Goal: Task Accomplishment & Management: Complete application form

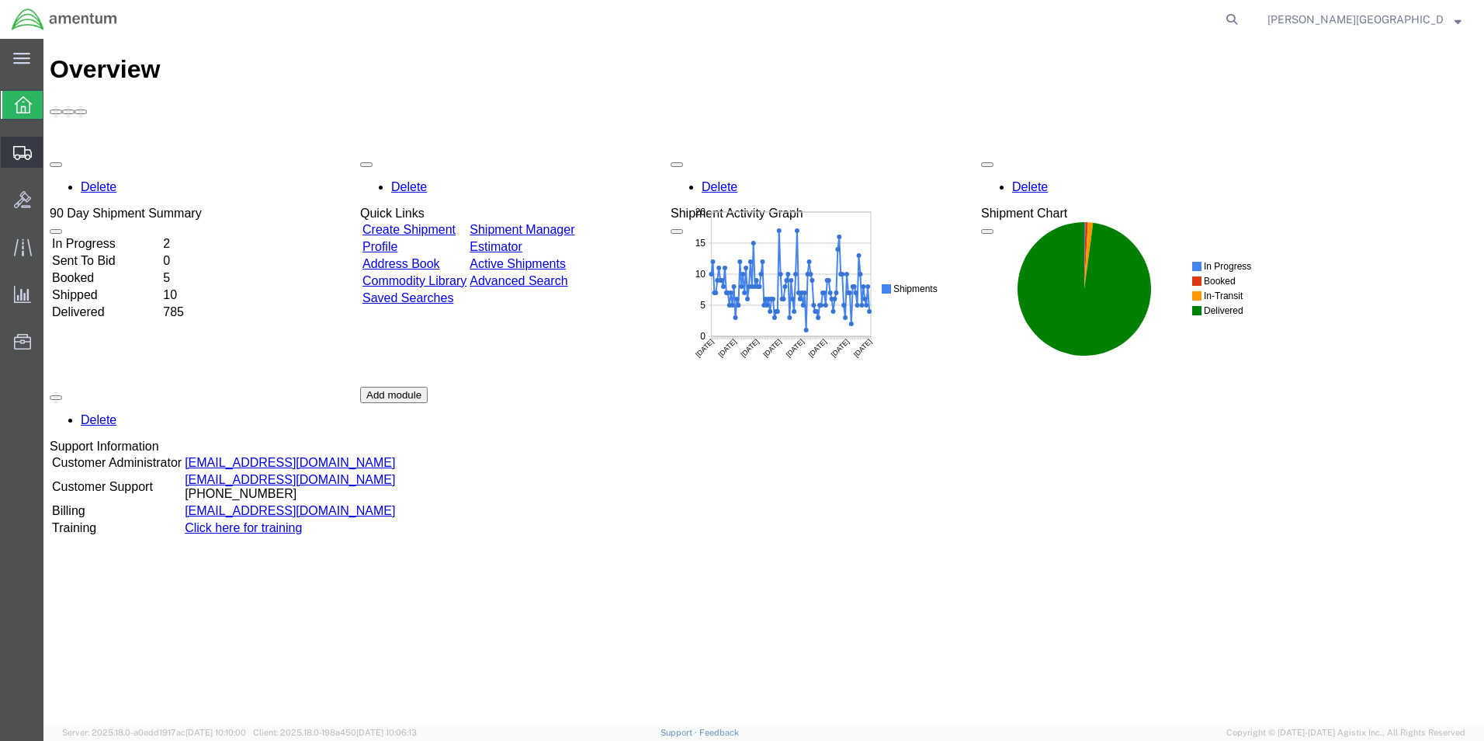
click at [0, 0] on span "Create Shipment" at bounding box center [0, 0] width 0 height 0
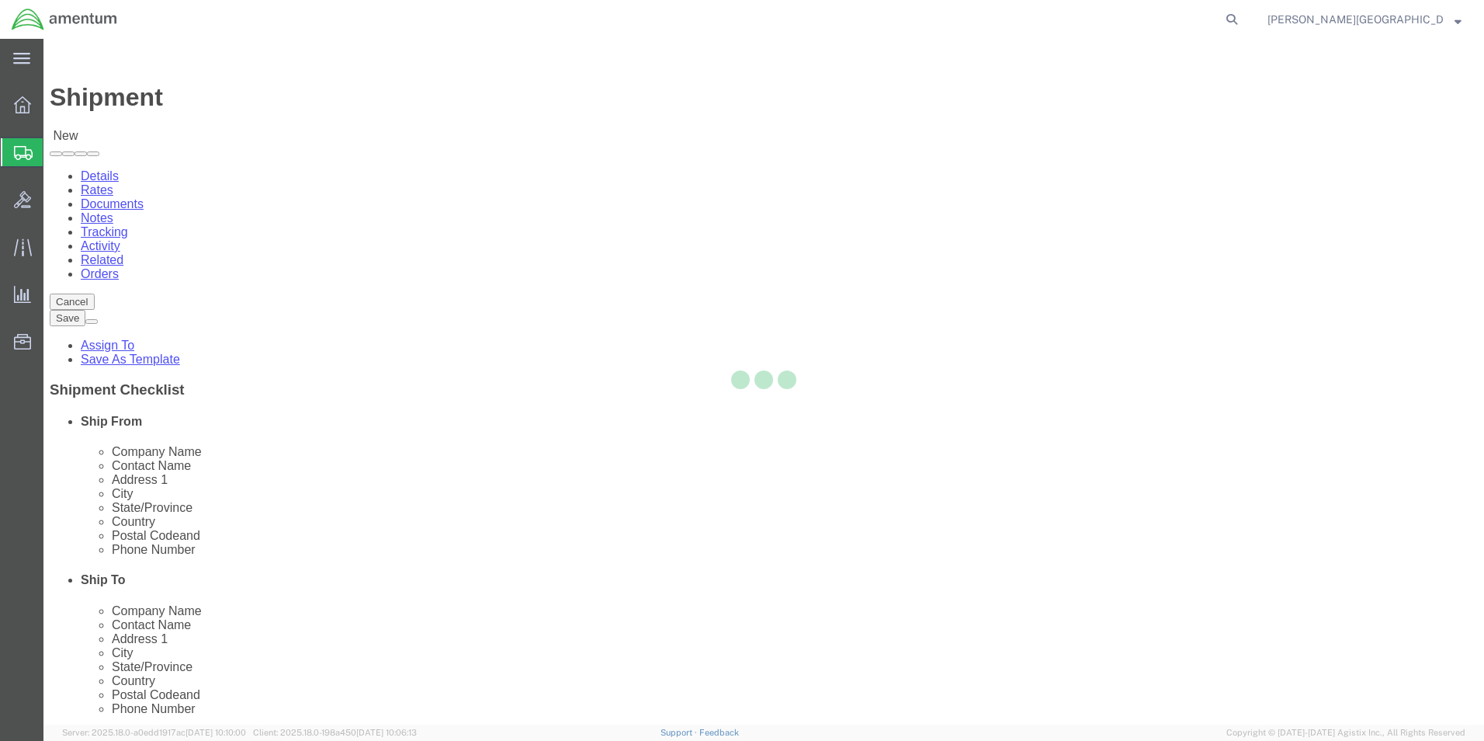
select select
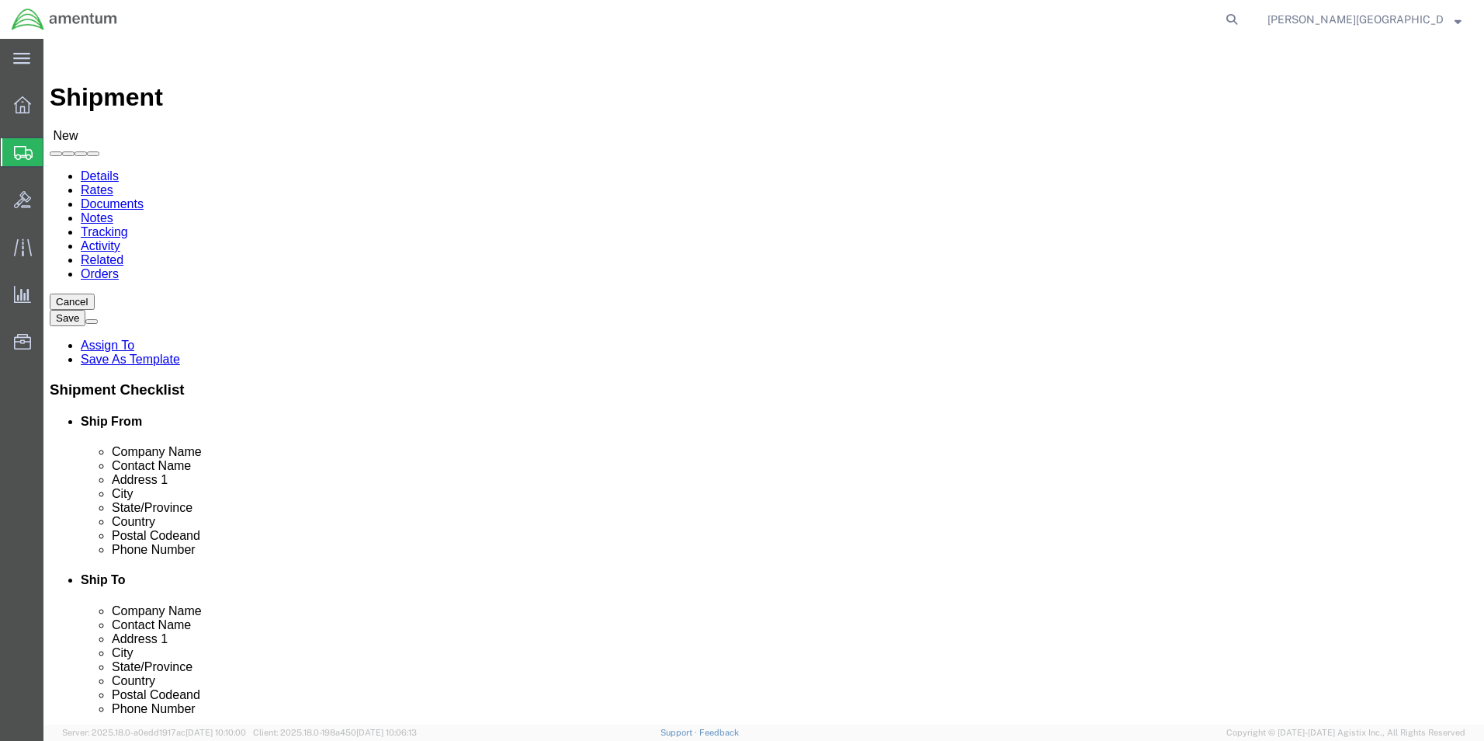
scroll to position [3028, 0]
select select "49940"
select select "[GEOGRAPHIC_DATA]"
drag, startPoint x: 304, startPoint y: 527, endPoint x: 203, endPoint y: 518, distance: 102.1
click div
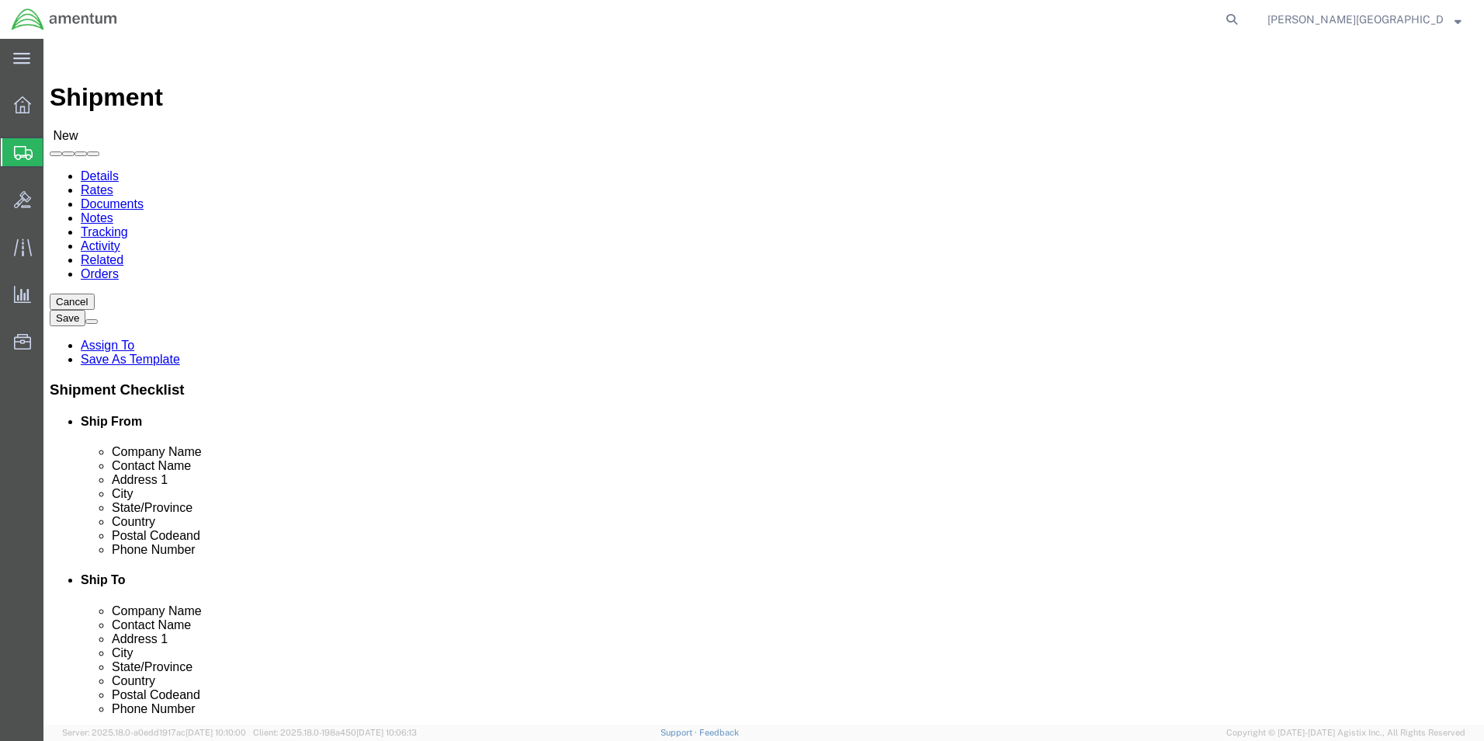
type input "[PHONE_NUMBER]"
select select "49831"
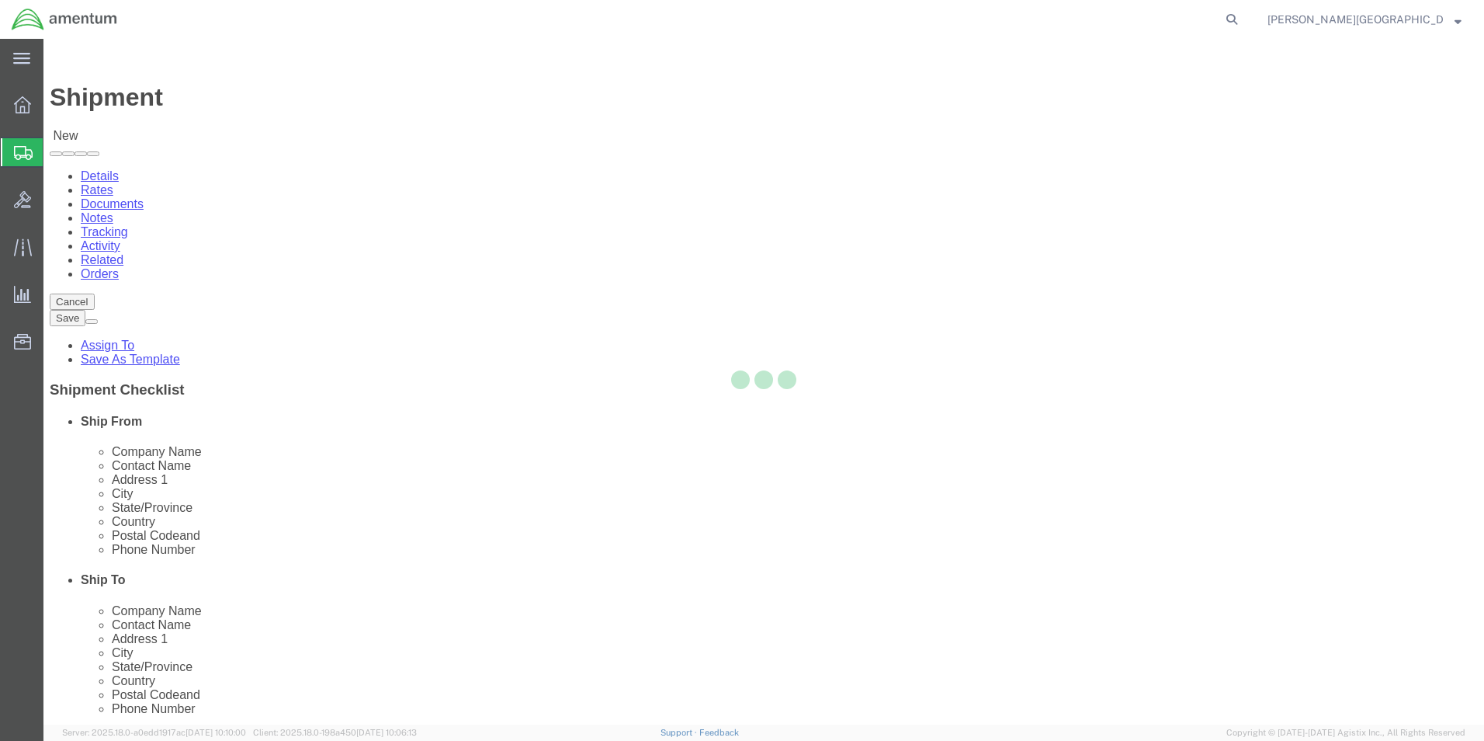
select select "[GEOGRAPHIC_DATA]"
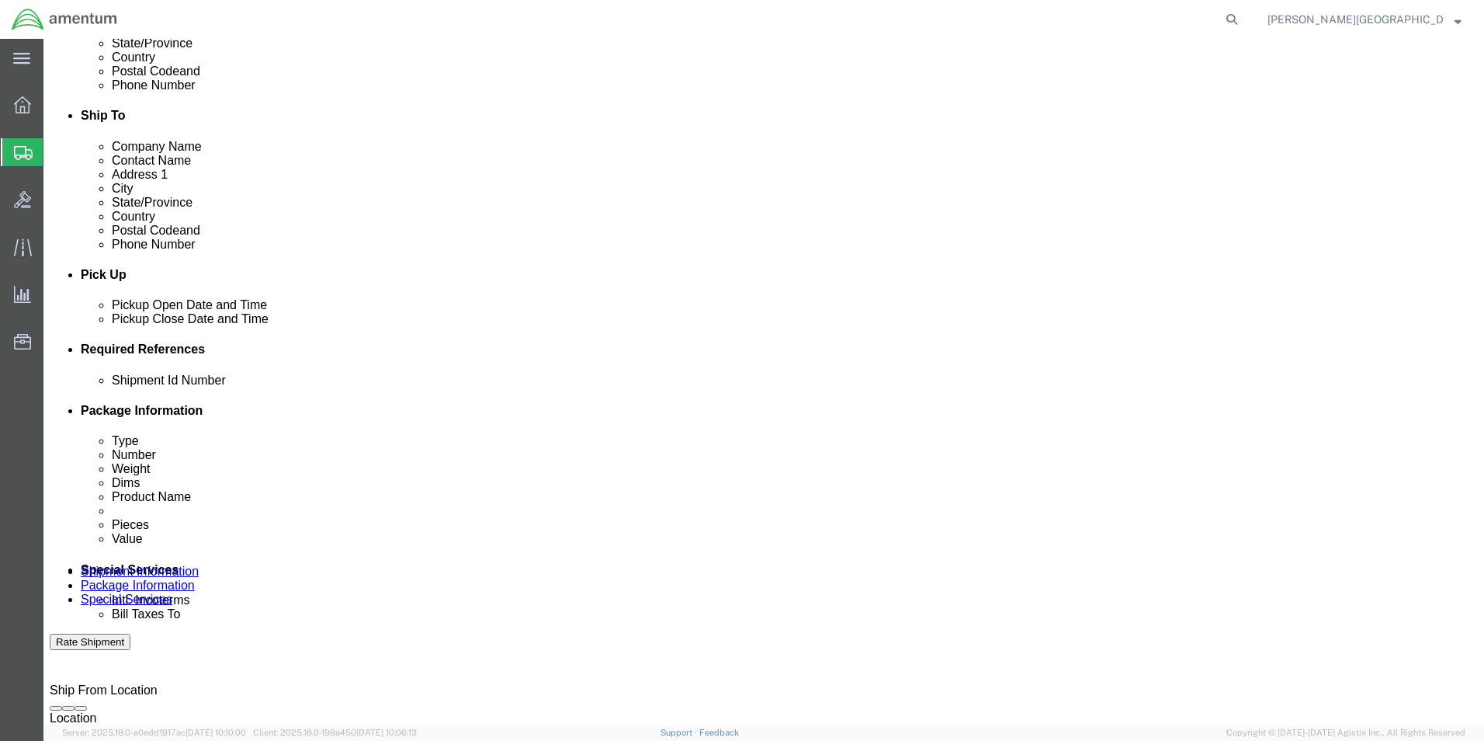
scroll to position [466, 0]
click div "[DATE] 9:00 AM"
click input "3:00 AM"
type input "3:00 PM"
click button "Apply"
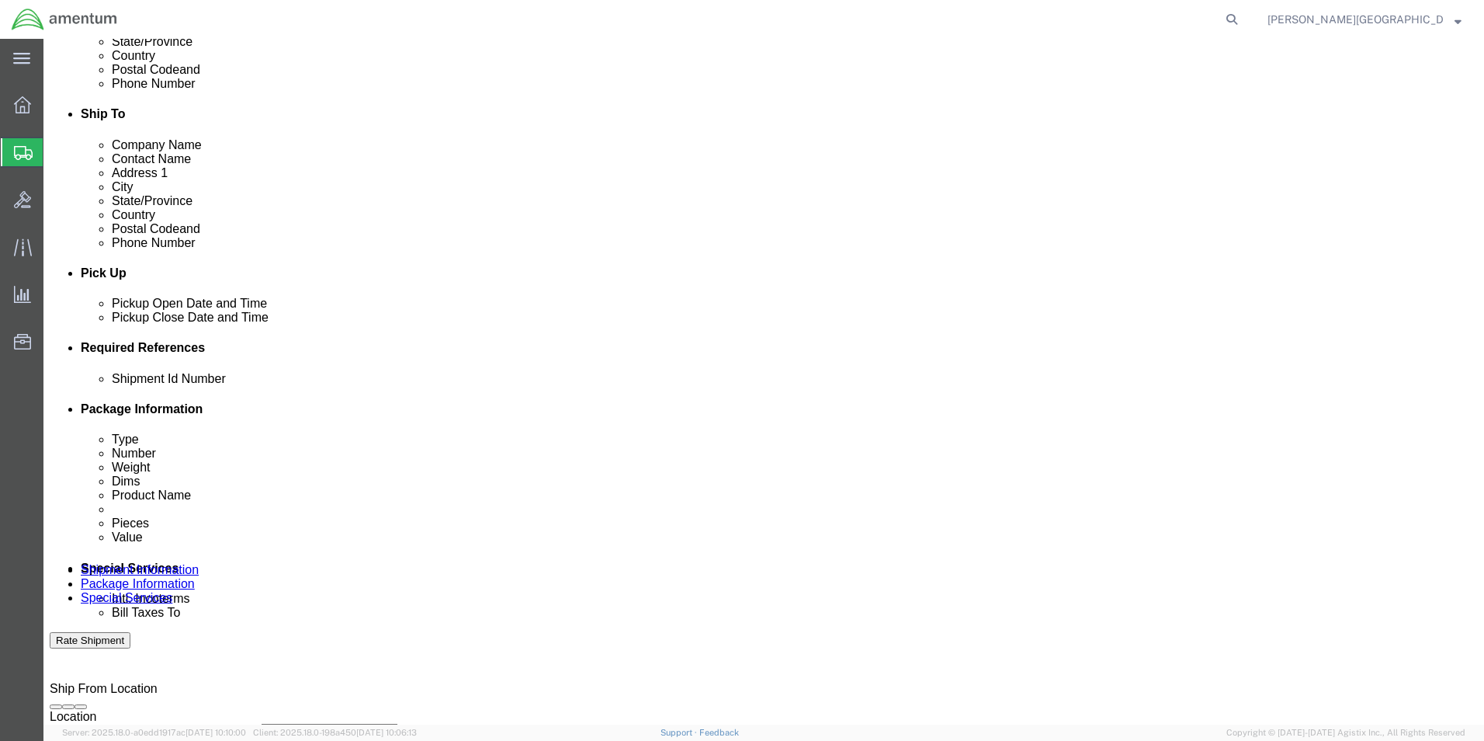
click button "Add reference"
click select "Select Account Type Activity ID Airline Appointment Number ASN Batch Request # …"
select select "DEPT"
click select "Select Account Type Activity ID Airline Appointment Number ASN Batch Request # …"
click input "text"
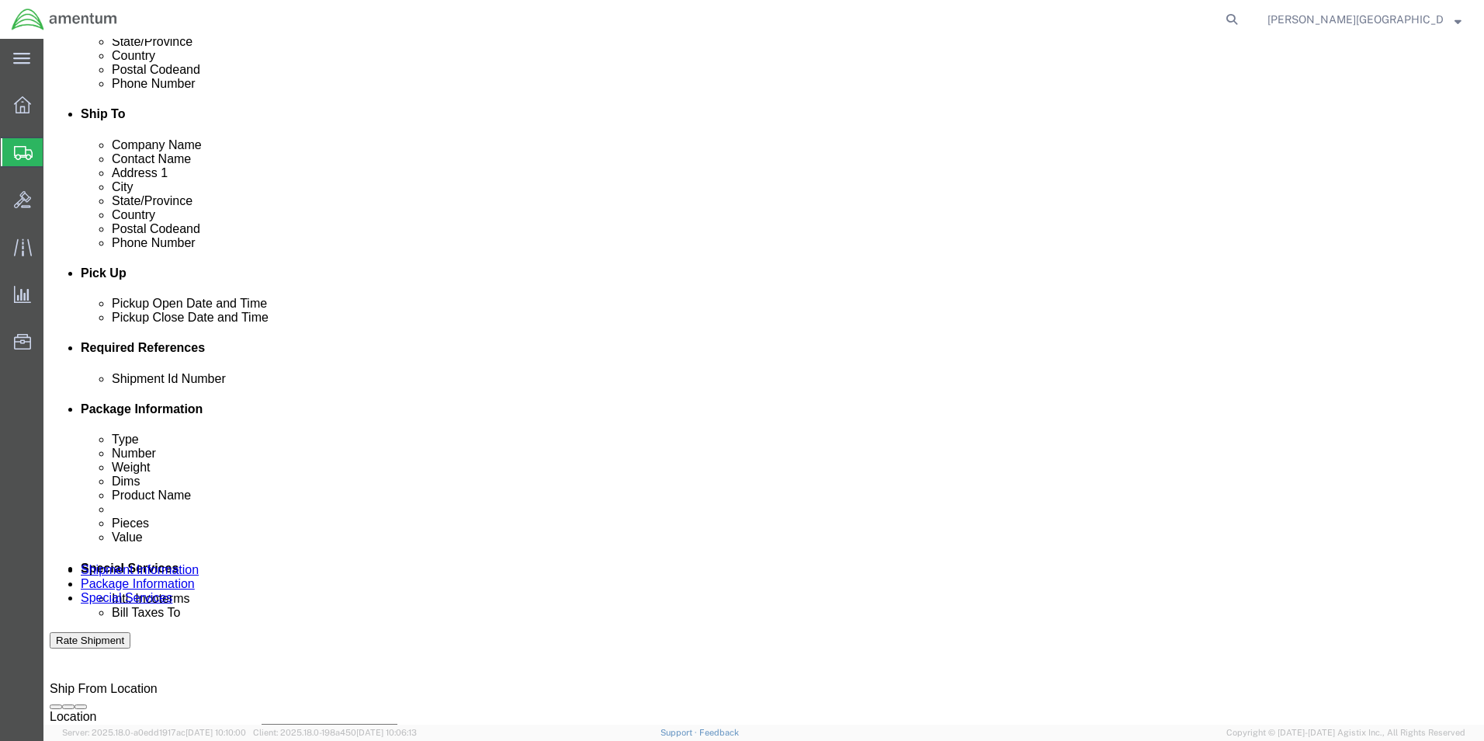
type input "Supply Department"
click button "Add reference"
click select "Select Account Type Activity ID Airline Appointment Number ASN Batch Request # …"
select select "PROJNUM"
click select "Select Account Type Activity ID Airline Appointment Number ASN Batch Request # …"
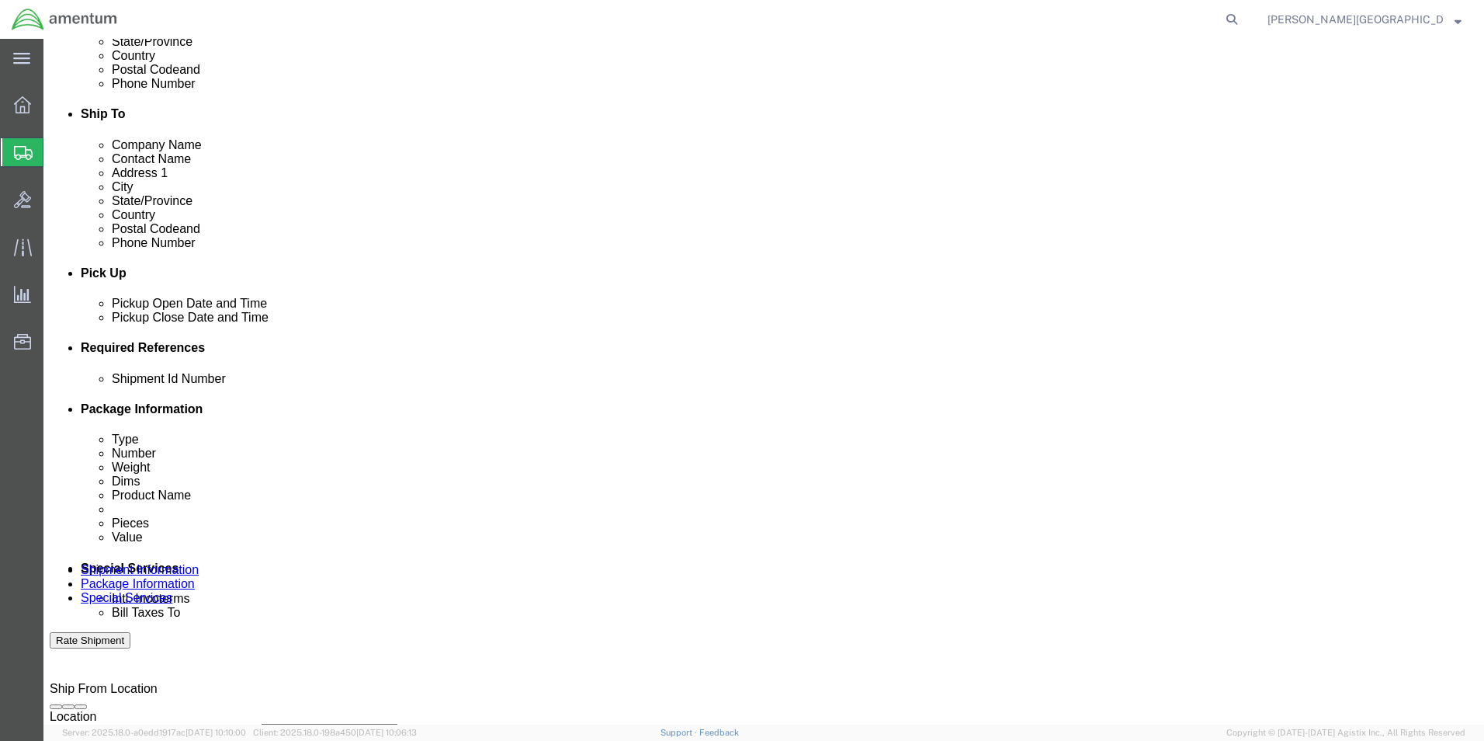
click input "text"
click input "6118.02.03.2219.000.LRT.0000"
type input "6118.03.03.2219.000.LRT.0000"
click button "Add reference"
click select "Select Account Type Activity ID Airline Appointment Number ASN Batch Request # …"
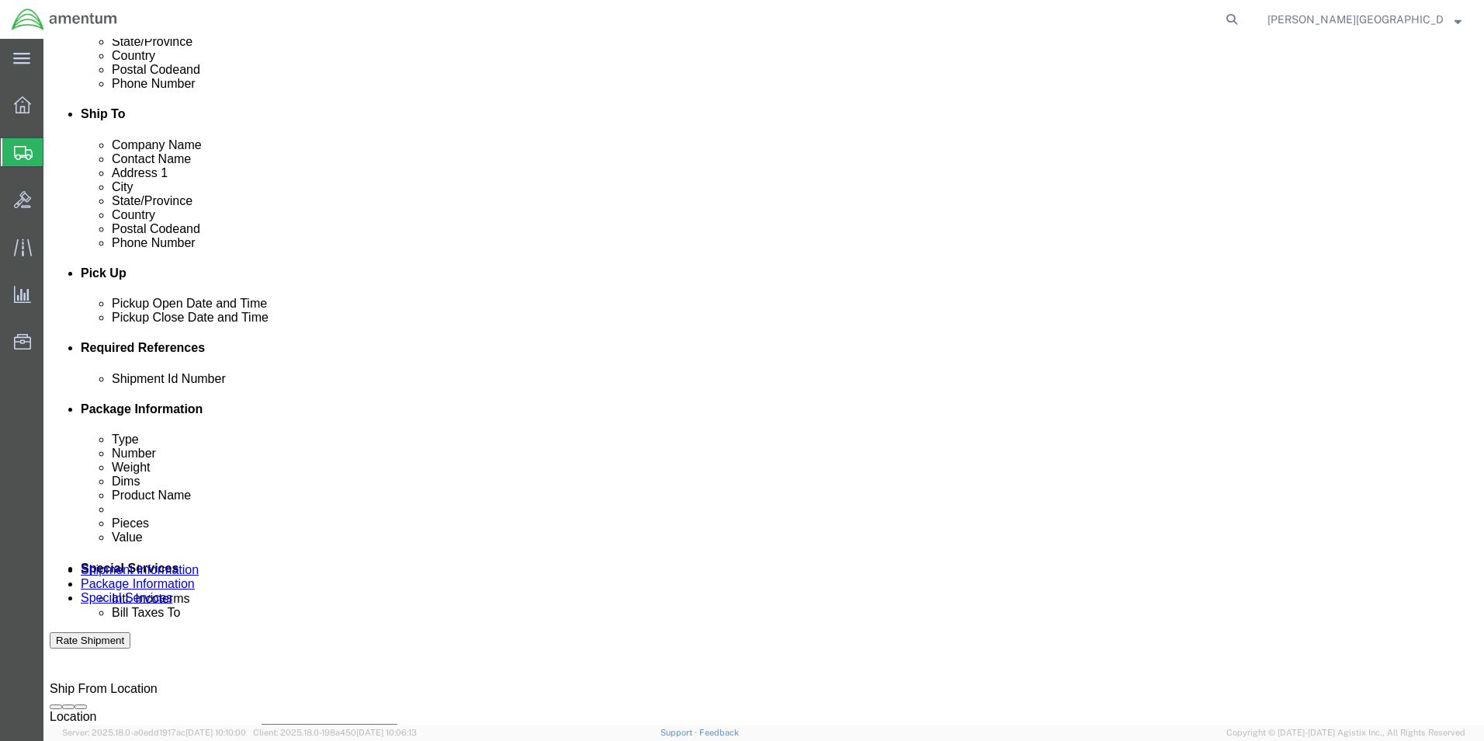
select select "CUSTREF"
click select "Select Account Type Activity ID Airline Appointment Number ASN Batch Request # …"
click input "text"
paste input "328558"
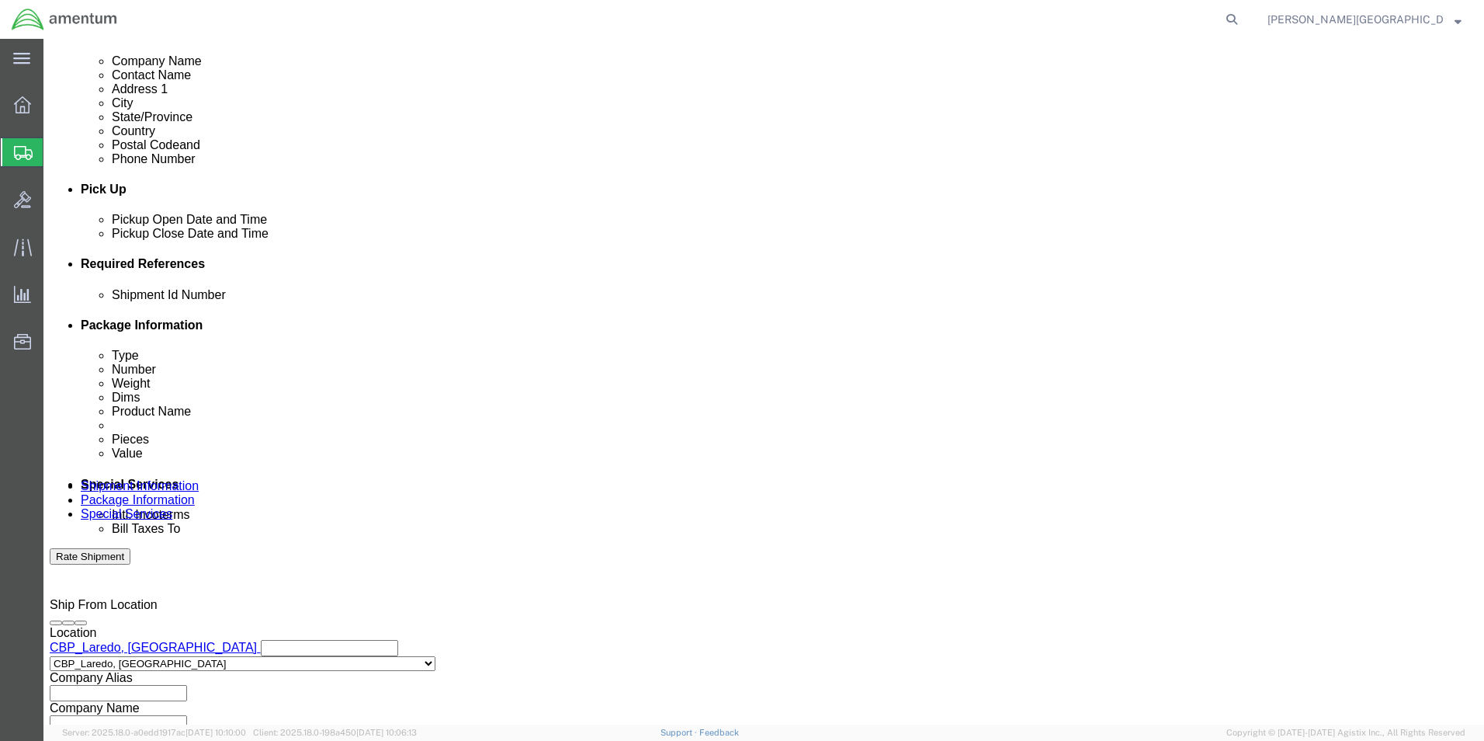
scroll to position [677, 0]
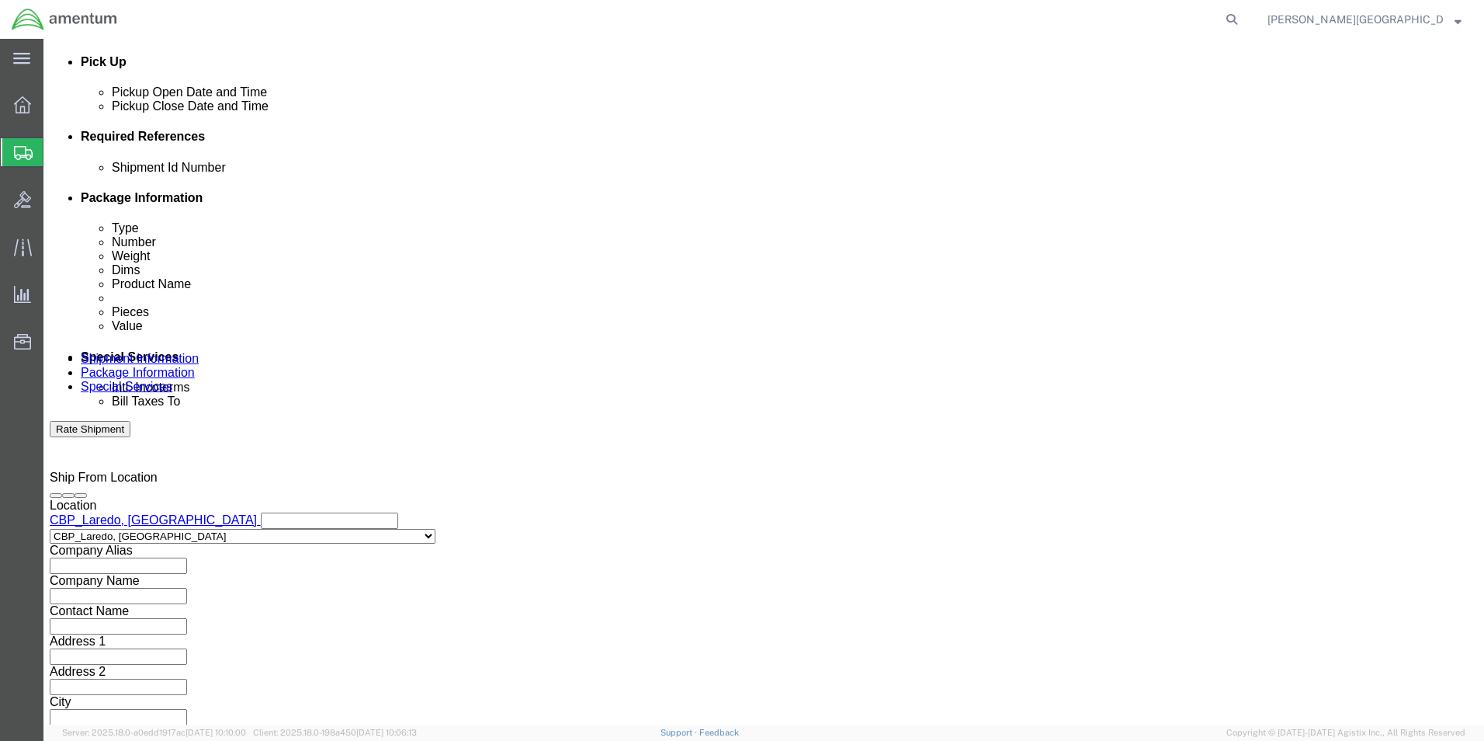
type input "USAGE#: 328558 Searchlight SN 973108"
click button "Continue"
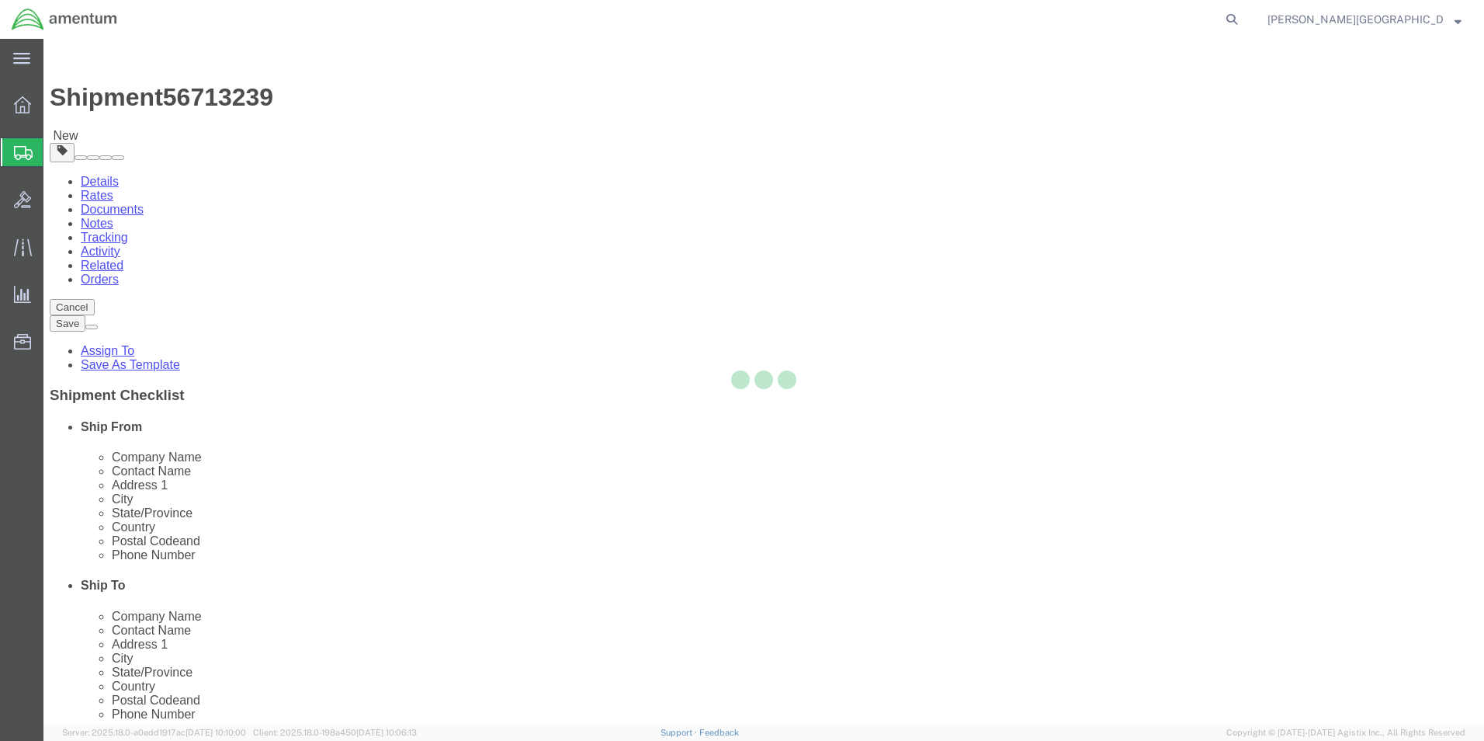
select select "CBOX"
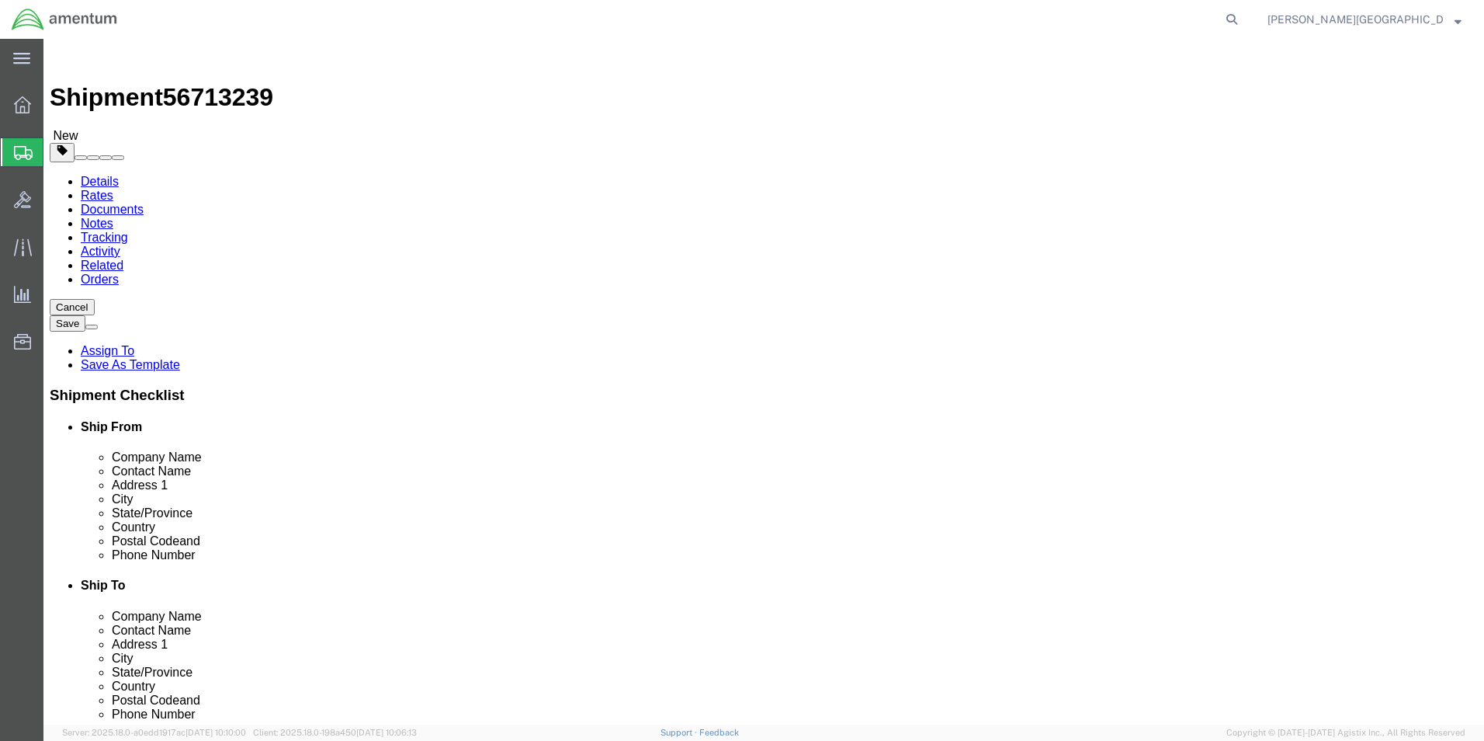
click input "text"
type input "18"
click input "text"
type input "12"
click input "text"
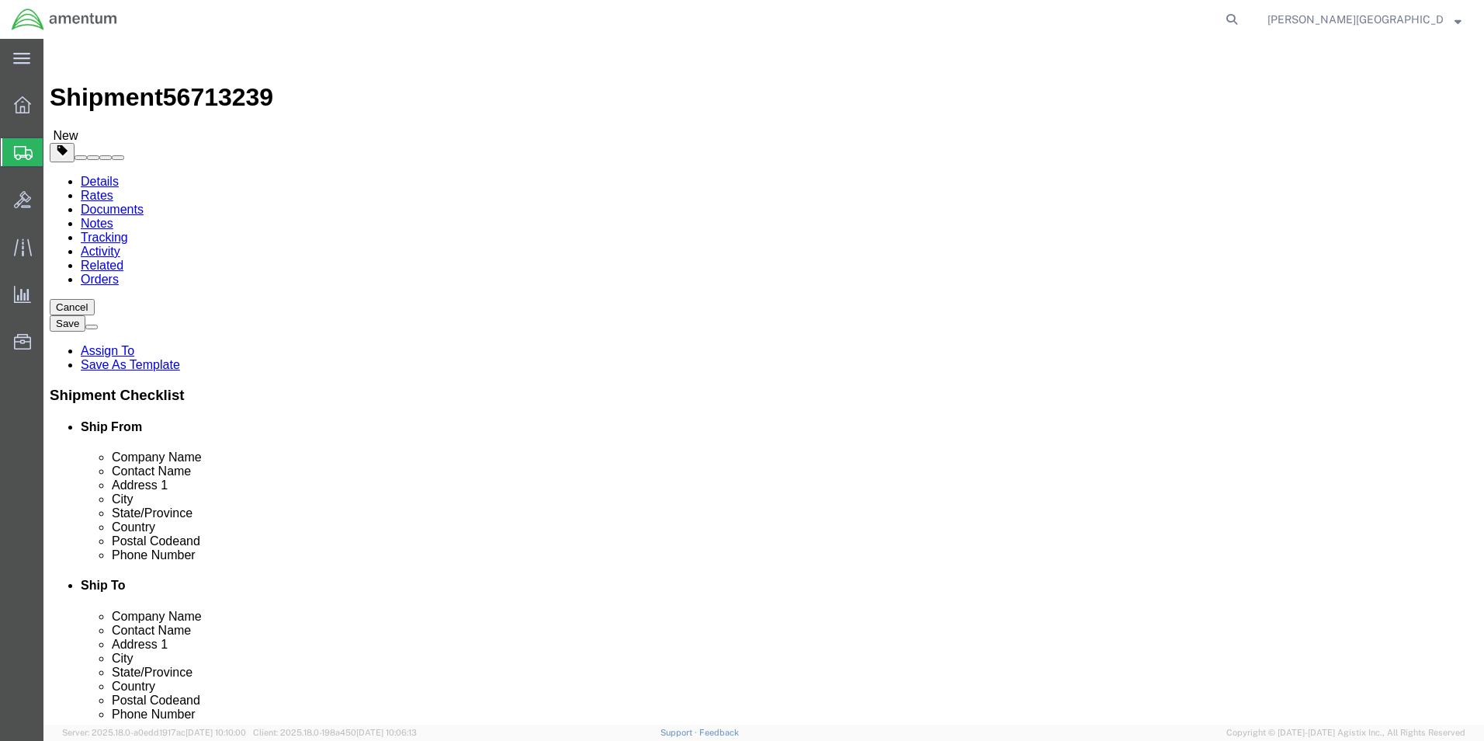
type input "12"
click input "0.00"
type input "8.00"
click link "Add Content"
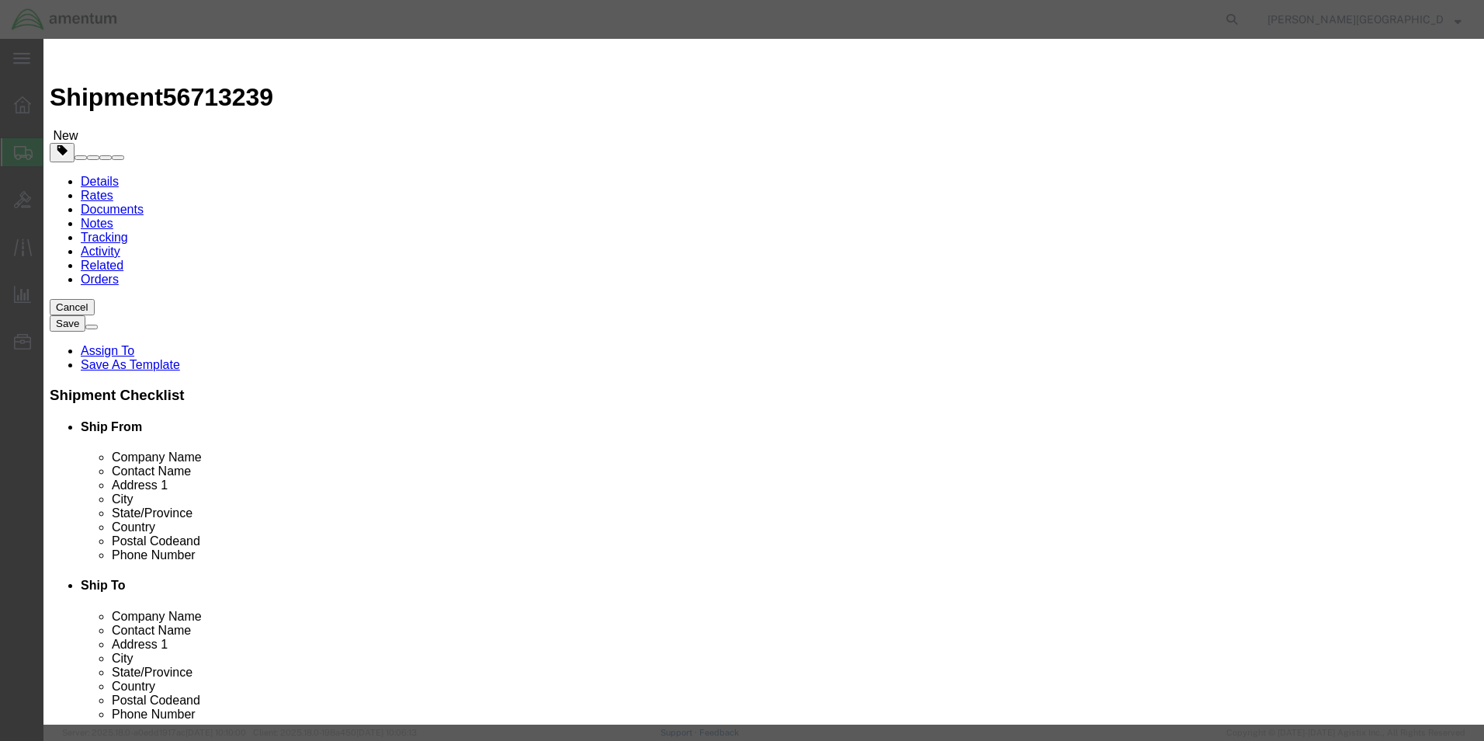
click input "text"
type input "Searchlight"
click textarea
type textarea "PN: 930-500-25-1 SN: 973108"
click input "0"
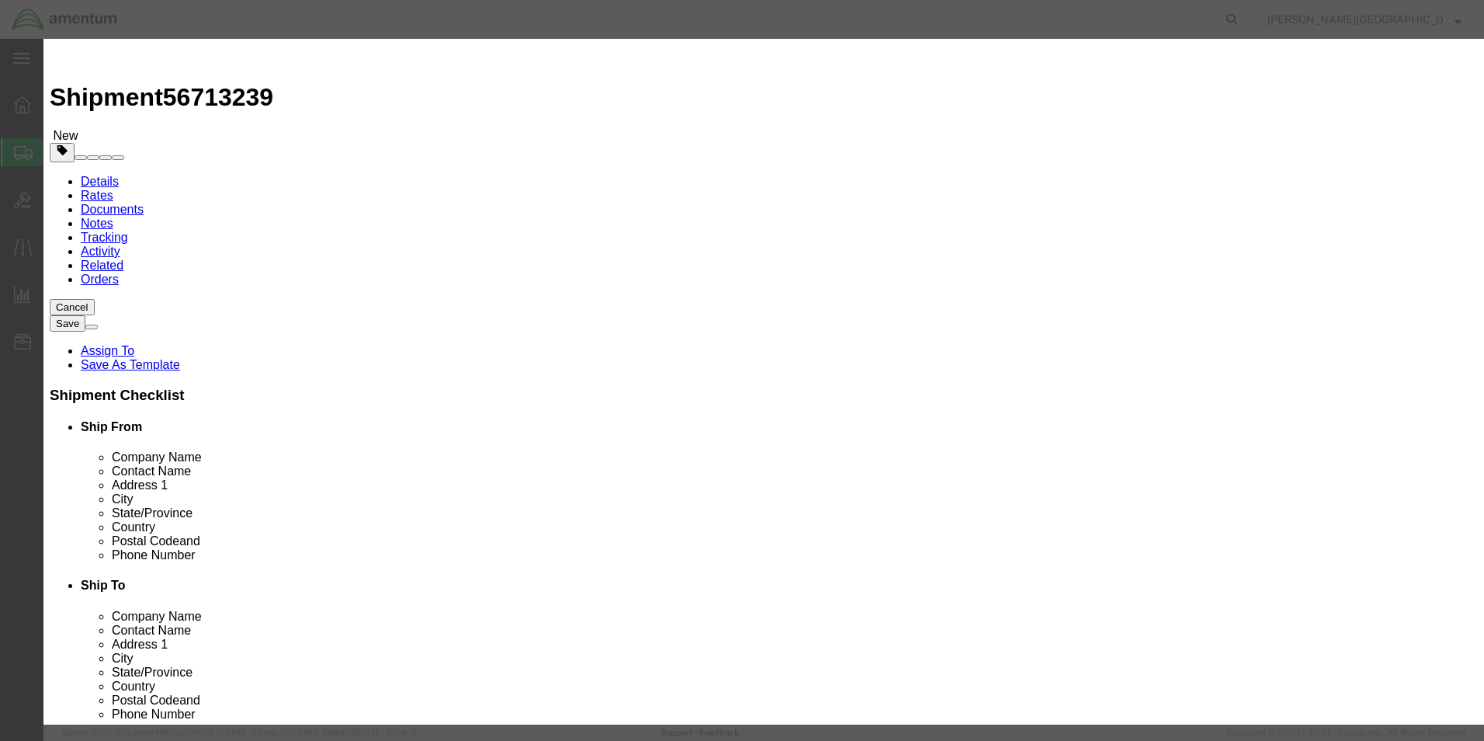
type input "1"
click input "text"
type input "3500.00"
click button "Save & Close"
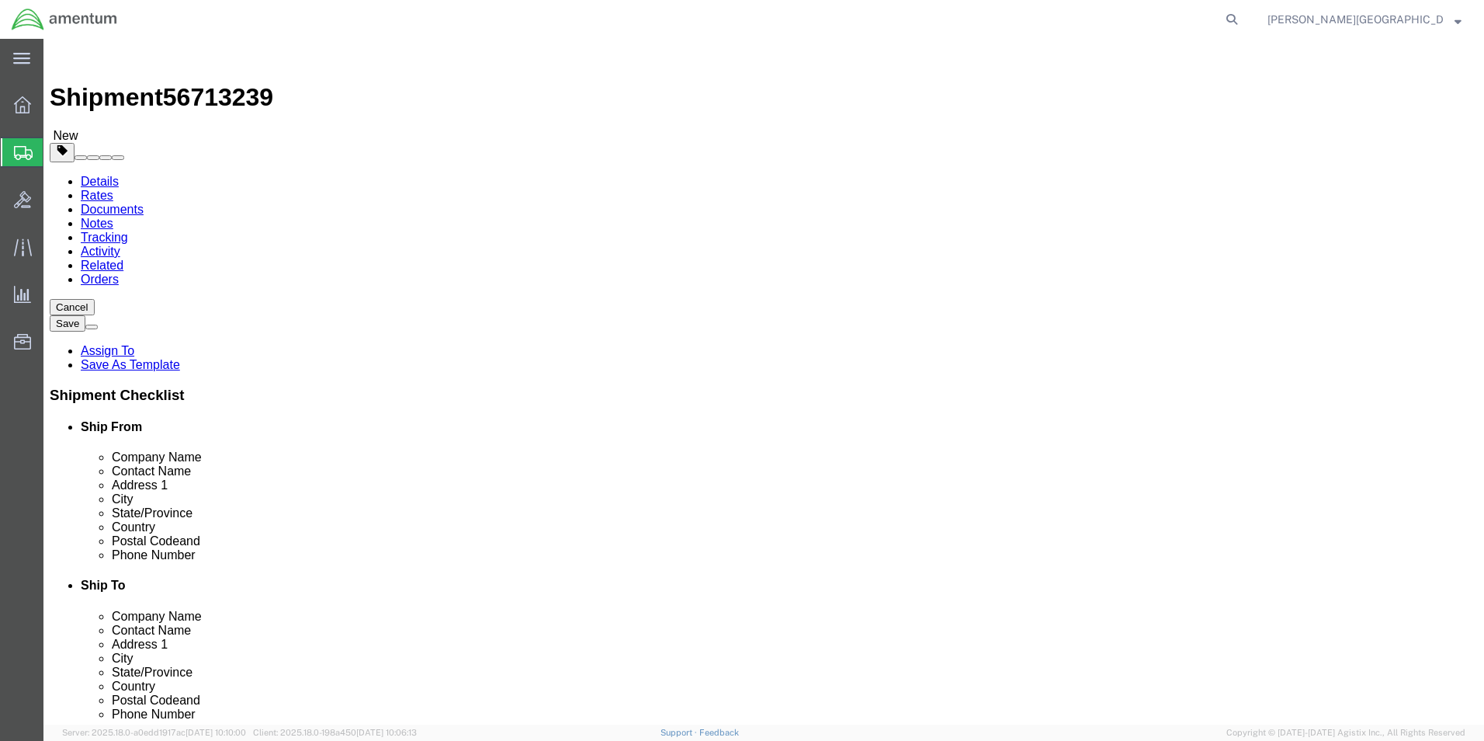
click button "Previous"
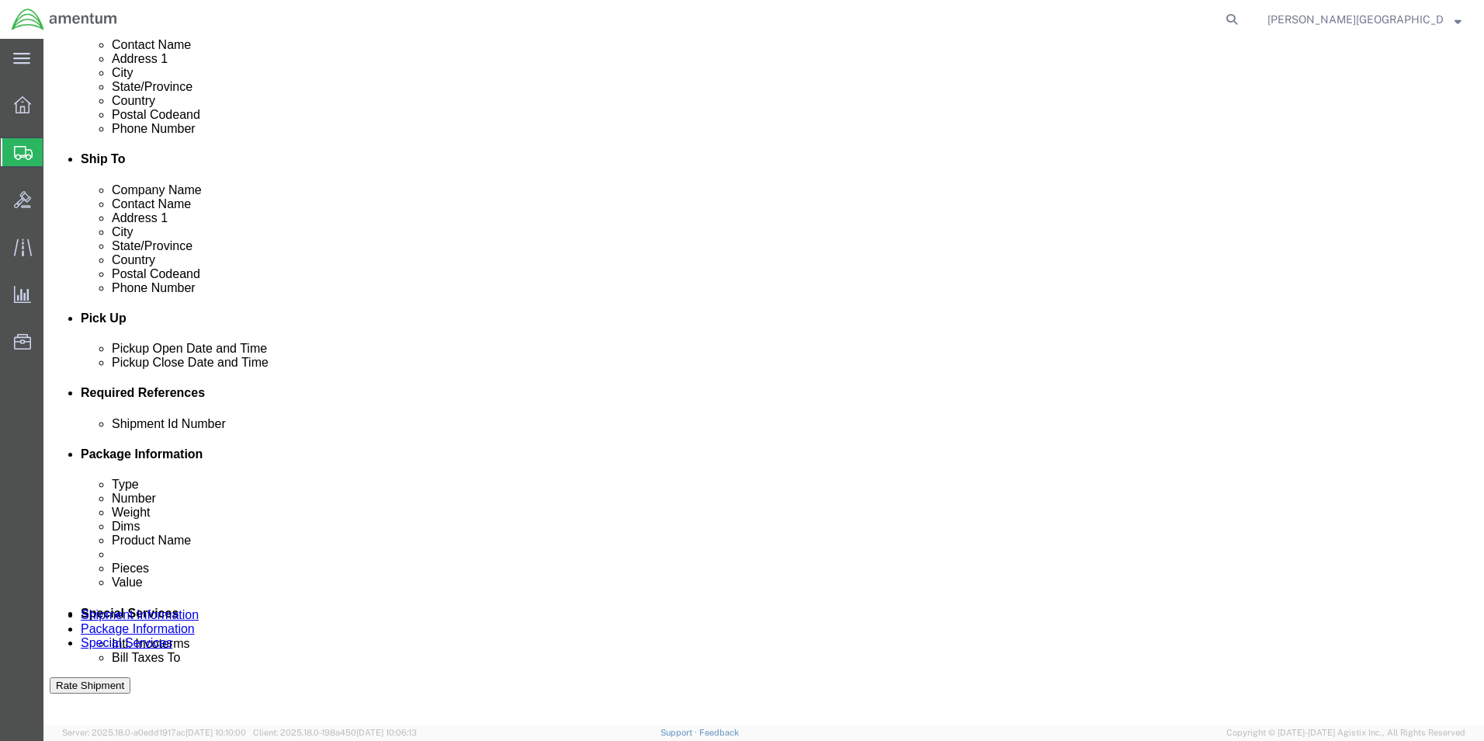
scroll to position [543, 0]
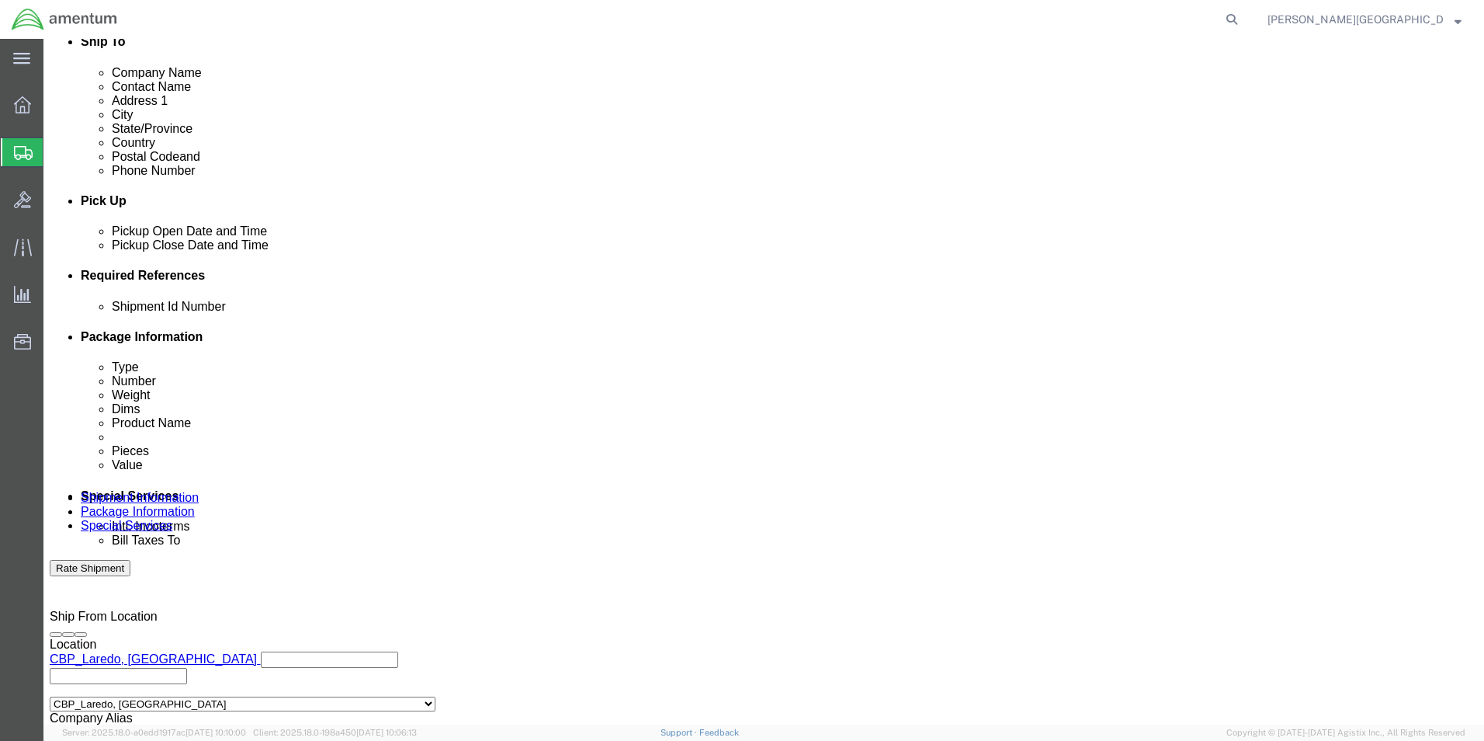
click input "text"
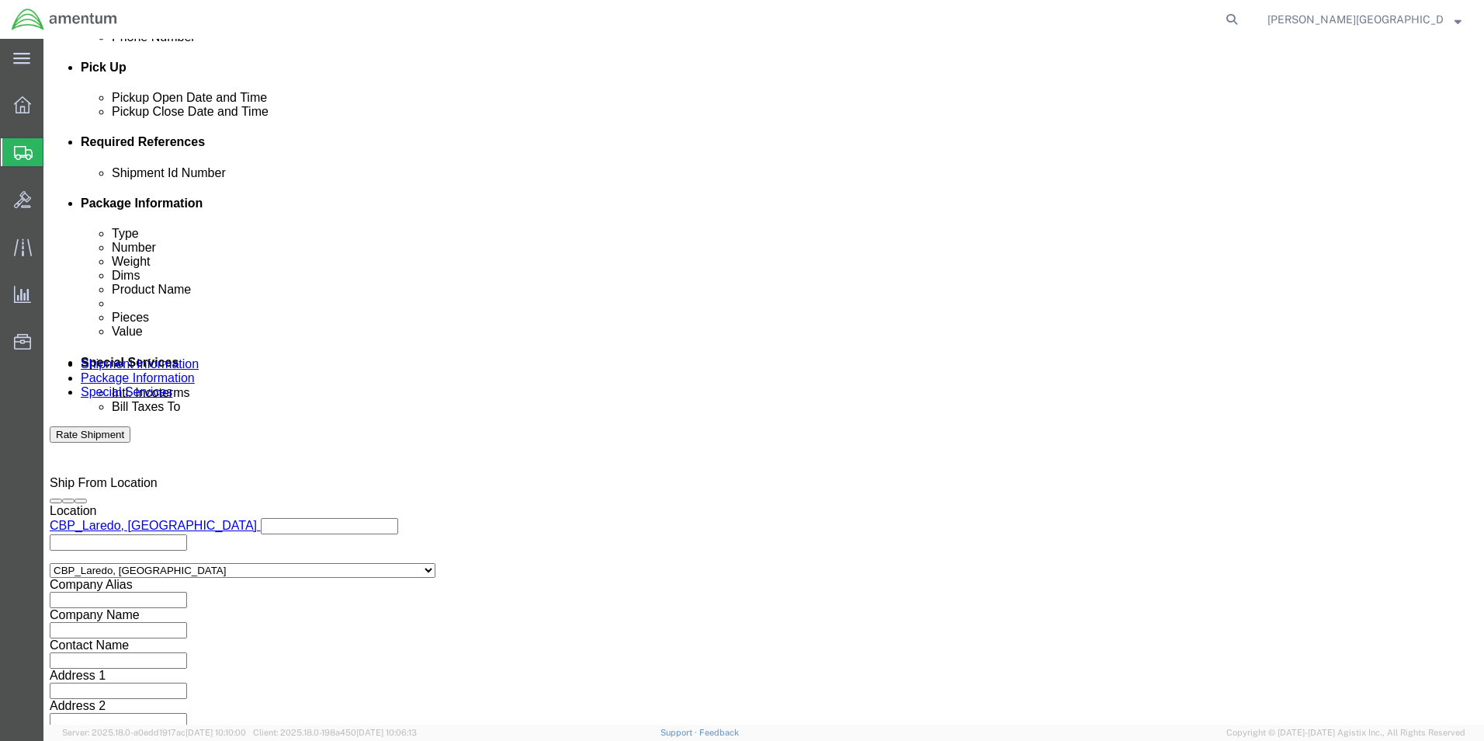
type input "56713239"
click button "Continue"
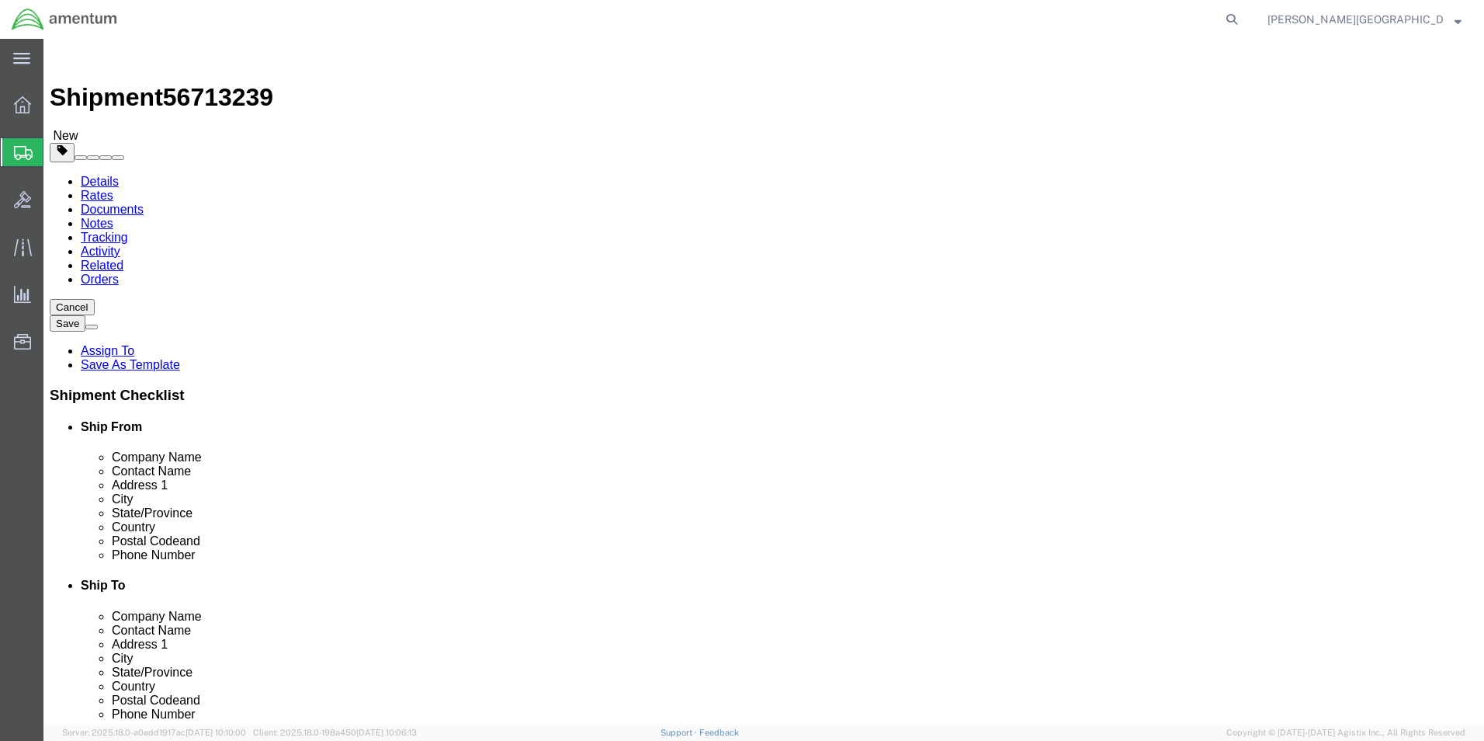
click button "Continue"
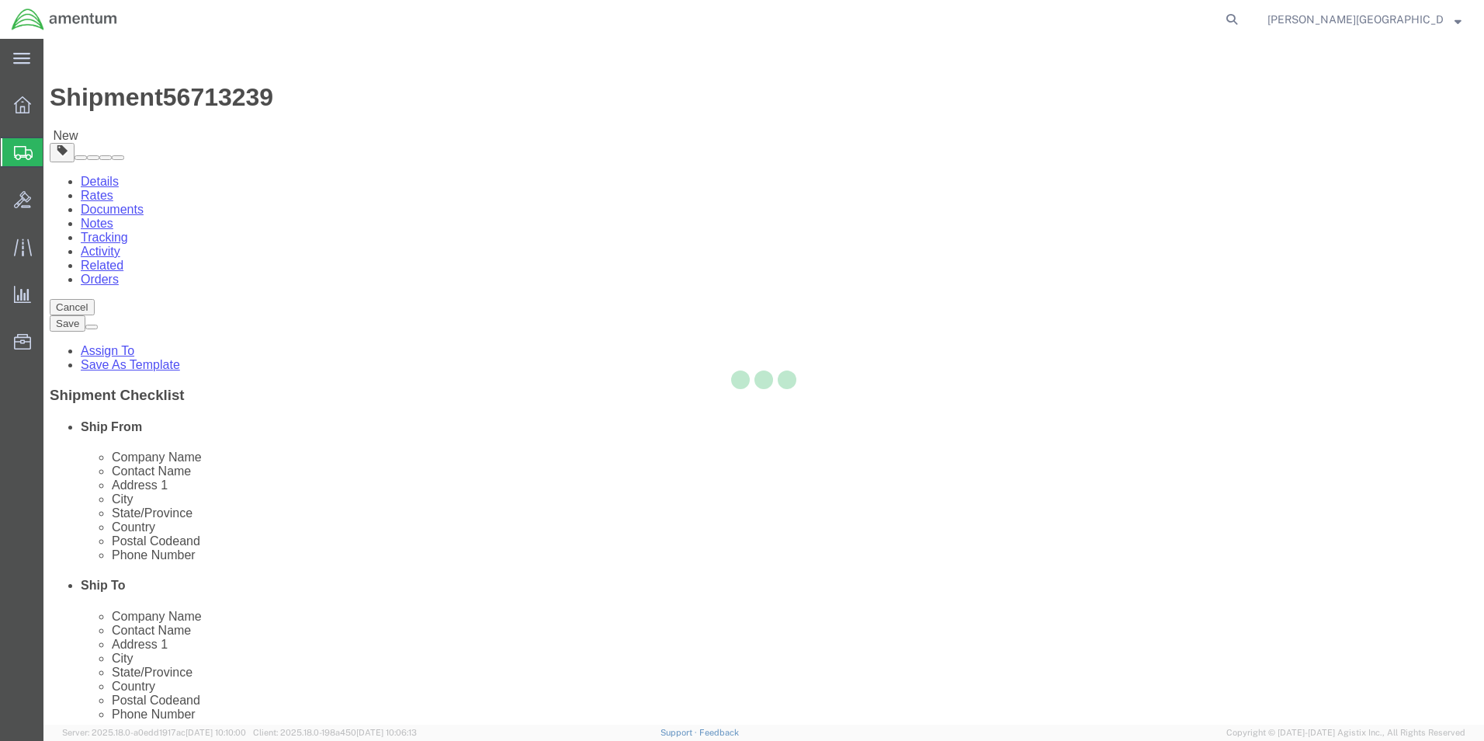
select select
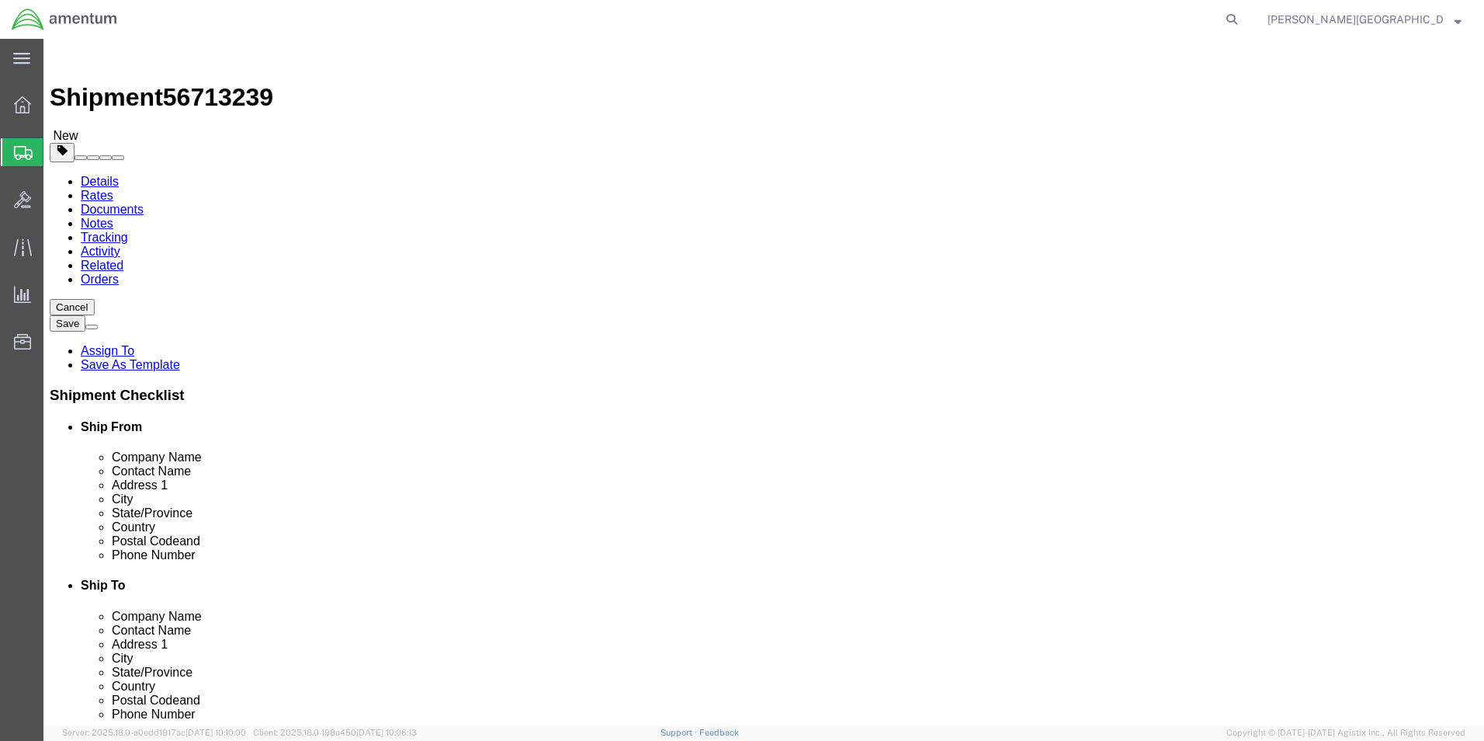
click button "Rate Shipment"
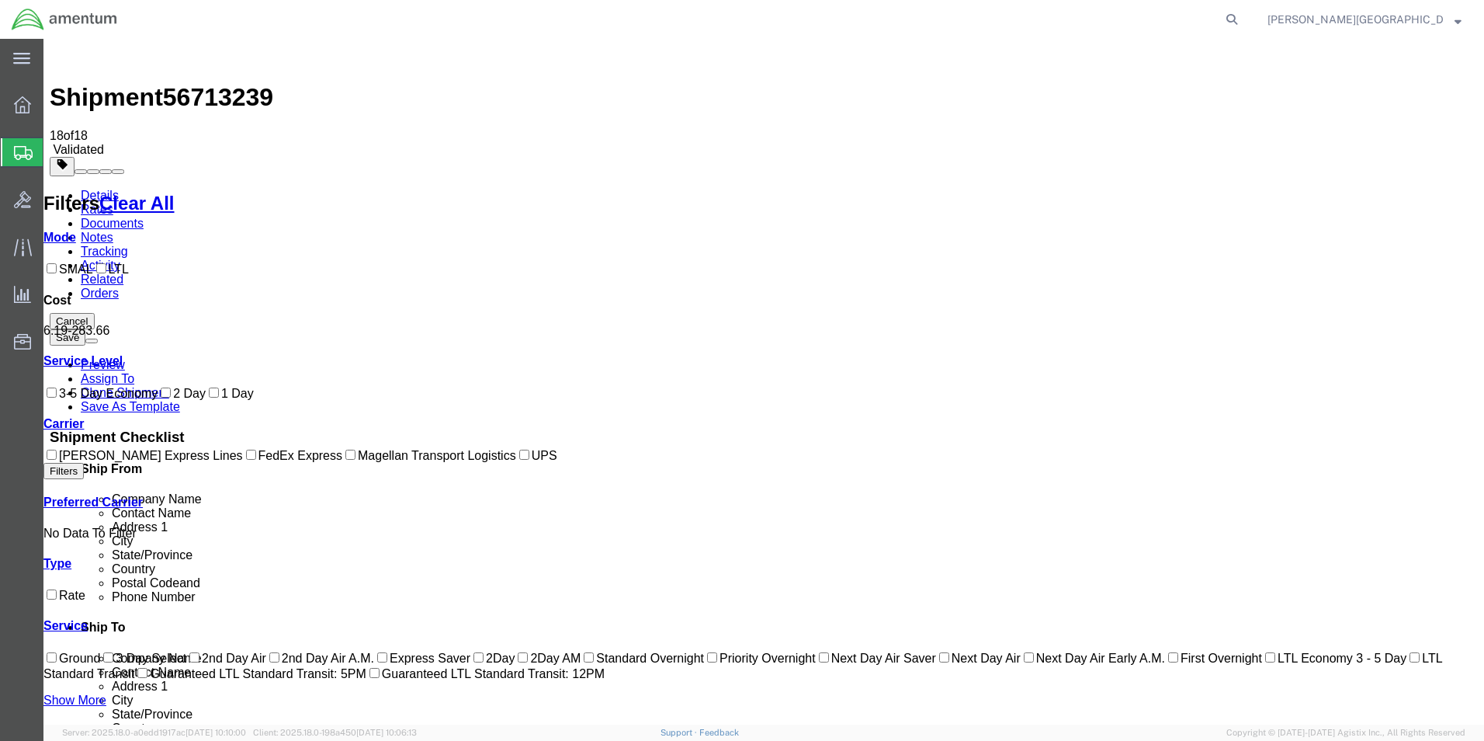
checkbox input "true"
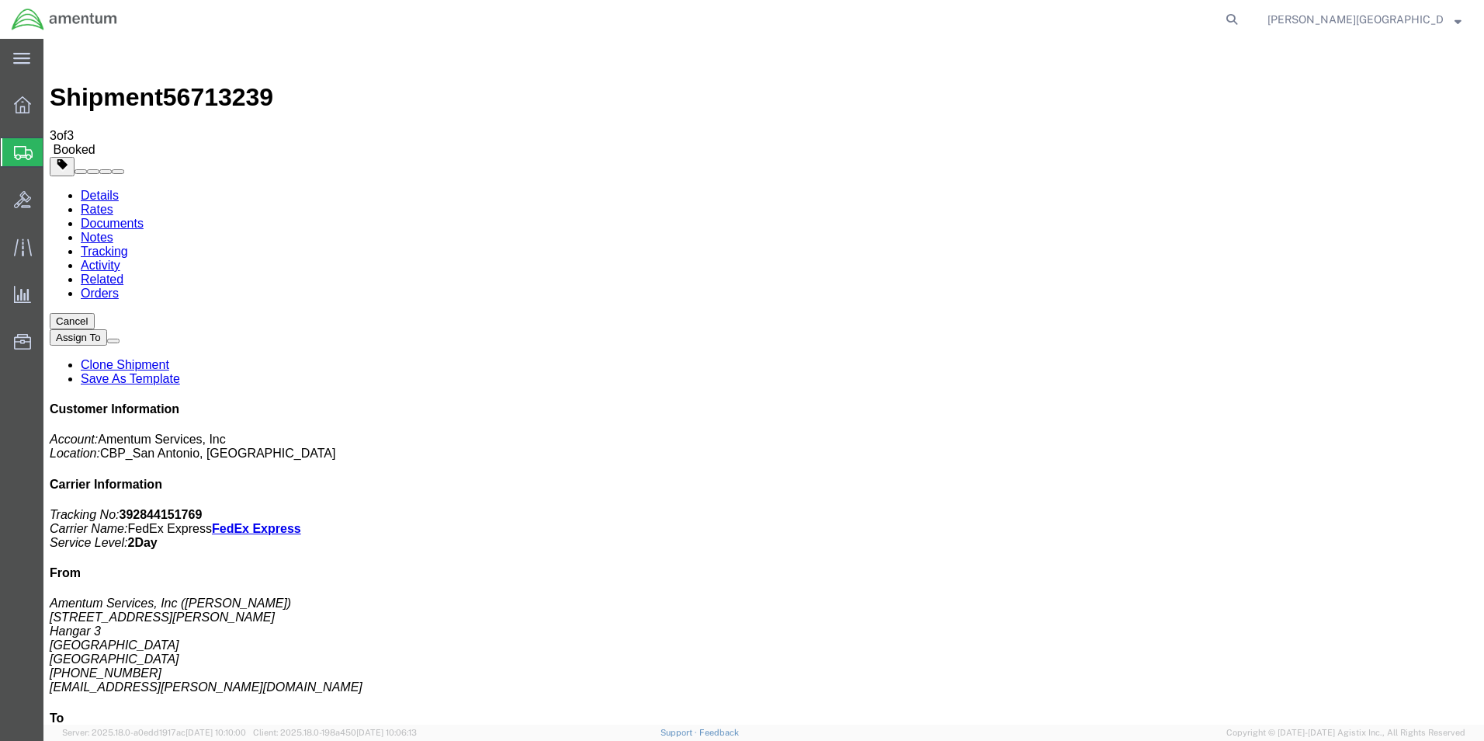
click at [0, 0] on span "Create Shipment" at bounding box center [0, 0] width 0 height 0
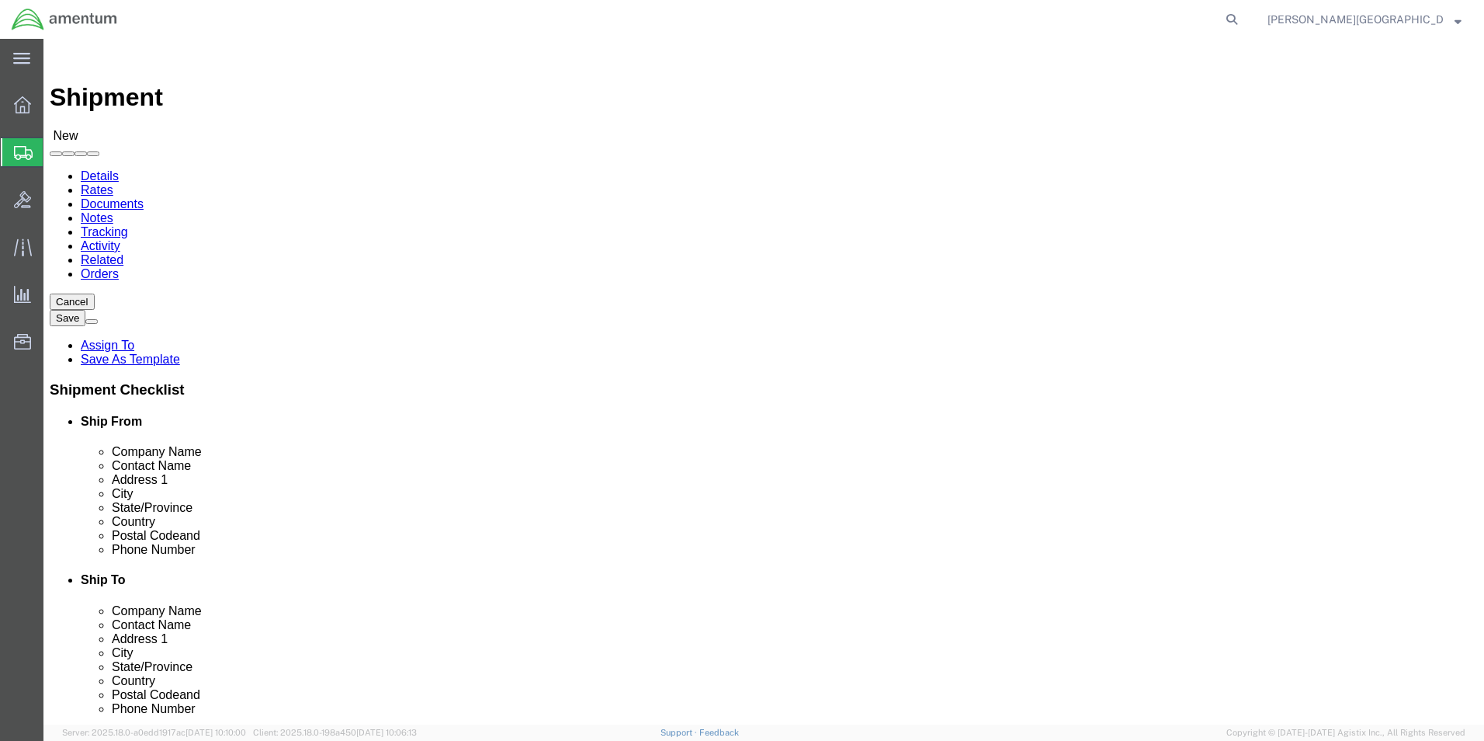
scroll to position [3028, 0]
select select "49940"
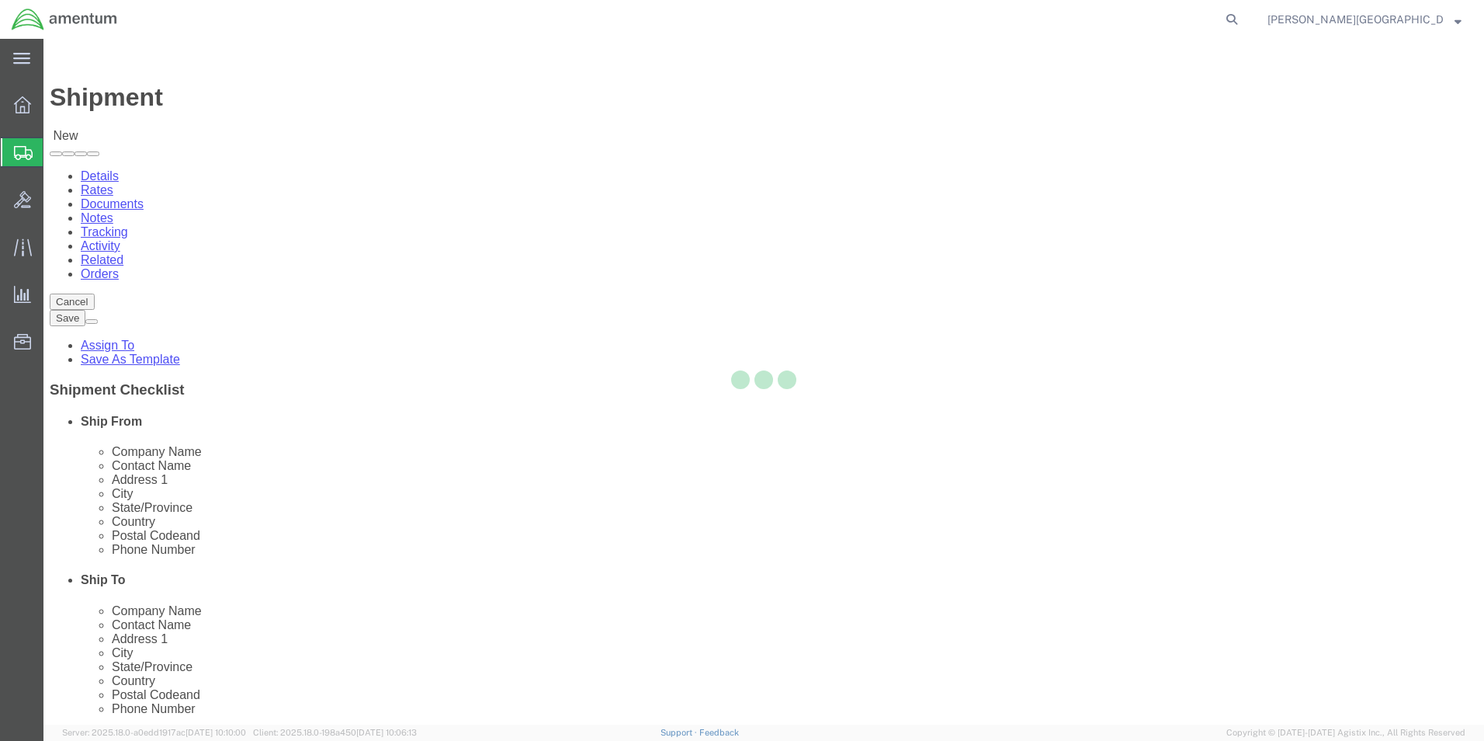
select select "[GEOGRAPHIC_DATA]"
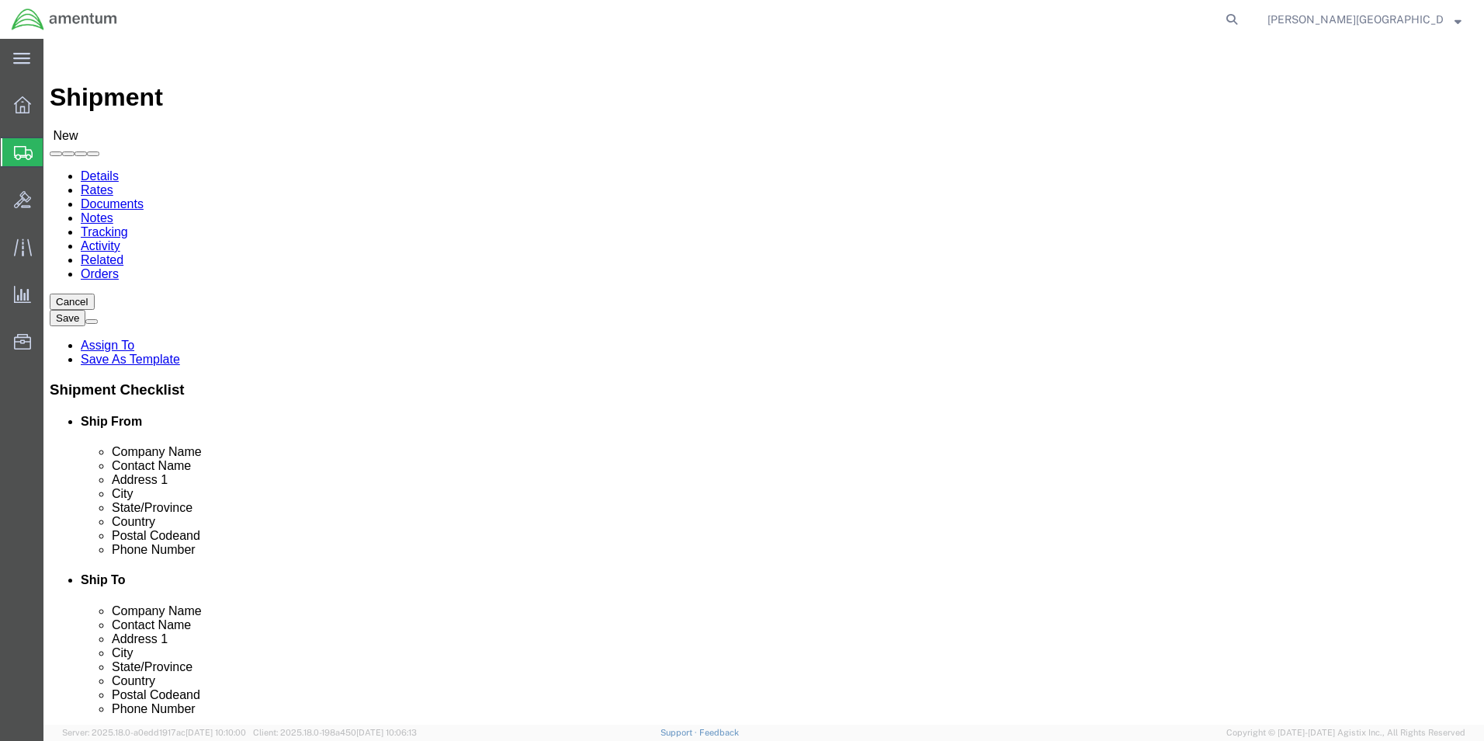
drag, startPoint x: 319, startPoint y: 530, endPoint x: 234, endPoint y: 523, distance: 84.9
click input "text"
type input "[PHONE_NUMBER]"
select select "49831"
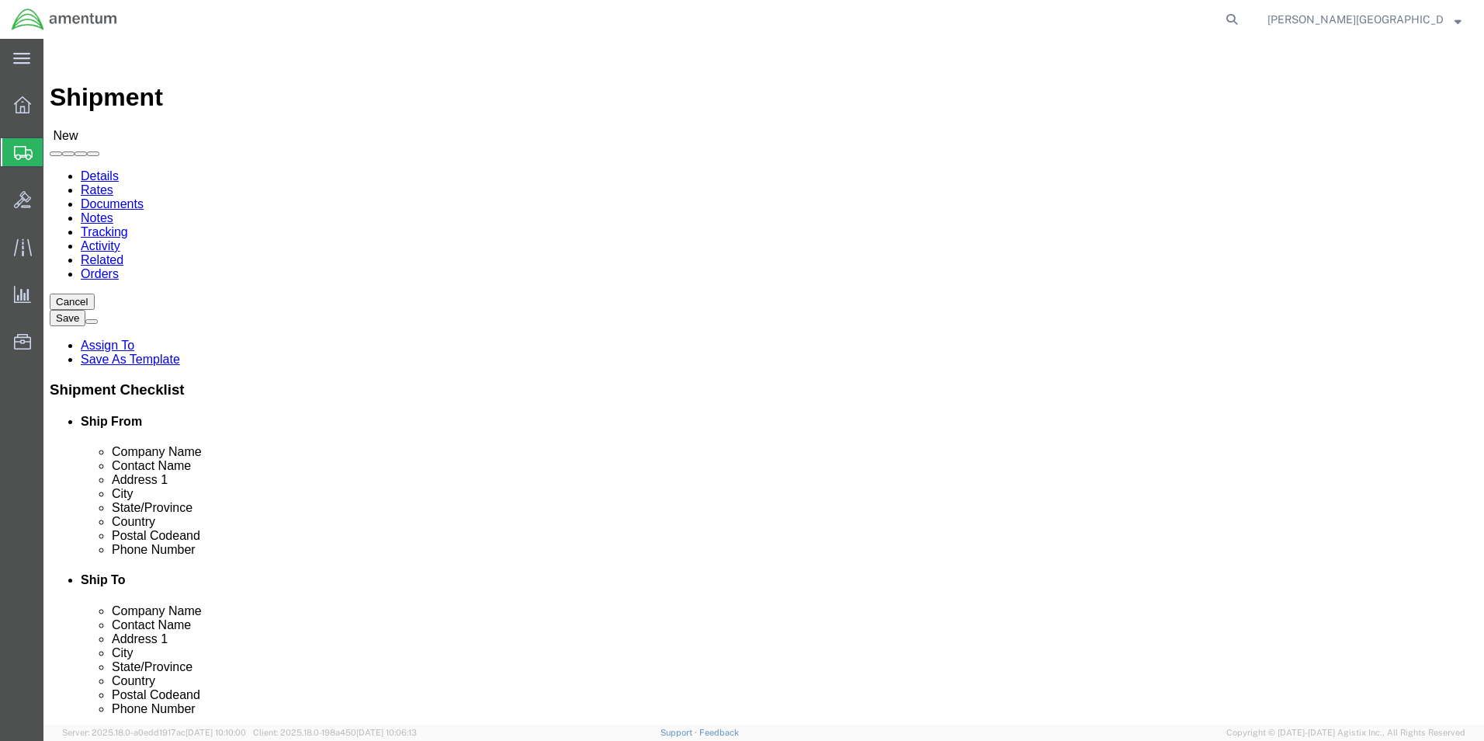
select select "[GEOGRAPHIC_DATA]"
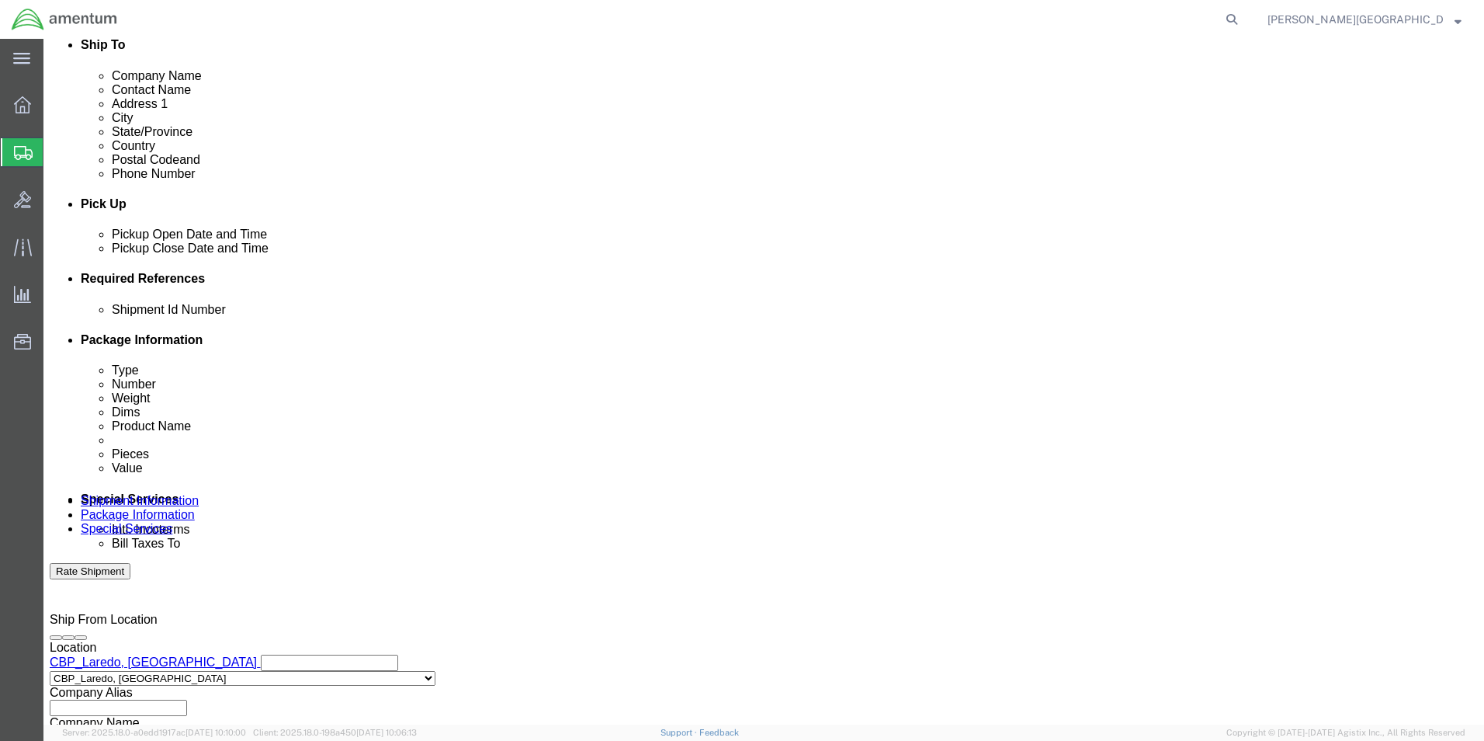
scroll to position [543, 0]
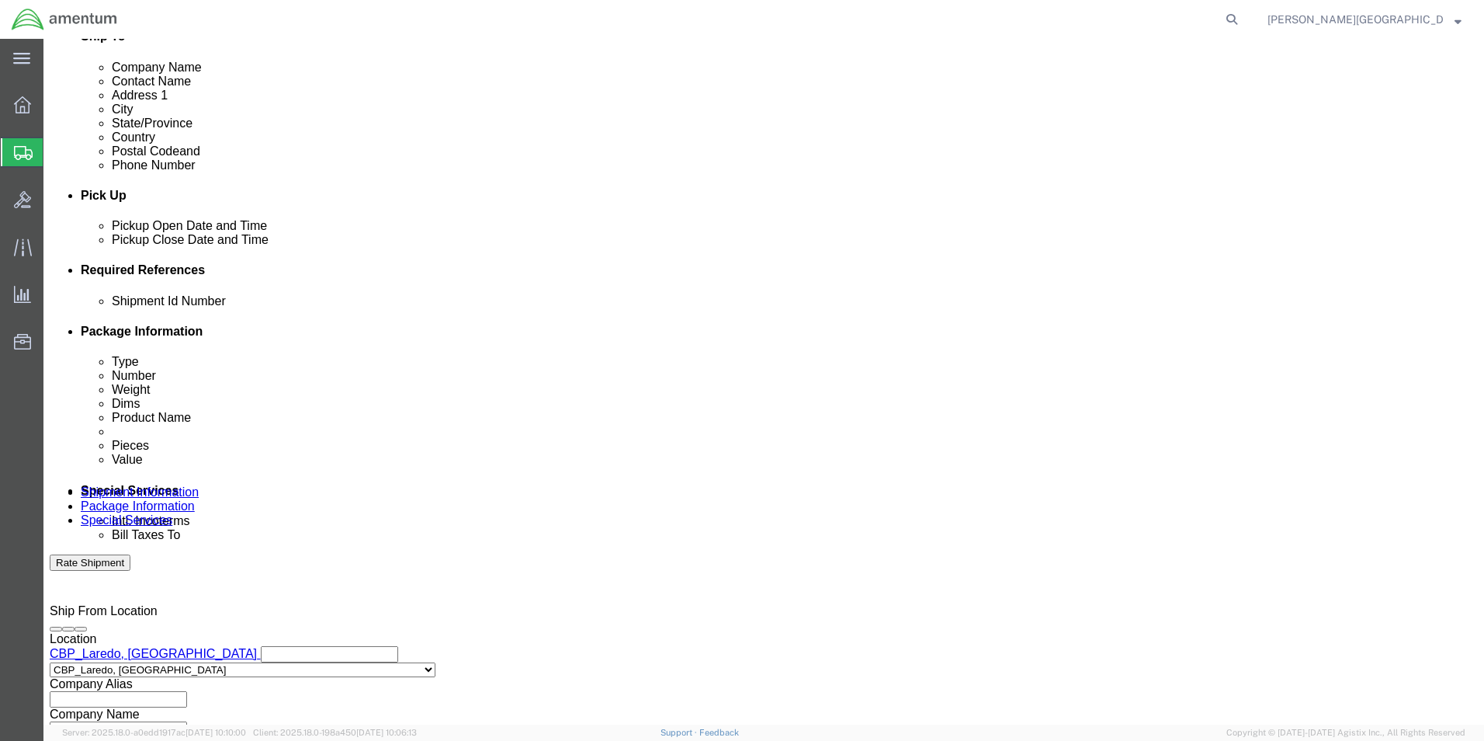
click button "Add reference"
click select "Select Account Type Activity ID Airline Appointment Number ASN Batch Request # …"
select select "DEPT"
click select "Select Account Type Activity ID Airline Appointment Number ASN Batch Request # …"
click input "text"
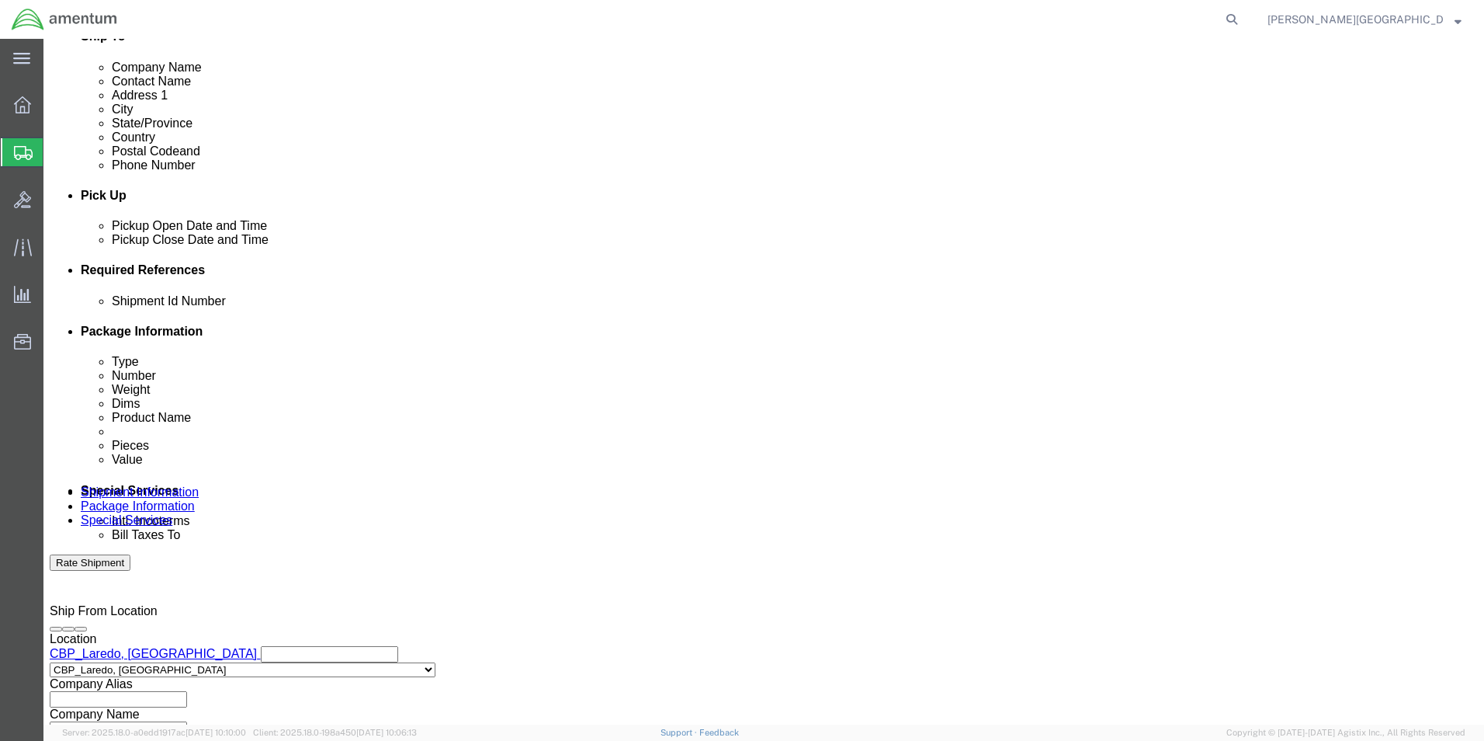
type input "Supply Department"
click button "Add reference"
click select "Select Account Type Activity ID Airline Appointment Number ASN Batch Request # …"
select select "PROJNUM"
click select "Select Account Type Activity ID Airline Appointment Number ASN Batch Request # …"
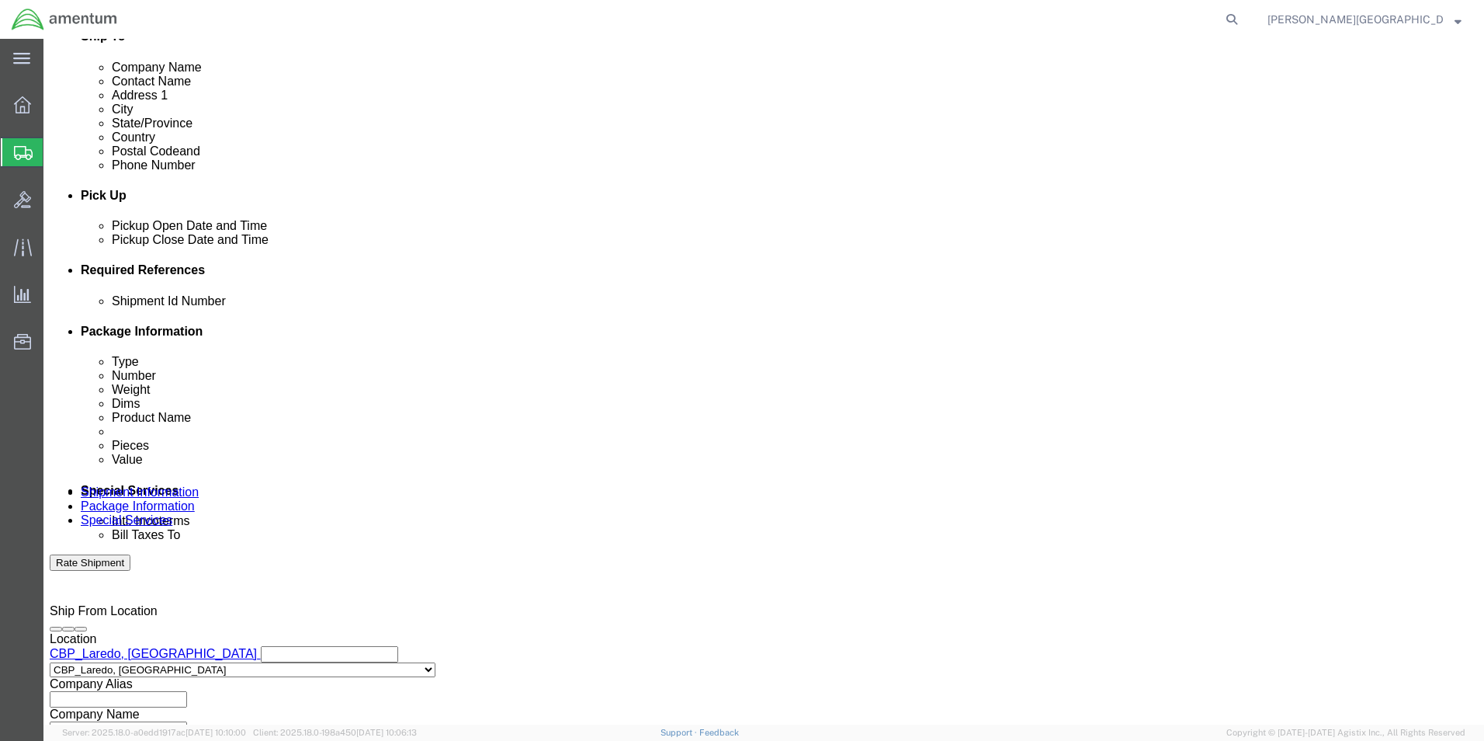
click input "text"
click input "6118.02.03.2219.000.LRT.0000"
type input "6118.03.03.2219.000.LRT.0000"
click button "Add reference"
click select "Select Account Type Activity ID Airline Appointment Number ASN Batch Request # …"
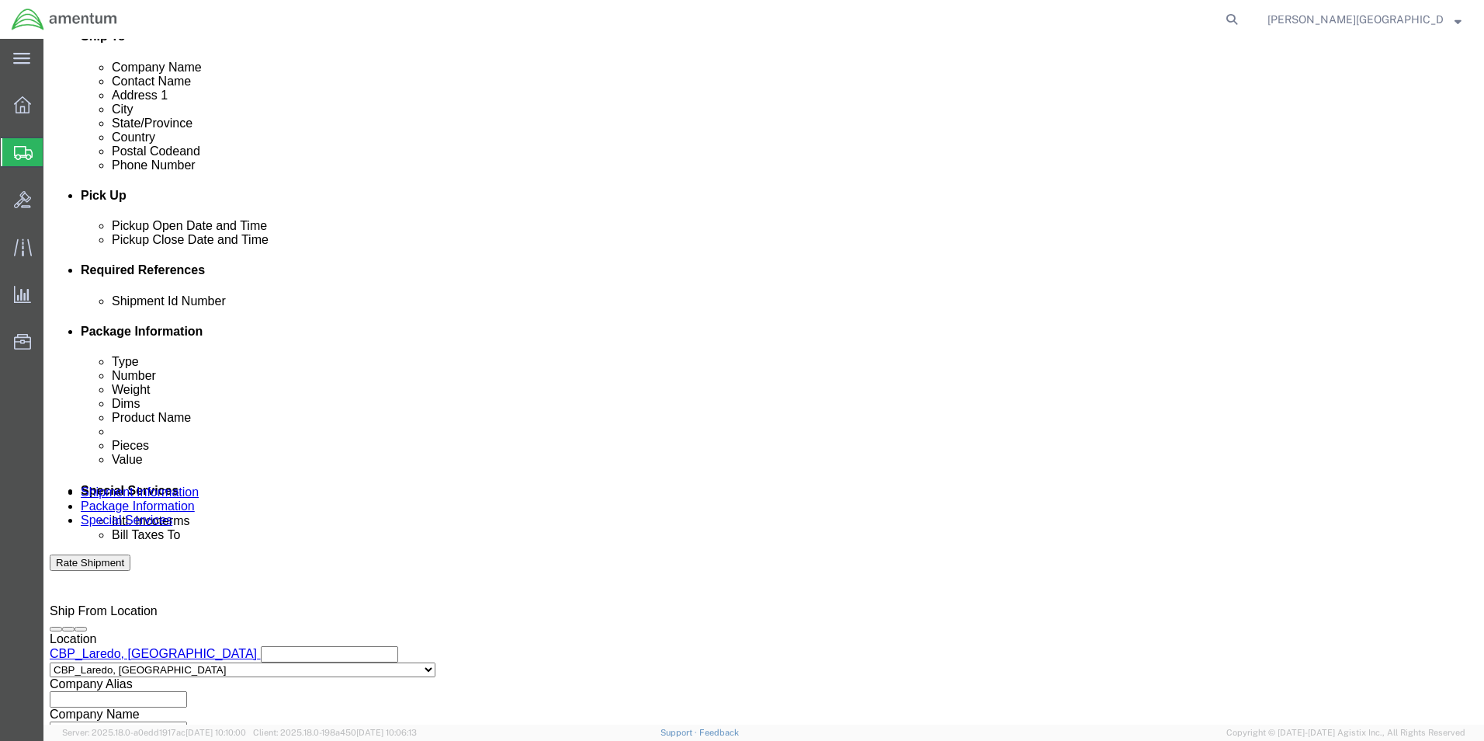
select select "CUSTREF"
click select "Select Account Type Activity ID Airline Appointment Number ASN Batch Request # …"
click input "text"
paste input "USAGE#: 328558"
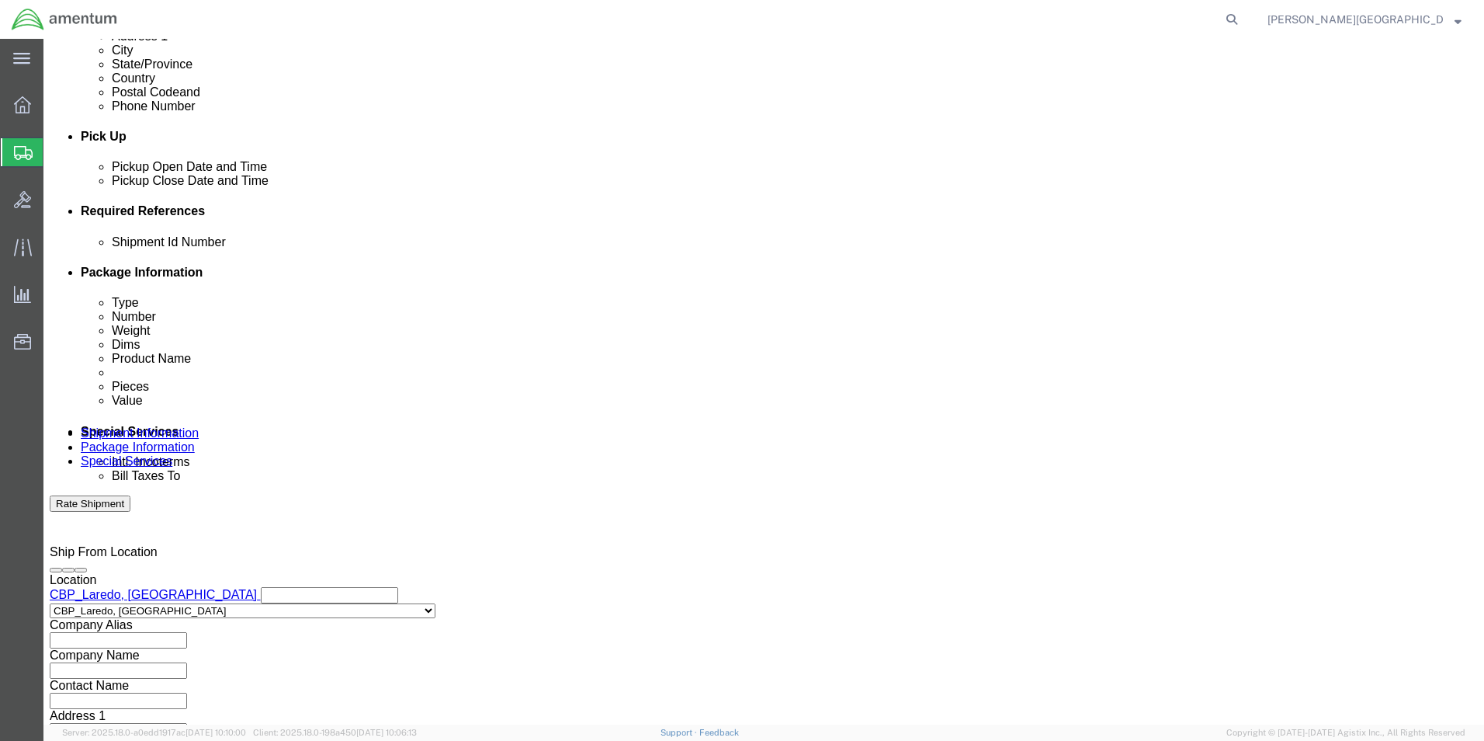
scroll to position [677, 0]
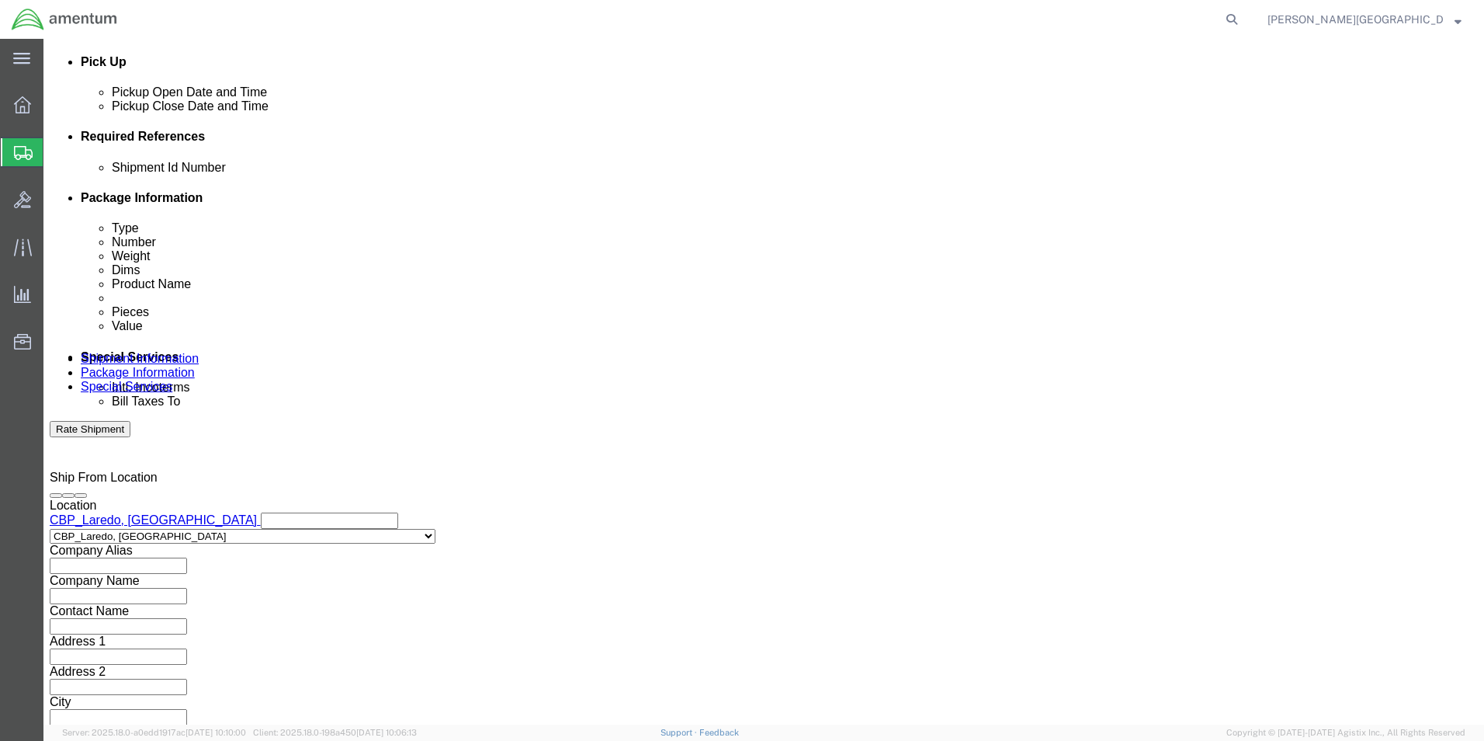
type input "USAGE#: 328558 Avalex Monitor SN 081242N1412"
click button "Continue"
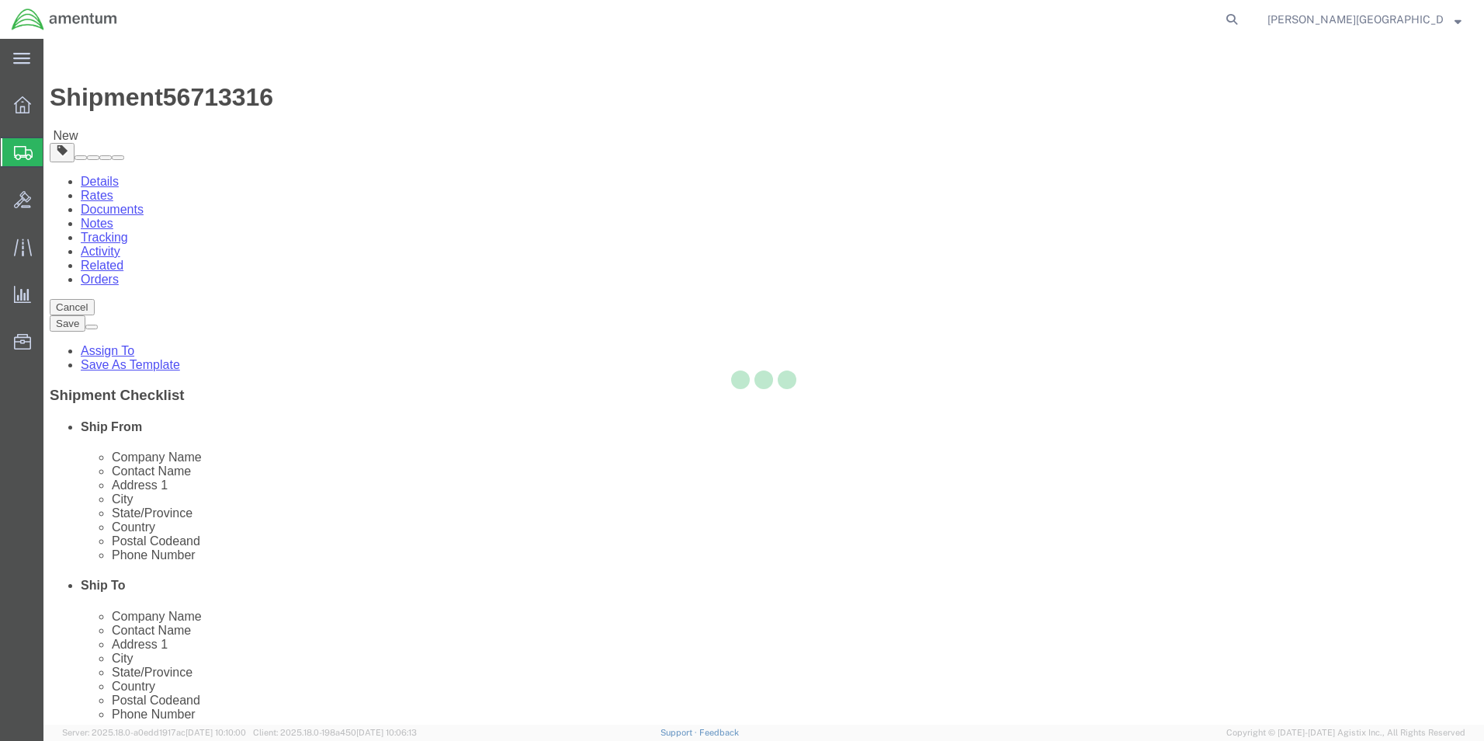
select select "CBOX"
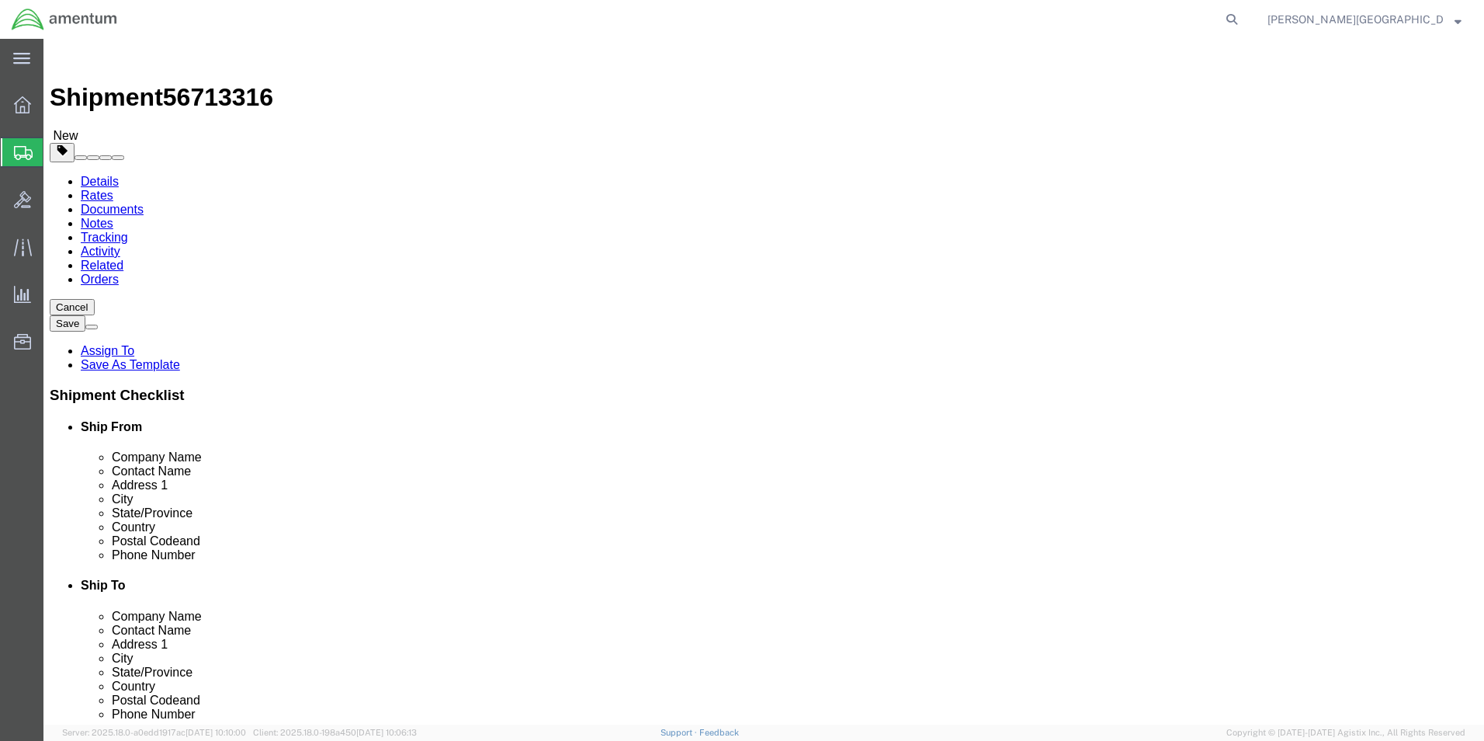
click input "text"
type input "14"
click input "text"
type input "14"
click input "text"
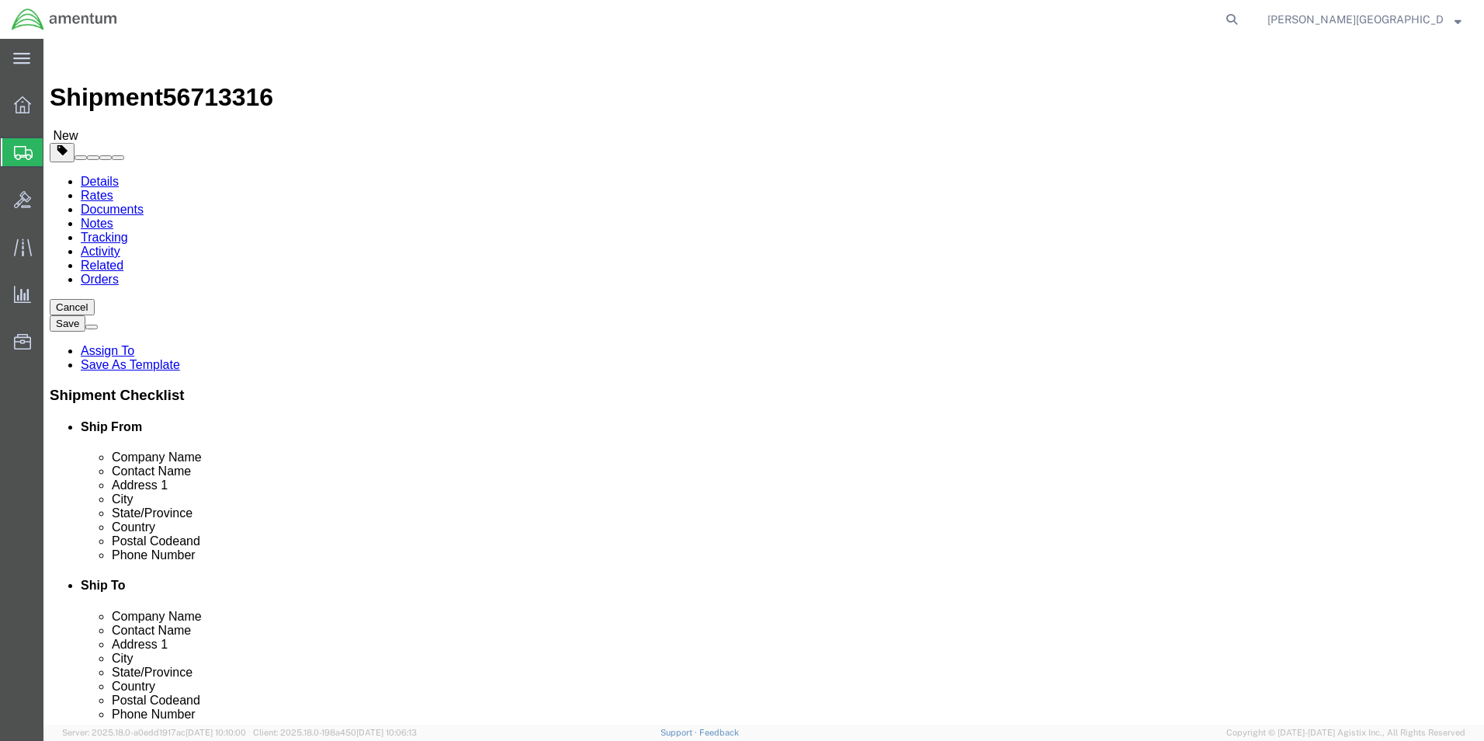
type input "9"
click input "0.00"
type input "9.00"
click link "Add Content"
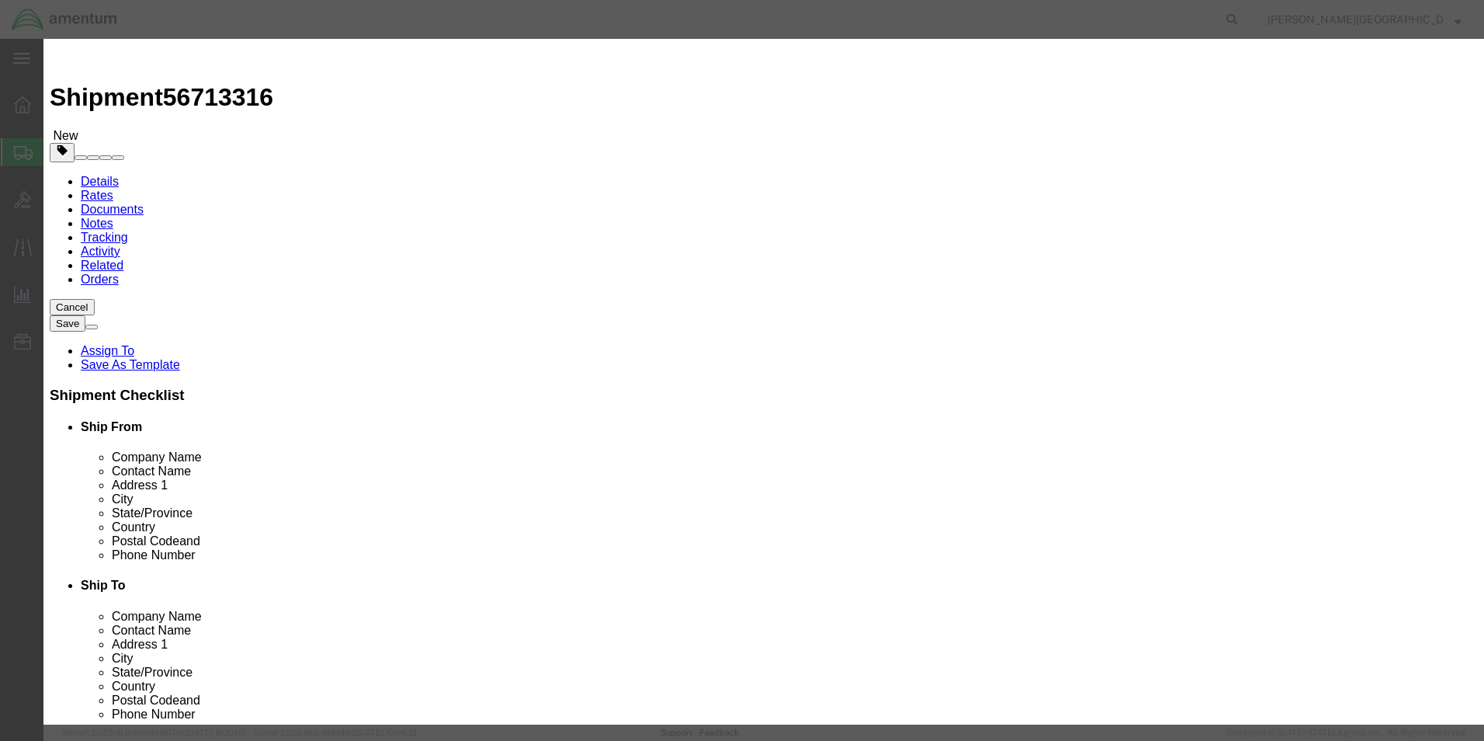
click input "text"
type input "Avalex Monitor"
click textarea
type textarea "p"
type textarea "PN: AVM4120NHD-R3 SN: 081242N1412"
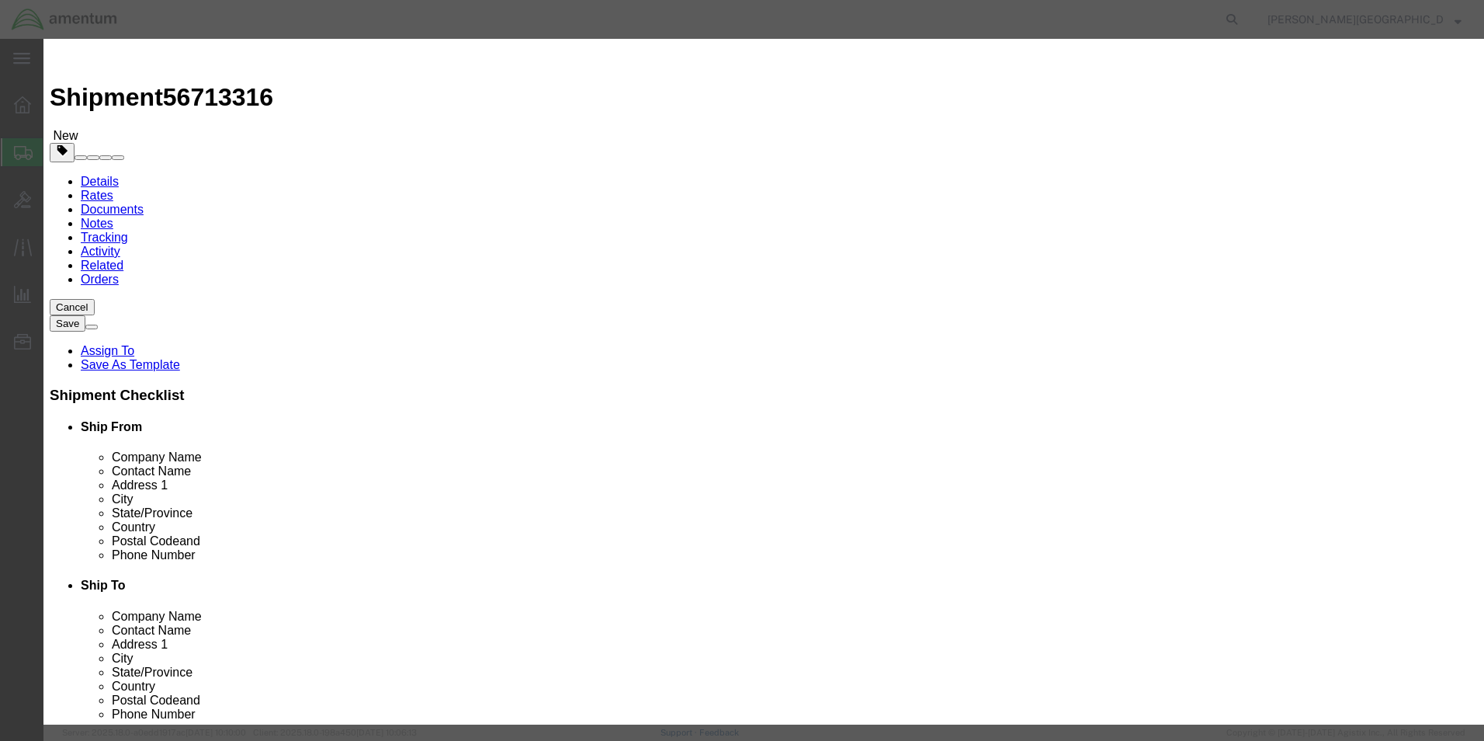
click input "0"
type input "1"
click input "text"
type input "7500.00"
click button "Save & Close"
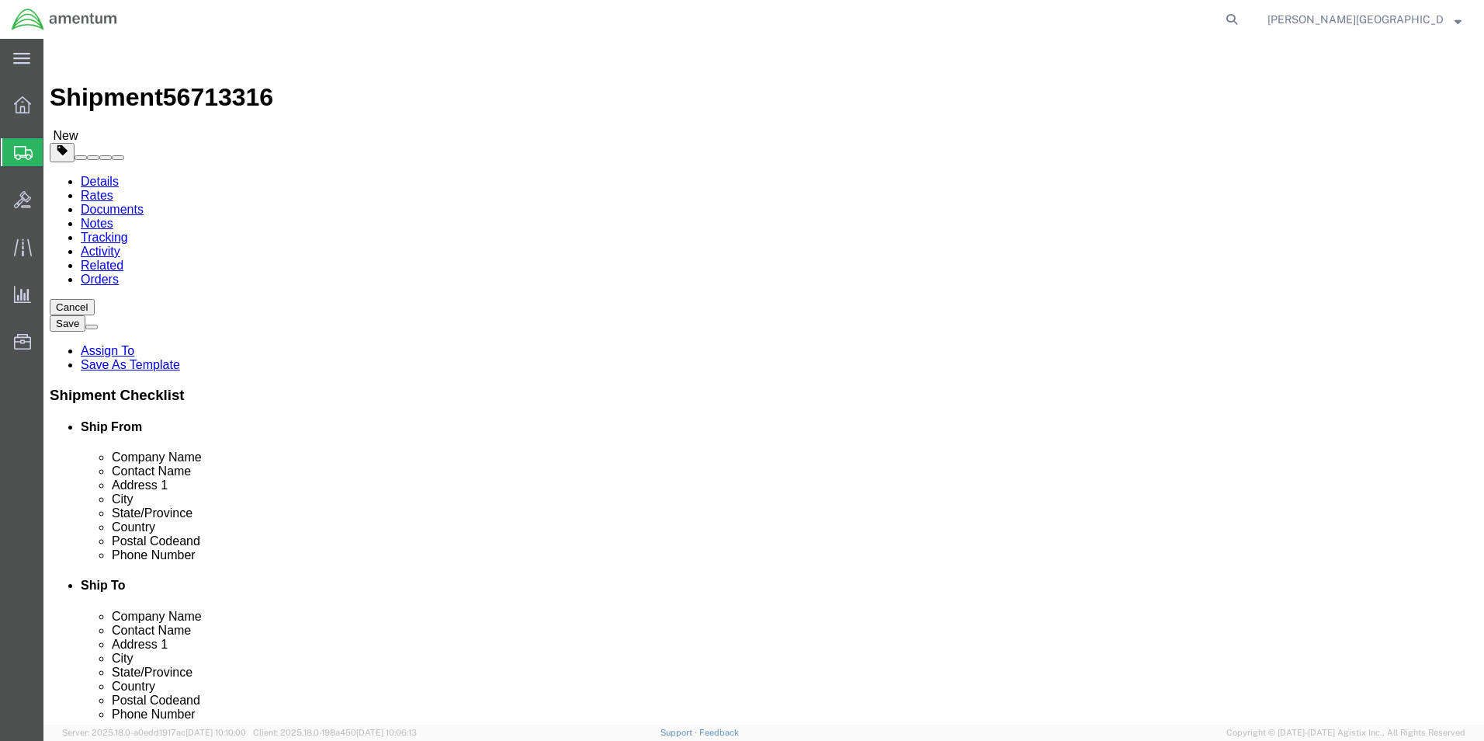
click button "Previous"
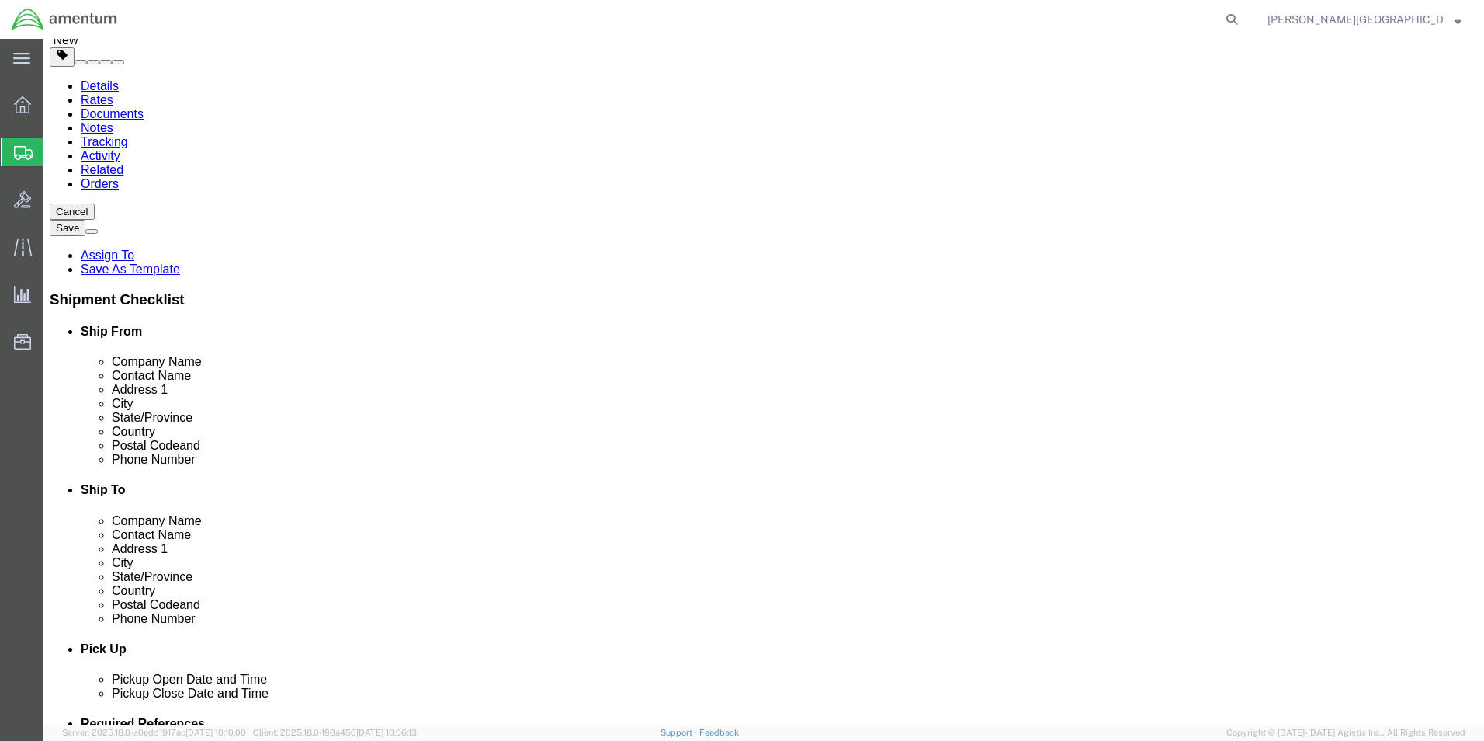
scroll to position [311, 0]
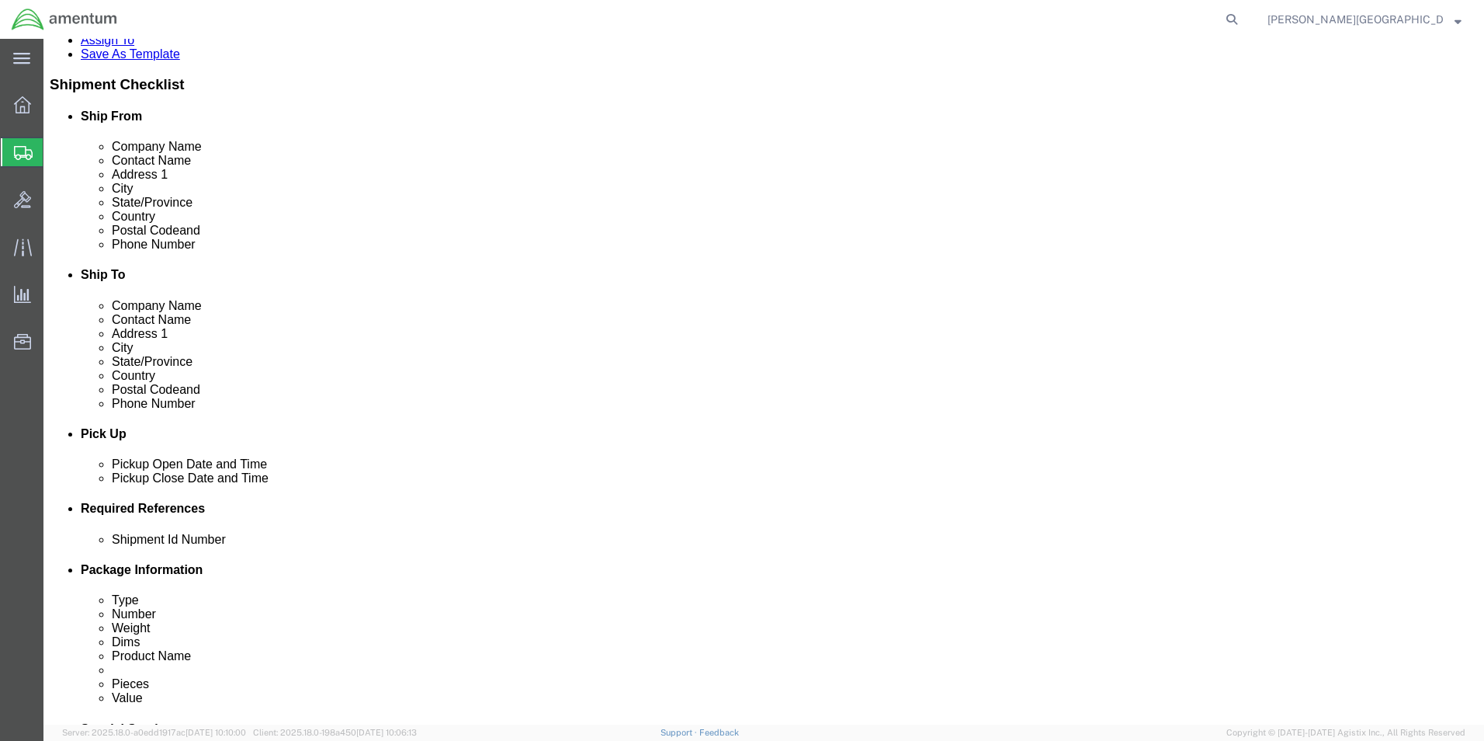
click input "text"
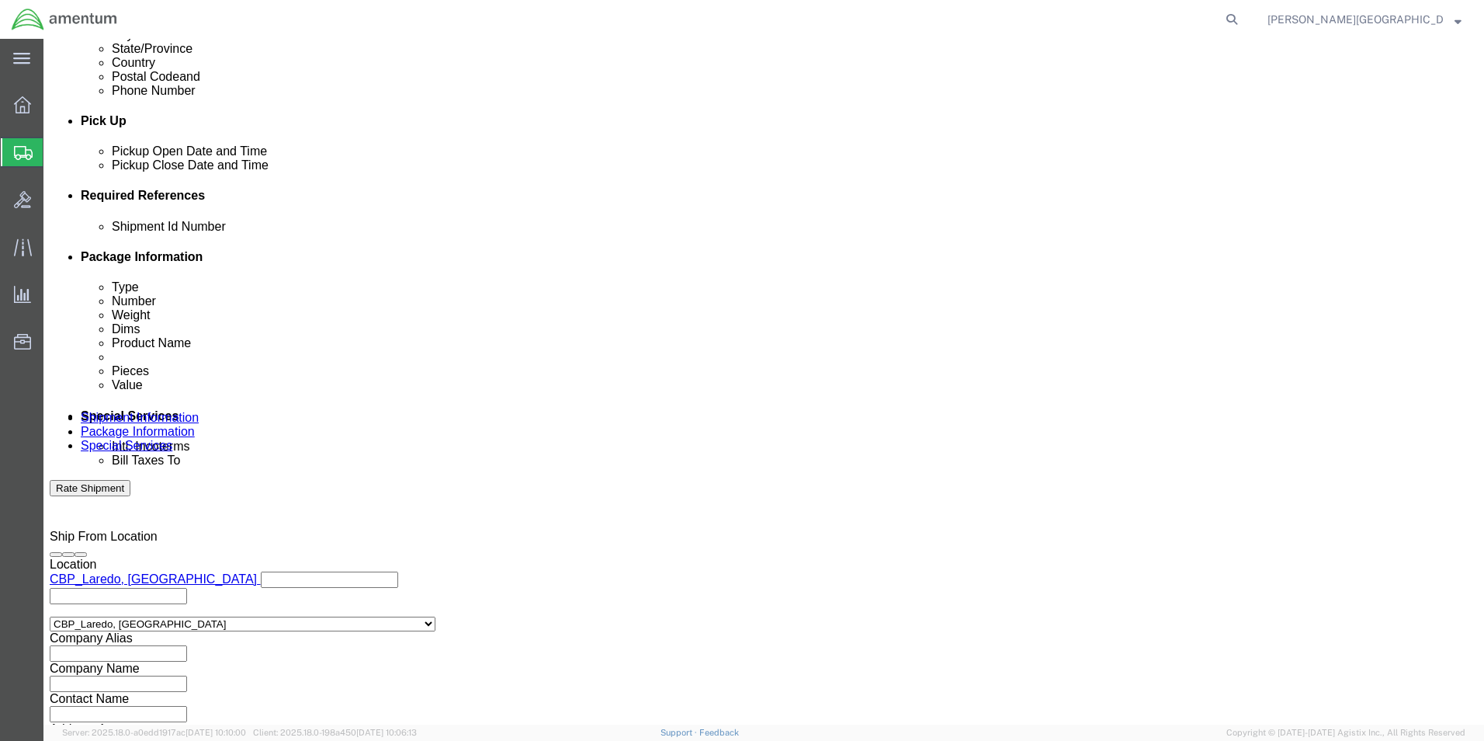
scroll to position [677, 0]
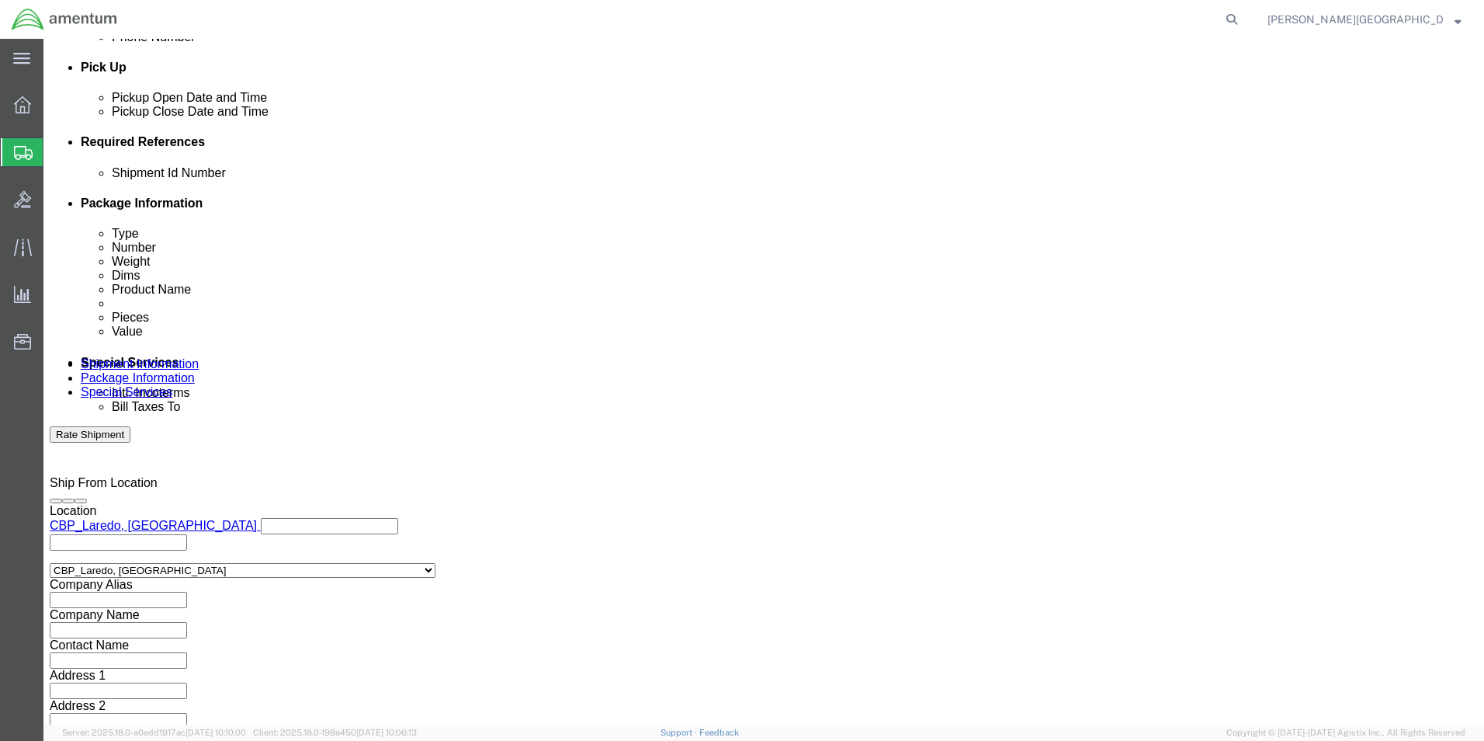
type input "56713316"
click button "Continue"
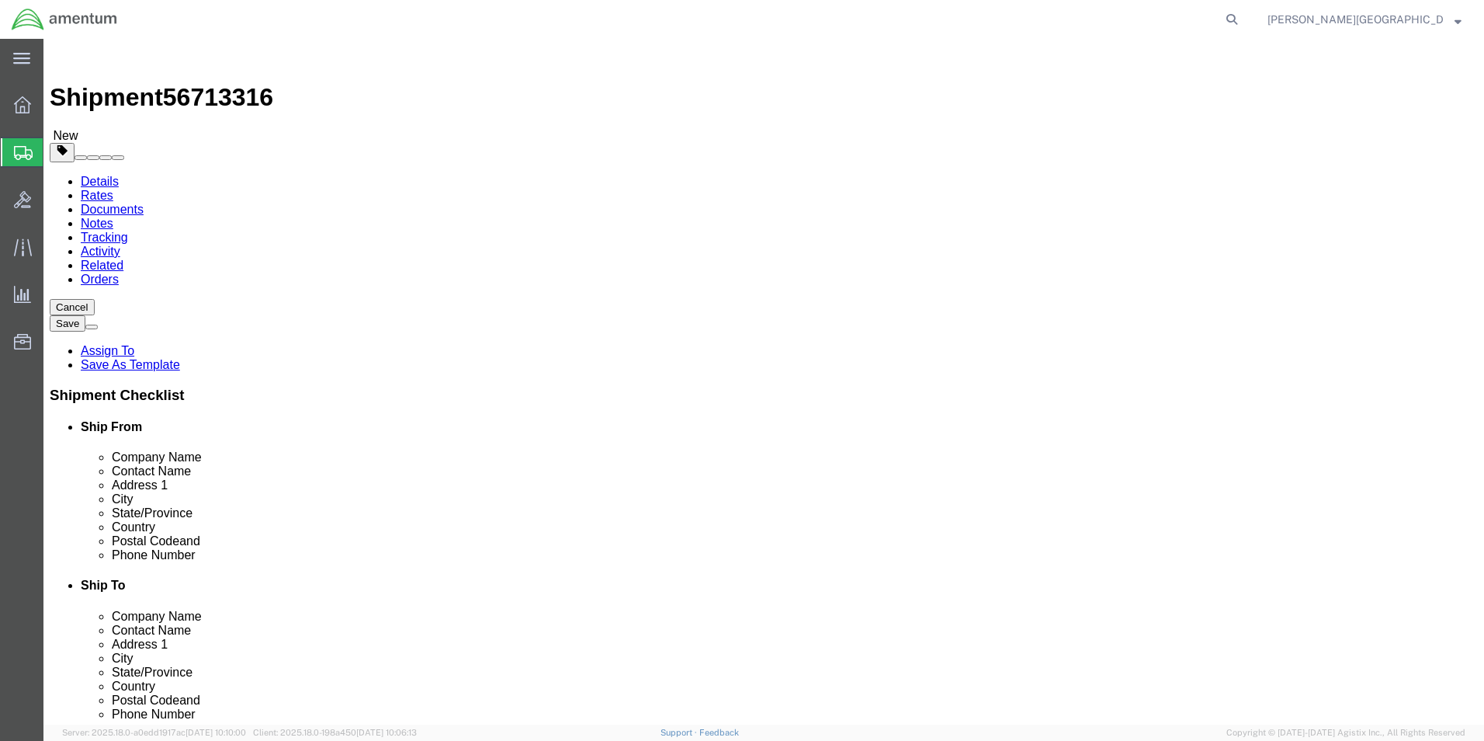
click button "Continue"
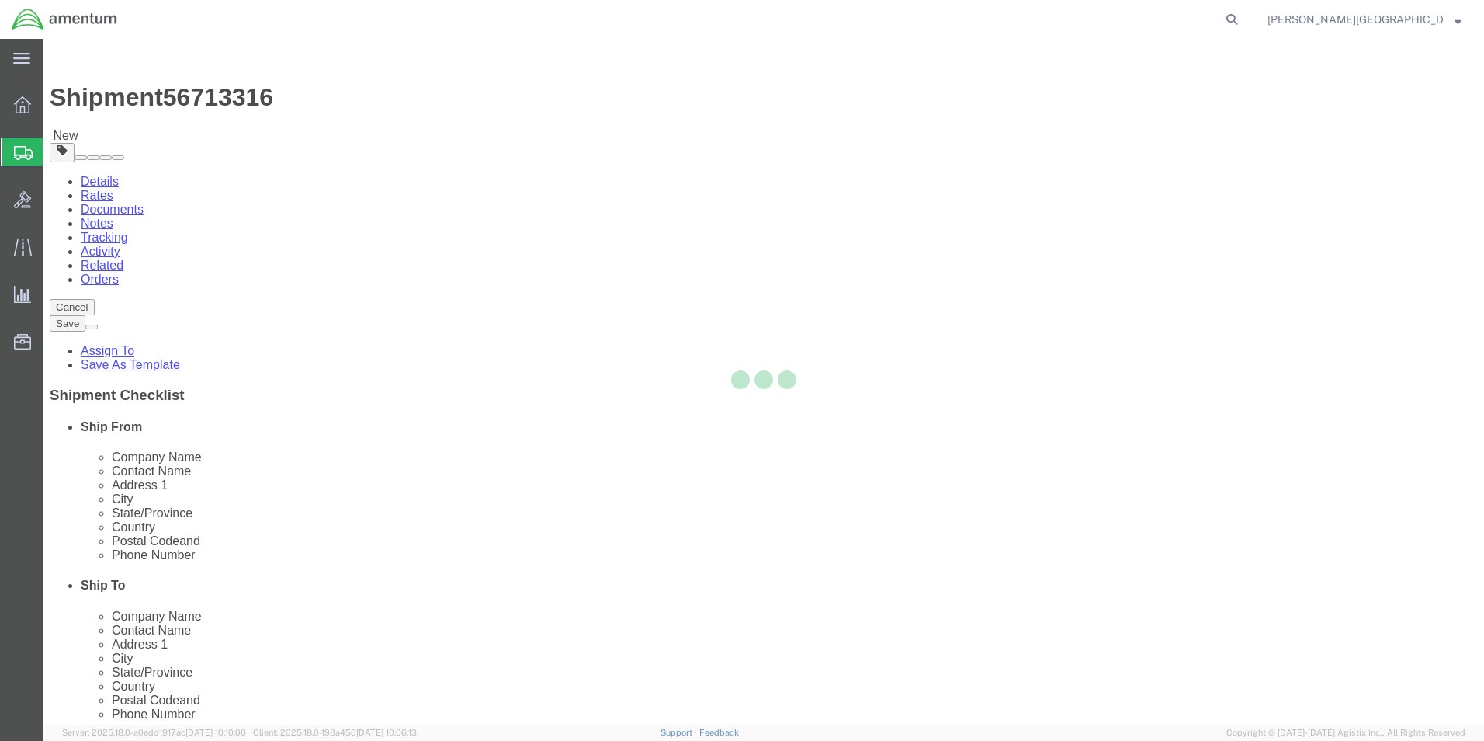
select select
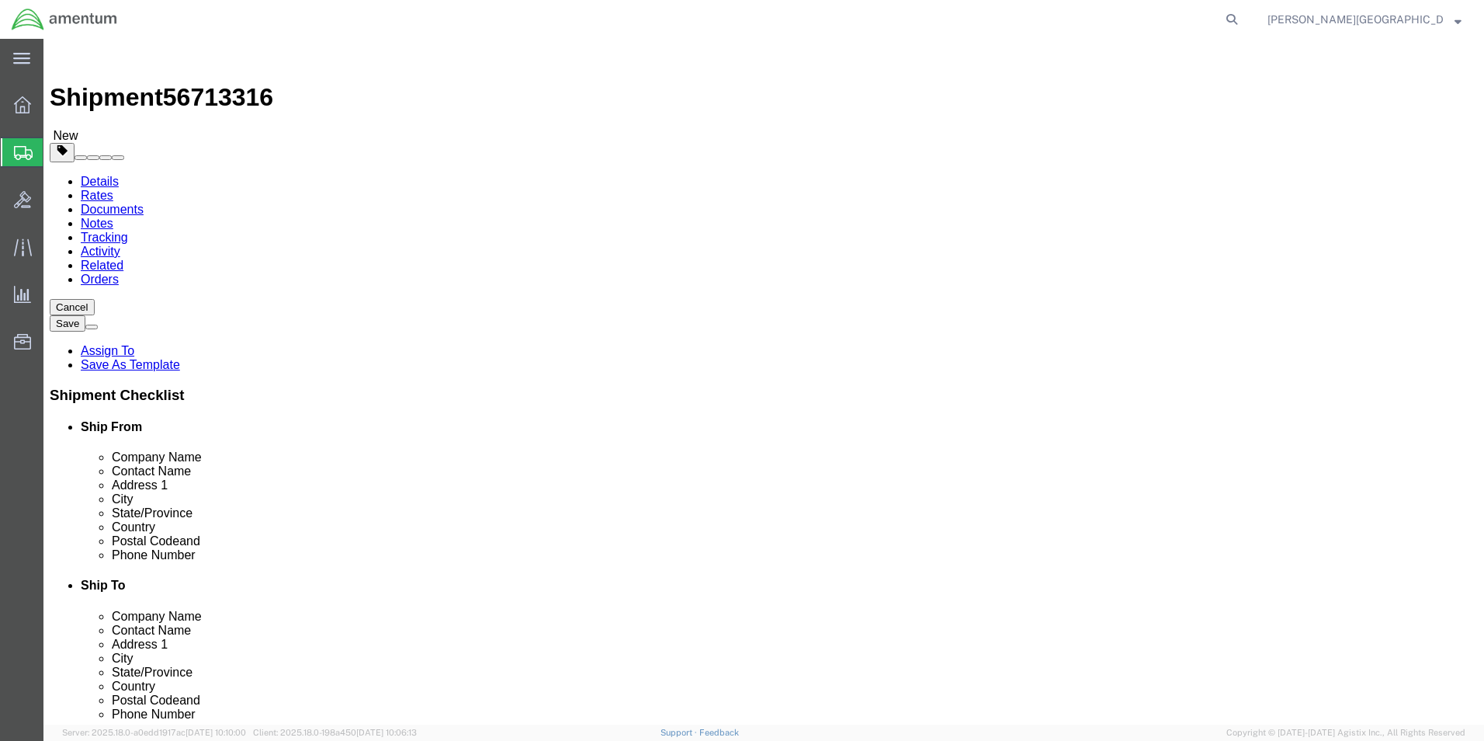
click button "Rate Shipment"
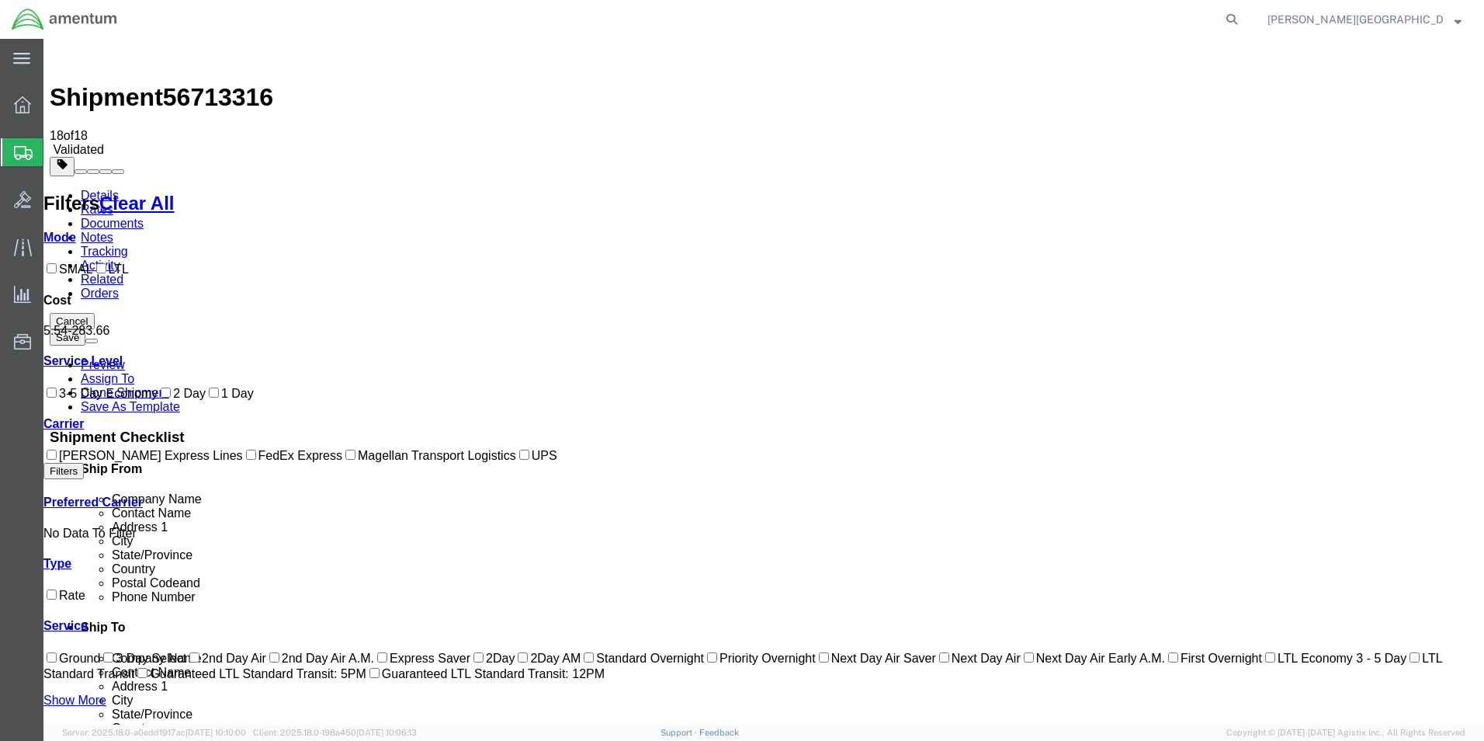
checkbox input "true"
click at [92, 189] on link "Details" at bounding box center [100, 195] width 38 height 13
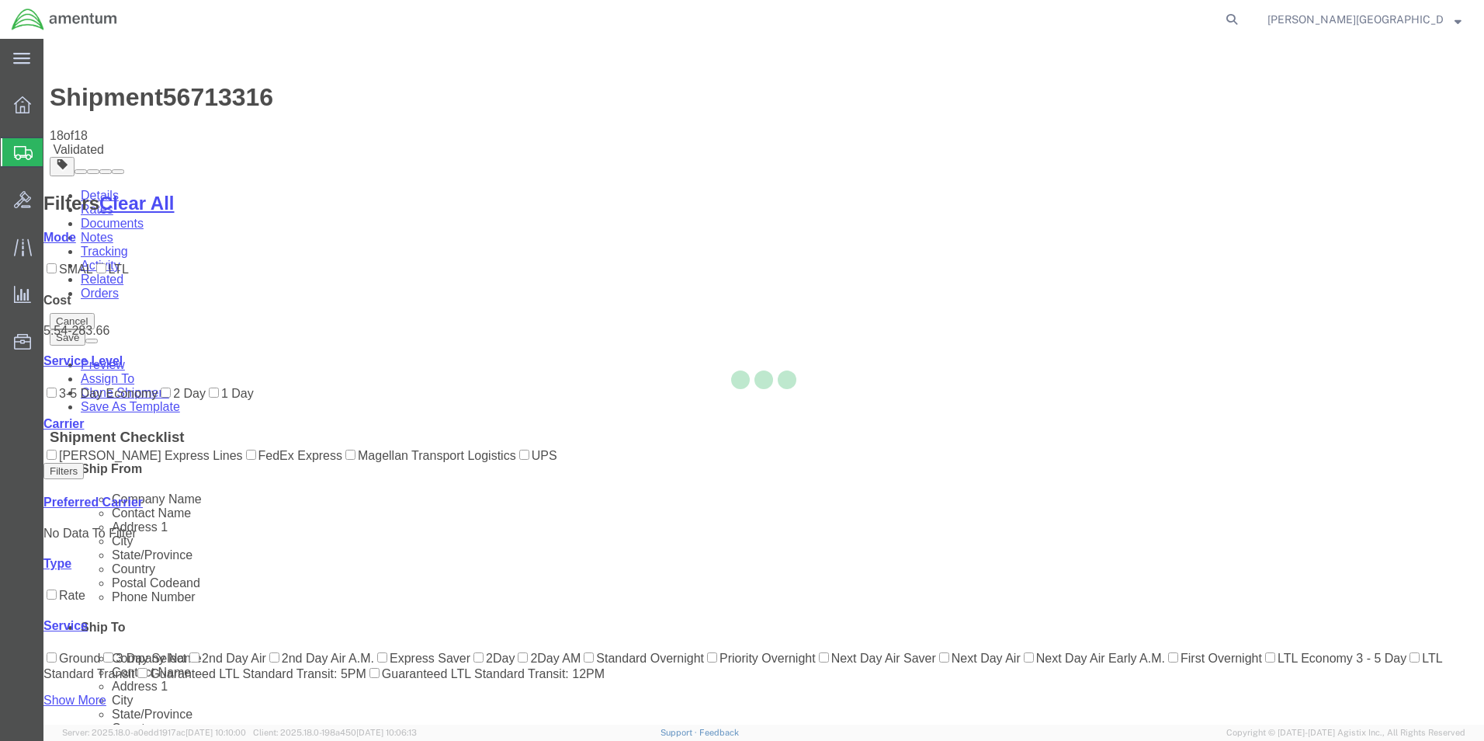
select select "49940"
select select "49831"
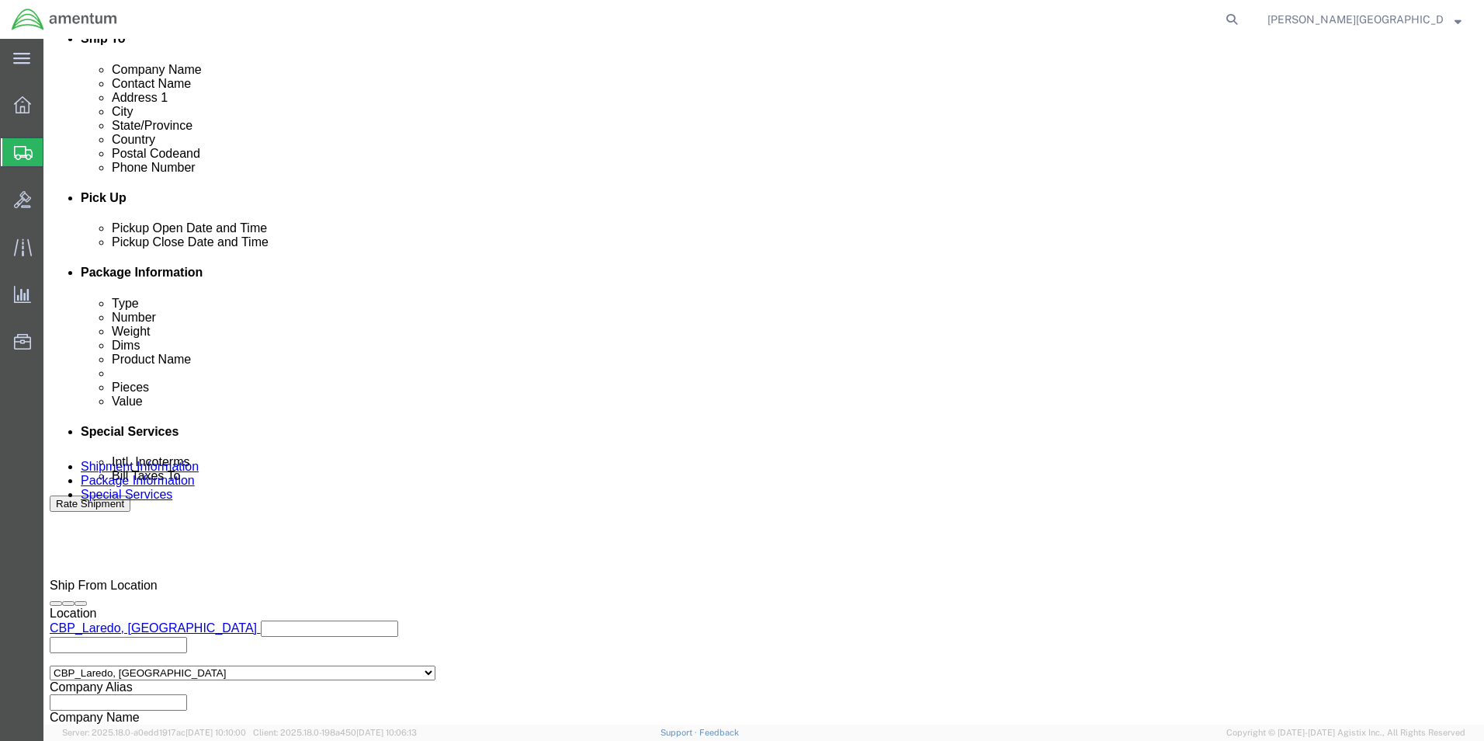
scroll to position [621, 0]
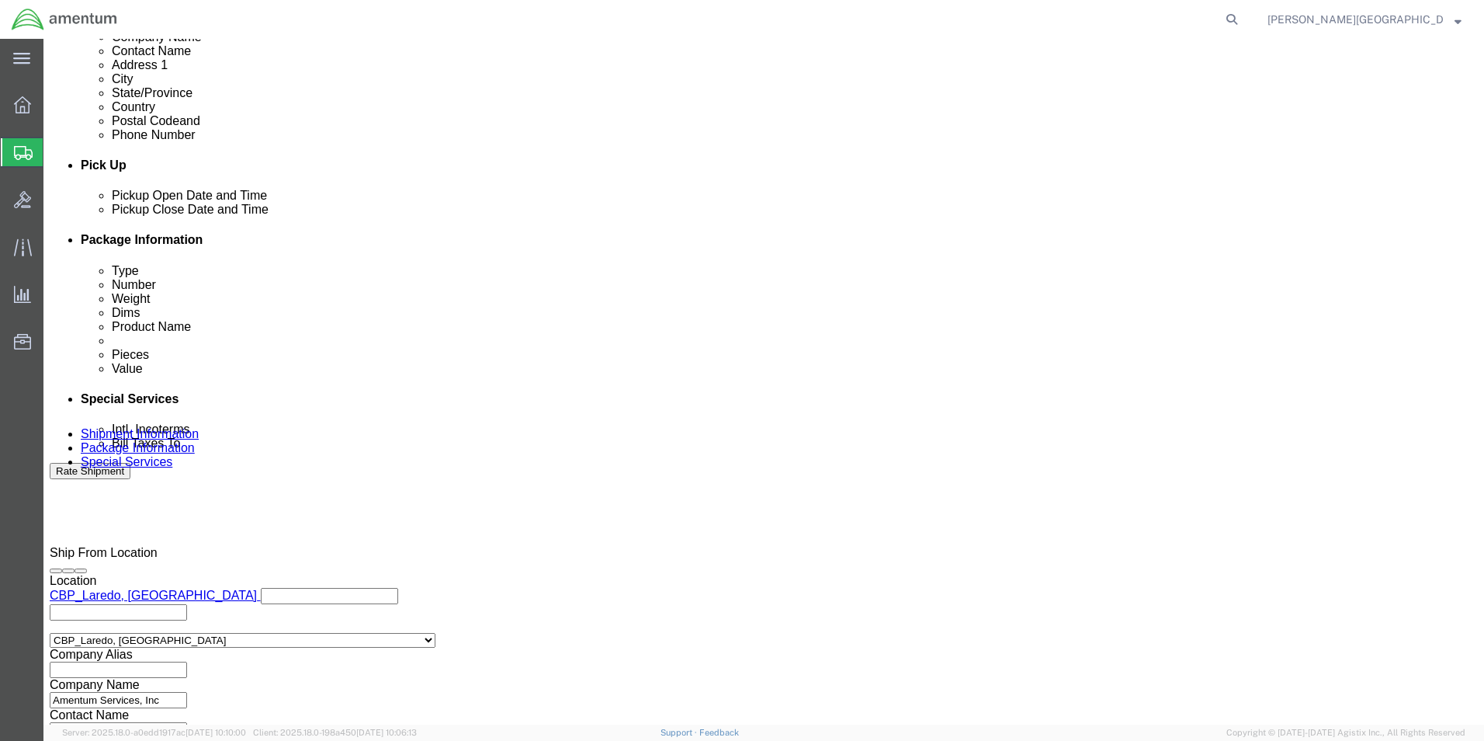
click input "USAGE#: 328558 Avalex Monitor SN 081242N1412"
type input "USAGE#: 328558 Monitor SN 081242N1412"
click button "Continue"
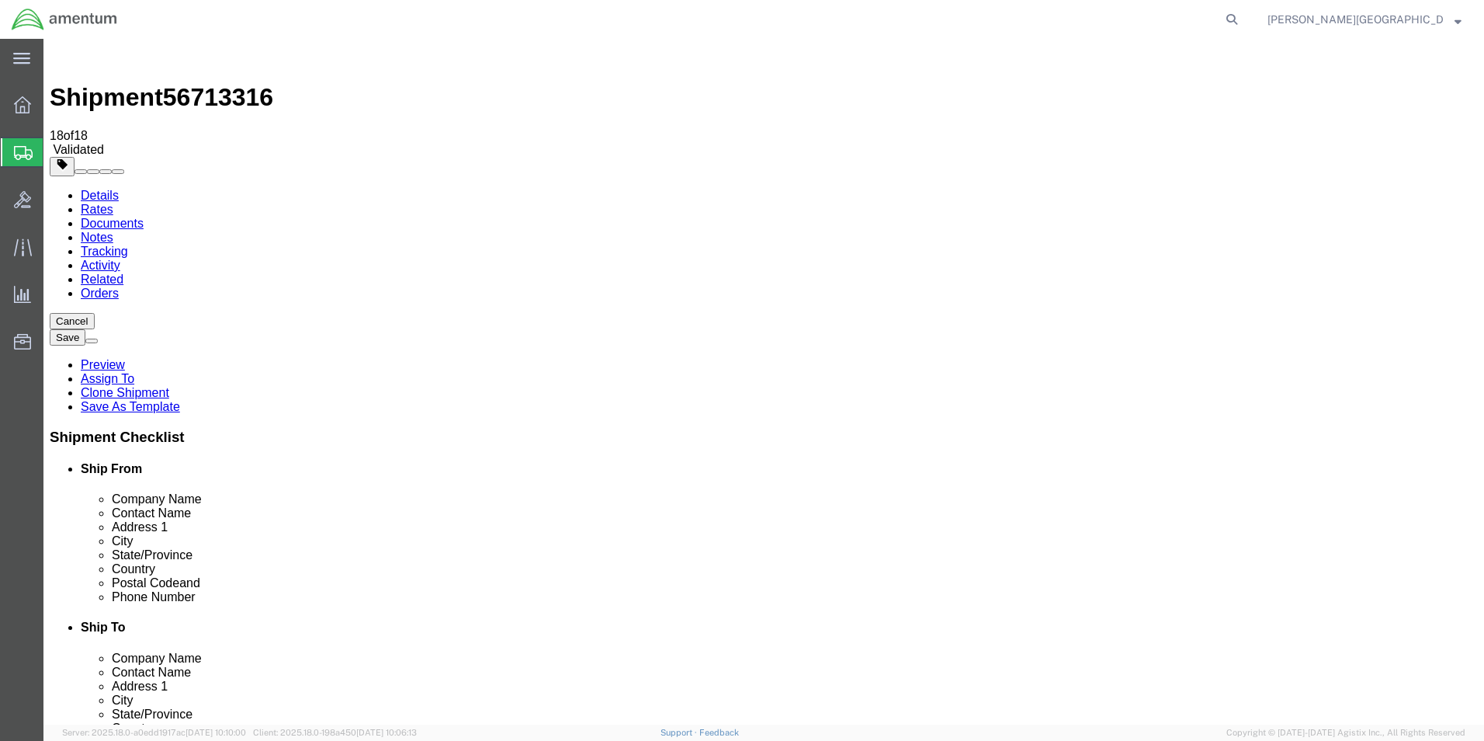
click button "Continue"
click button "Rate Shipment"
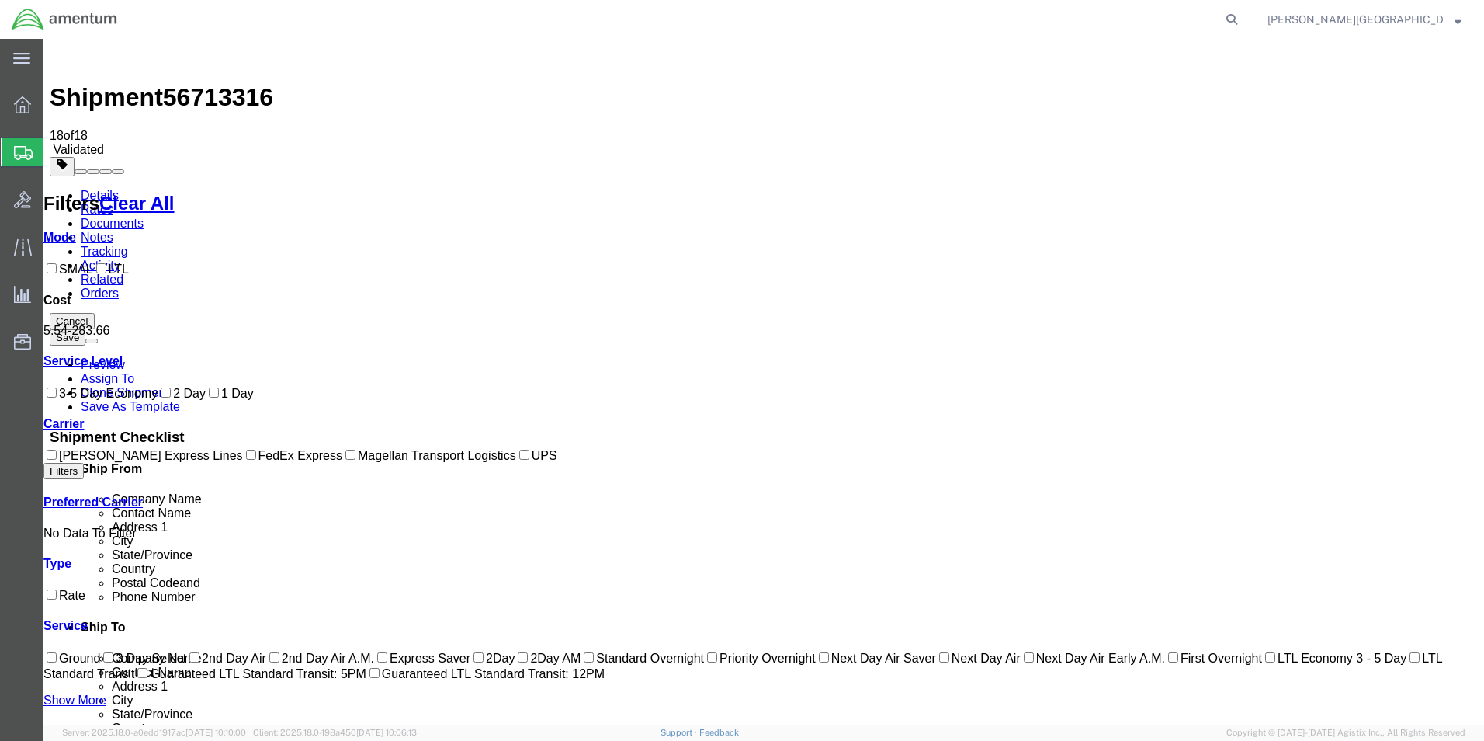
checkbox input "true"
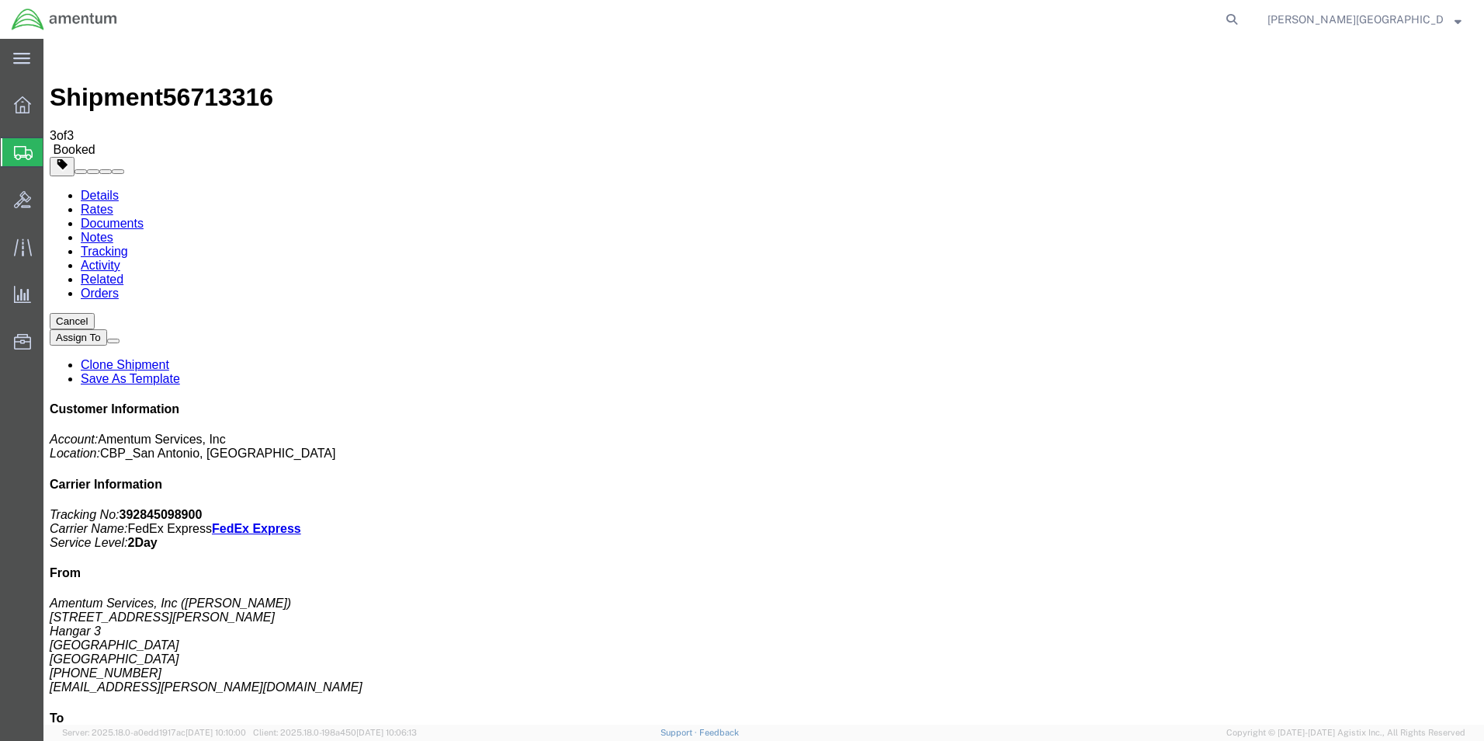
click at [0, 0] on span "Create Shipment" at bounding box center [0, 0] width 0 height 0
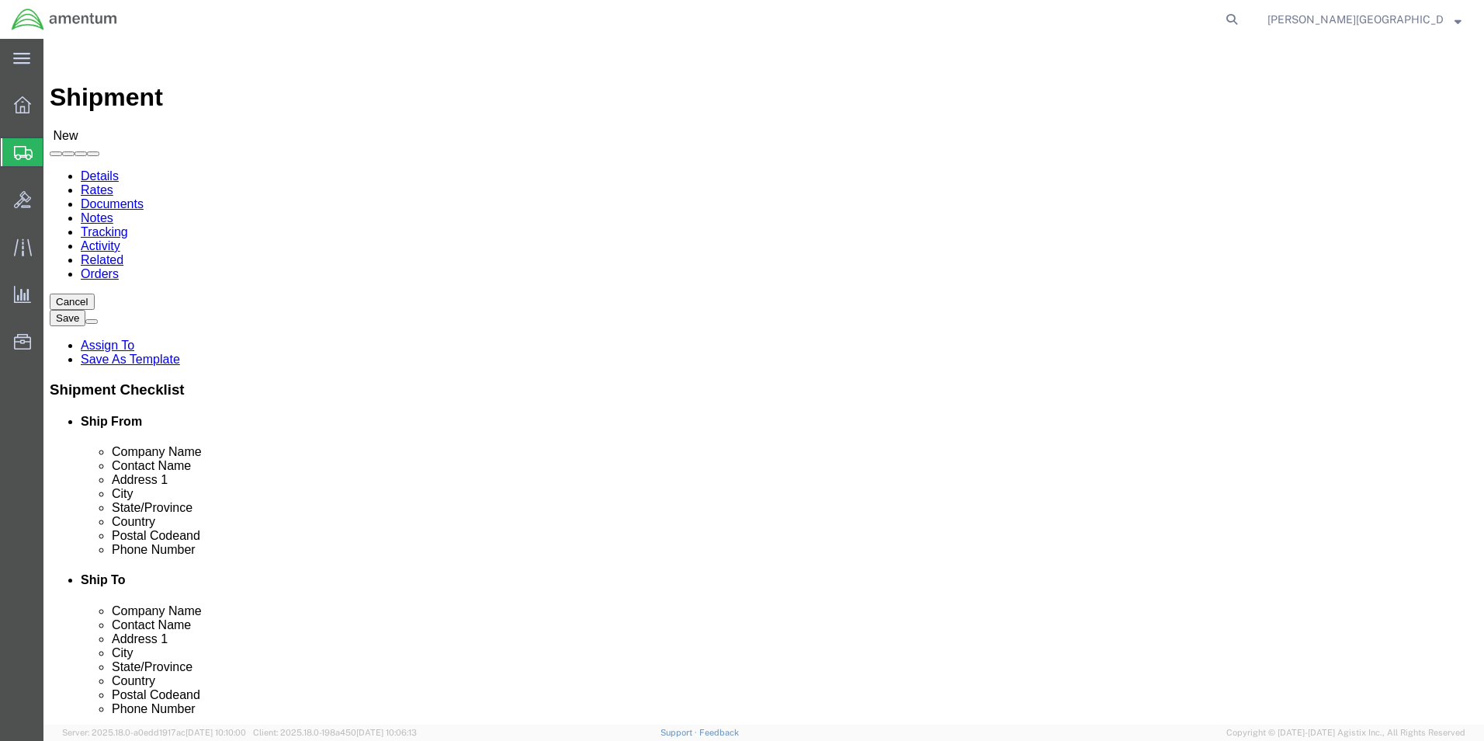
scroll to position [3028, 0]
select select "49940"
select select "[GEOGRAPHIC_DATA]"
drag, startPoint x: 333, startPoint y: 530, endPoint x: 184, endPoint y: 519, distance: 149.5
click div "Phone Number"
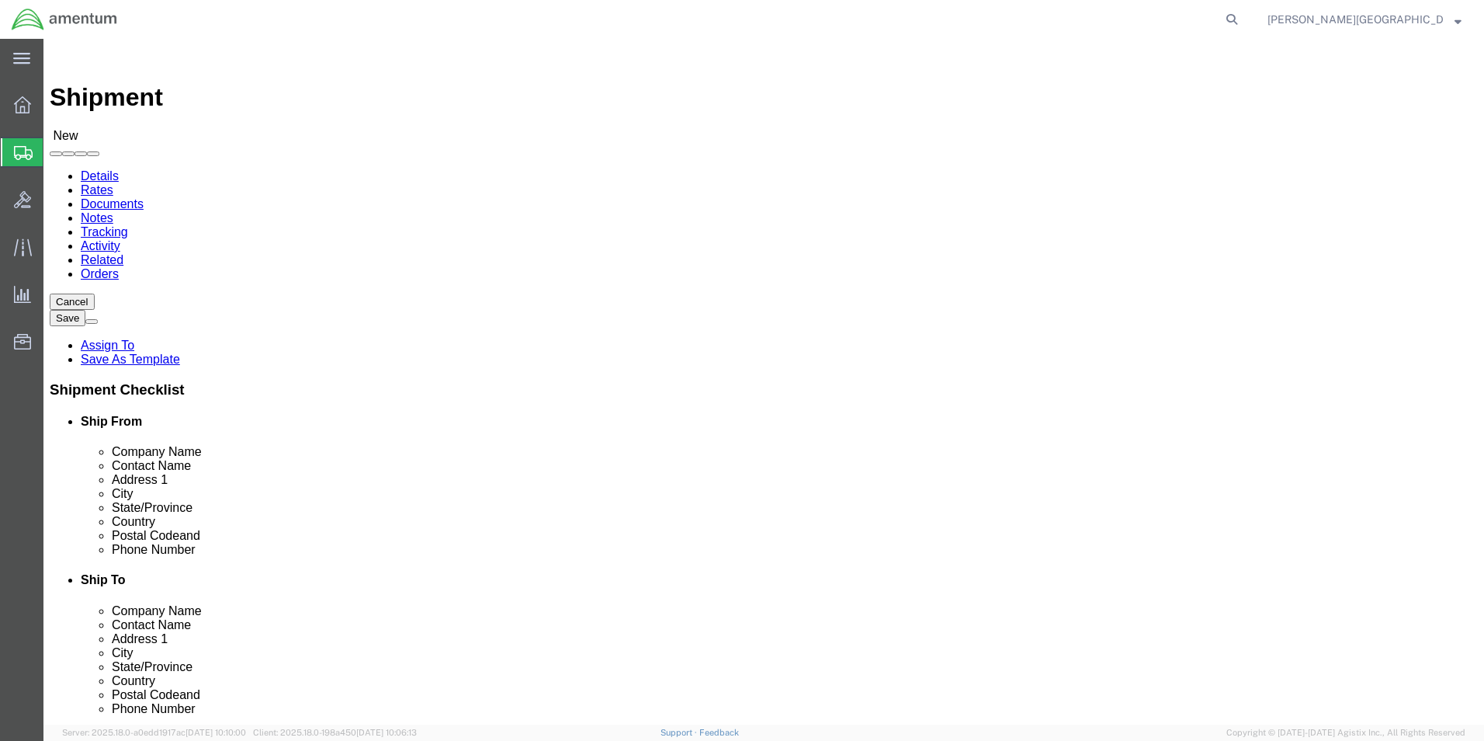
type input "[PHONE_NUMBER]"
drag, startPoint x: 1095, startPoint y: 230, endPoint x: 1087, endPoint y: 231, distance: 7.9
select select "49831"
select select "[GEOGRAPHIC_DATA]"
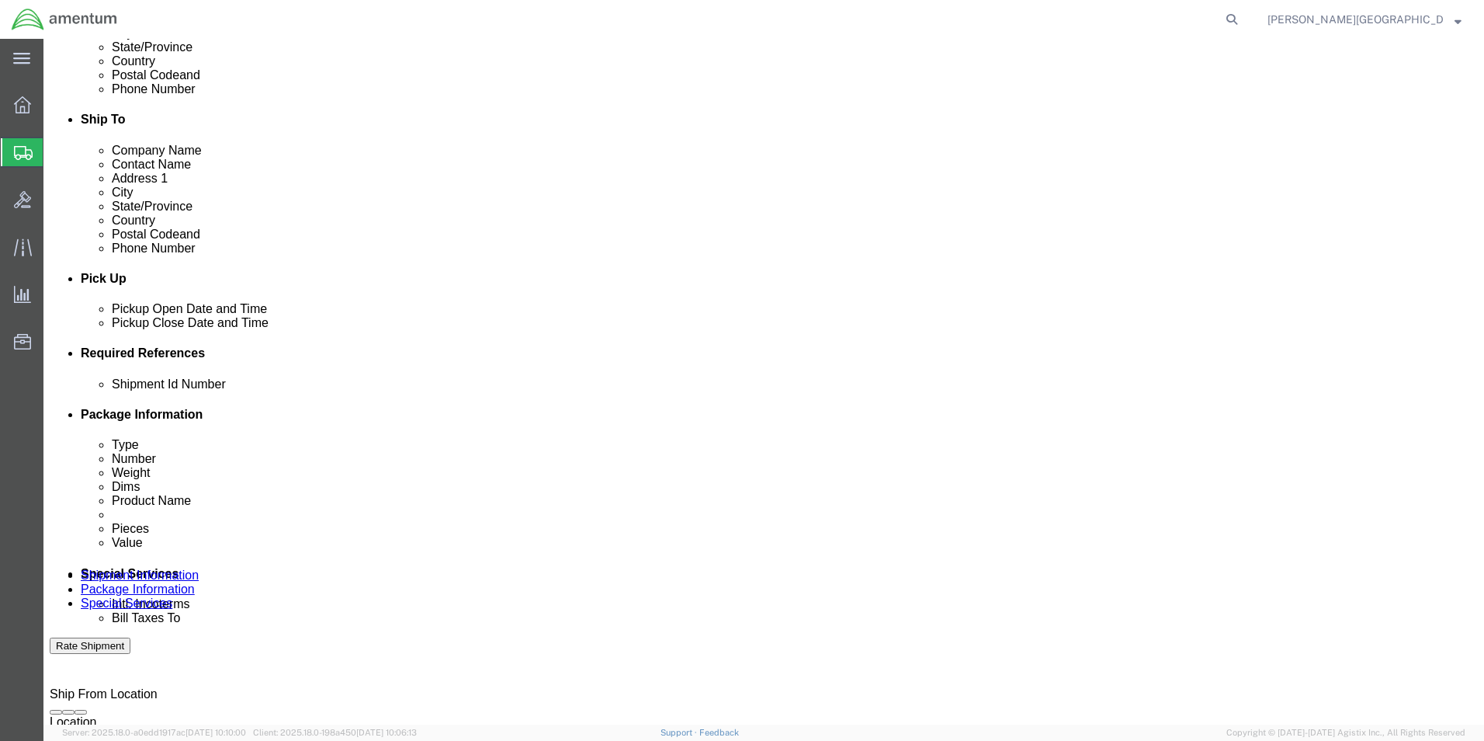
scroll to position [621, 0]
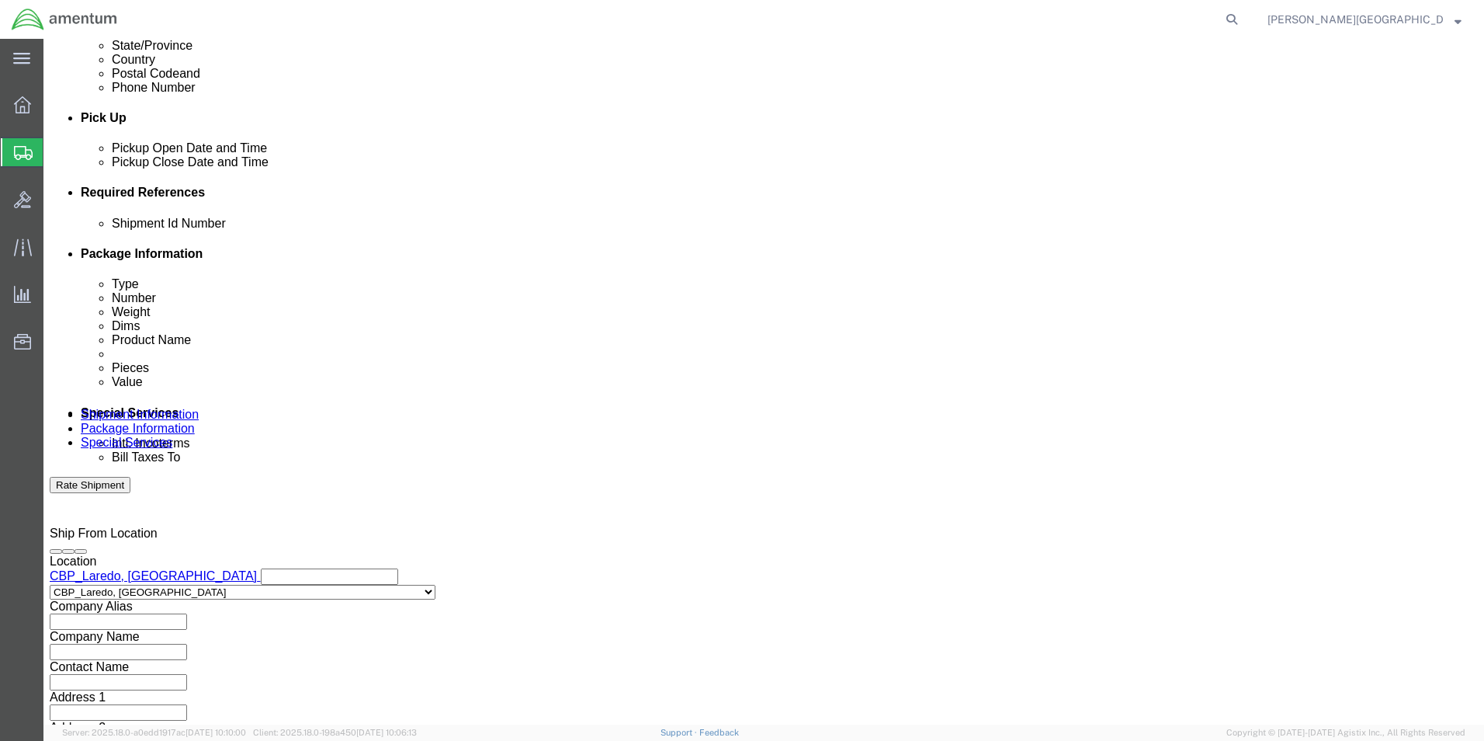
click button "Add reference"
click select "Select Account Type Activity ID Airline Appointment Number ASN Batch Request # …"
select select "DEPT"
click select "Select Account Type Activity ID Airline Appointment Number ASN Batch Request # …"
click div "Shipment Id Number Select Account Type Activity ID Airline Appointment Number A…"
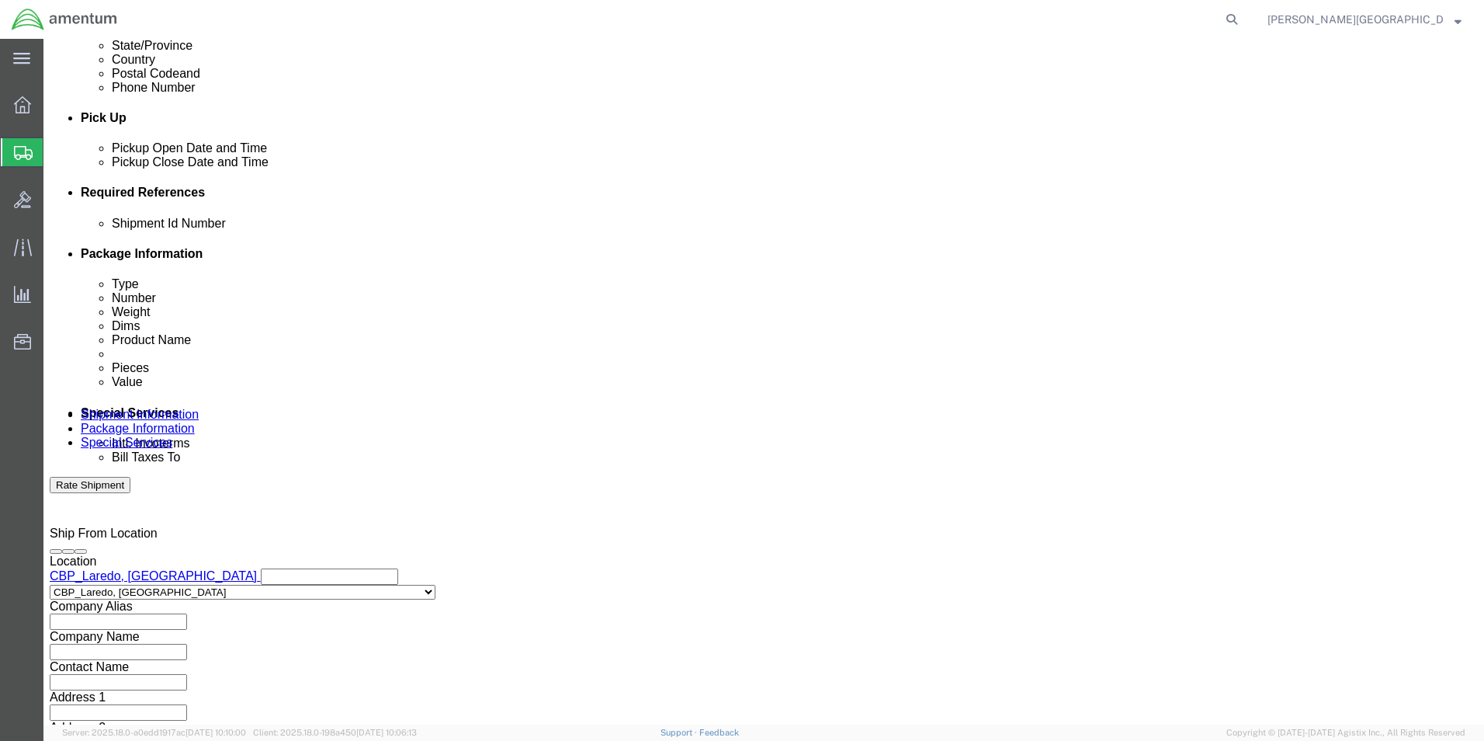
click input "text"
type input "s"
type input "Supply Department"
click button "Add reference"
click select "Select Account Type Activity ID Airline Appointment Number ASN Batch Request # …"
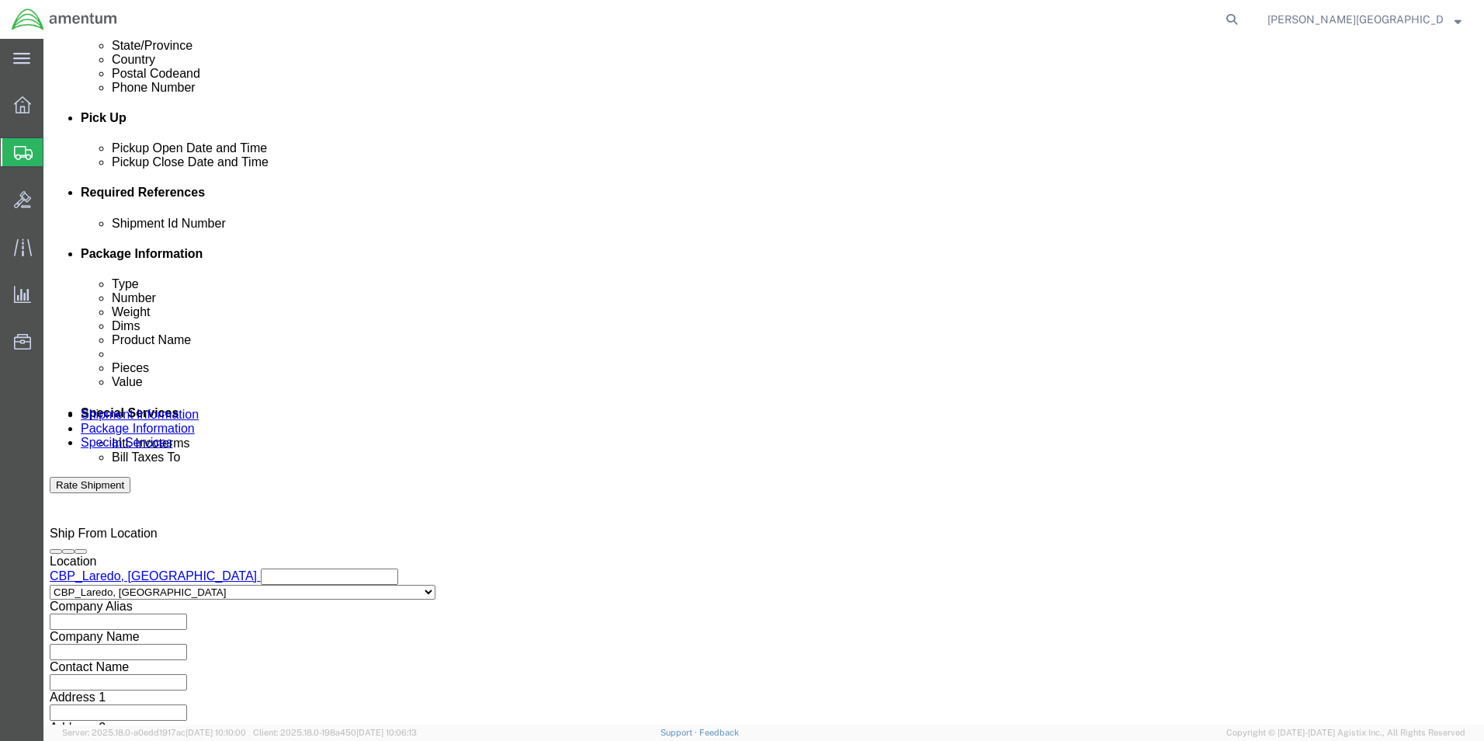
select select "PROJNUM"
click select "Select Account Type Activity ID Airline Appointment Number ASN Batch Request # …"
drag, startPoint x: 964, startPoint y: 331, endPoint x: 970, endPoint y: 339, distance: 9.9
click input "text"
click input "6118.02.03.2219.000.LRT.0000"
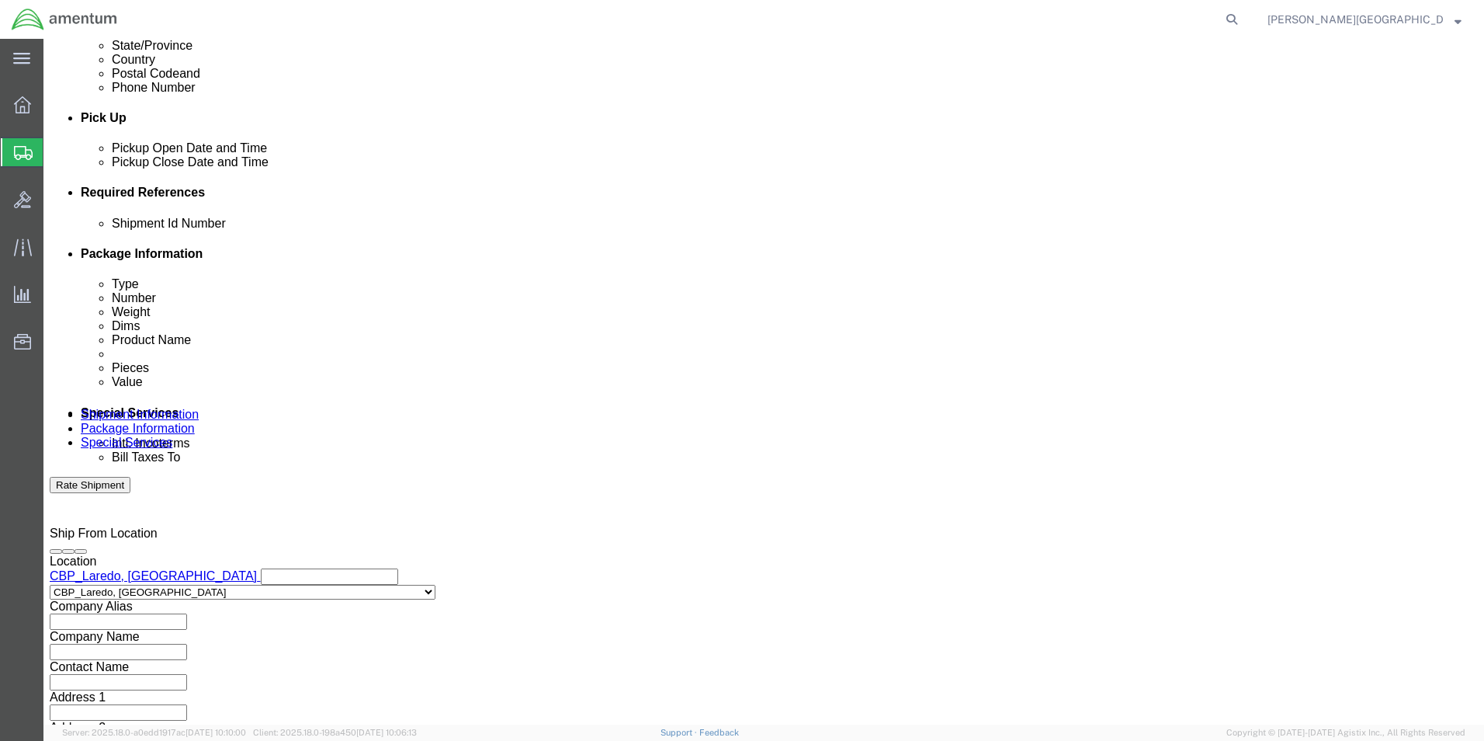
type input "6118.03.03.2219.000.LRT.0000"
click button "Add reference"
click select "Select Account Type Activity ID Airline Appointment Number ASN Batch Request # …"
select select "CUSTREF"
click select "Select Account Type Activity ID Airline Appointment Number ASN Batch Request # …"
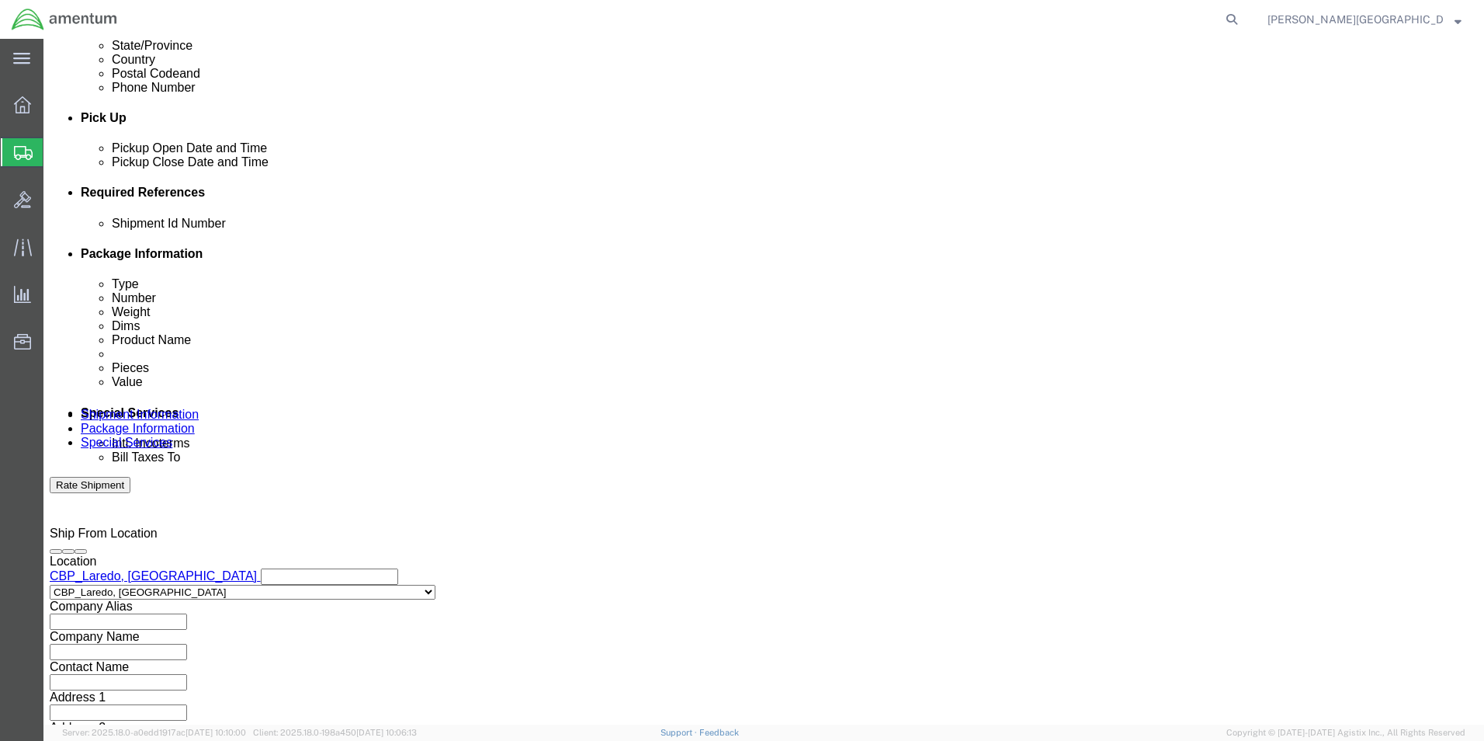
click input "text"
paste input "USAGE#: 328558"
type input "USAGE#: 328558 Blower Motor SN 0033"
click button "Continue"
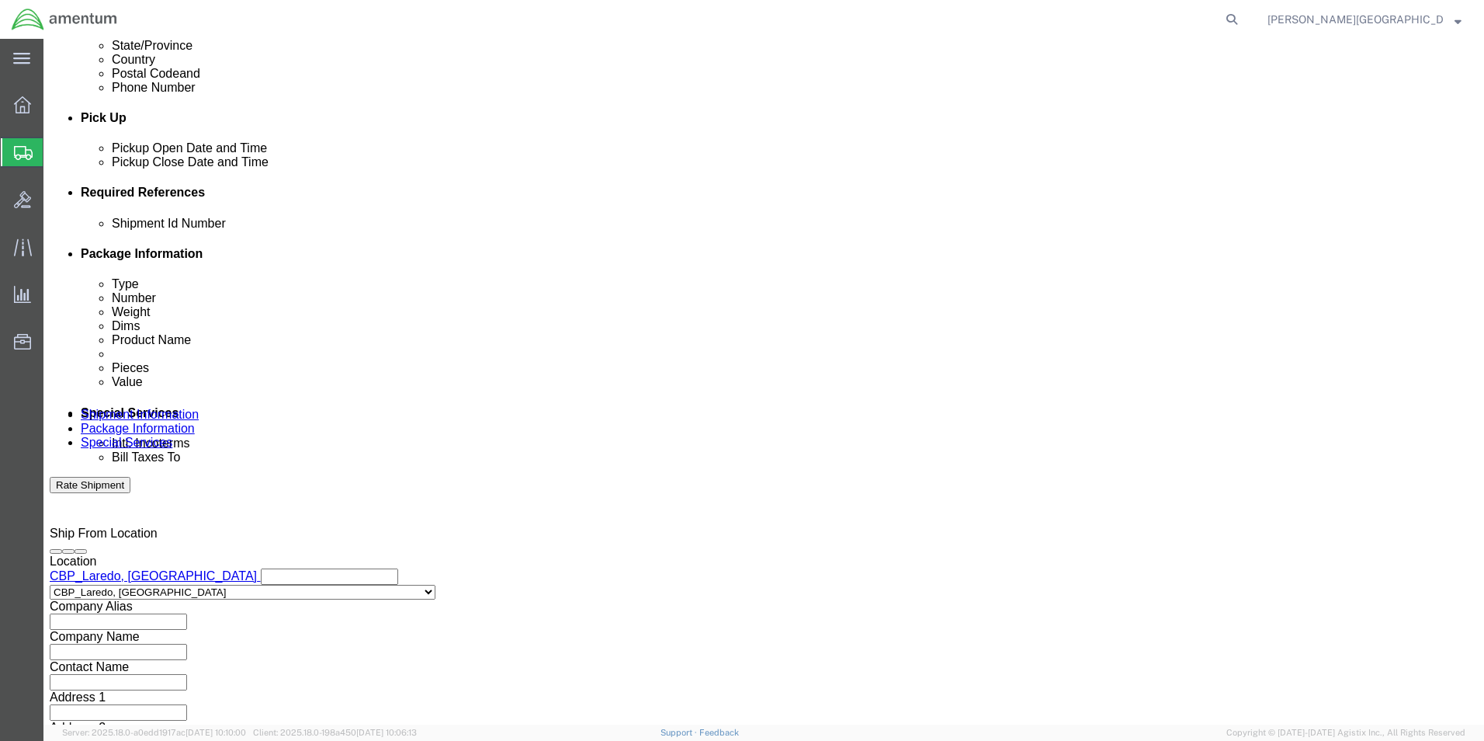
scroll to position [0, 0]
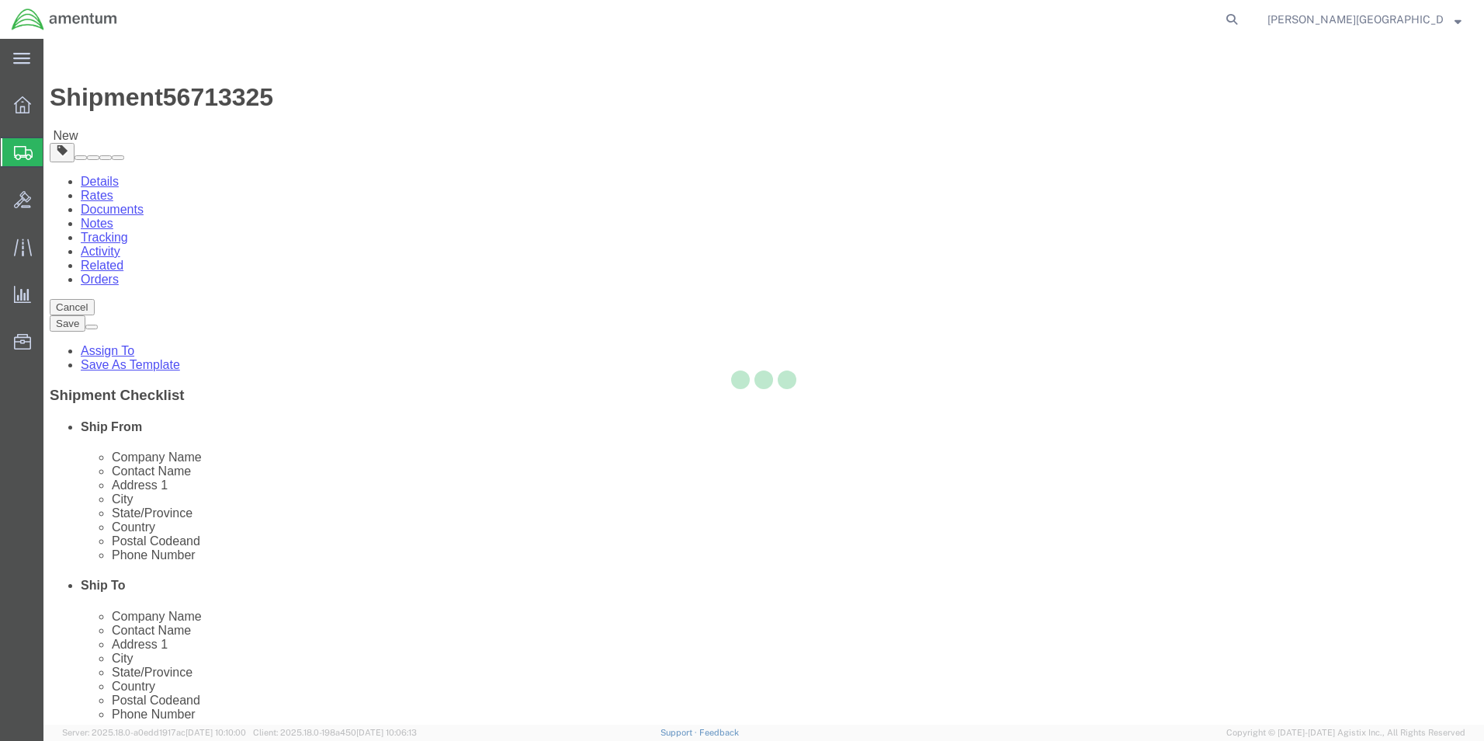
select select "CBOX"
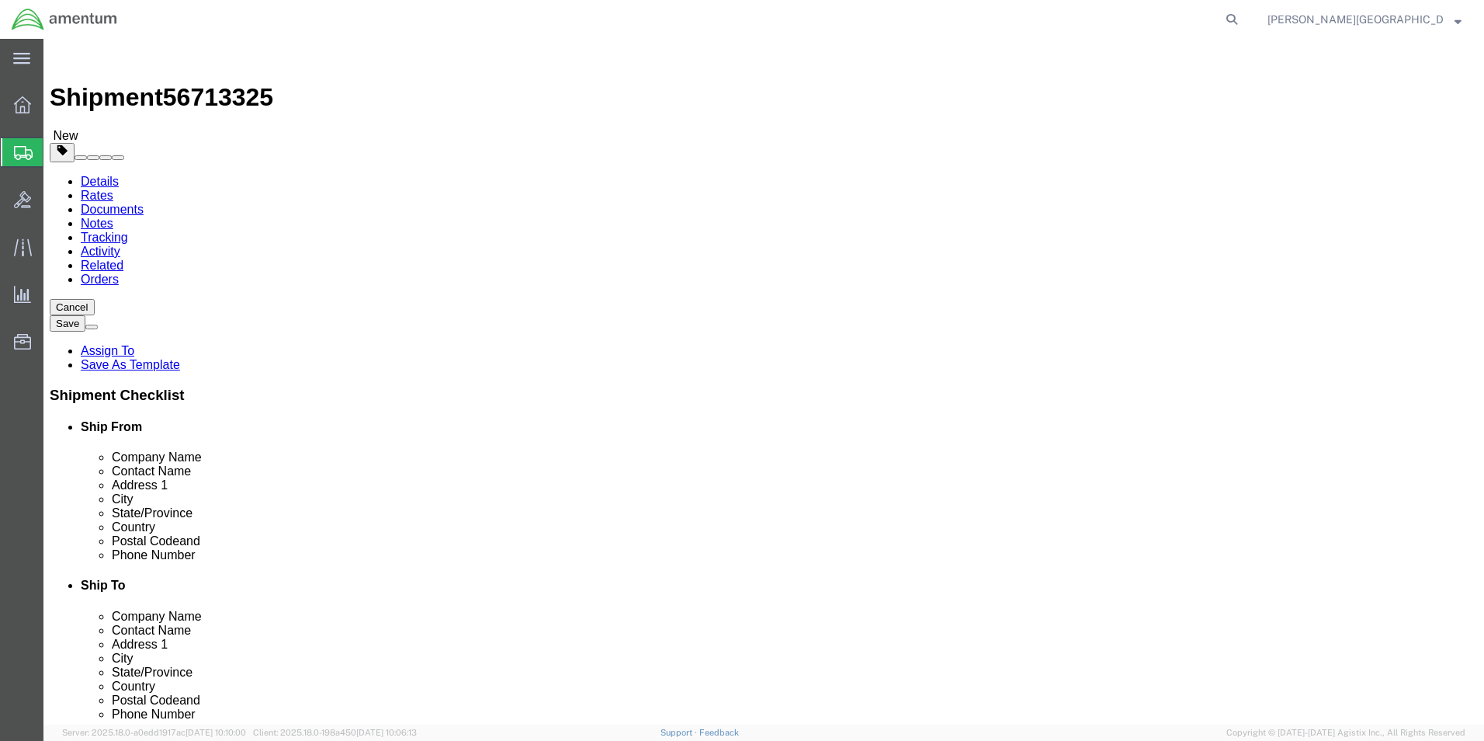
click input "text"
type input "12"
click input "text"
type input "10"
click input "text"
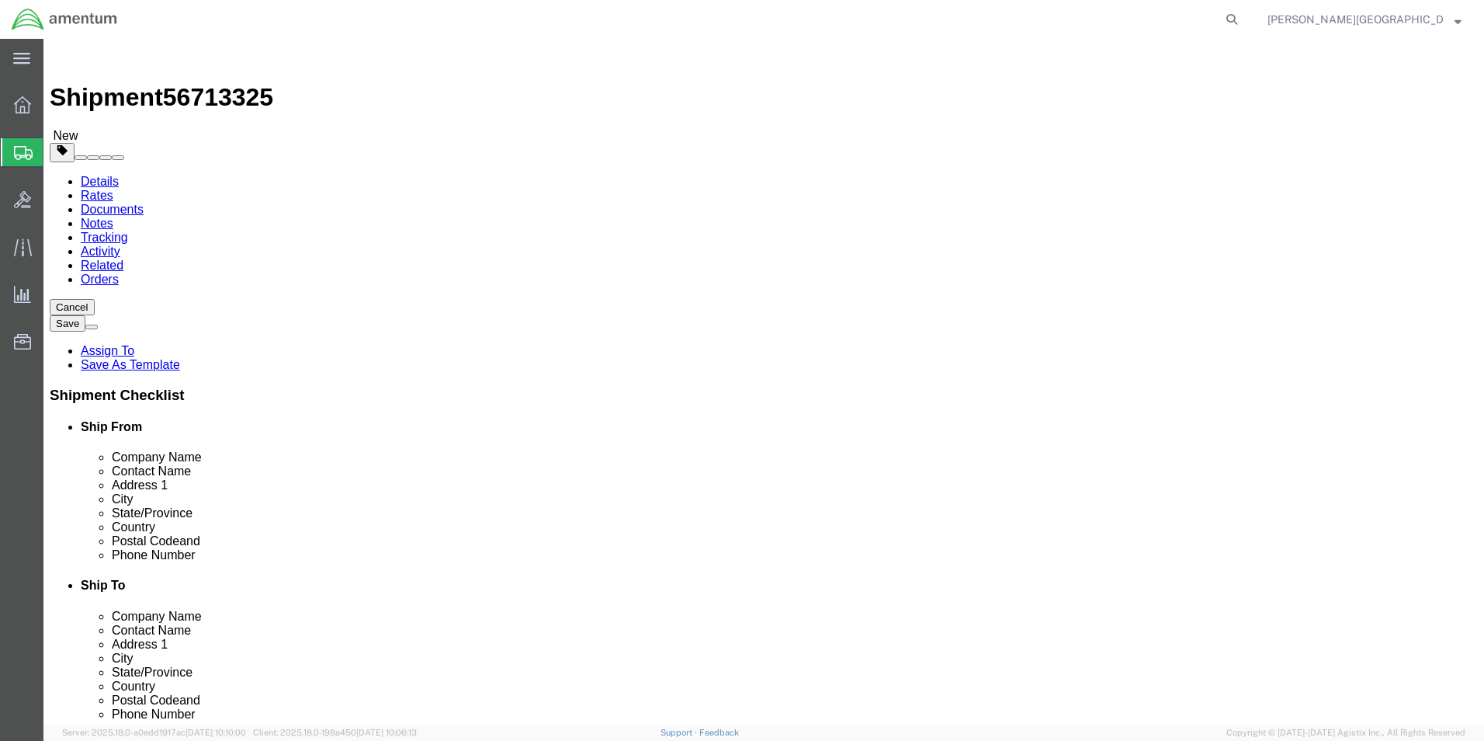
type input "8"
drag, startPoint x: 212, startPoint y: 363, endPoint x: 234, endPoint y: 372, distance: 23.4
click input "0.00"
type input "6.00"
click link "Add Content"
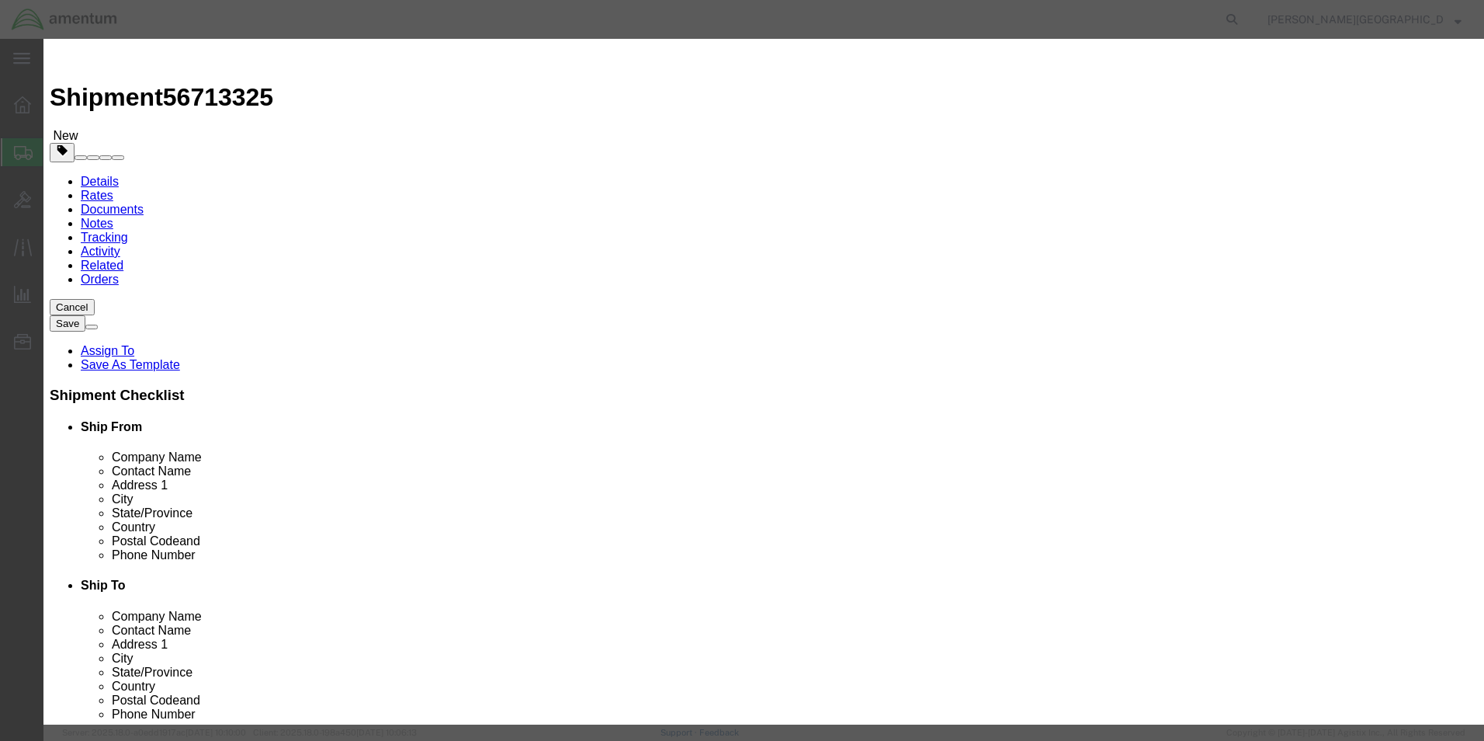
click input "text"
type input "Blower Motor"
click textarea
type textarea "PN: 9910113-1 SN: 0033"
drag, startPoint x: 471, startPoint y: 150, endPoint x: 460, endPoint y: 143, distance: 12.9
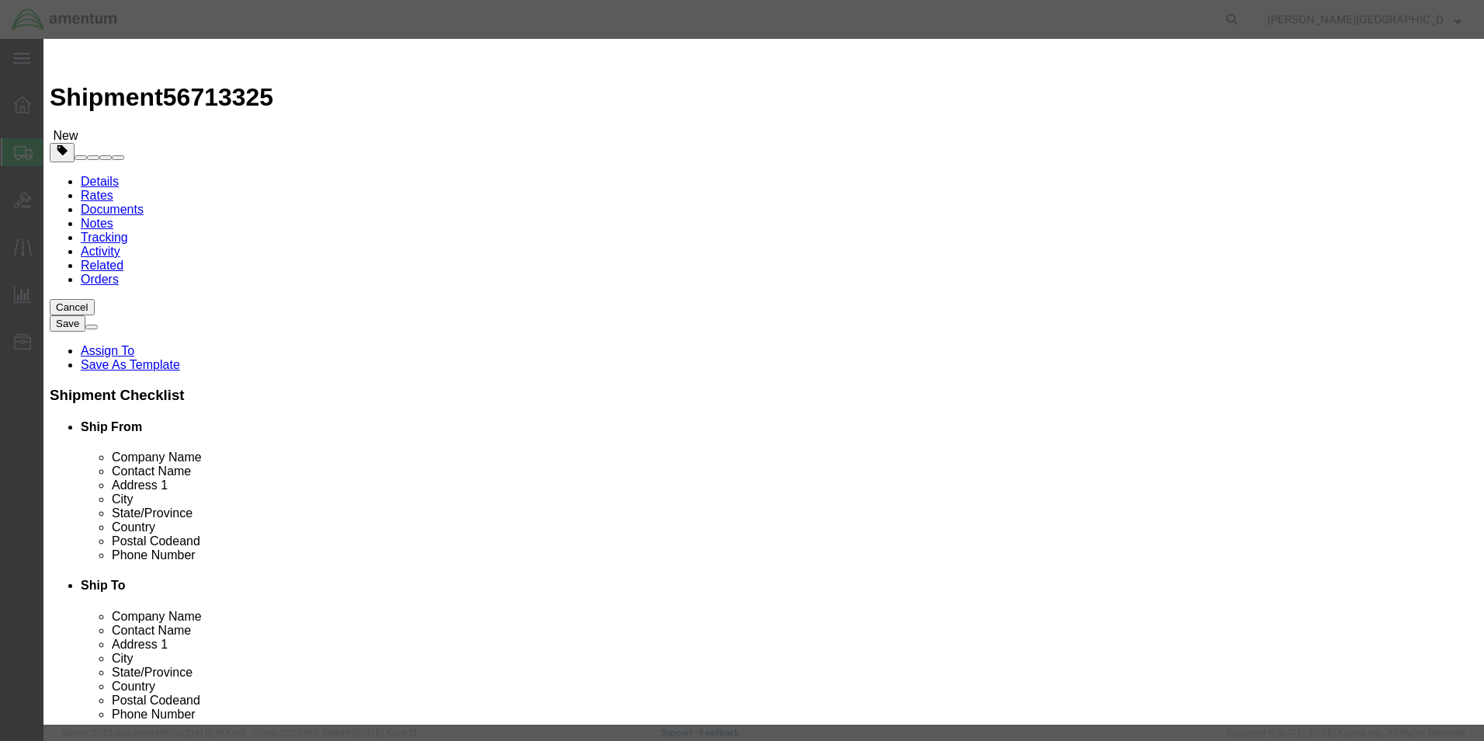
click input "0"
type input "1"
click input "text"
type input "3500.00"
click button "Save & Close"
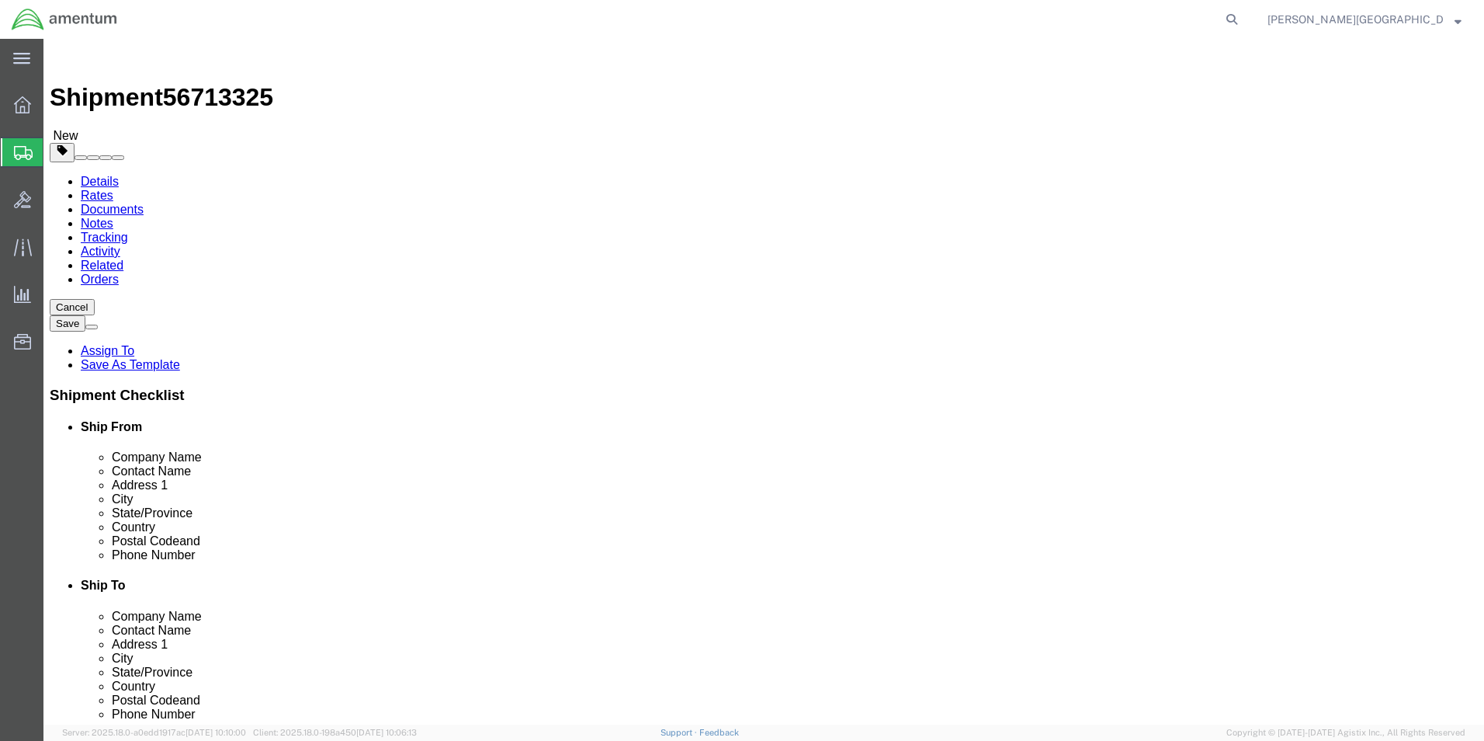
drag, startPoint x: 40, startPoint y: 616, endPoint x: 55, endPoint y: 620, distance: 15.3
click button "Previous"
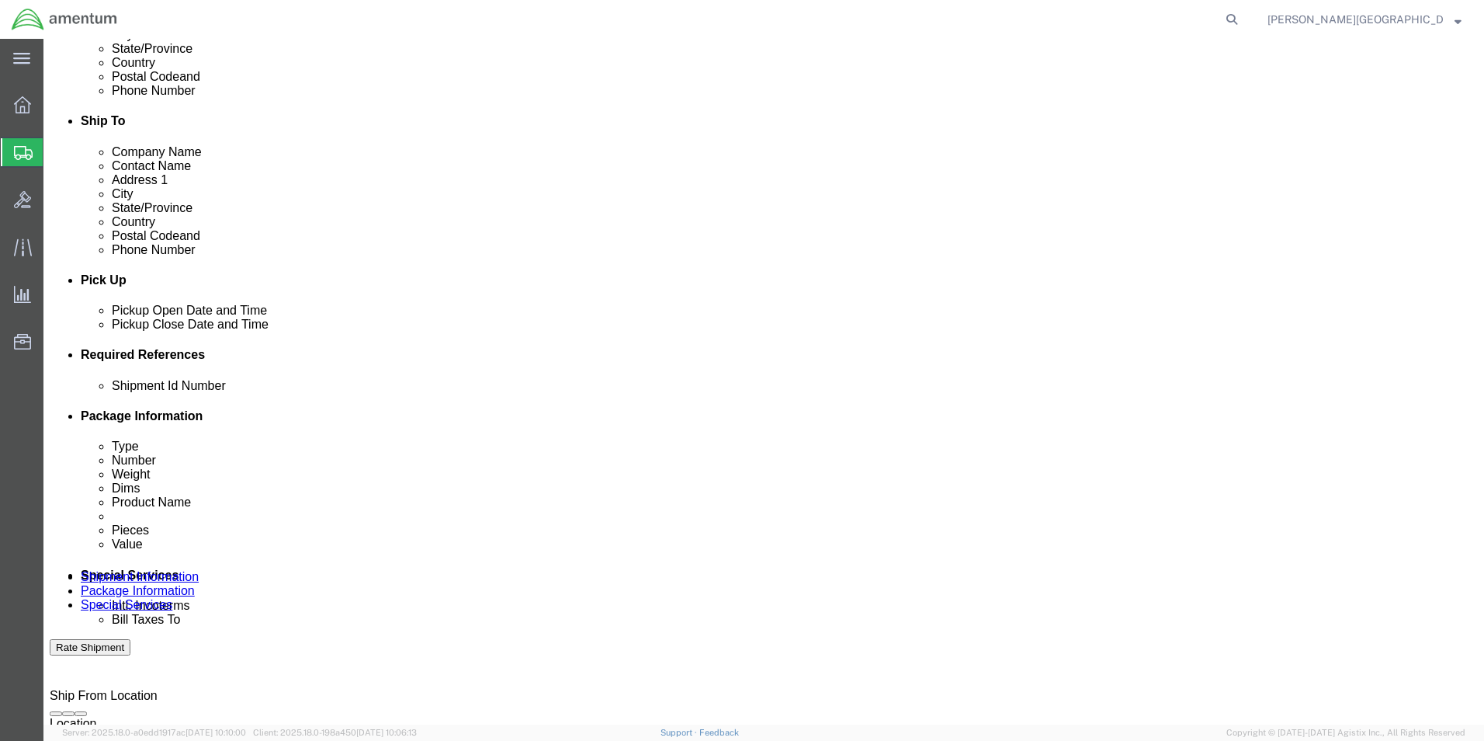
scroll to position [466, 0]
click input "text"
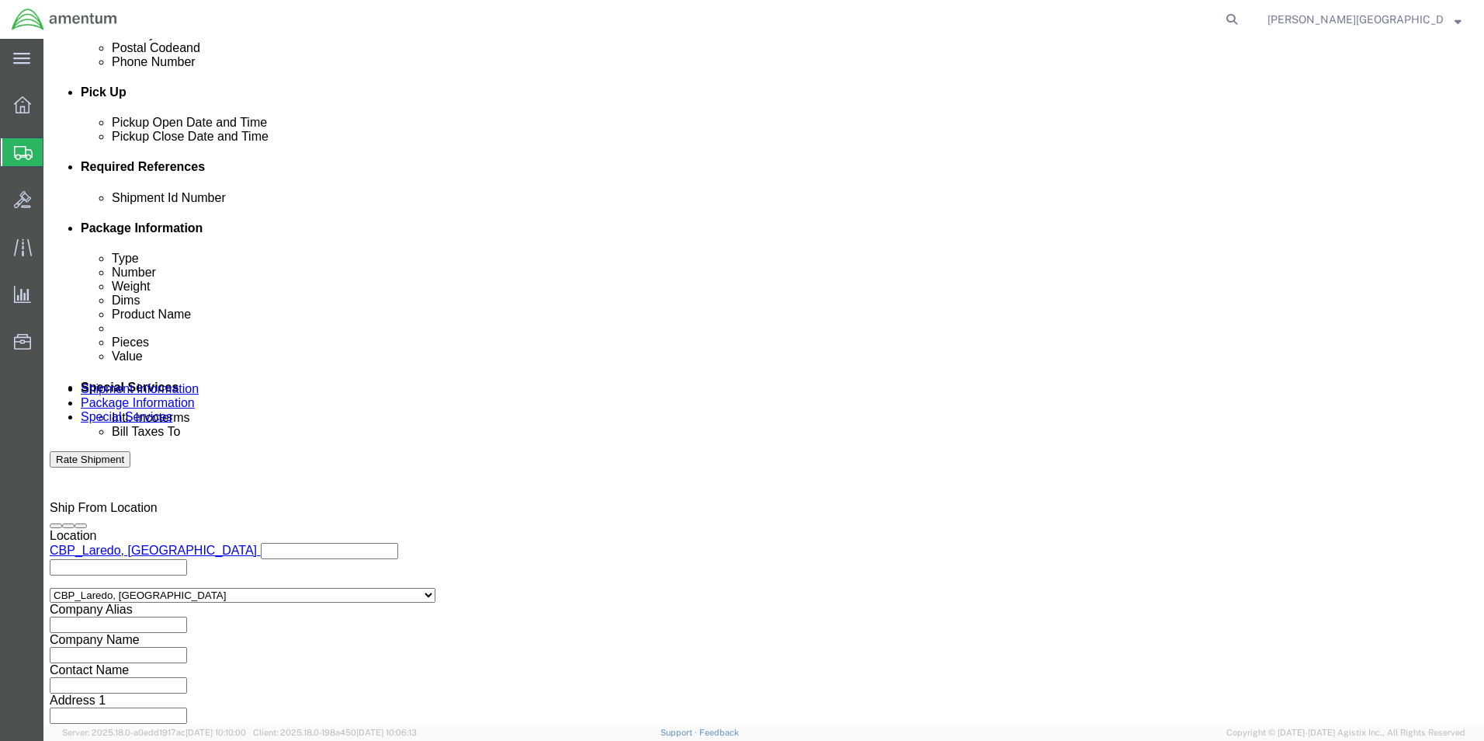
scroll to position [677, 0]
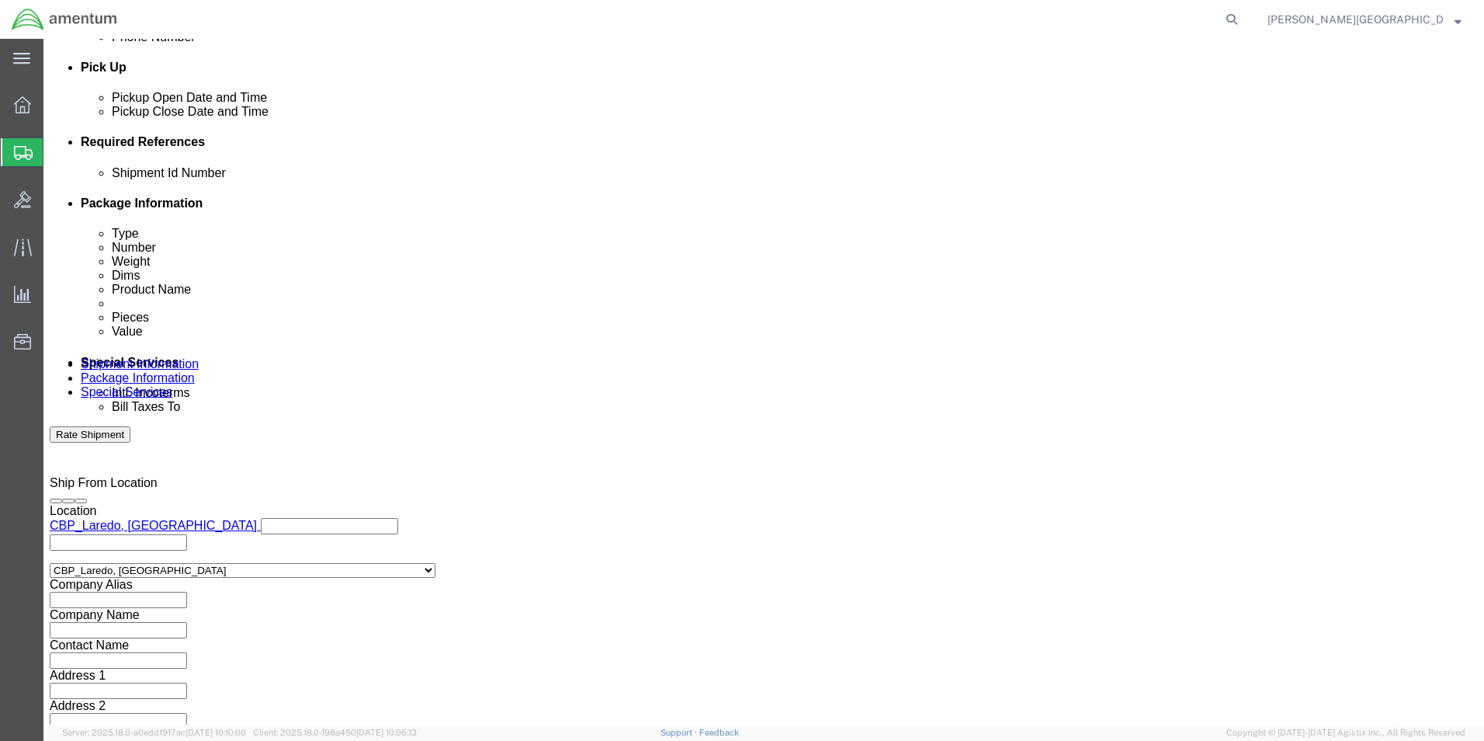
type input "56713325"
click button "Continue"
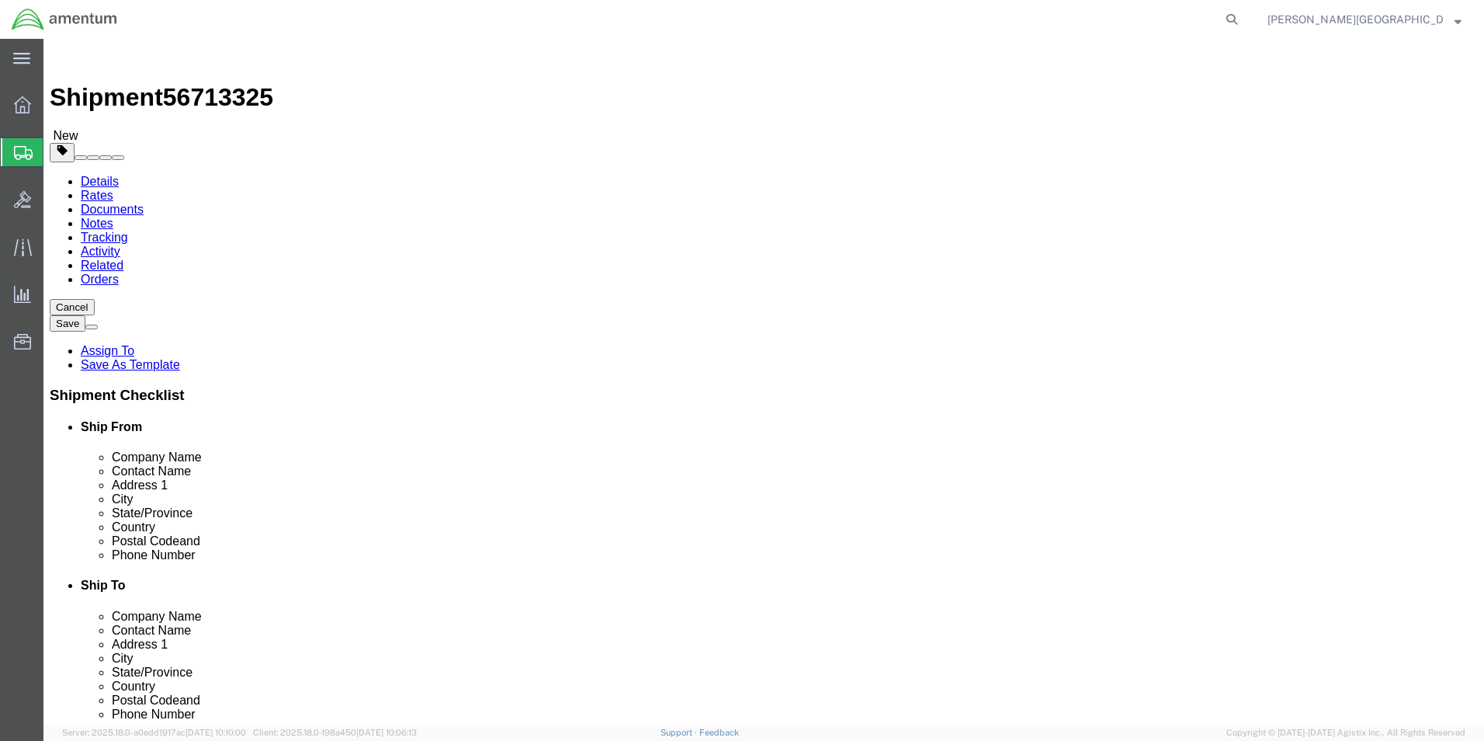
click button "Continue"
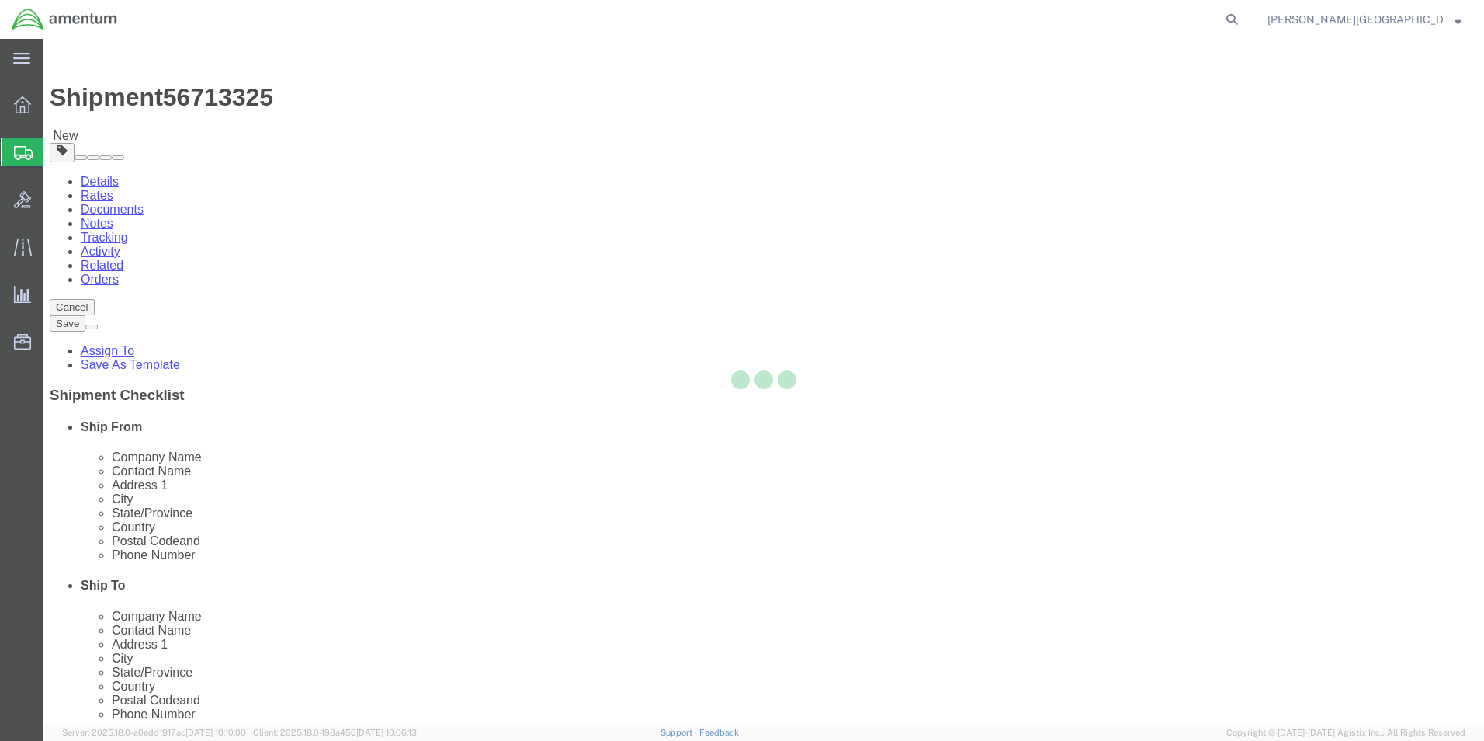
select select
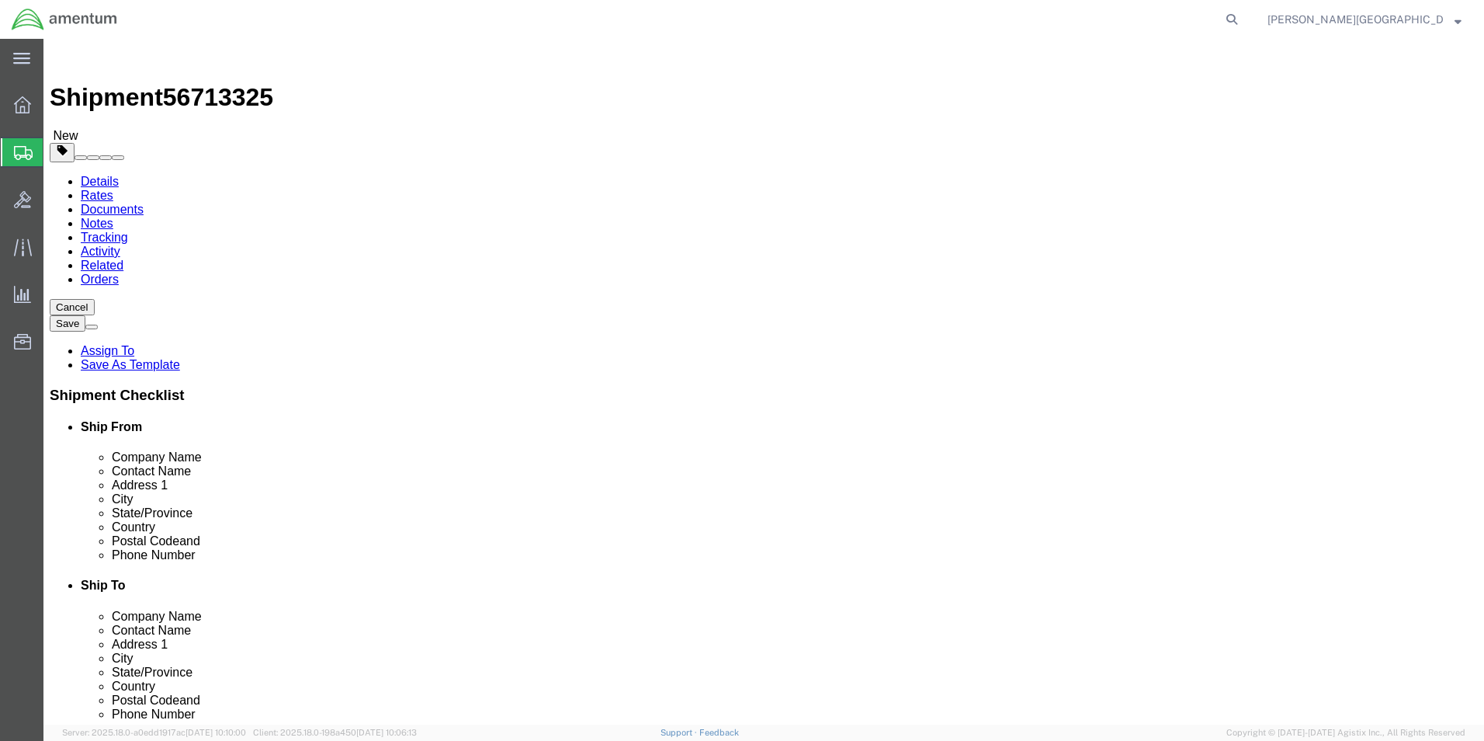
click button "Rate Shipment"
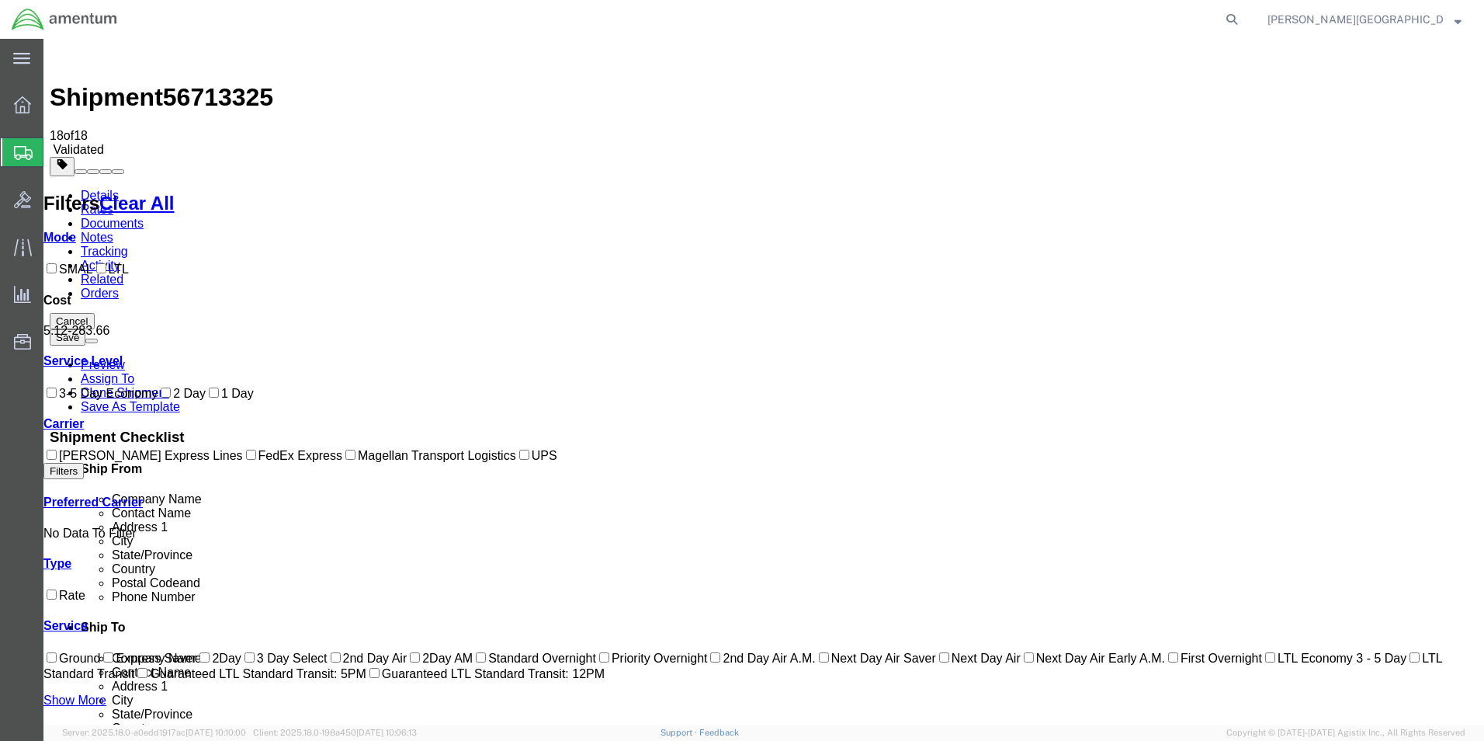
checkbox input "true"
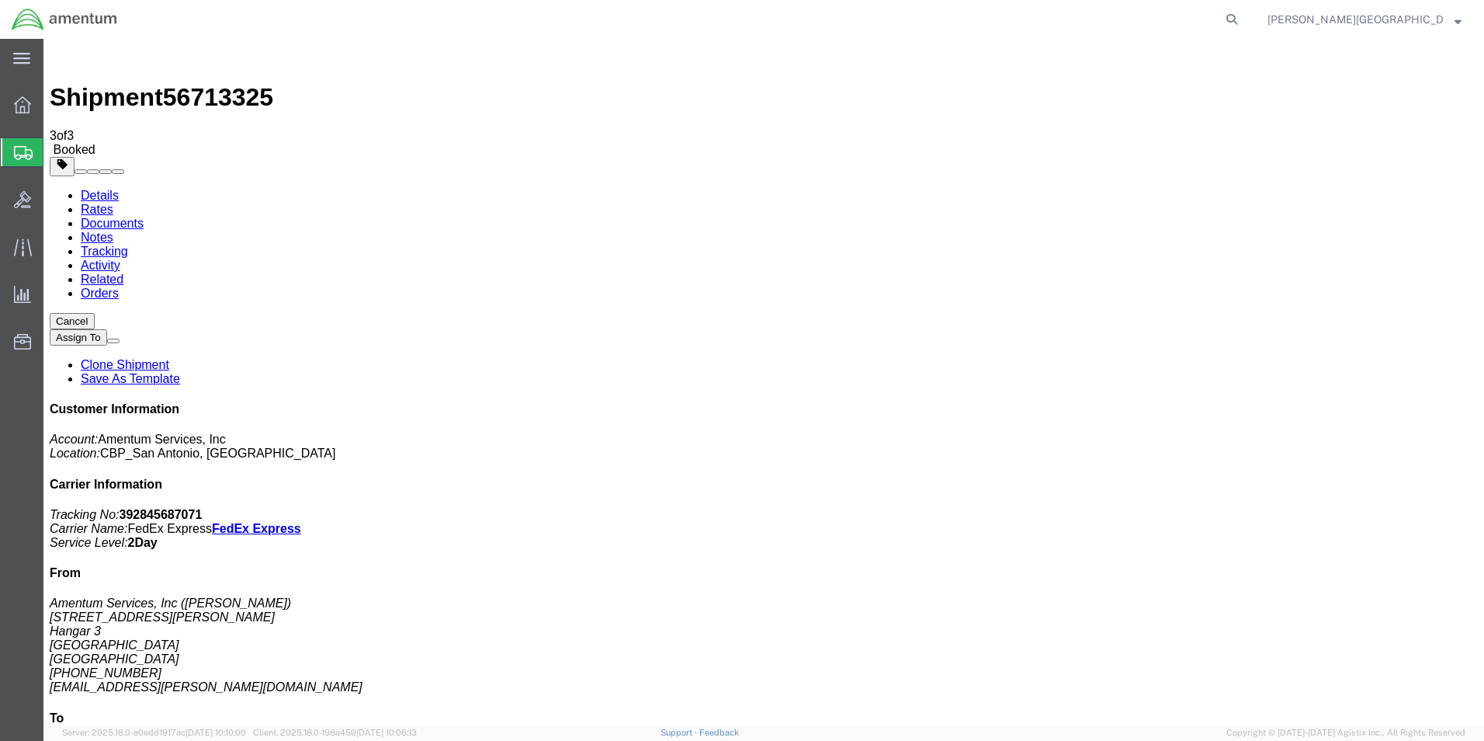
click at [0, 0] on span "Create Shipment" at bounding box center [0, 0] width 0 height 0
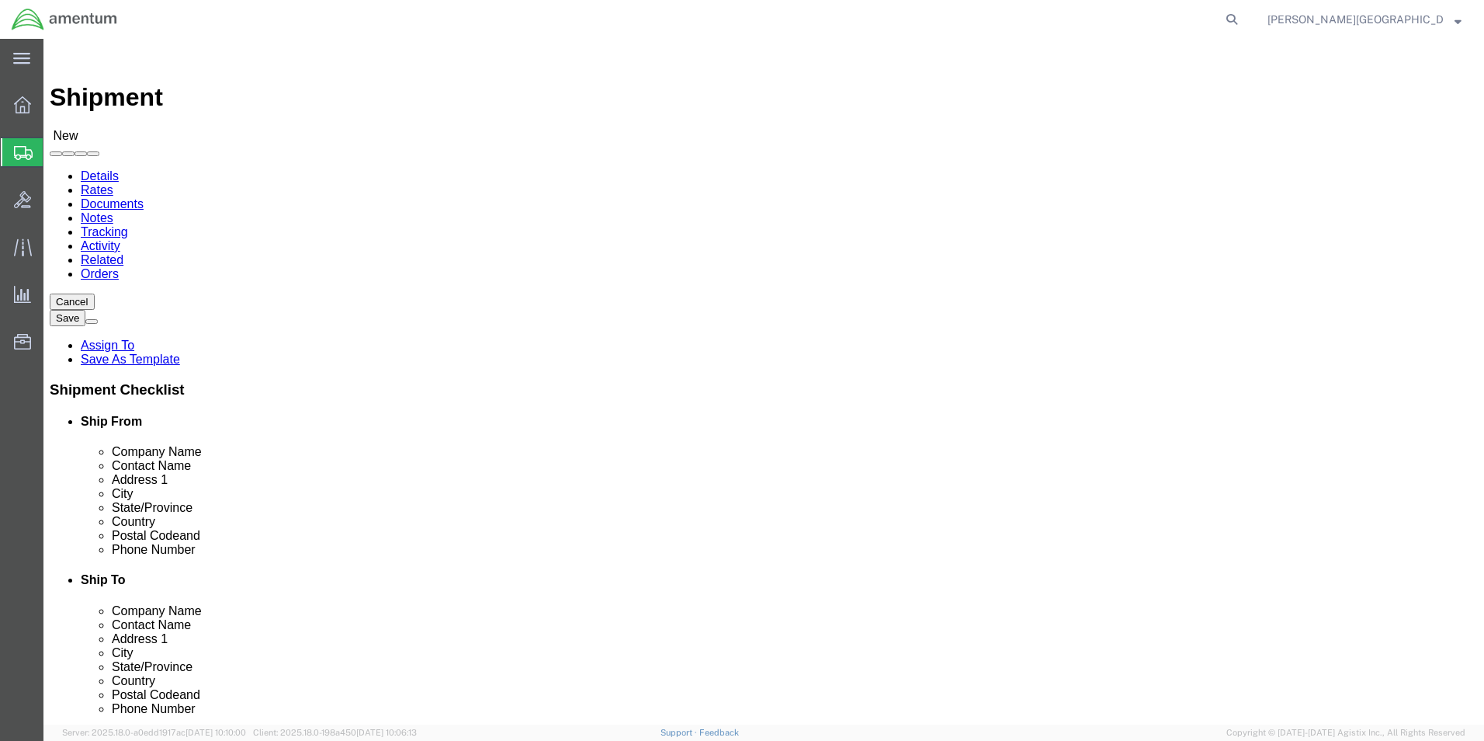
scroll to position [2950, 0]
select select "49940"
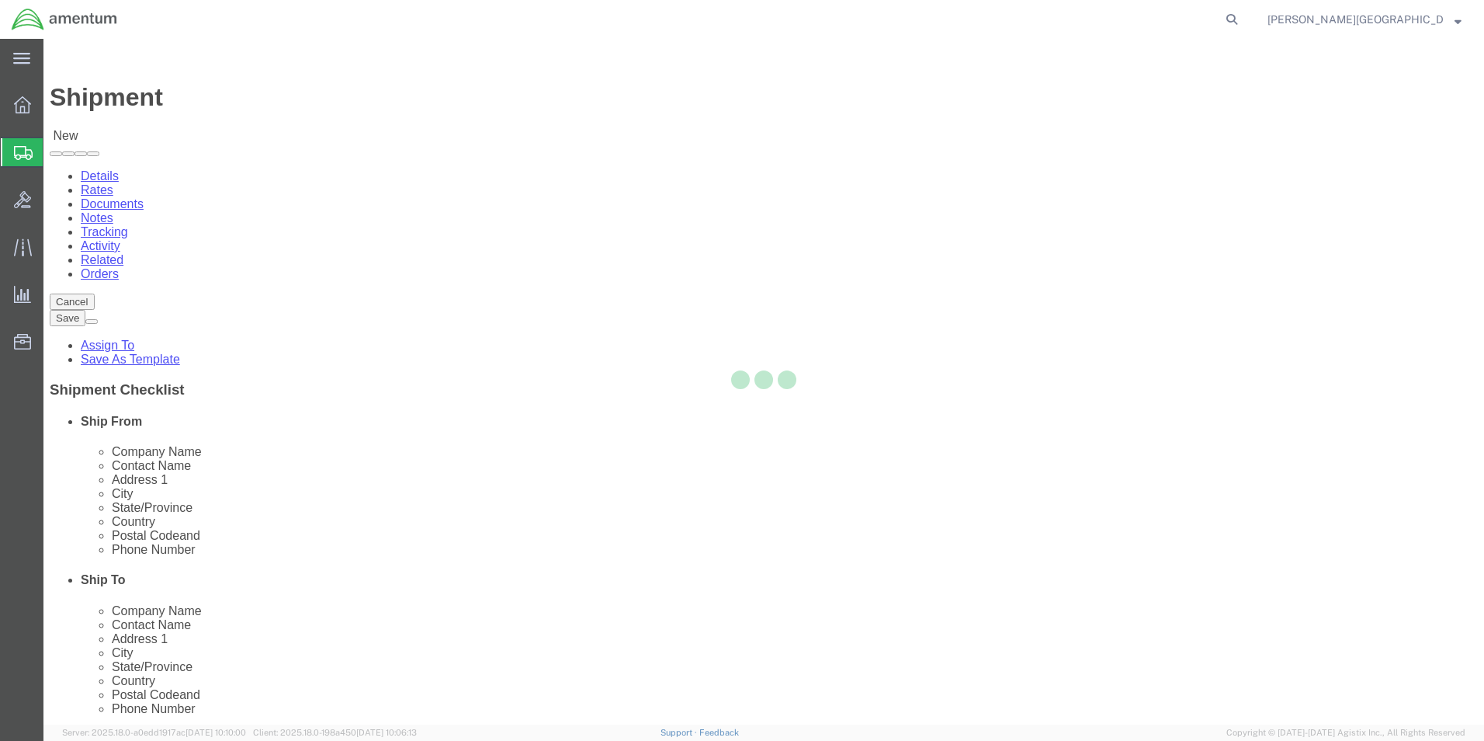
select select "[GEOGRAPHIC_DATA]"
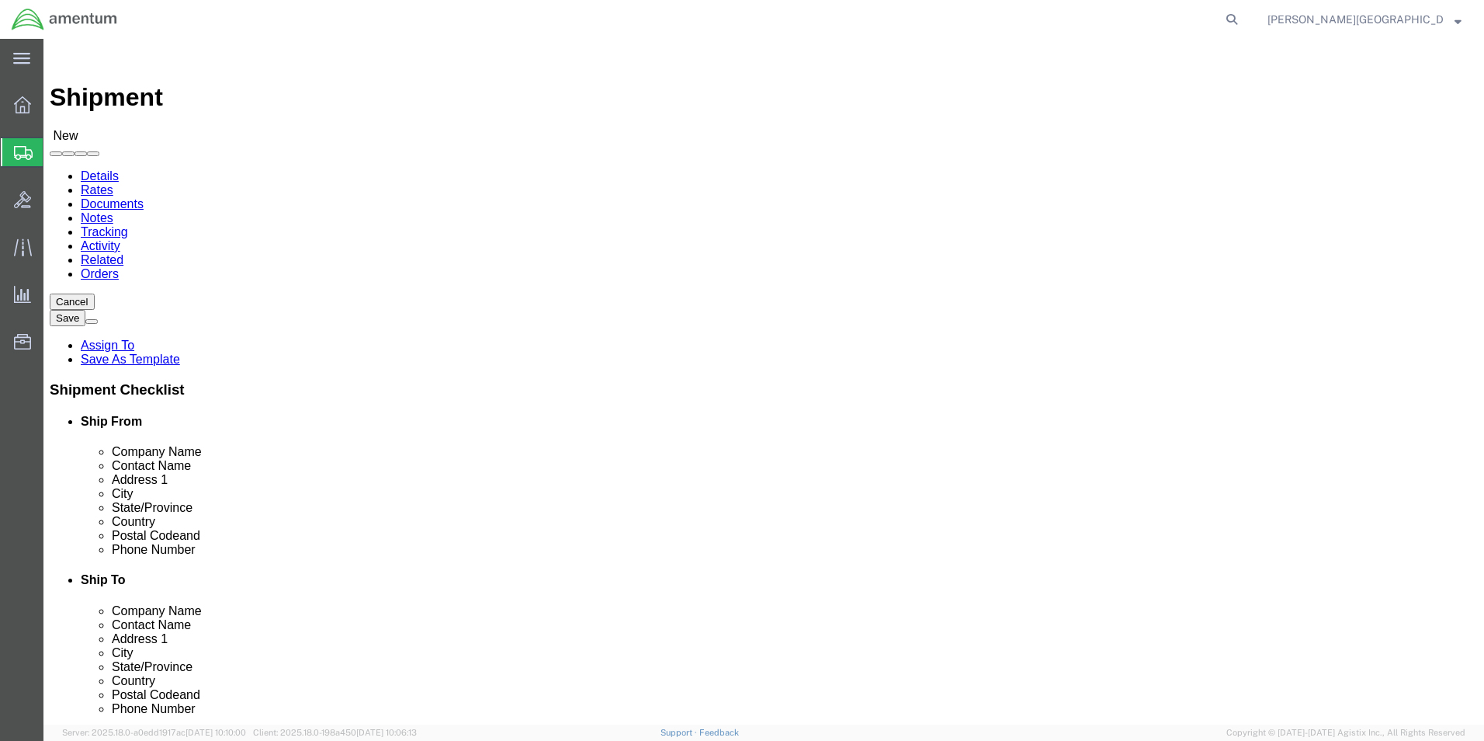
drag, startPoint x: 314, startPoint y: 532, endPoint x: 245, endPoint y: 534, distance: 68.4
click input "text"
type input "2"
type input "[PHONE_NUMBER]"
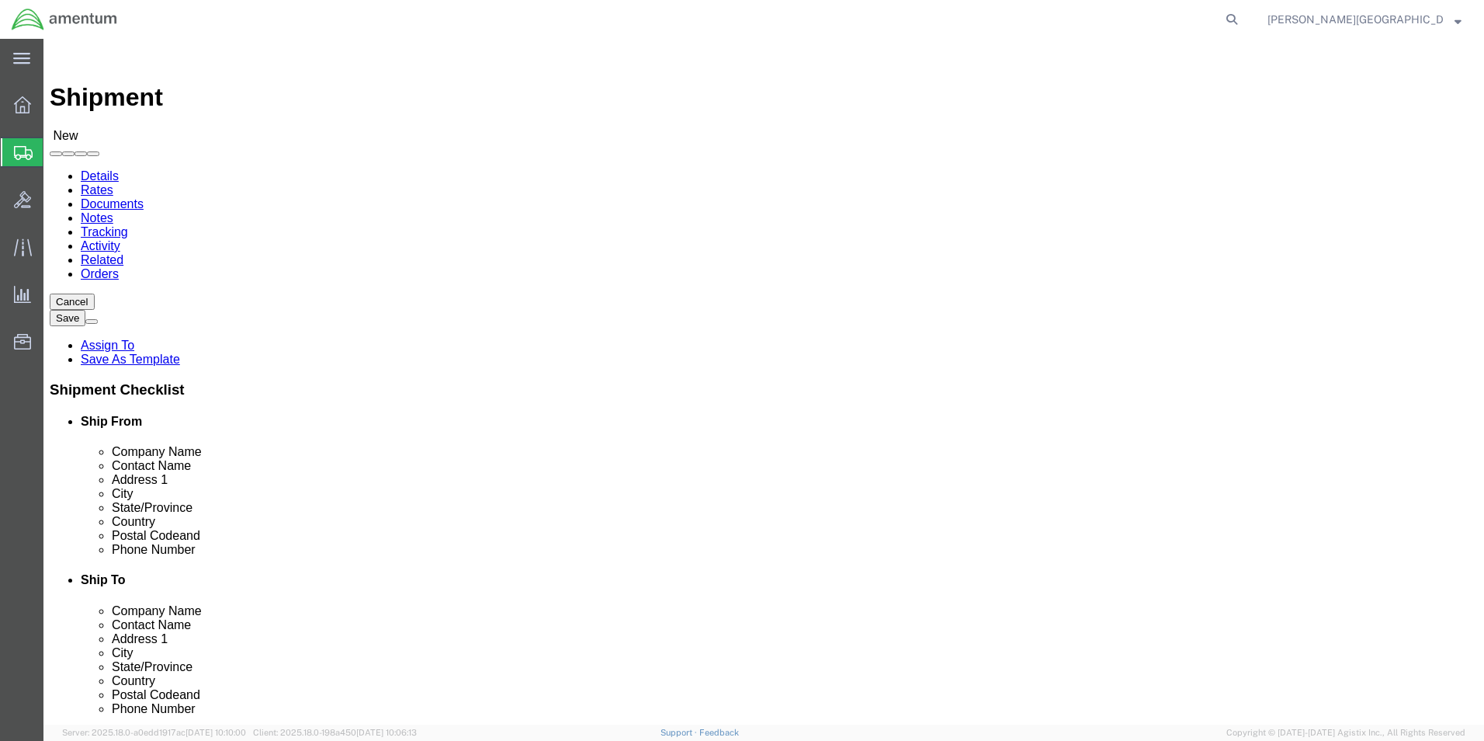
select select "49831"
select select "[GEOGRAPHIC_DATA]"
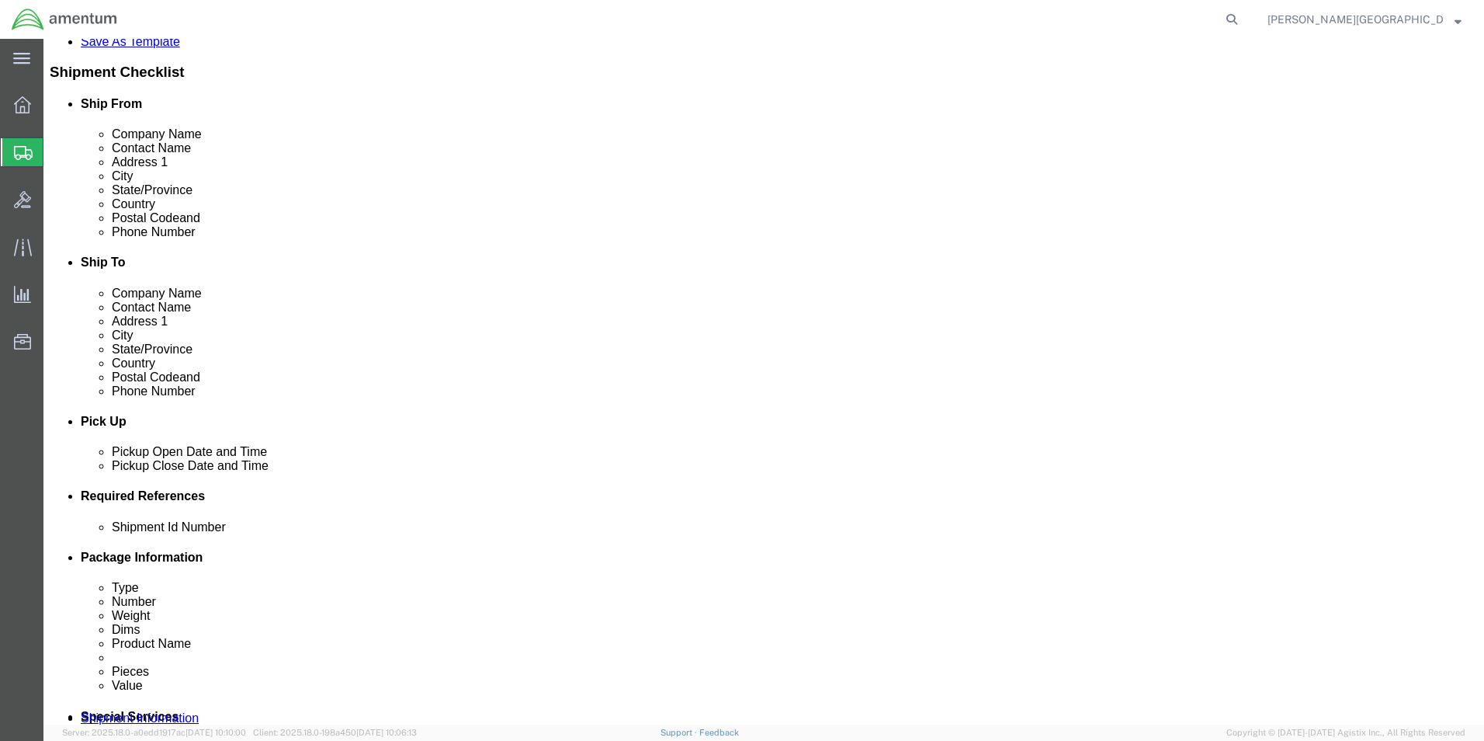
scroll to position [543, 0]
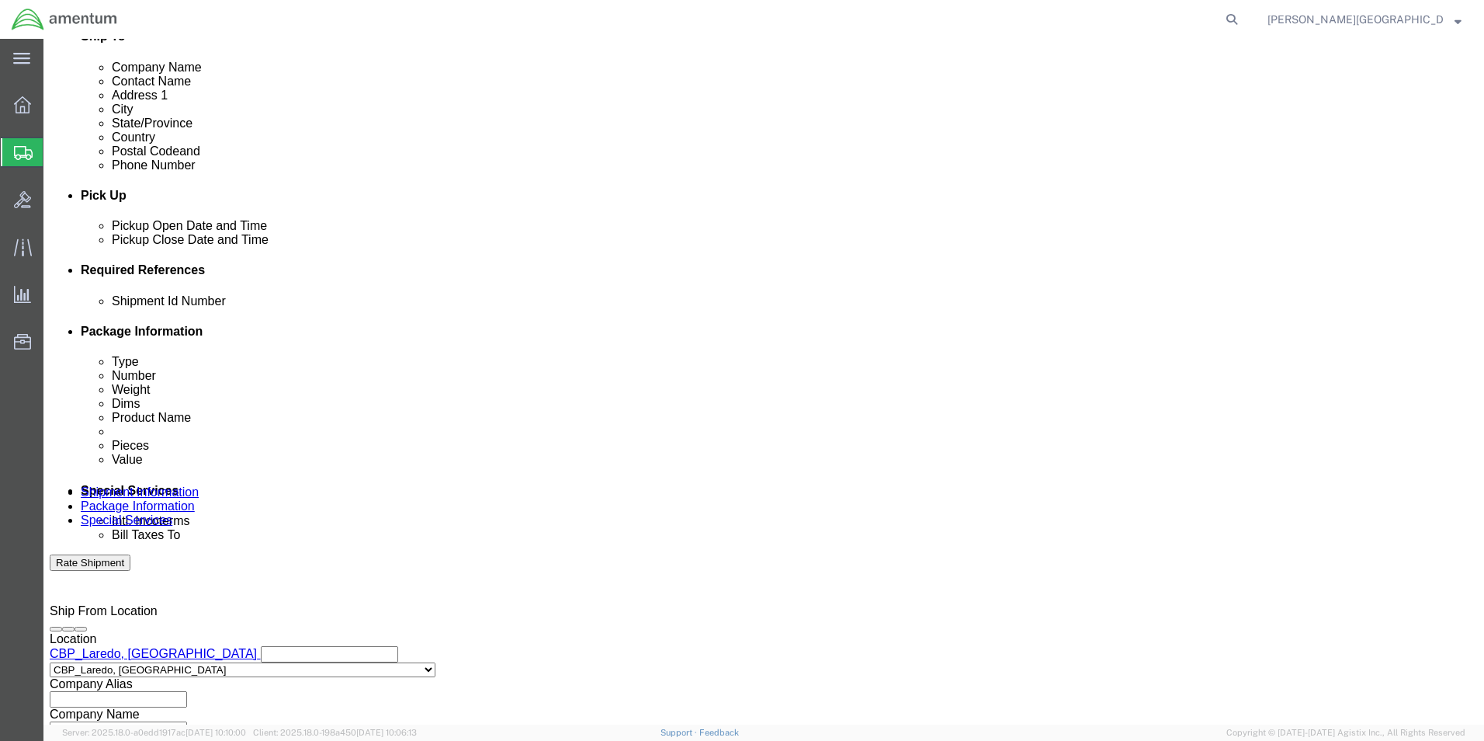
click button "Add reference"
click select "Select Account Type Activity ID Airline Appointment Number ASN Batch Request # …"
select select "DEPT"
click select "Select Account Type Activity ID Airline Appointment Number ASN Batch Request # …"
click input "text"
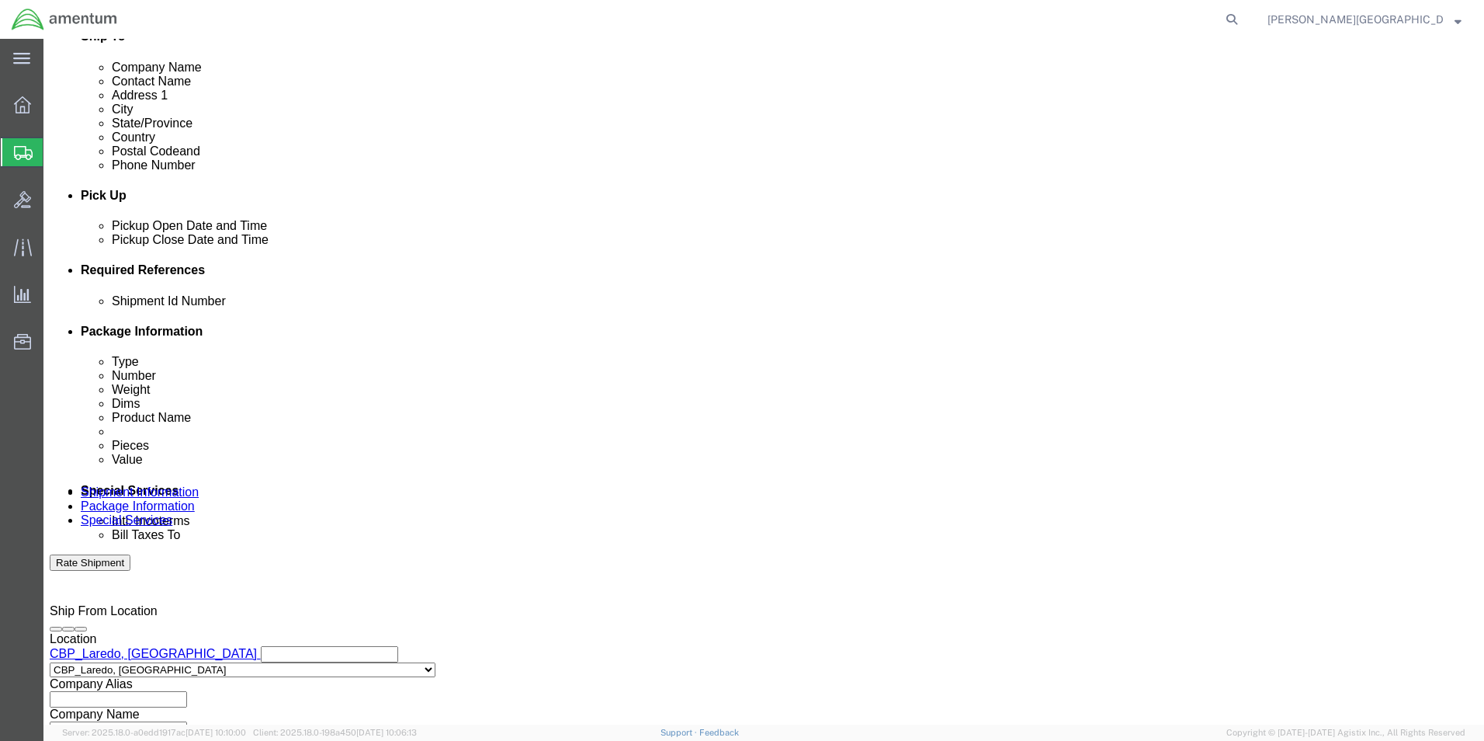
type input "Supply Department"
click button "Add reference"
click select "Select Account Type Activity ID Airline Appointment Number ASN Batch Request # …"
select select "PROJNUM"
click select "Select Account Type Activity ID Airline Appointment Number ASN Batch Request # …"
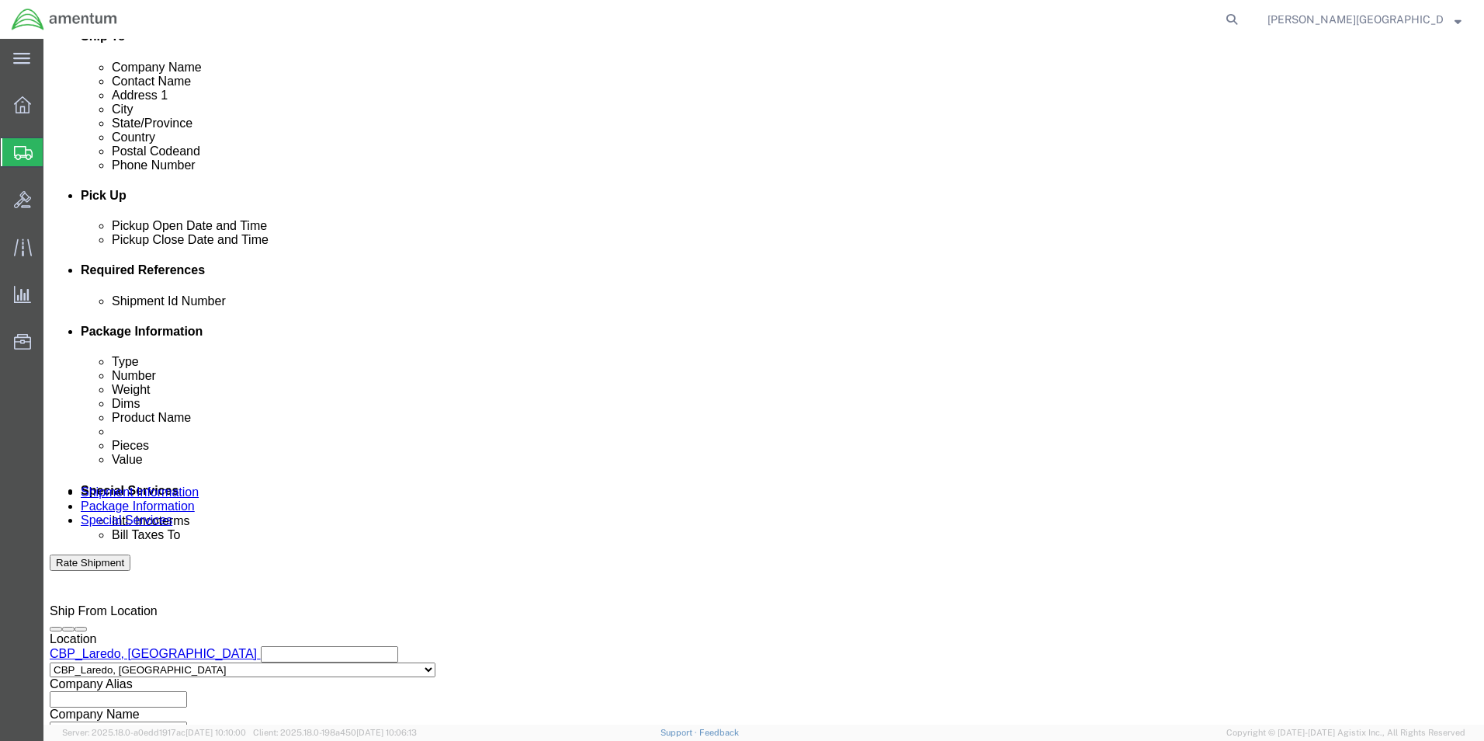
click input "text"
click input "6118.02.03.2219.000.LRT.0000"
type input "6118.03.03.2219.000.LRT.0000"
drag, startPoint x: 1043, startPoint y: 356, endPoint x: 1052, endPoint y: 349, distance: 12.1
click div "Add reference"
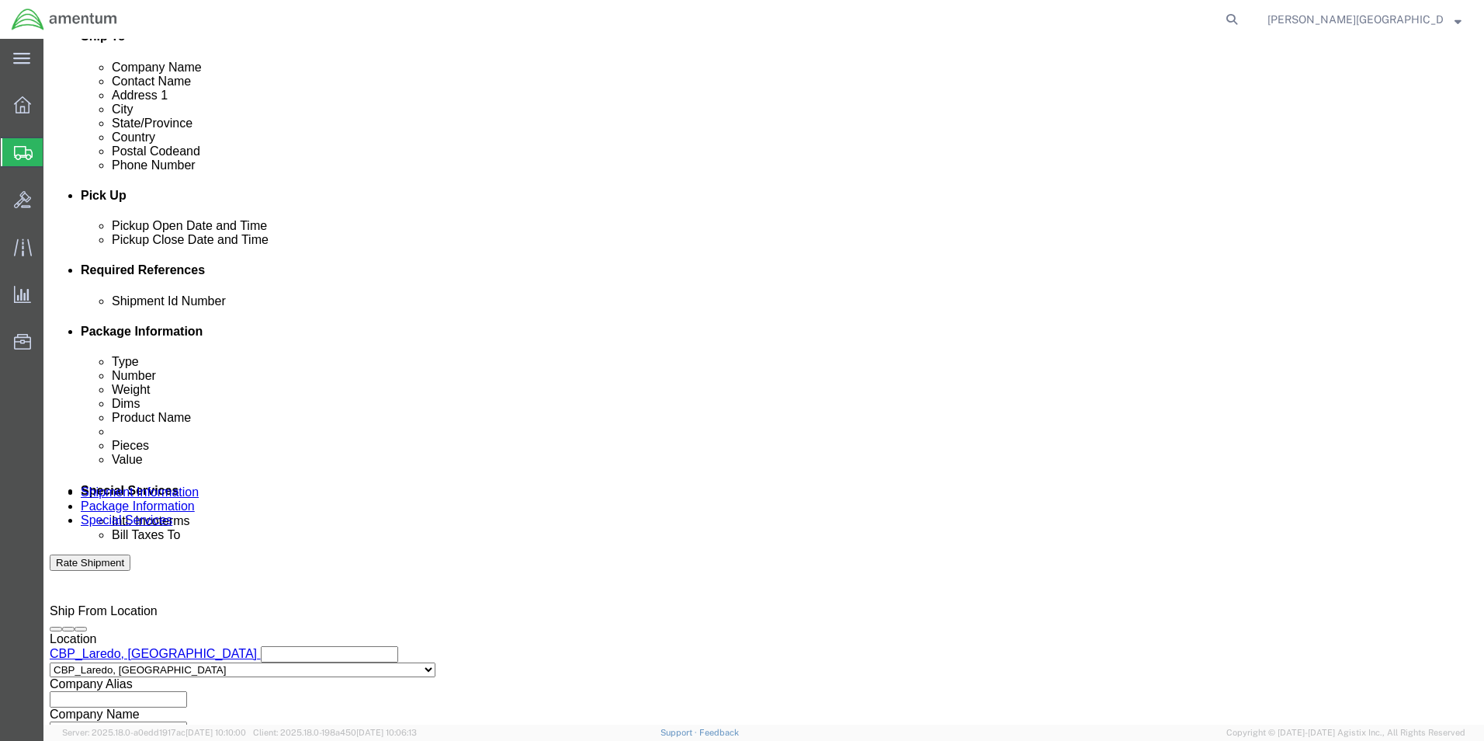
click button "Add reference"
click select "Select Account Type Activity ID Airline Appointment Number ASN Batch Request # …"
select select "CUSTREF"
click select "Select Account Type Activity ID Airline Appointment Number ASN Batch Request # …"
click input "text"
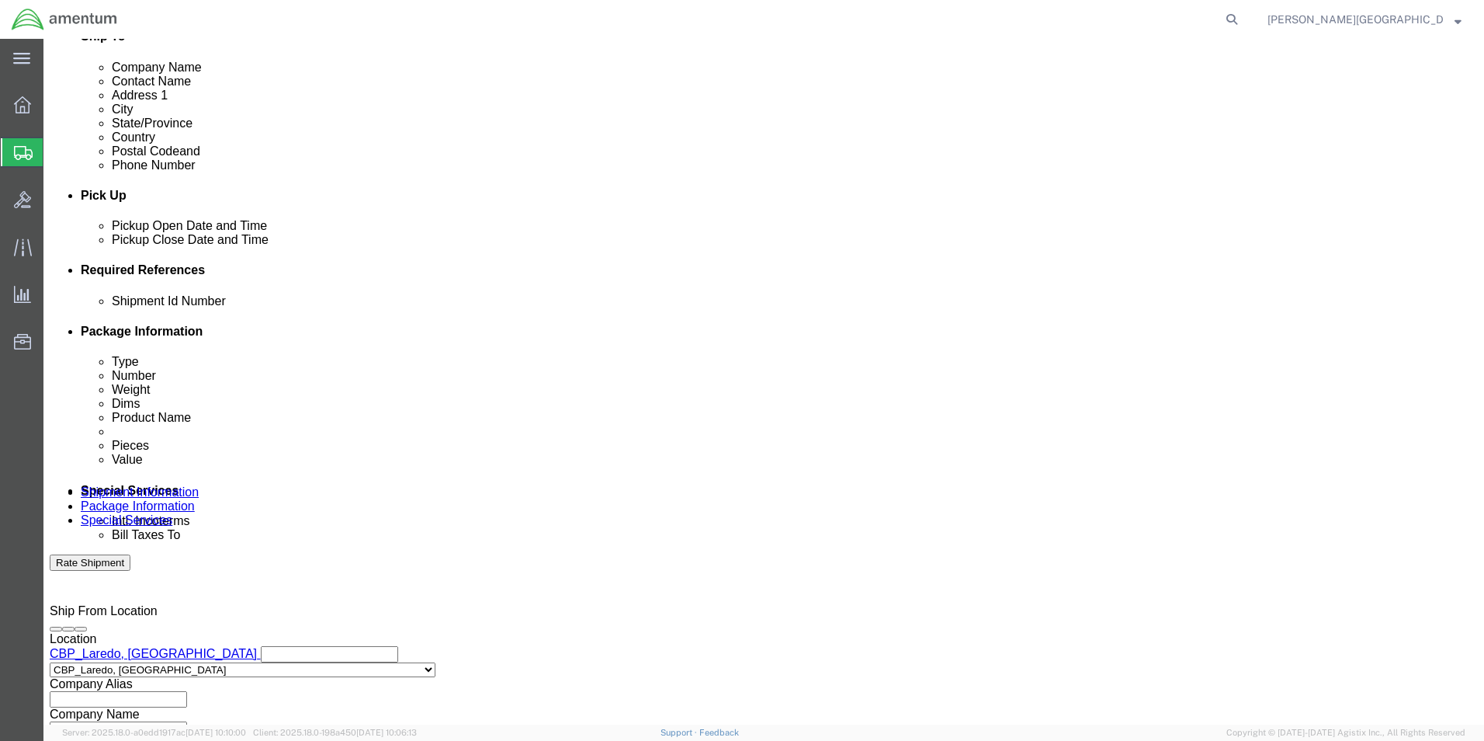
paste input "USAGE#: 328558"
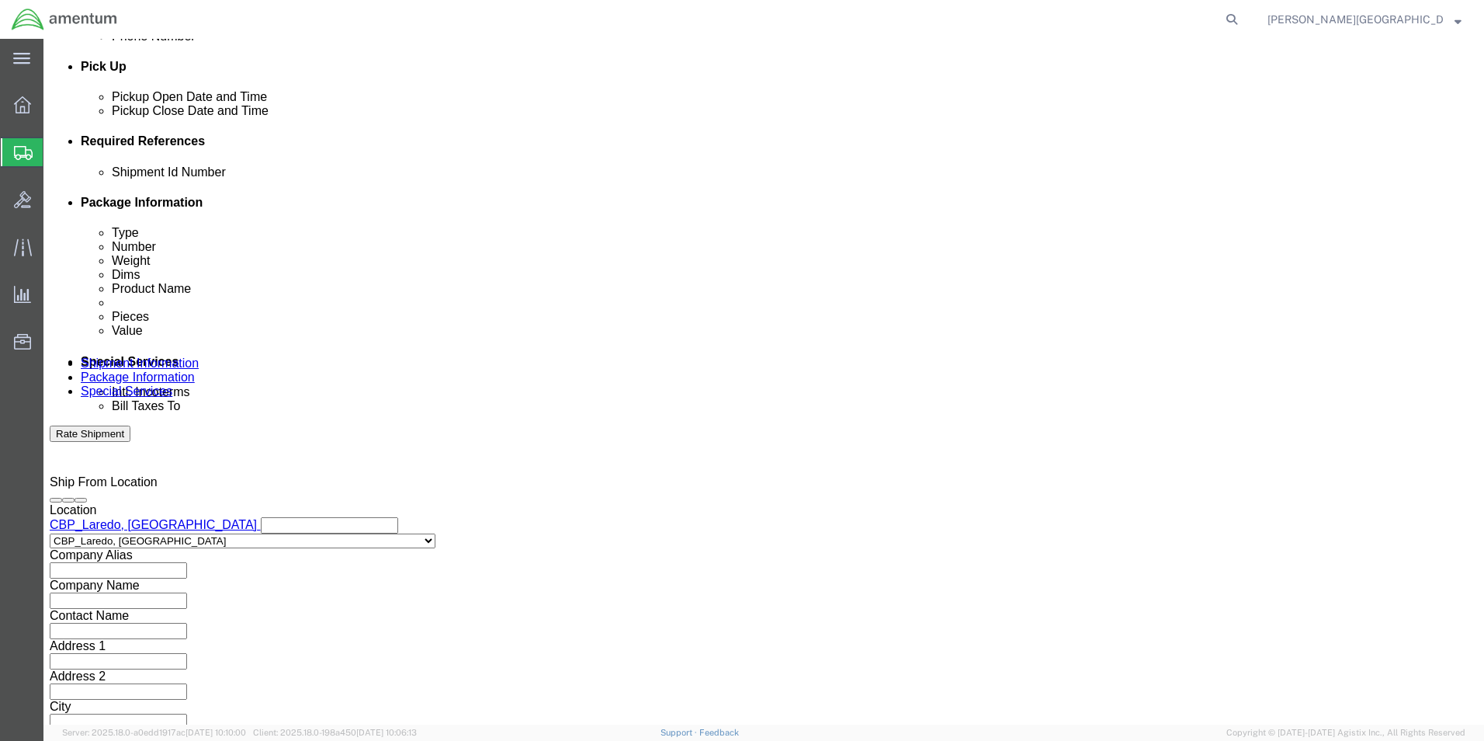
scroll to position [677, 0]
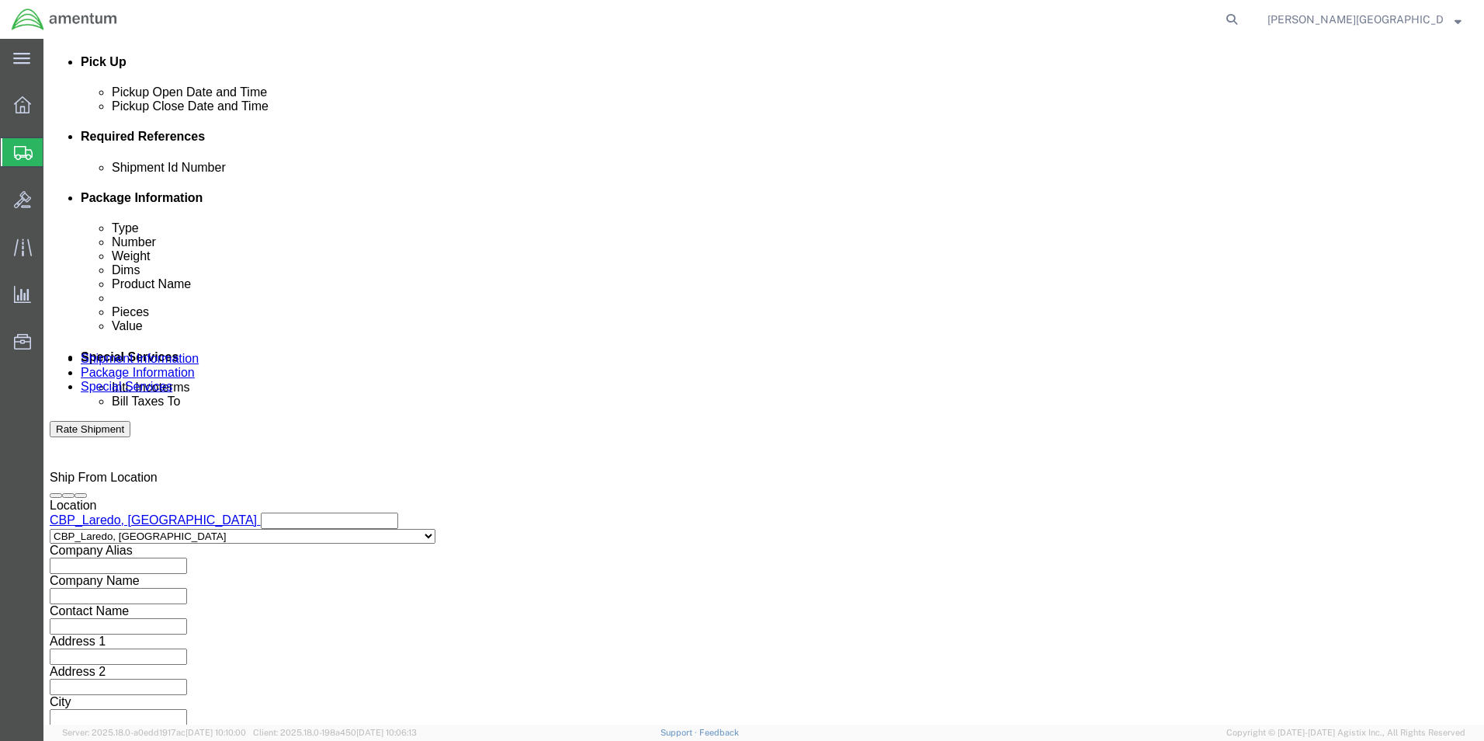
type input "USAGE#: 328558 Hand Controller SN 021001-TC090047"
click button "Continue"
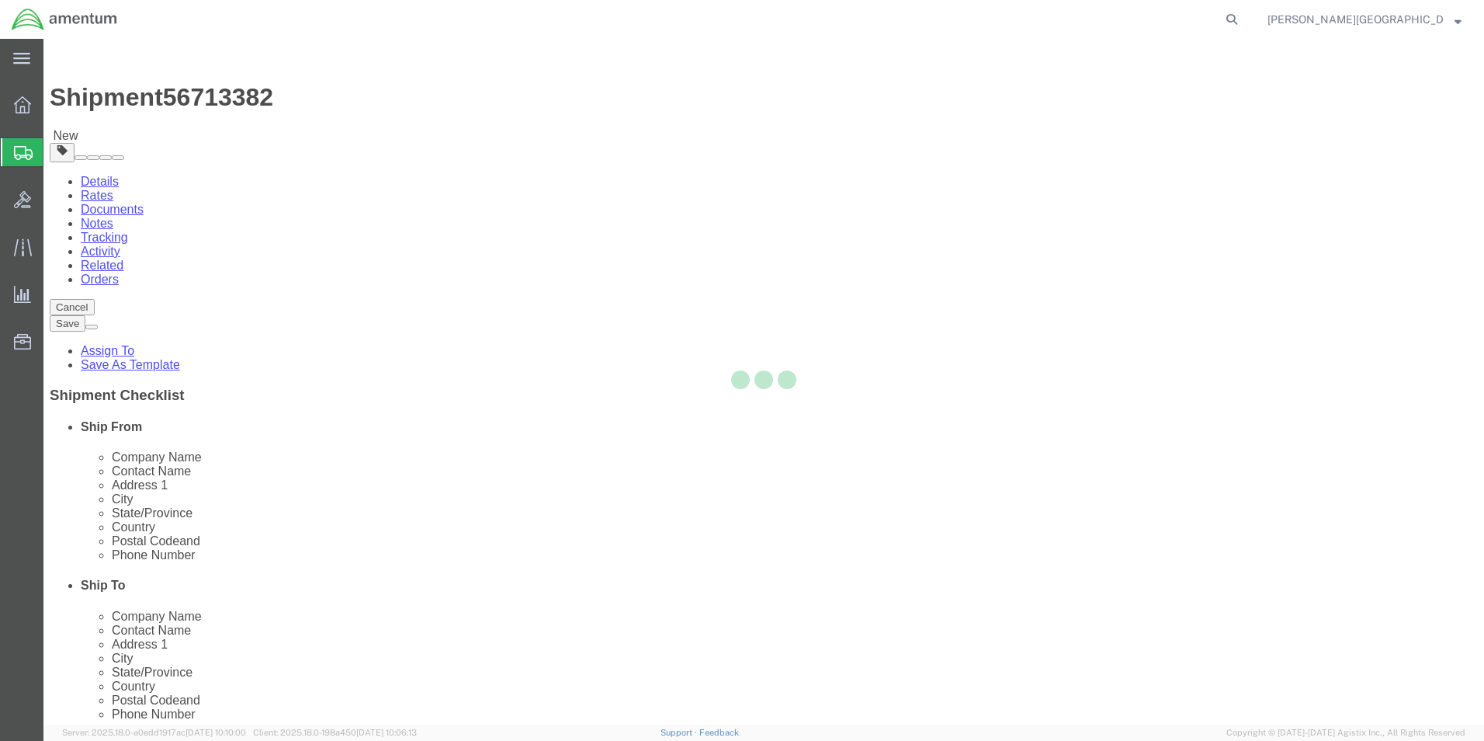
select select "CBOX"
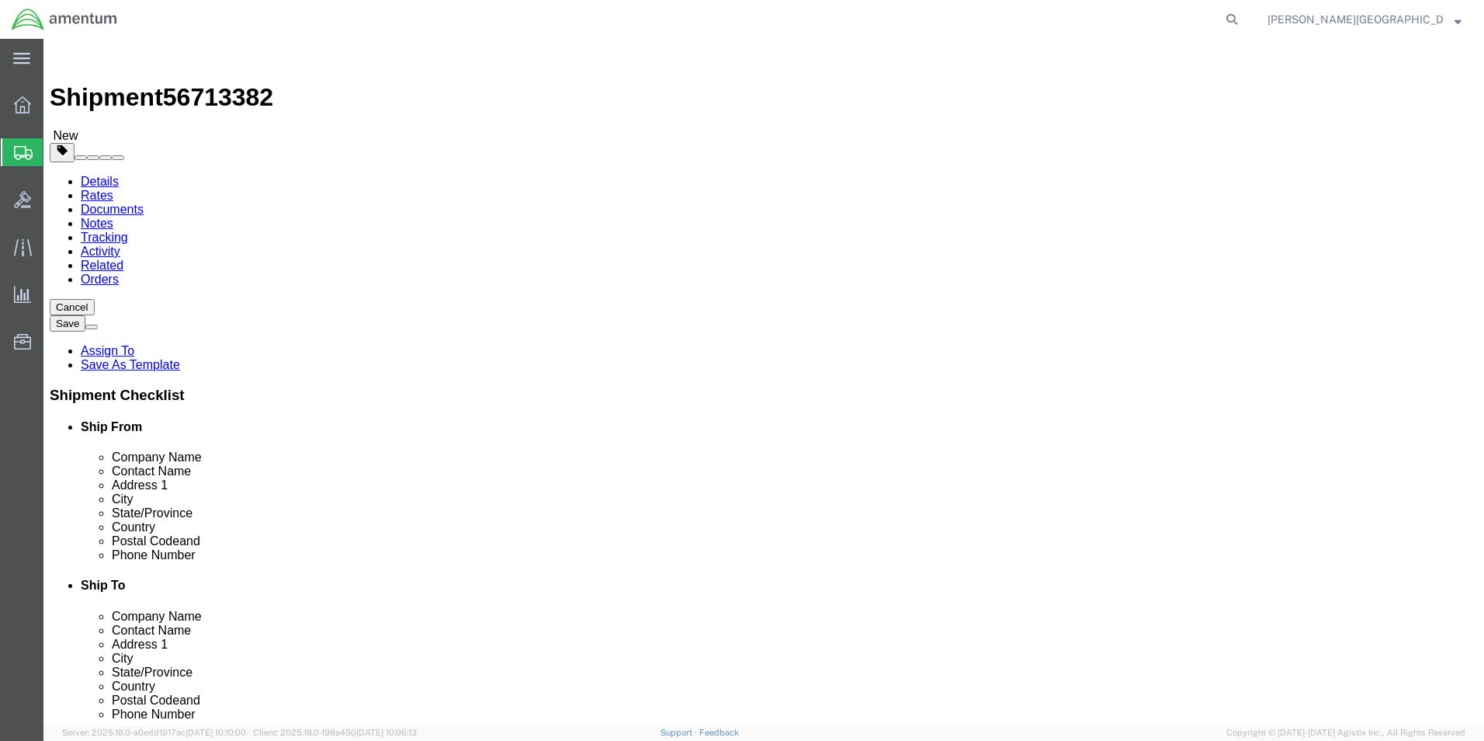
click input "text"
type input "12"
click input "text"
type input "9"
click input "text"
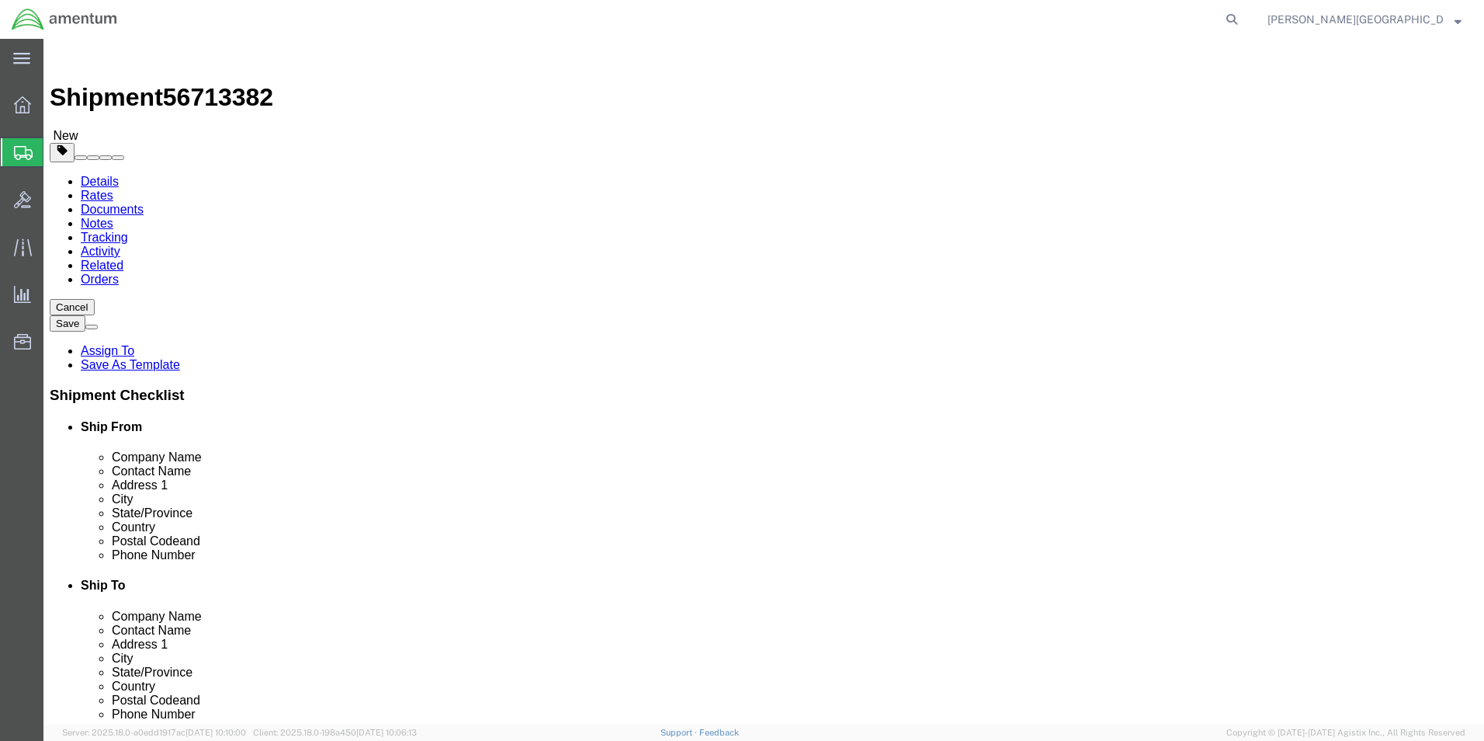
type input "6"
click input "0.00"
type input "2.00"
click link "Add Content"
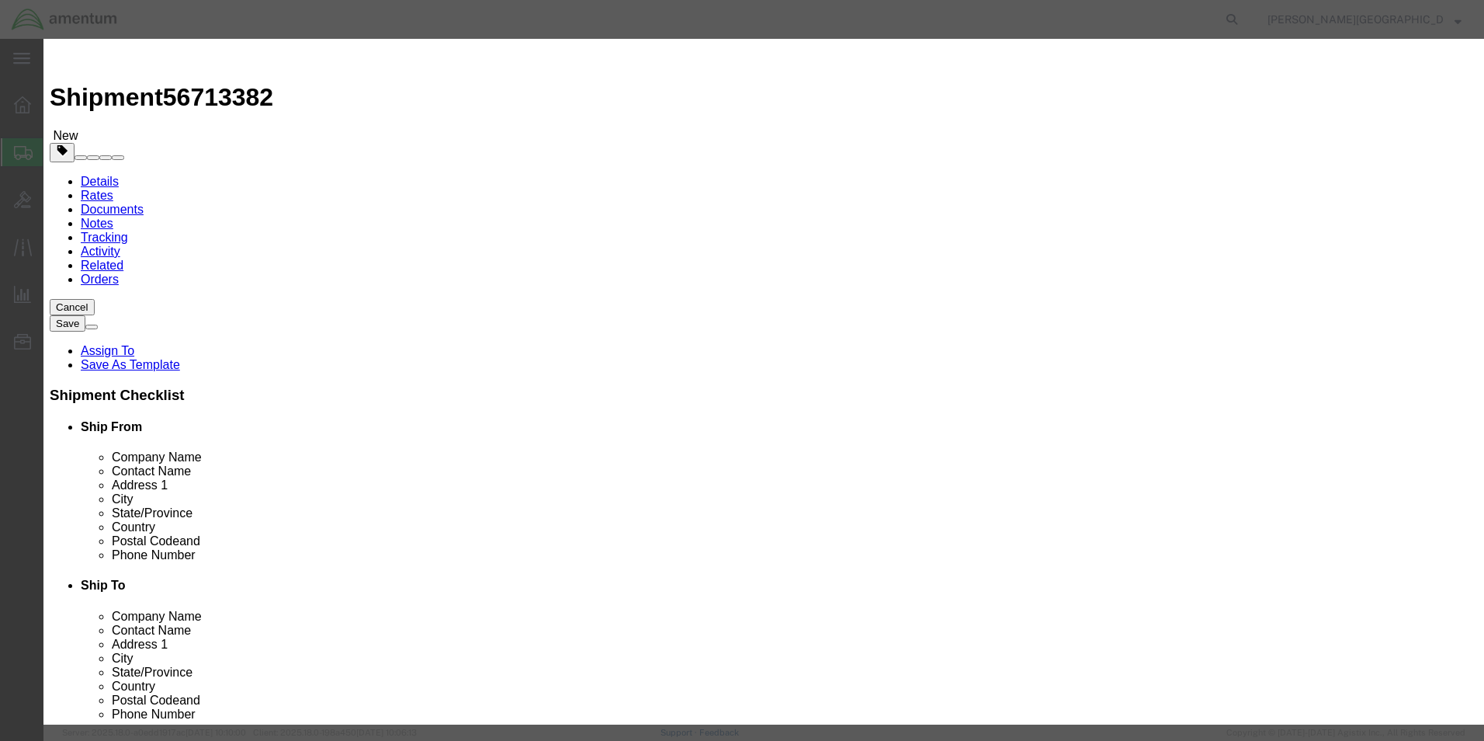
click input "text"
type input "Trakkabeam Hand Controller"
click textarea
type textarea "PN: 021001 SN: 021001-TC090047"
click input "0"
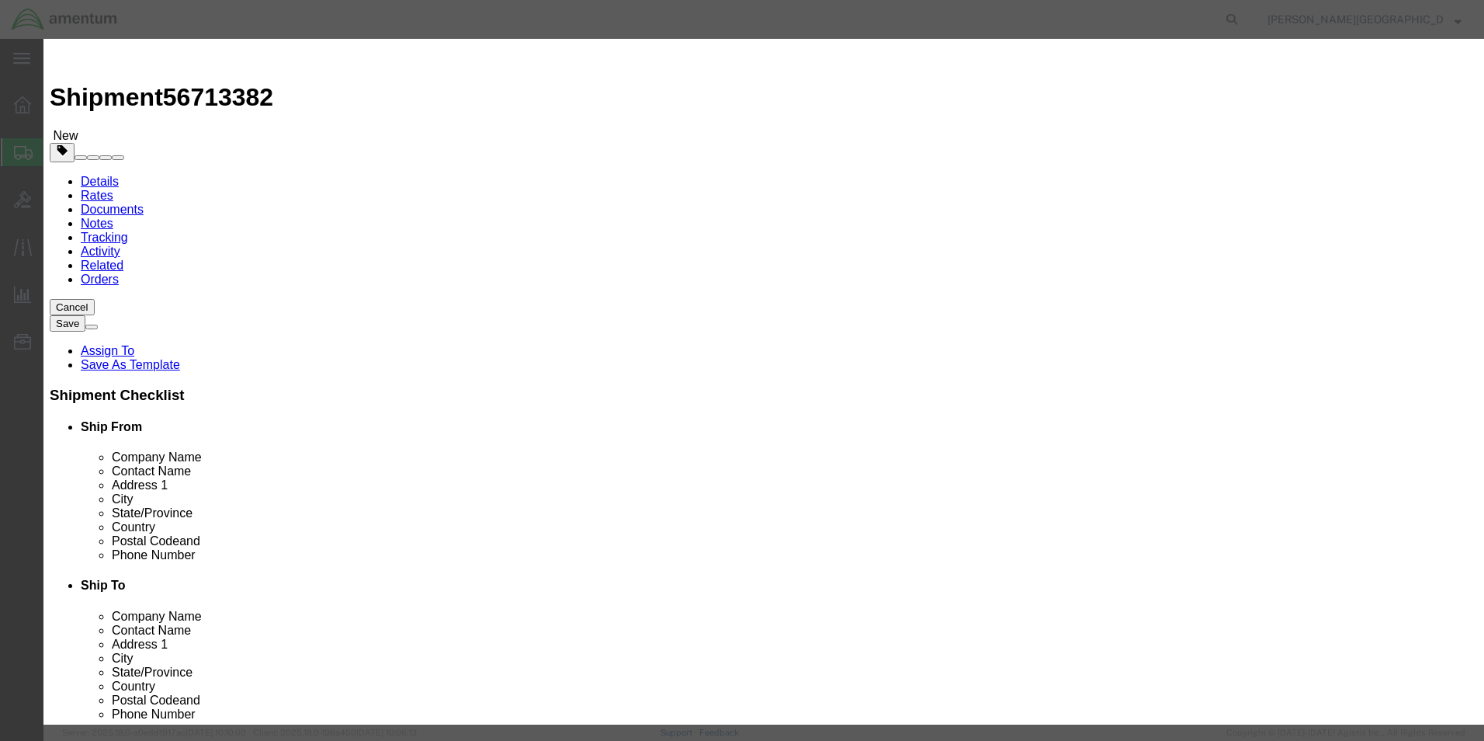
type input "1"
click input "text"
type input "4500.00"
click button "Save & Close"
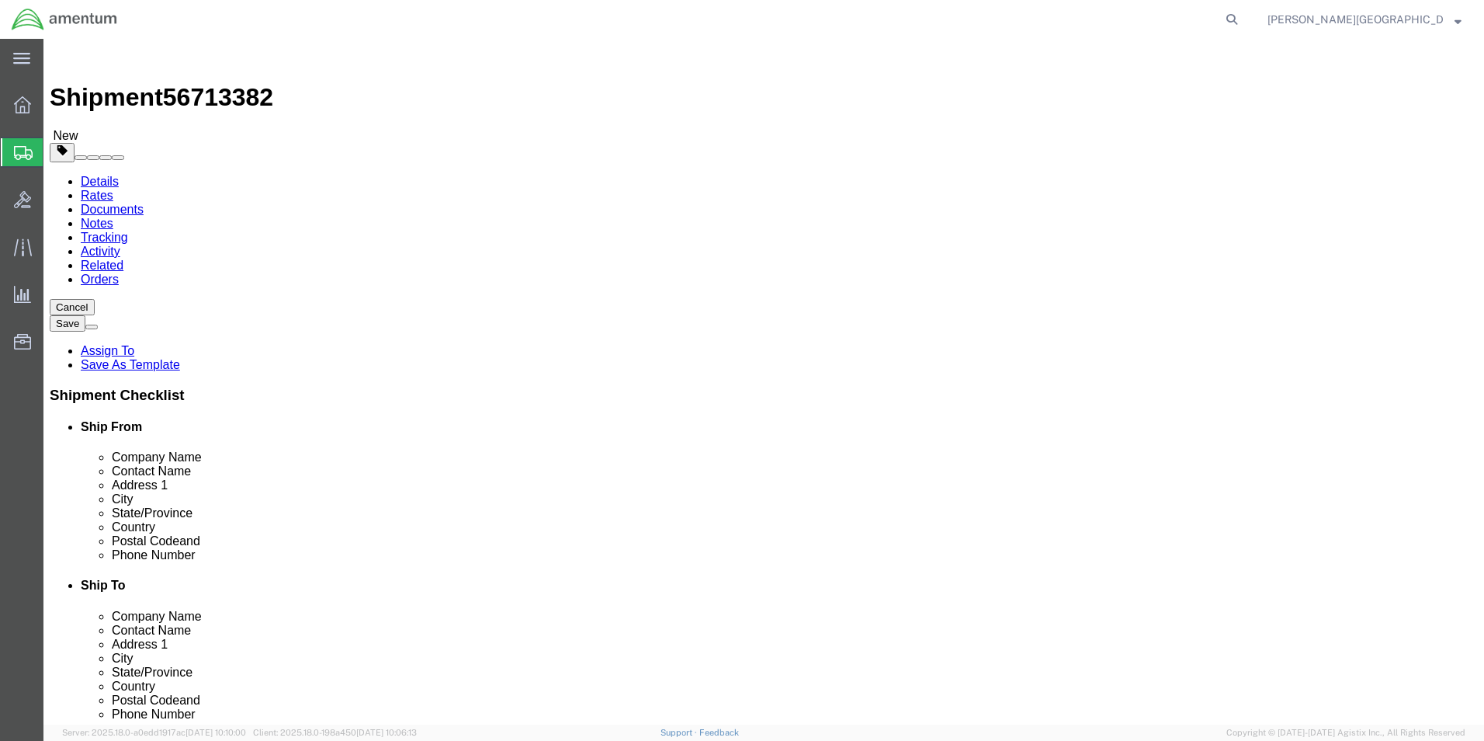
click button "Previous"
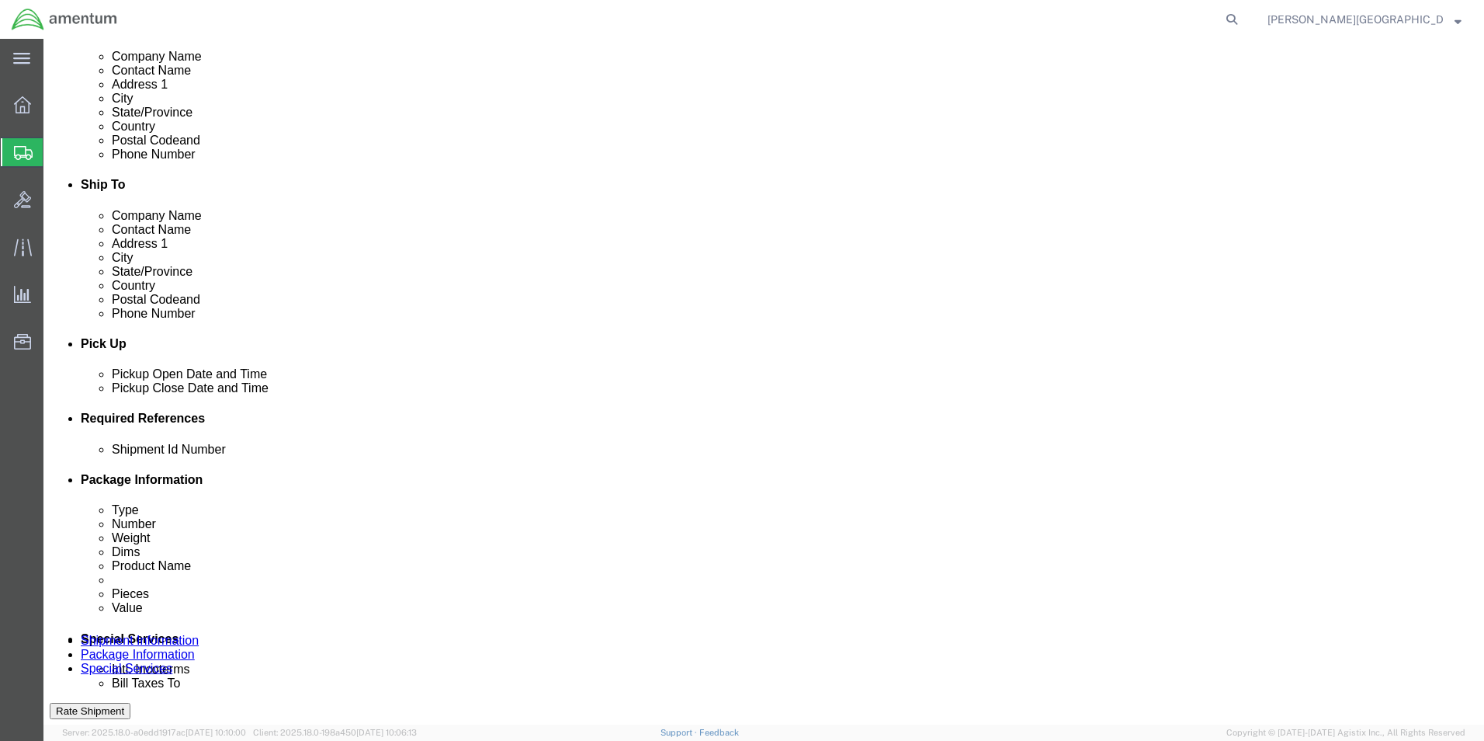
scroll to position [621, 0]
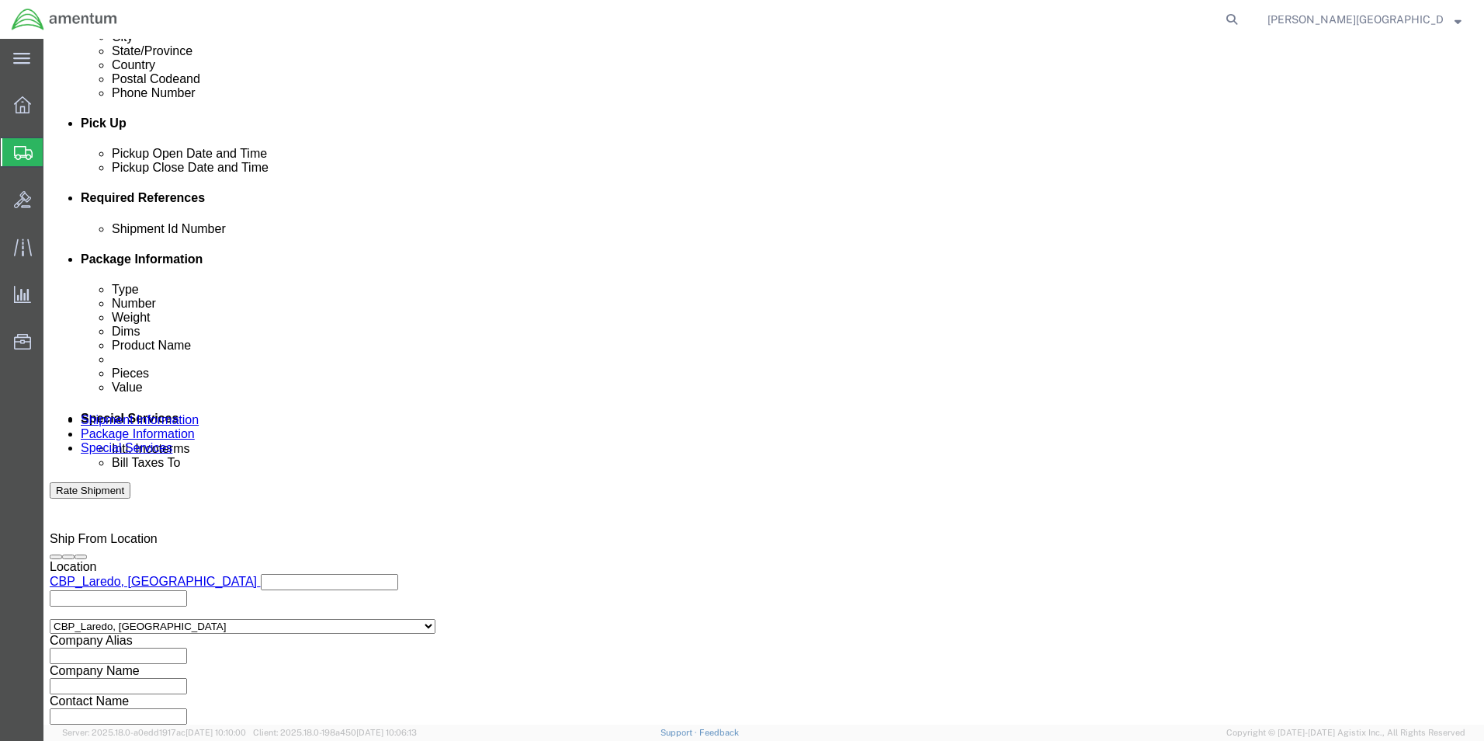
click input "text"
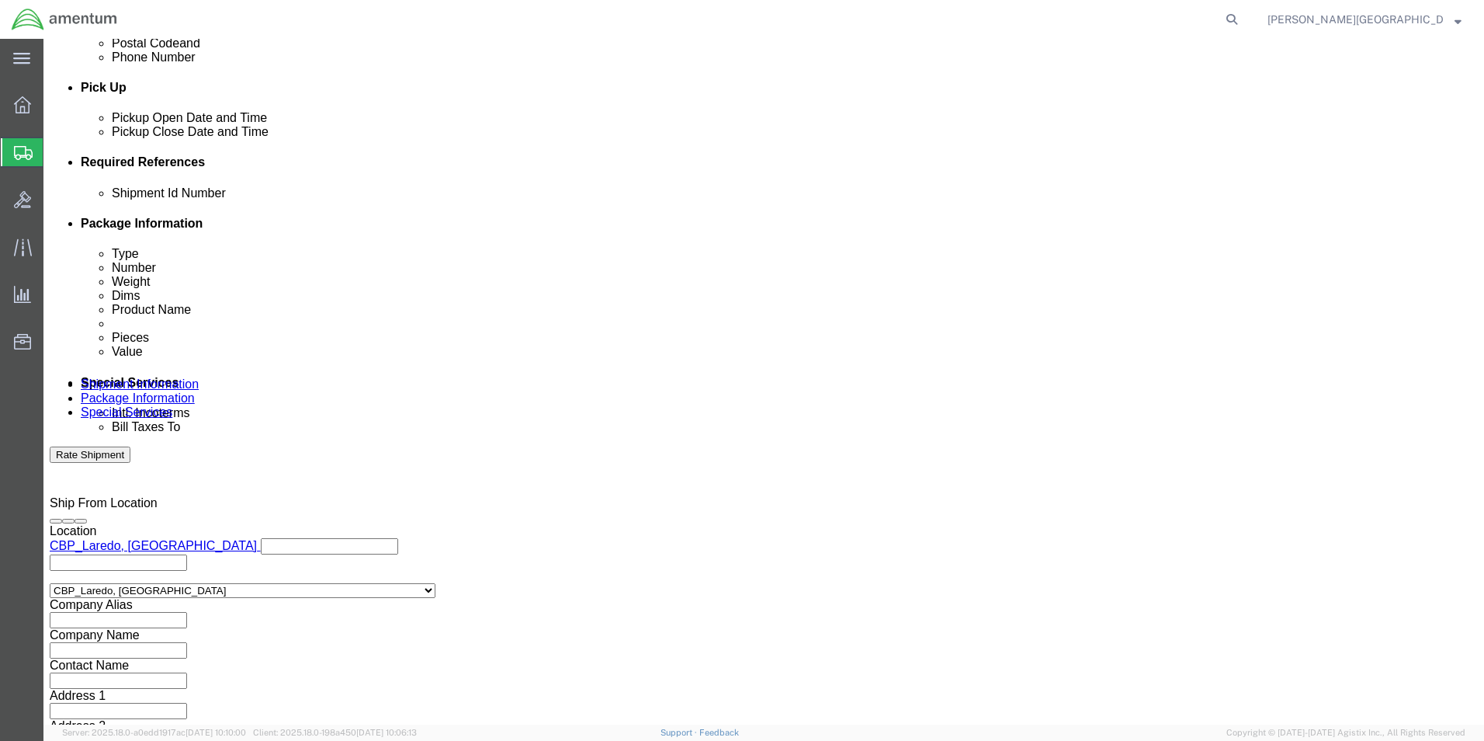
scroll to position [677, 0]
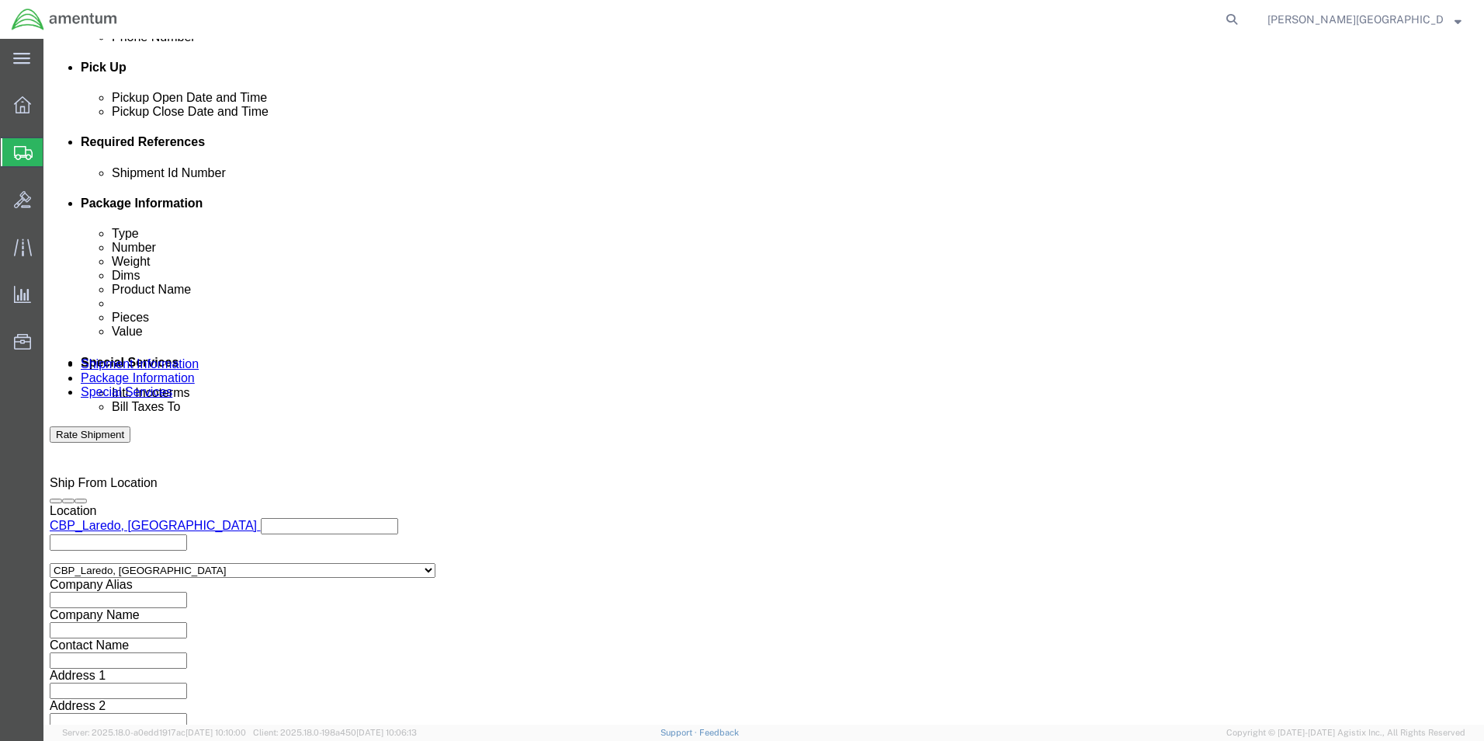
type input "56713382"
click button "Continue"
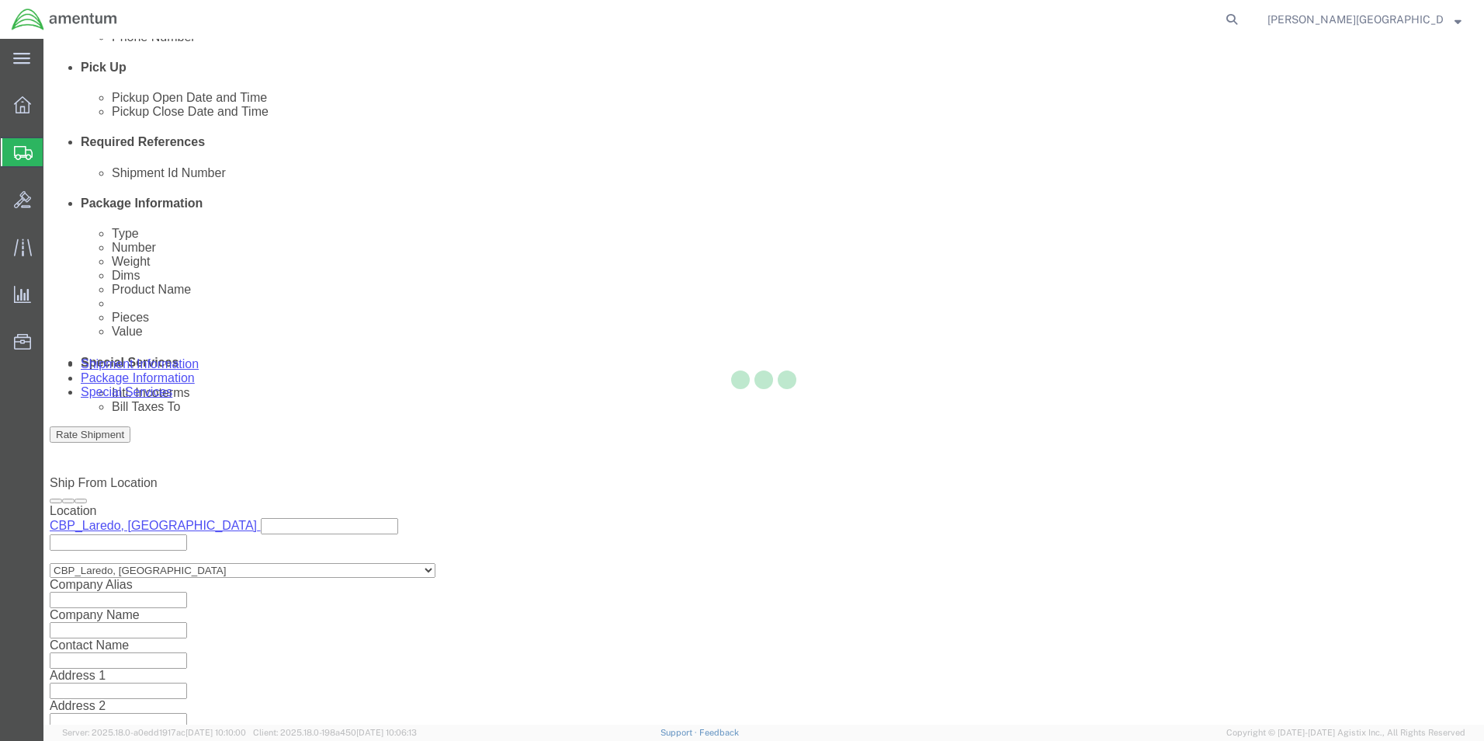
scroll to position [0, 0]
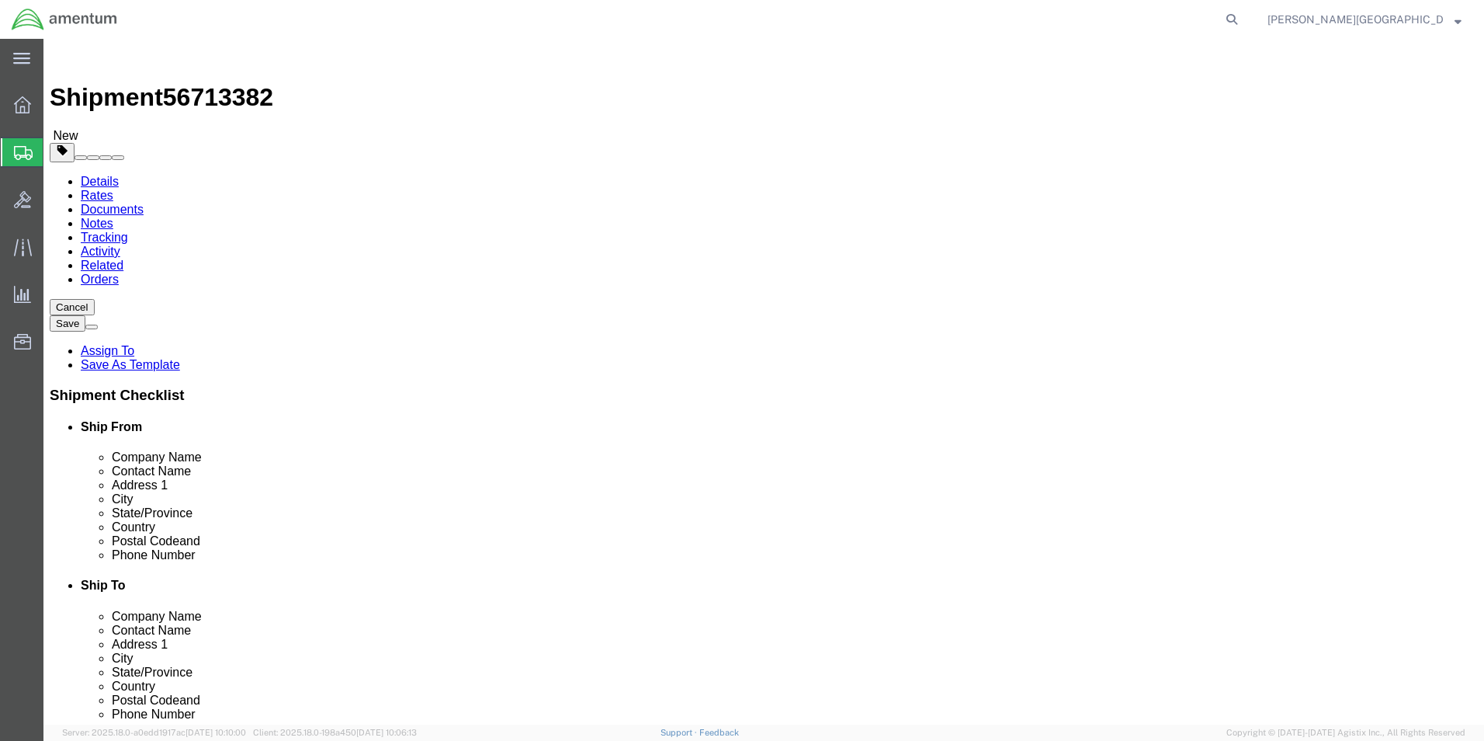
click button "Continue"
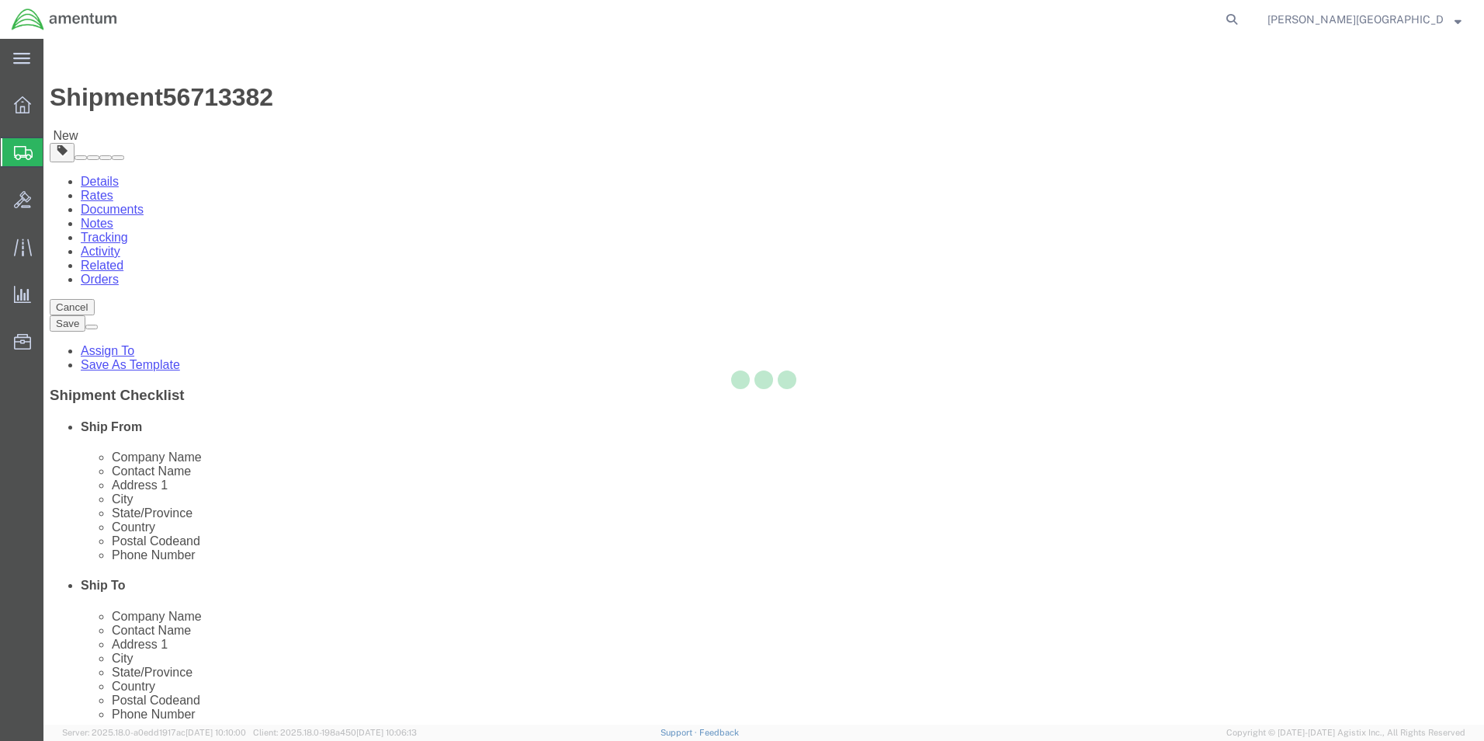
select select
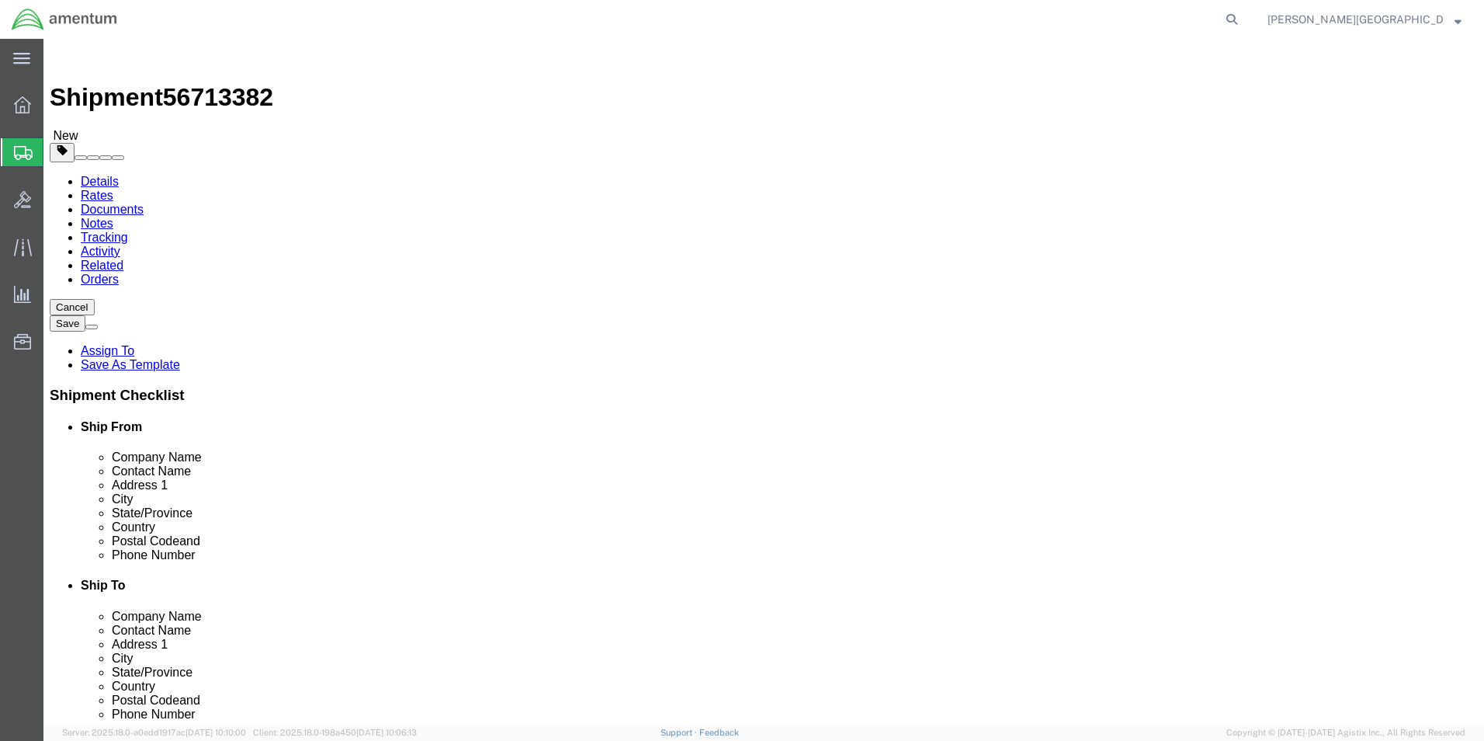
click button "Rate Shipment"
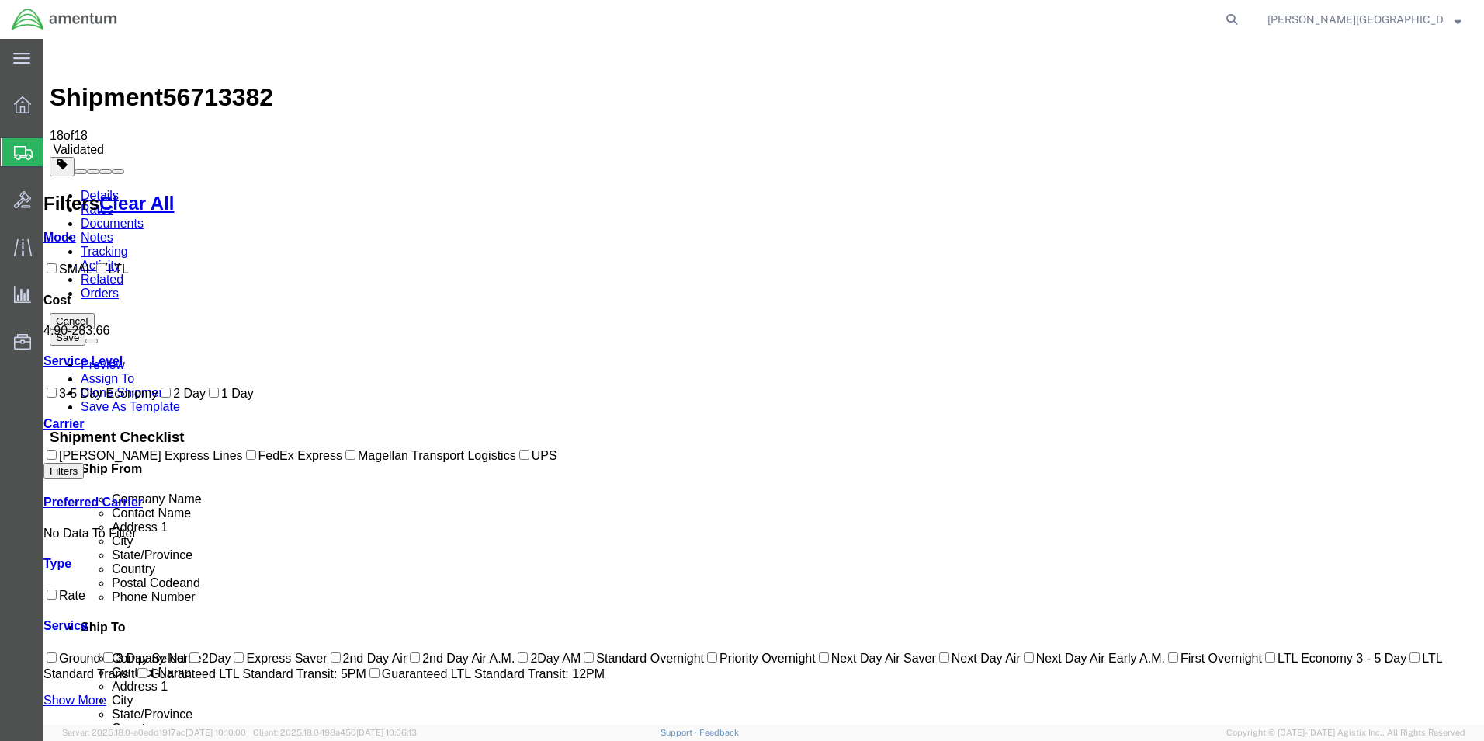
checkbox input "true"
click at [88, 189] on link "Details" at bounding box center [100, 195] width 38 height 13
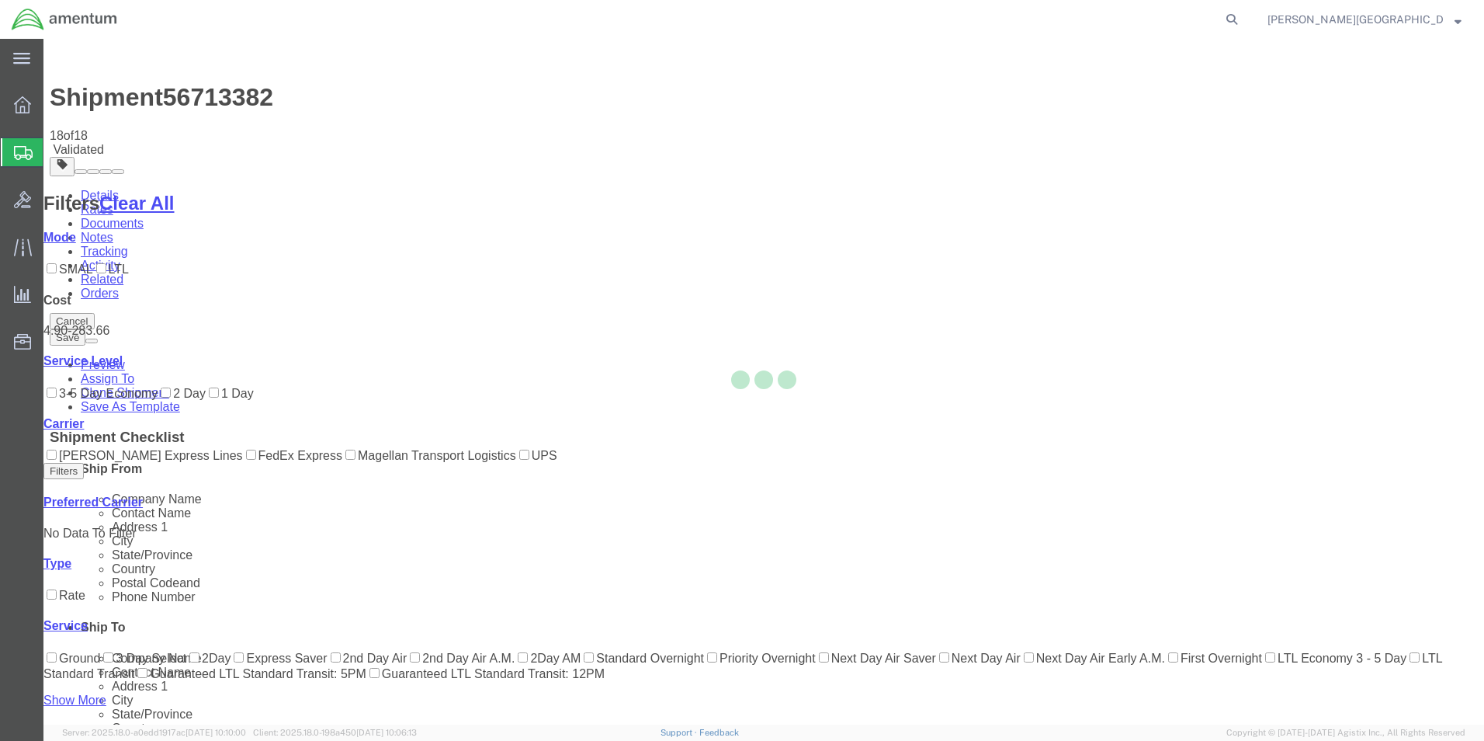
select select "49940"
select select "49831"
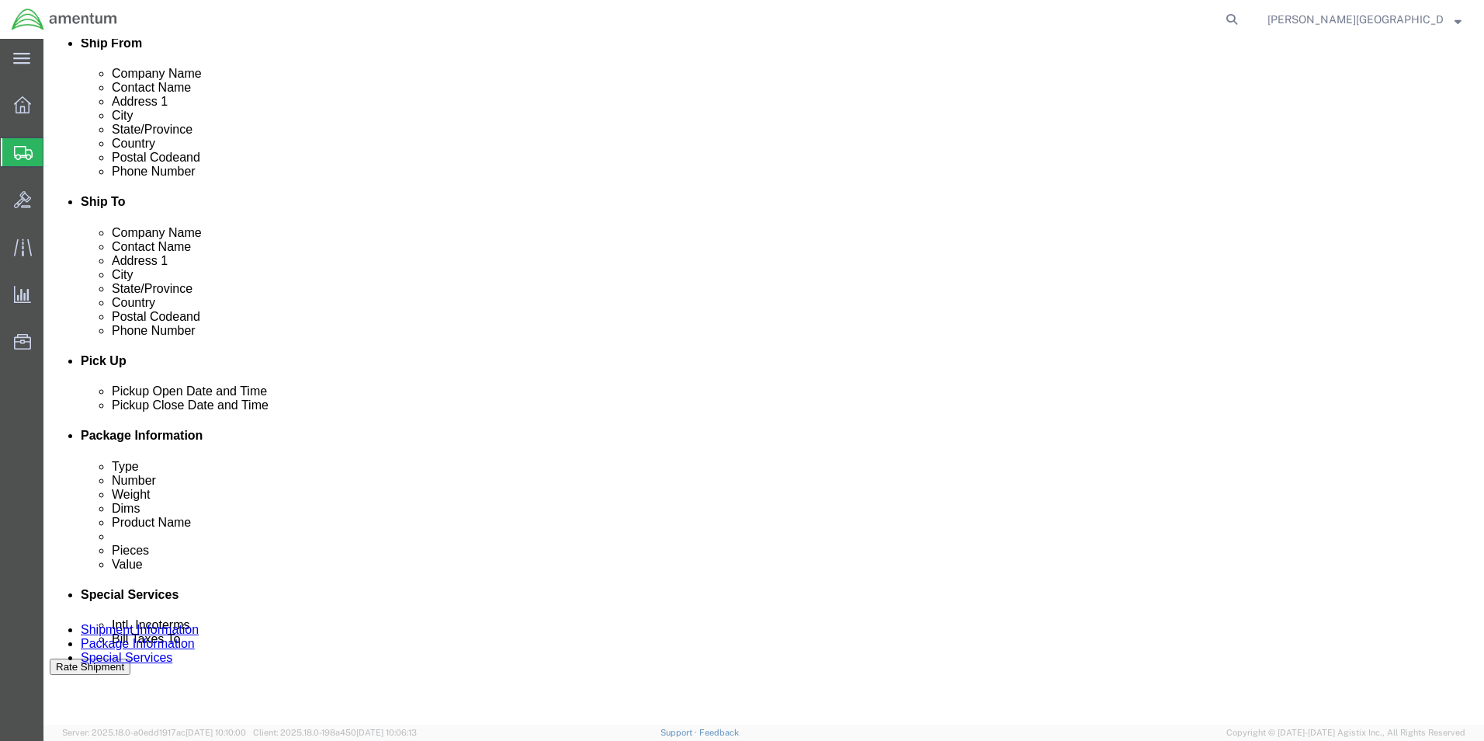
scroll to position [466, 0]
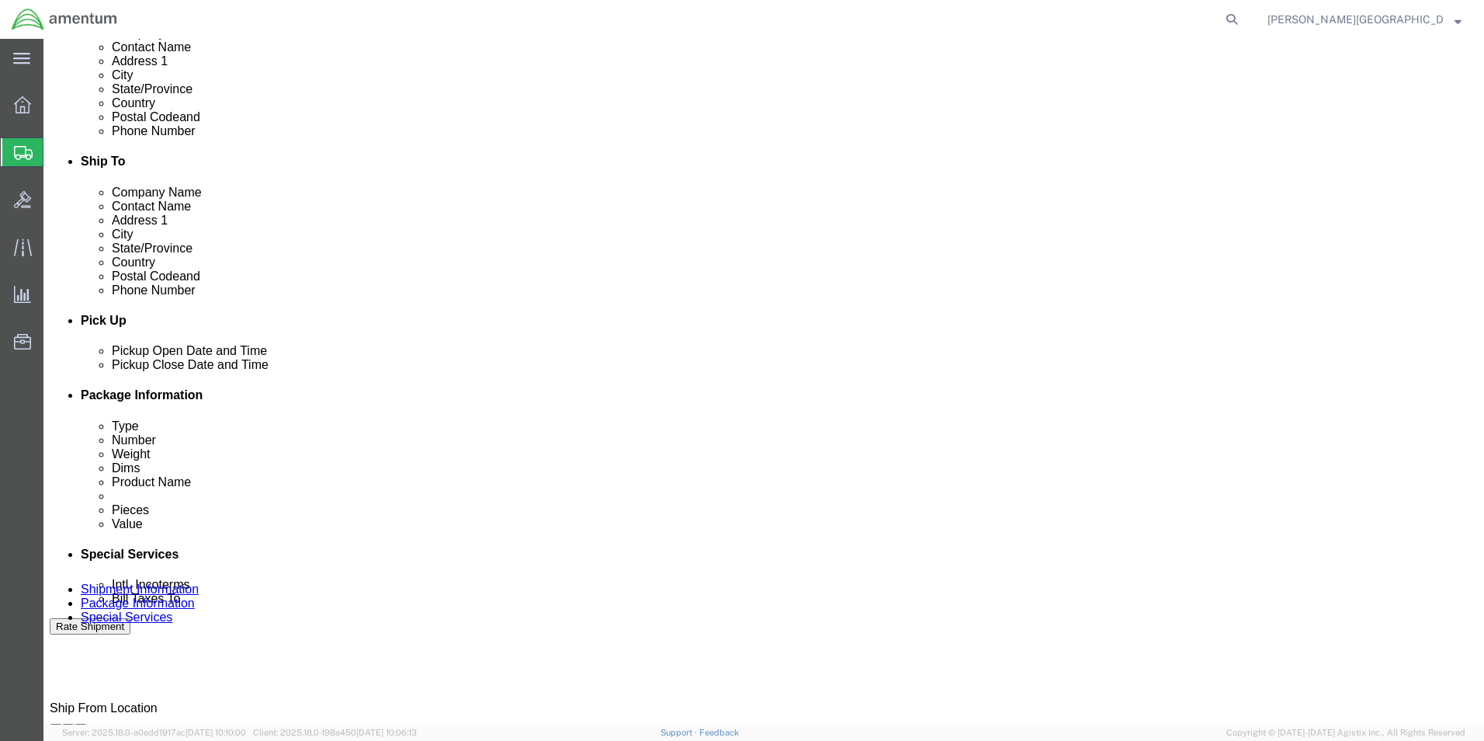
click input "USAGE#: 328558 Hand Controller SN 021001-TC090047"
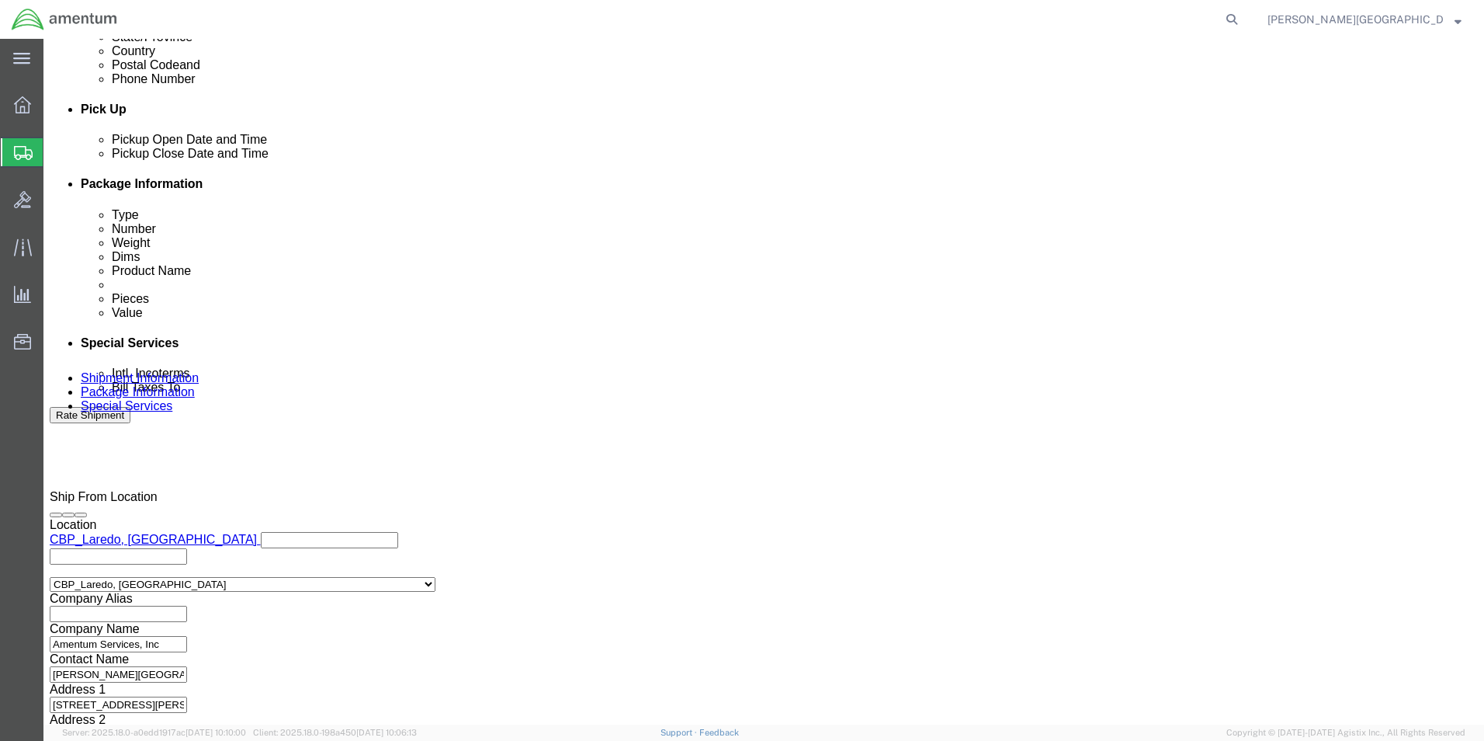
click button "Continue"
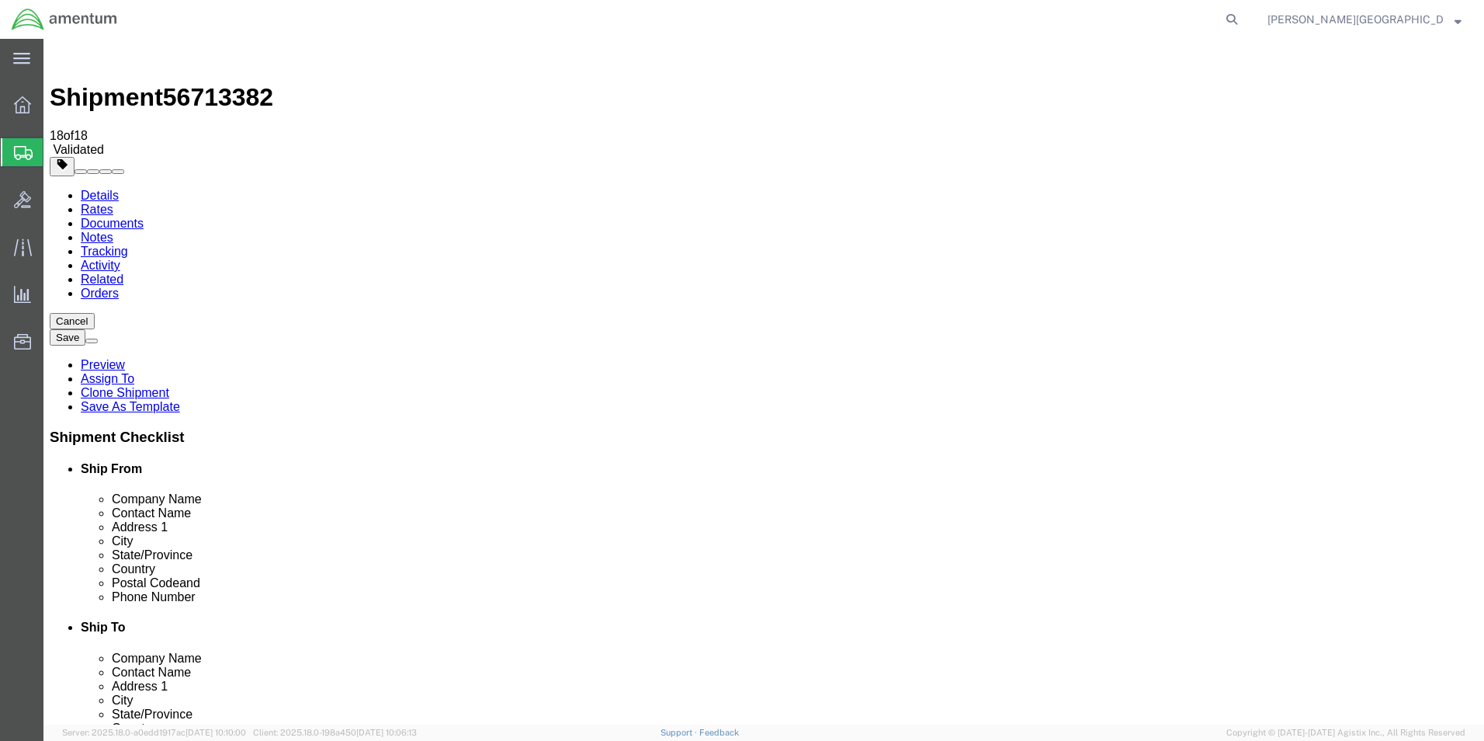
click button "Continue"
click button "Rate Shipment"
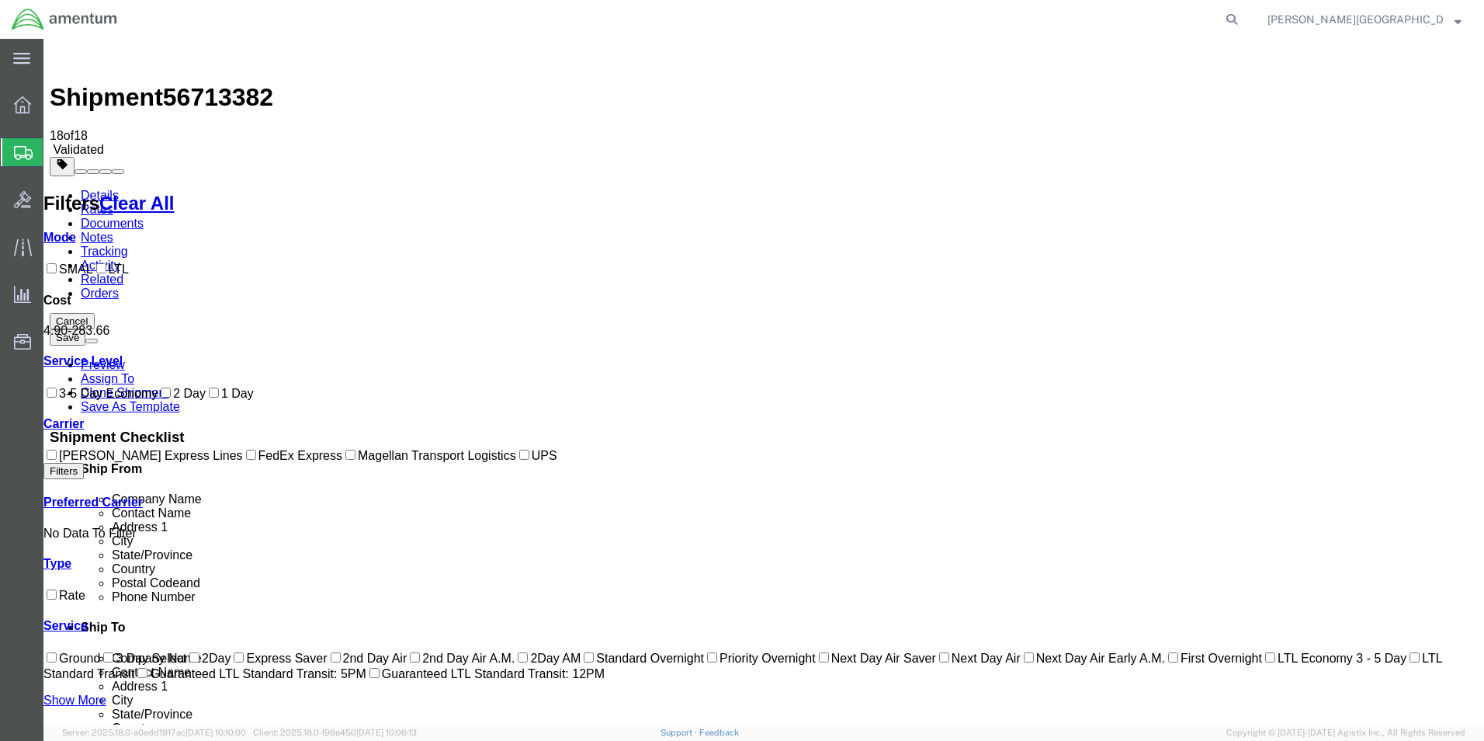
checkbox input "true"
click at [109, 189] on link "Details" at bounding box center [100, 195] width 38 height 13
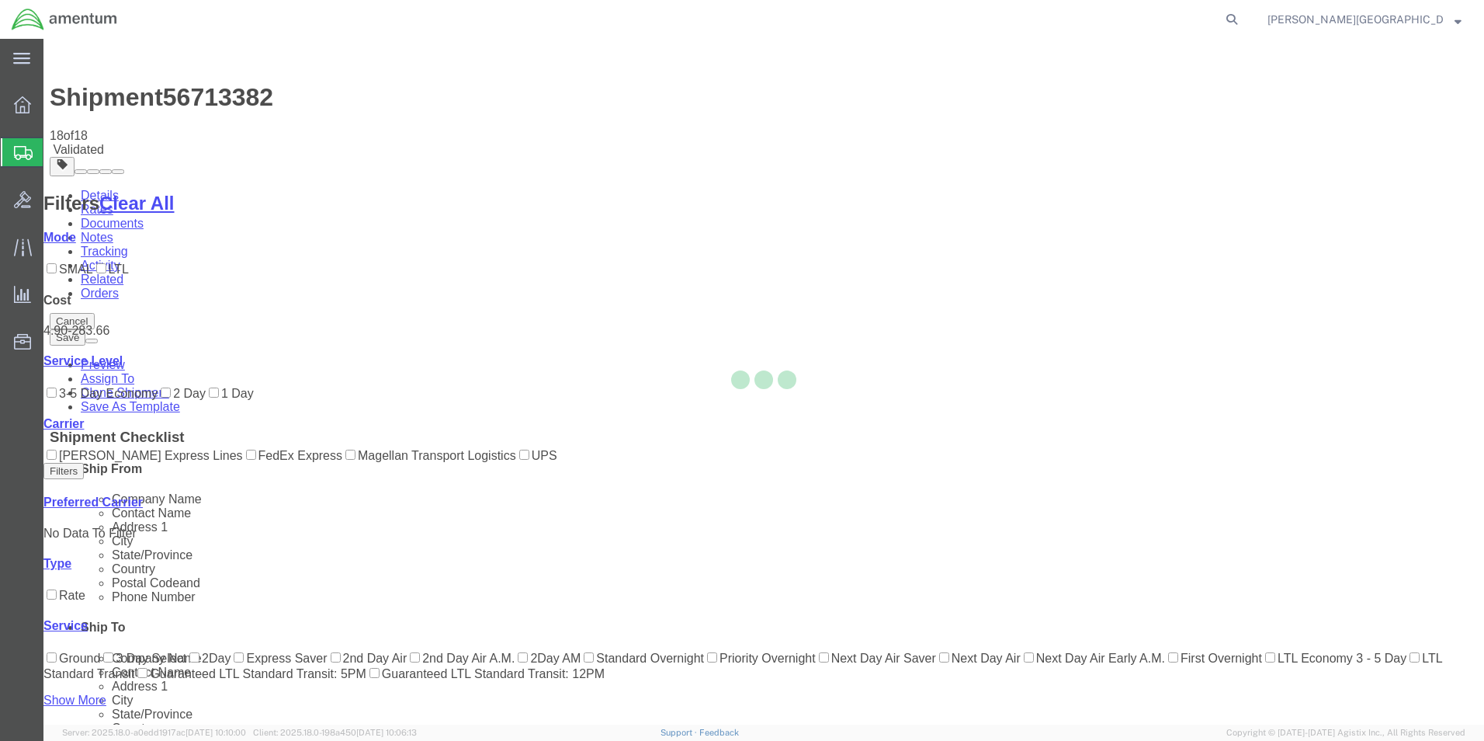
select select "49940"
select select "49831"
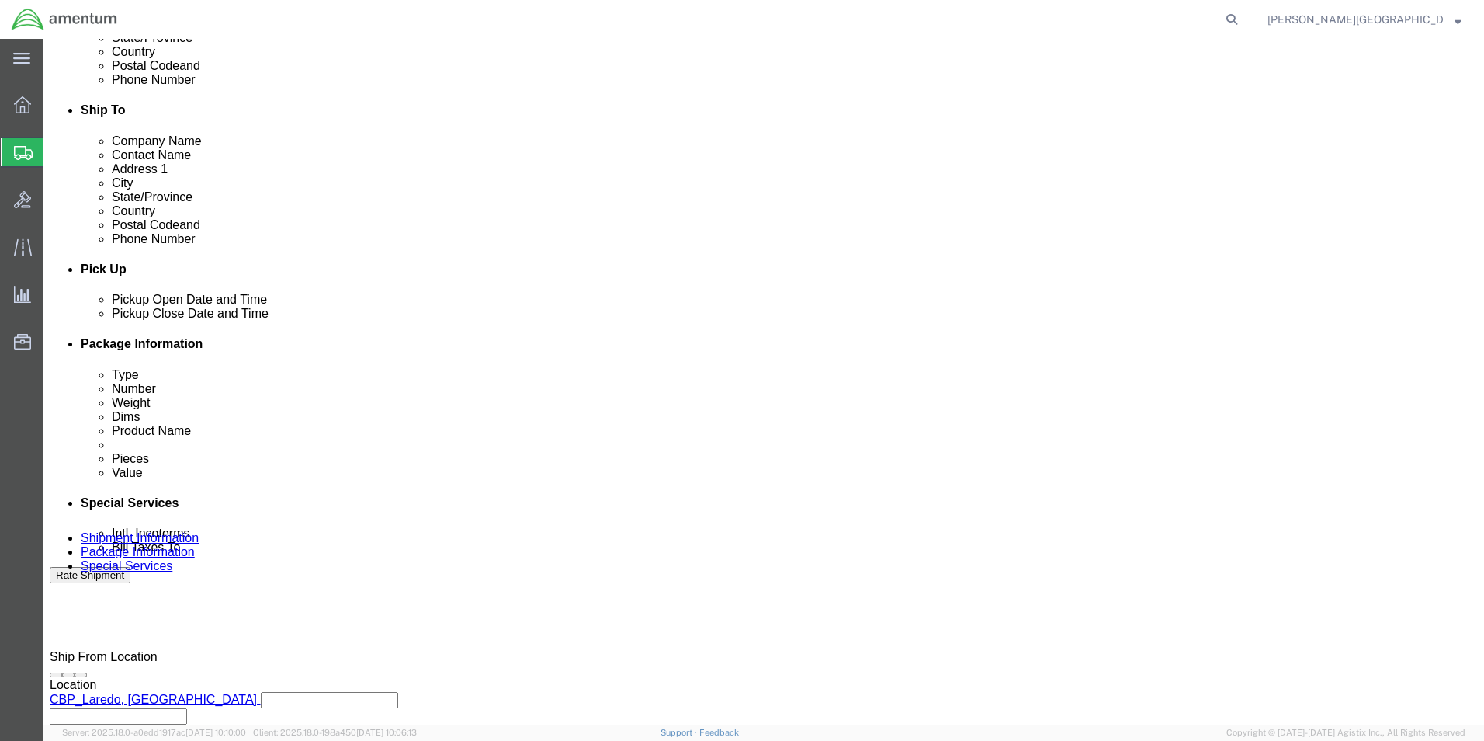
scroll to position [621, 0]
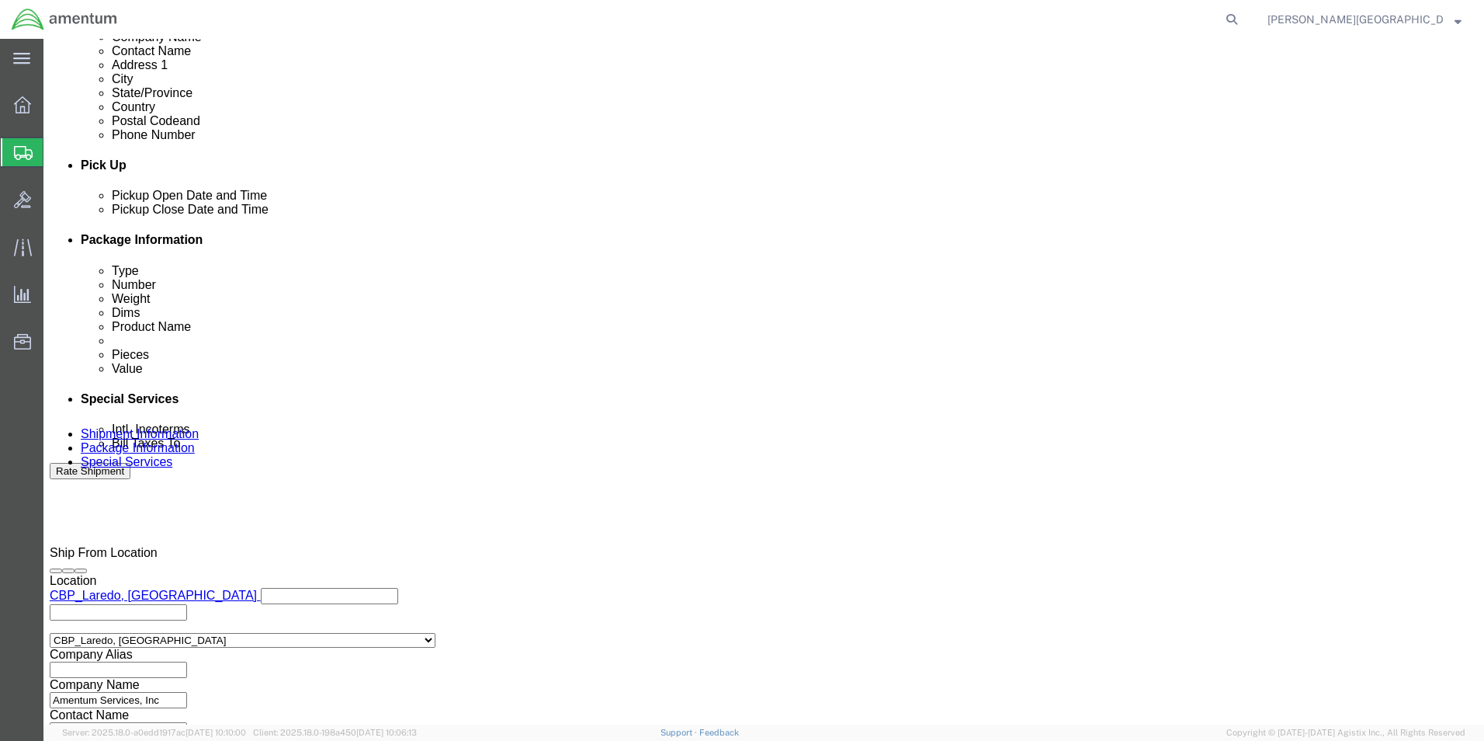
click input "USAGE#: 328558 Hand Controller SN 021001-TC090047"
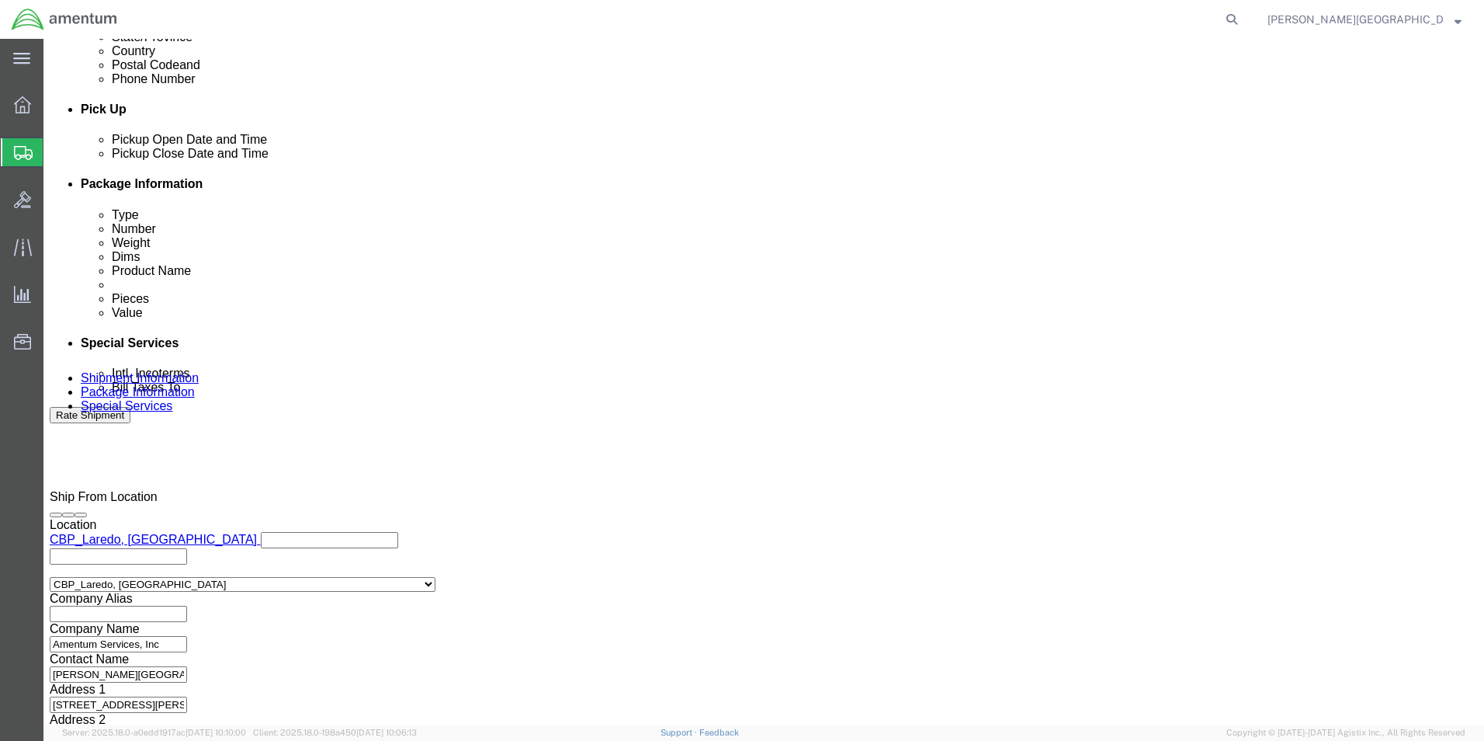
type input "USAGE#: 328558 Hand Controller"
click button "Continue"
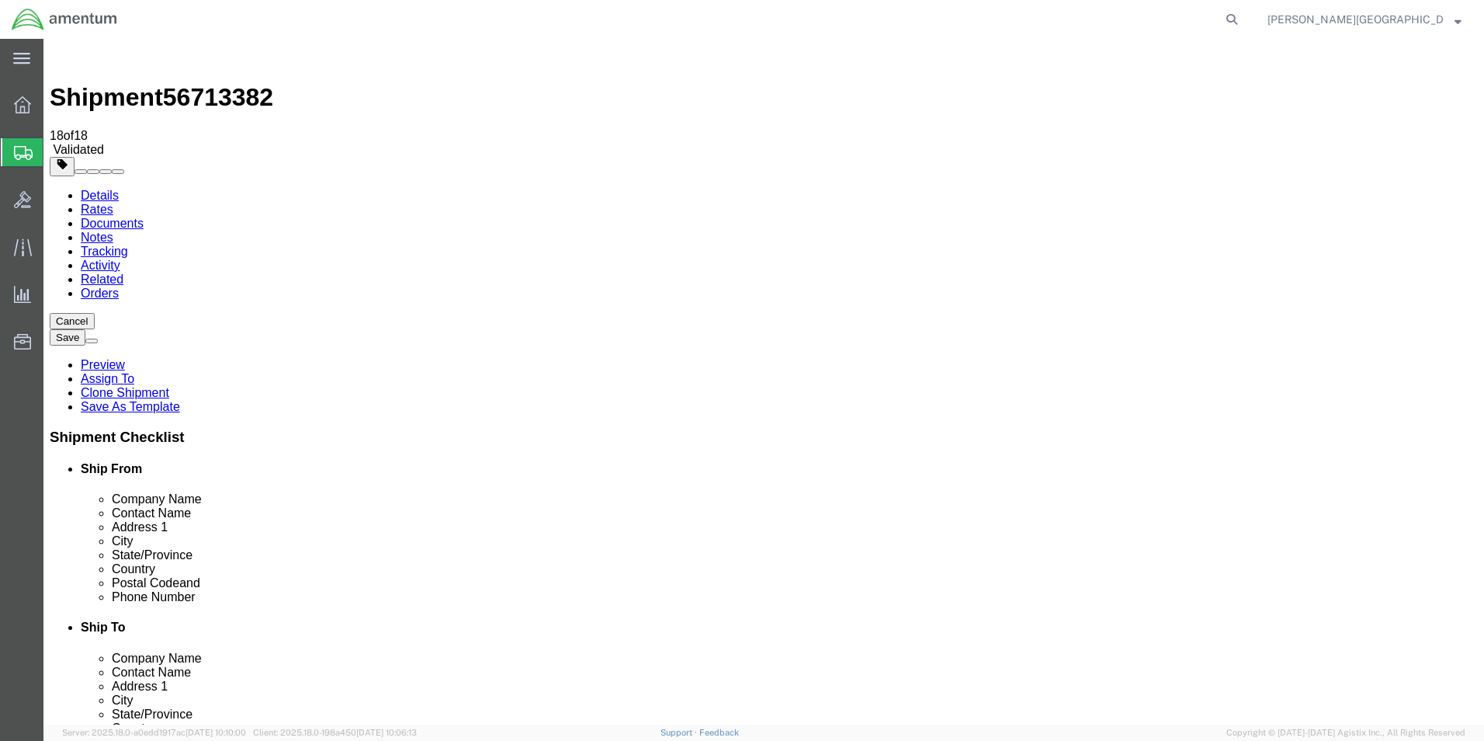
drag, startPoint x: 1080, startPoint y: 599, endPoint x: 1074, endPoint y: 581, distance: 18.2
click button "Continue"
click button "Rate Shipment"
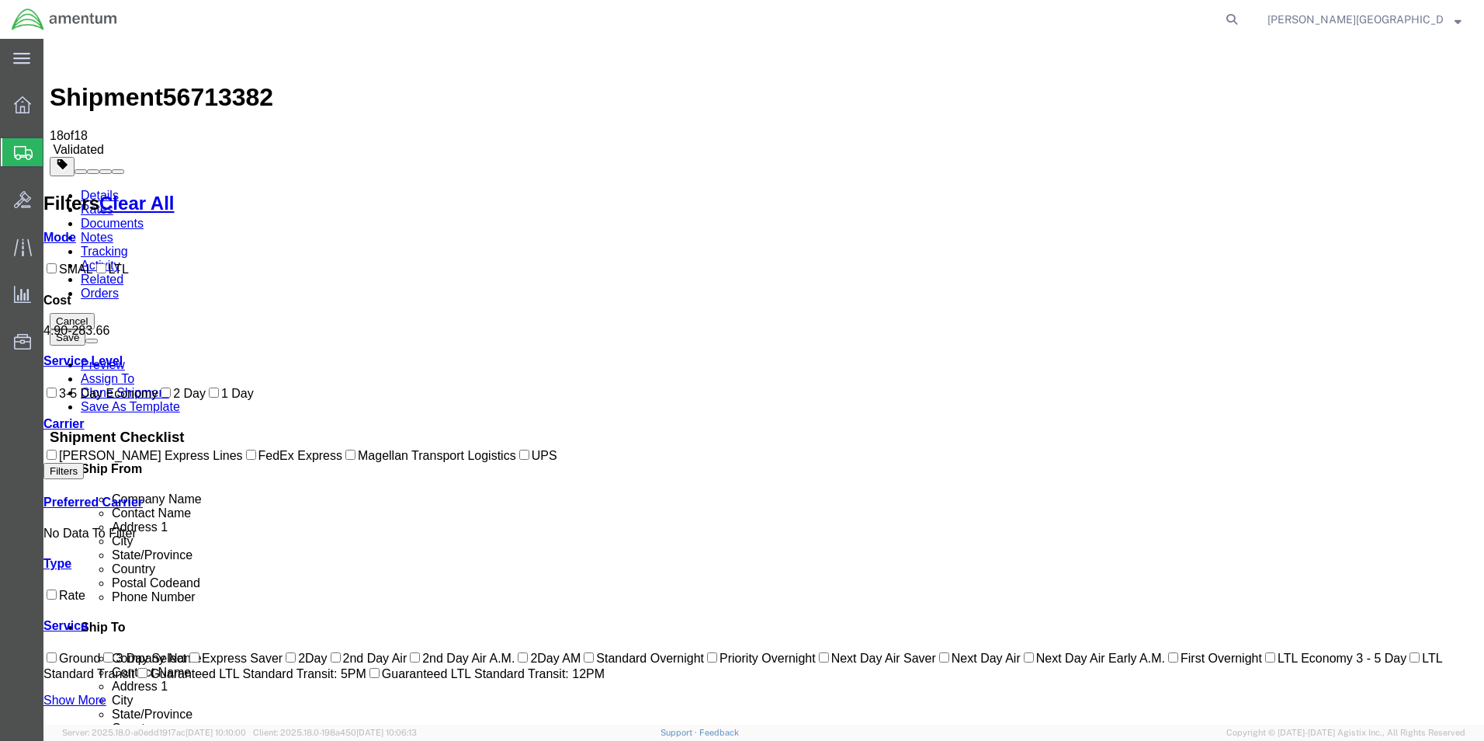
checkbox input "true"
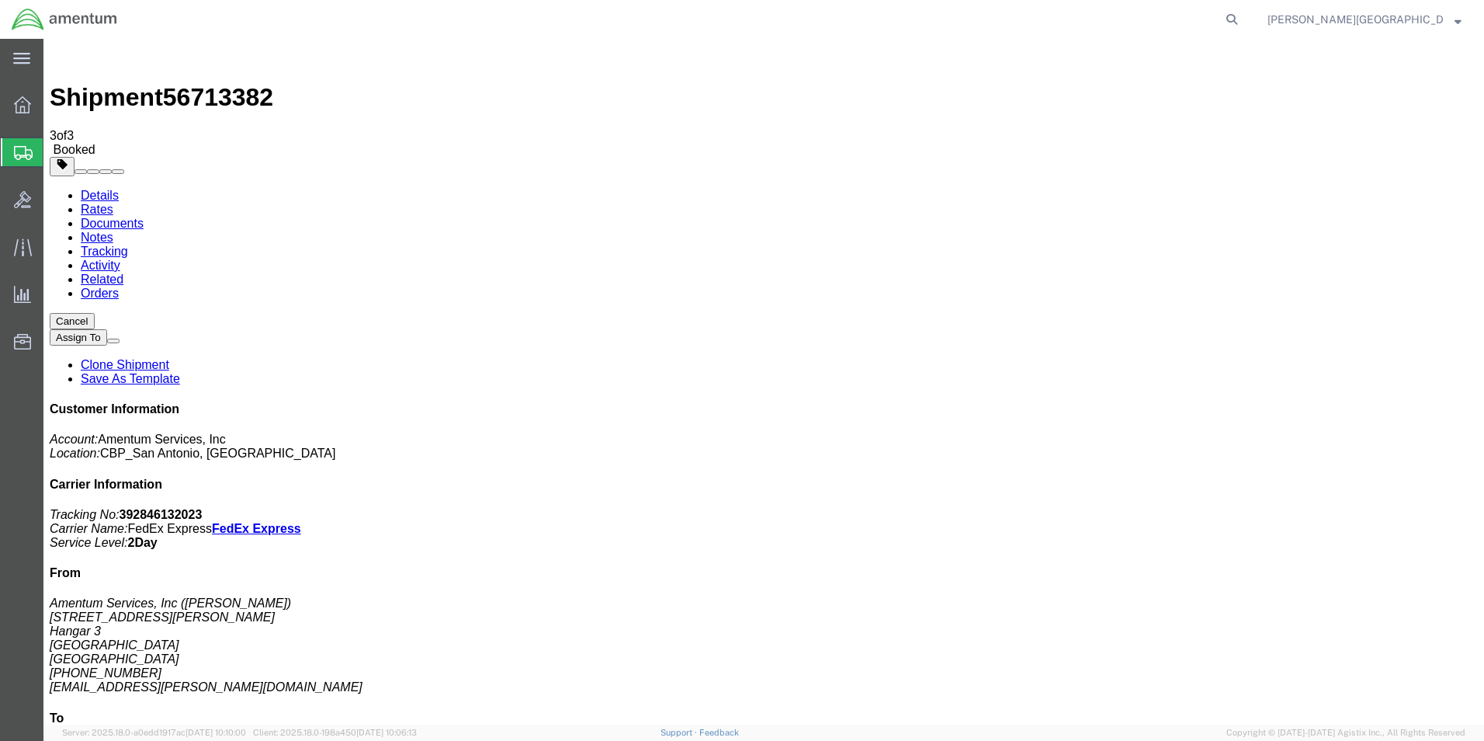
click at [0, 0] on span "Create Shipment" at bounding box center [0, 0] width 0 height 0
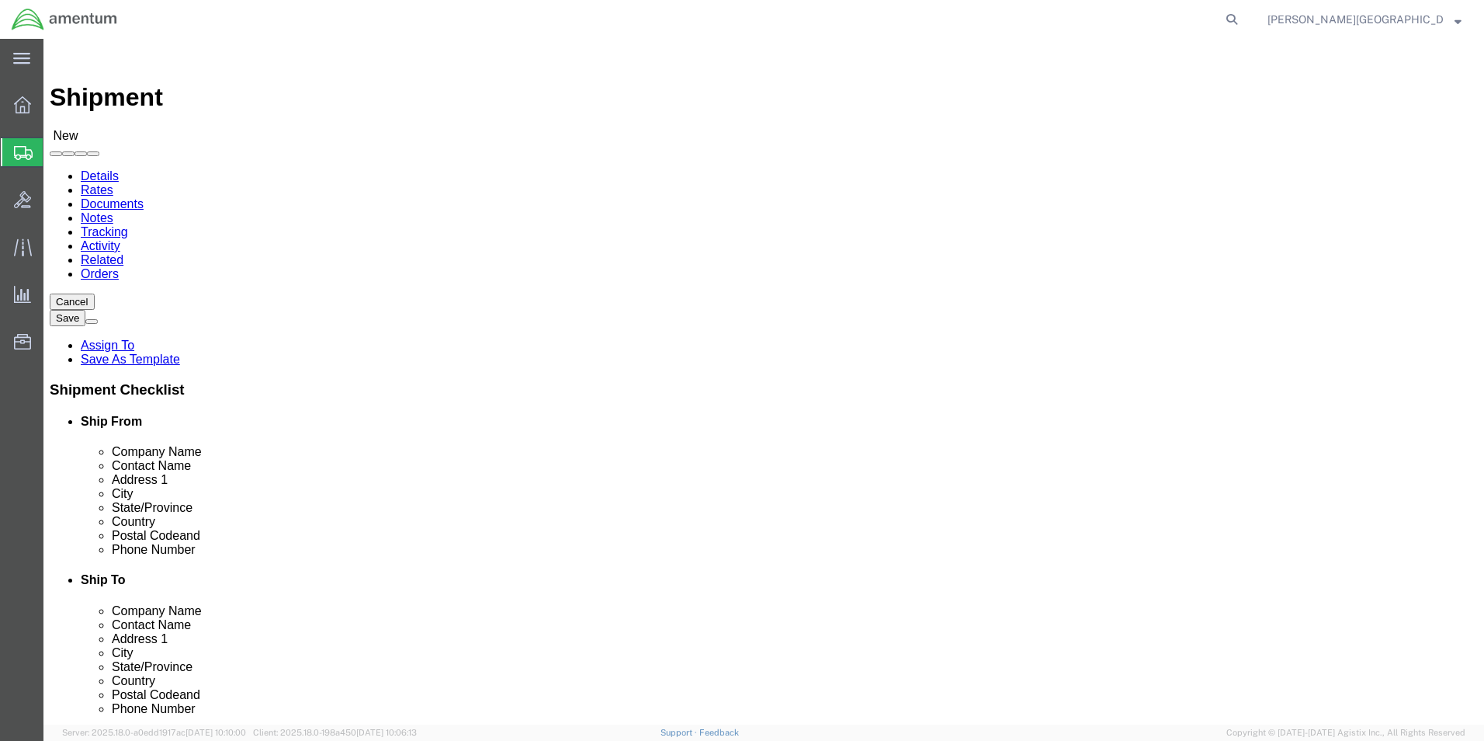
scroll to position [3028, 0]
select select "49940"
select select "[GEOGRAPHIC_DATA]"
drag, startPoint x: 314, startPoint y: 530, endPoint x: 223, endPoint y: 523, distance: 91.9
click div
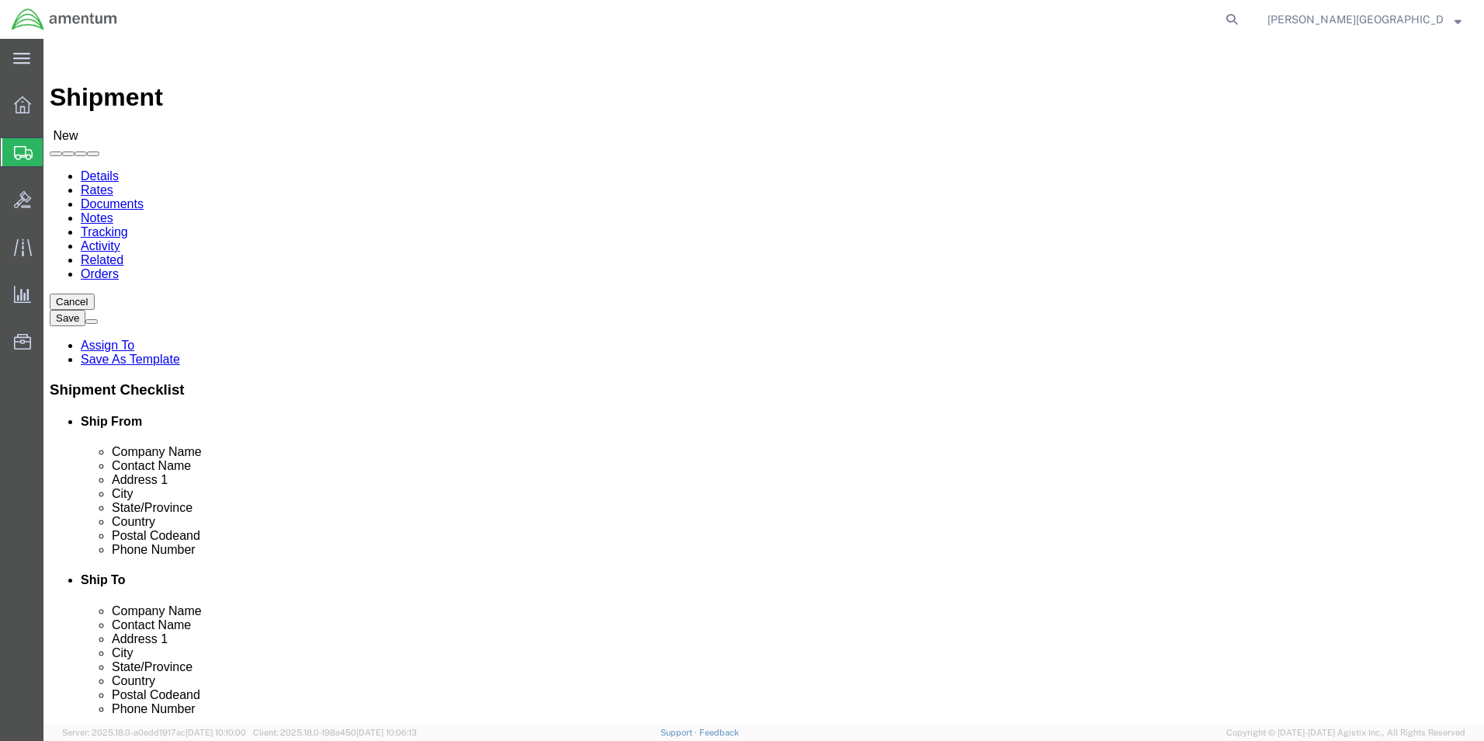
type input "[PHONE_NUMBER]"
select select "49831"
select select "[GEOGRAPHIC_DATA]"
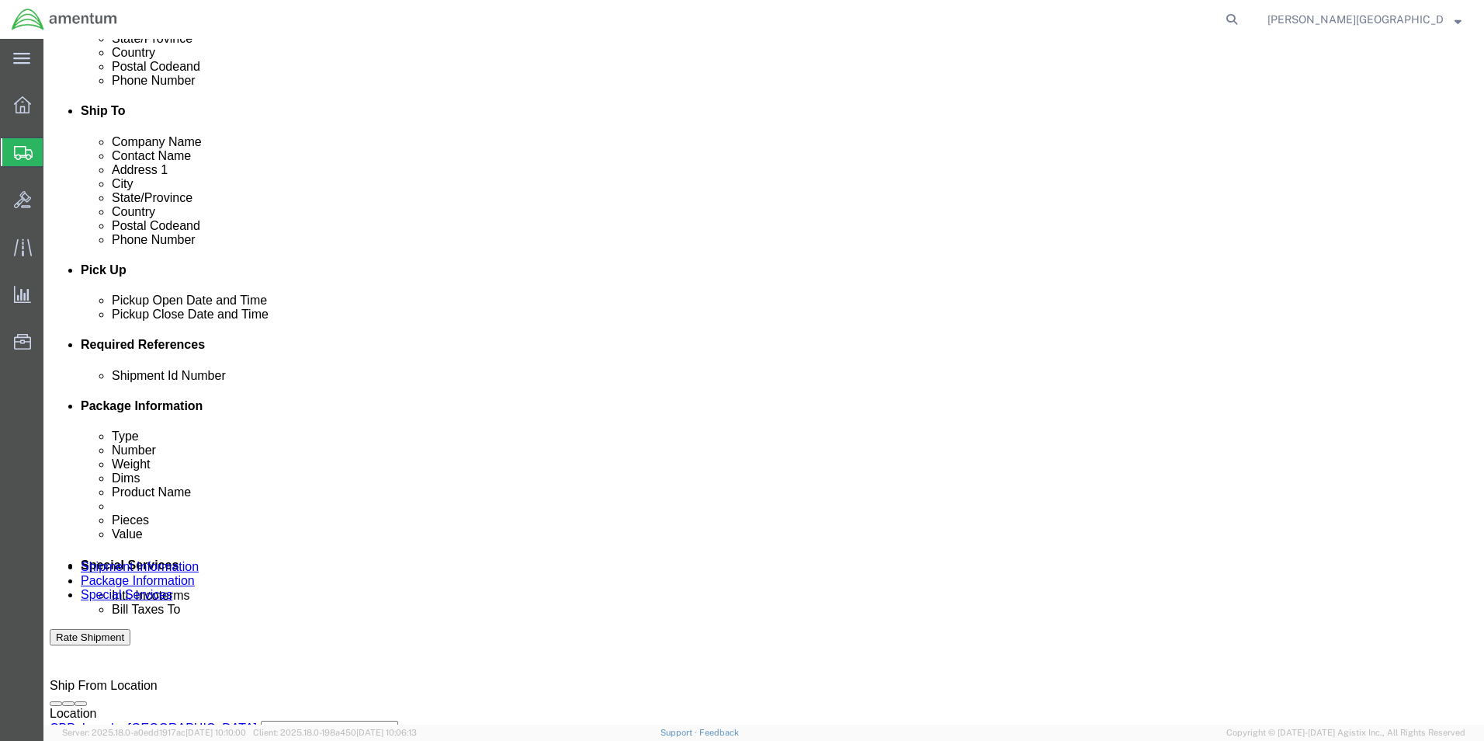
scroll to position [647, 0]
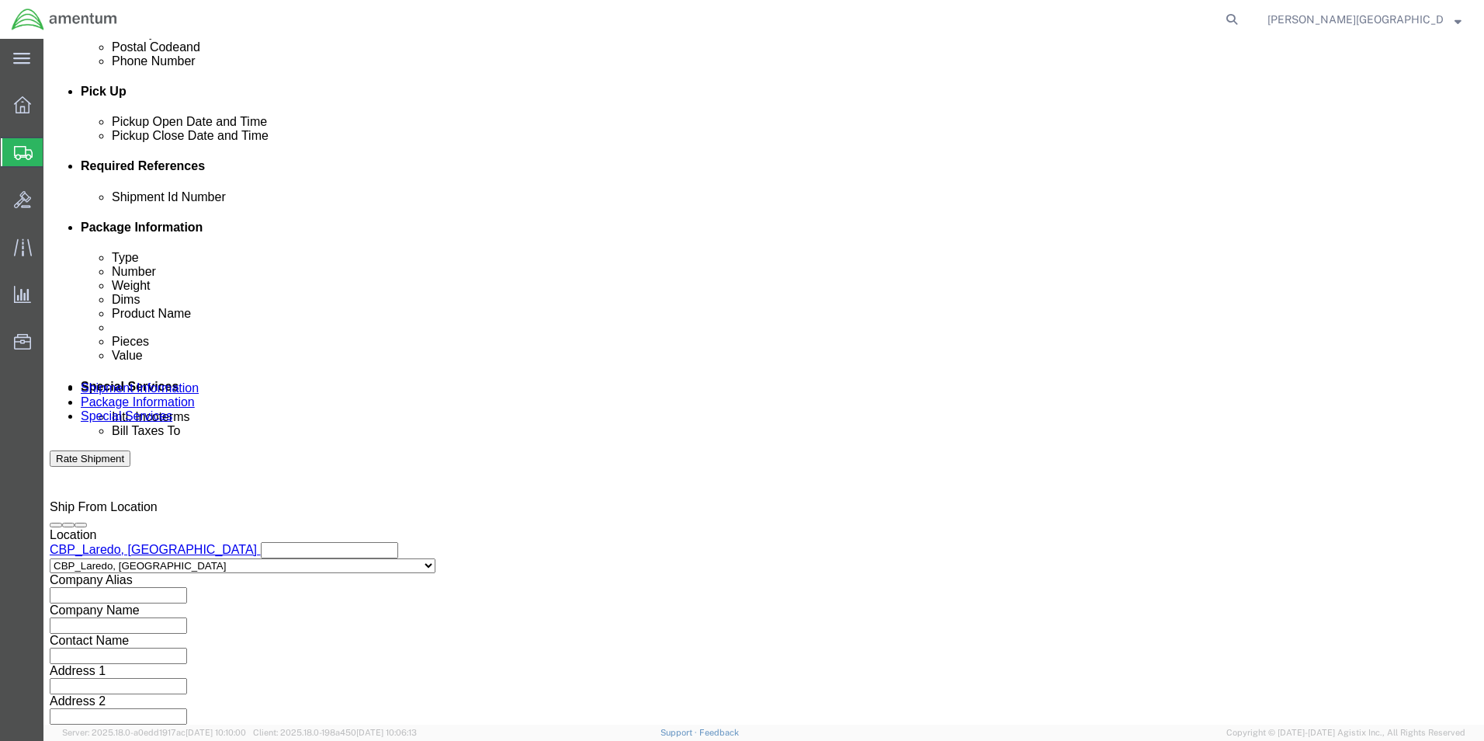
click button "Add reference"
click select "Select Account Type Activity ID Airline Appointment Number ASN Batch Request # …"
select select "DEPT"
click select "Select Account Type Activity ID Airline Appointment Number ASN Batch Request # …"
click input "text"
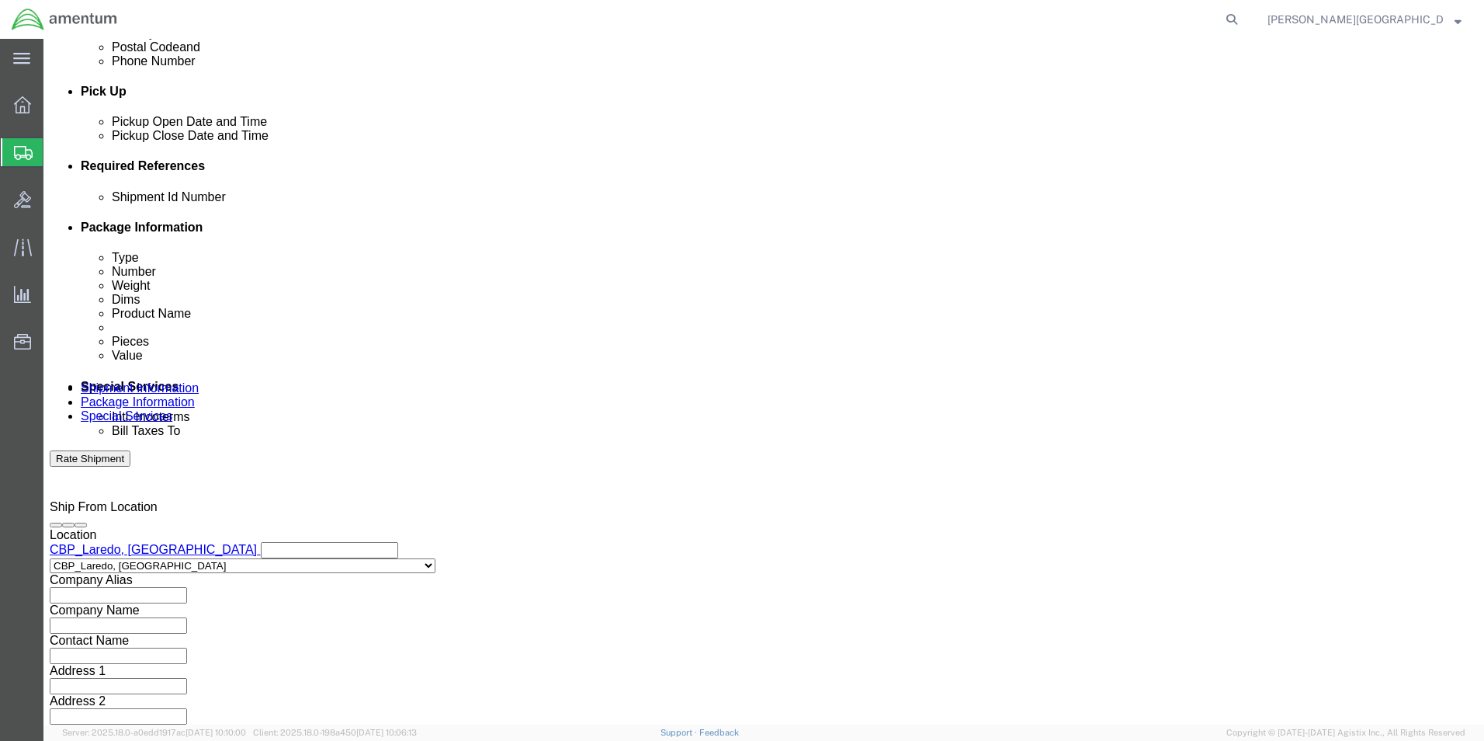
type input "Supply Department"
click button "Add reference"
drag, startPoint x: 920, startPoint y: 309, endPoint x: 908, endPoint y: 307, distance: 11.9
click div "Select Account Type Activity ID Airline Appointment Number ASN Batch Request # …"
click select "Select Account Type Activity ID Airline Appointment Number ASN Batch Request # …"
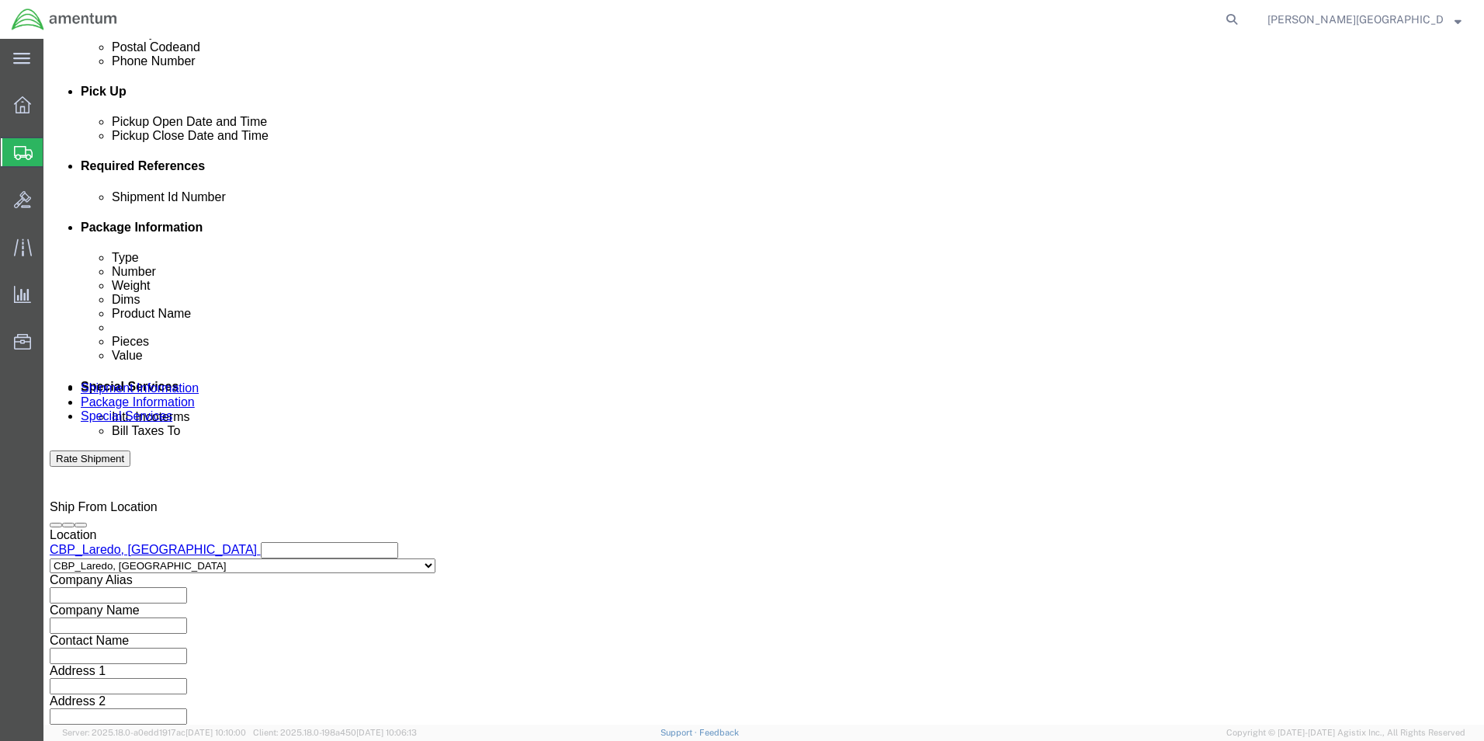
select select "PROJNUM"
click select "Select Account Type Activity ID Airline Appointment Number ASN Batch Request # …"
click input "text"
click input "6118.02.03.2219.000.LRT.0000"
type input "6118.03.03.2219.000.LRT.0000"
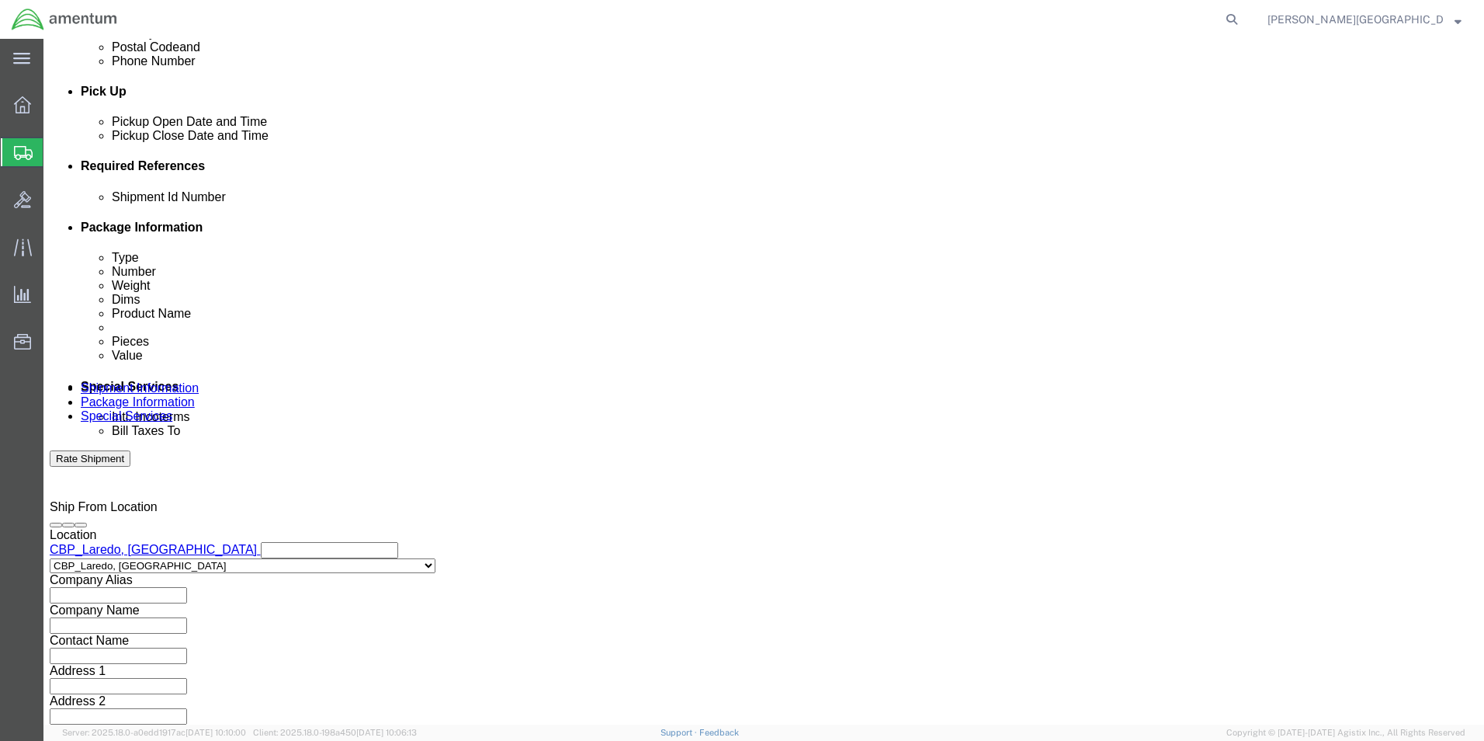
click button "Add reference"
drag, startPoint x: 169, startPoint y: 338, endPoint x: 186, endPoint y: 338, distance: 17.1
click select "Select Account Type Activity ID Airline Appointment Number ASN Batch Request # …"
select select "CUSTREF"
click select "Select Account Type Activity ID Airline Appointment Number ASN Batch Request # …"
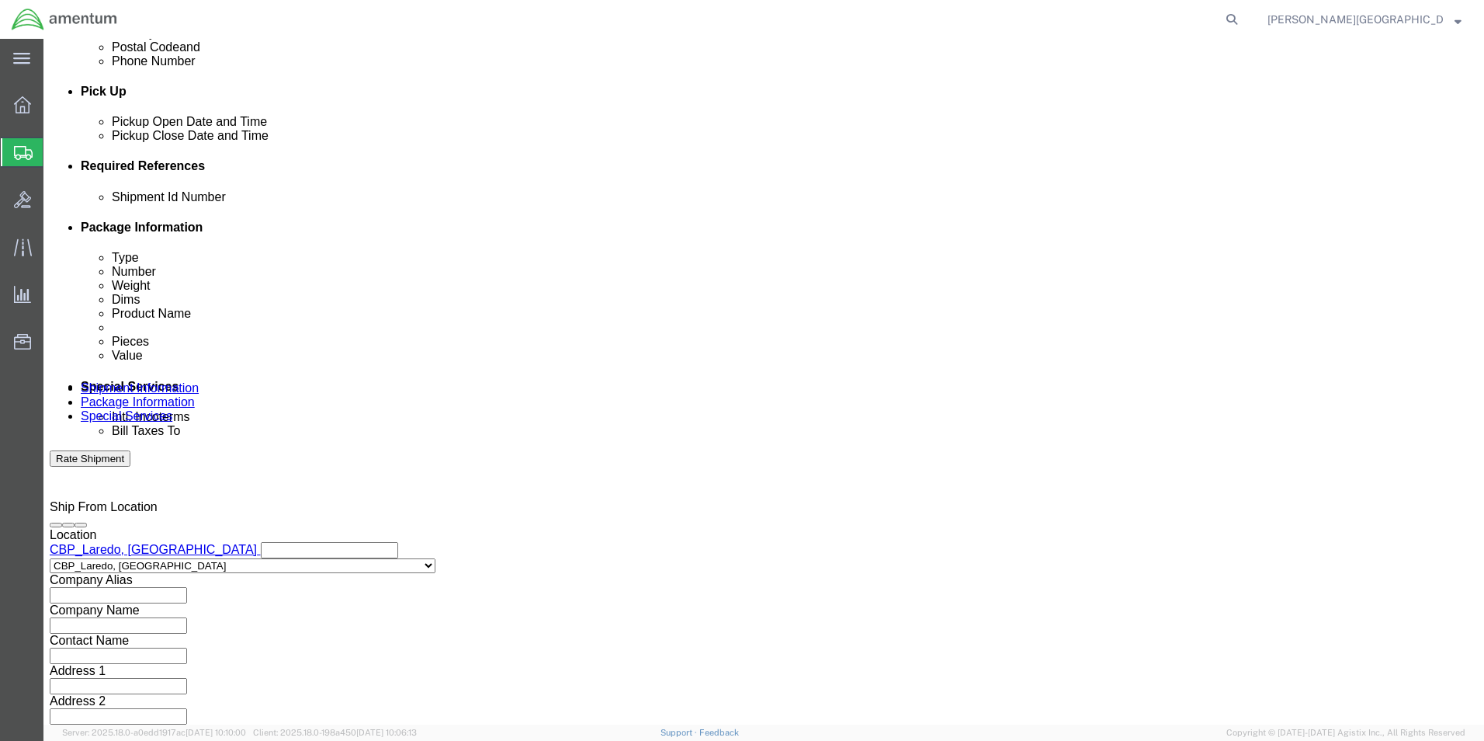
click input "text"
paste input "USAGE#: 328558"
type input "USAGE#: 328558 Slip Indicator SN 11693"
click button "Continue"
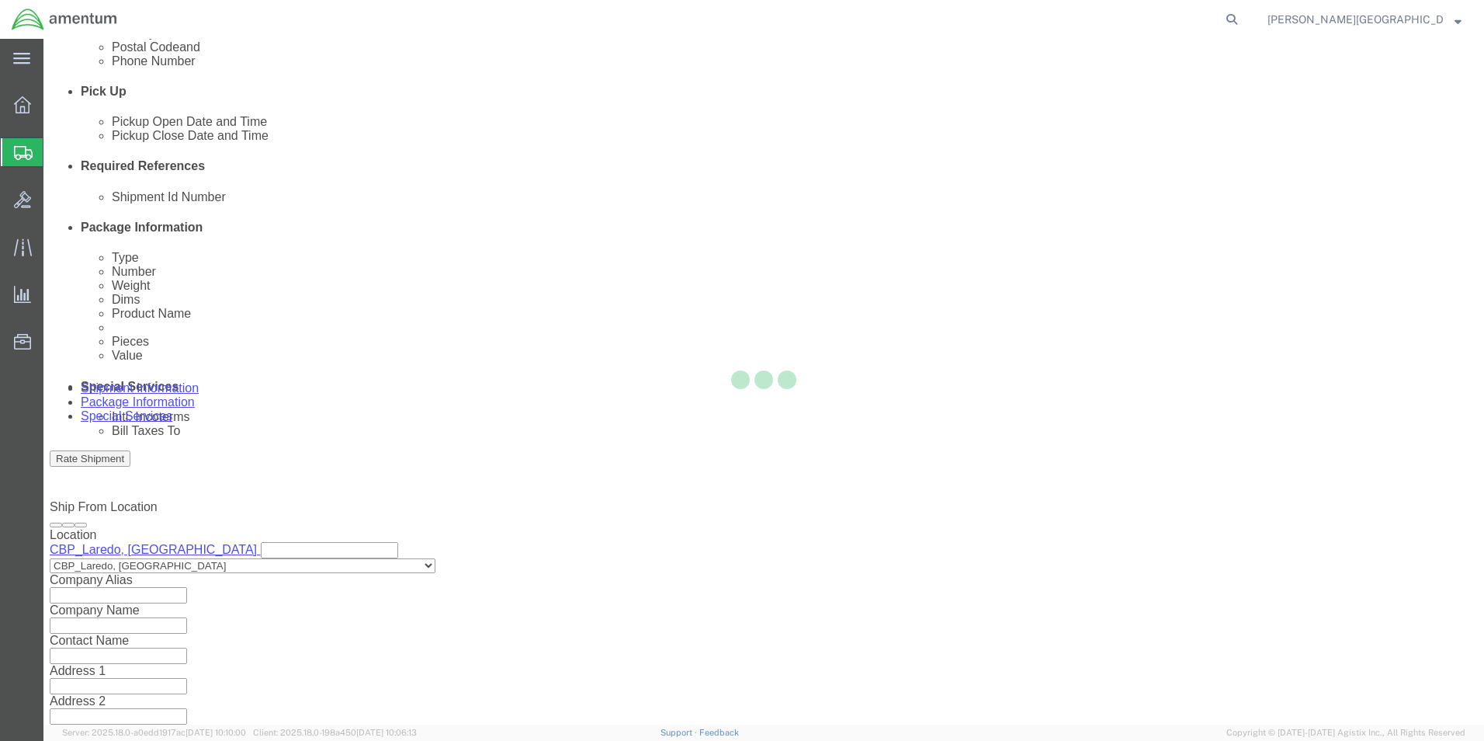
scroll to position [0, 0]
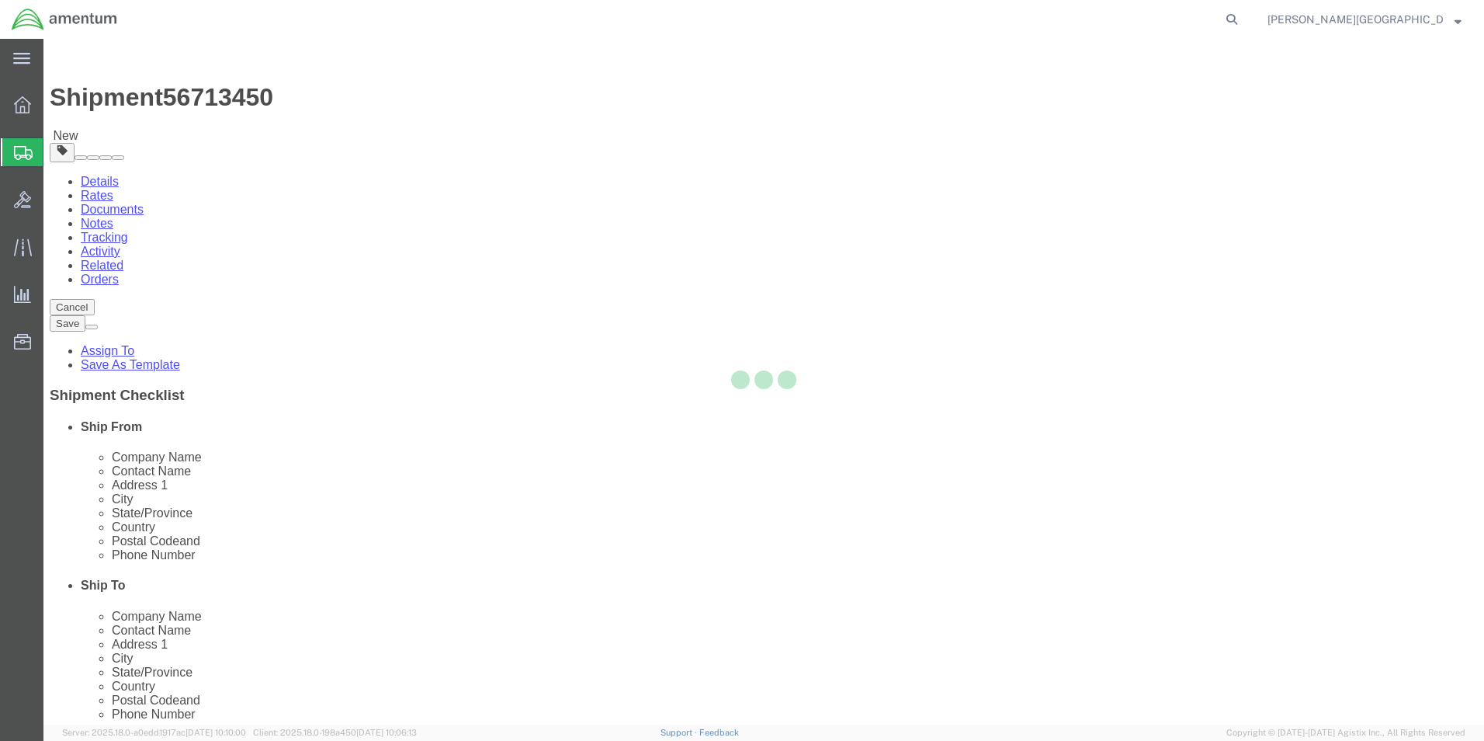
select select "CBOX"
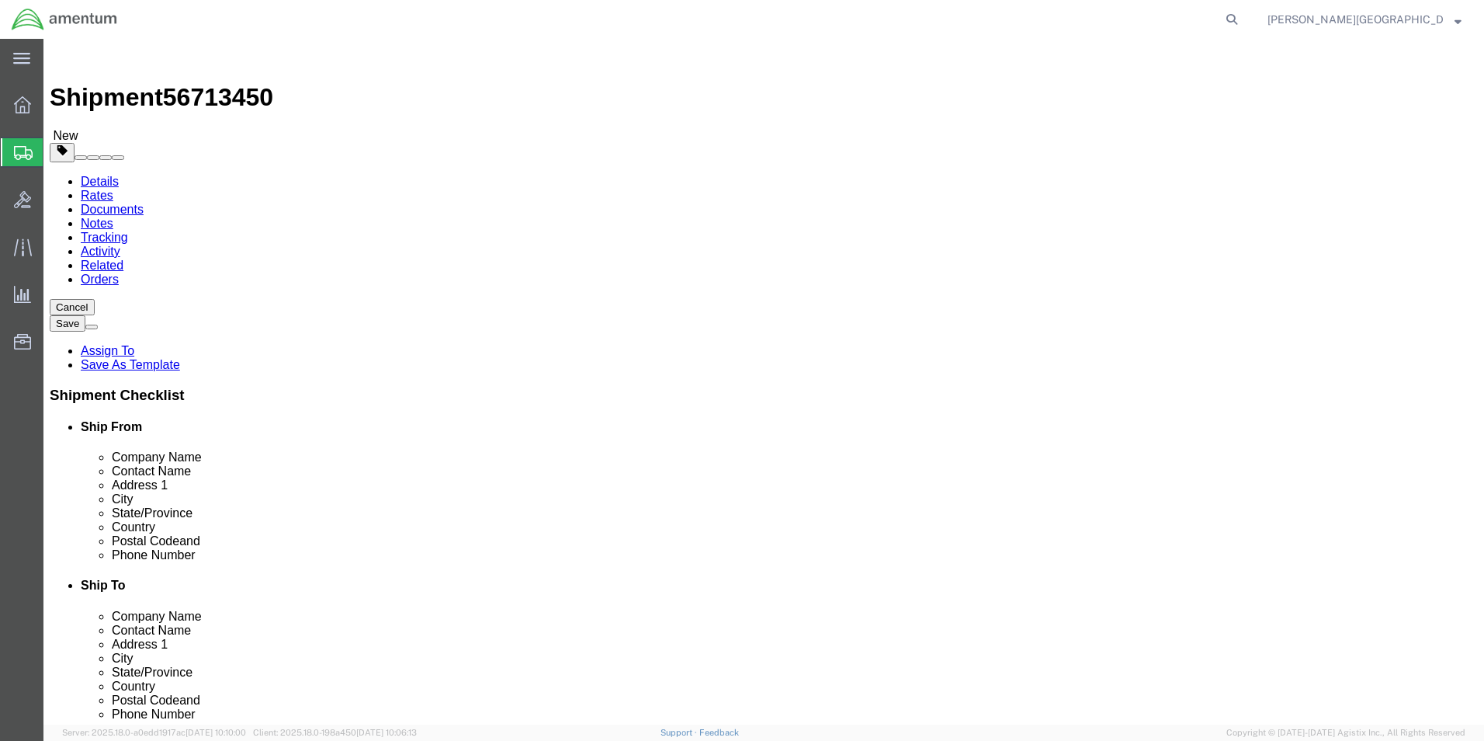
click input "text"
type input "13"
click input "text"
type input "10"
click input "text"
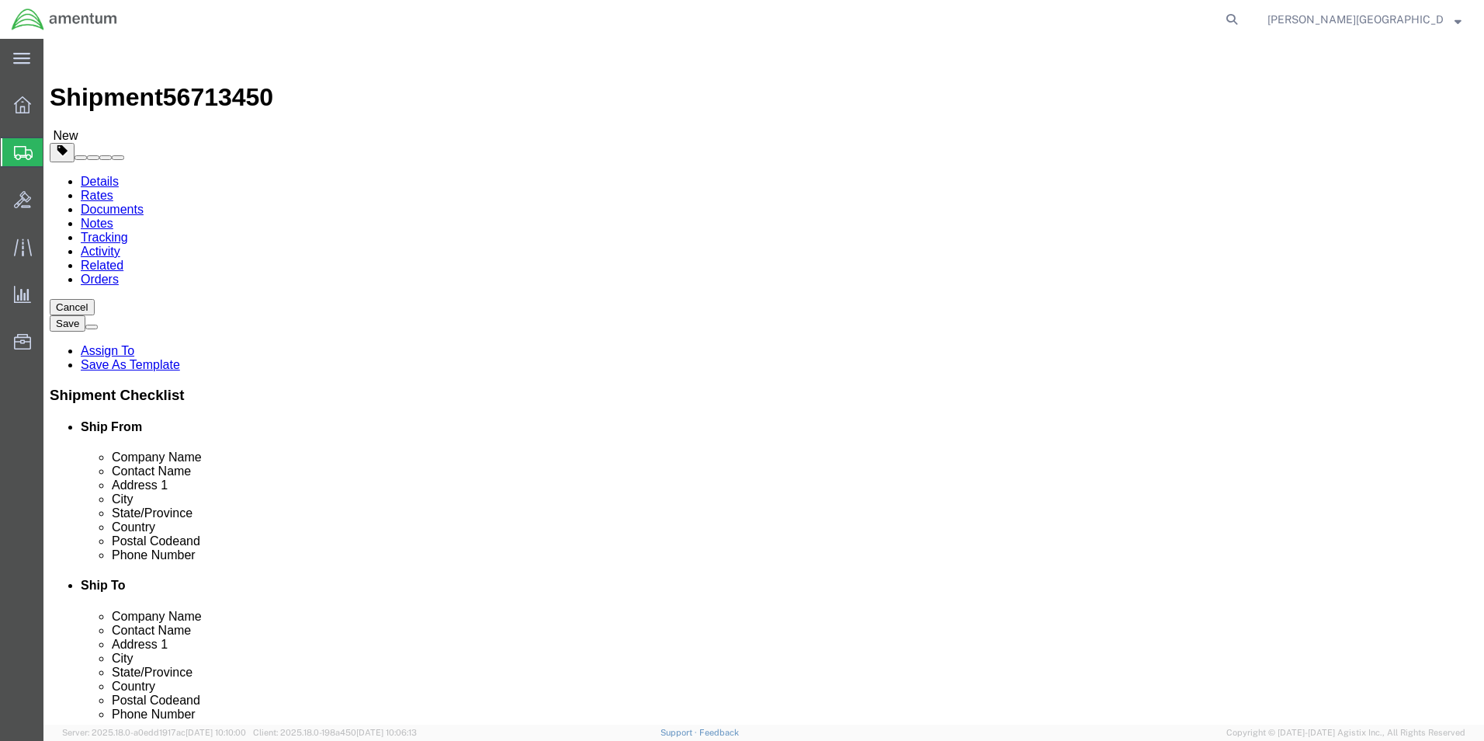
type input "7"
click input "0.00"
type input "3.00"
click link "Add Content"
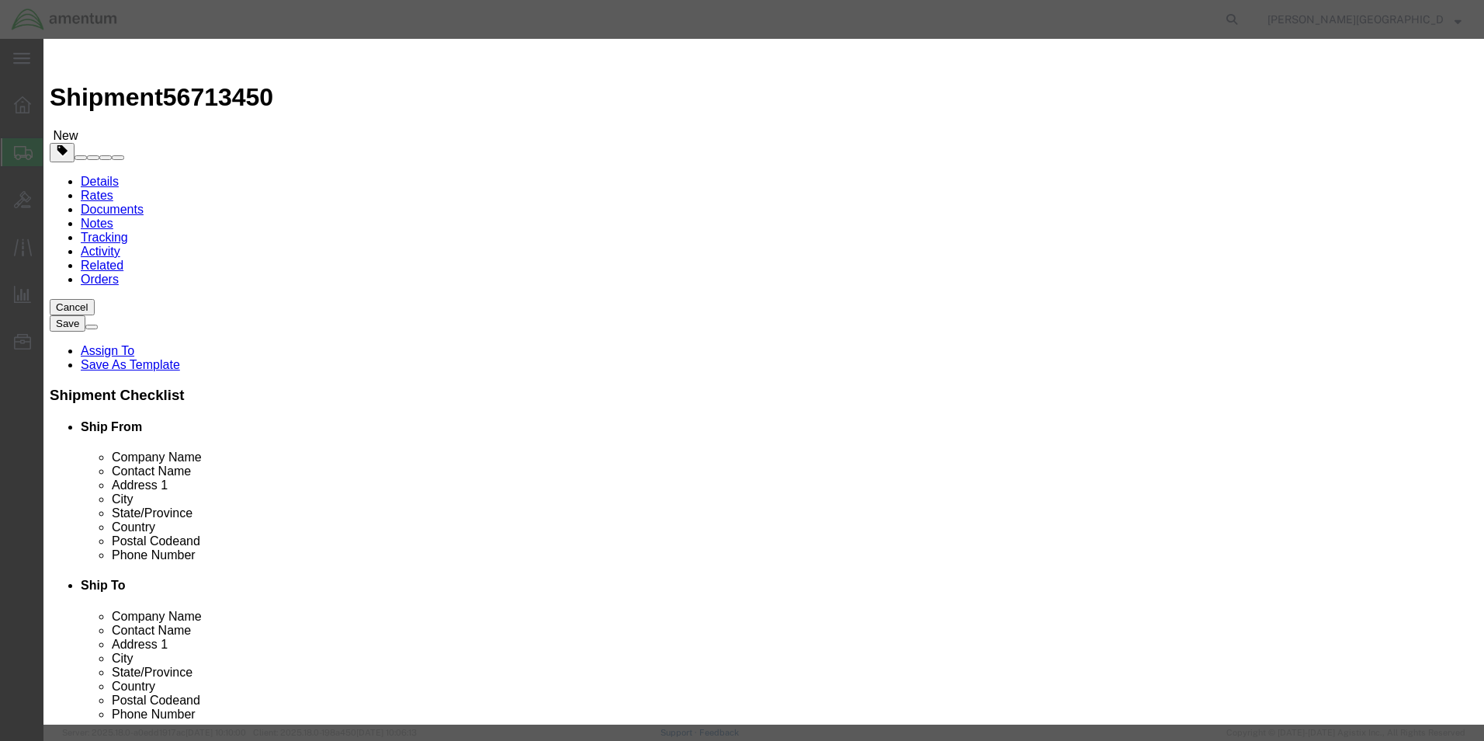
click input "text"
type input "Turn & Slip Indicator"
click textarea
type textarea "PN: 9550B-N.540 SN: 11693"
click input "0"
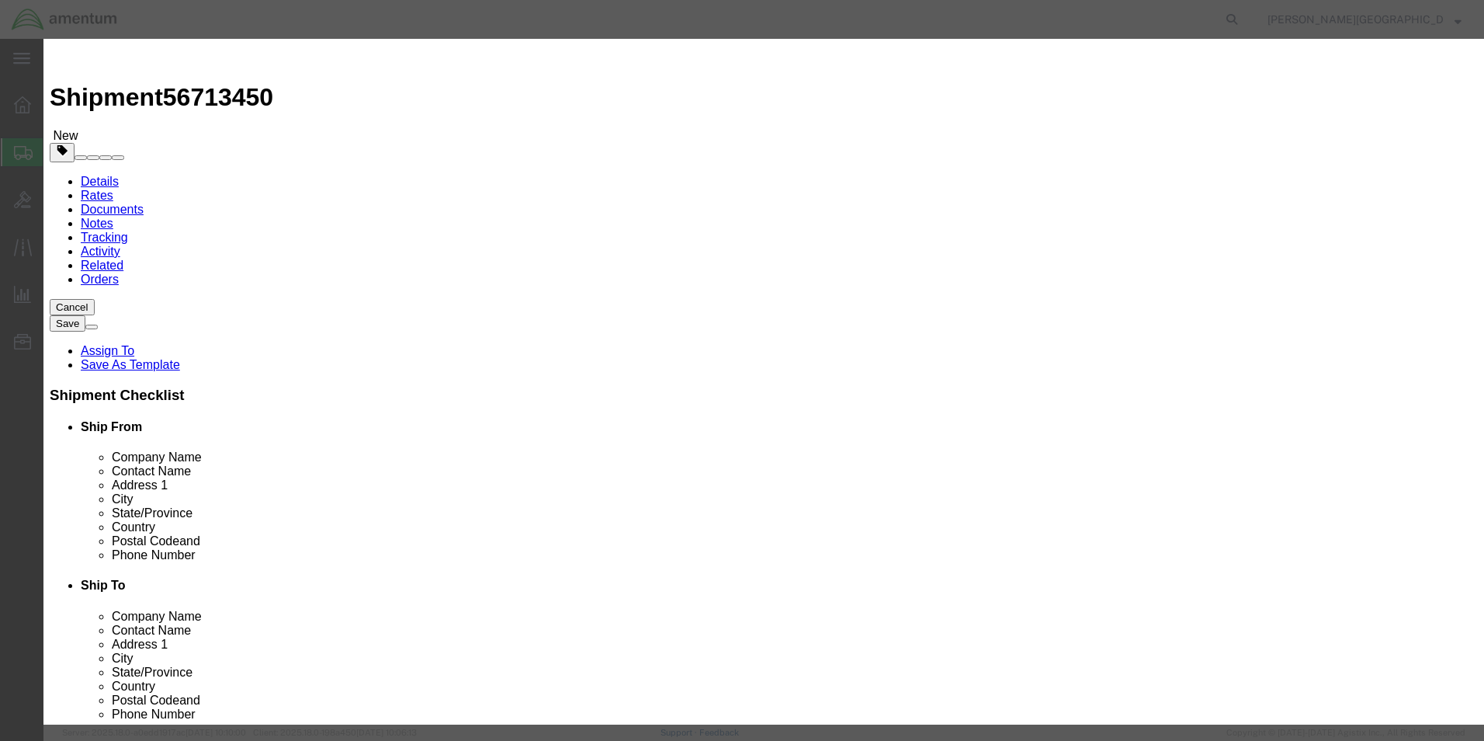
type input "1"
click input "text"
type input "4500.00"
click button "Save & Close"
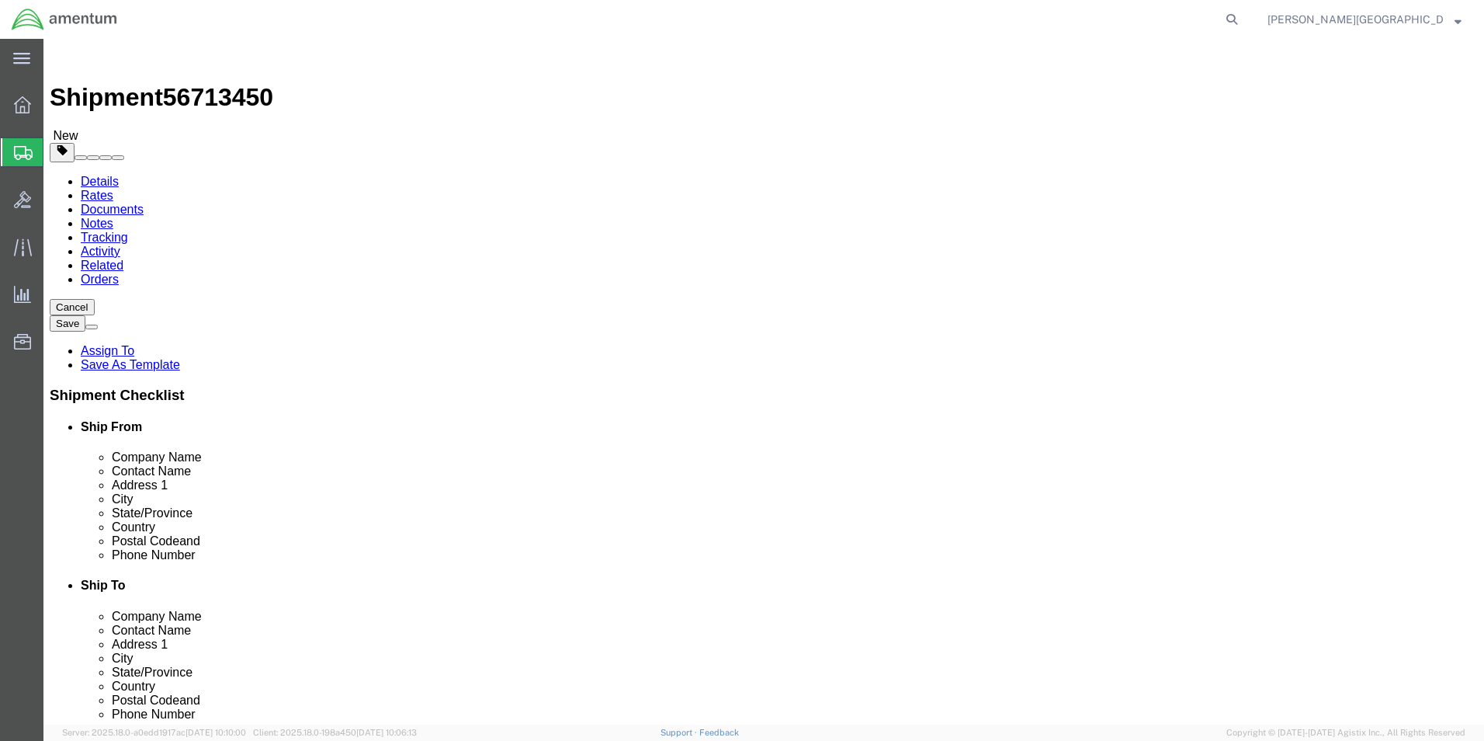
click button "Previous"
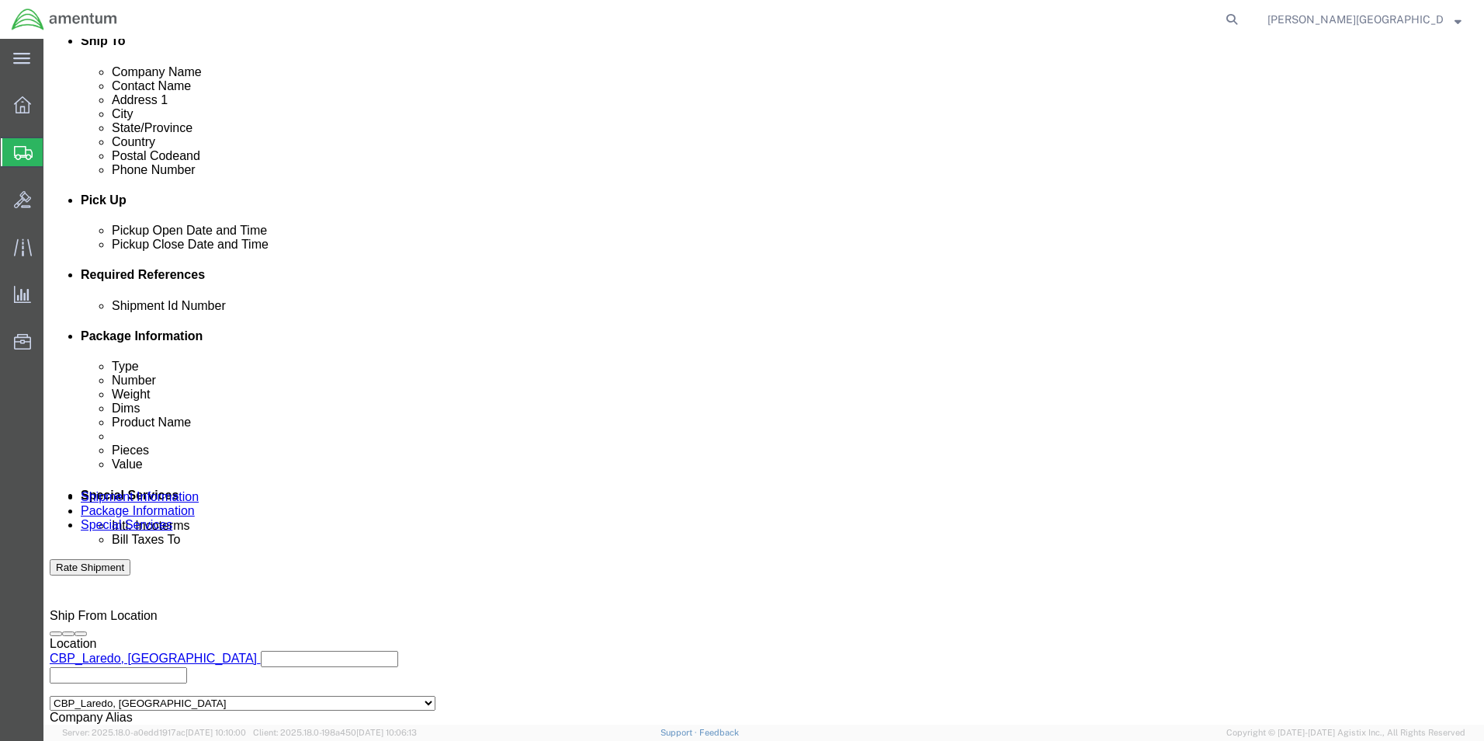
scroll to position [621, 0]
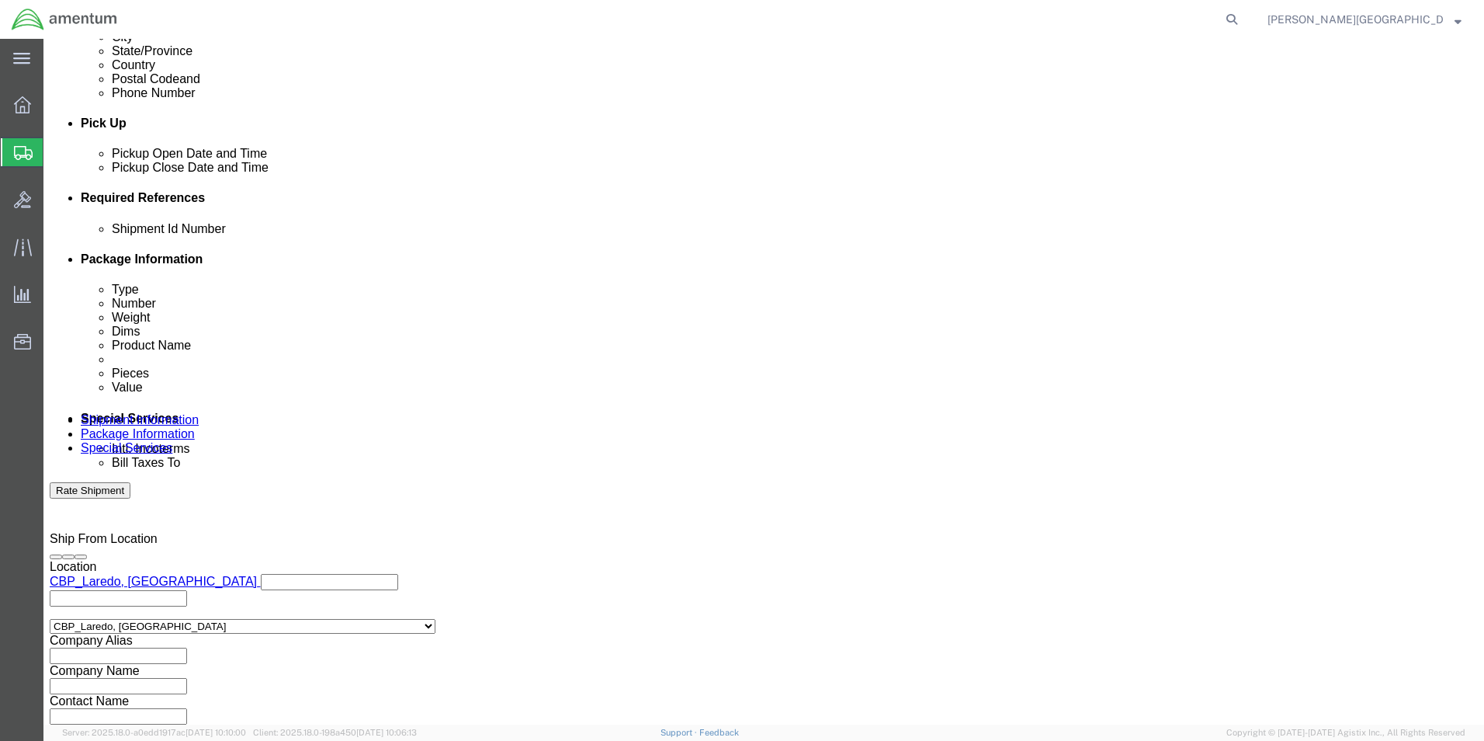
click input "text"
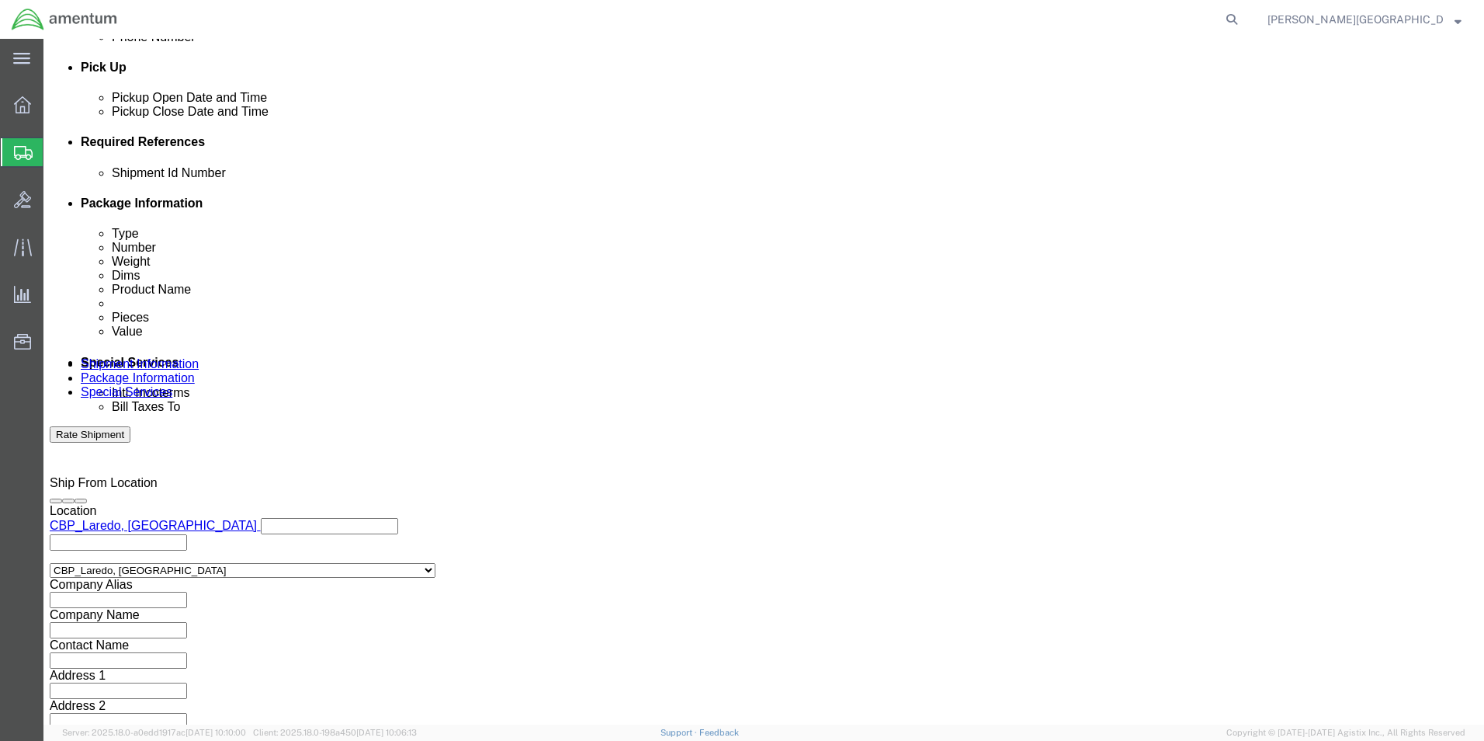
type input "56713450"
click button "Continue"
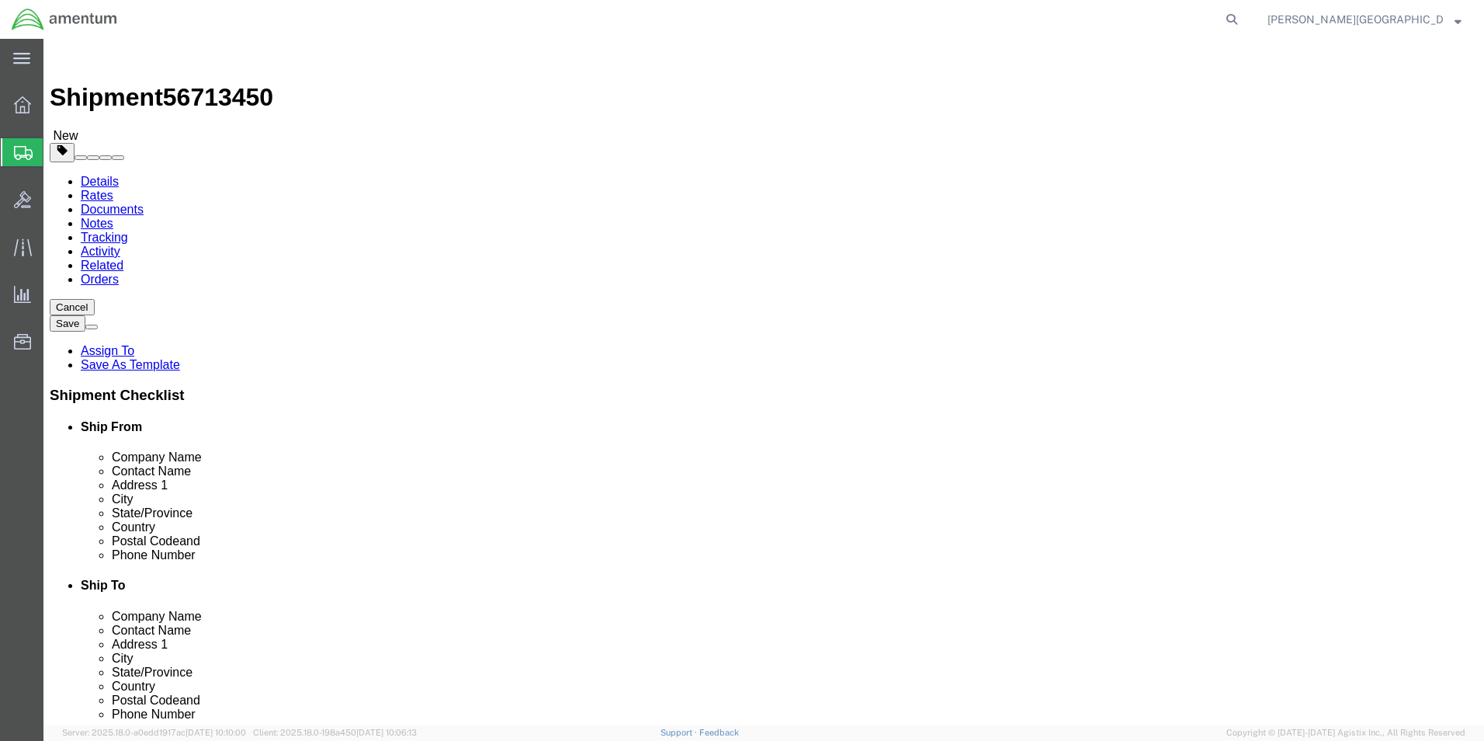
click button "Continue"
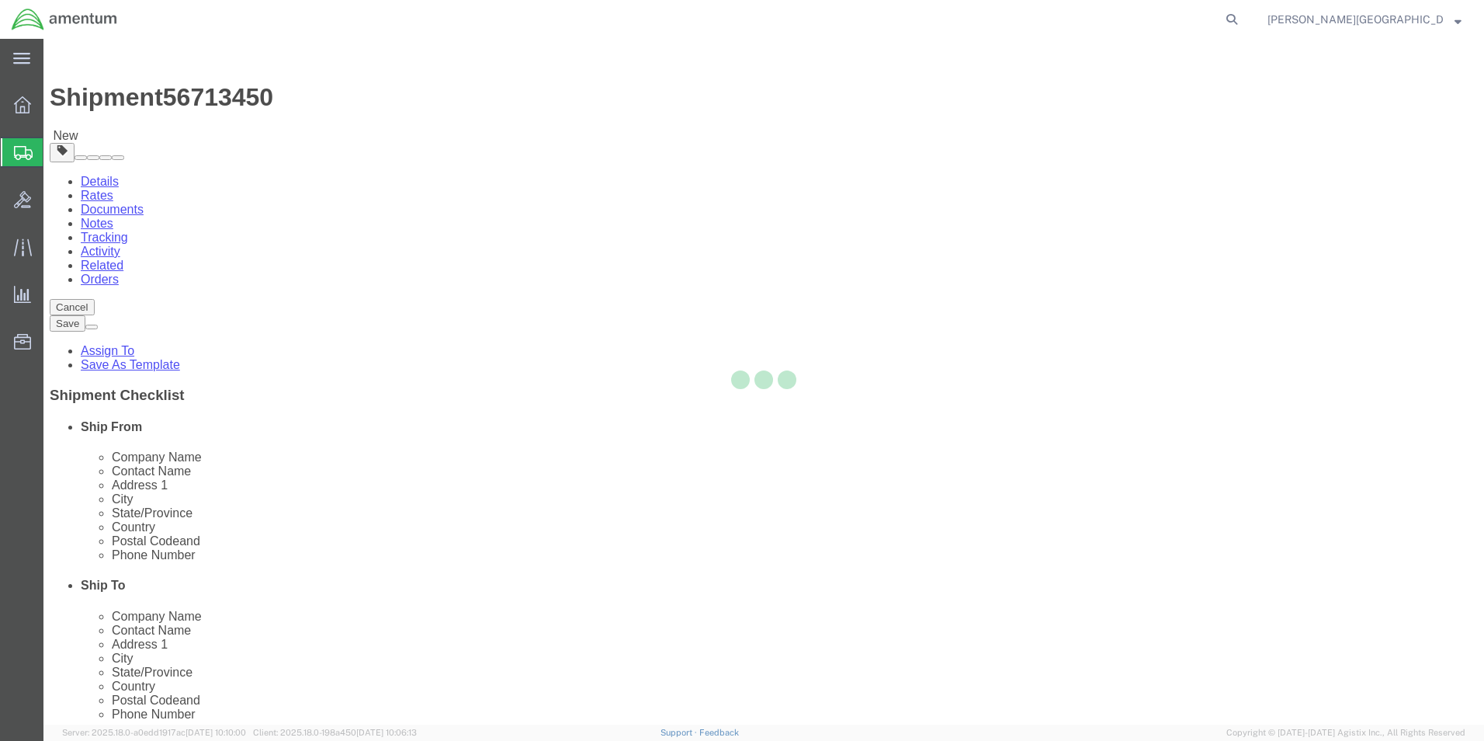
select select
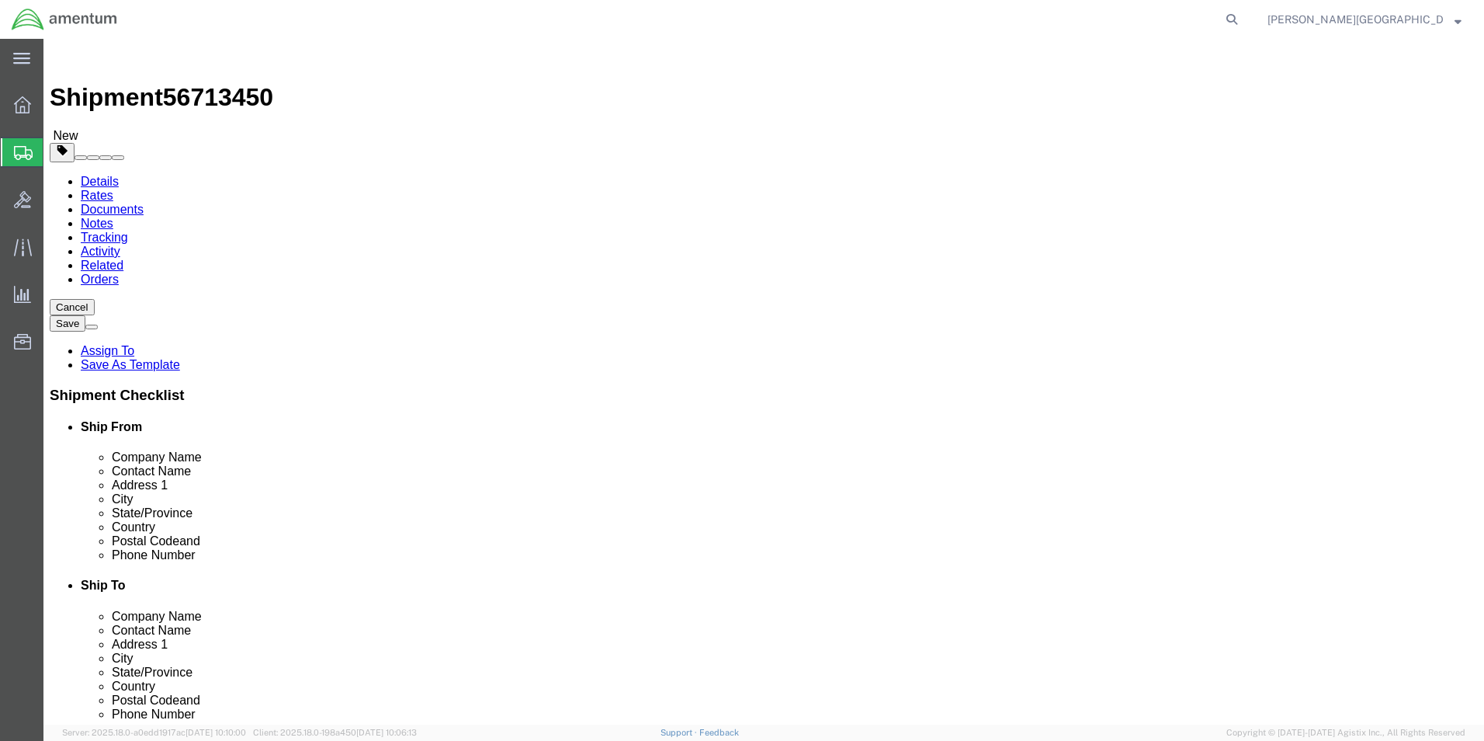
click button "Rate Shipment"
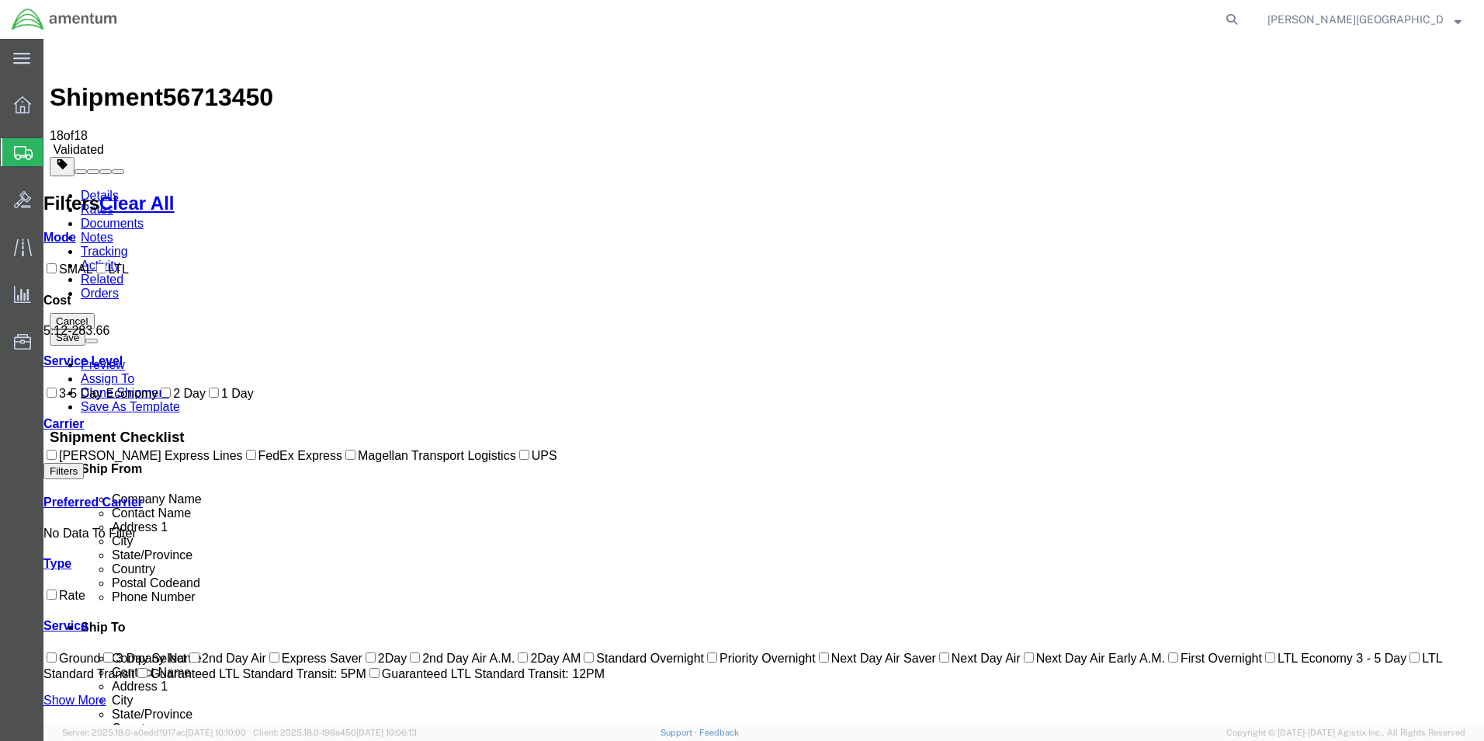
checkbox input "true"
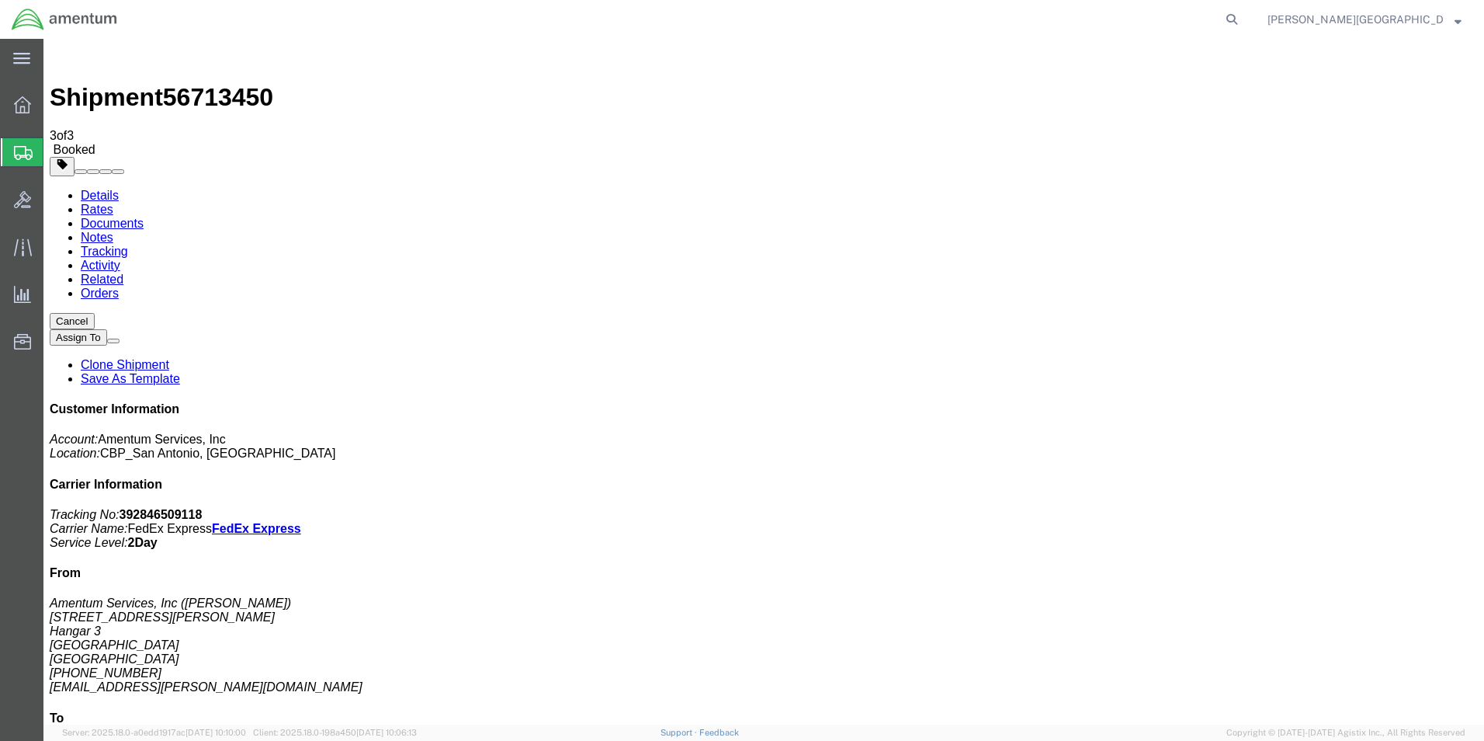
drag, startPoint x: 645, startPoint y: 279, endPoint x: 732, endPoint y: 401, distance: 150.3
click at [0, 0] on span "Create Shipment" at bounding box center [0, 0] width 0 height 0
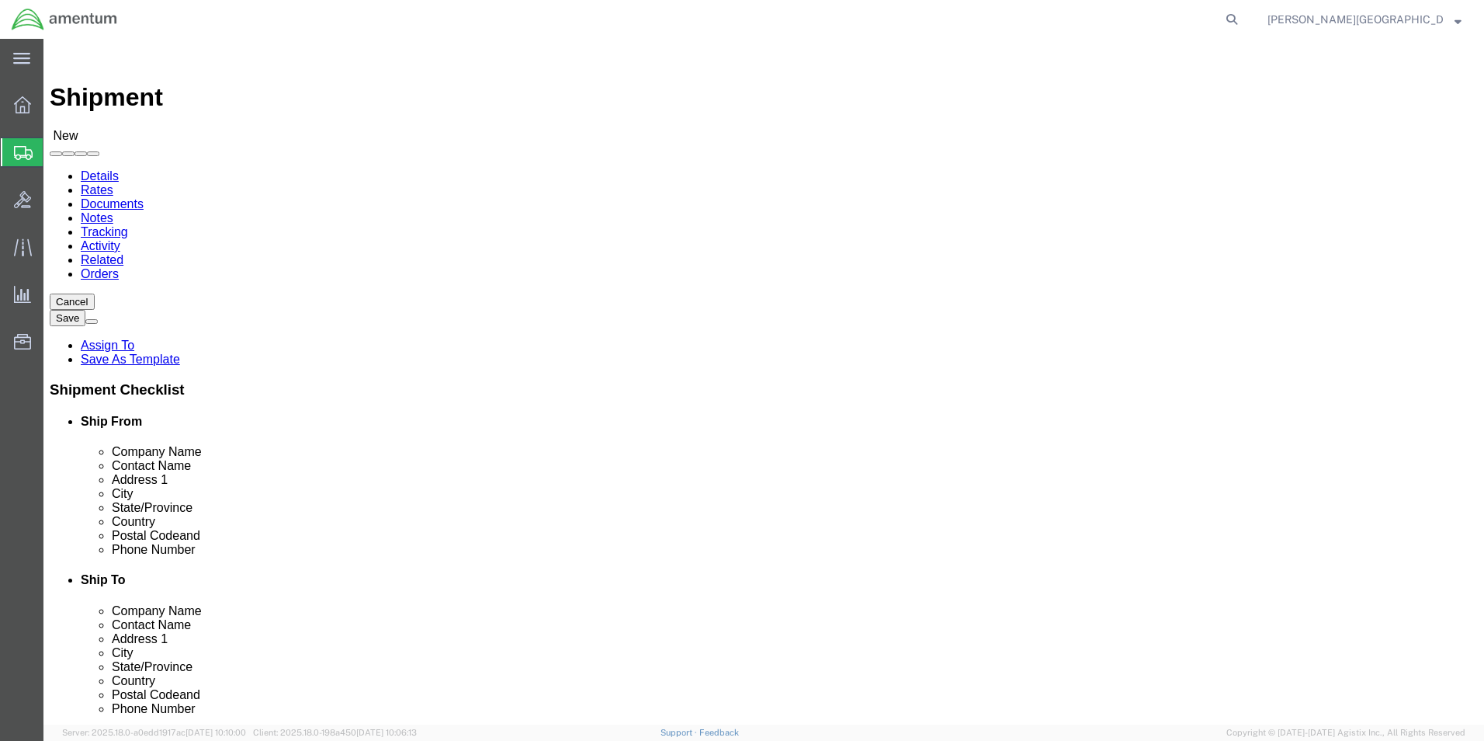
scroll to position [3105, 0]
select select "49940"
select select "[GEOGRAPHIC_DATA]"
click input "text"
type input "2"
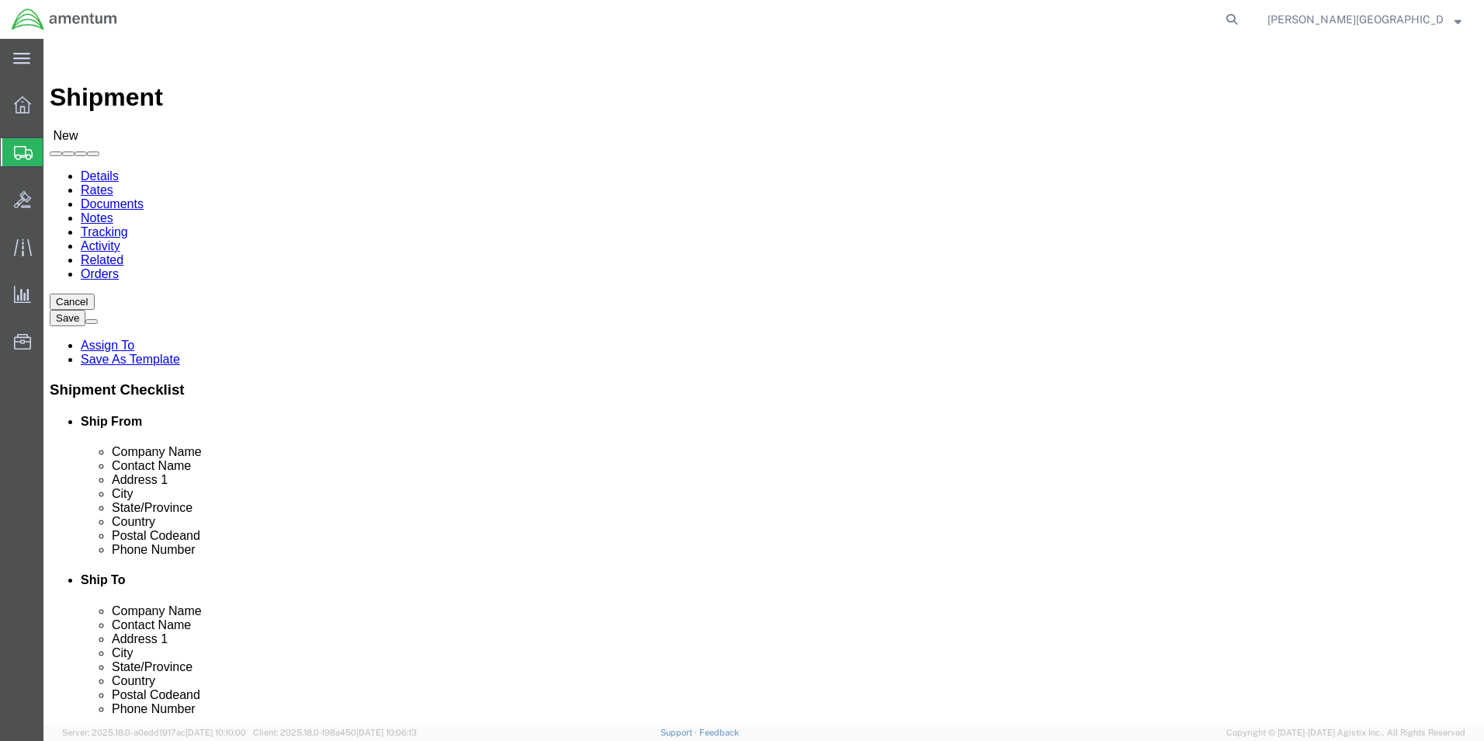
type input "[PHONE_NUMBER]"
select select "49831"
select select "[GEOGRAPHIC_DATA]"
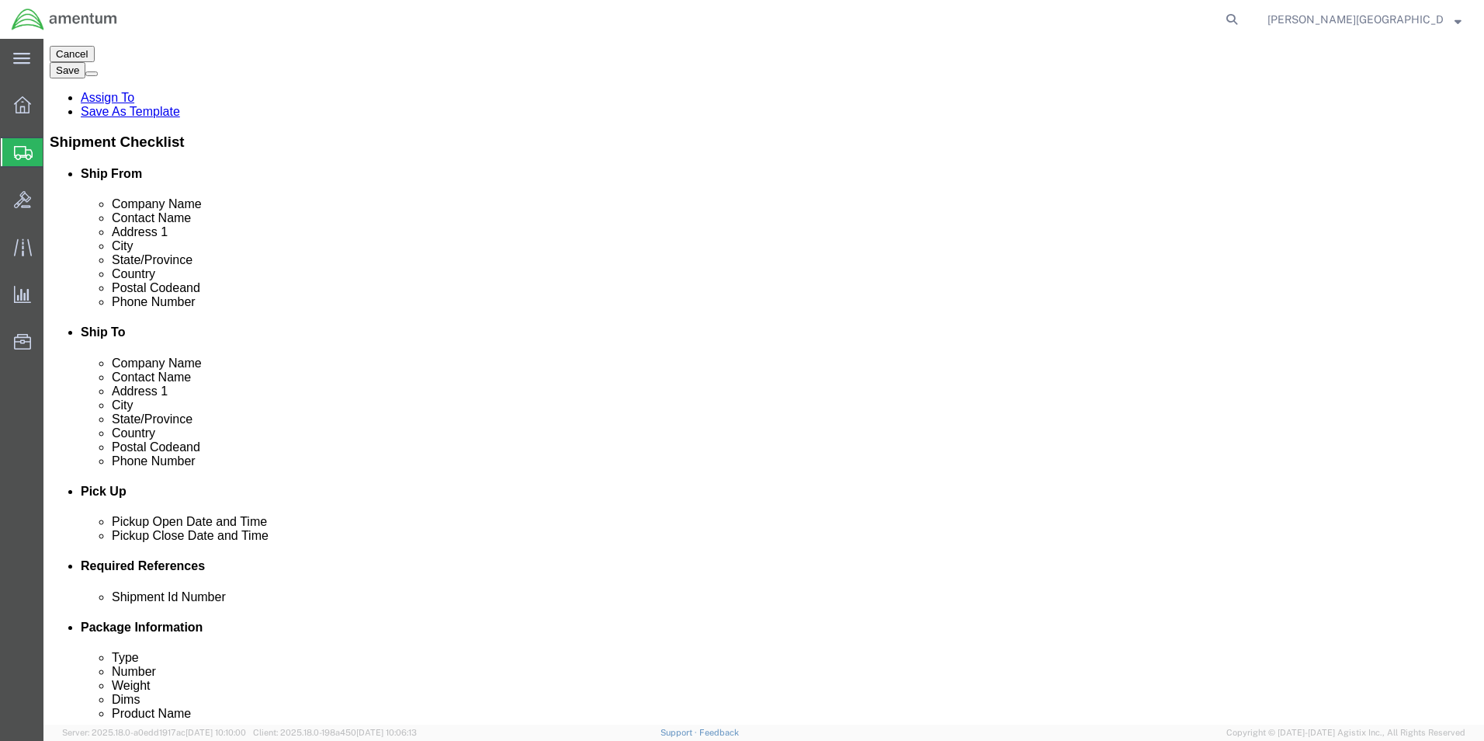
scroll to position [388, 0]
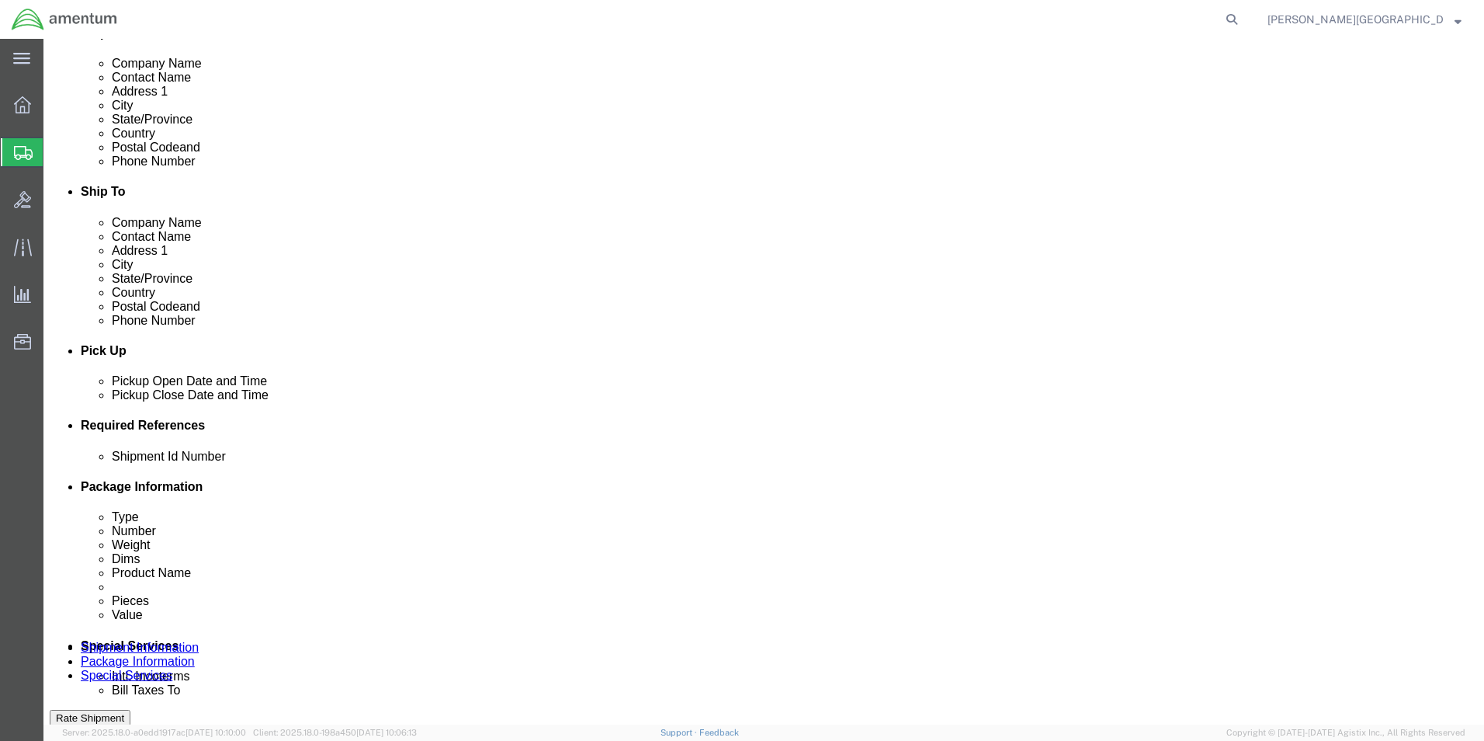
click button "Add reference"
click select "Select Account Type Activity ID Airline Appointment Number ASN Batch Request # …"
select select "DEPT"
click select "Select Account Type Activity ID Airline Appointment Number ASN Batch Request # …"
click input "text"
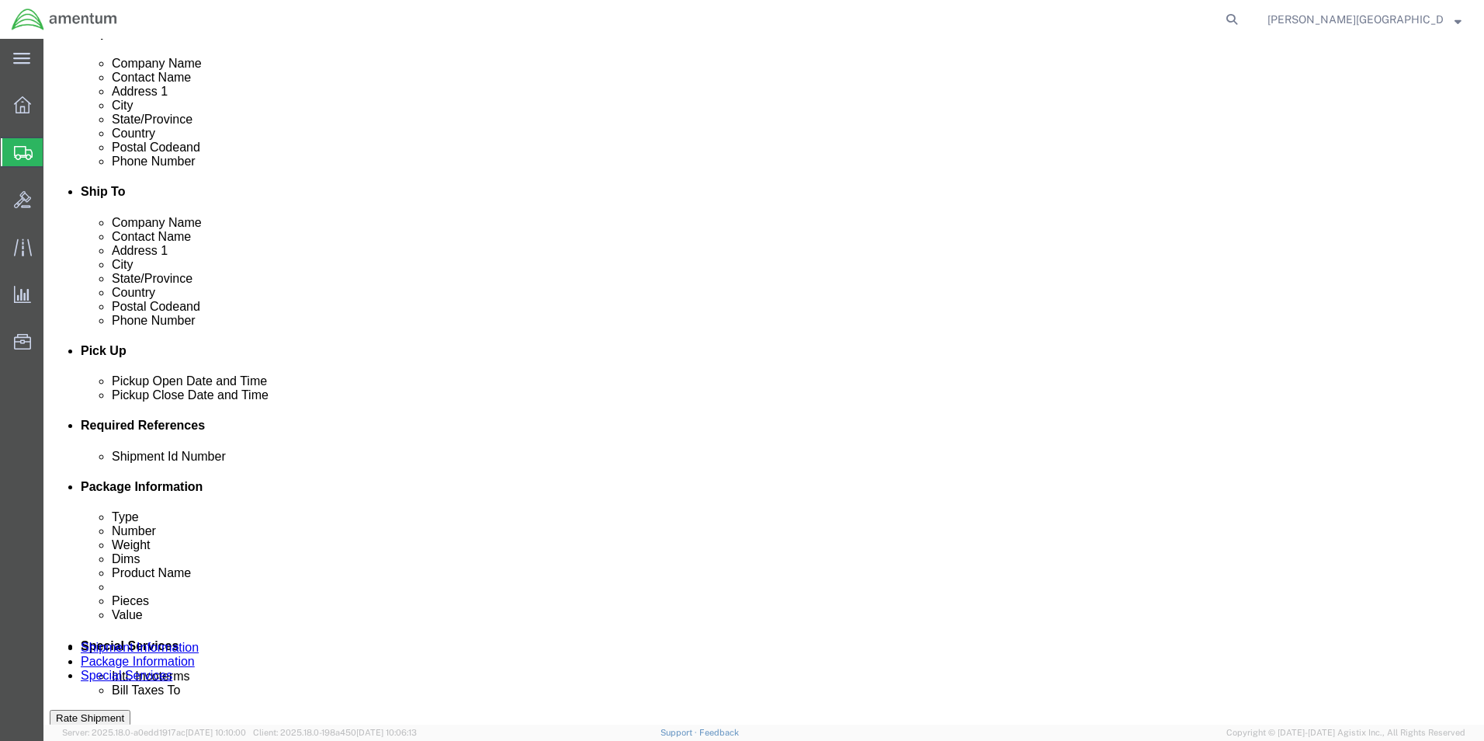
type input "Supply Department"
click button "Add reference"
click select "Select Account Type Activity ID Airline Appointment Number ASN Batch Request # …"
select select "PROJNUM"
click select "Select Account Type Activity ID Airline Appointment Number ASN Batch Request # …"
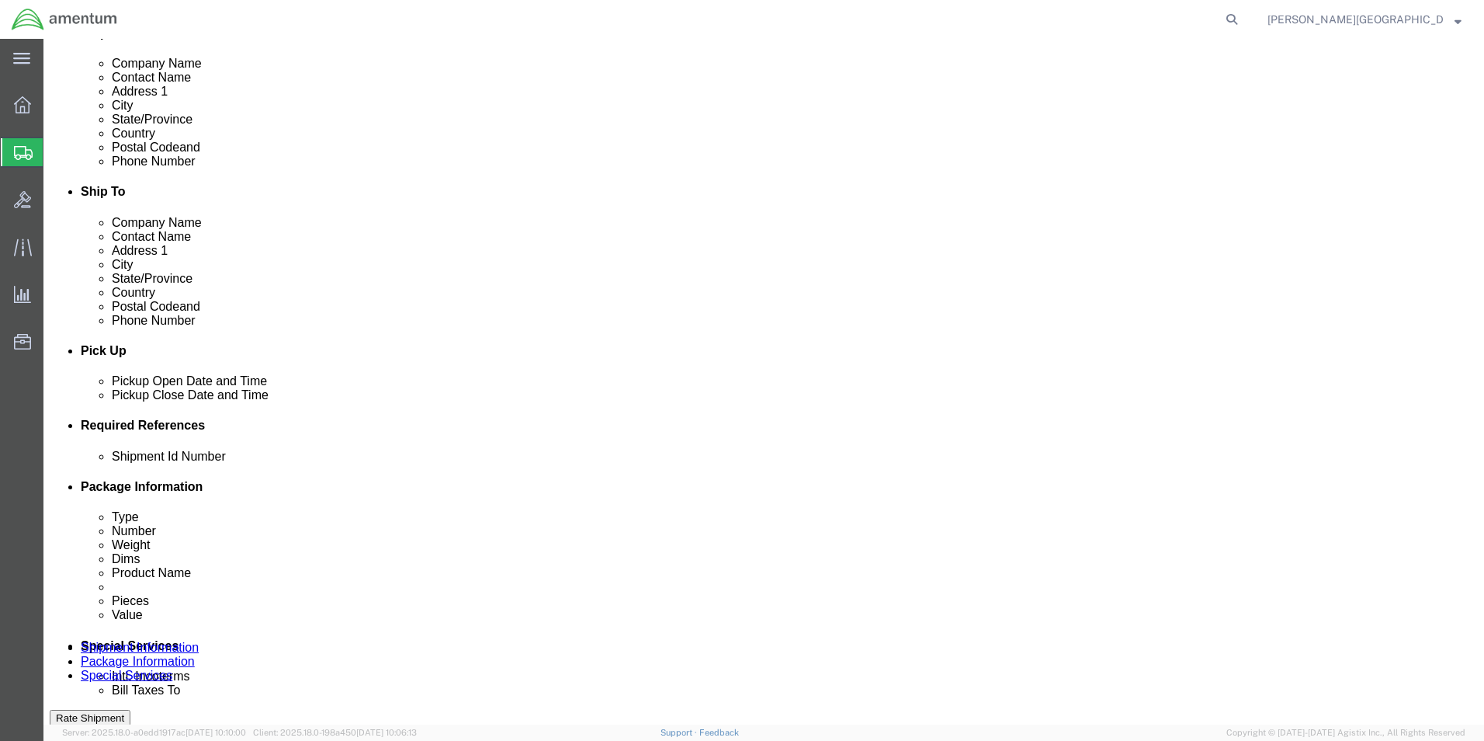
click input "text"
click input "6118.02.03.2219.000.LRT.0000"
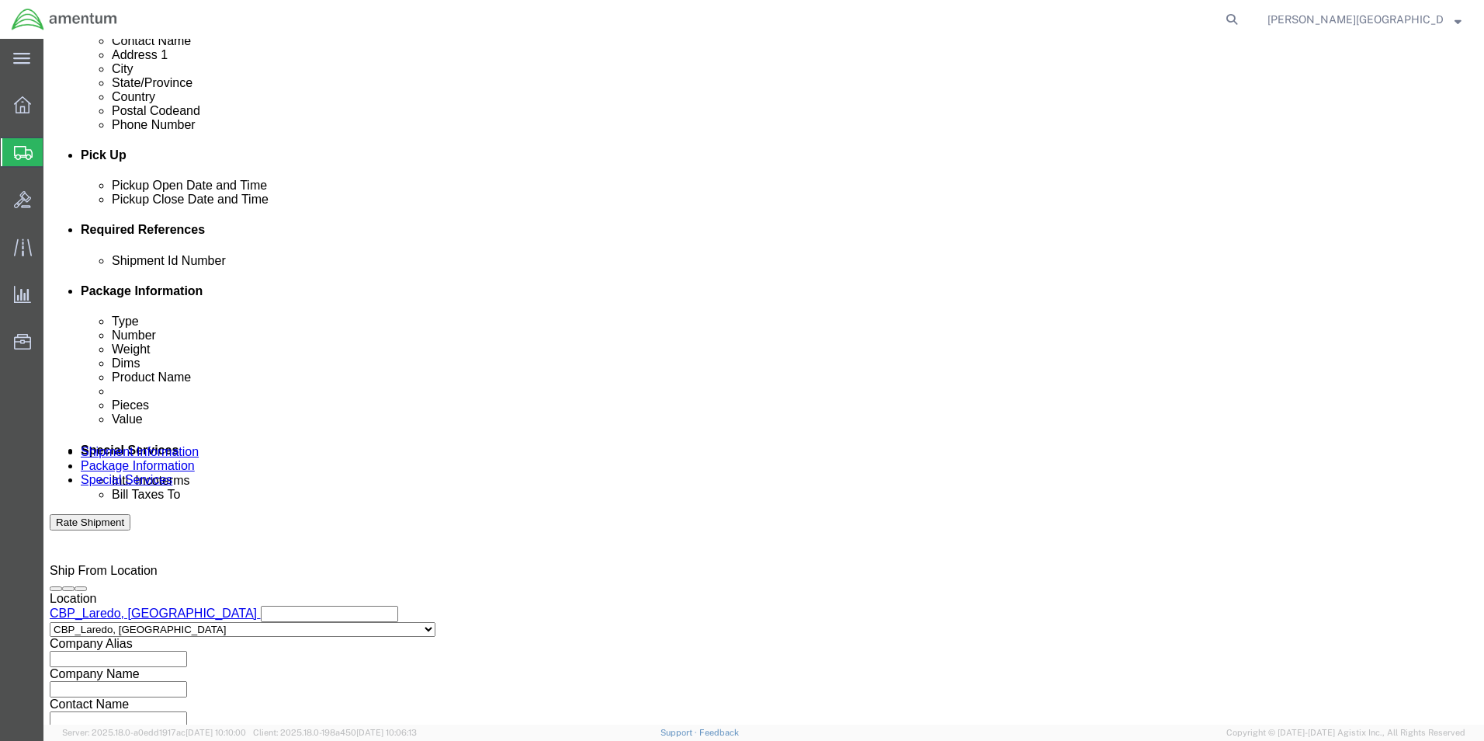
scroll to position [621, 0]
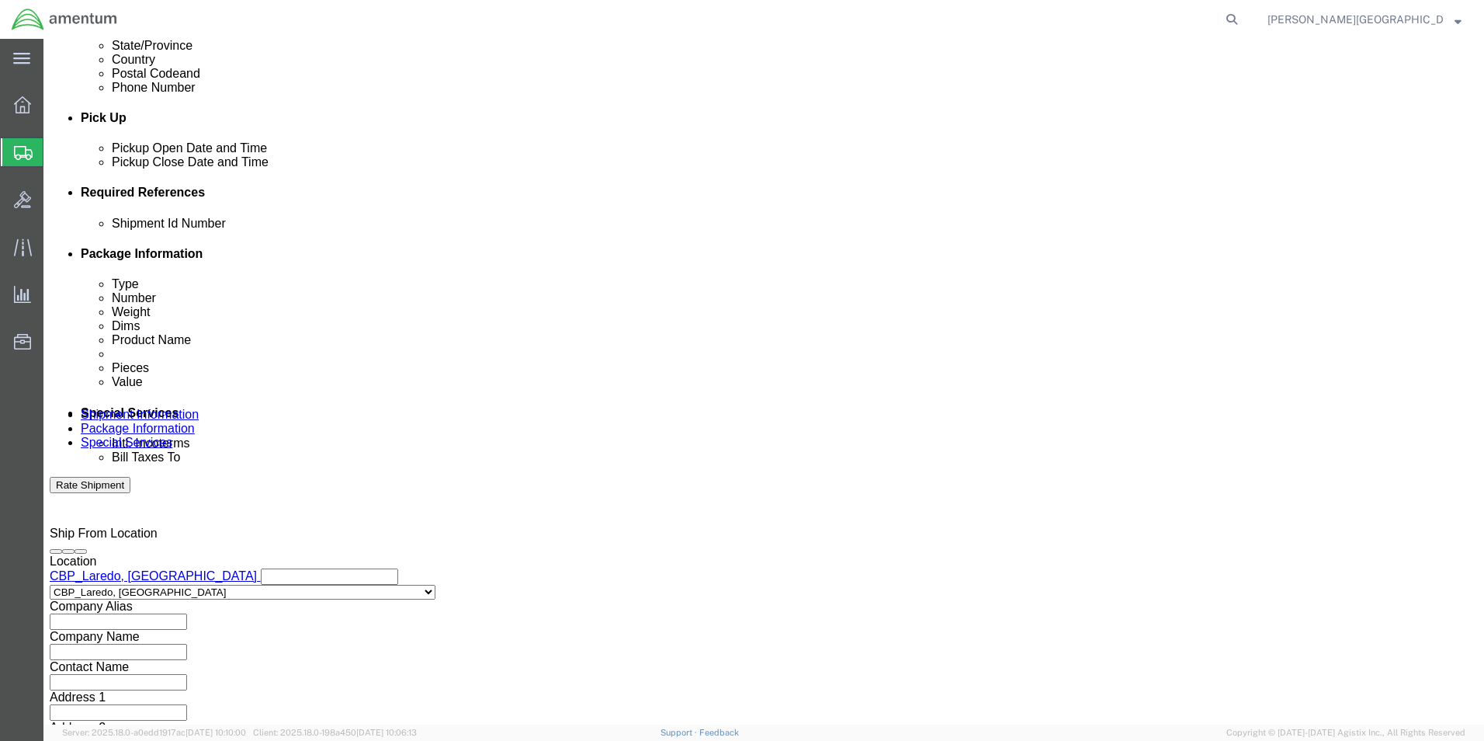
type input "6118.03.03.2219.000.LRT.0000"
click button "Add reference"
click select "Select Account Type Activity ID Airline Appointment Number ASN Batch Request # …"
select select "CUSTREF"
click select "Select Account Type Activity ID Airline Appointment Number ASN Batch Request # …"
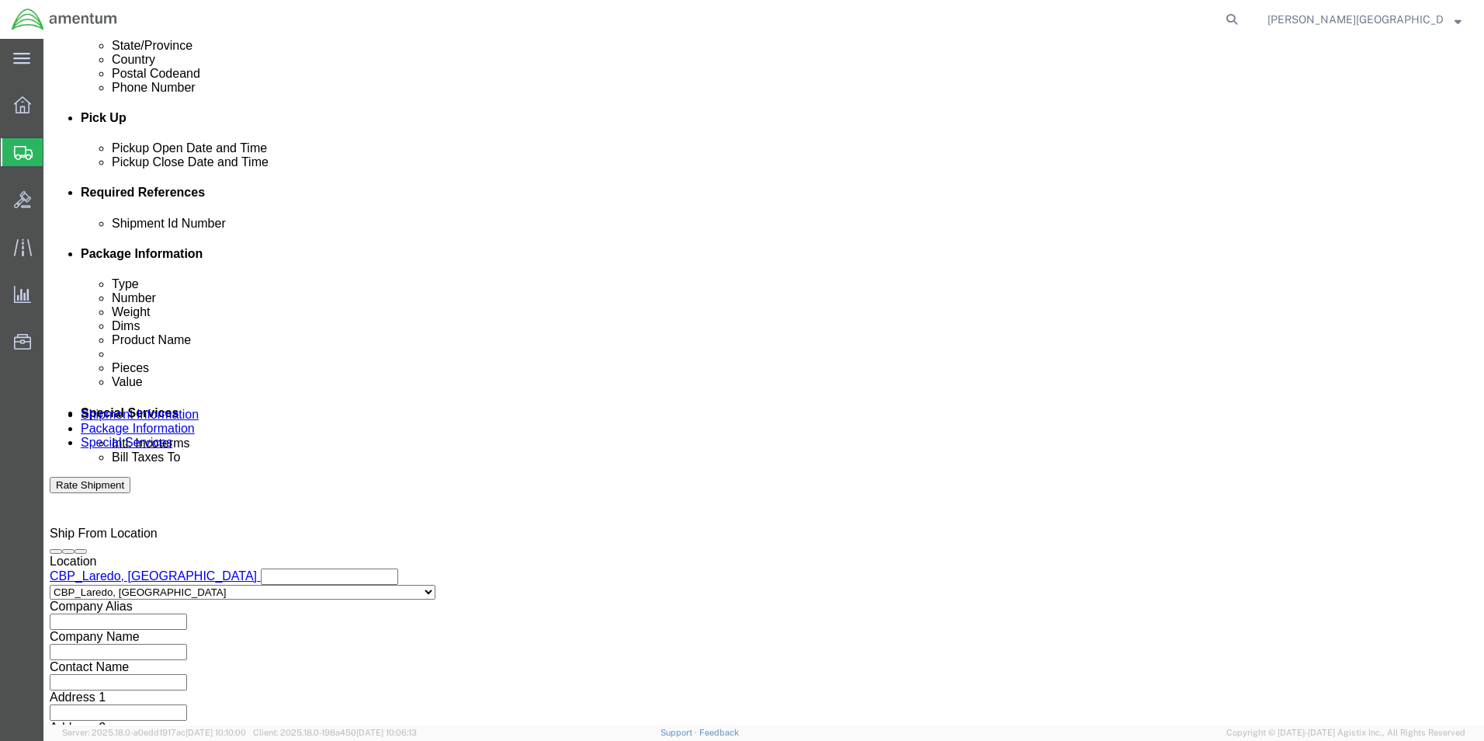
click input "text"
paste input "USAGE#: 328558"
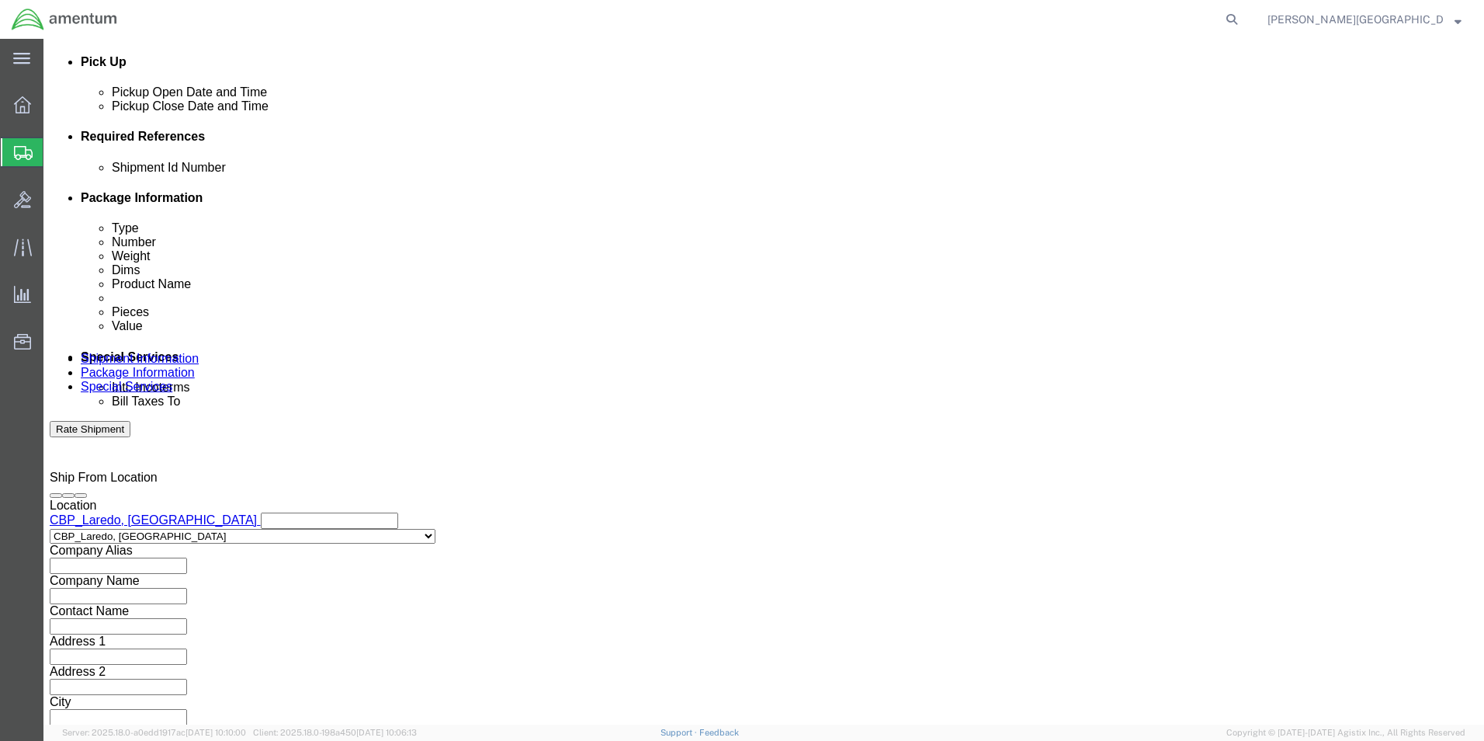
type input "USAGE#: 328558 Fuel Pump SN A05689"
click button "Continue"
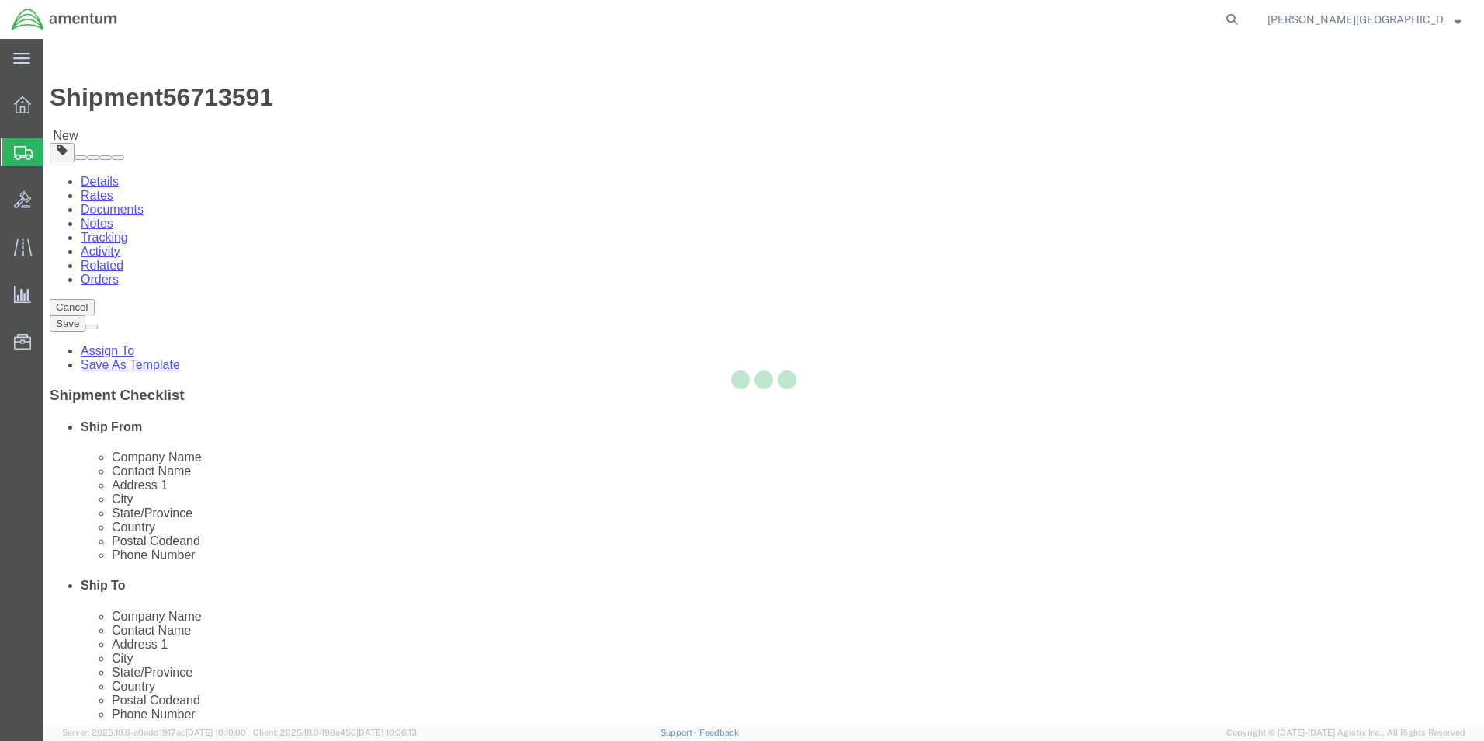
select select "CBOX"
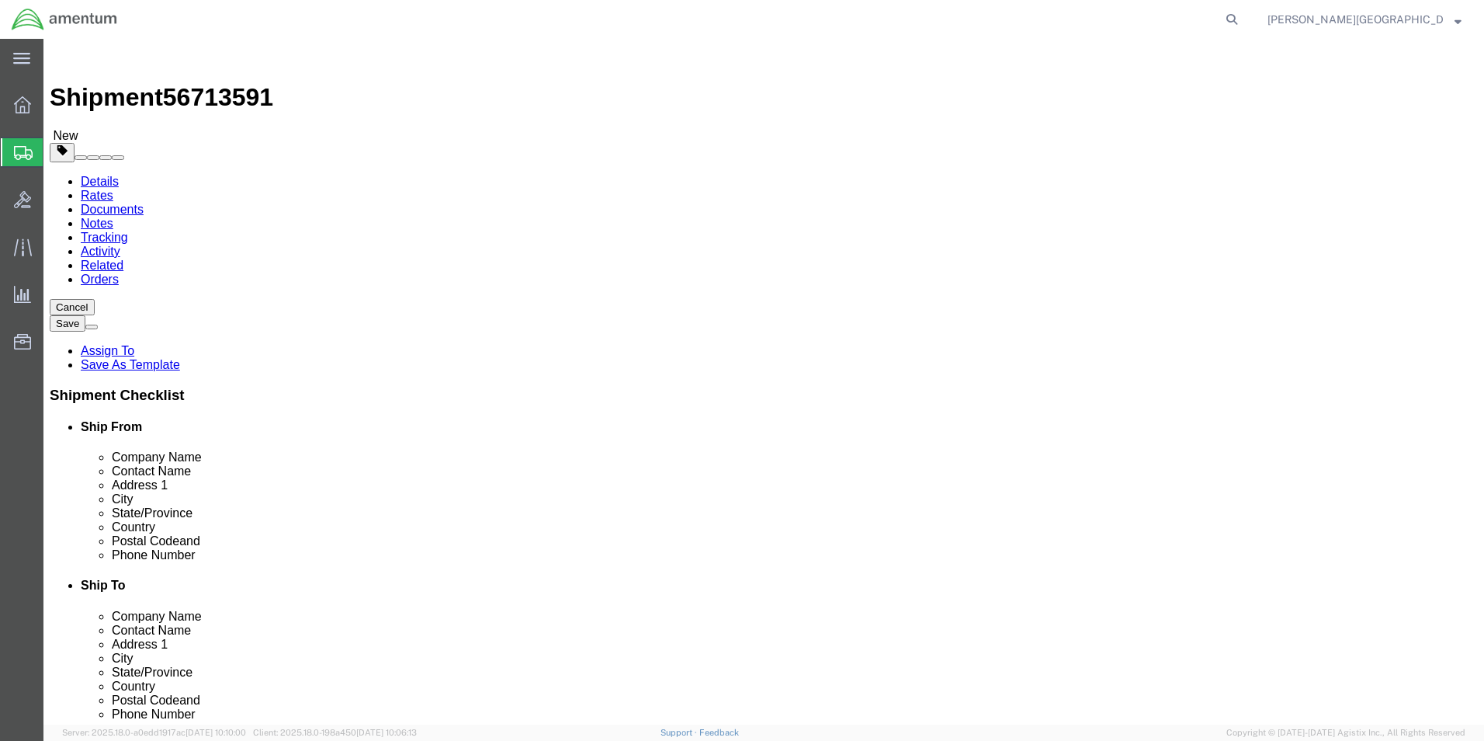
click button "Previous"
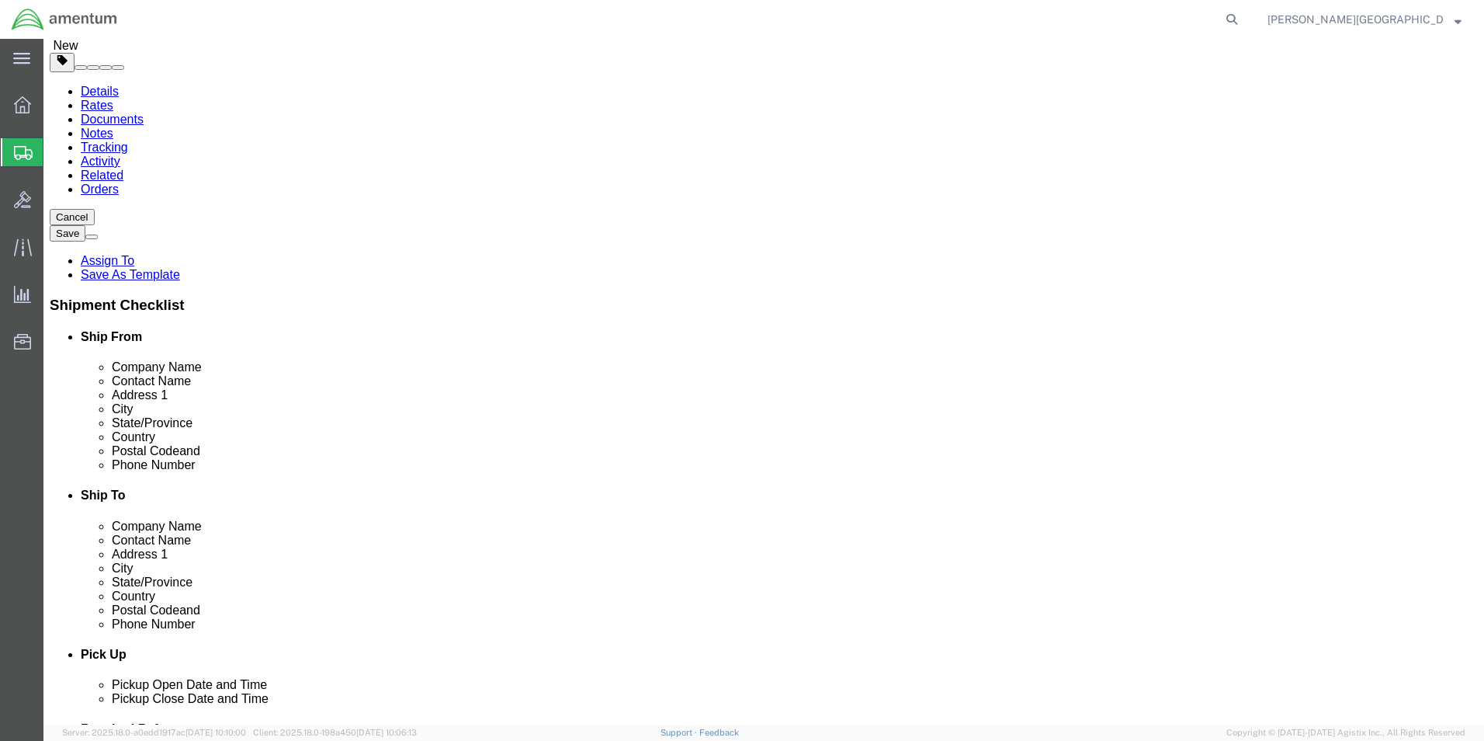
scroll to position [388, 0]
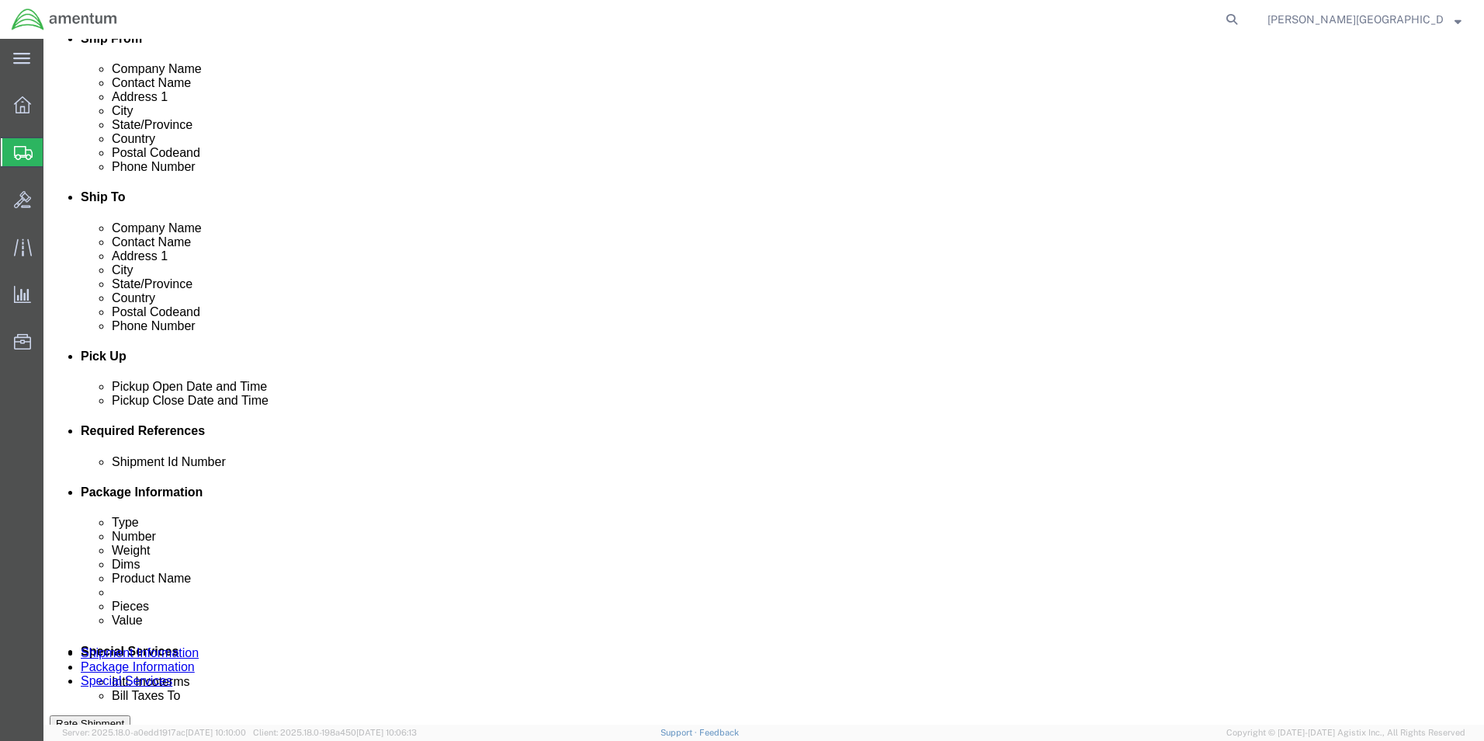
click input "USAGE#: 328558 Fuel Pump SN A05689"
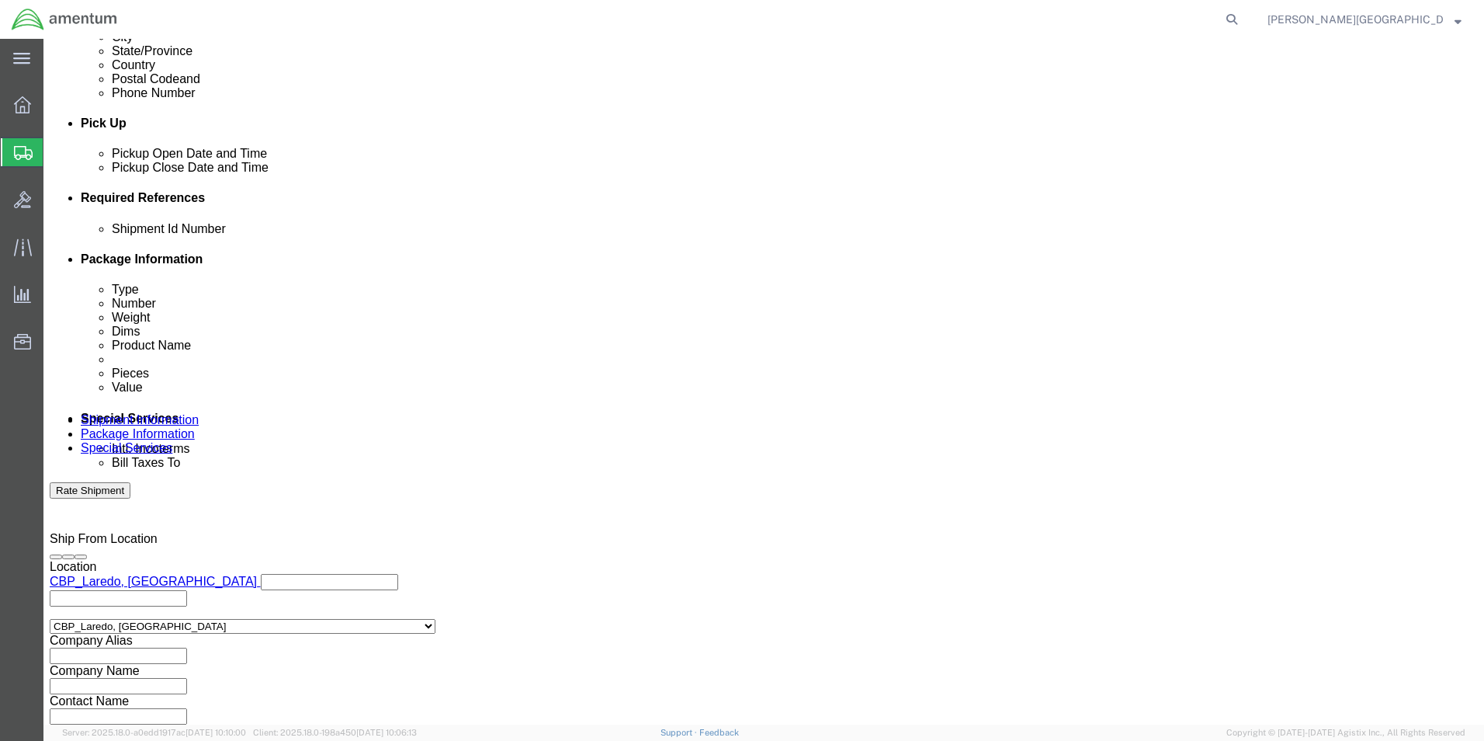
scroll to position [677, 0]
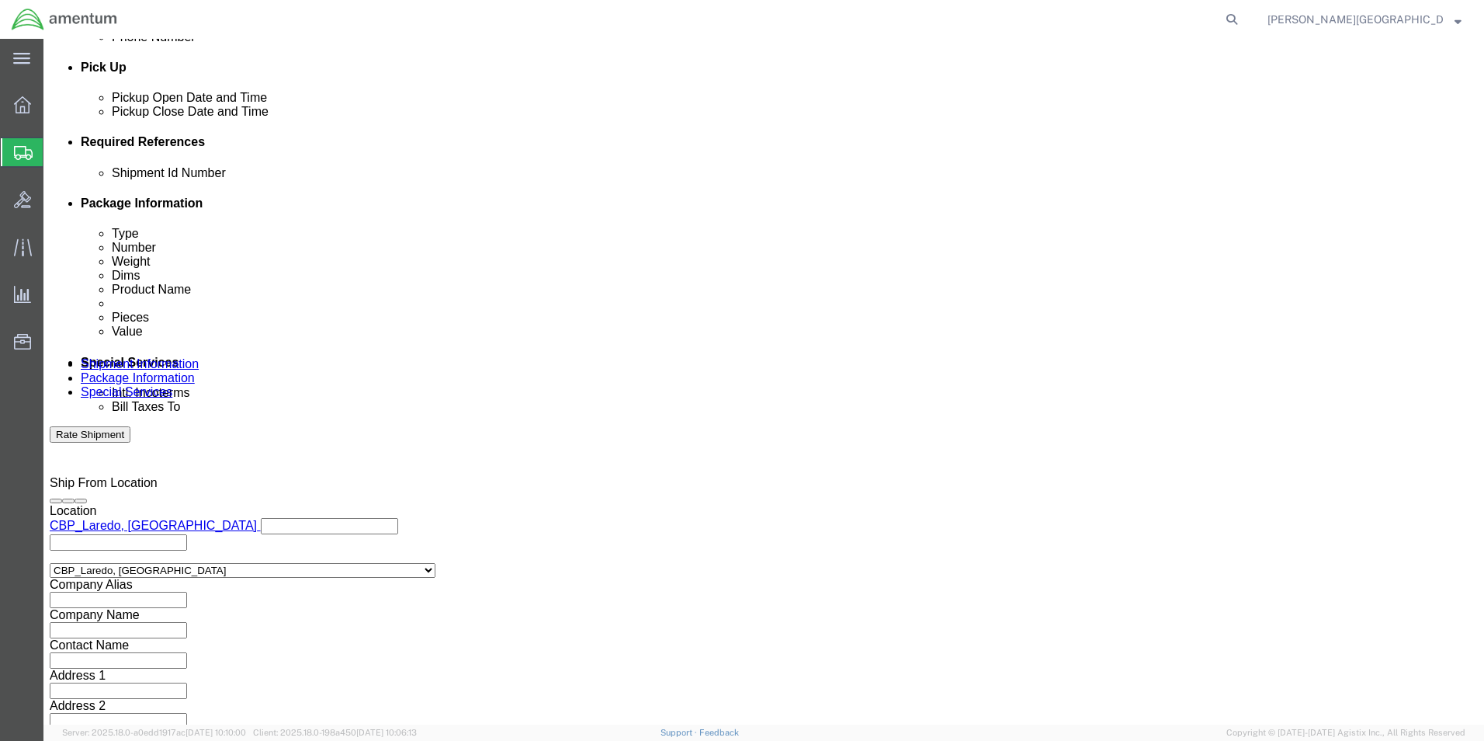
type input "USAGE#: 328558 Pump SN A05689"
click button "Continue"
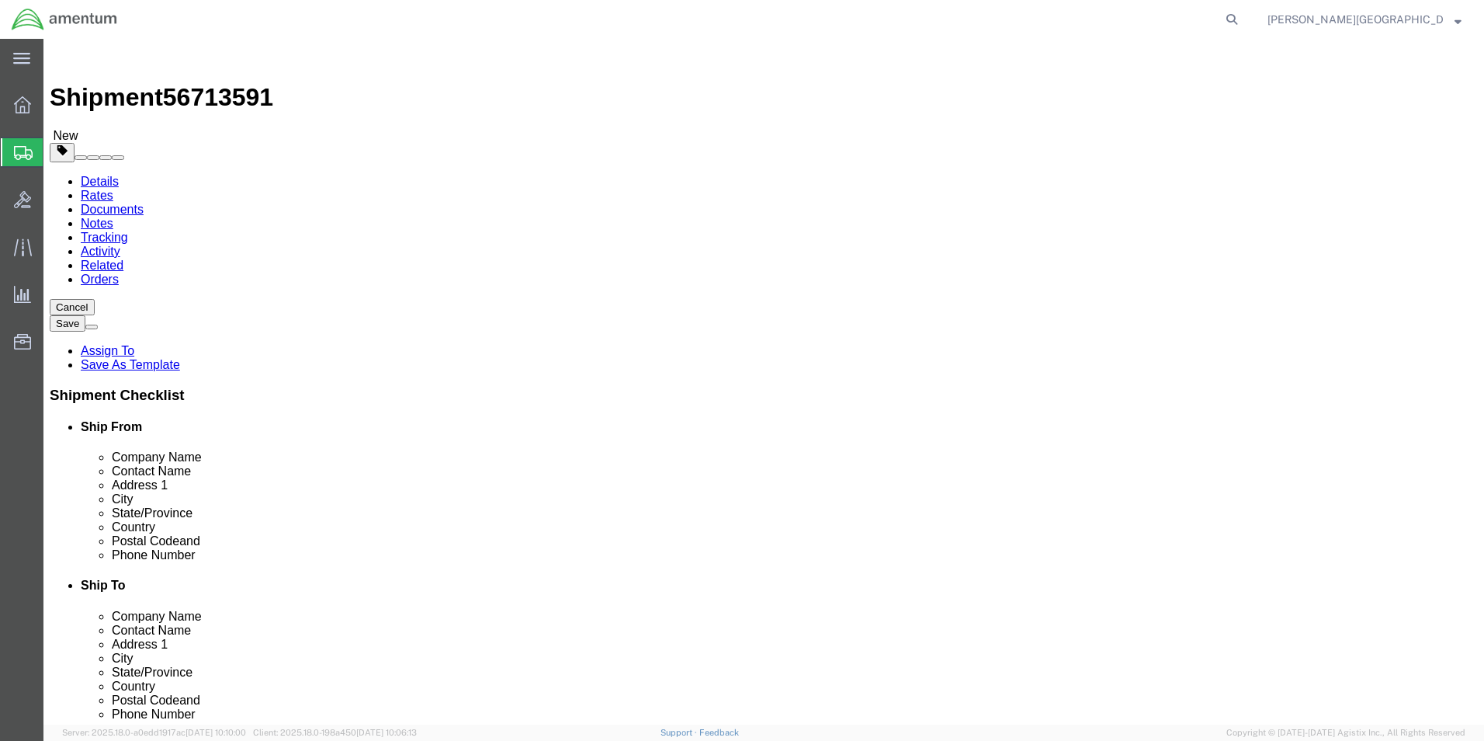
click input "text"
type input "12"
click input "text"
type input "7"
click input "text"
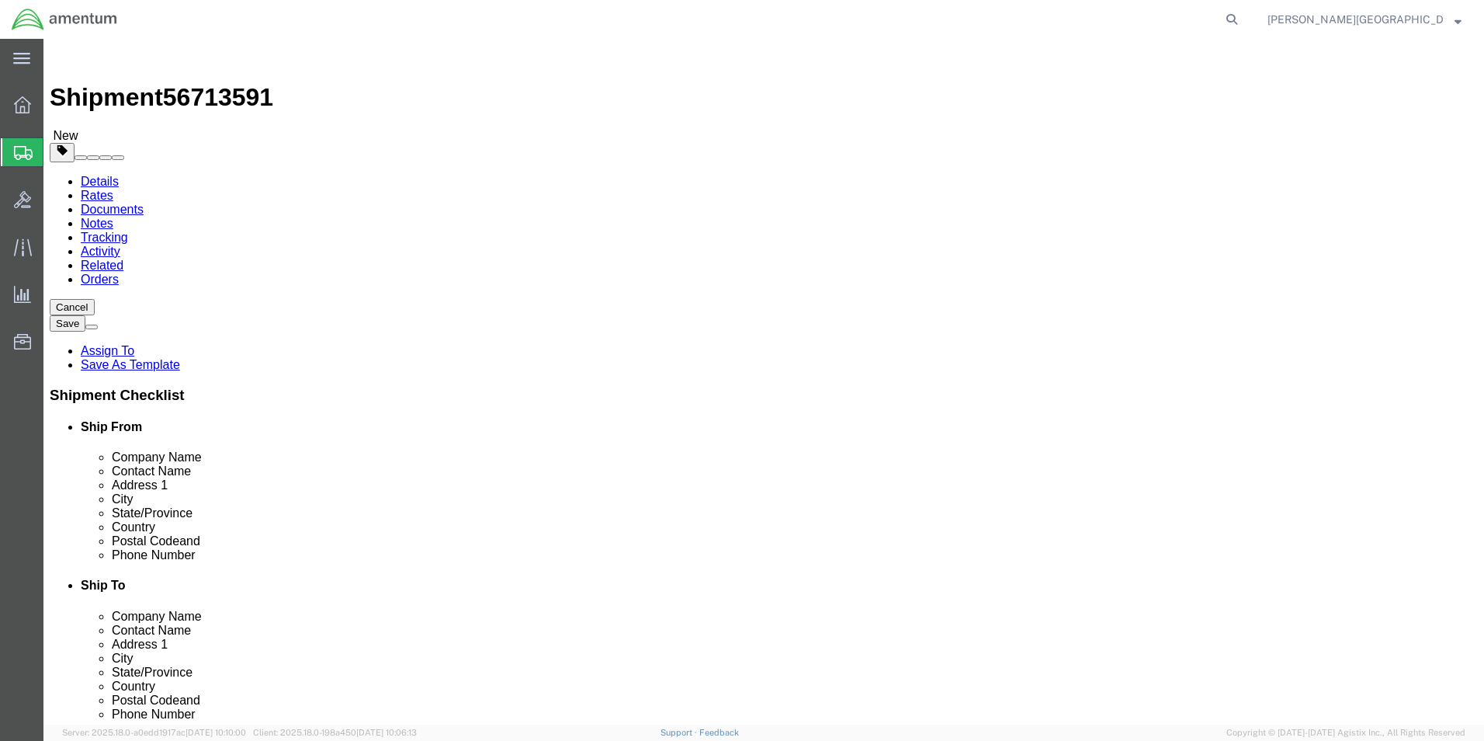
type input "7"
click input "0.00"
type input "3.00"
click link "Add Content"
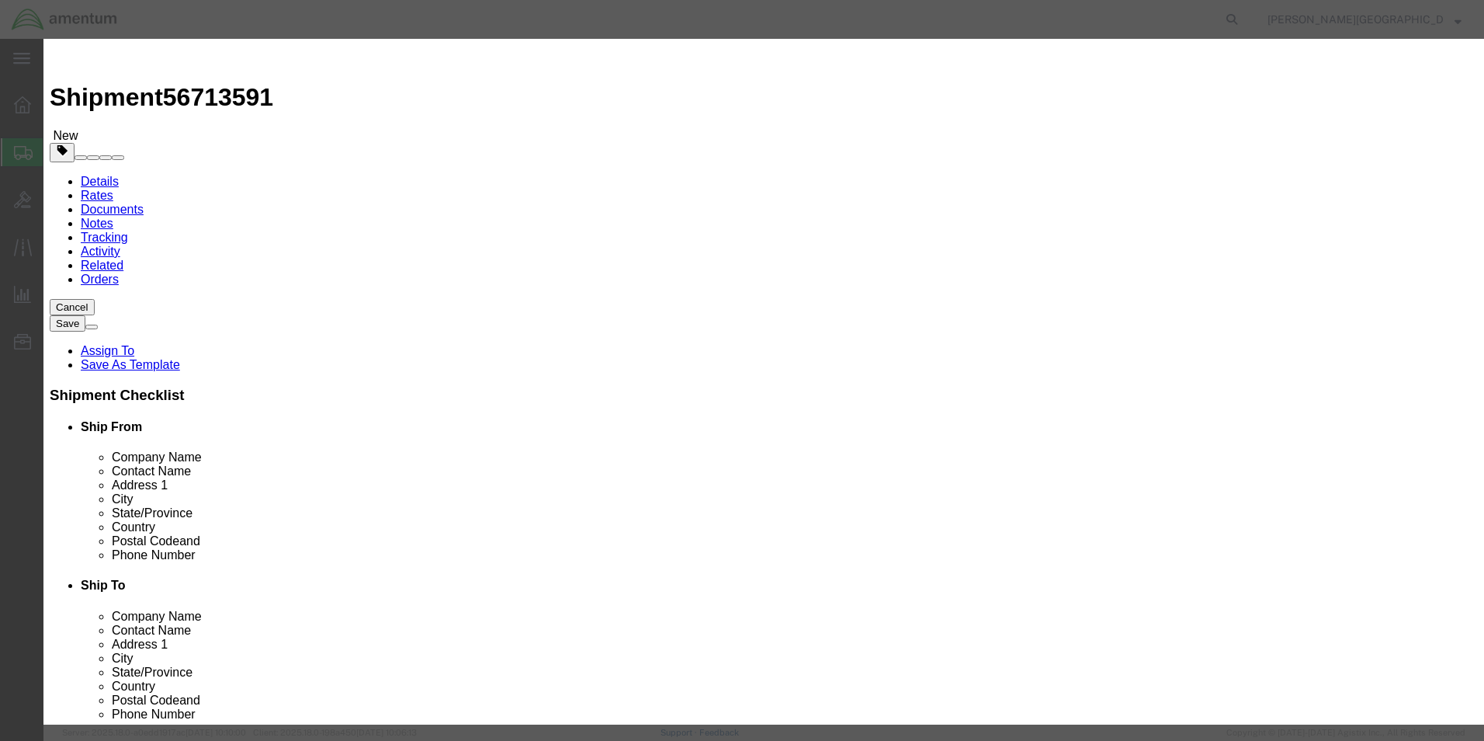
click input "text"
type input "Fuel Pump"
click textarea
type textarea "PN: P94B12-209 SN: A05689"
click input "0"
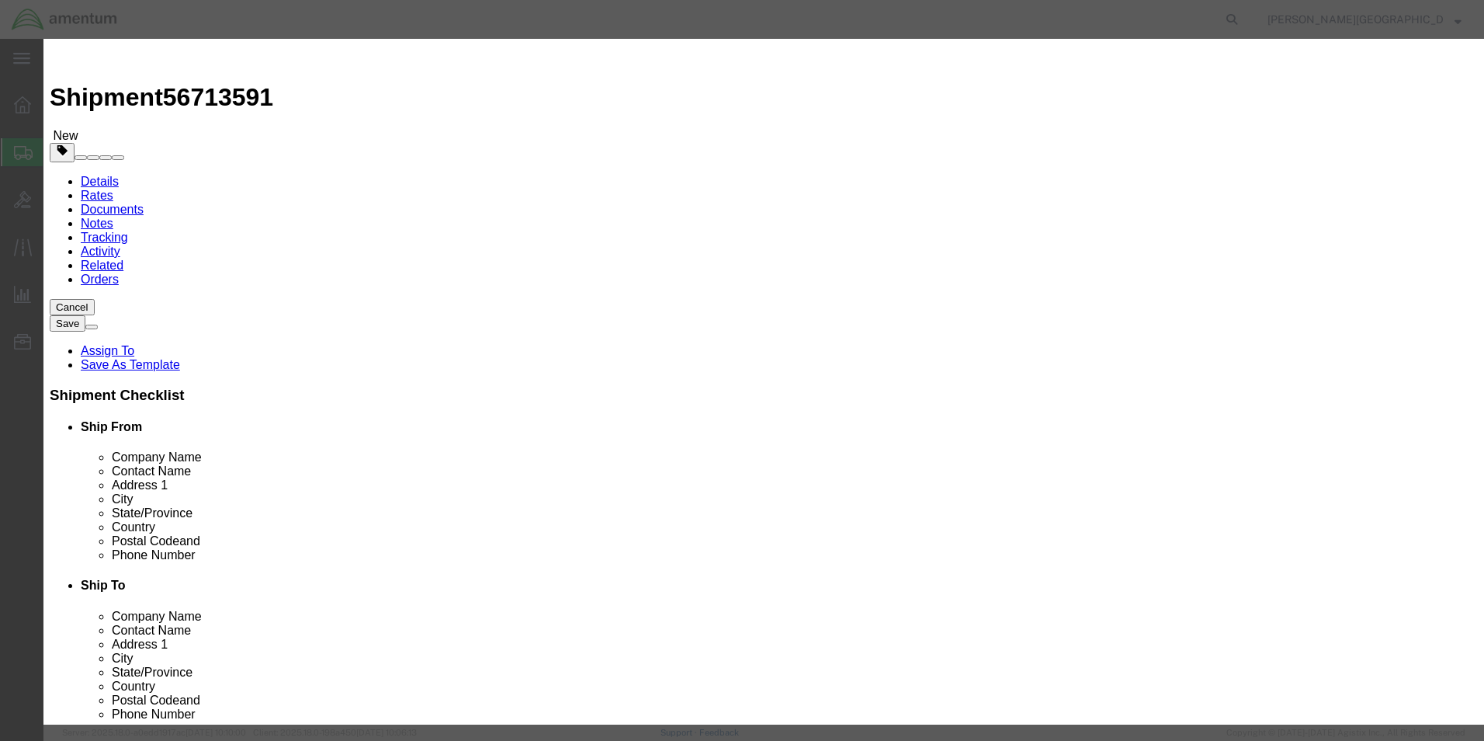
type input "1"
click input "text"
type input "2500.00"
click button "Save & Close"
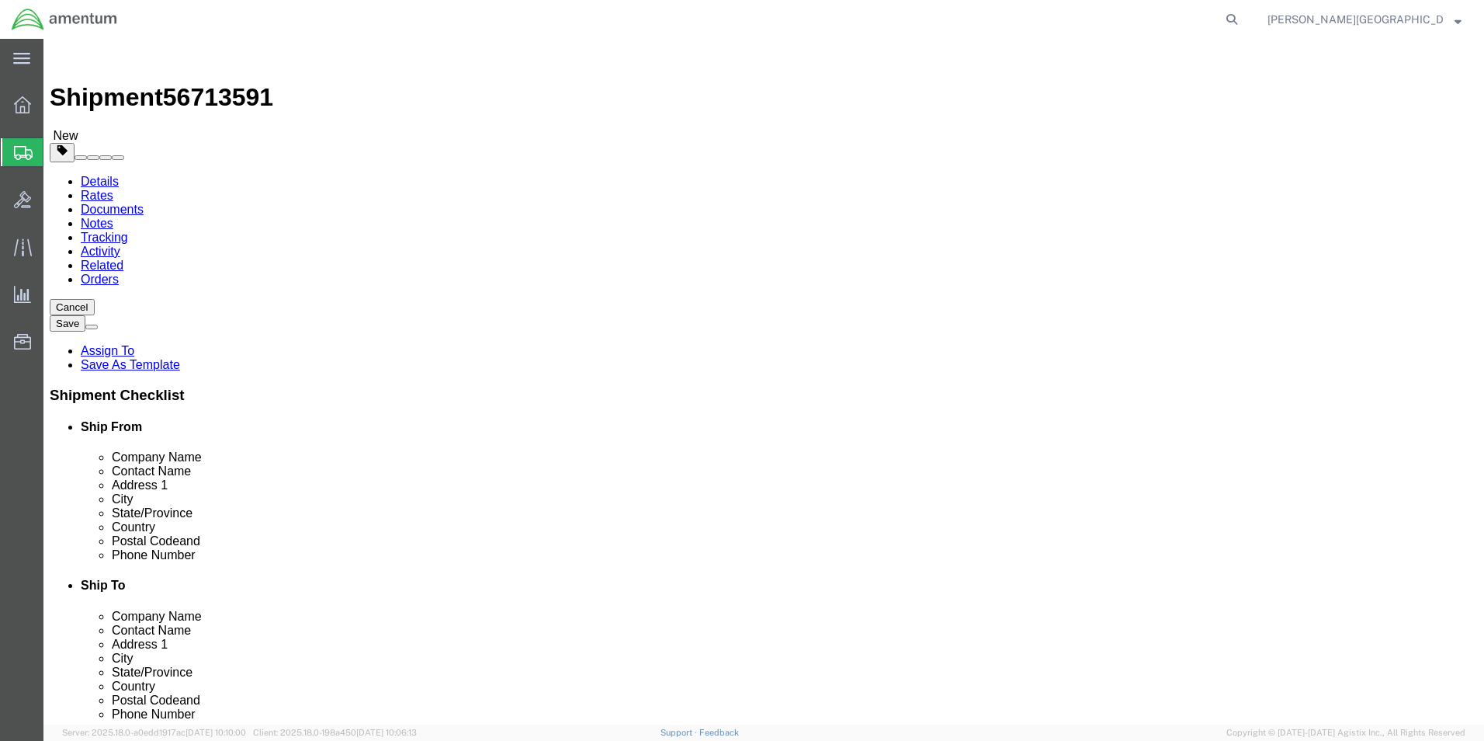
click button "Previous"
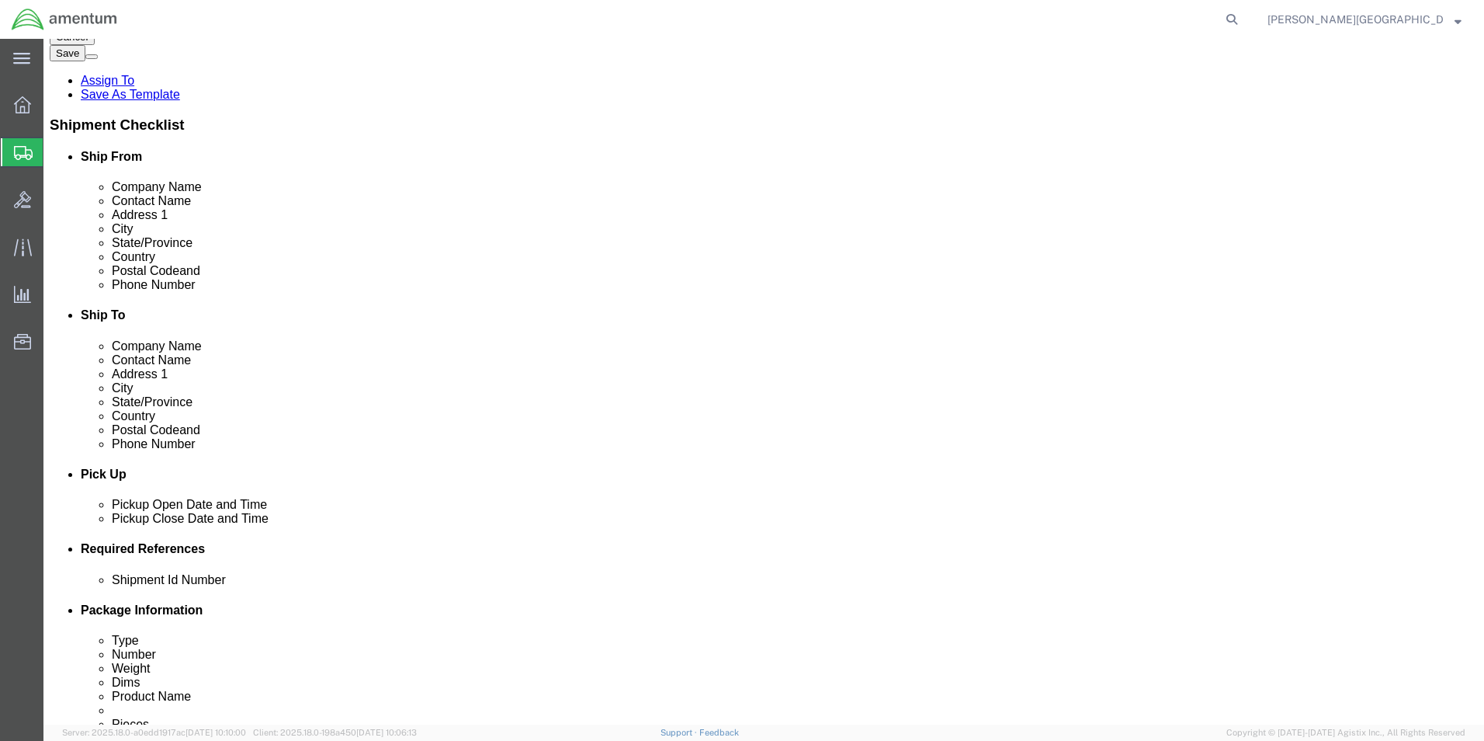
scroll to position [466, 0]
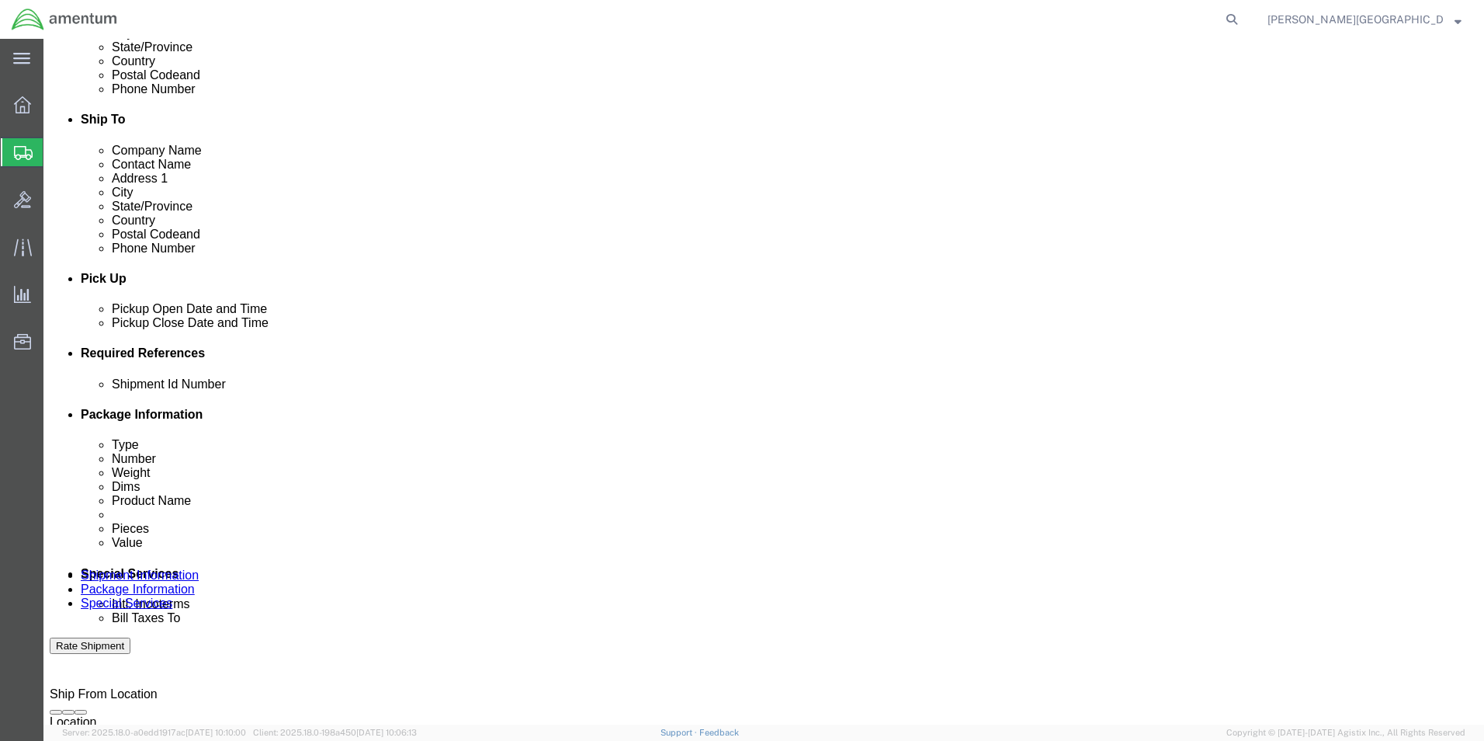
click input "text"
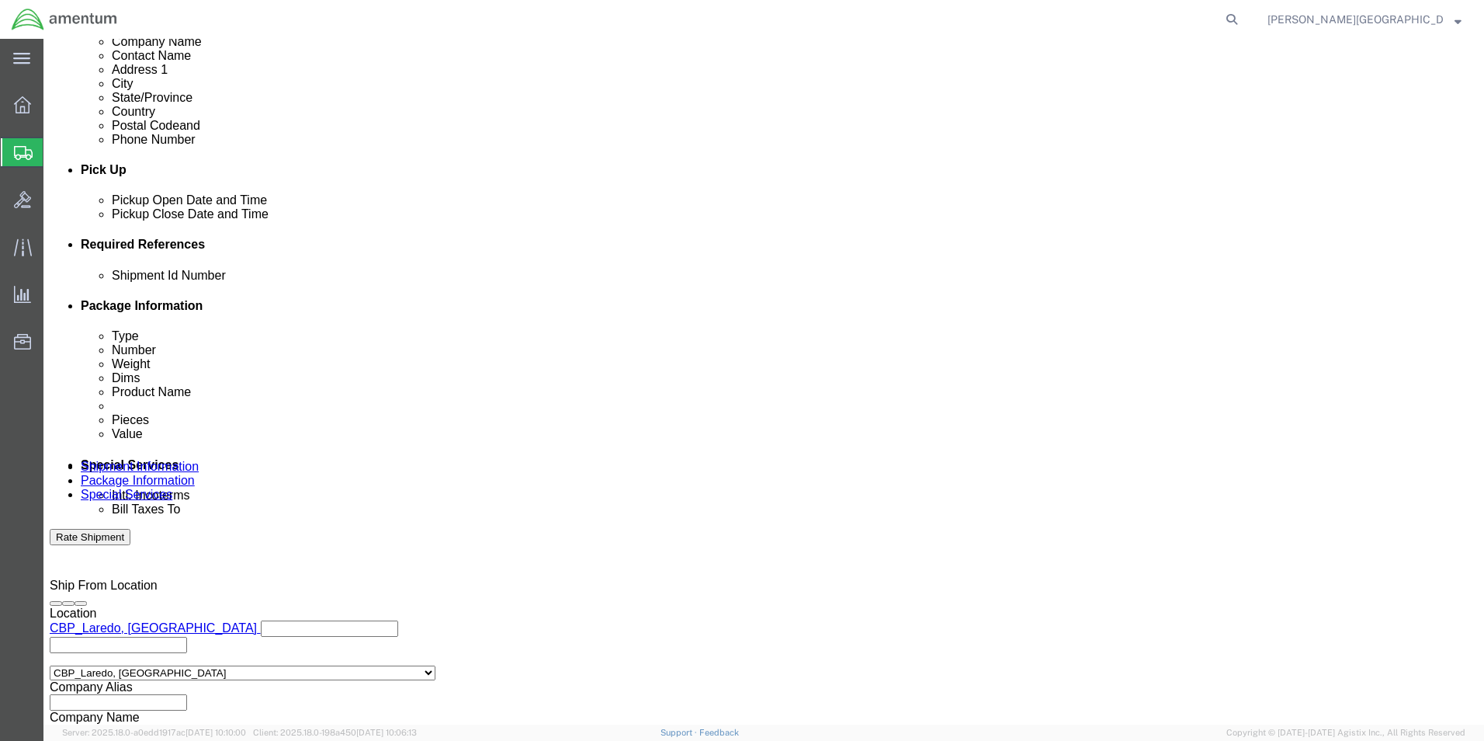
scroll to position [677, 0]
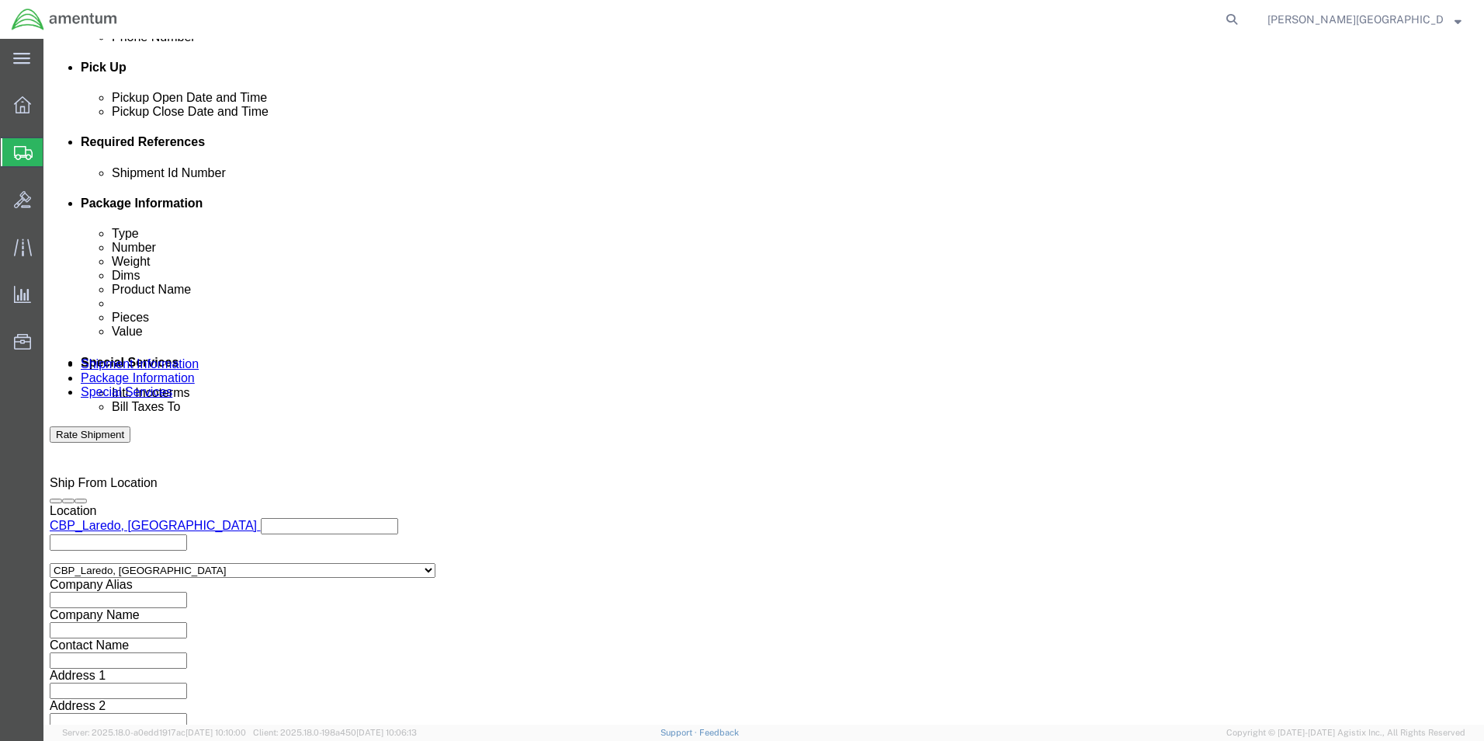
type input "56713591"
click button "Continue"
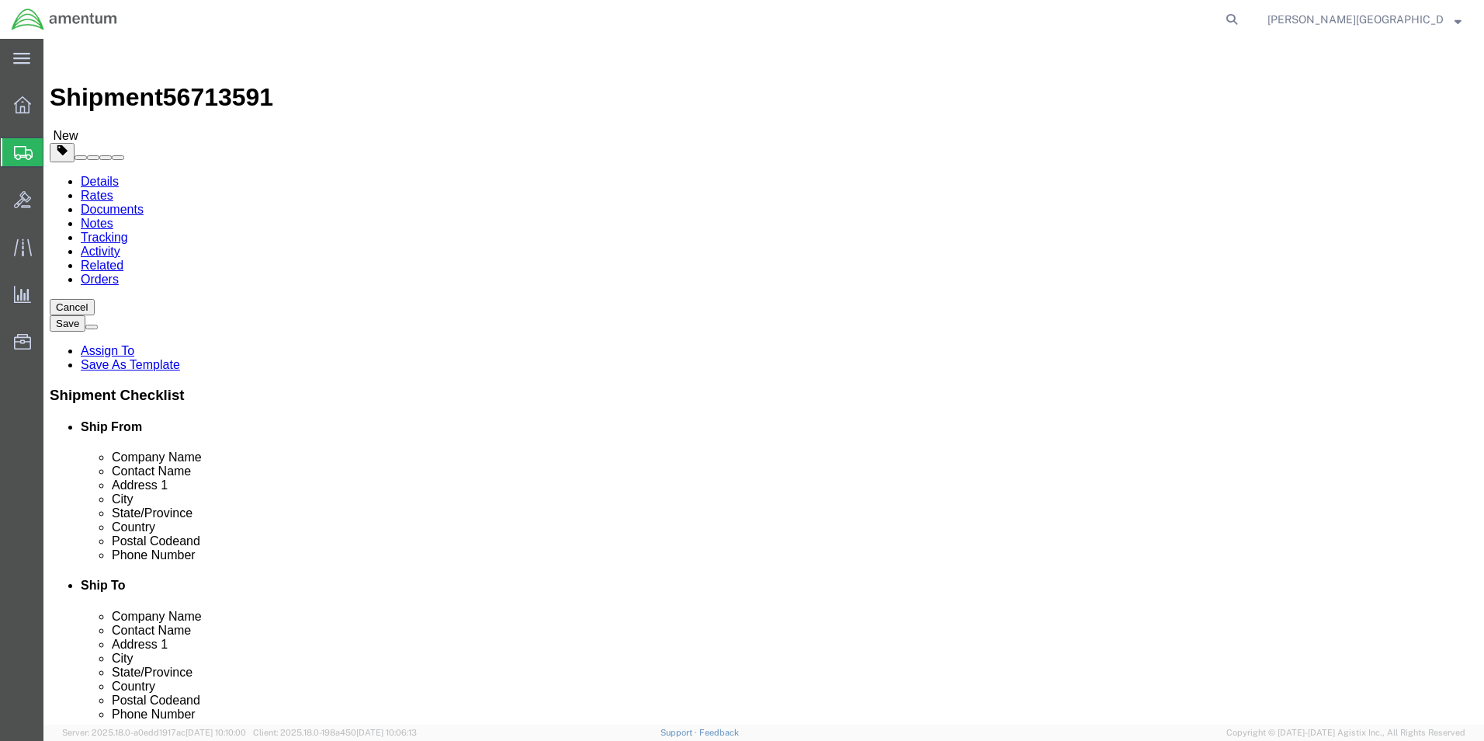
click button "Continue"
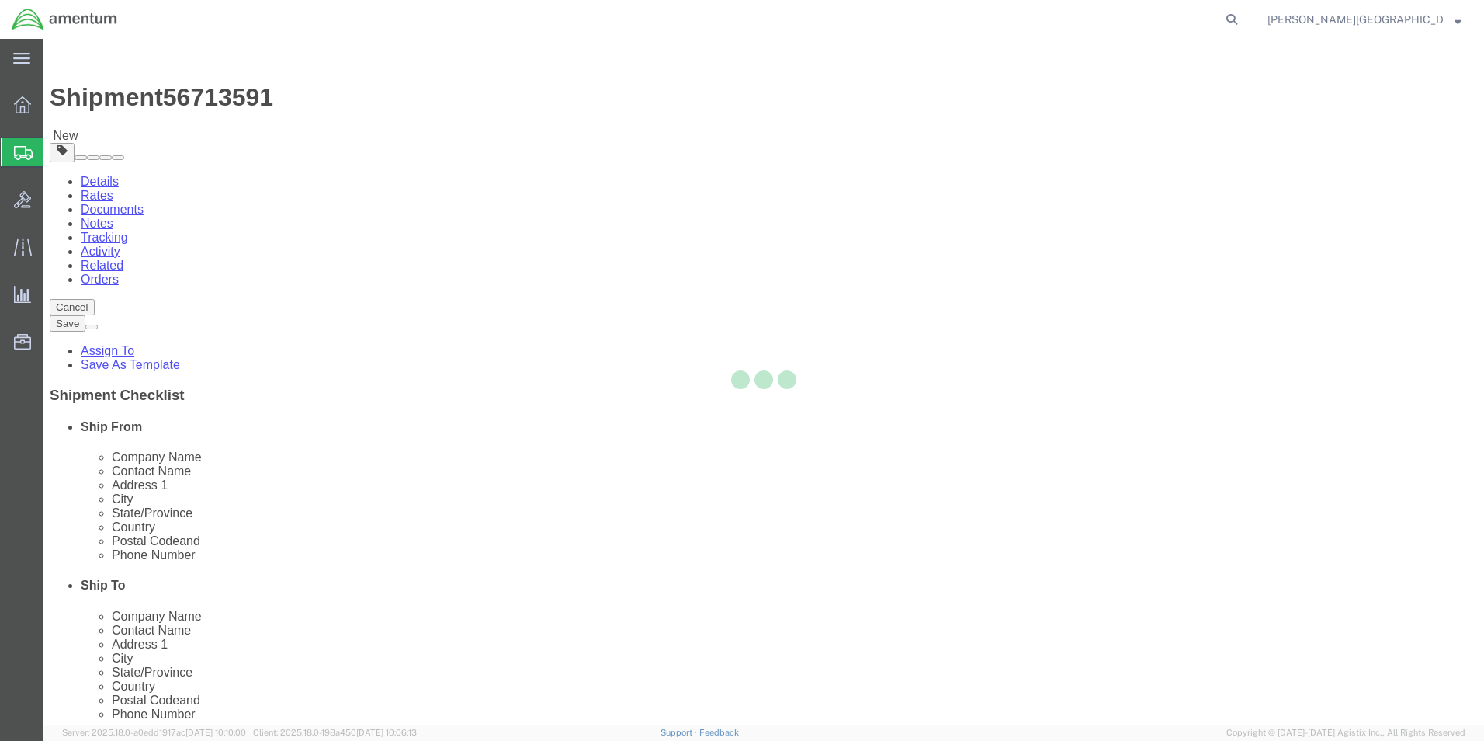
select select
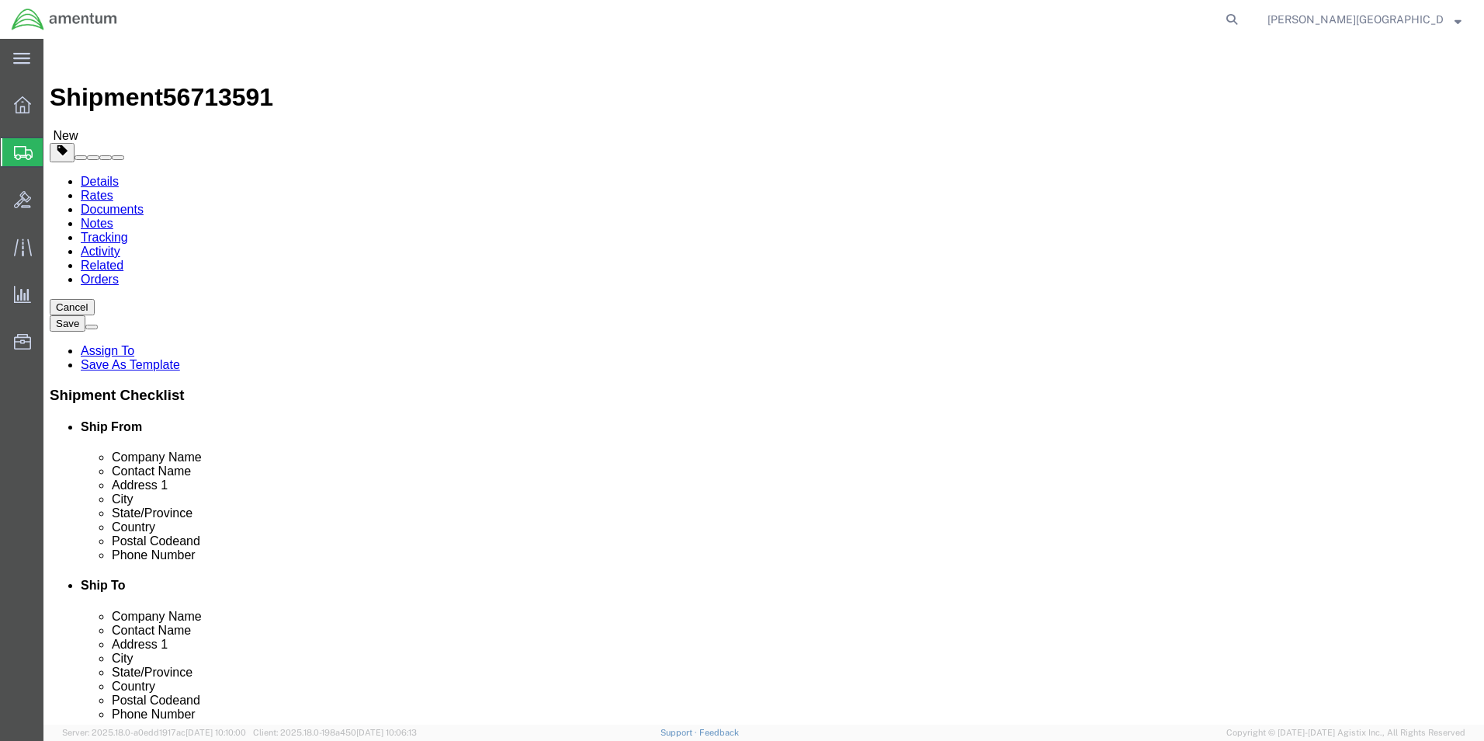
click button "Rate Shipment"
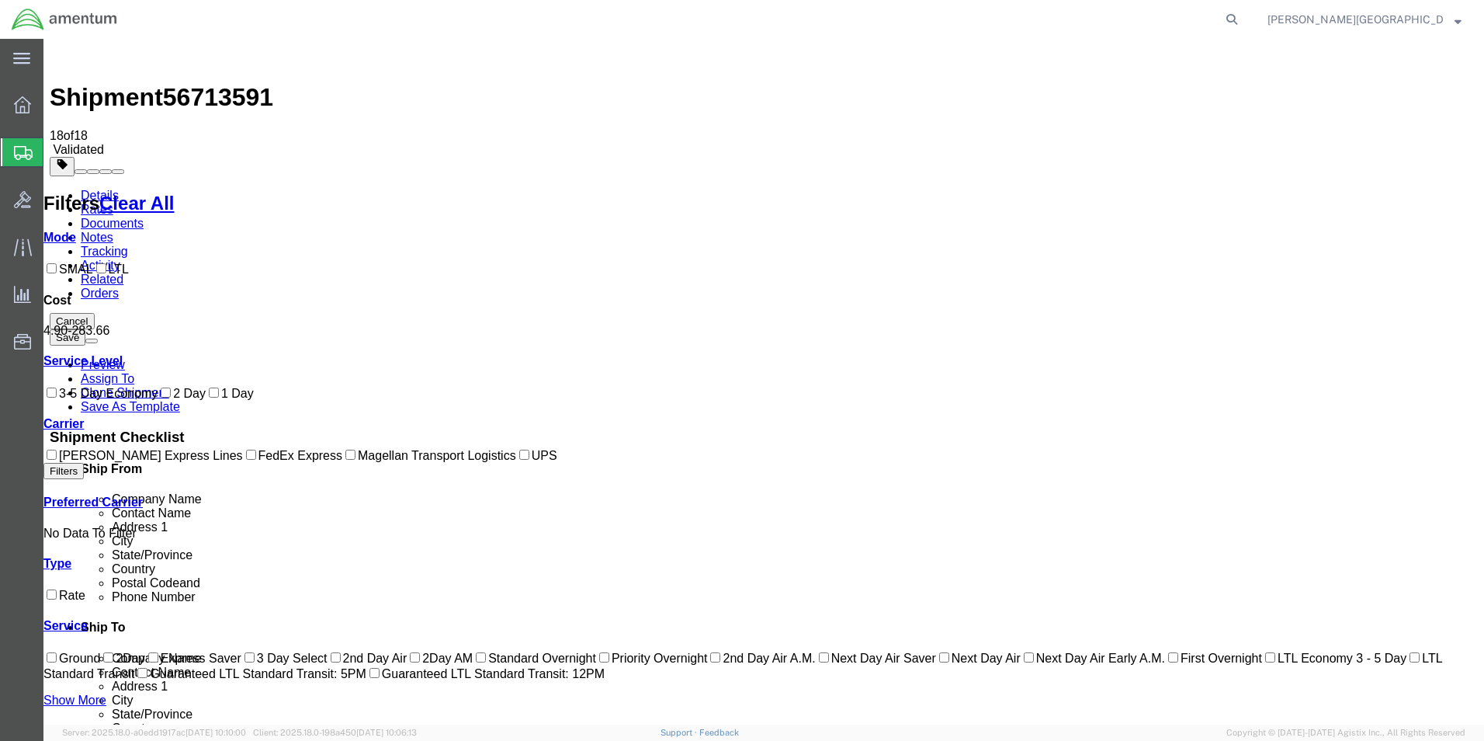
checkbox input "true"
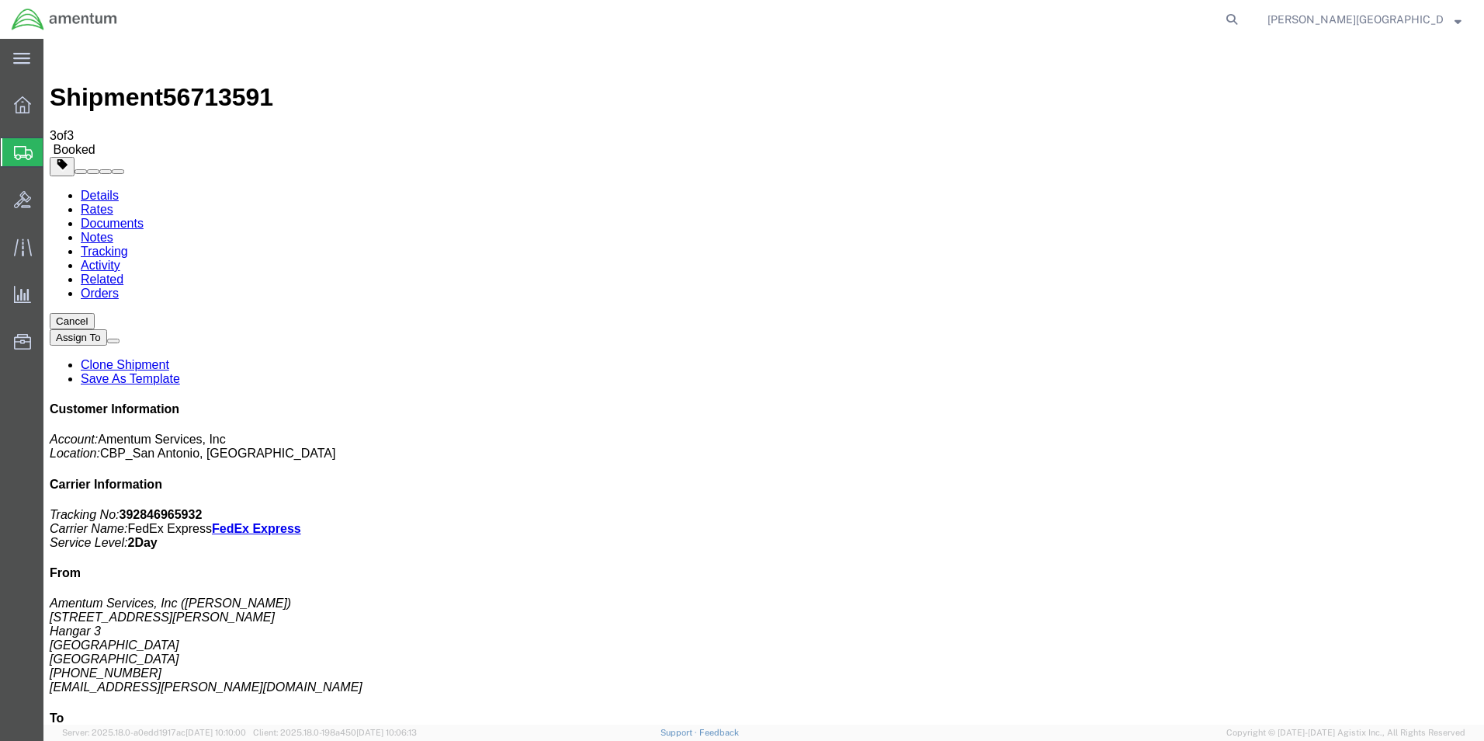
click at [0, 0] on span "Create Shipment" at bounding box center [0, 0] width 0 height 0
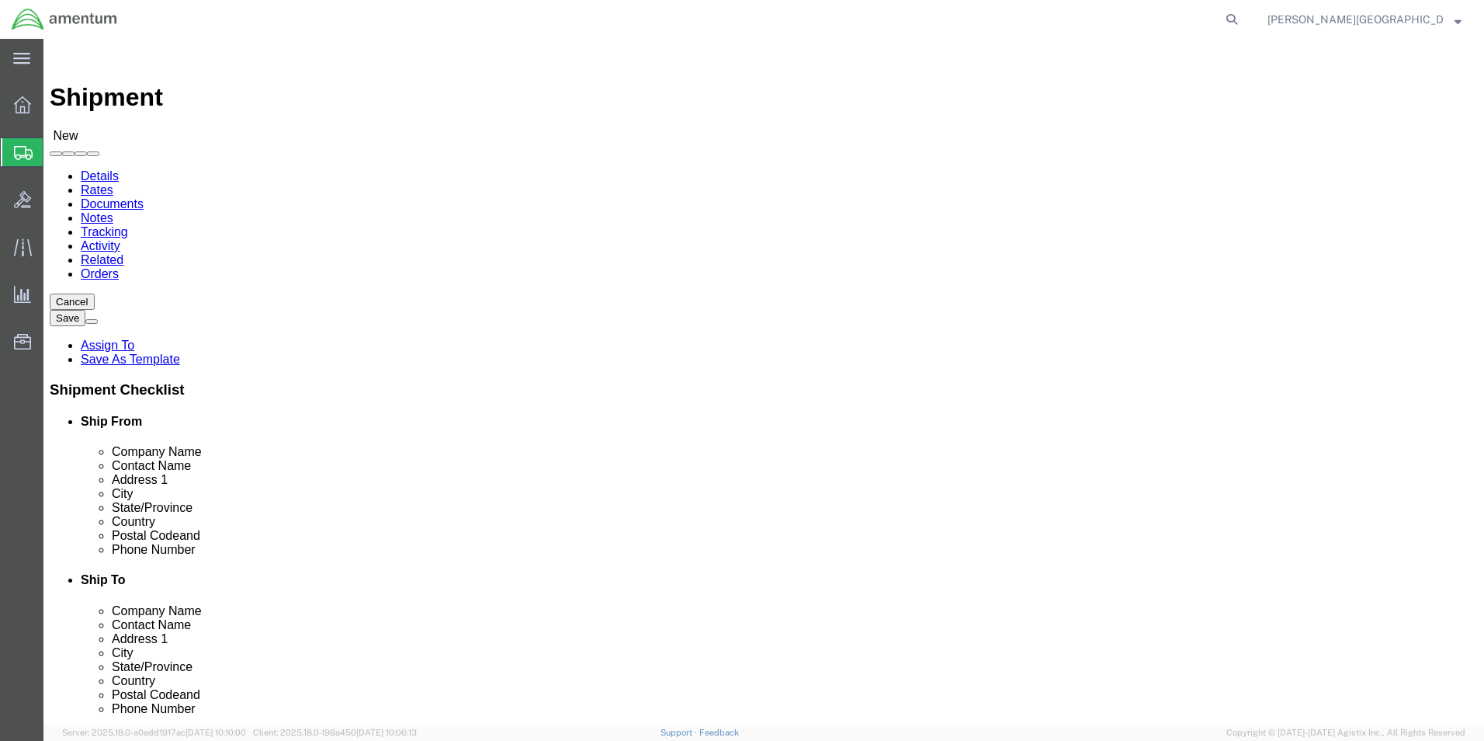
click div
select select "49940"
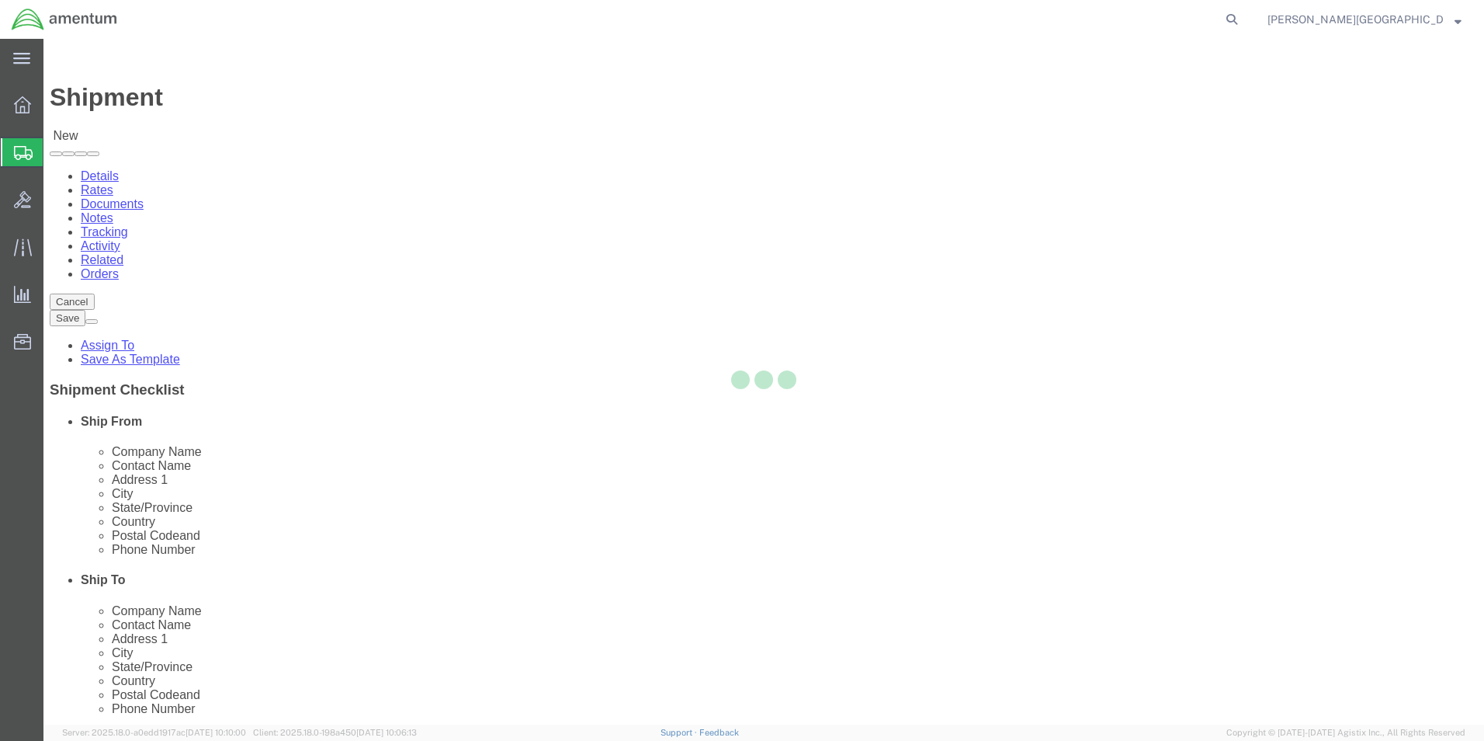
select select "[GEOGRAPHIC_DATA]"
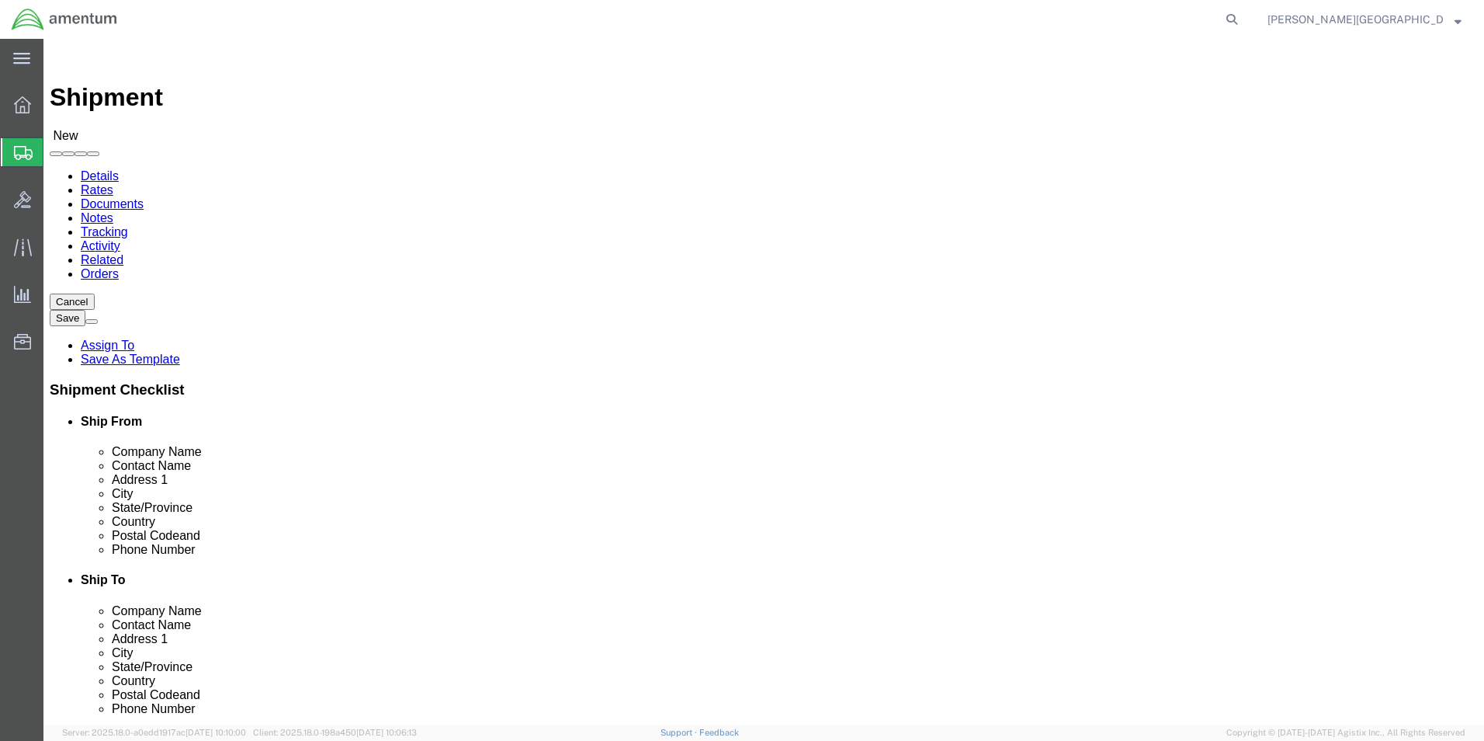
drag, startPoint x: 321, startPoint y: 532, endPoint x: 166, endPoint y: 523, distance: 154.7
click div "Phone Number"
type input "[PHONE_NUMBER]"
select select "49831"
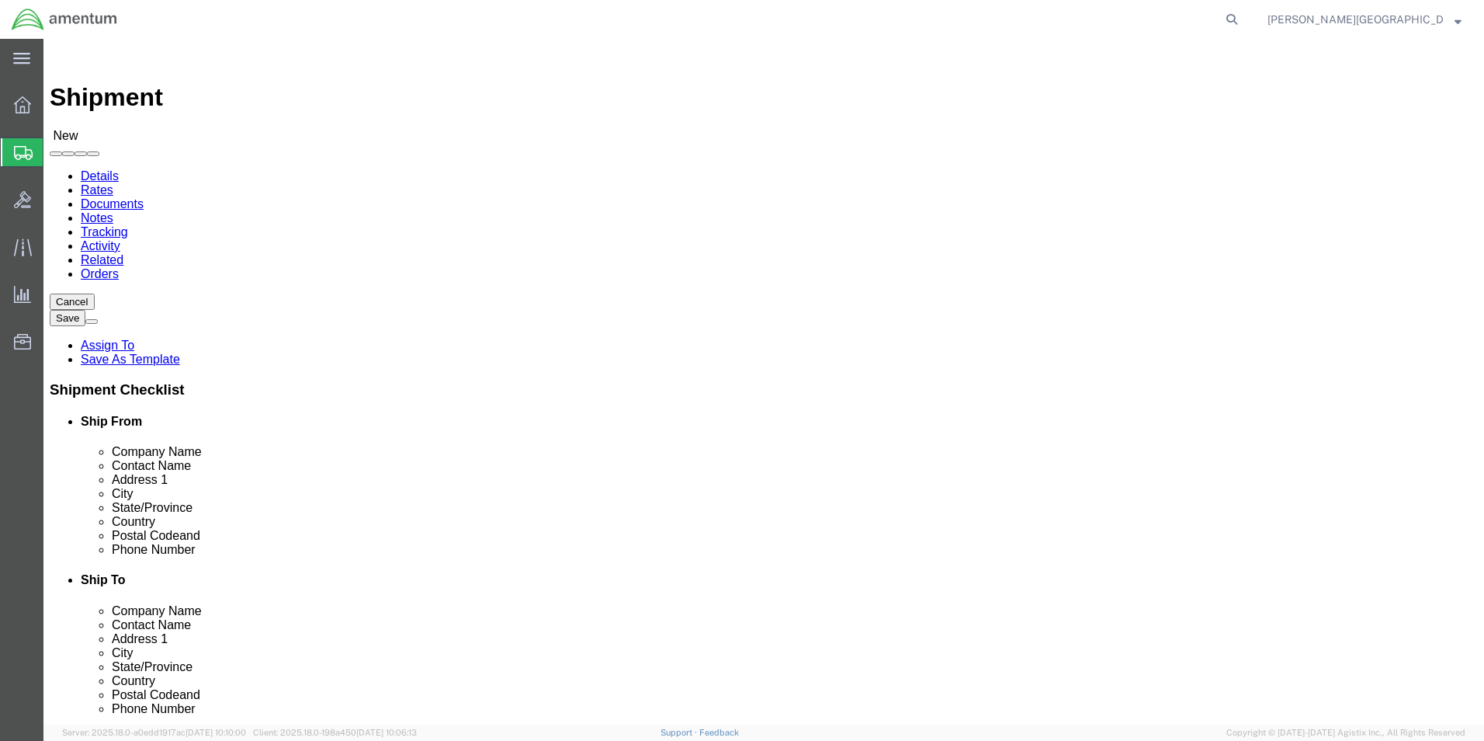
select select "[GEOGRAPHIC_DATA]"
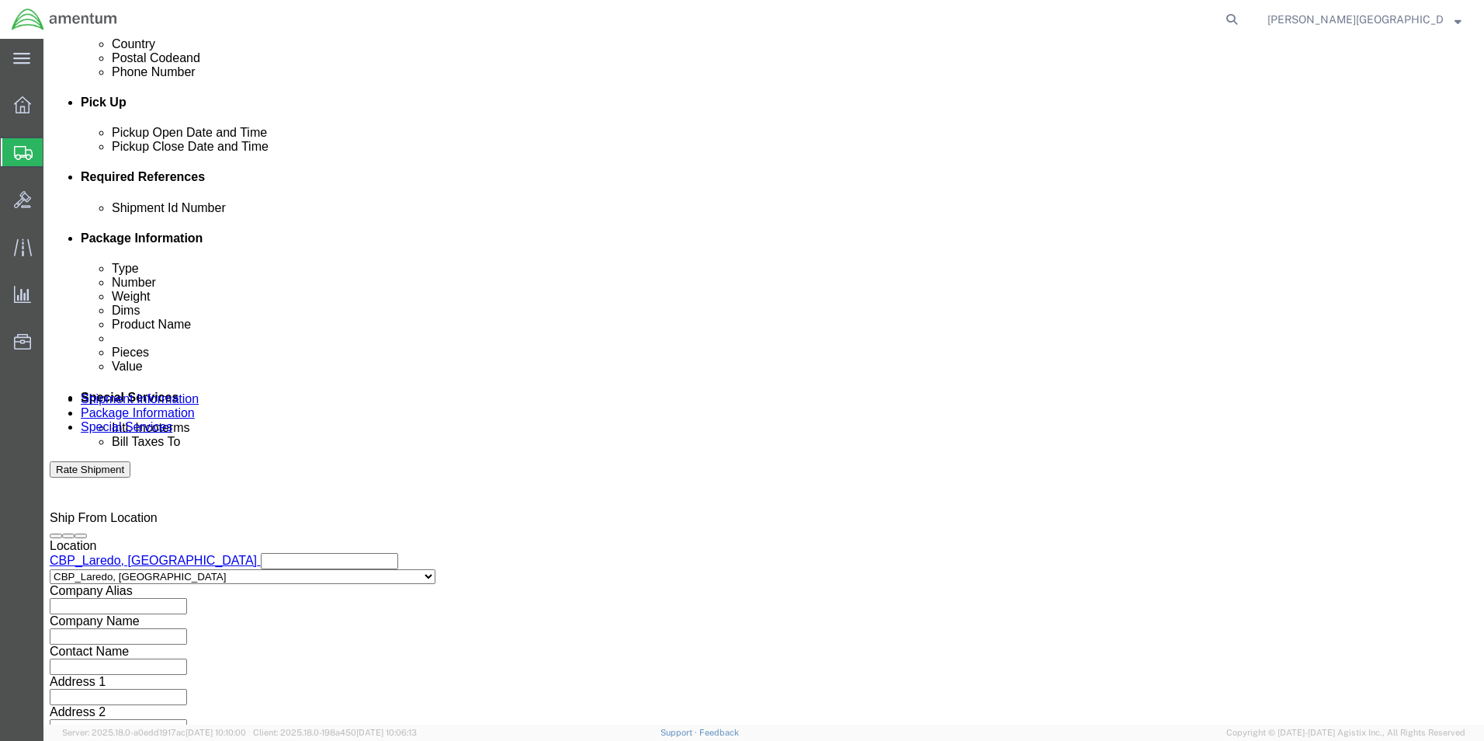
scroll to position [647, 0]
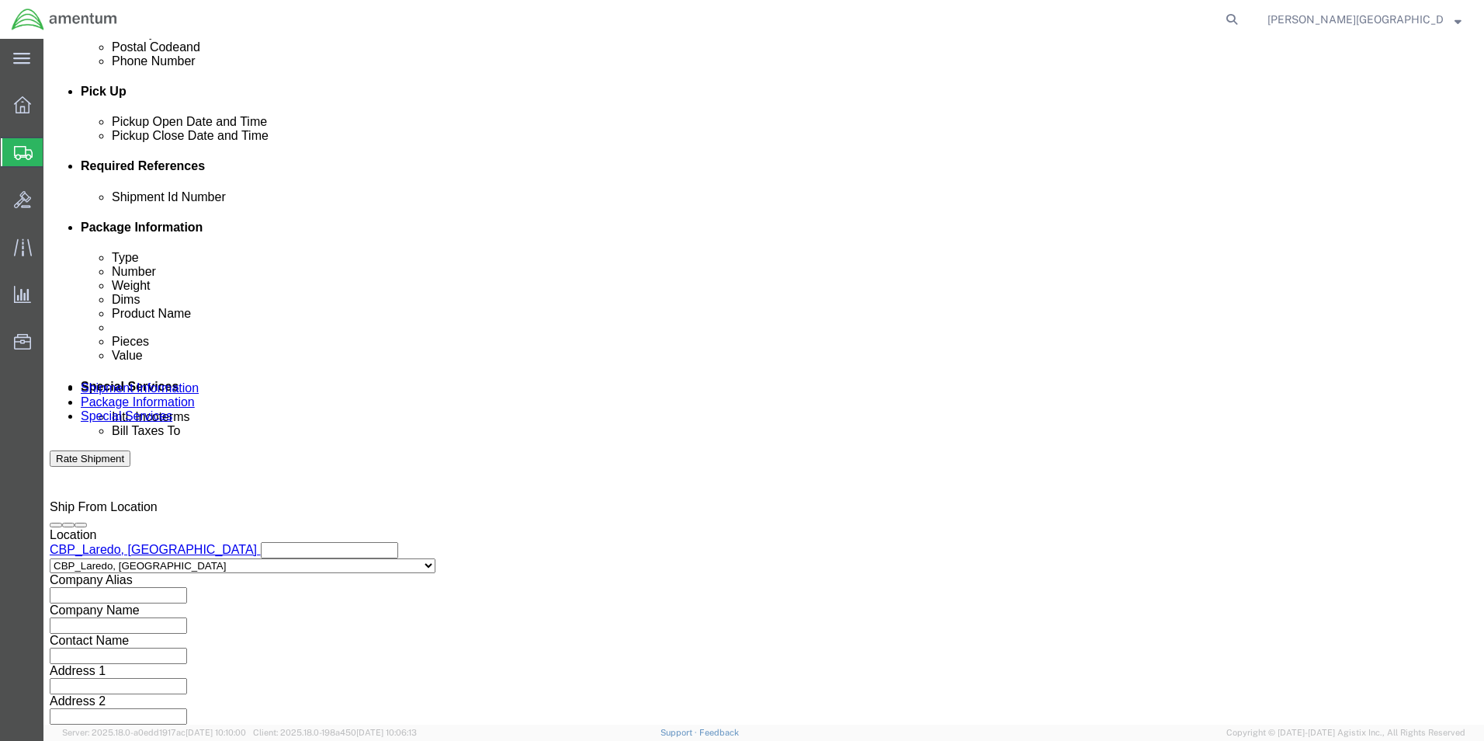
click button "Add reference"
click select "Select Account Type Activity ID Airline Appointment Number ASN Batch Request # …"
select select "DEPT"
click select "Select Account Type Activity ID Airline Appointment Number ASN Batch Request # …"
click input "text"
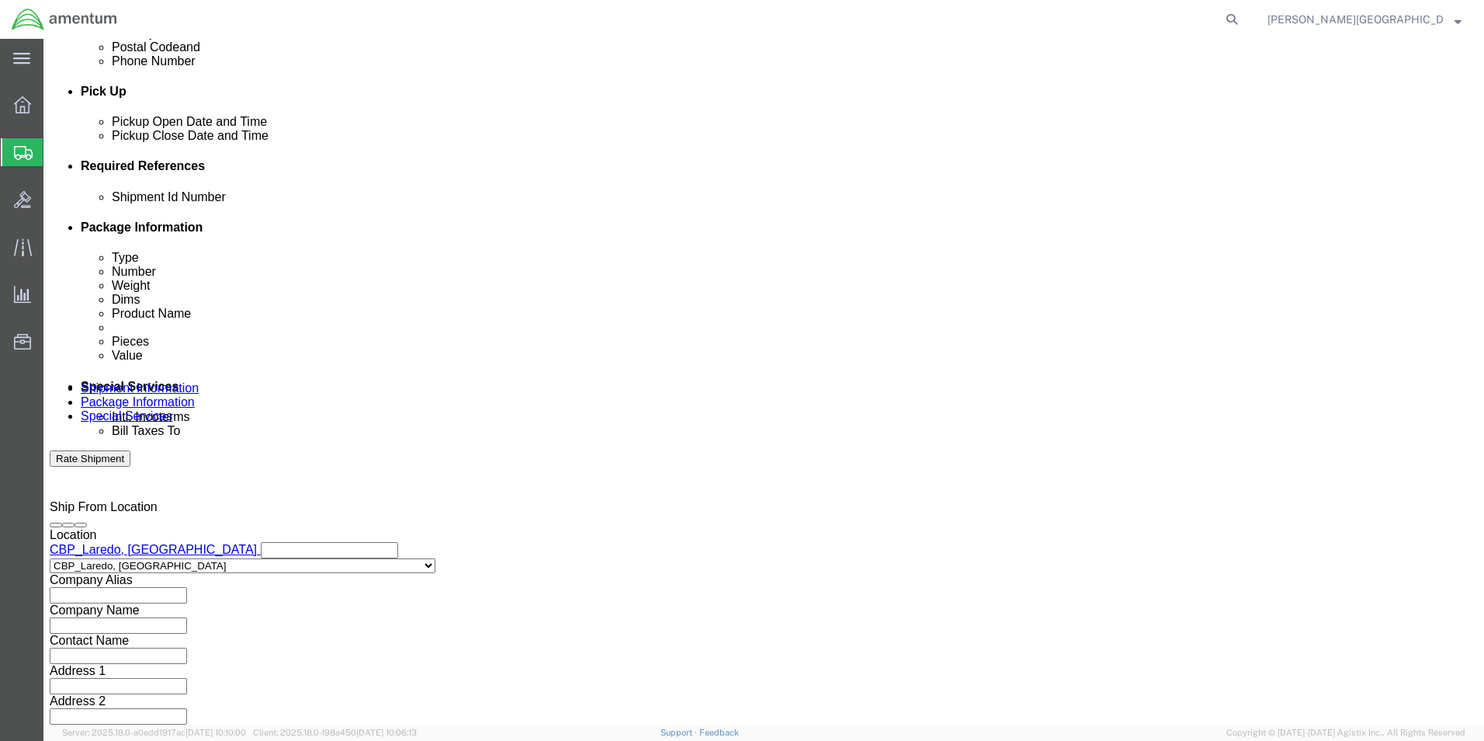
type input "Supply Department"
click div "References Add reference"
click button "Add reference"
click select "Select Account Type Activity ID Airline Appointment Number ASN Batch Request # …"
select select "PROJNUM"
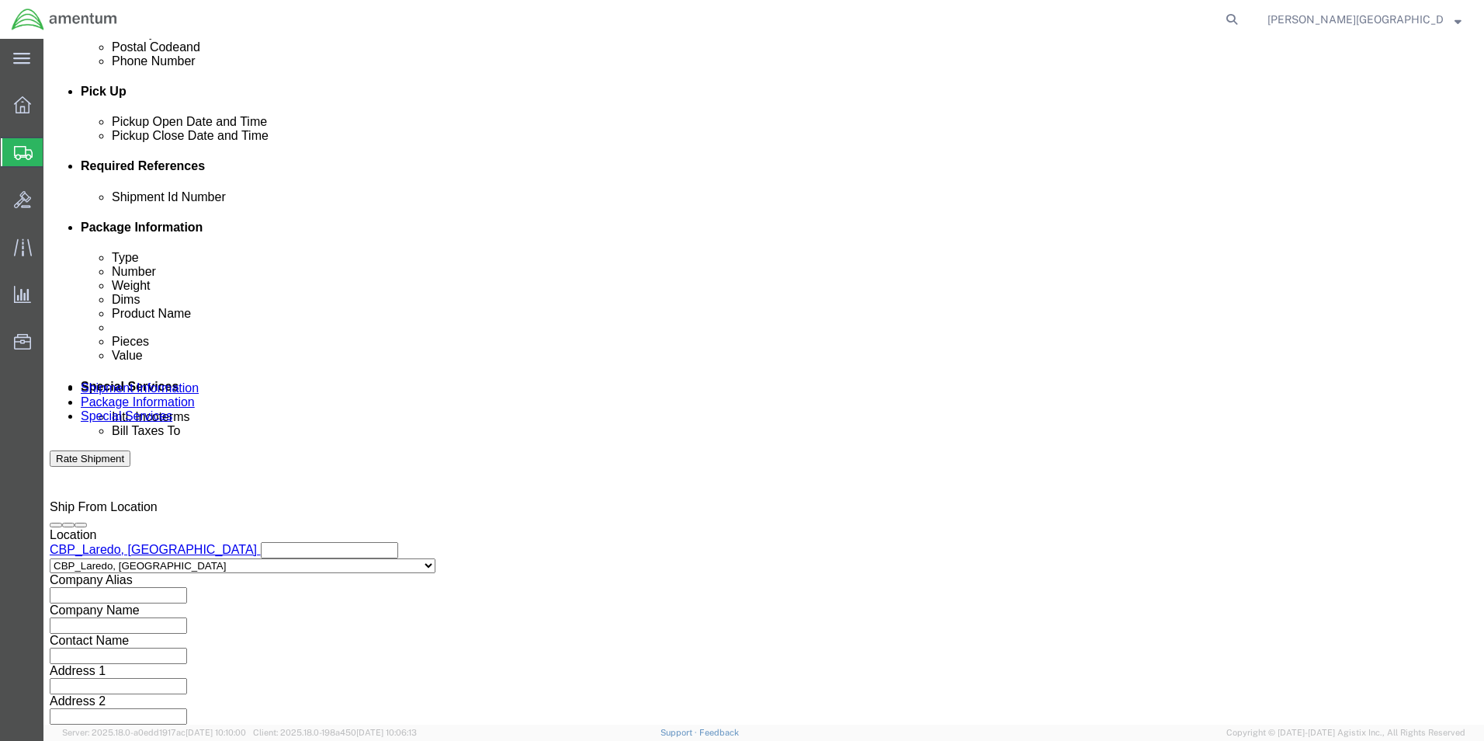
click select "Select Account Type Activity ID Airline Appointment Number ASN Batch Request # …"
click input "text"
click input "6118.02.03.2219.000.LRT.0000"
type input "6118.03.03.2219.000.LRT.0000"
click button "Add reference"
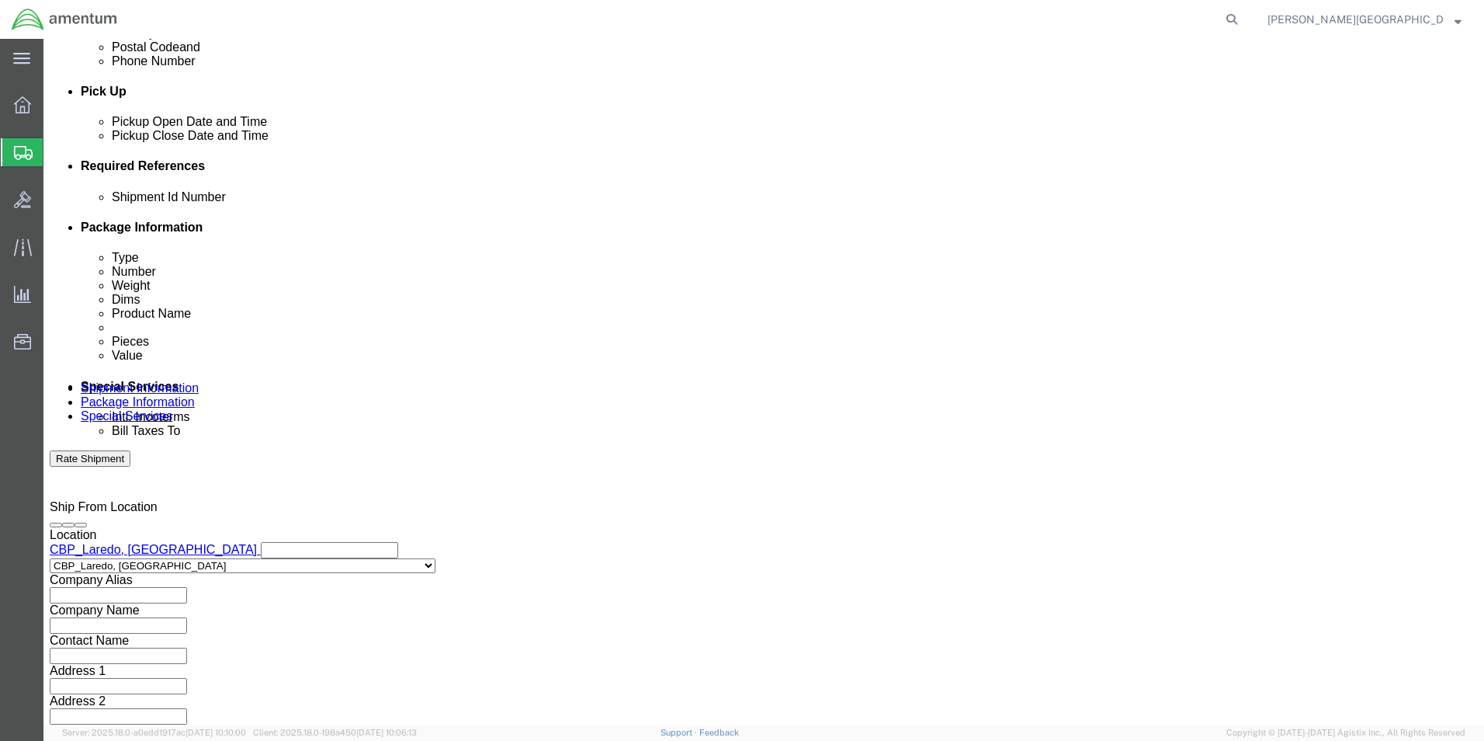
click select "Select Account Type Activity ID Airline Appointment Number ASN Batch Request # …"
select select "CUSTREF"
click select "Select Account Type Activity ID Airline Appointment Number ASN Batch Request # …"
click input "text"
paste input "F4949"
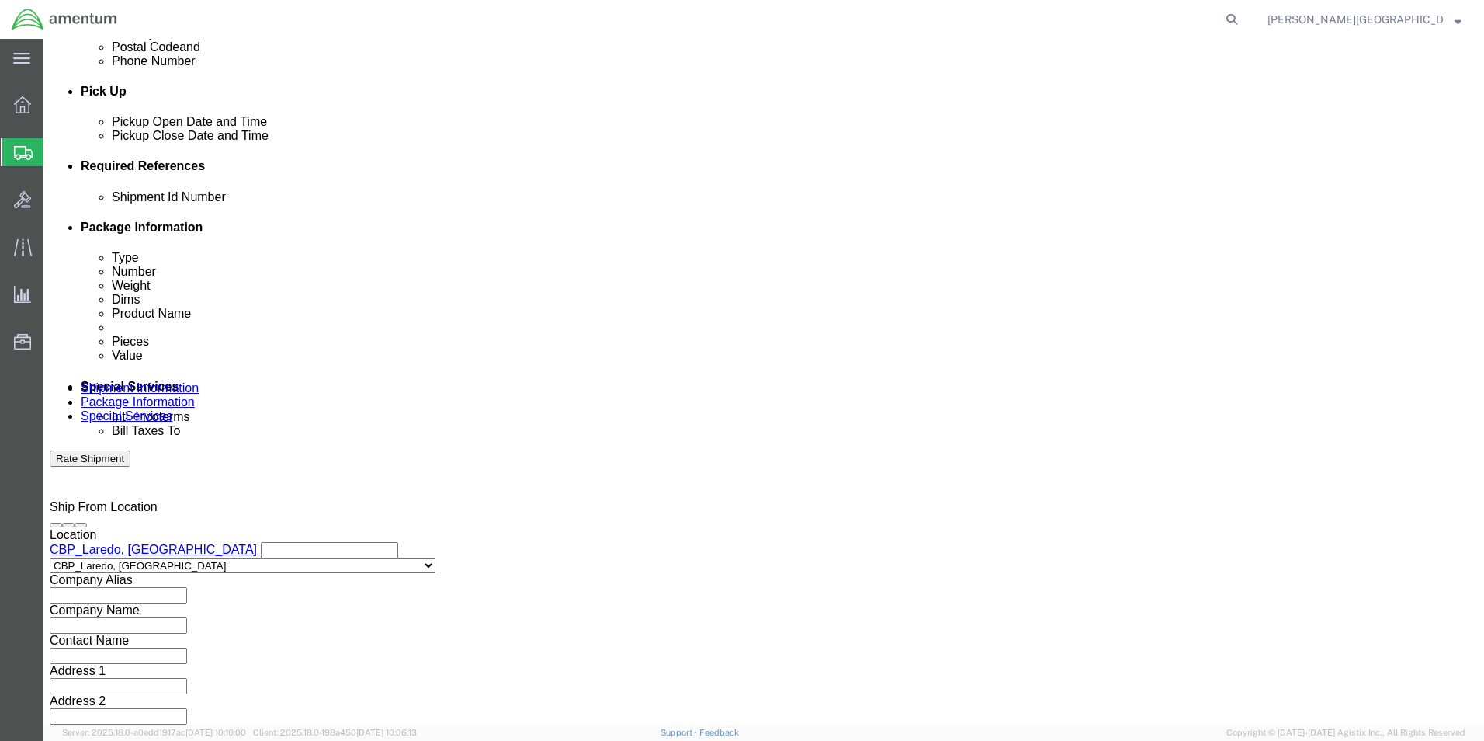
type input "F"
click input "USAGE#: 328558"
type input "USAGE#: 328558 Brushless Blower SN 5891"
click button "Continue"
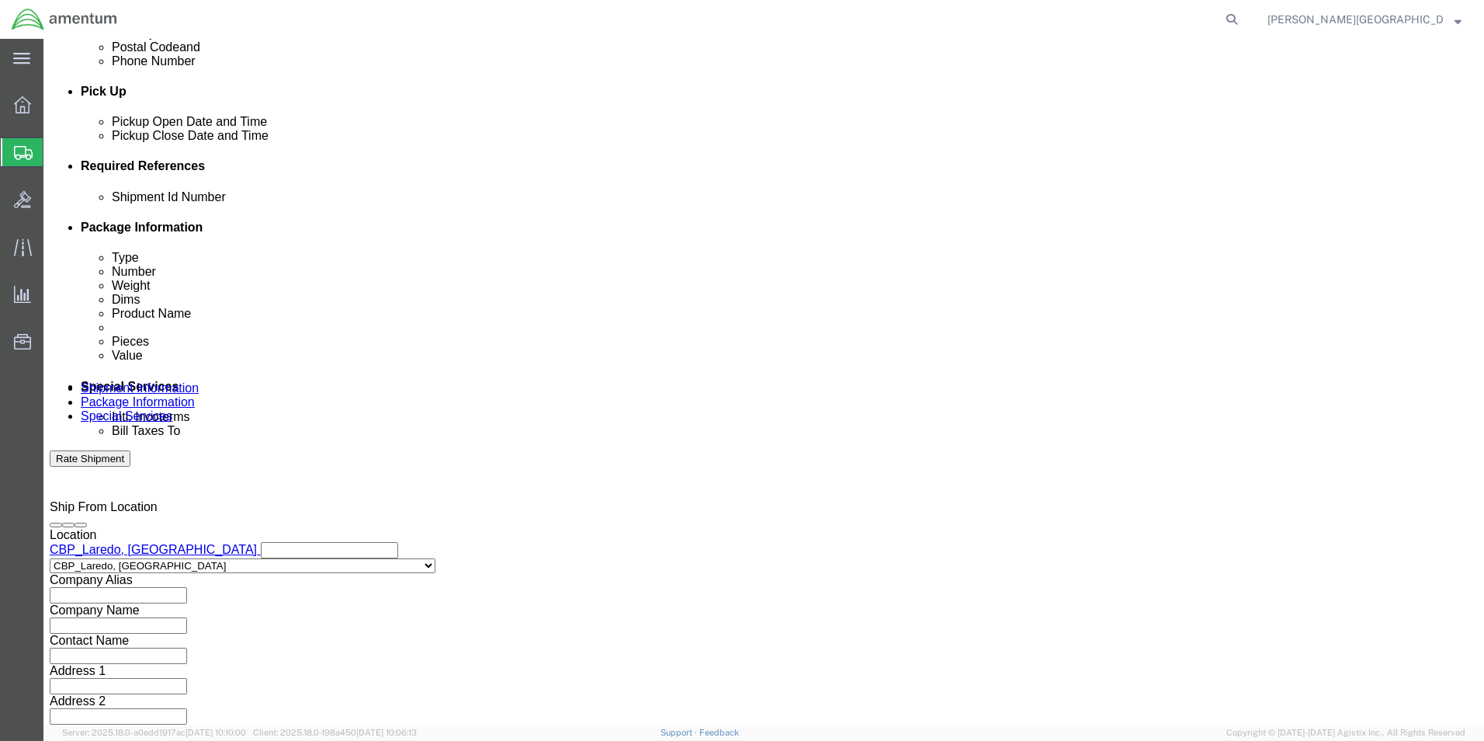
scroll to position [0, 0]
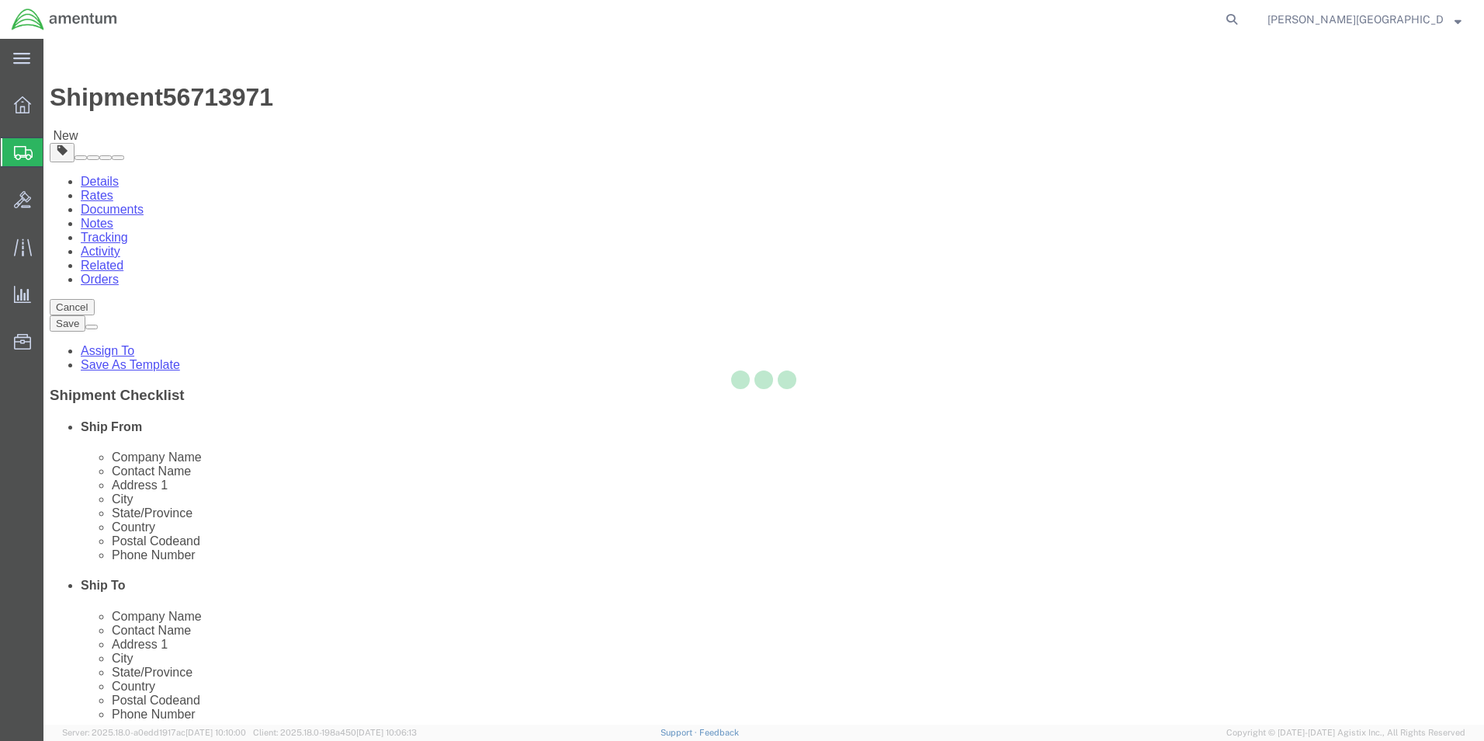
select select "CBOX"
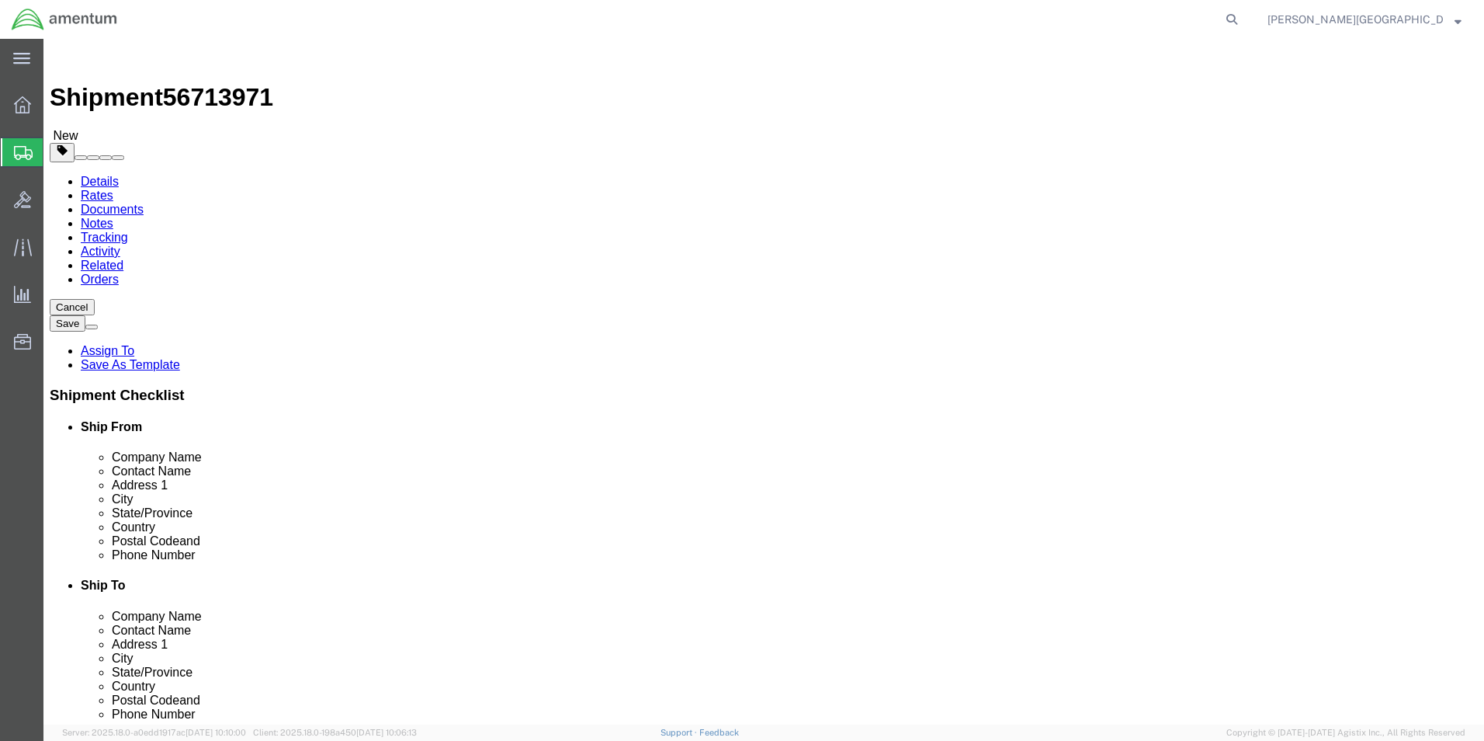
click input "text"
type input "11"
click input "text"
type input "11"
click input "text"
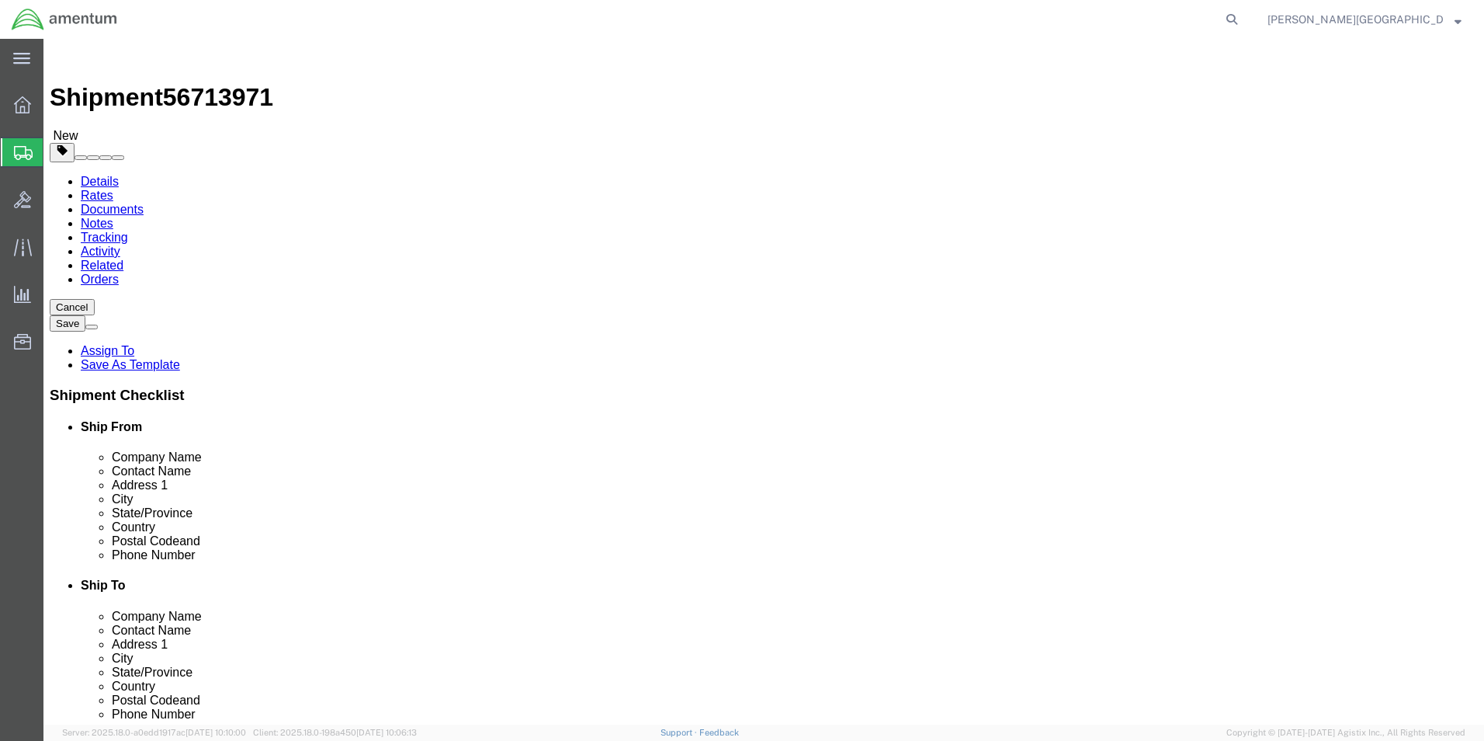
type input "11"
click input "0.00"
type input "5.00"
click link "Add Content"
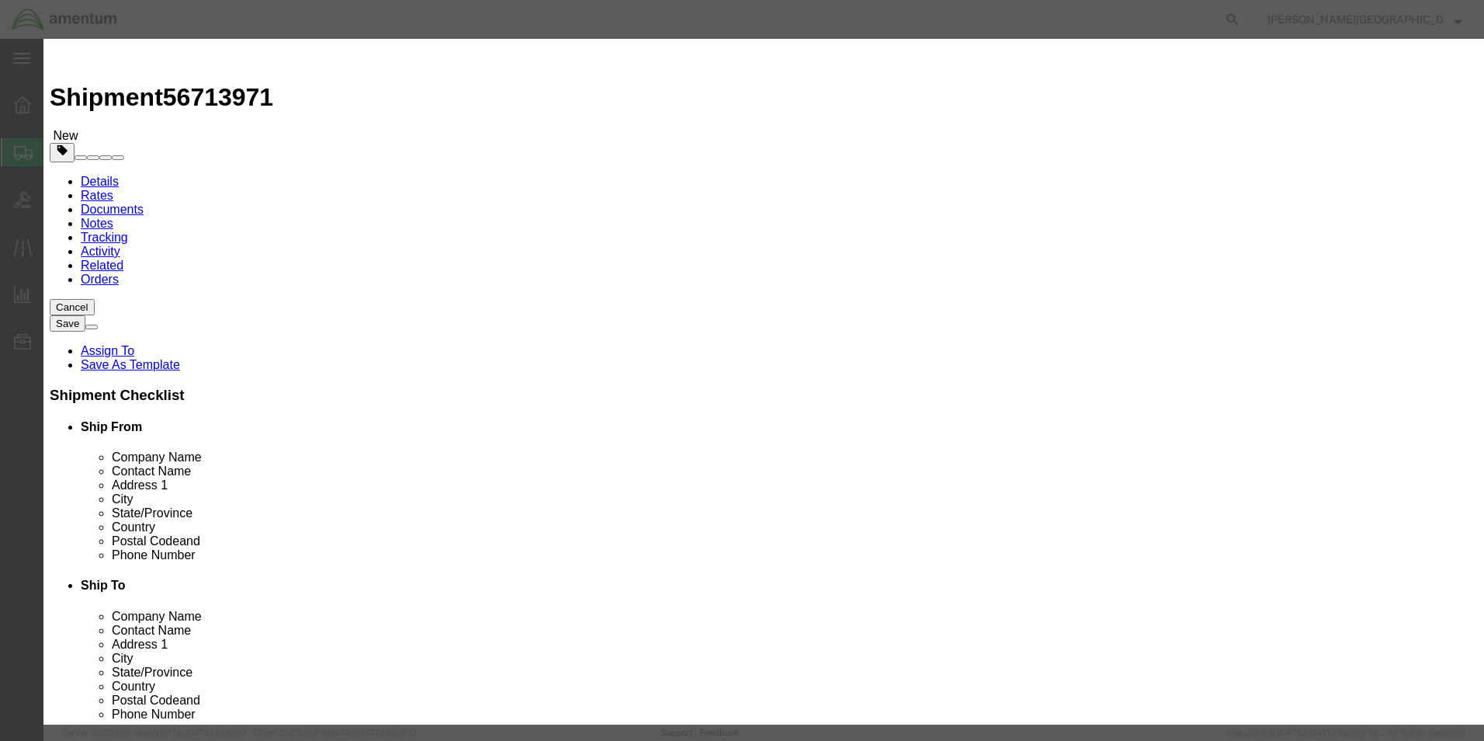
click input "text"
type input "Brushless Motor"
click textarea
type textarea "PN: IFSS-050143-3DCB SN: 5891"
click input "0"
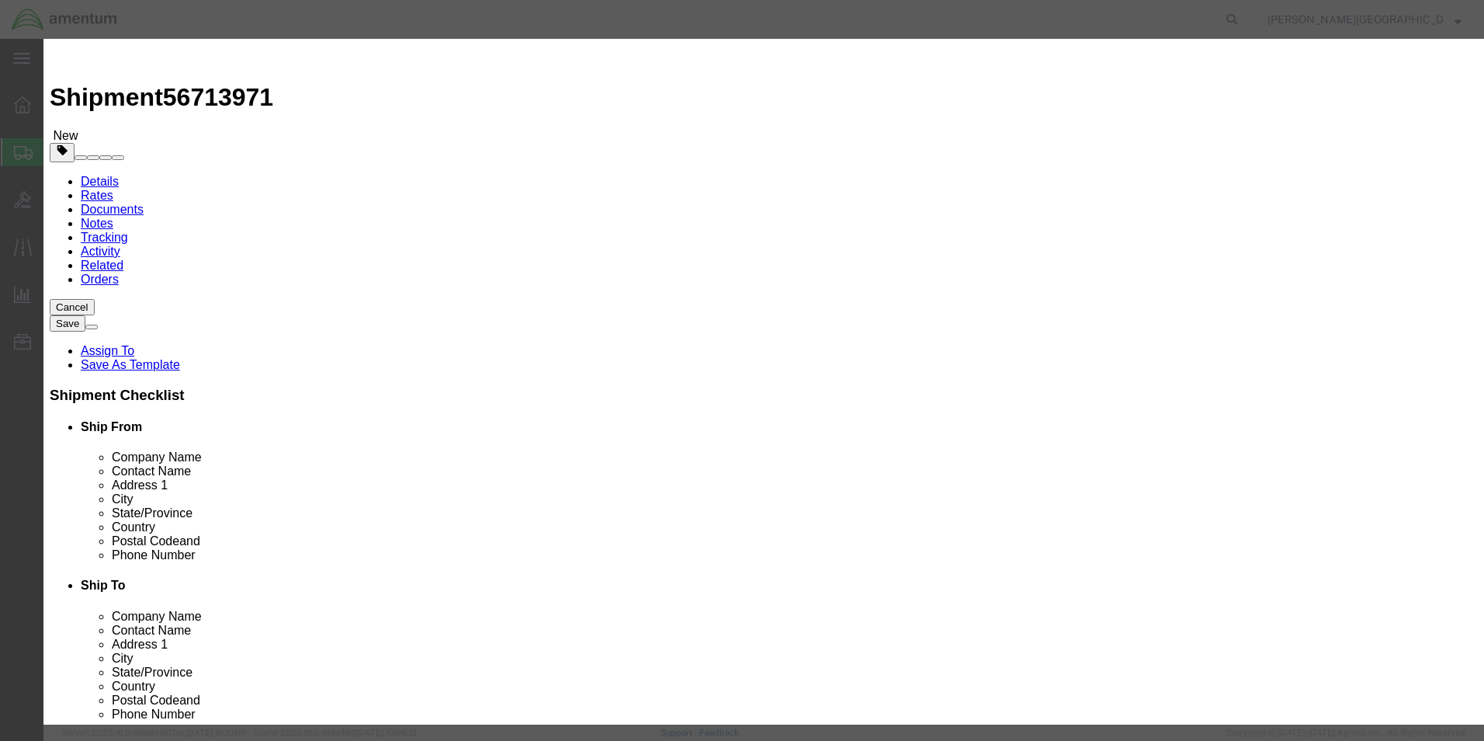
type input "1"
click input "text"
type input "3500.00"
click button "Save & Close"
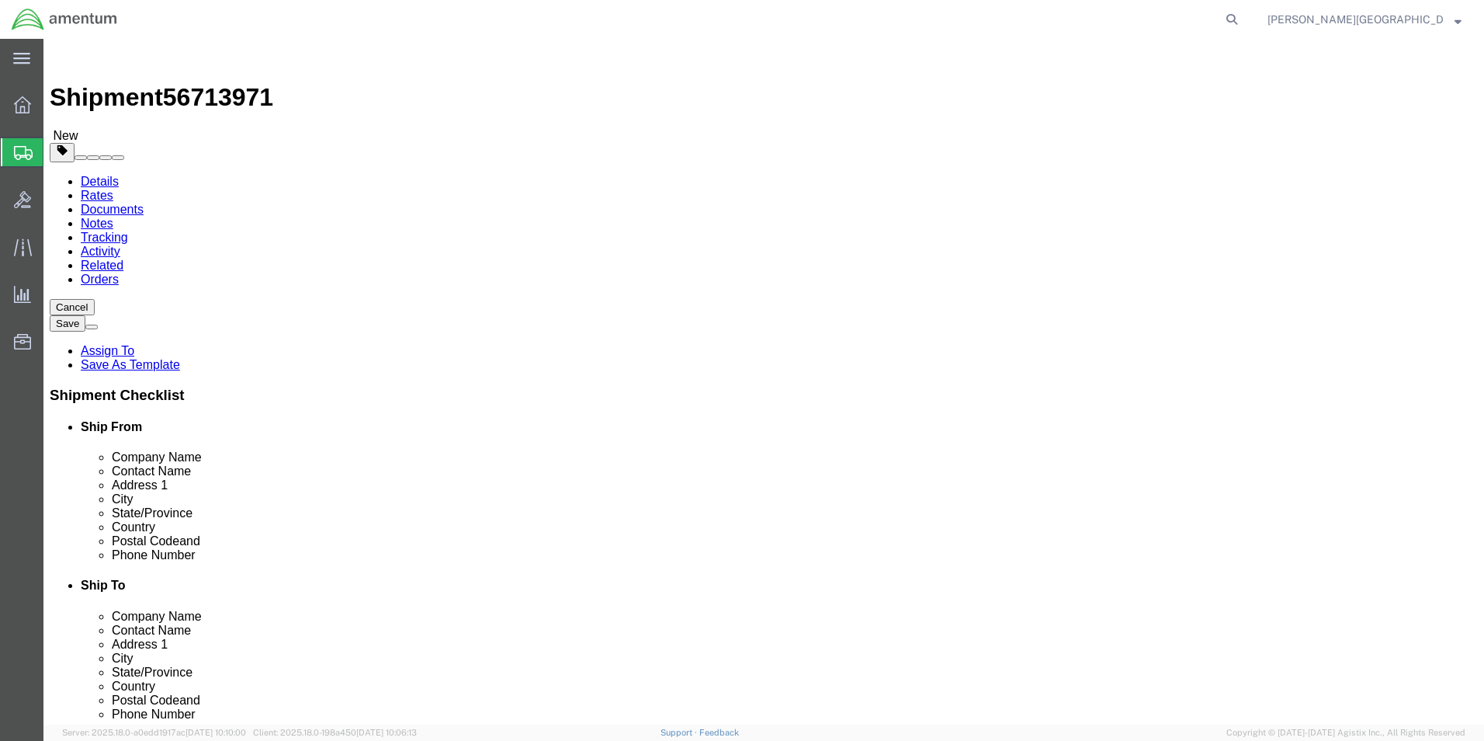
click button "Continue"
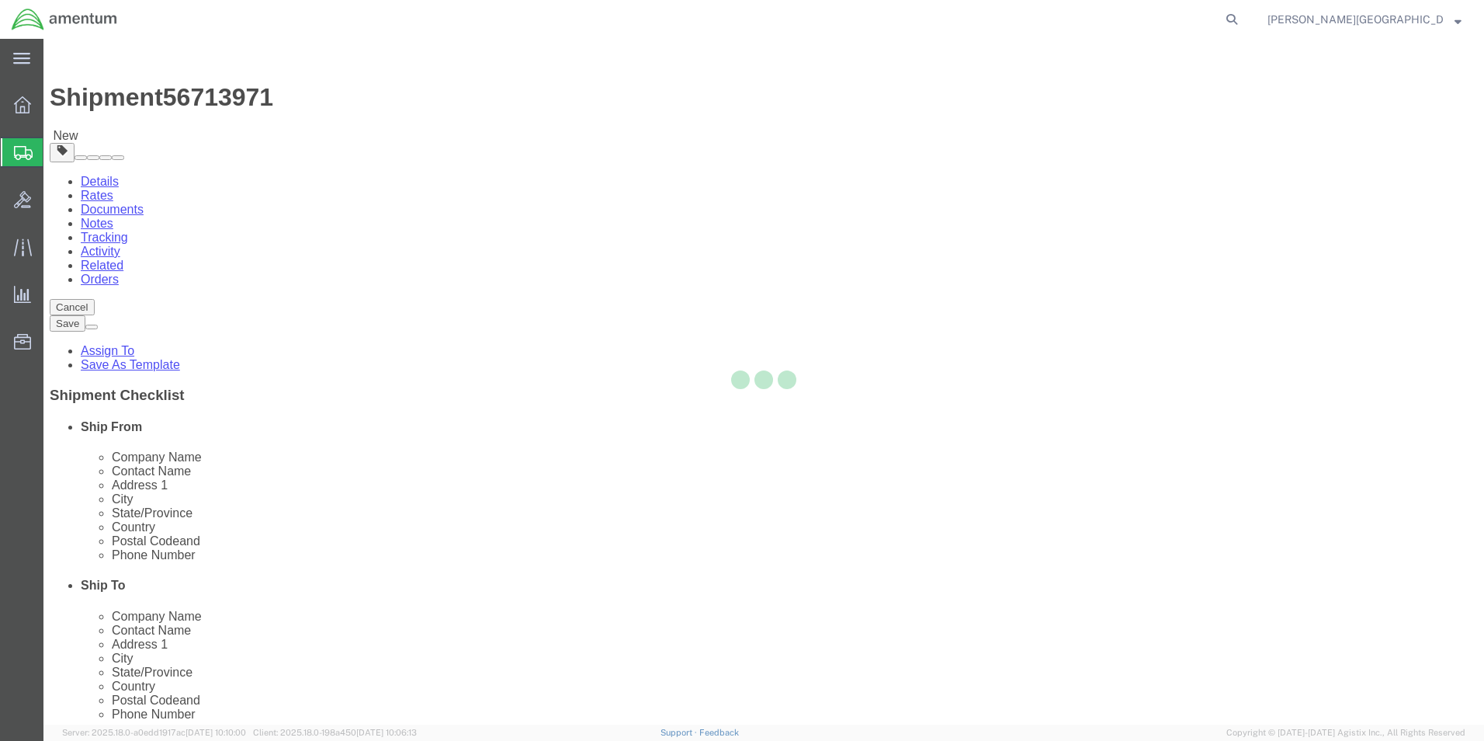
select select
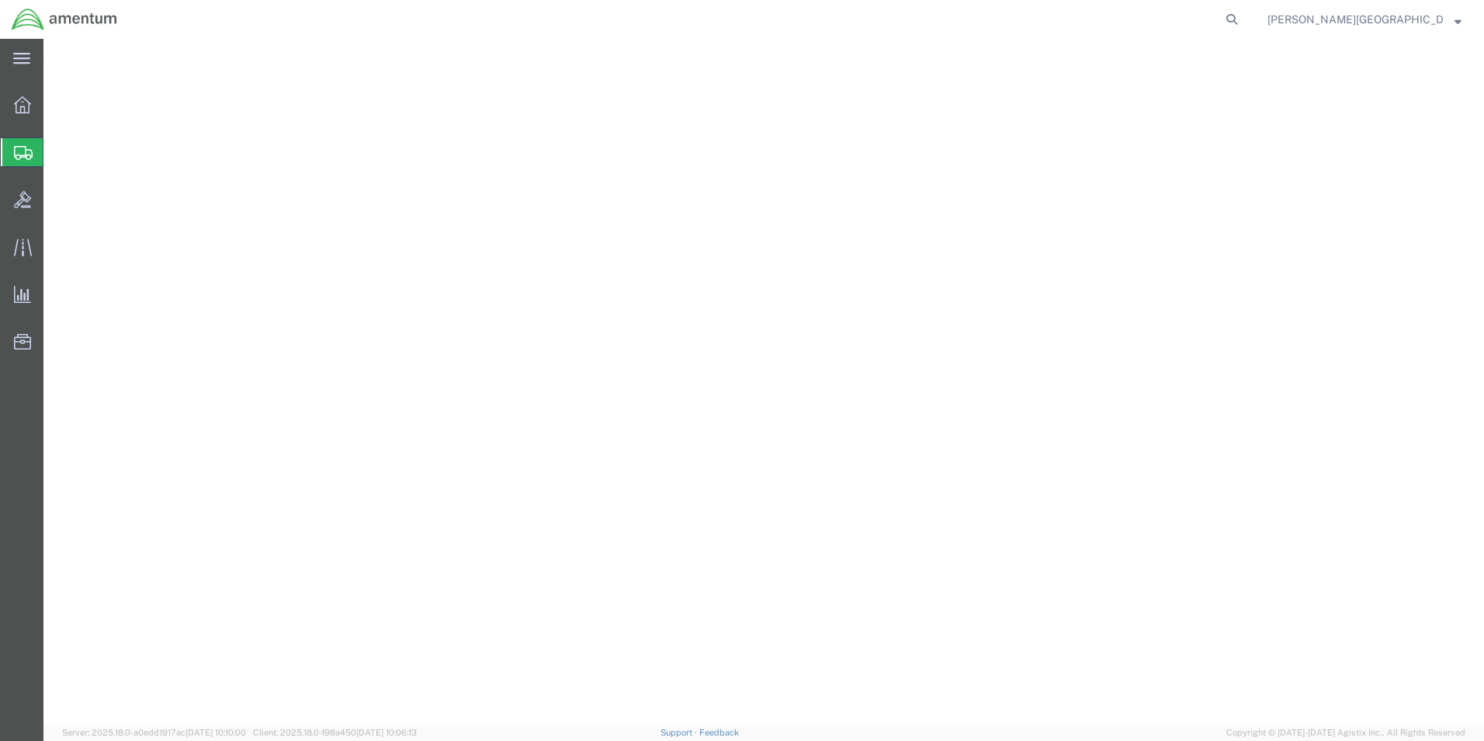
select select
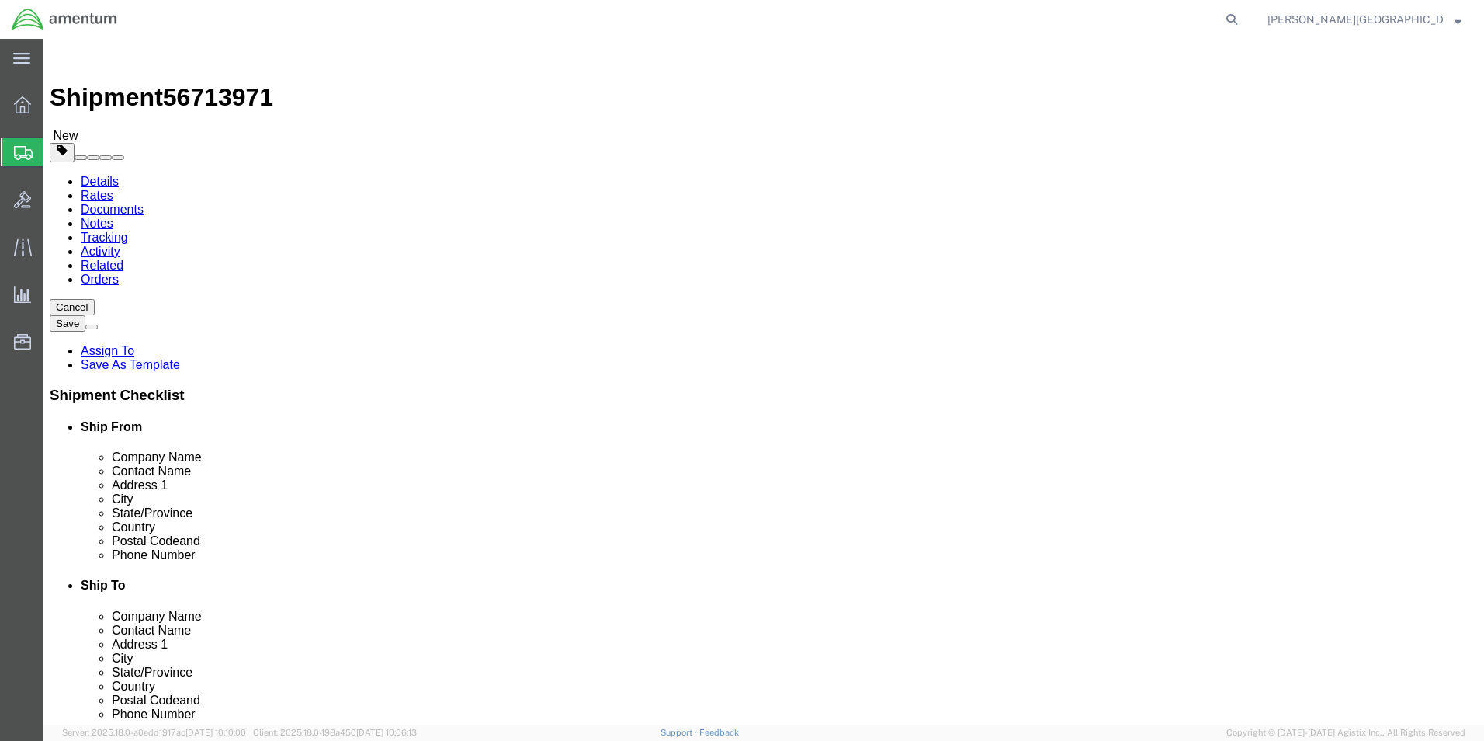
click icon
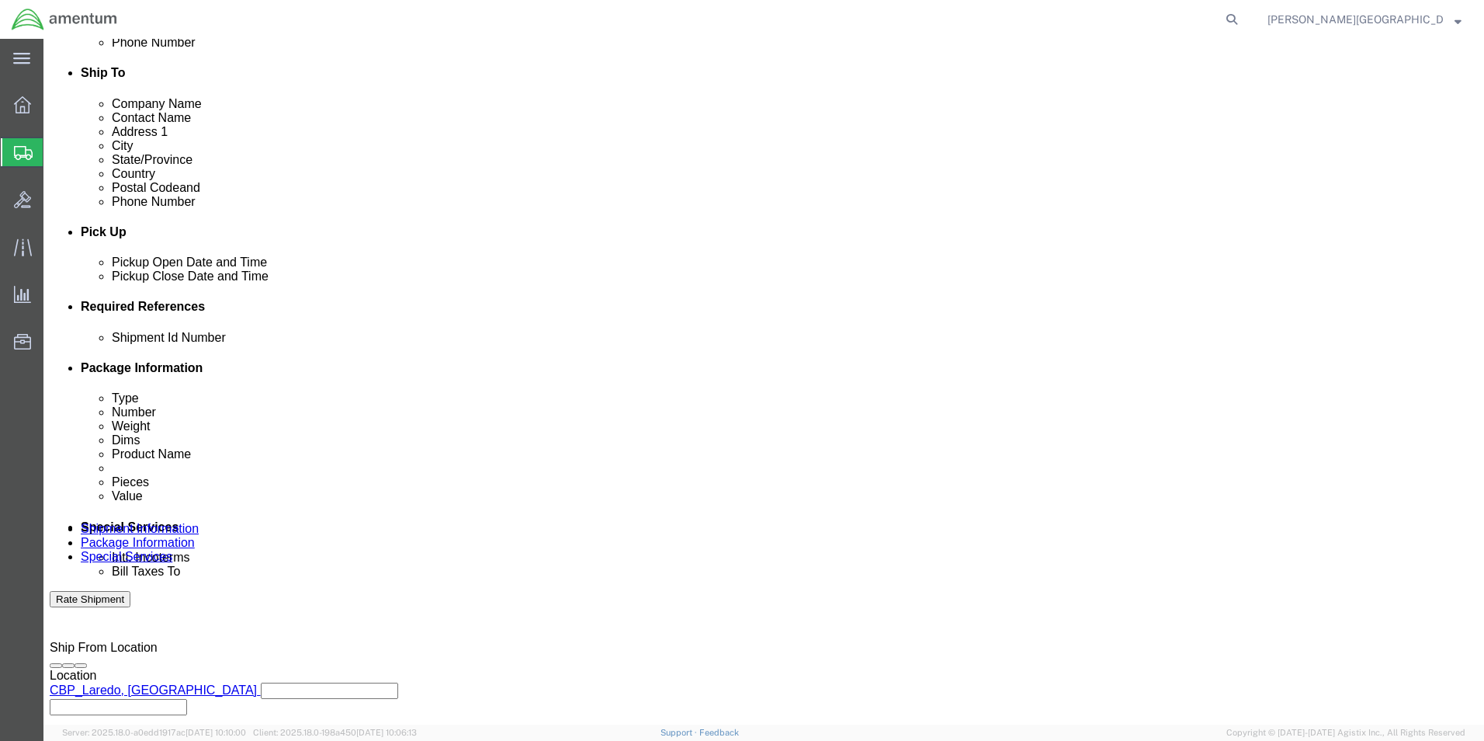
scroll to position [677, 0]
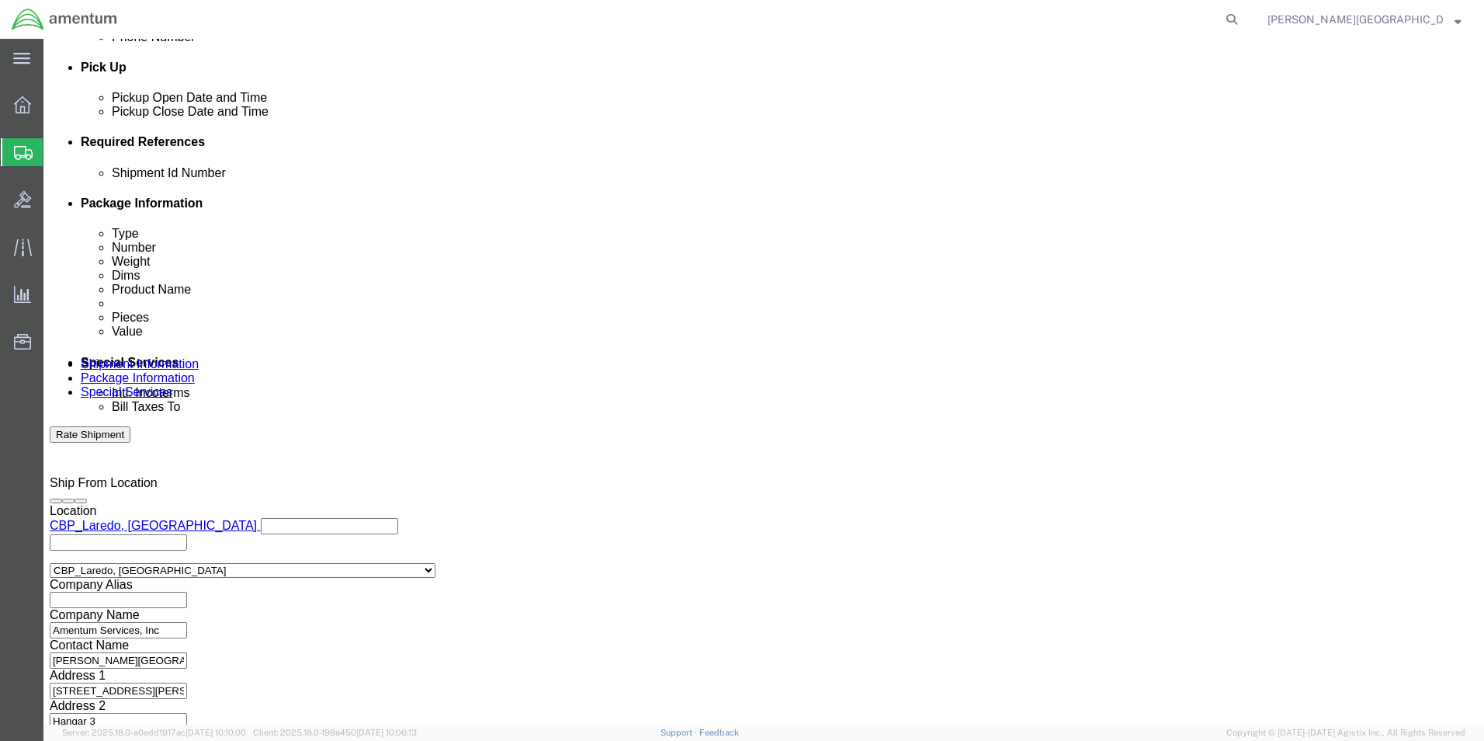
click input "text"
type input "56713971"
click button "Continue"
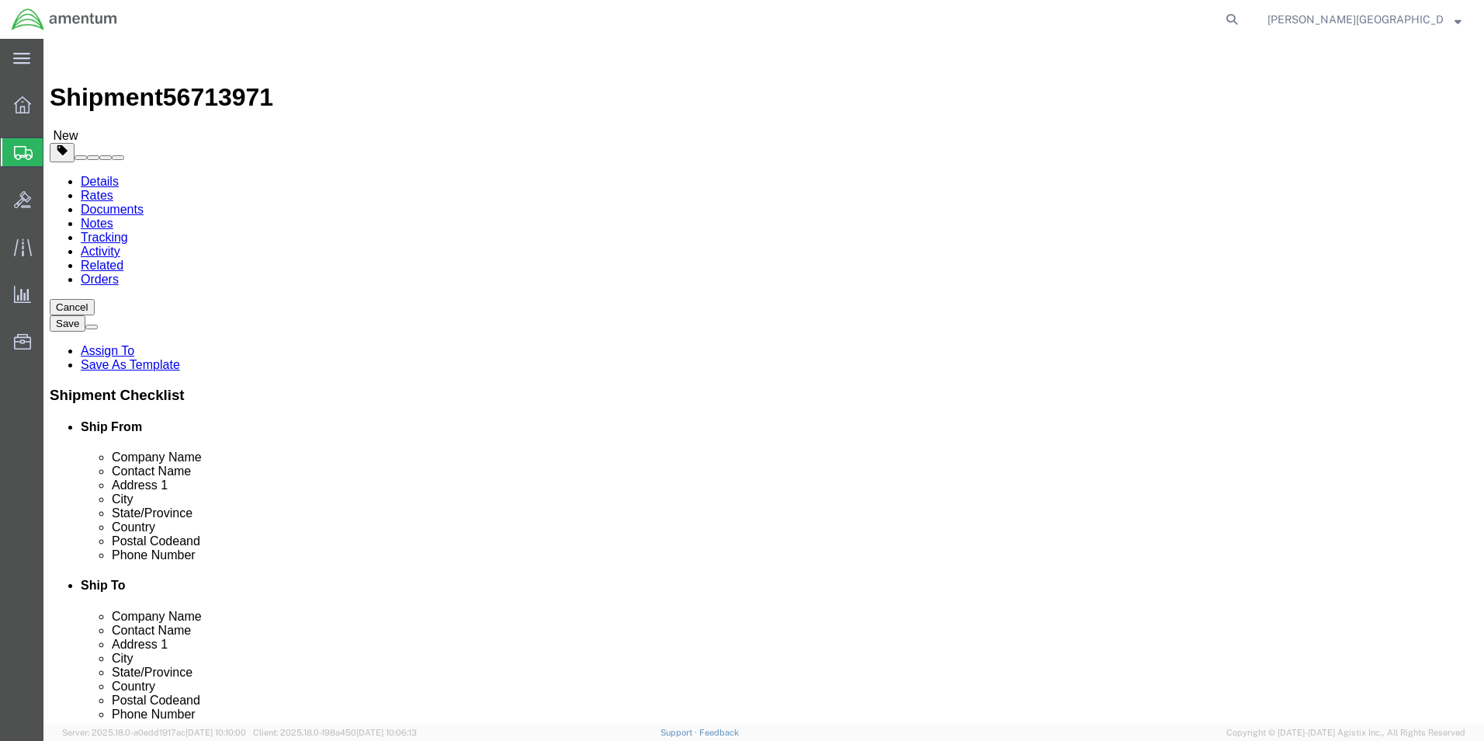
click button "Continue"
click button "Rate Shipment"
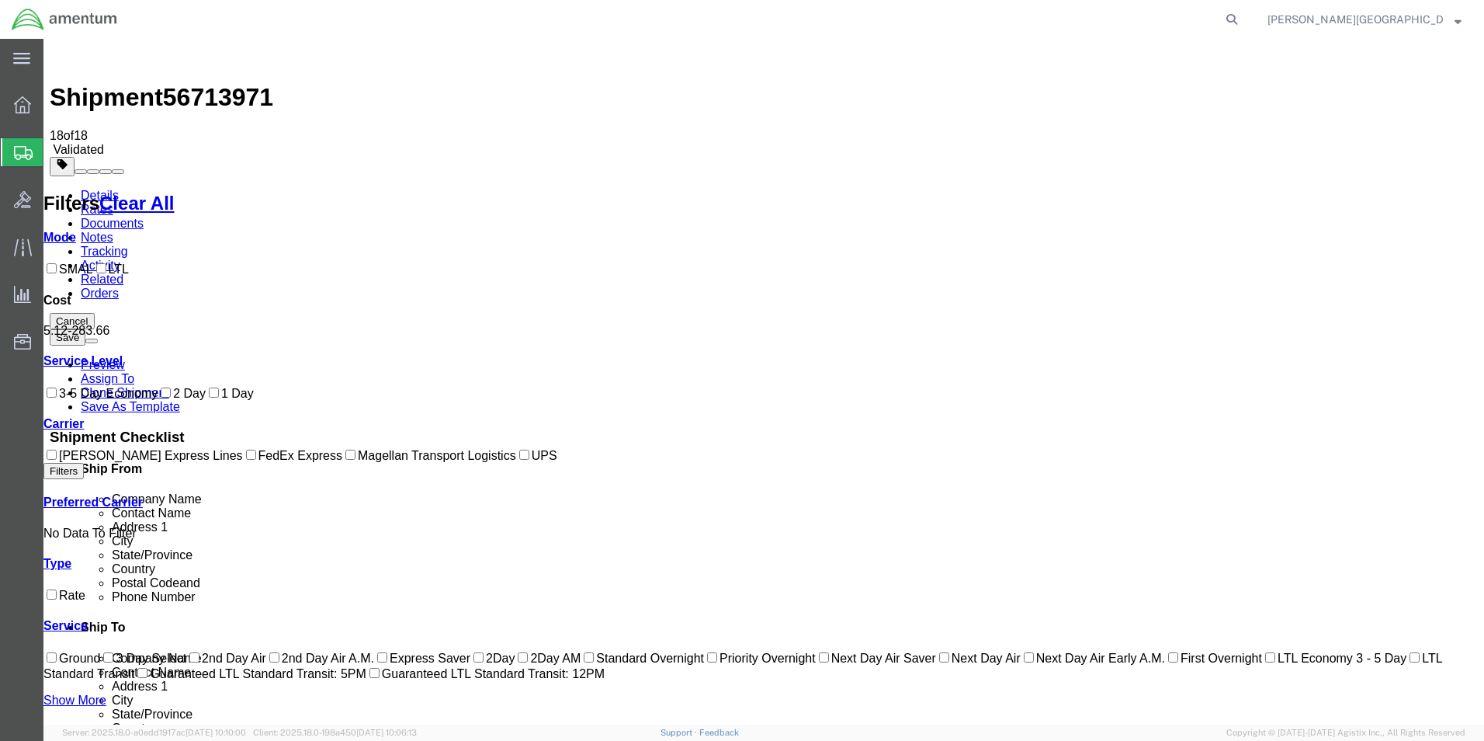
checkbox input "true"
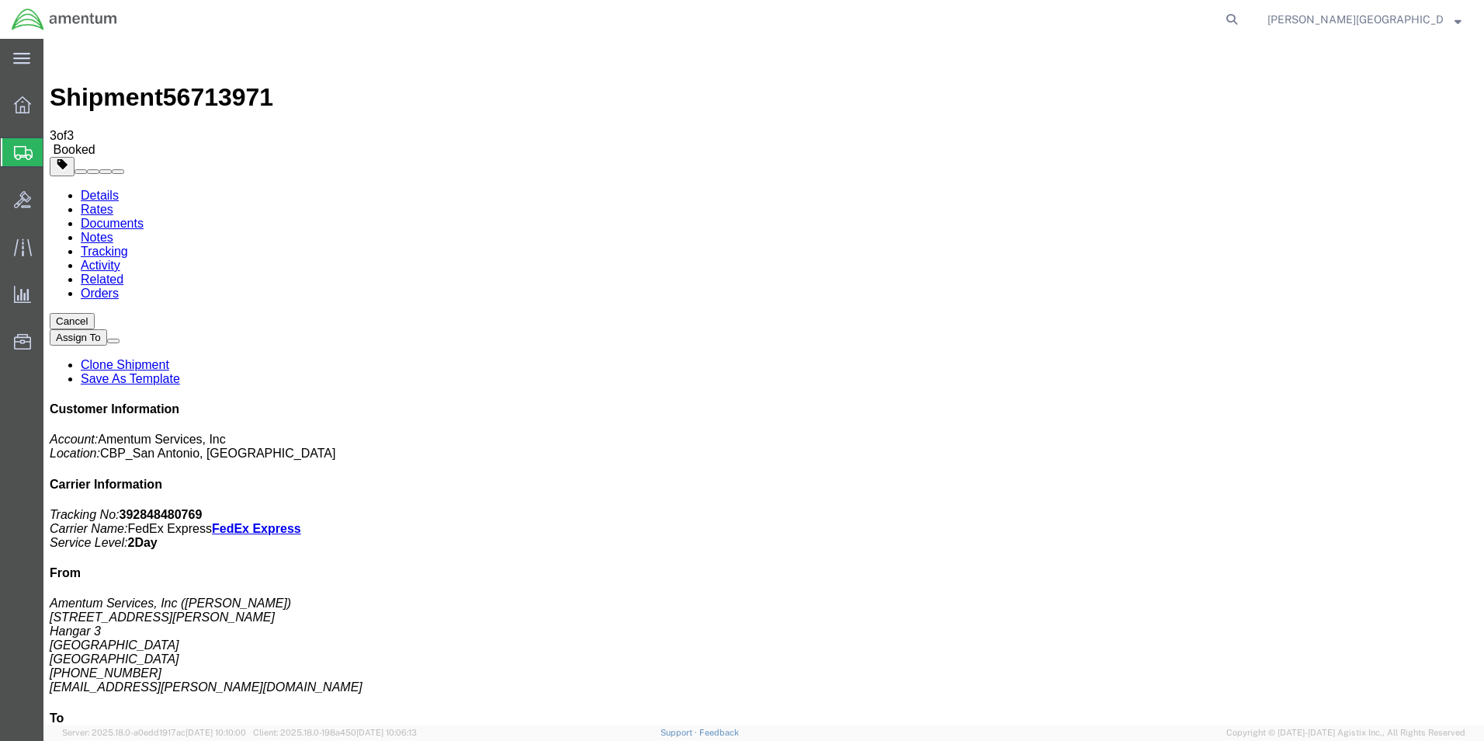
drag, startPoint x: 648, startPoint y: 279, endPoint x: 658, endPoint y: 352, distance: 73.6
click at [0, 0] on span "Create Shipment" at bounding box center [0, 0] width 0 height 0
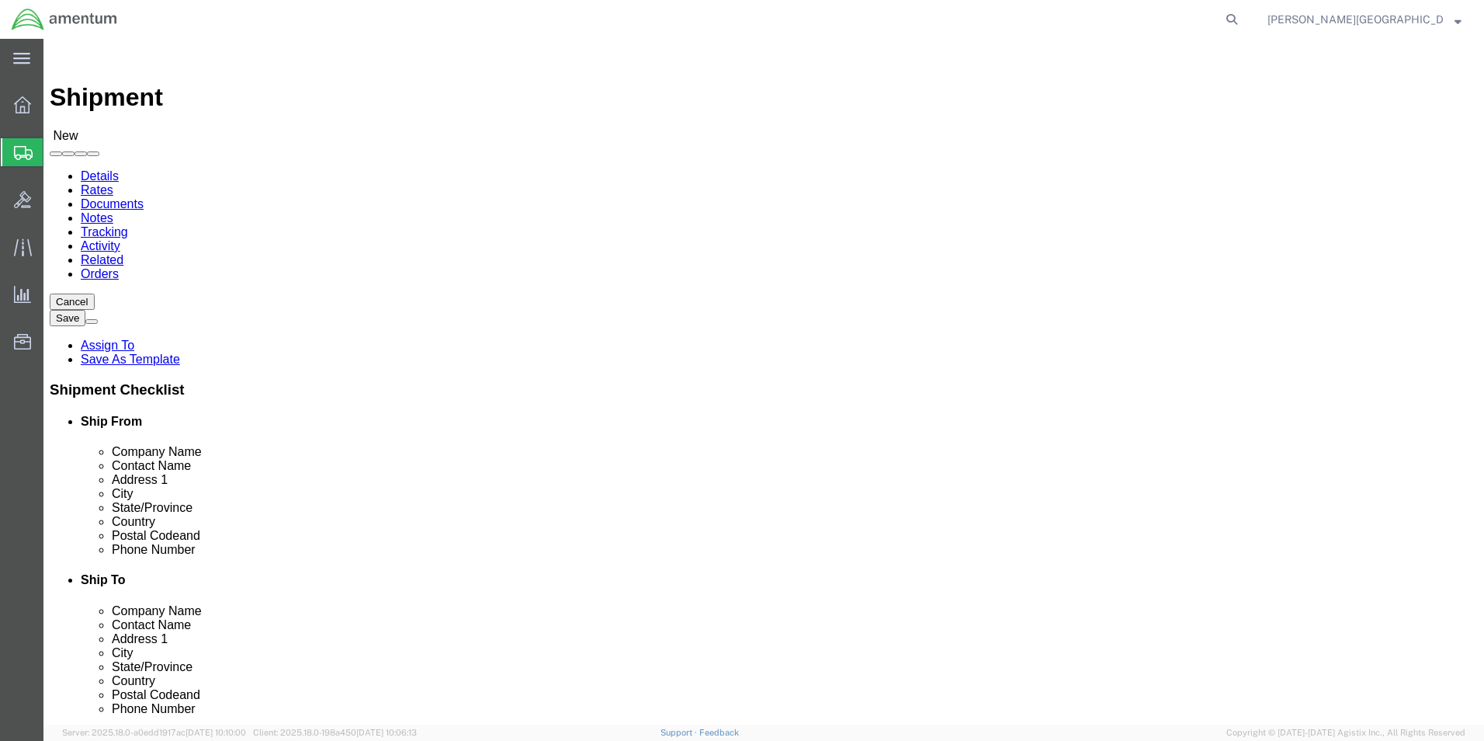
scroll to position [2950, 0]
select select "49940"
select select "[GEOGRAPHIC_DATA]"
drag, startPoint x: 301, startPoint y: 529, endPoint x: 209, endPoint y: 526, distance: 92.4
click input "text"
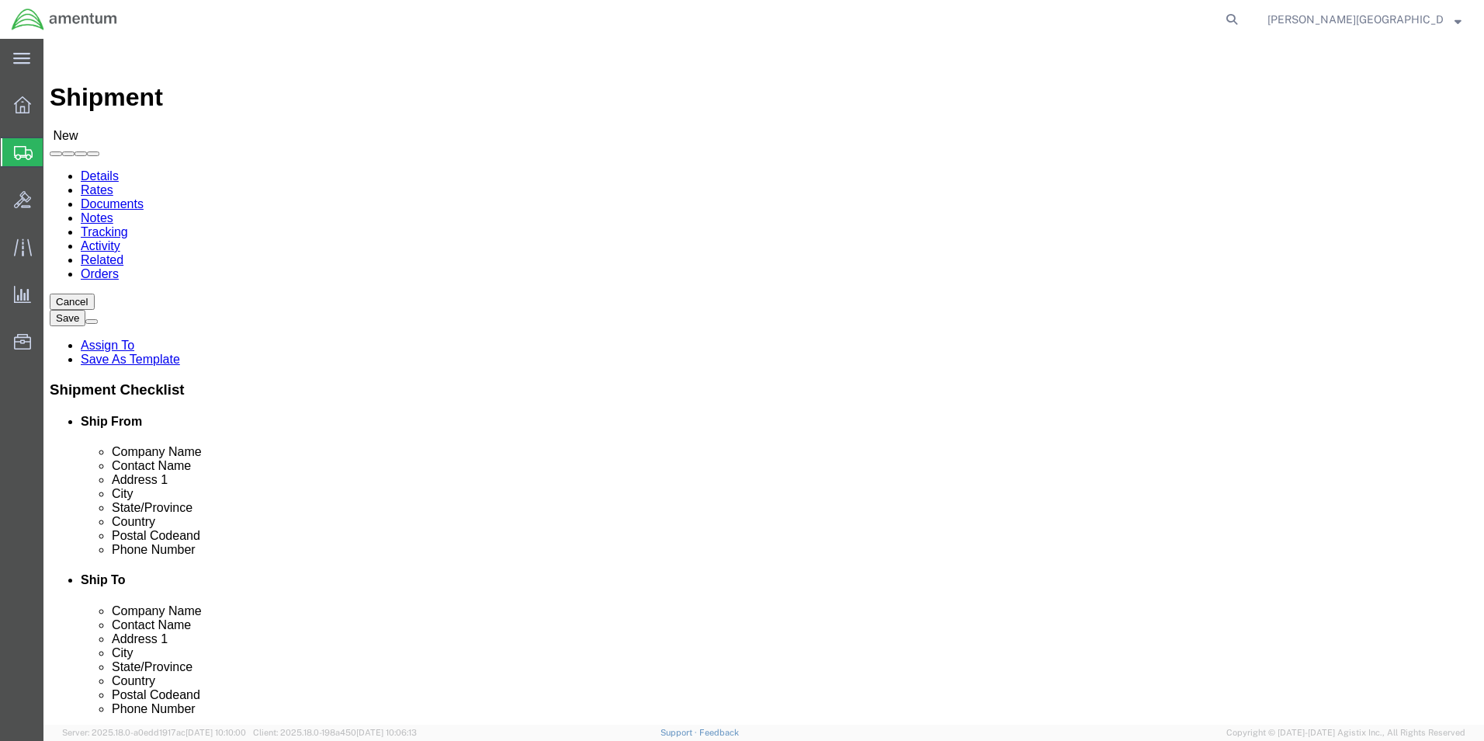
type input "[PHONE_NUMBER]"
select select "49831"
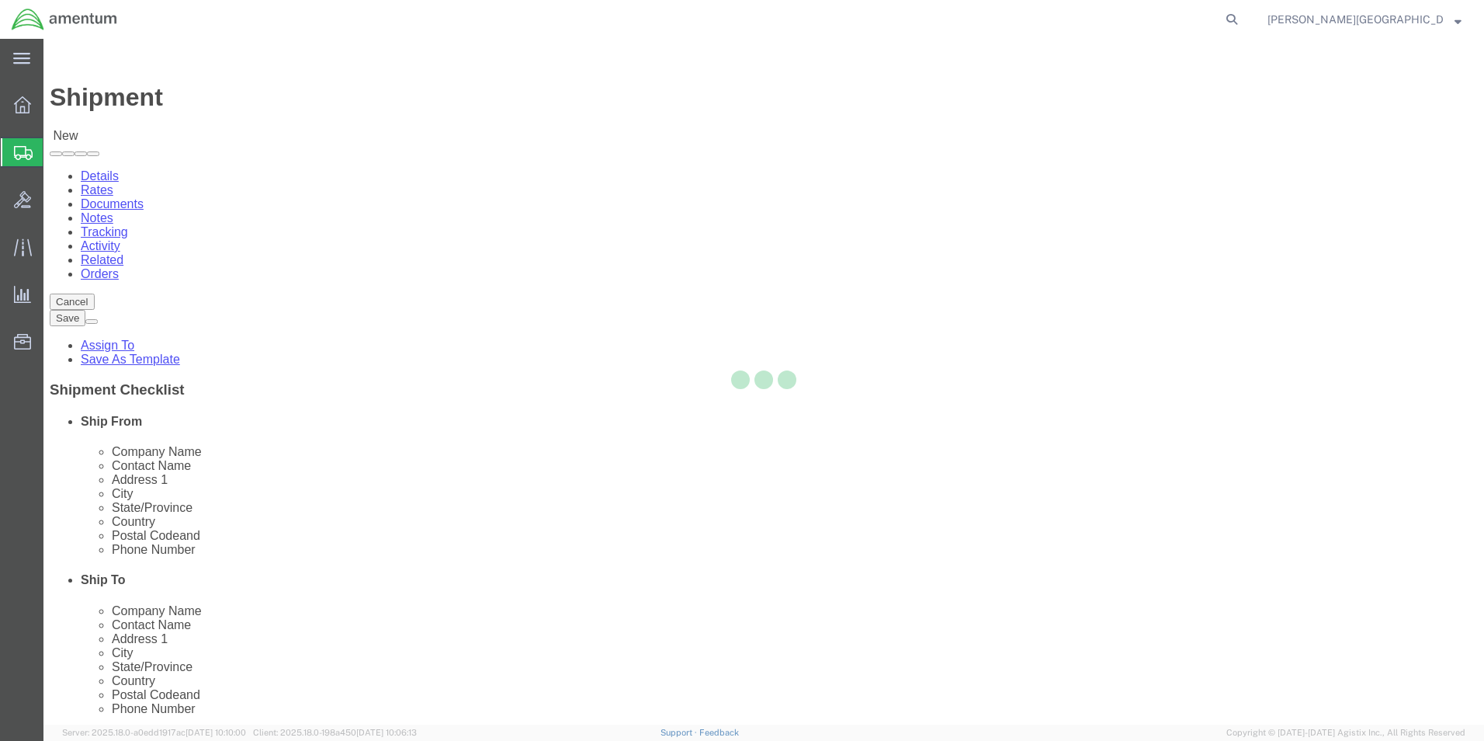
select select "[GEOGRAPHIC_DATA]"
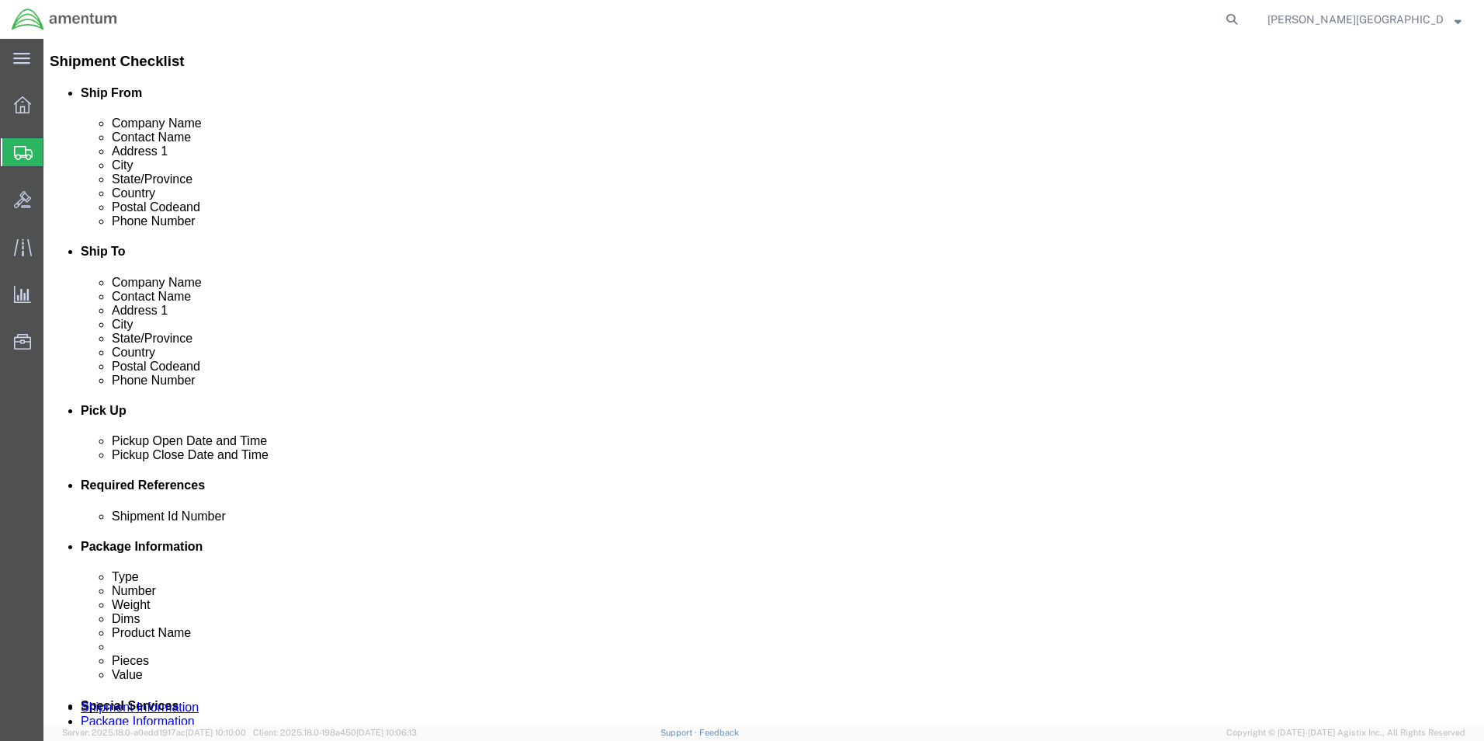
scroll to position [466, 0]
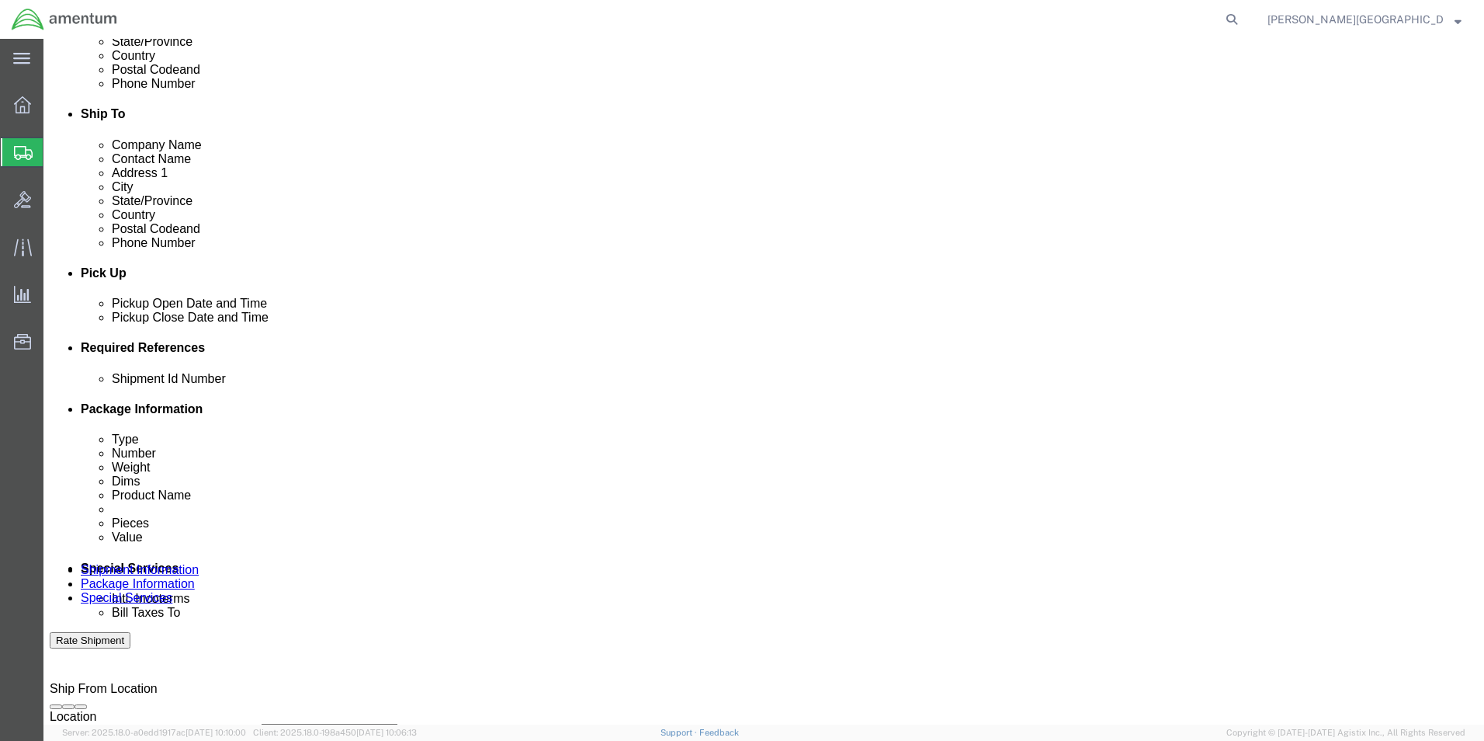
click button "Add reference"
click select "Select Account Type Activity ID Airline Appointment Number ASN Batch Request # …"
select select "DEPT"
click select "Select Account Type Activity ID Airline Appointment Number ASN Batch Request # …"
click input "text"
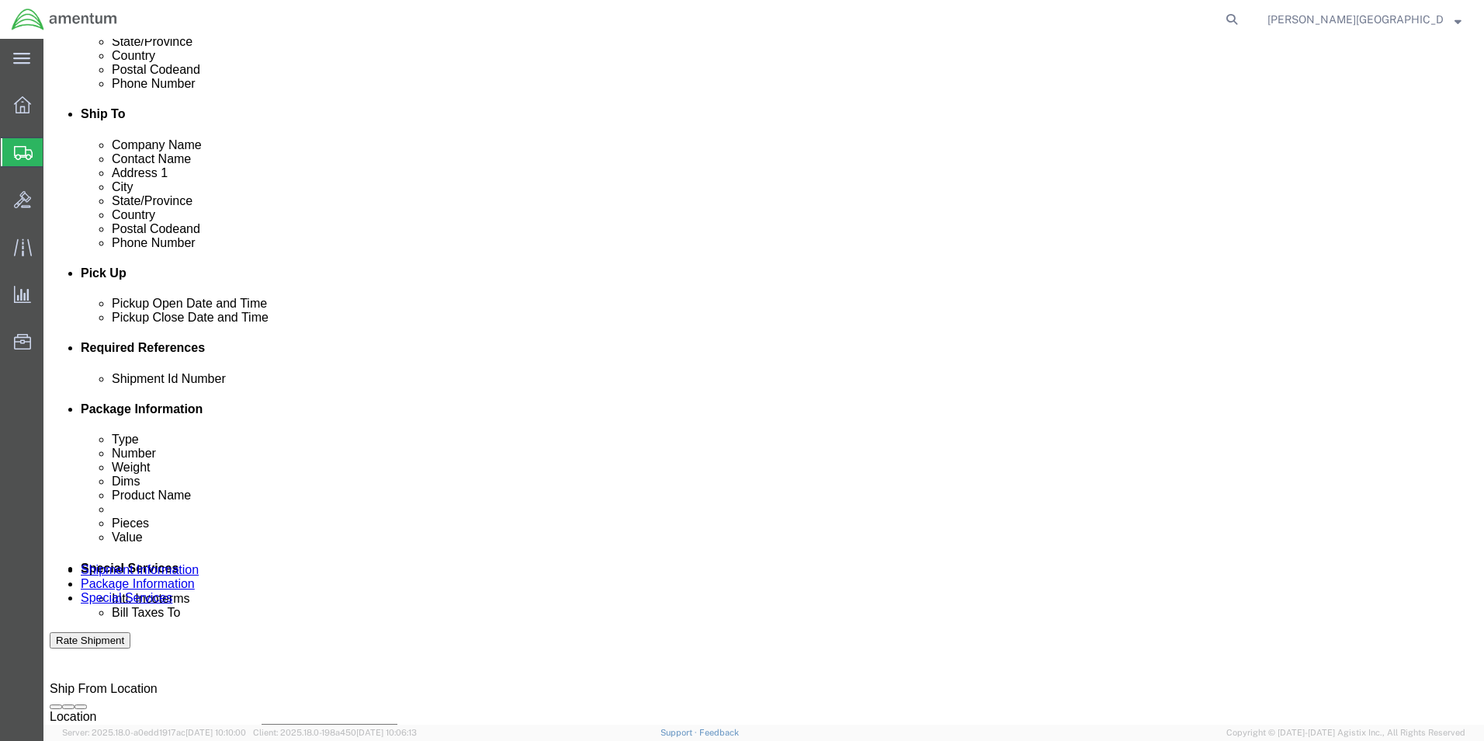
type input "Supply Department"
click div "Add reference"
click button "Add reference"
click select "Select Account Type Activity ID Airline Appointment Number ASN Batch Request # …"
select select "PROJNUM"
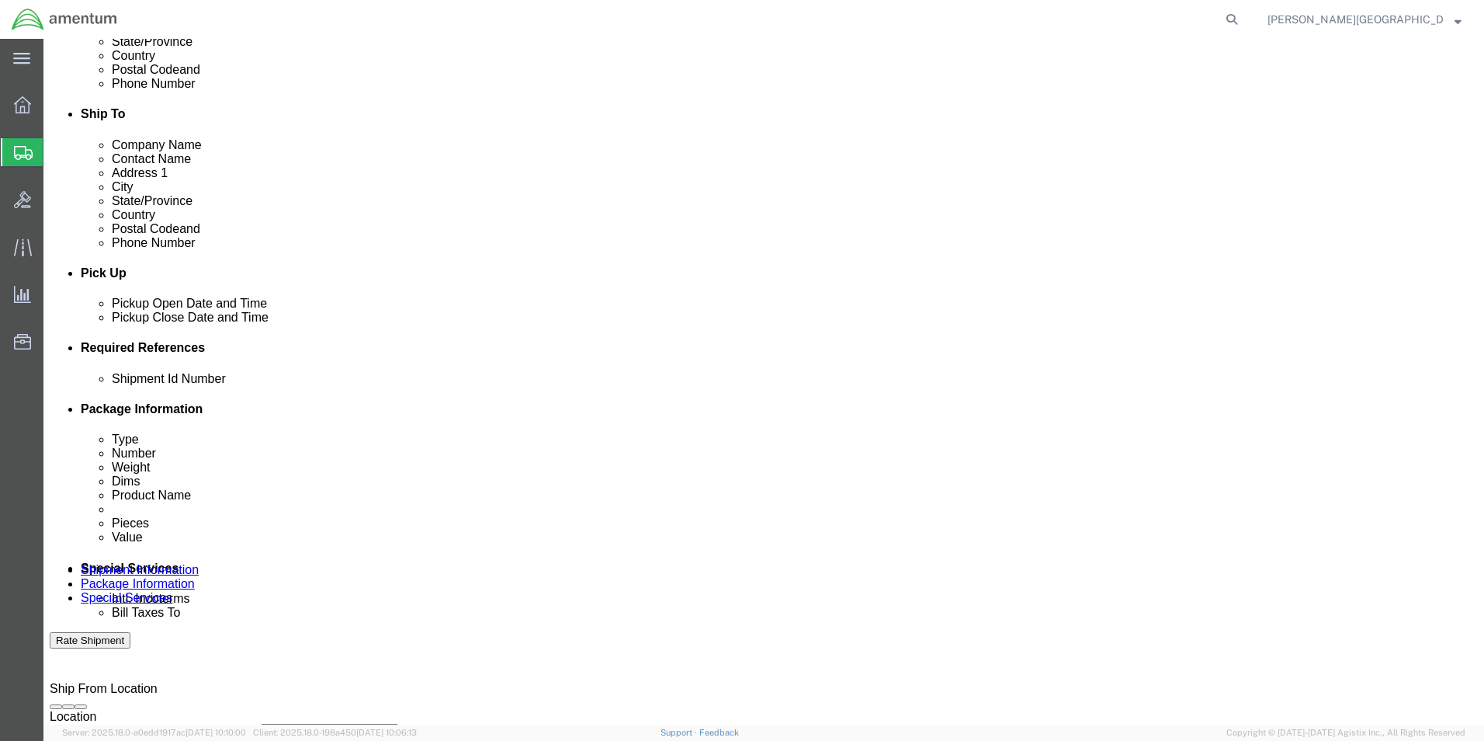
click select "Select Account Type Activity ID Airline Appointment Number ASN Batch Request # …"
click input "text"
click input "6118.02.03.2219.000.LRT.0000"
type input "6118.03.03.2219.000.LRT.0000"
click button "Add reference"
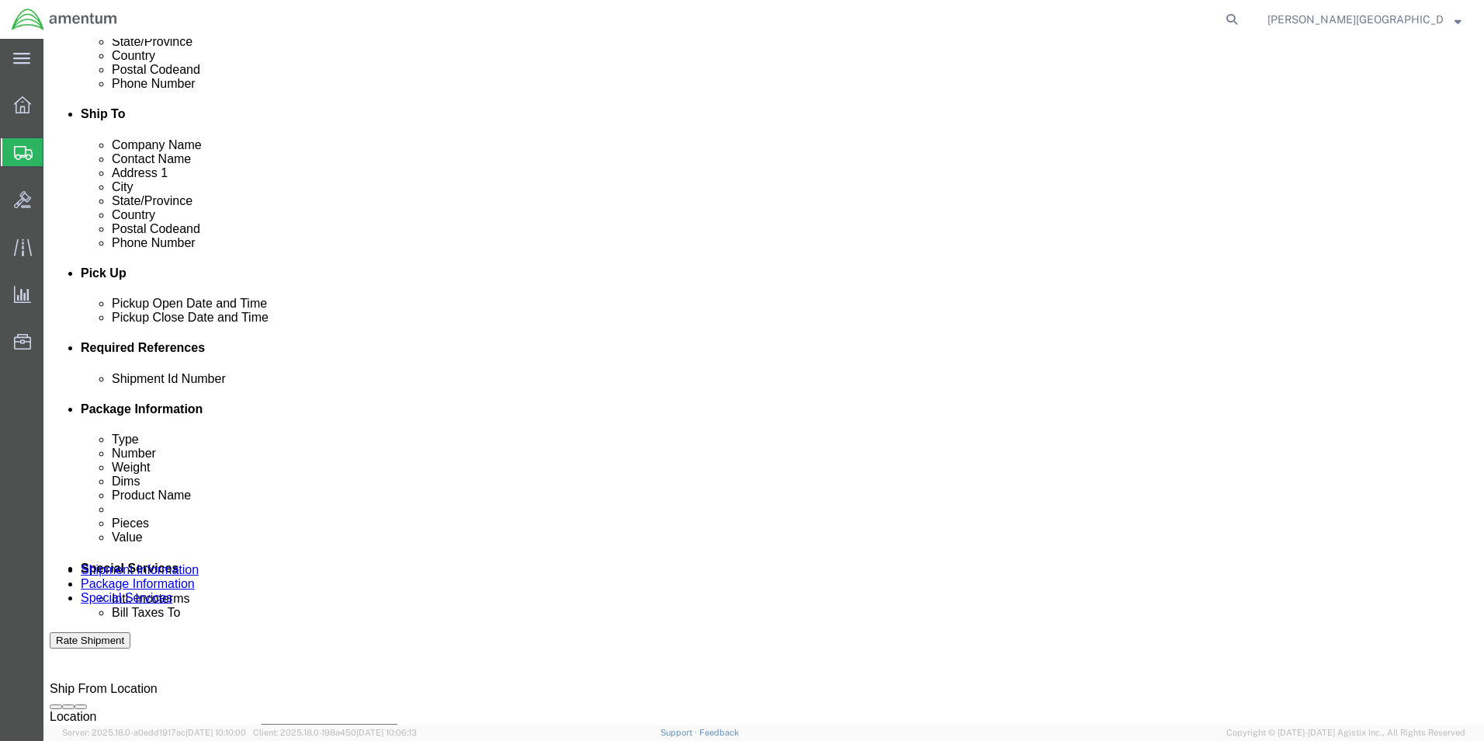
click select "Select Account Type Activity ID Airline Appointment Number ASN Batch Request # …"
select select "CUSTREF"
click select "Select Account Type Activity ID Airline Appointment Number ASN Batch Request # …"
click input "text"
paste input "USAGE#: 328558"
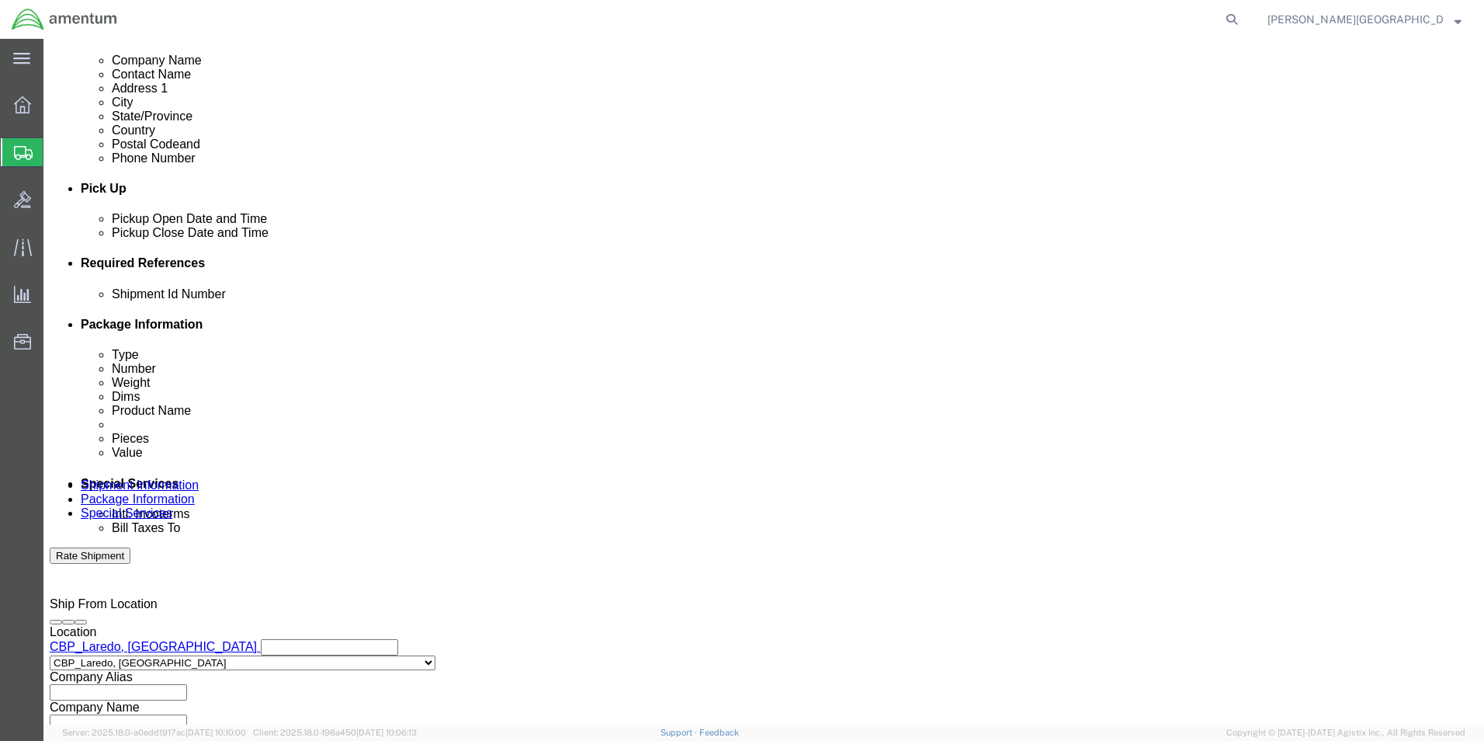
scroll to position [677, 0]
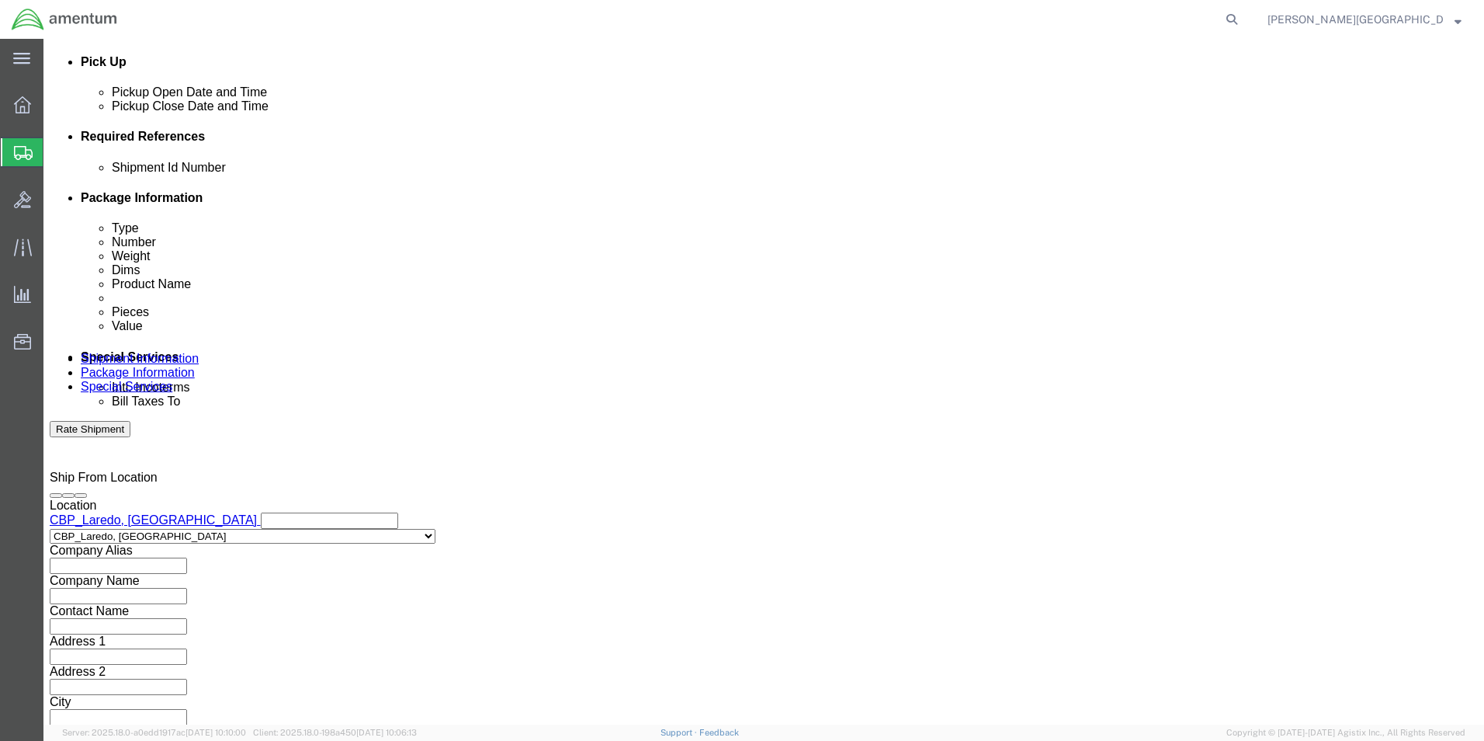
type input "USAGE#: 328558 Antenna Actuator SN B1030"
click button "Continue"
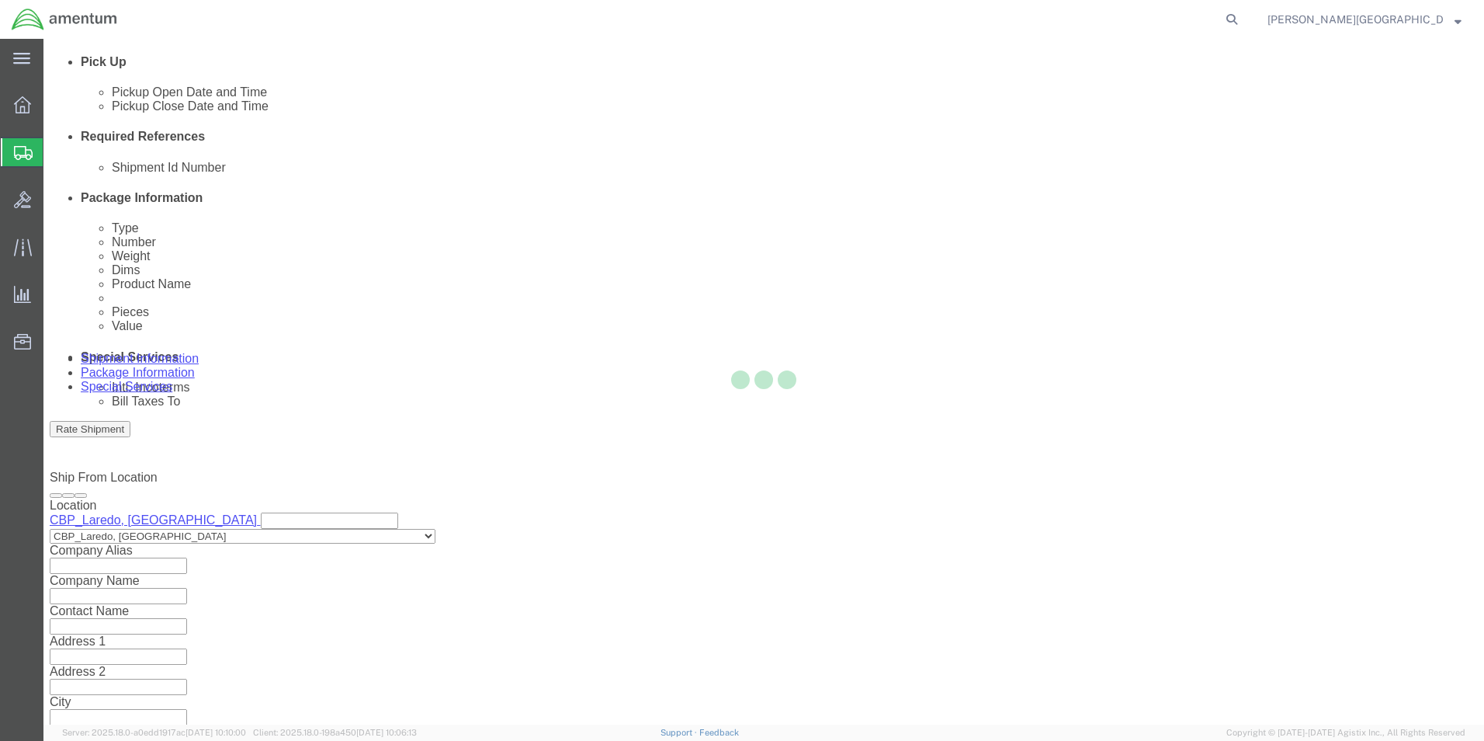
scroll to position [0, 0]
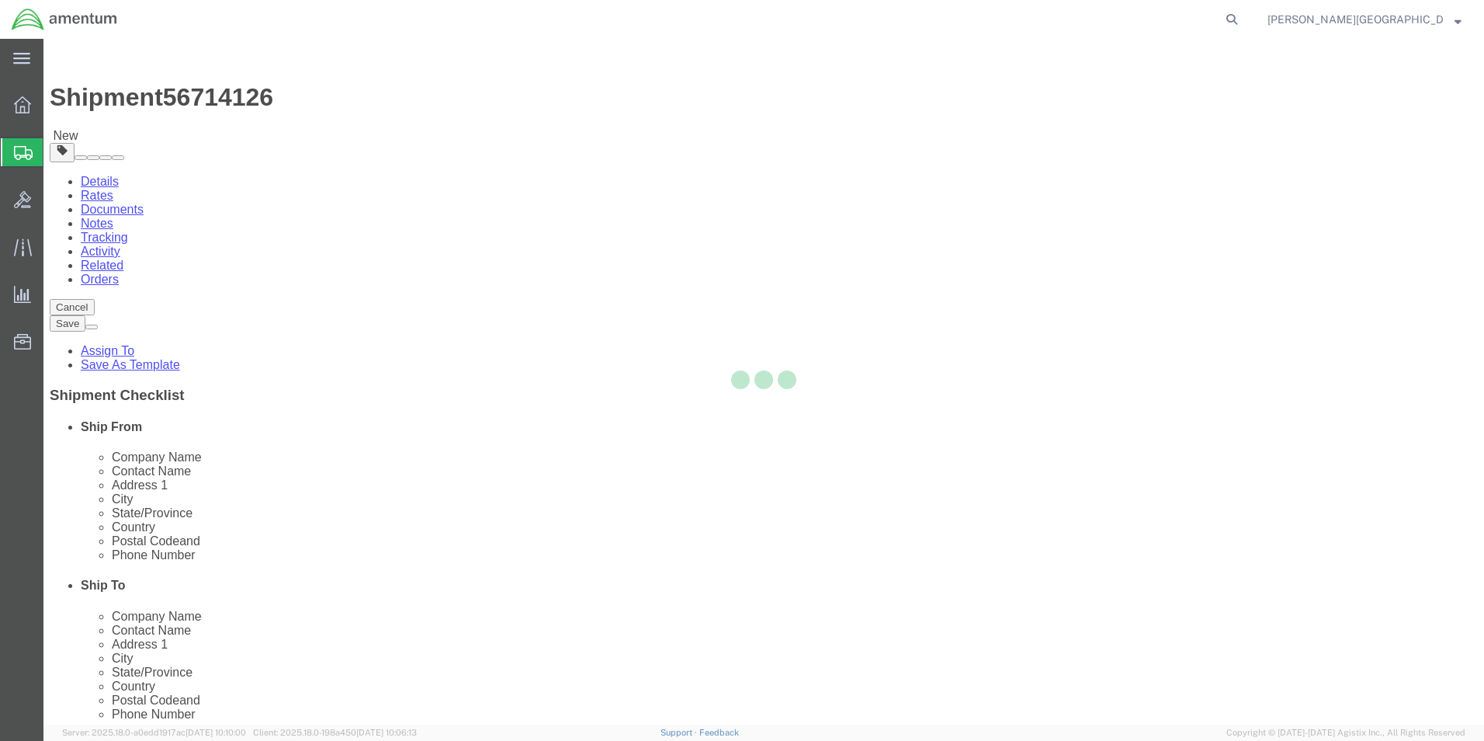
select select "CBOX"
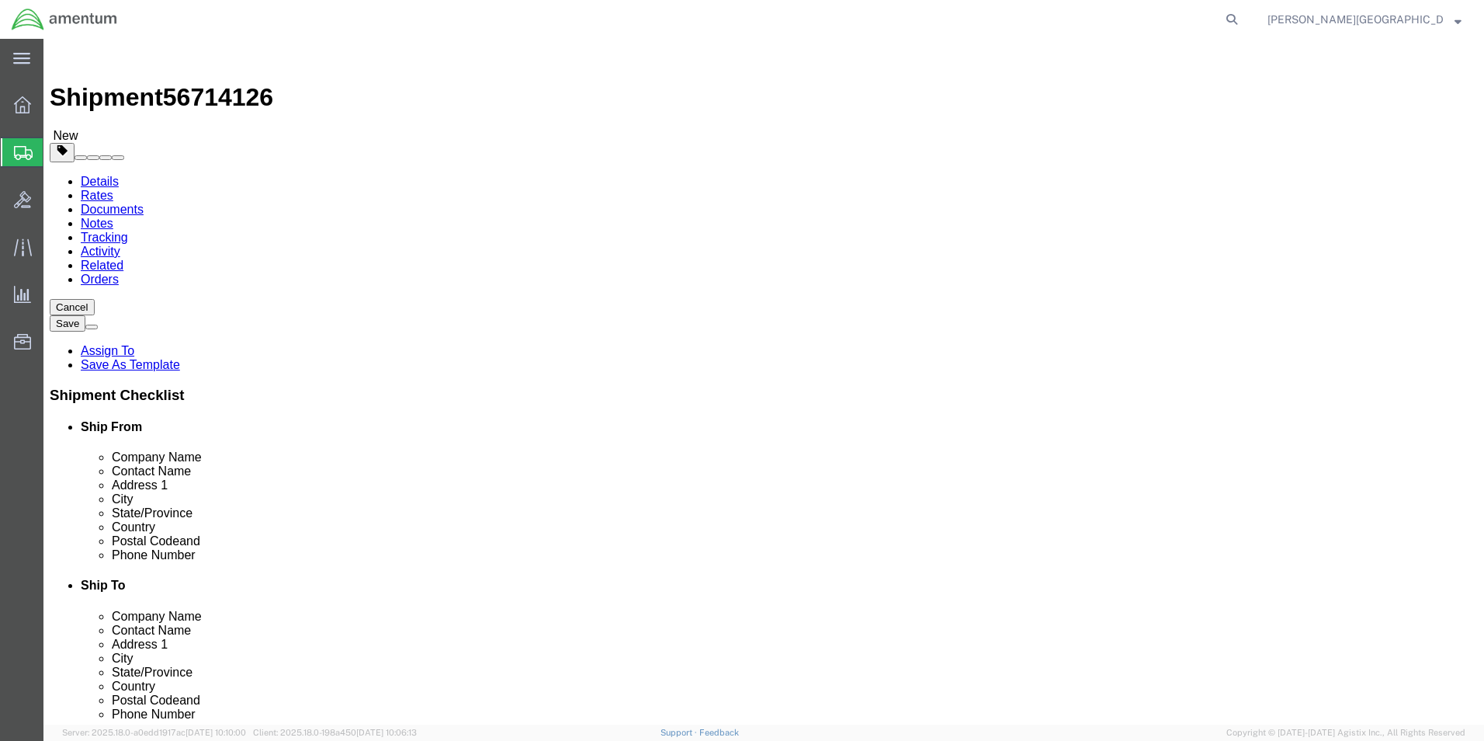
click input "text"
type input "12"
click input "text"
type input "12"
click input "text"
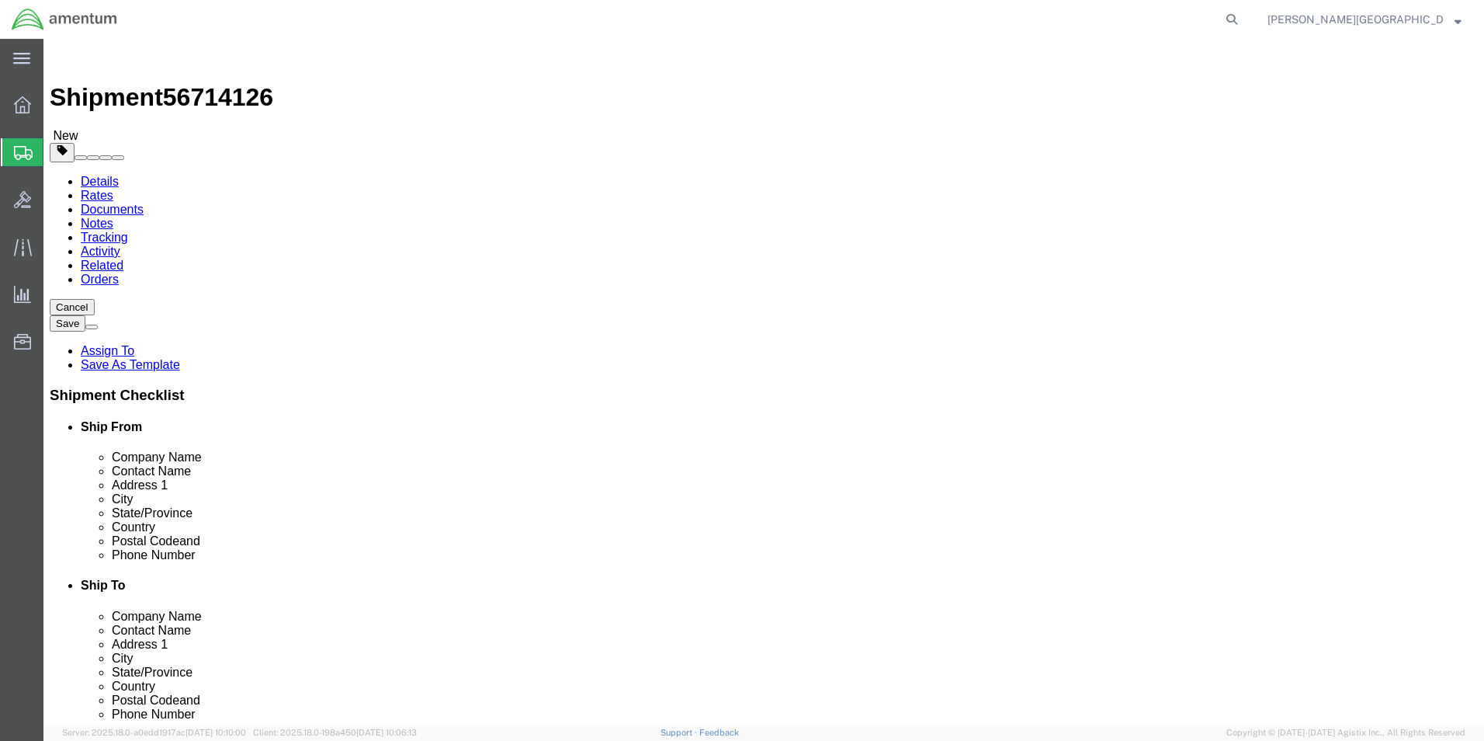
type input "6"
click div "Package Content # 1 x Package Type Select BCK Boxes Bale(s) Basket(s) Bolt(s) B…"
click input "0.00"
type input "6.00"
click link "Add Content"
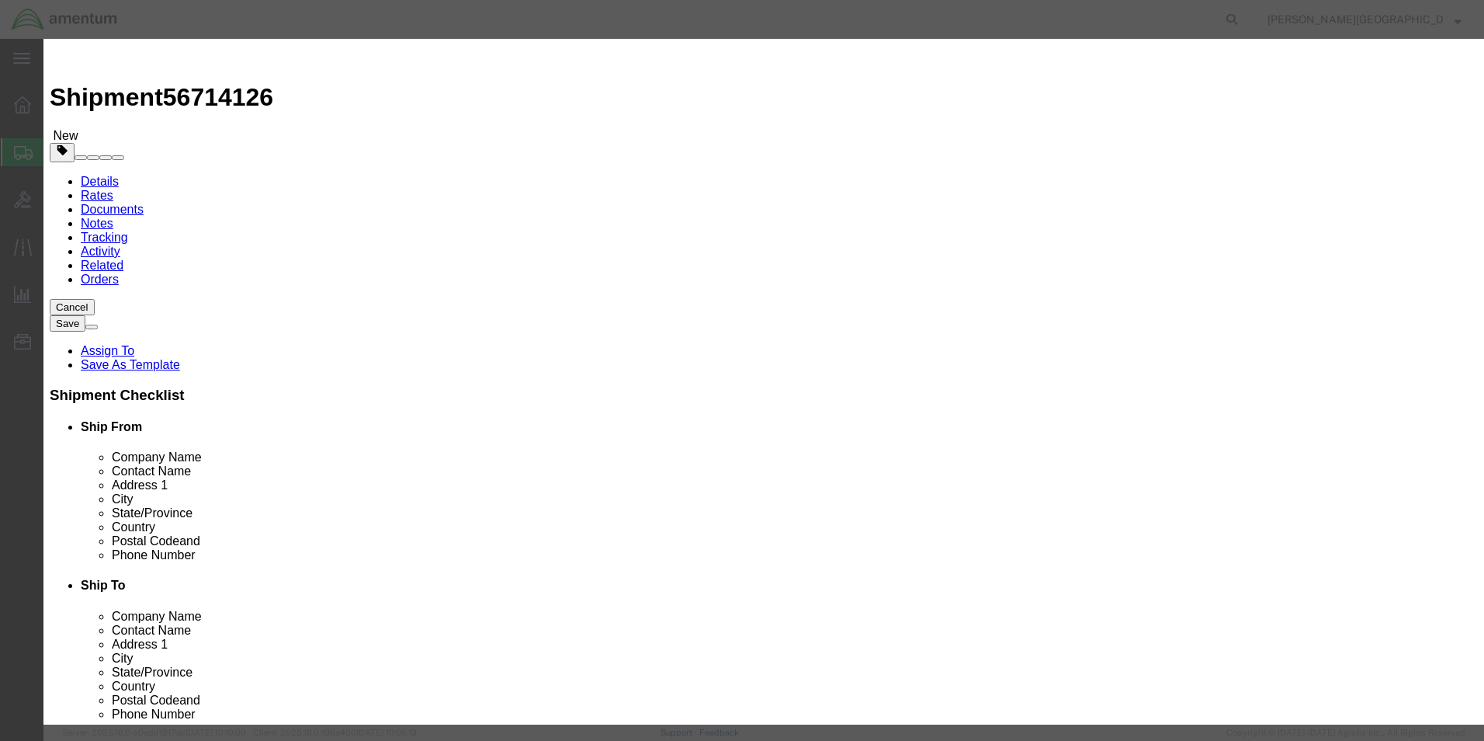
click input "text"
type input "BMS Antenna Actuator"
click textarea
type textarea "PN: 800169304 SN: B1030"
click div "Product Name BMS Antenna Actuator Pieces 0 Select Bag Barrels 100Board Feet Bot…"
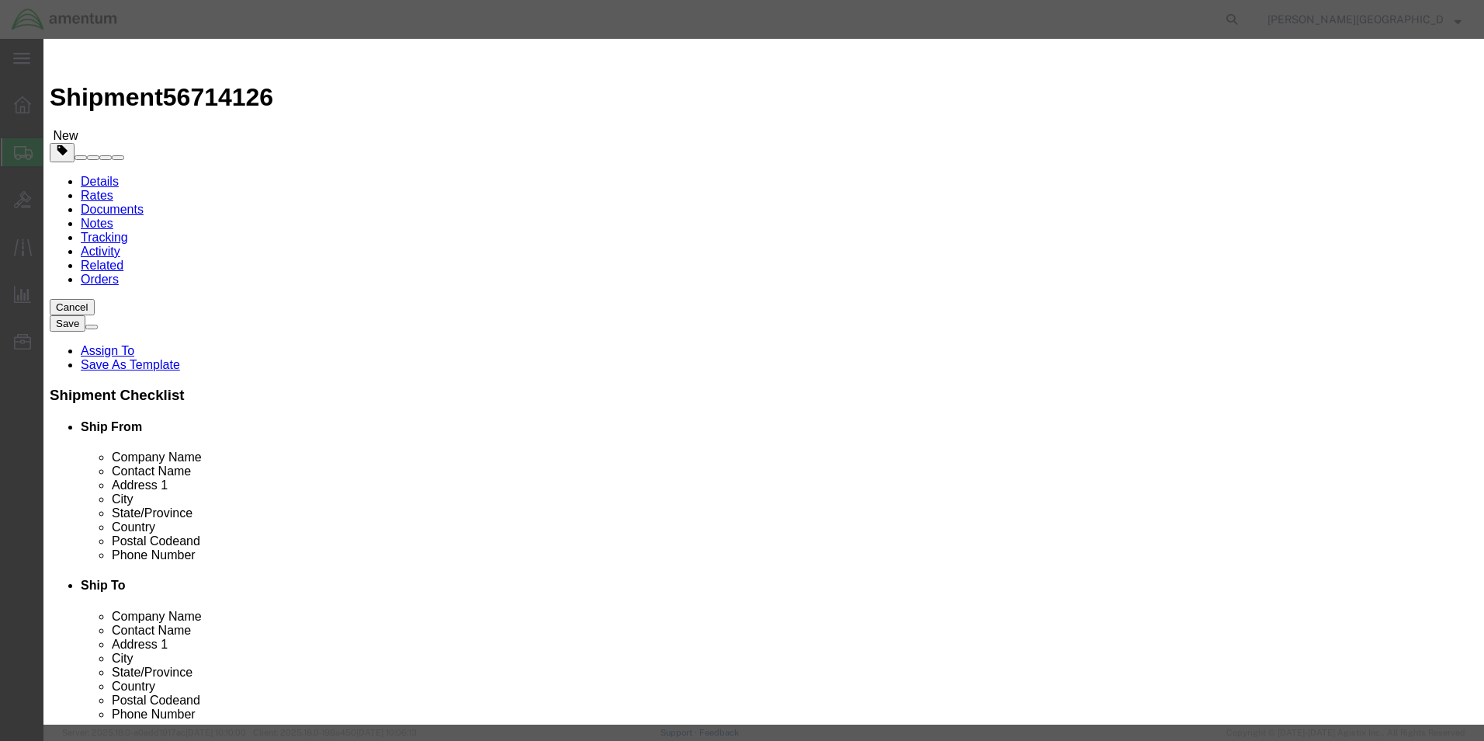
click input "0"
type input "1"
click input "text"
type input "4500.00"
click button "Save & Close"
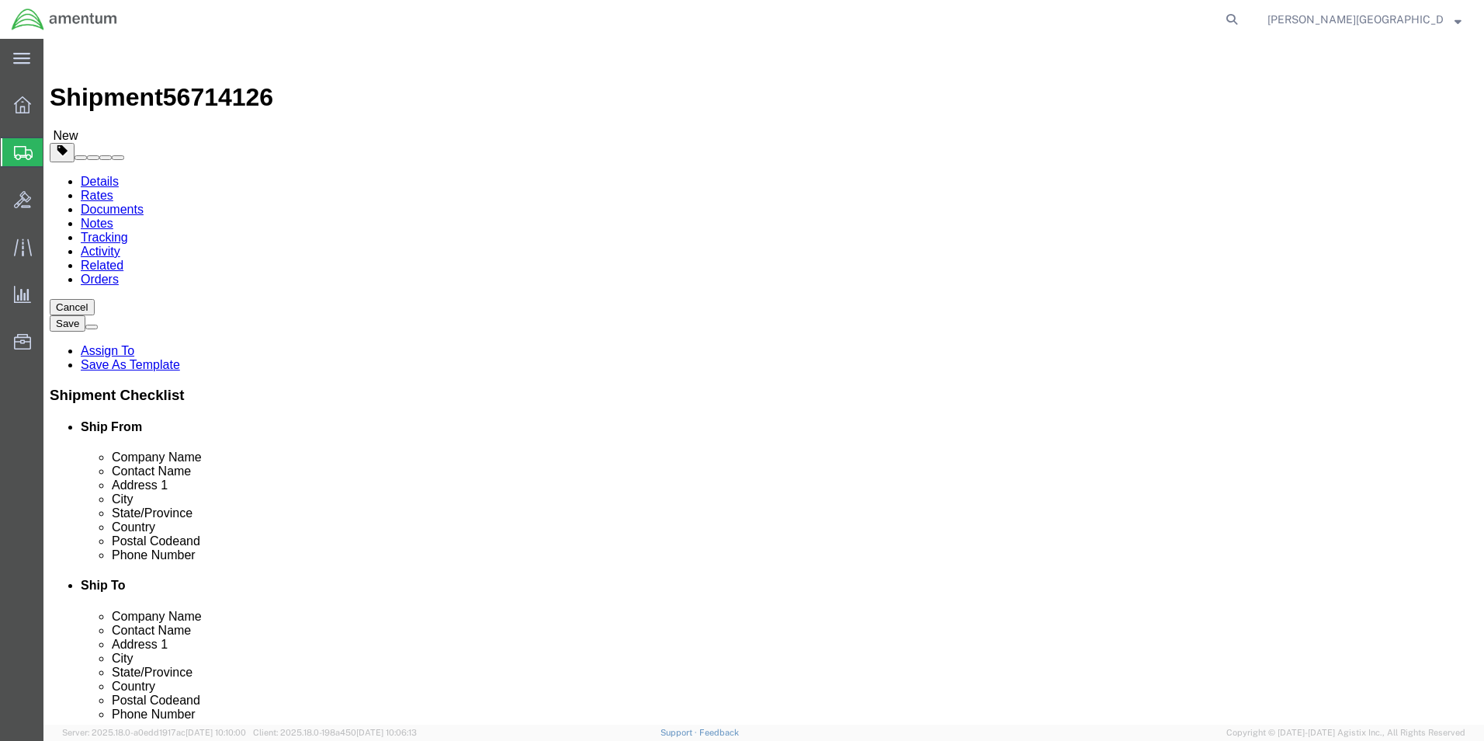
drag, startPoint x: 58, startPoint y: 602, endPoint x: 73, endPoint y: 598, distance: 15.3
click button "Previous"
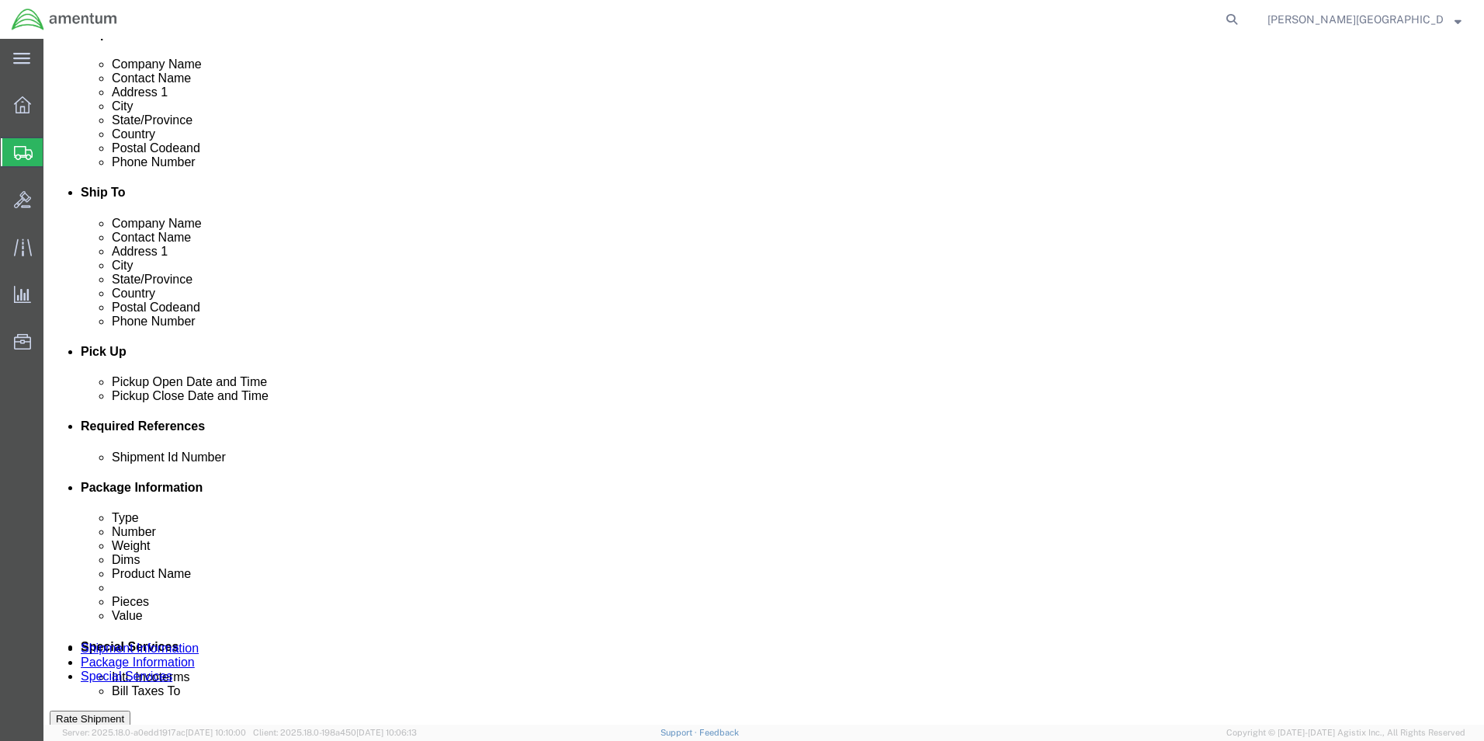
scroll to position [621, 0]
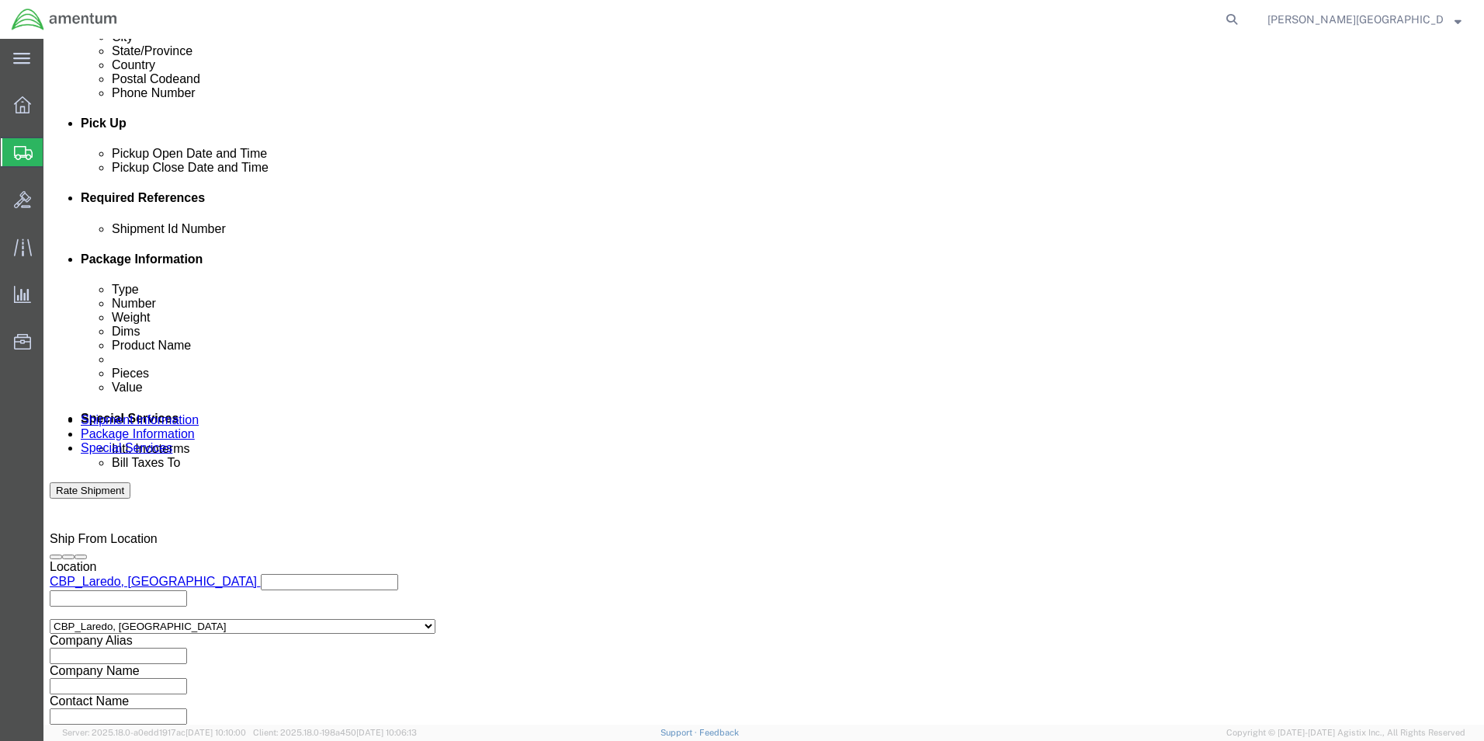
click input "text"
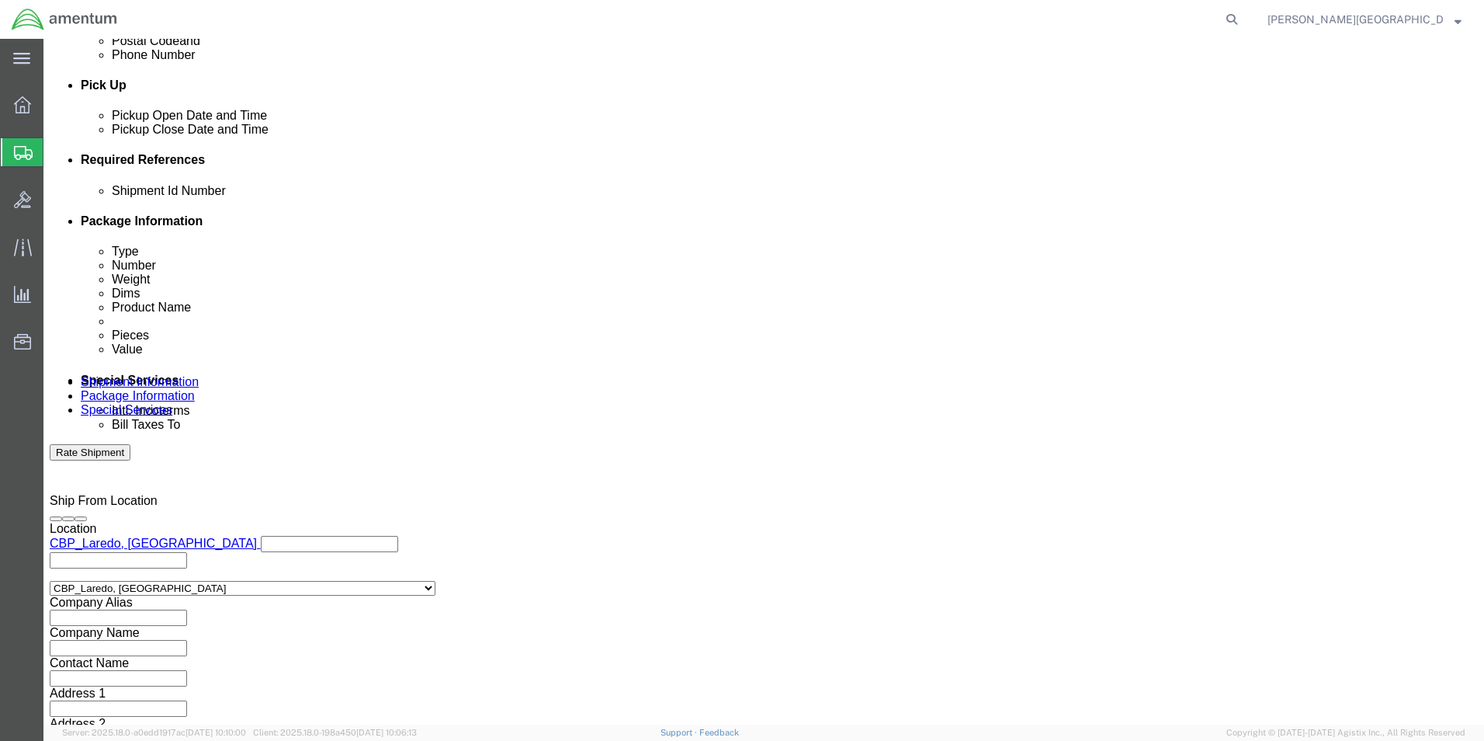
scroll to position [677, 0]
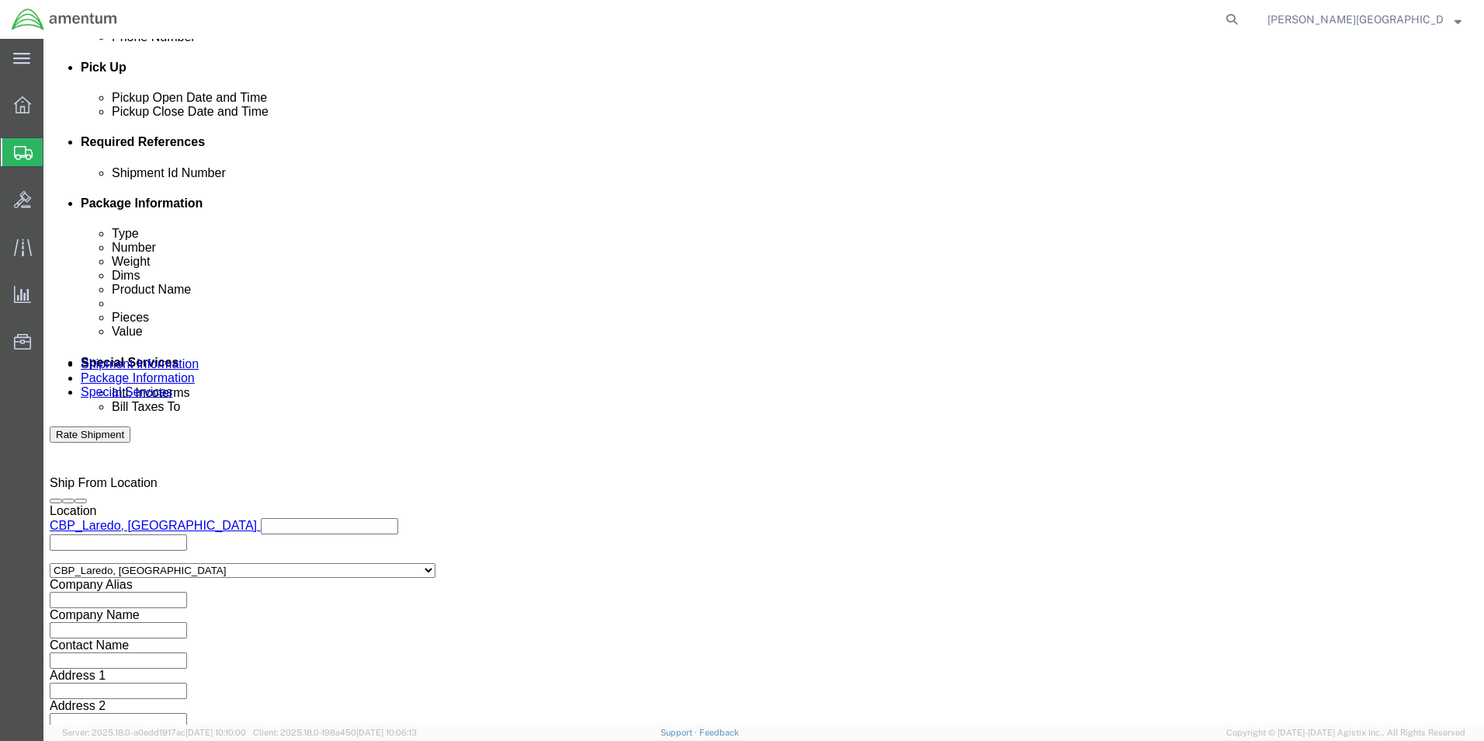
type input "56714126"
click button "Continue"
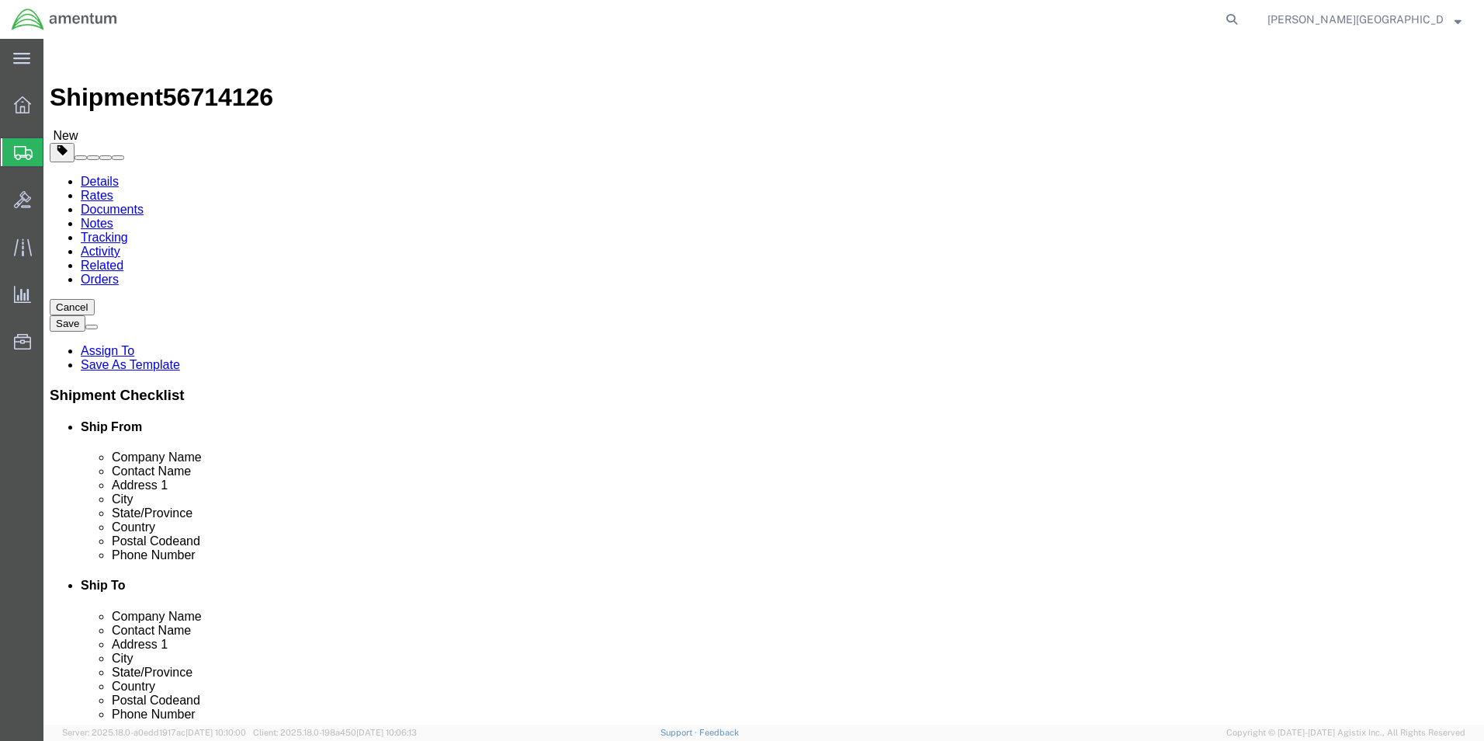
click button "Continue"
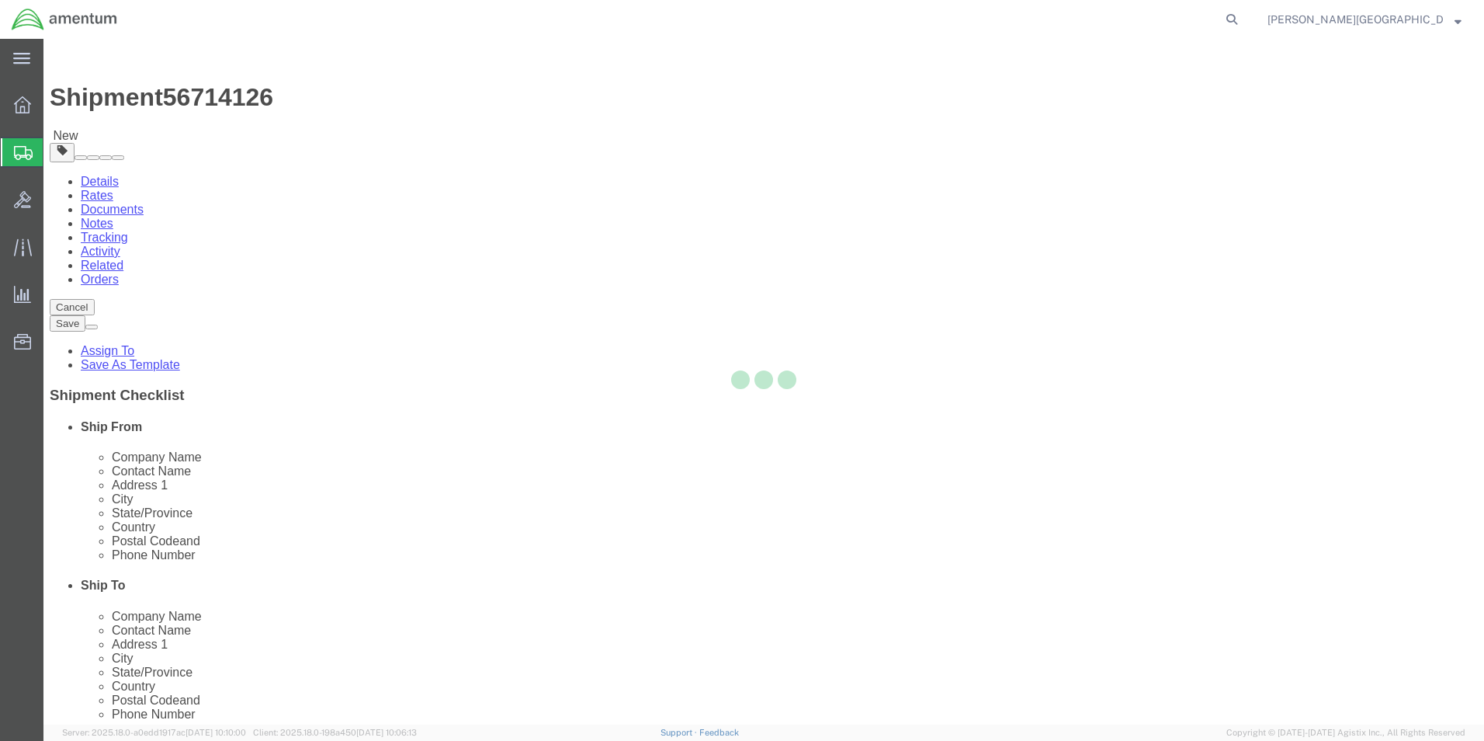
select select
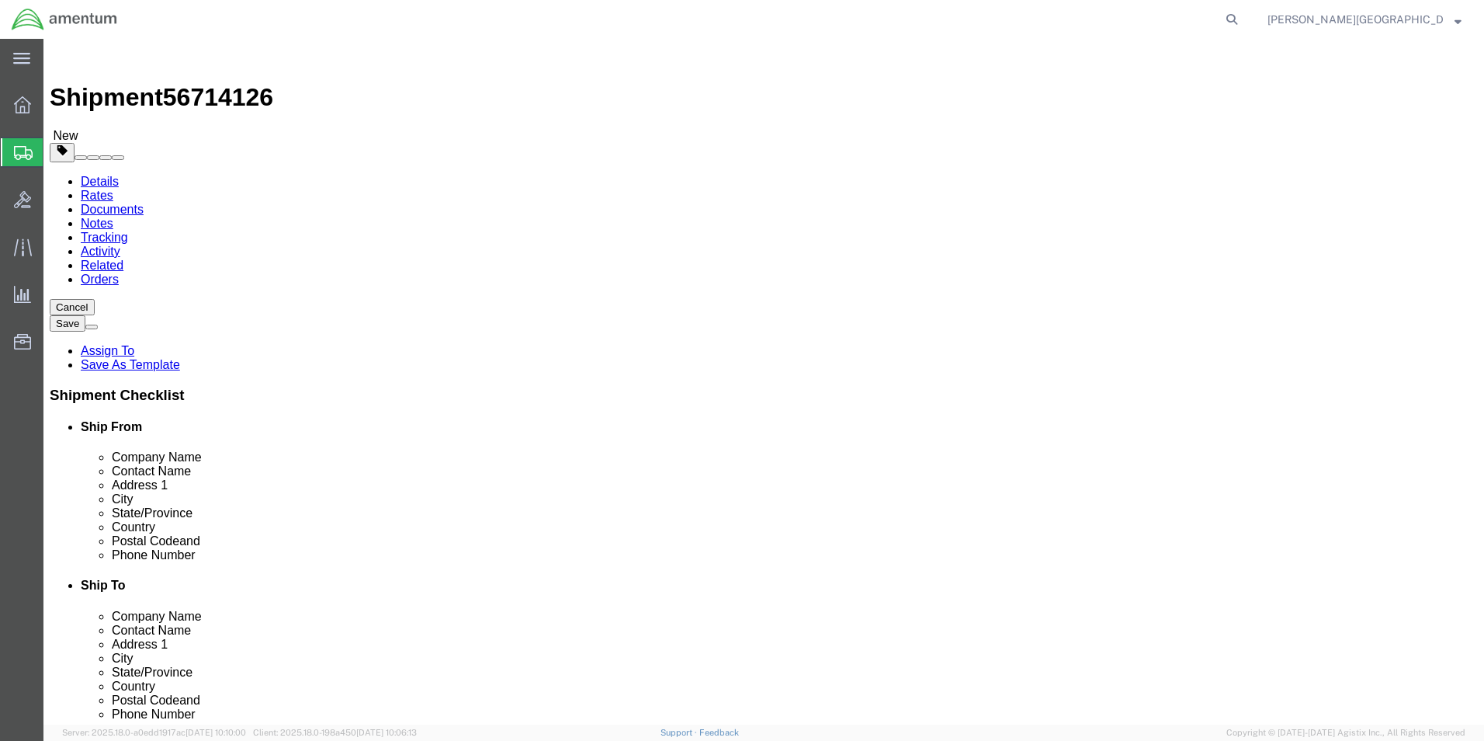
click button "Rate Shipment"
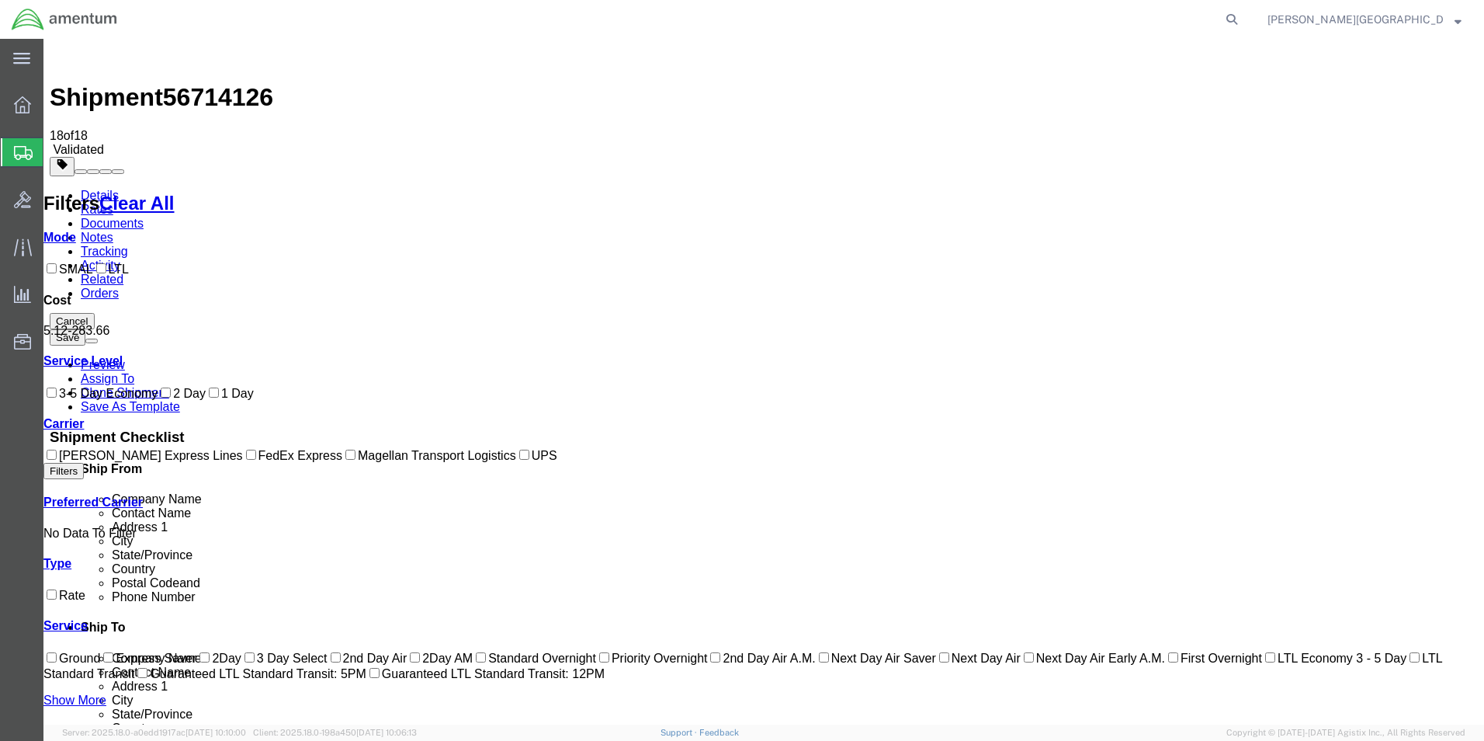
checkbox input "true"
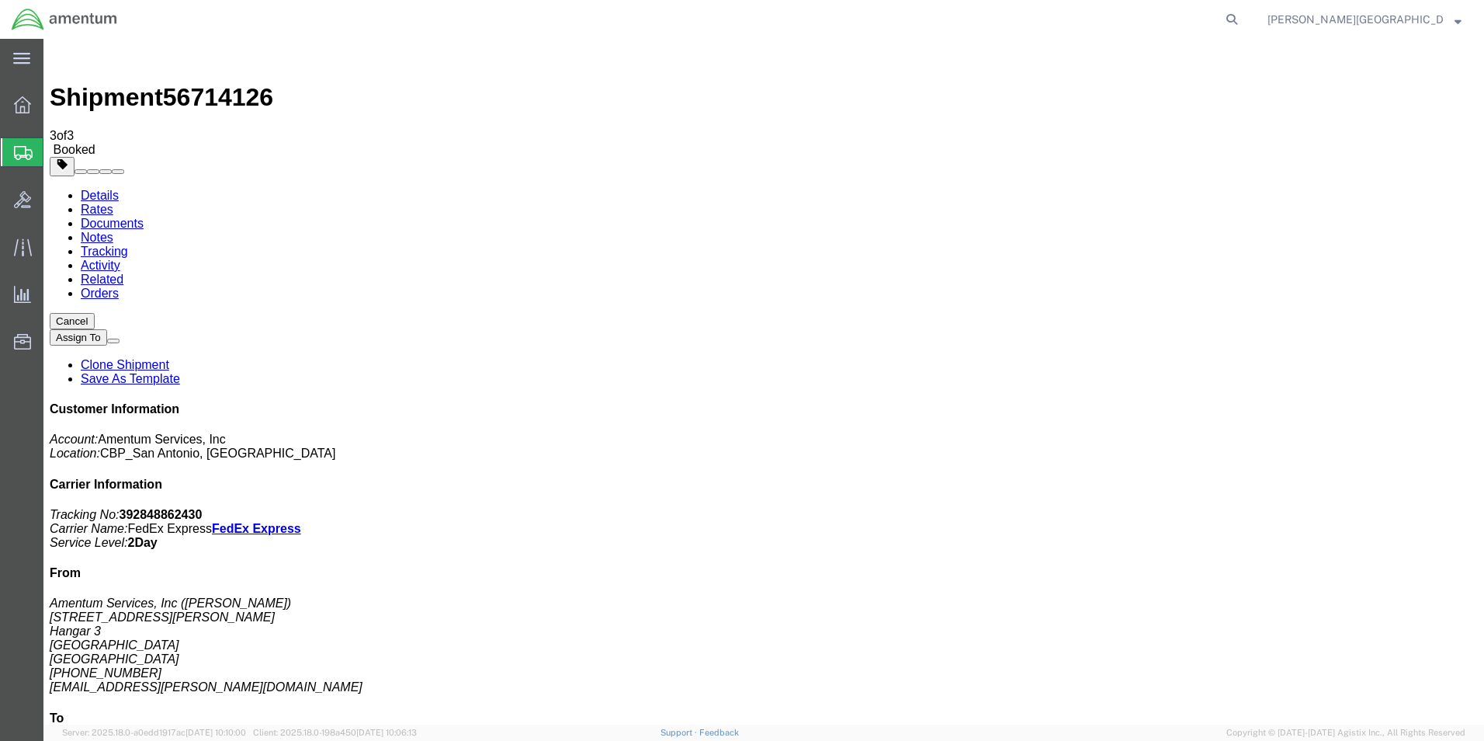
drag, startPoint x: 648, startPoint y: 279, endPoint x: 648, endPoint y: 302, distance: 23.3
click at [0, 0] on span "Create Shipment" at bounding box center [0, 0] width 0 height 0
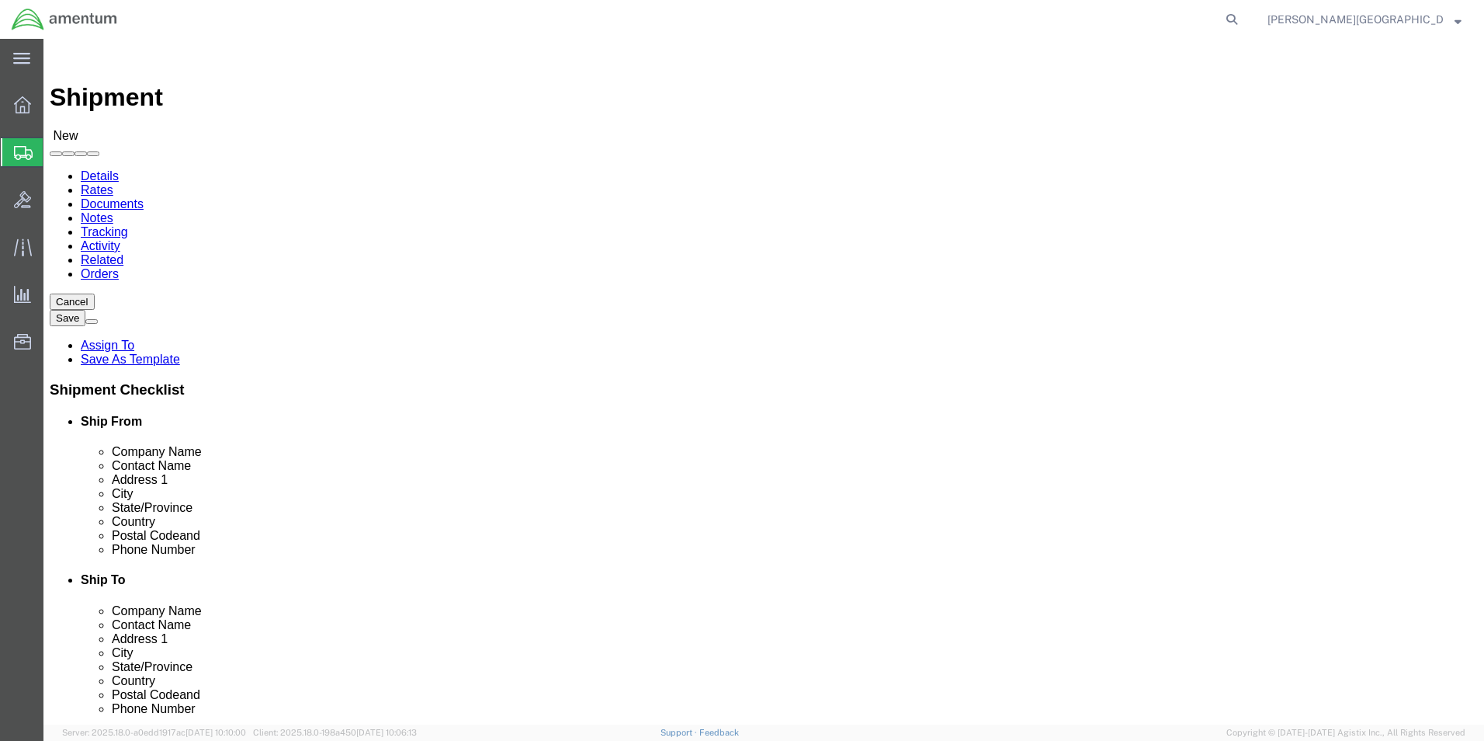
scroll to position [2950, 0]
select select "49940"
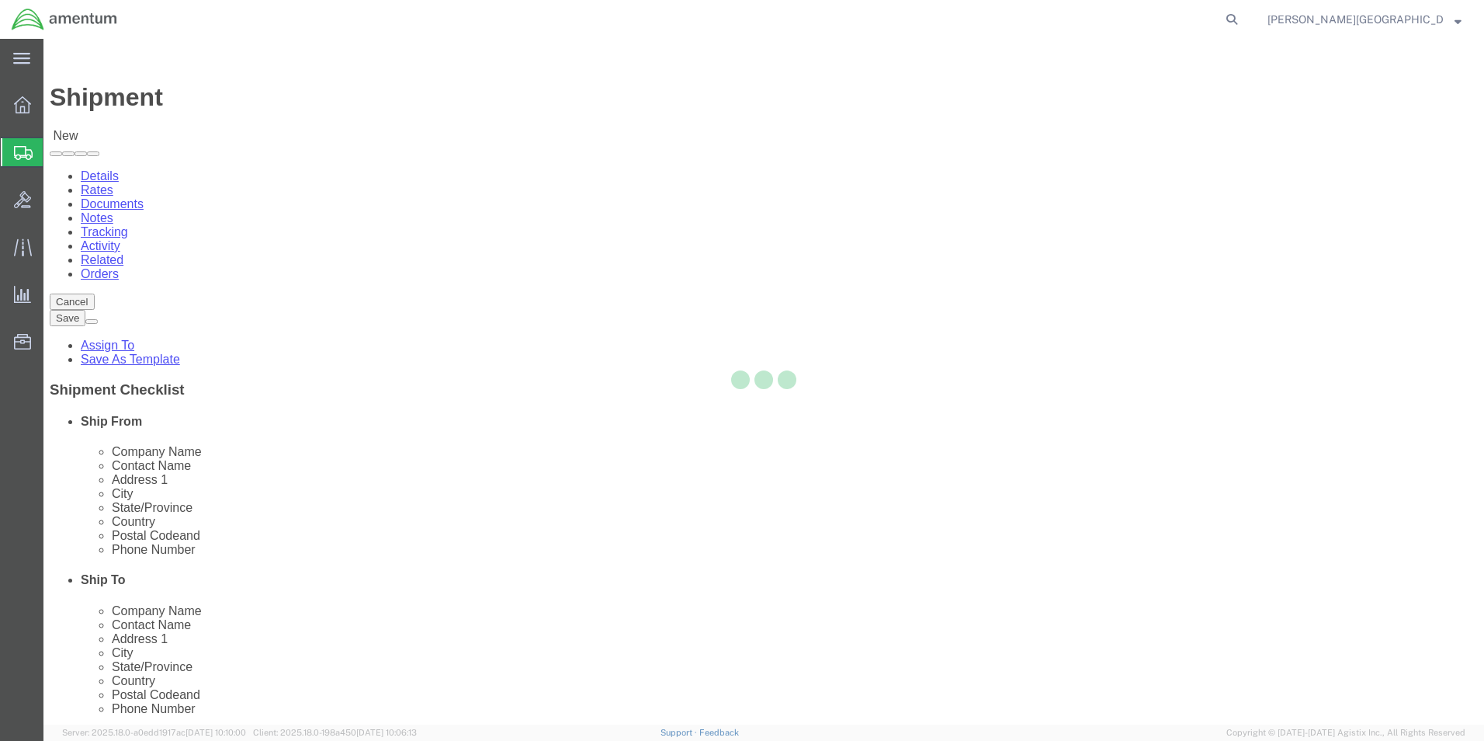
select select "[GEOGRAPHIC_DATA]"
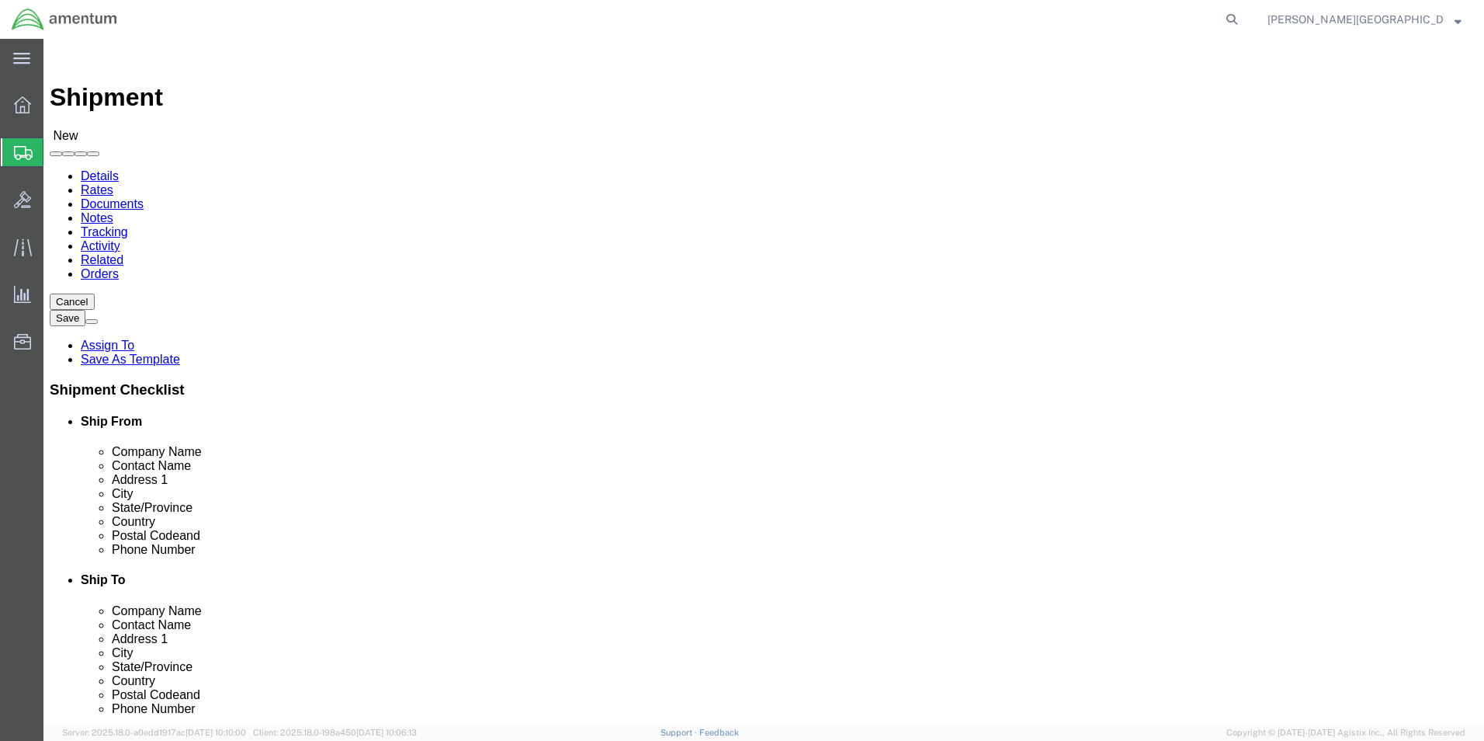
drag, startPoint x: 325, startPoint y: 527, endPoint x: 186, endPoint y: 524, distance: 139.0
click div "Phone Number"
type input "[PHONE_NUMBER]"
select select "49940"
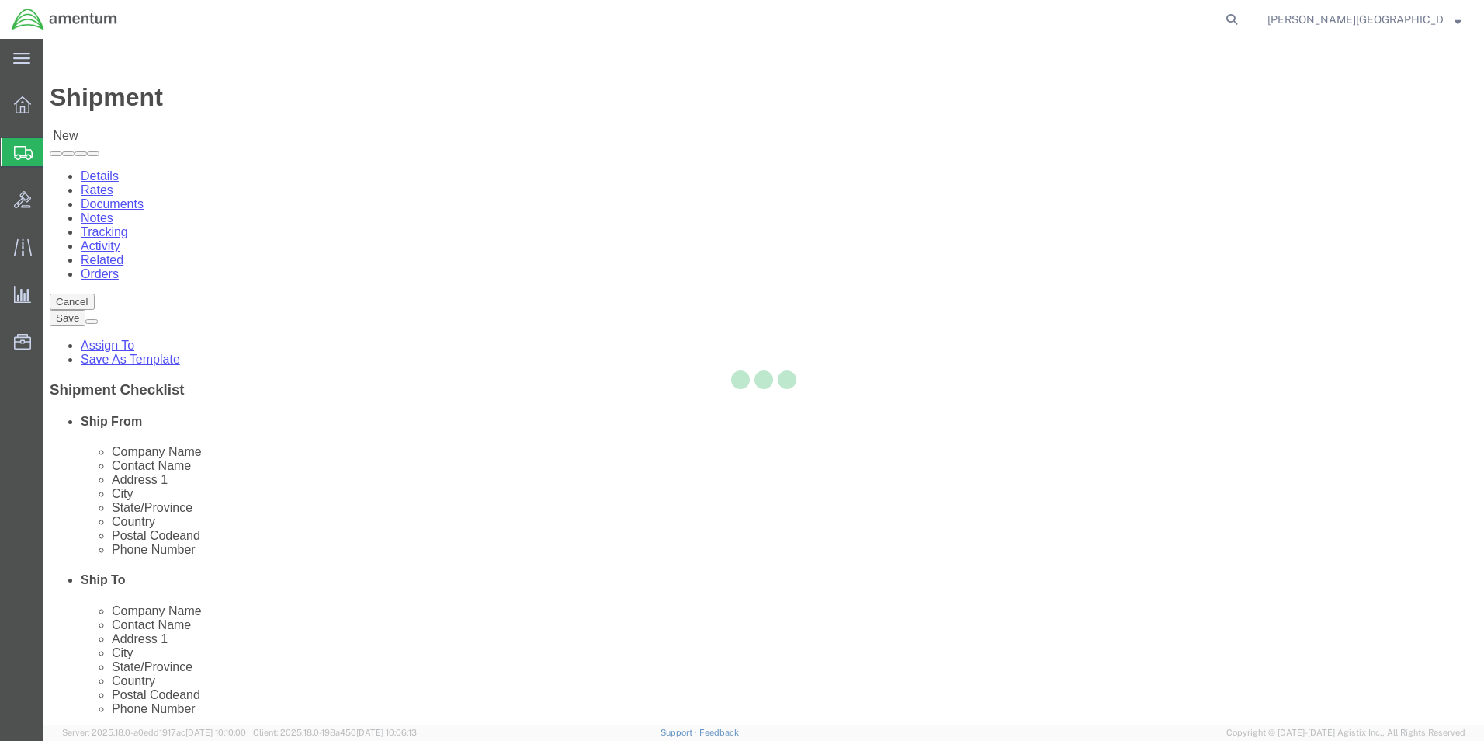
select select "[GEOGRAPHIC_DATA]"
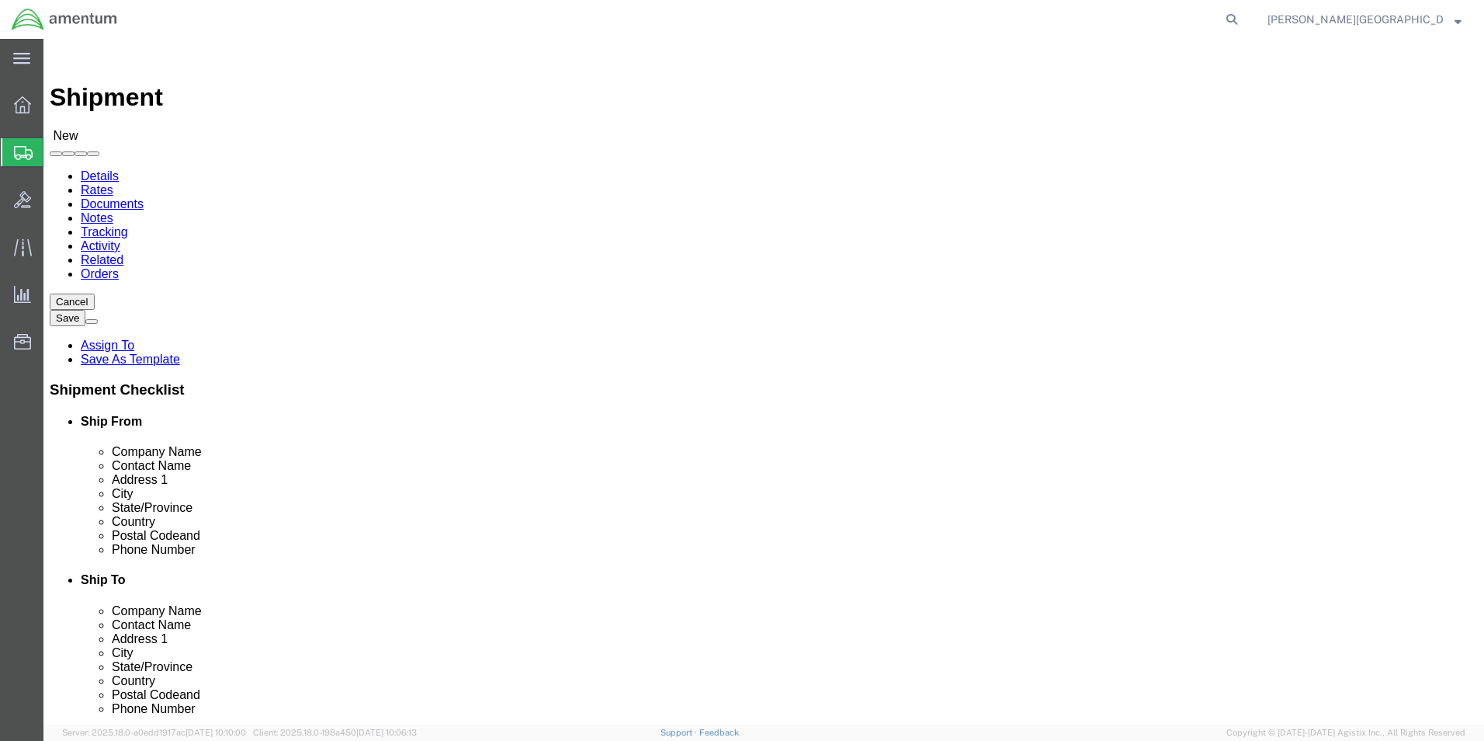
scroll to position [2872, 0]
select select "49831"
select select "[GEOGRAPHIC_DATA]"
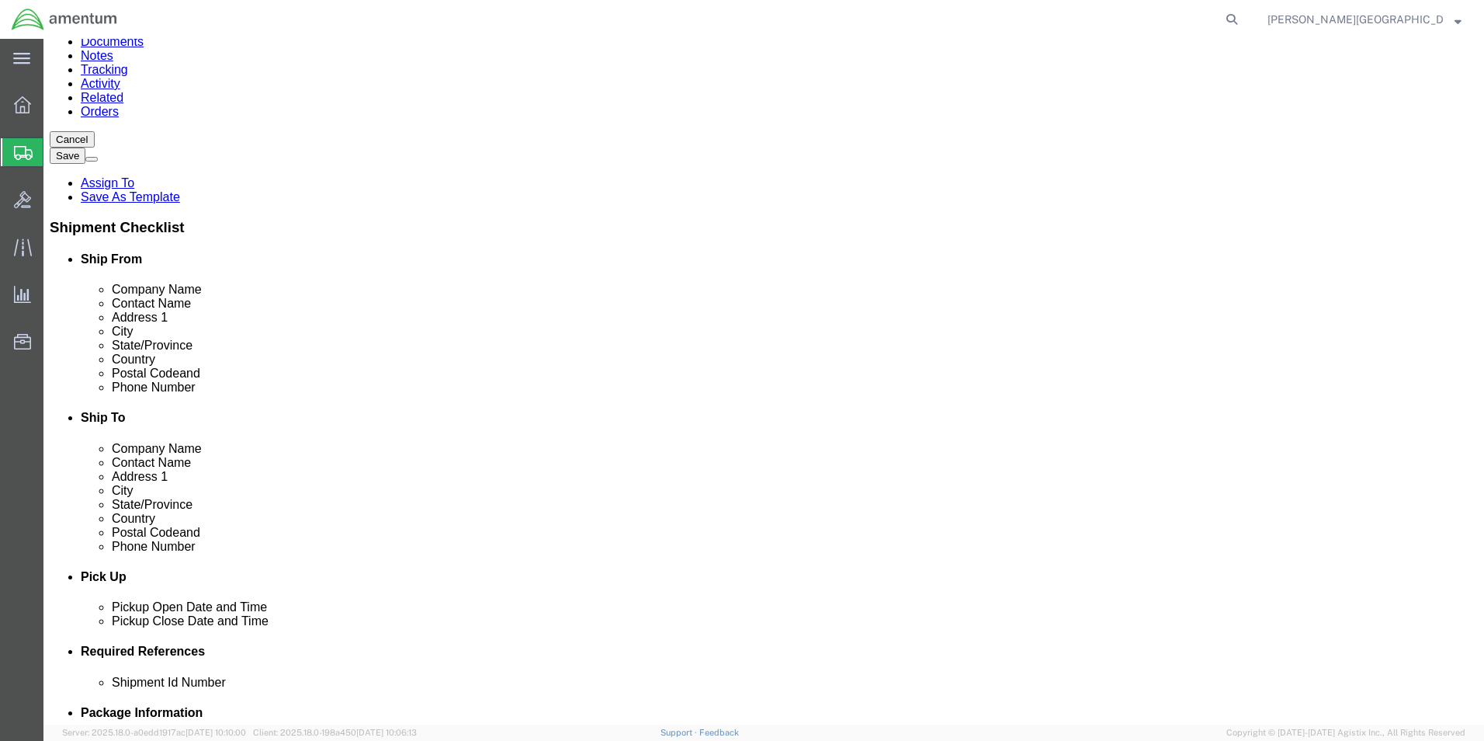
scroll to position [466, 0]
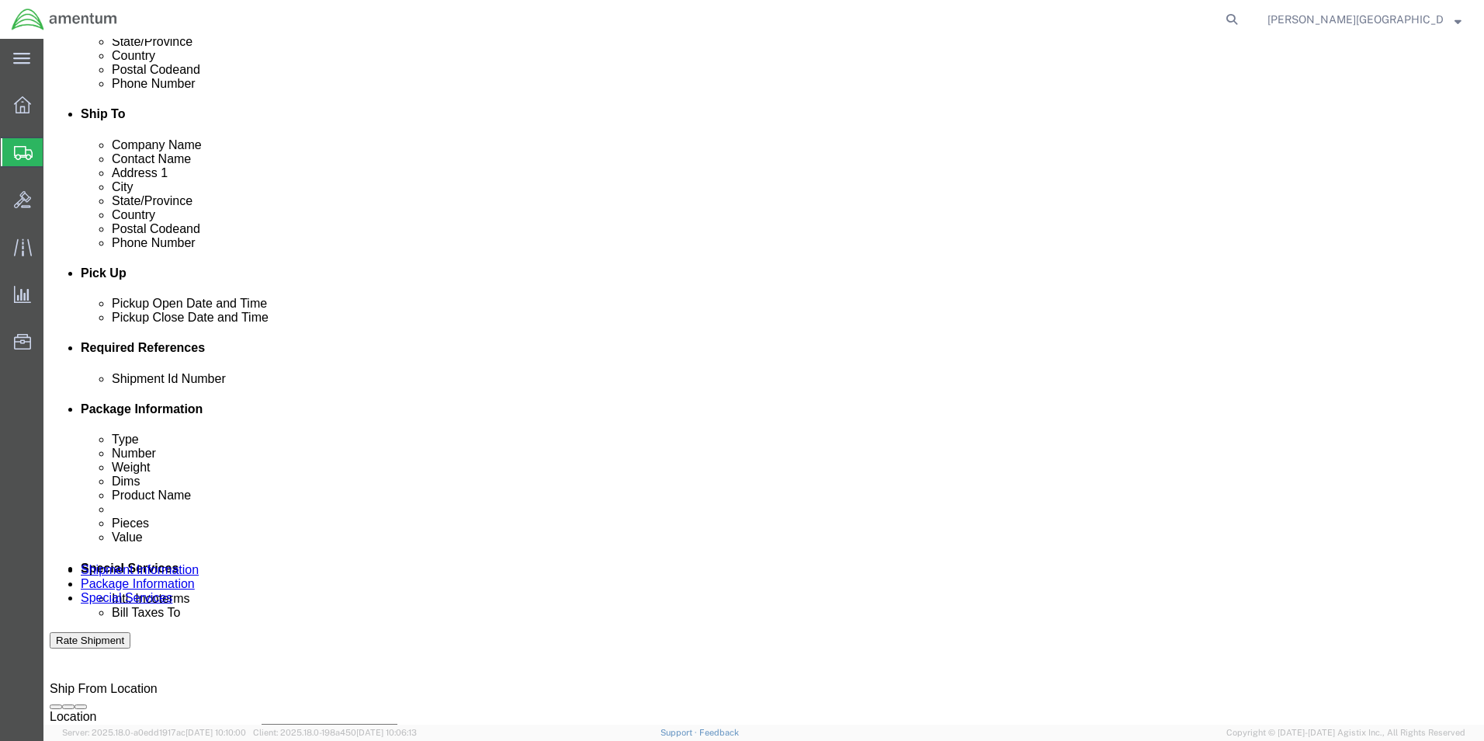
click button "Add reference"
click select "Select Account Type Activity ID Airline Appointment Number ASN Batch Request # …"
select select "DEPT"
click select "Select Account Type Activity ID Airline Appointment Number ASN Batch Request # …"
click input "text"
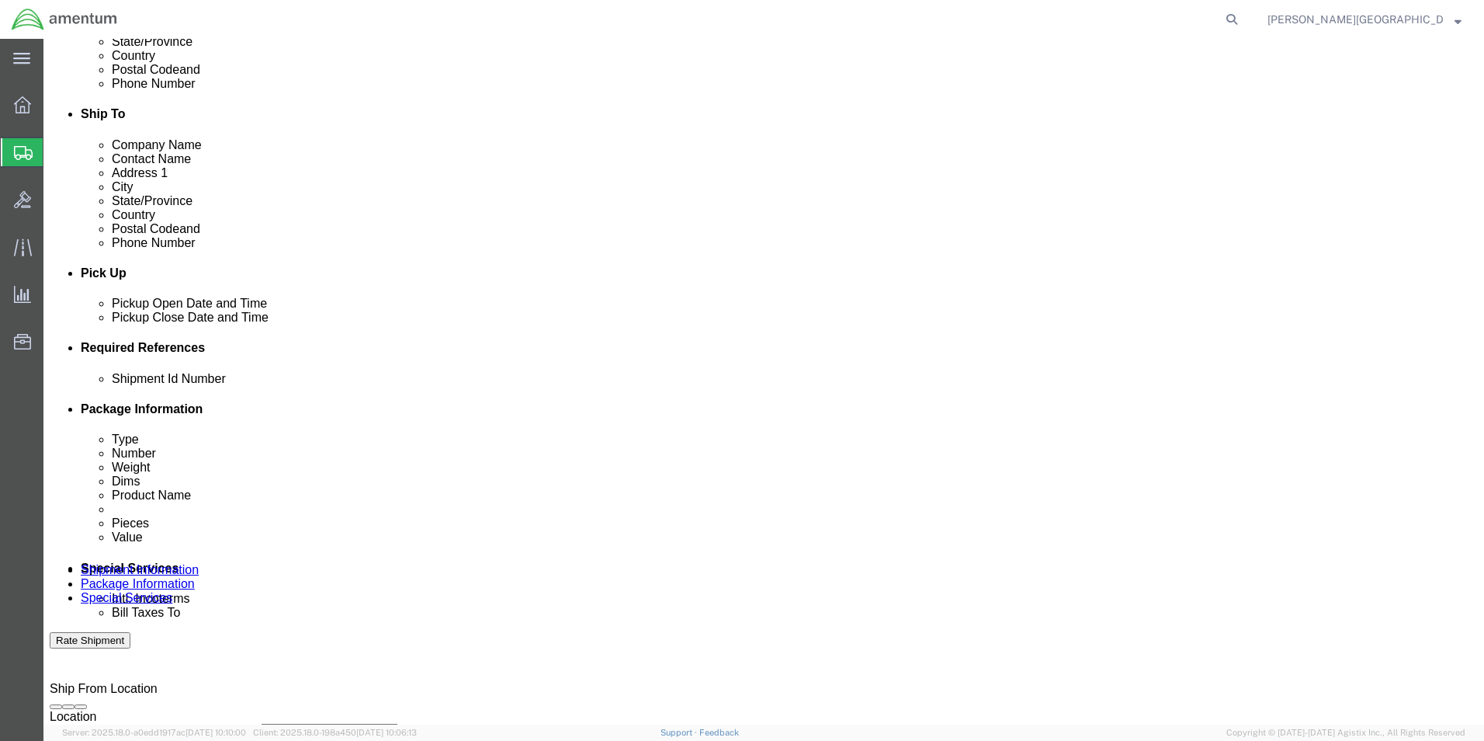
type input "Supply Department"
click button "Add reference"
click select "Select Account Type Activity ID Airline Appointment Number ASN Batch Request # …"
select select "PROJNUM"
click select "Select Account Type Activity ID Airline Appointment Number ASN Batch Request # …"
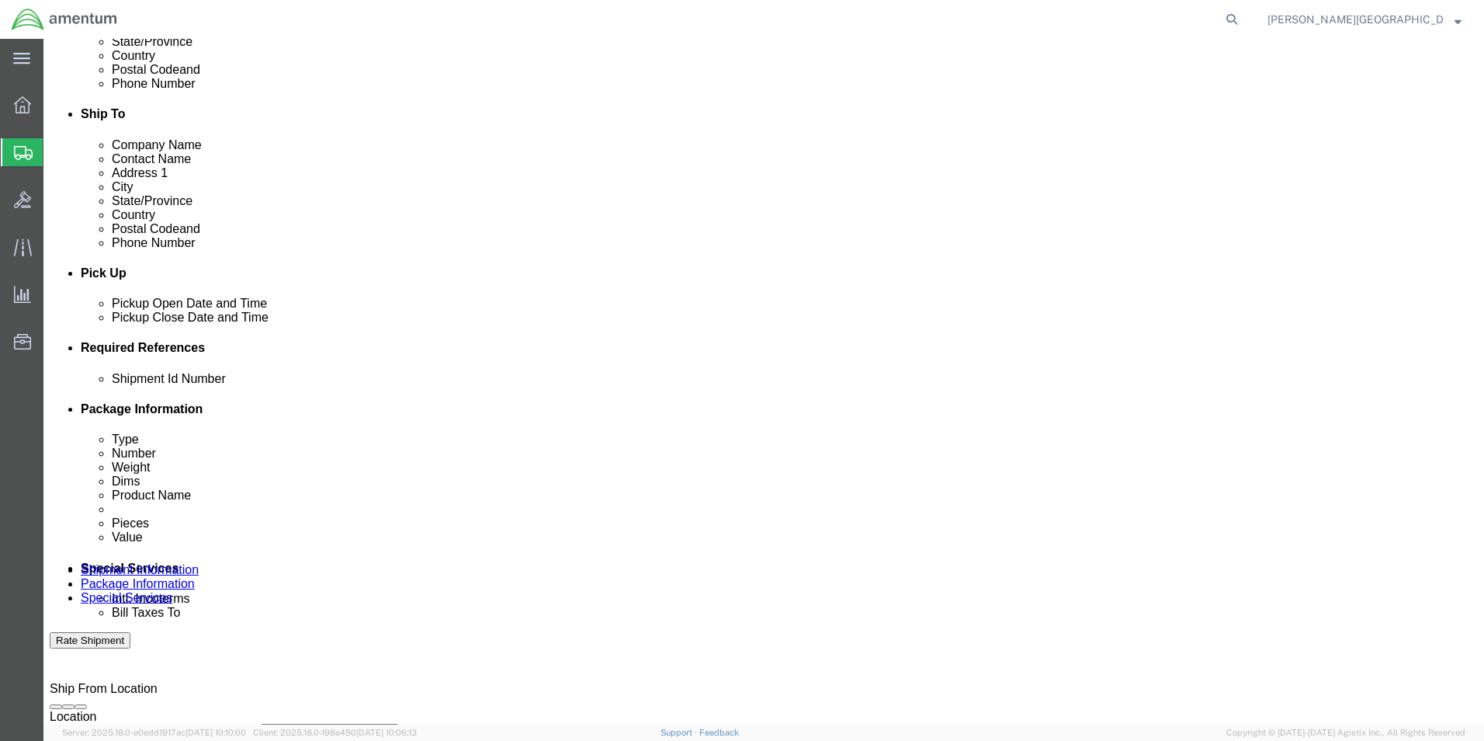
click input "text"
click input "6118.02.03.2219.000.LRT.0000"
type input "6118.03.03.2219.000.LRT.0000"
click button "Add reference"
click select "Select Account Type Activity ID Airline Appointment Number ASN Batch Request # …"
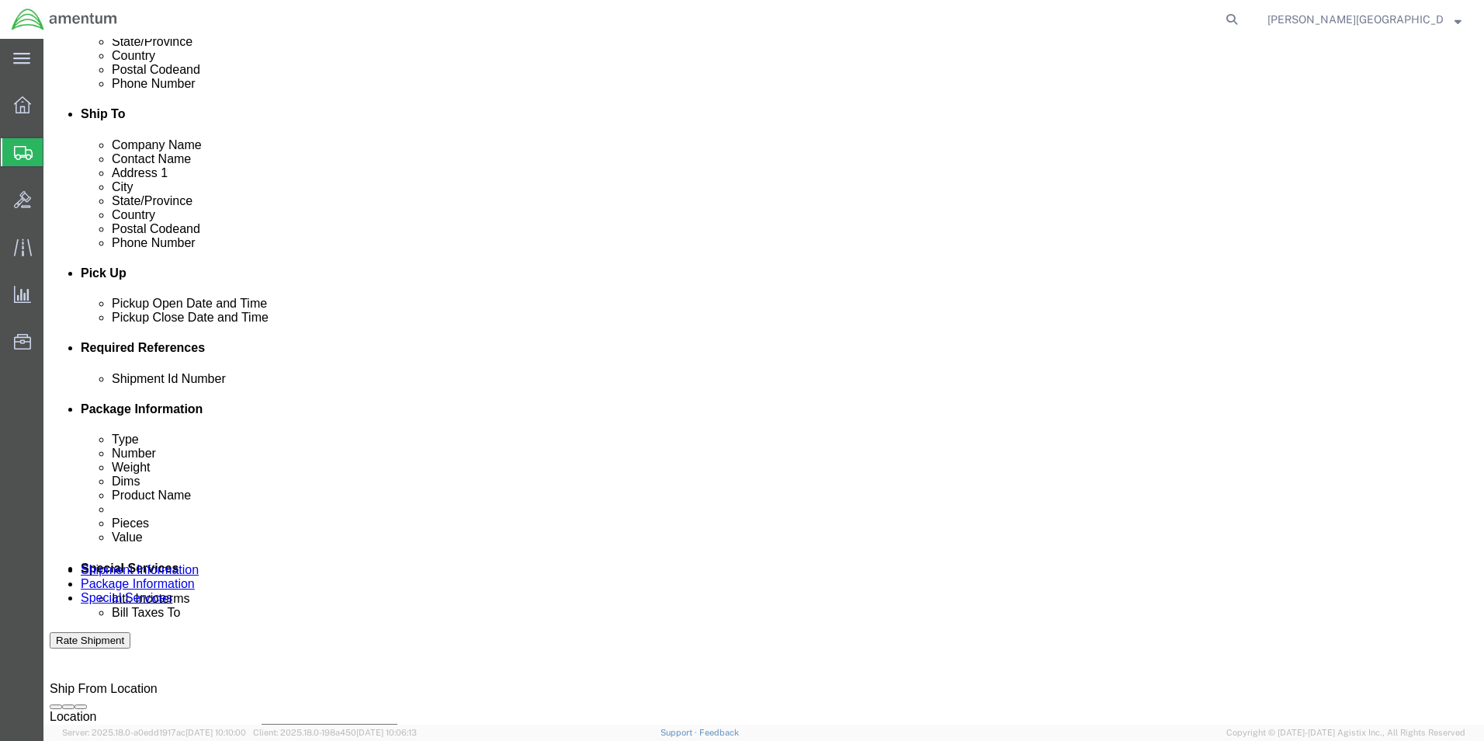
select select "CUSTREF"
click select "Select Account Type Activity ID Airline Appointment Number ASN Batch Request # …"
click input "text"
paste input "USAGE#: 328558"
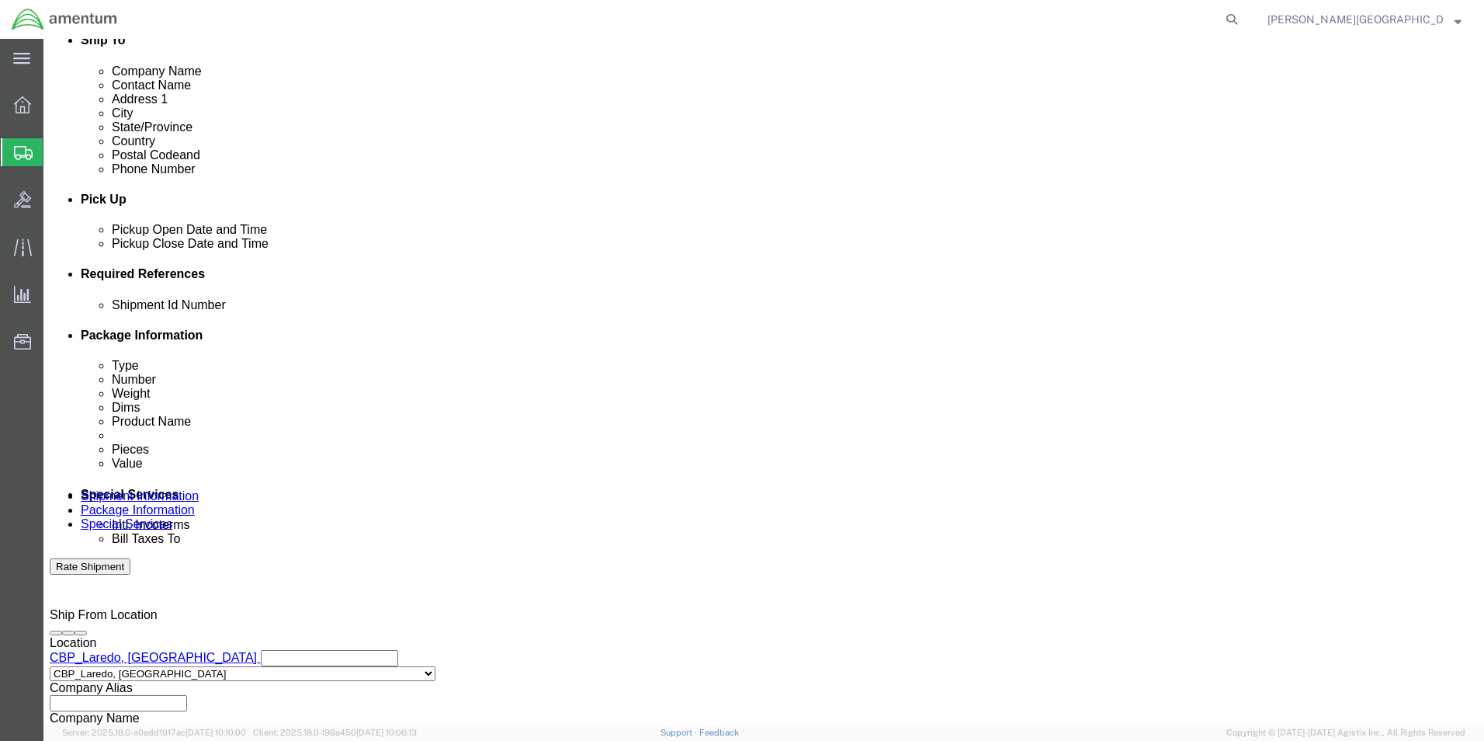
scroll to position [677, 0]
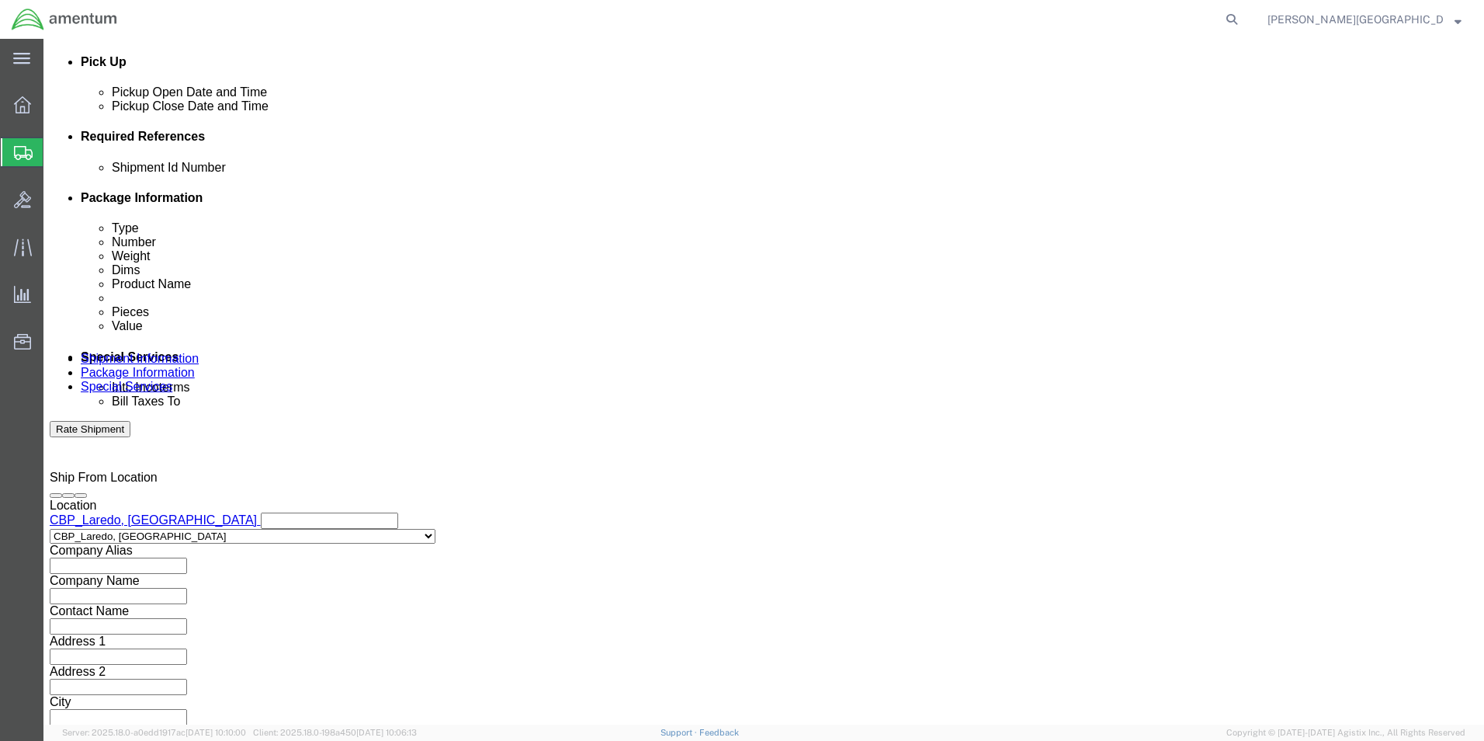
type input "USAGE#: 328558 Transponder SN 3EG220065"
click button "Continue"
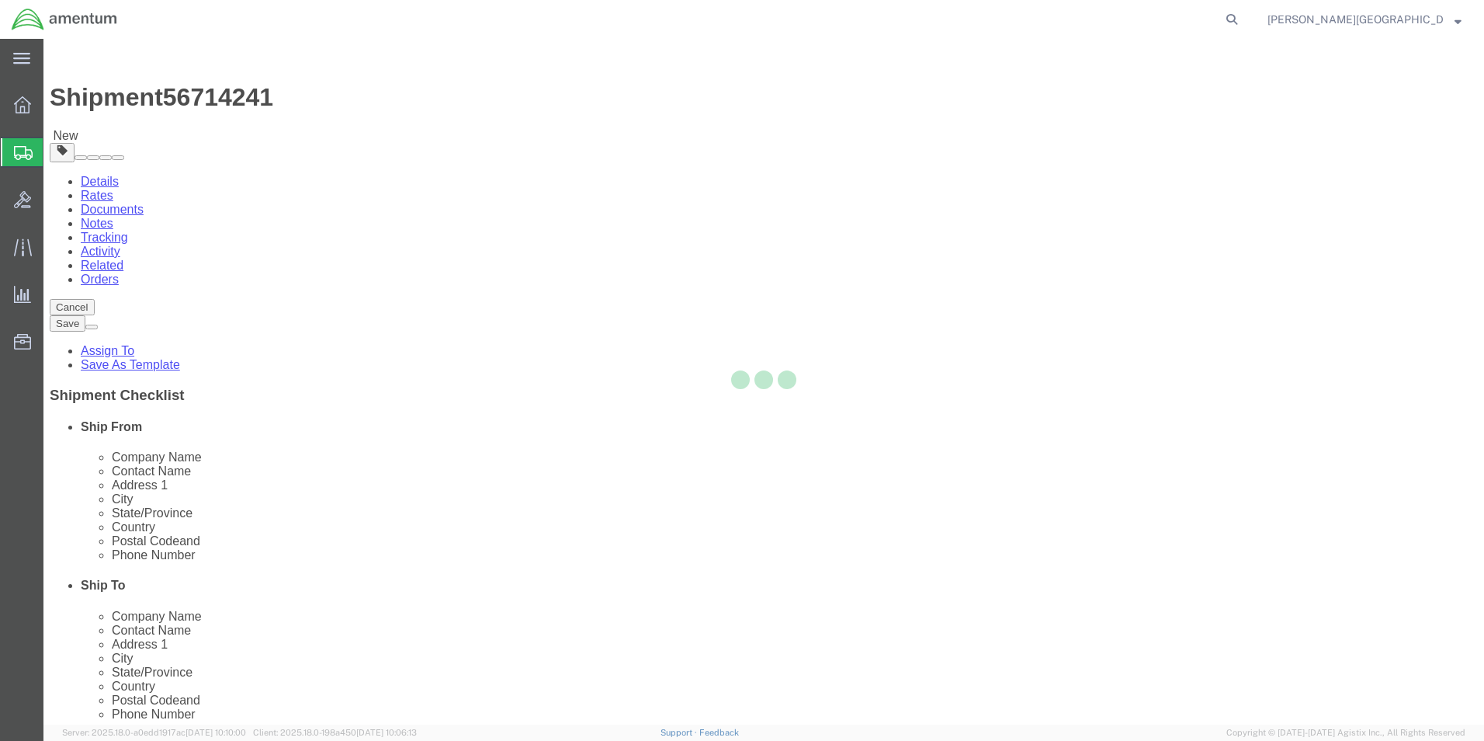
select select "CBOX"
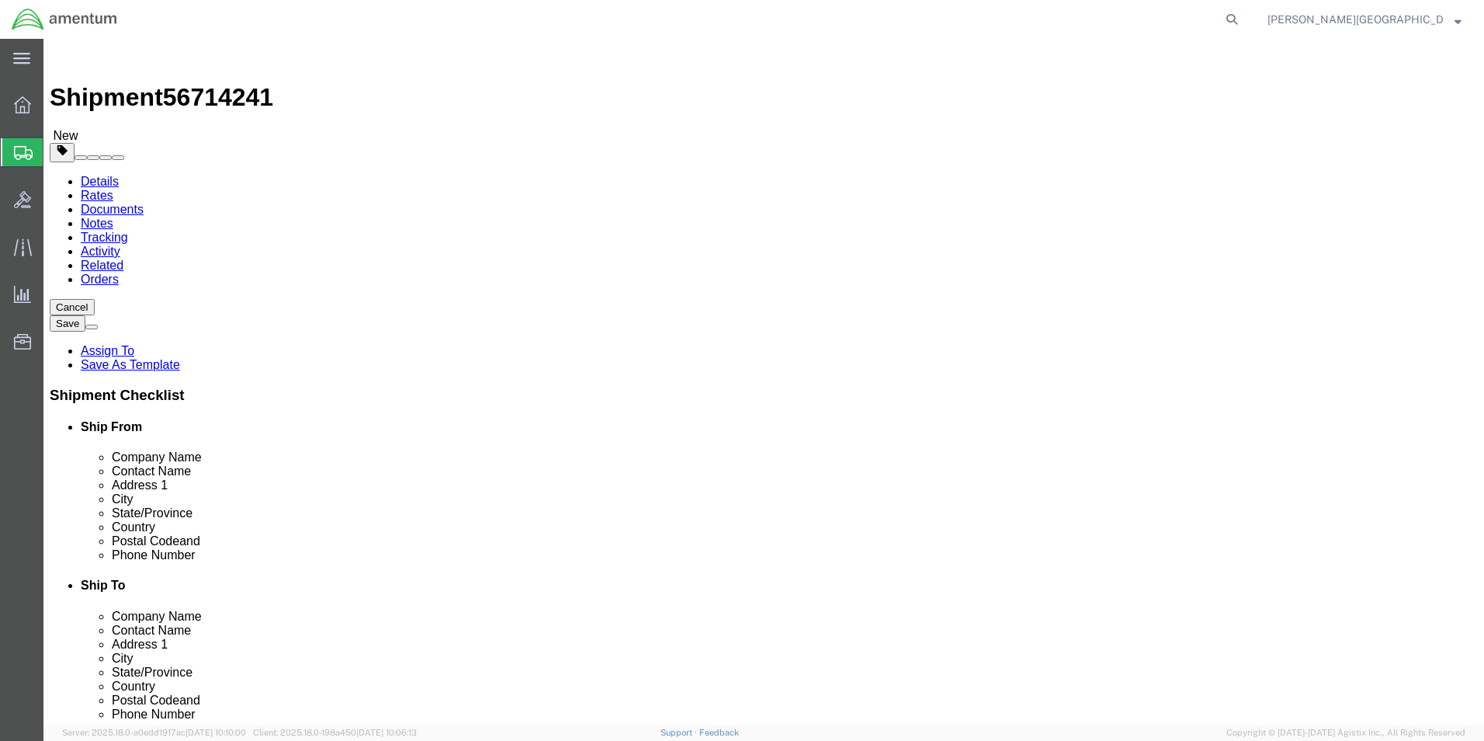
click input "text"
type input "13"
click div "Package Type Select BCK Boxes Bale(s) Basket(s) Bolt(s) Bottle(s) Buckets Bulk …"
click input "text"
type input "13"
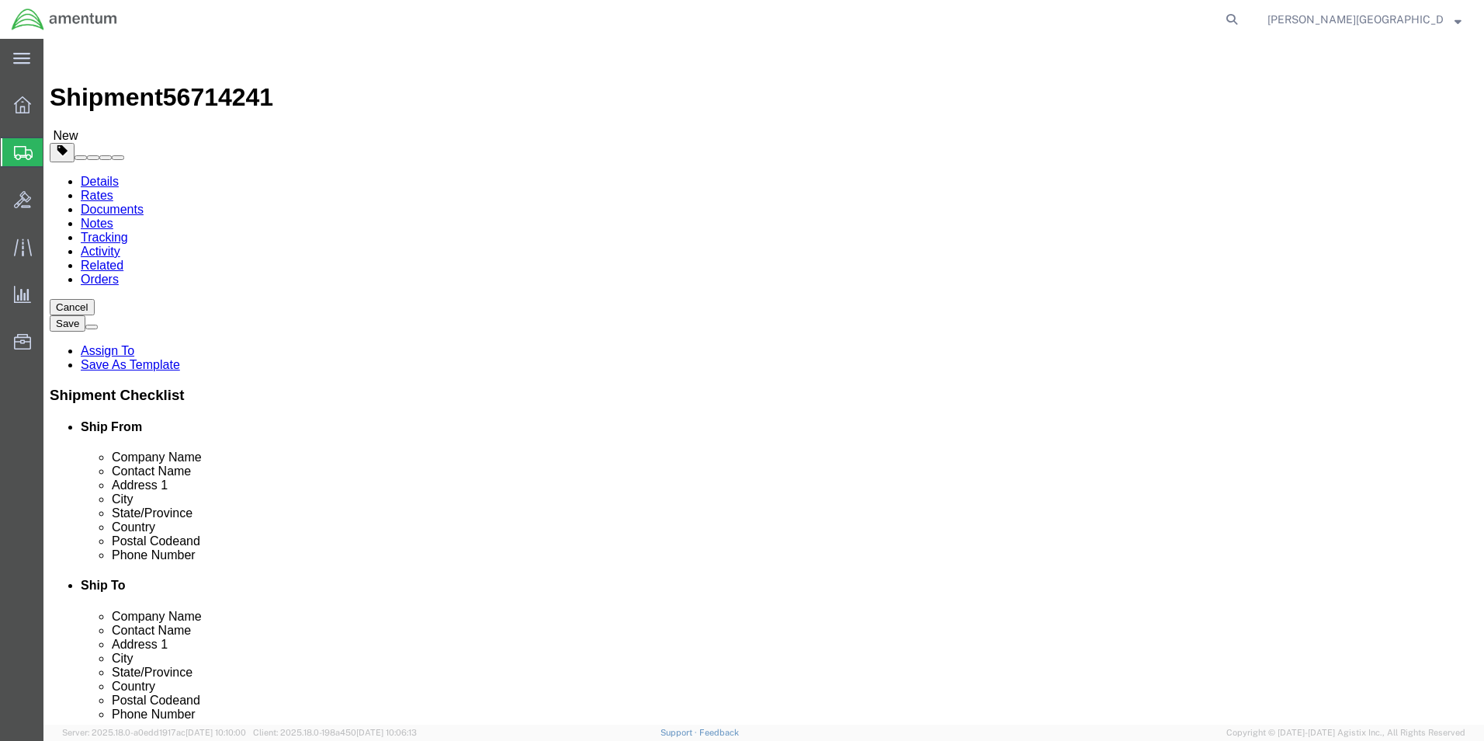
click input "text"
type input "6"
click input "0.00"
type input "4.00"
click link "Add Content"
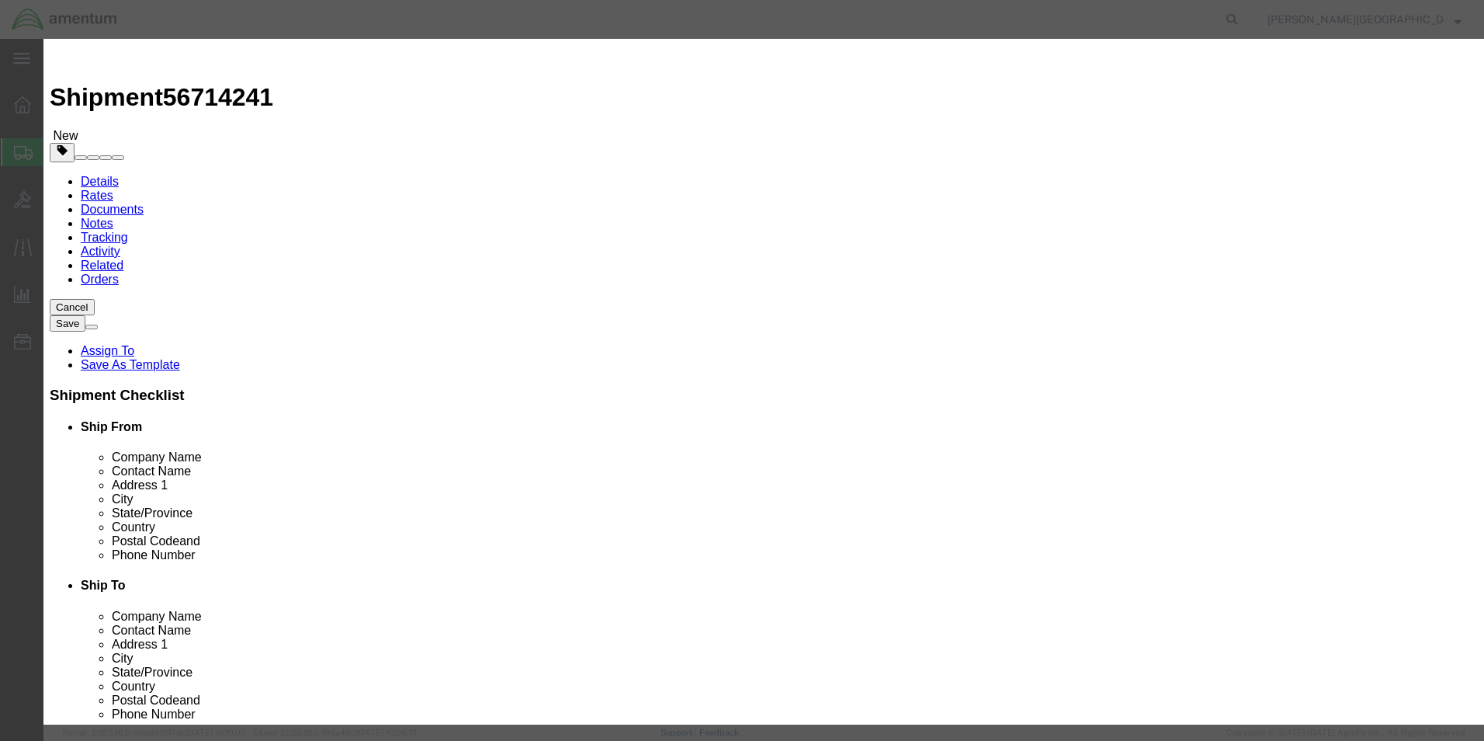
click input "text"
type input "Transponder"
click textarea
type textarea "PN: 011-03302-20 SN: 3EG220065 Clock PN: 1610(NVG) SN: 33185"
click input "0"
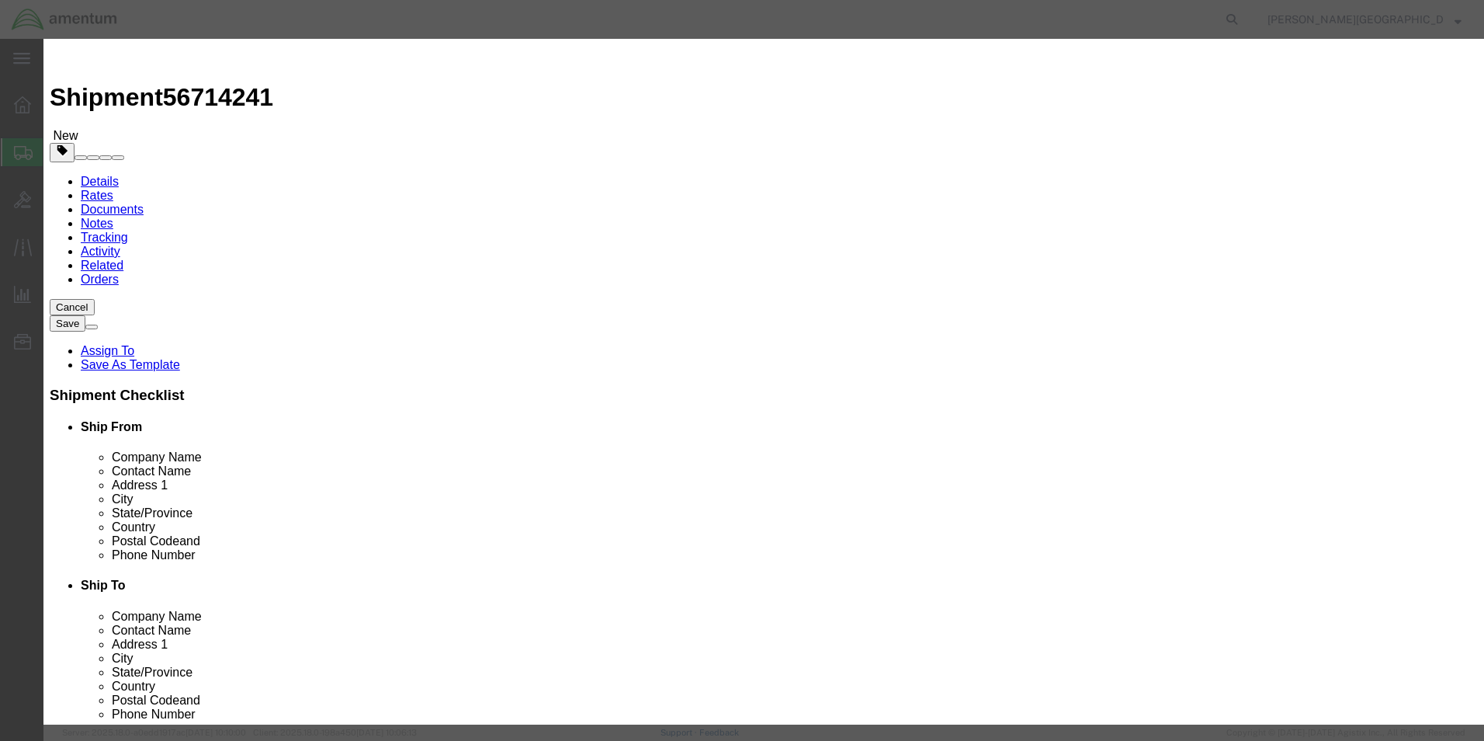
type input "2"
click input "text"
type input "9500.00"
click button "Save & Close"
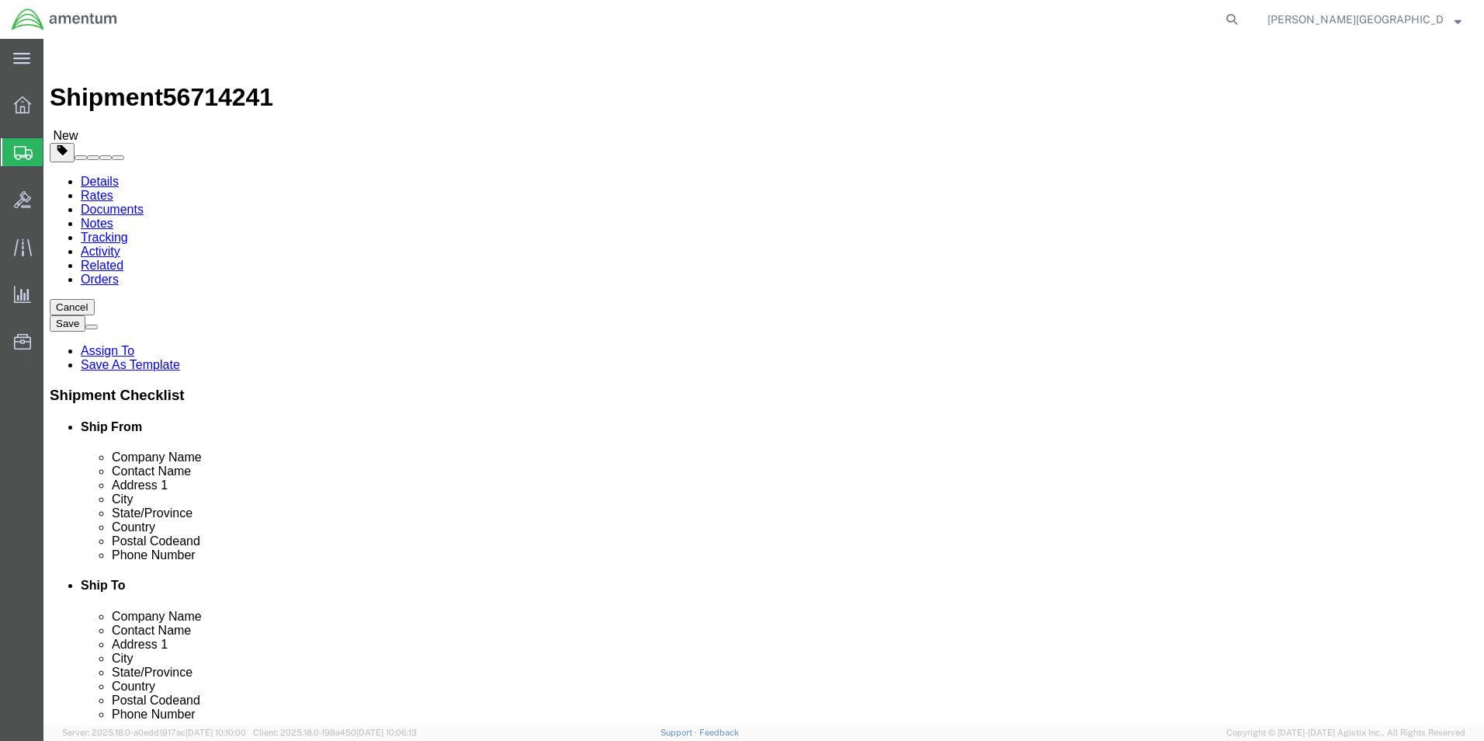
click button "Previous"
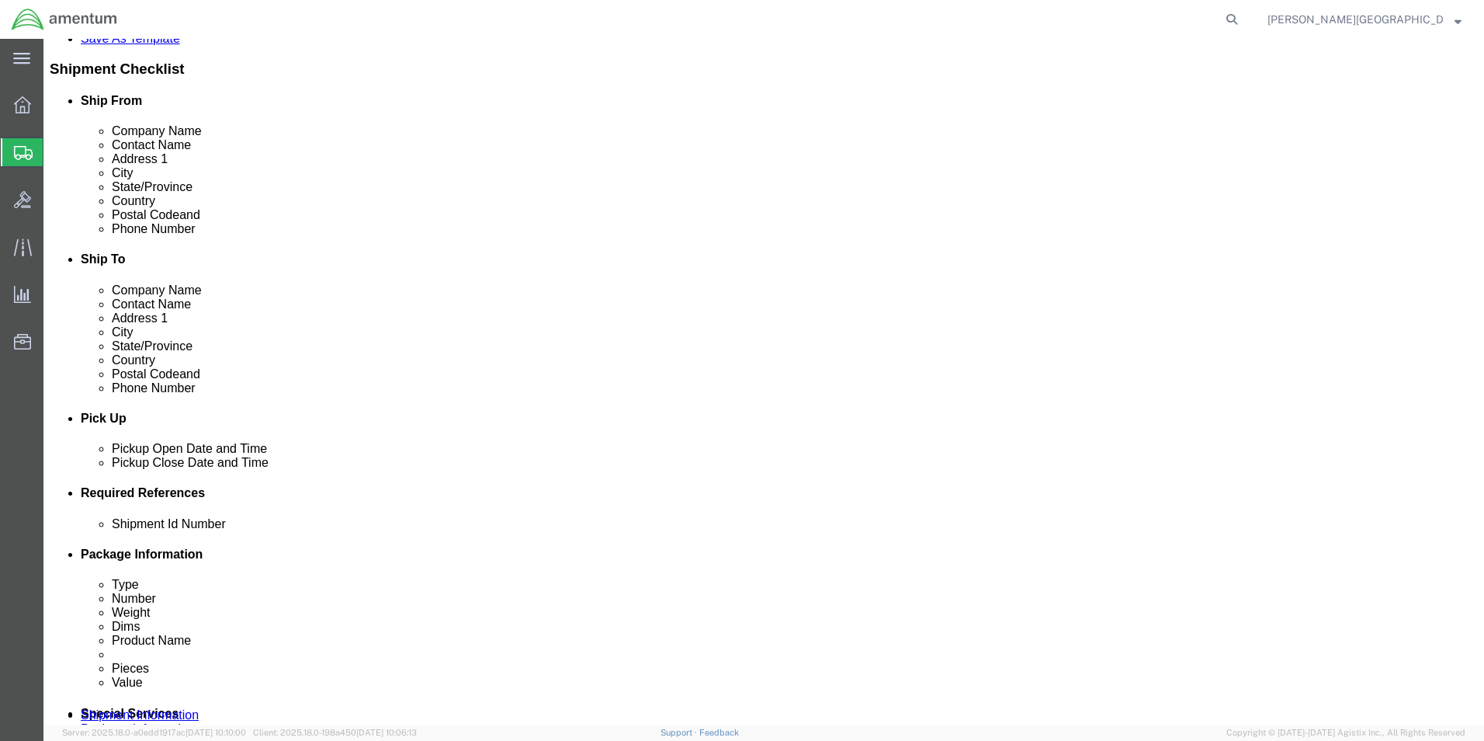
scroll to position [621, 0]
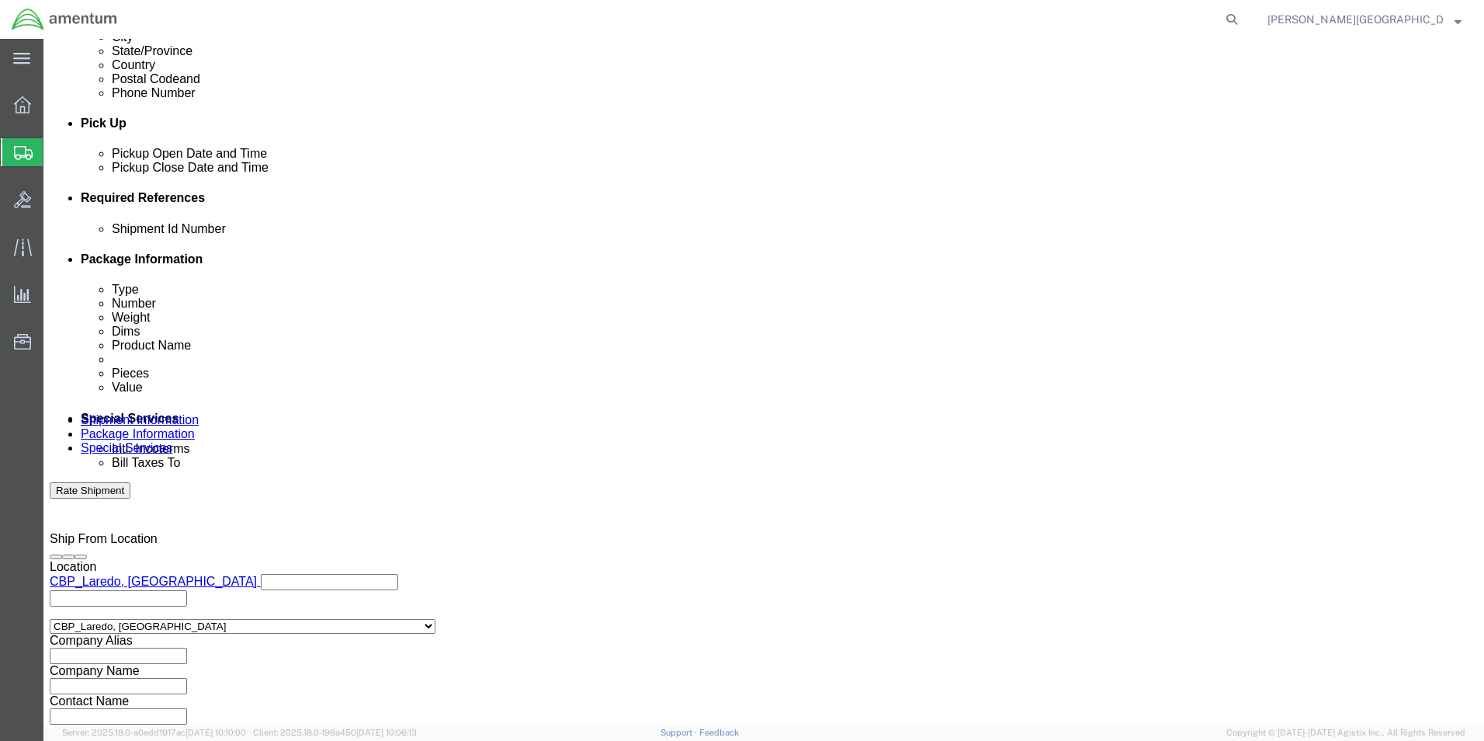
click input "text"
type input "56714241"
click button "Continue"
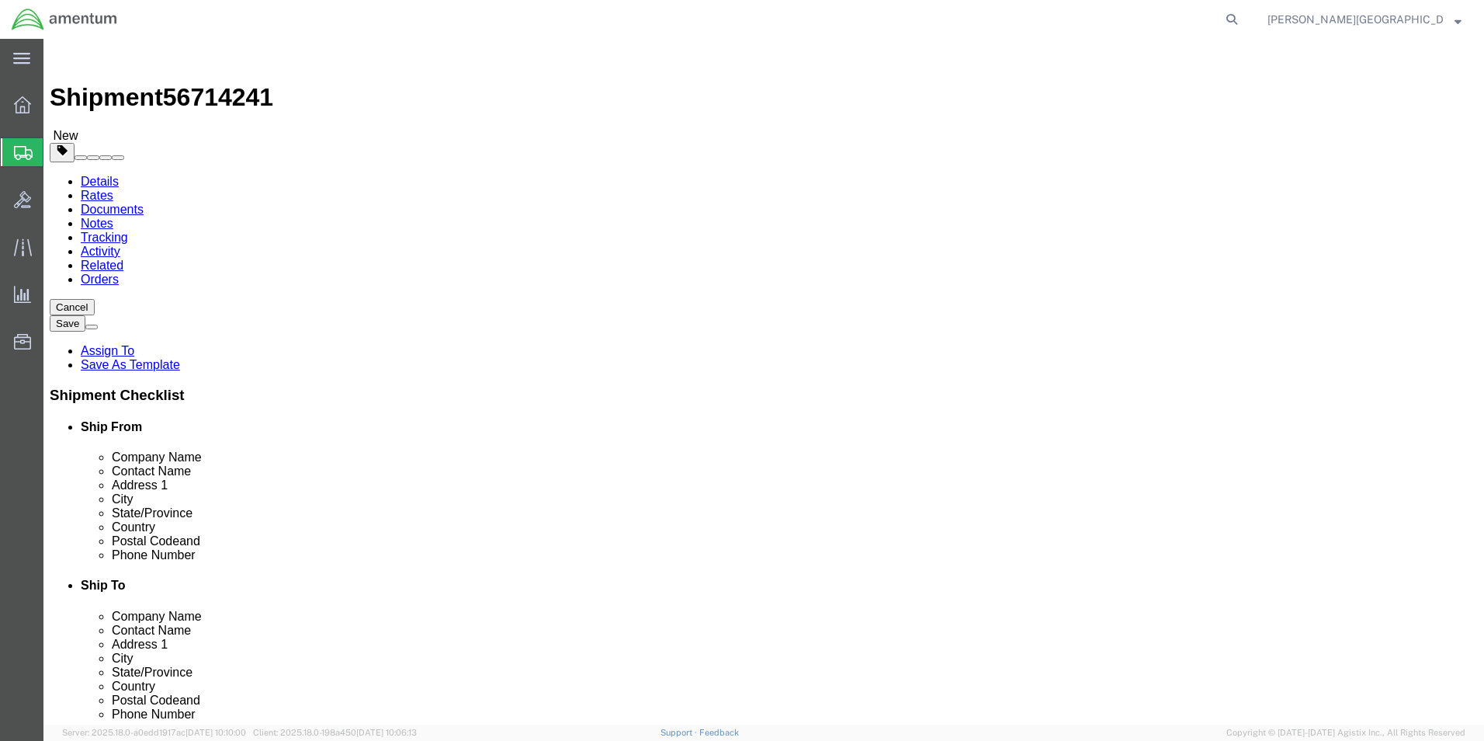
drag, startPoint x: 1080, startPoint y: 603, endPoint x: 1037, endPoint y: 591, distance: 44.5
click button "Continue"
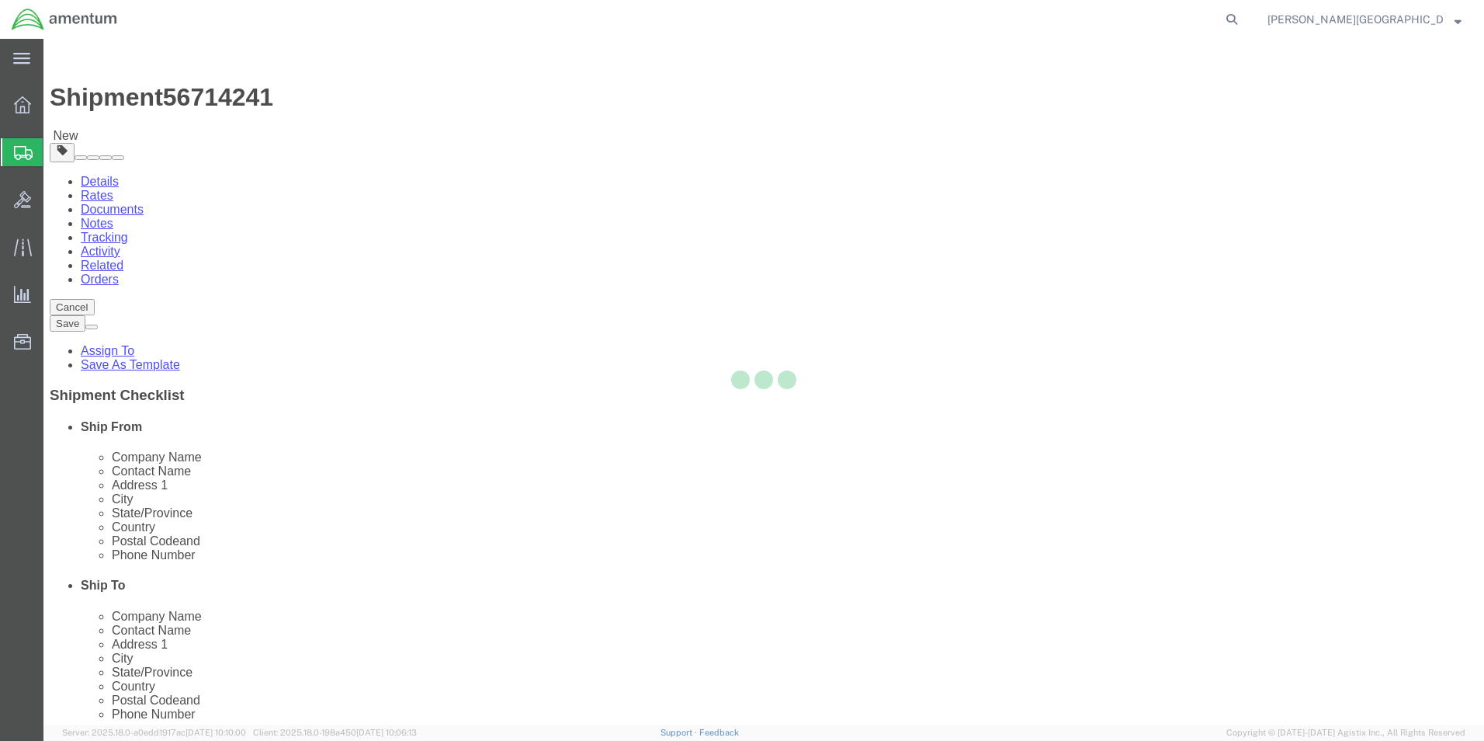
select select
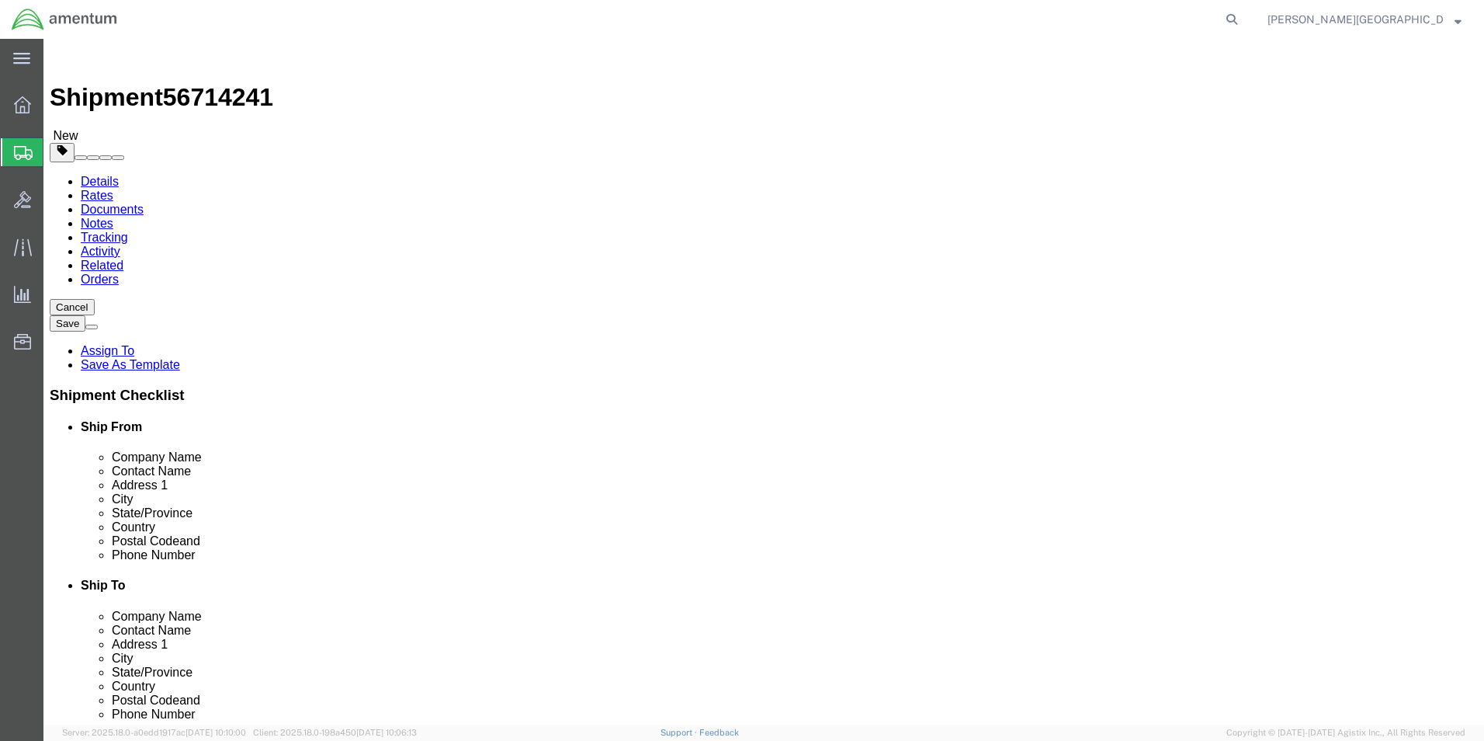
click button "Rate Shipment"
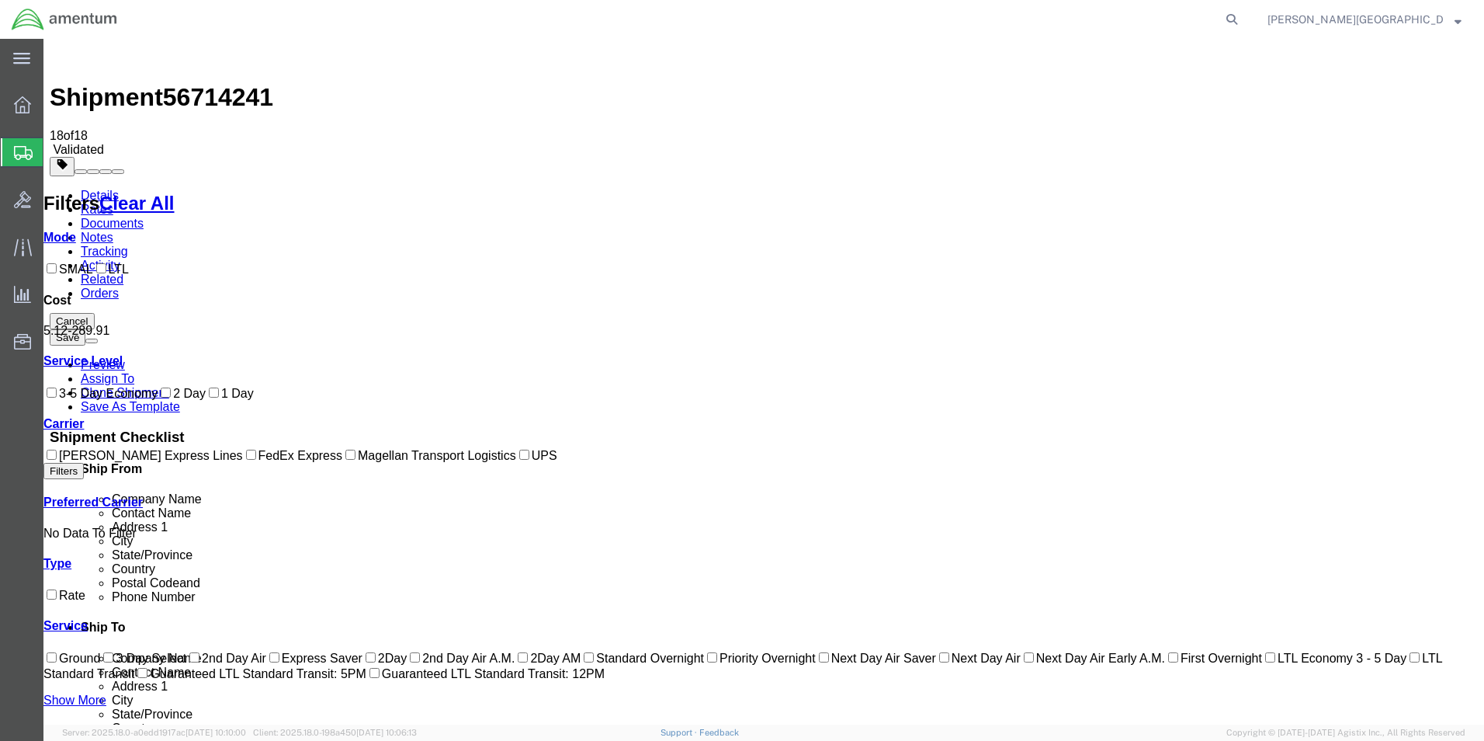
checkbox input "true"
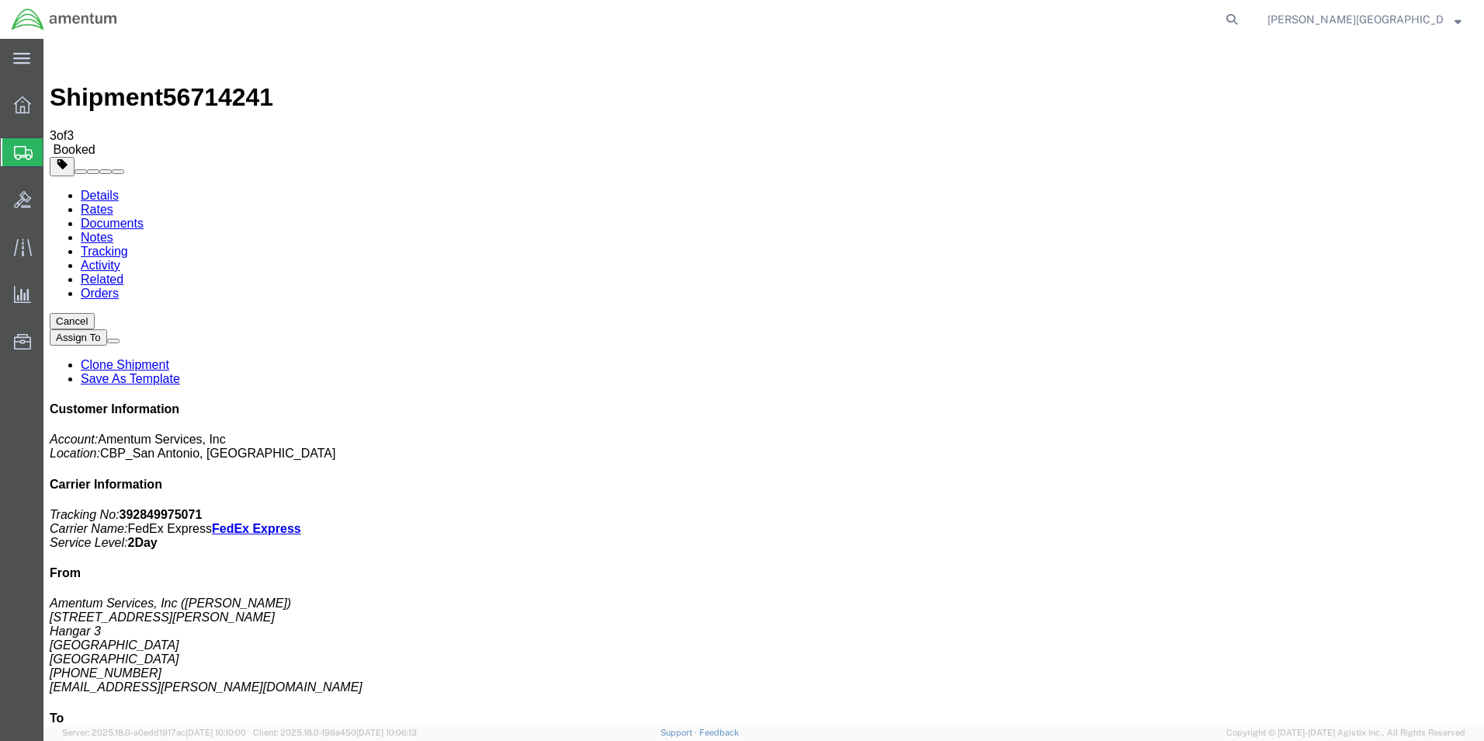
drag, startPoint x: 650, startPoint y: 277, endPoint x: 689, endPoint y: 308, distance: 49.7
click at [0, 0] on span "Create Shipment" at bounding box center [0, 0] width 0 height 0
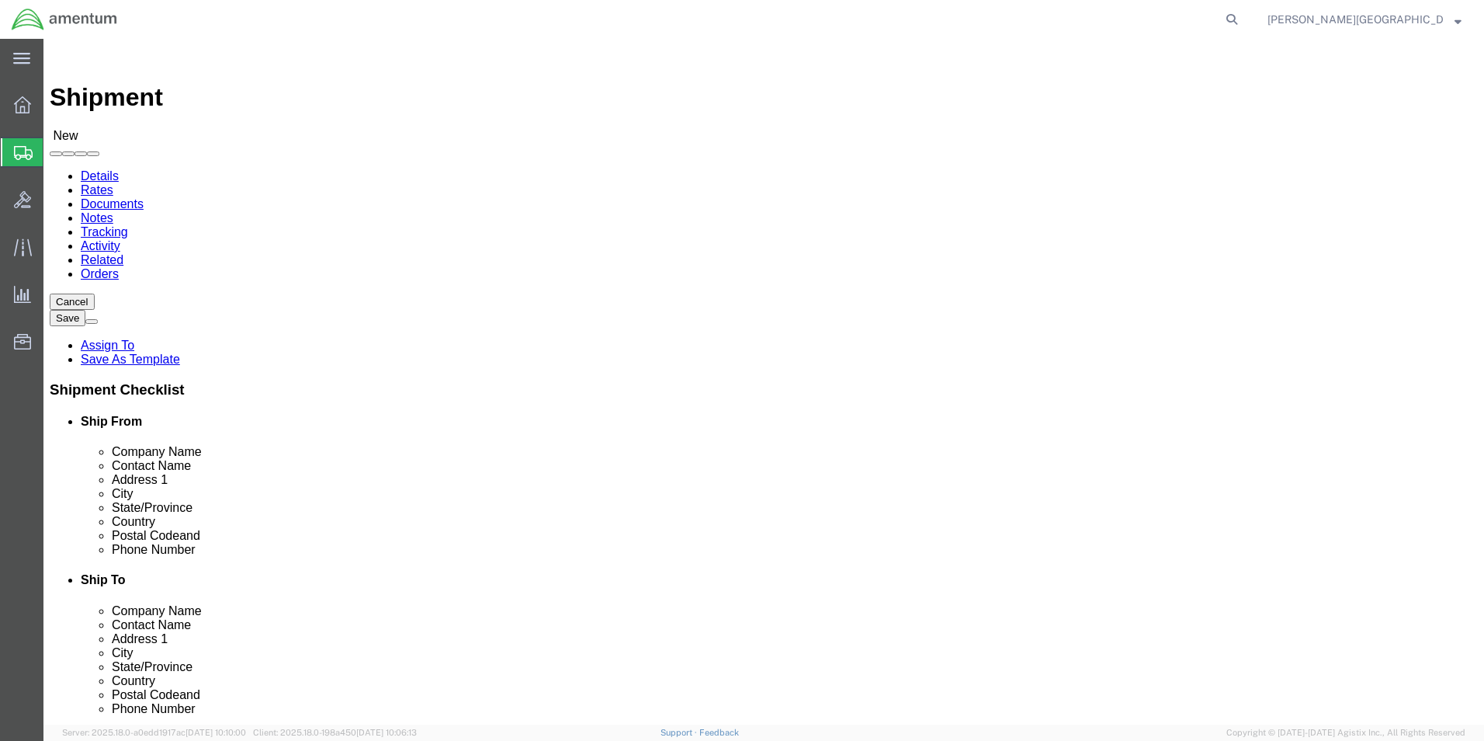
scroll to position [2950, 0]
select select "49940"
select select "[GEOGRAPHIC_DATA]"
drag, startPoint x: 318, startPoint y: 524, endPoint x: 225, endPoint y: 521, distance: 93.2
click div
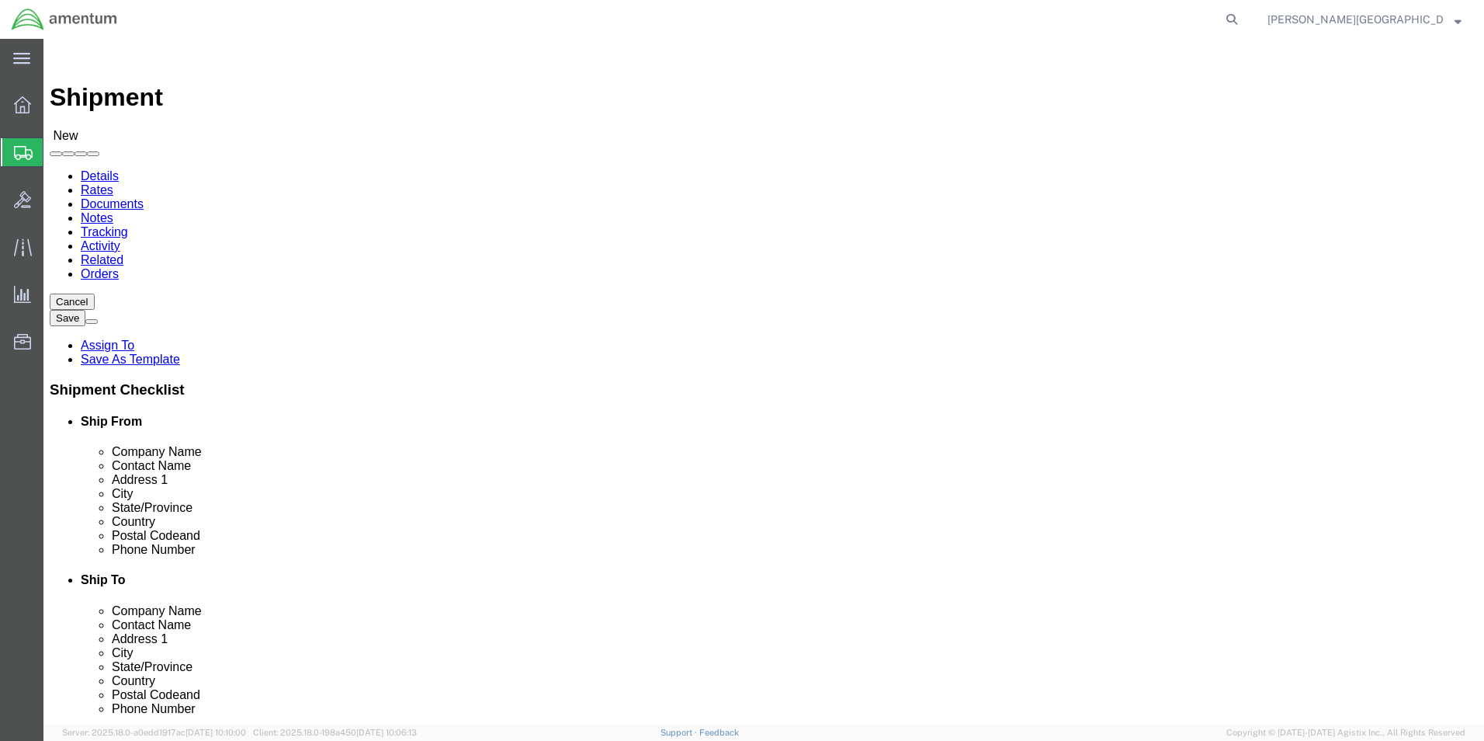
type input "[PHONE_NUMBER]"
select select "49918"
select select "WA"
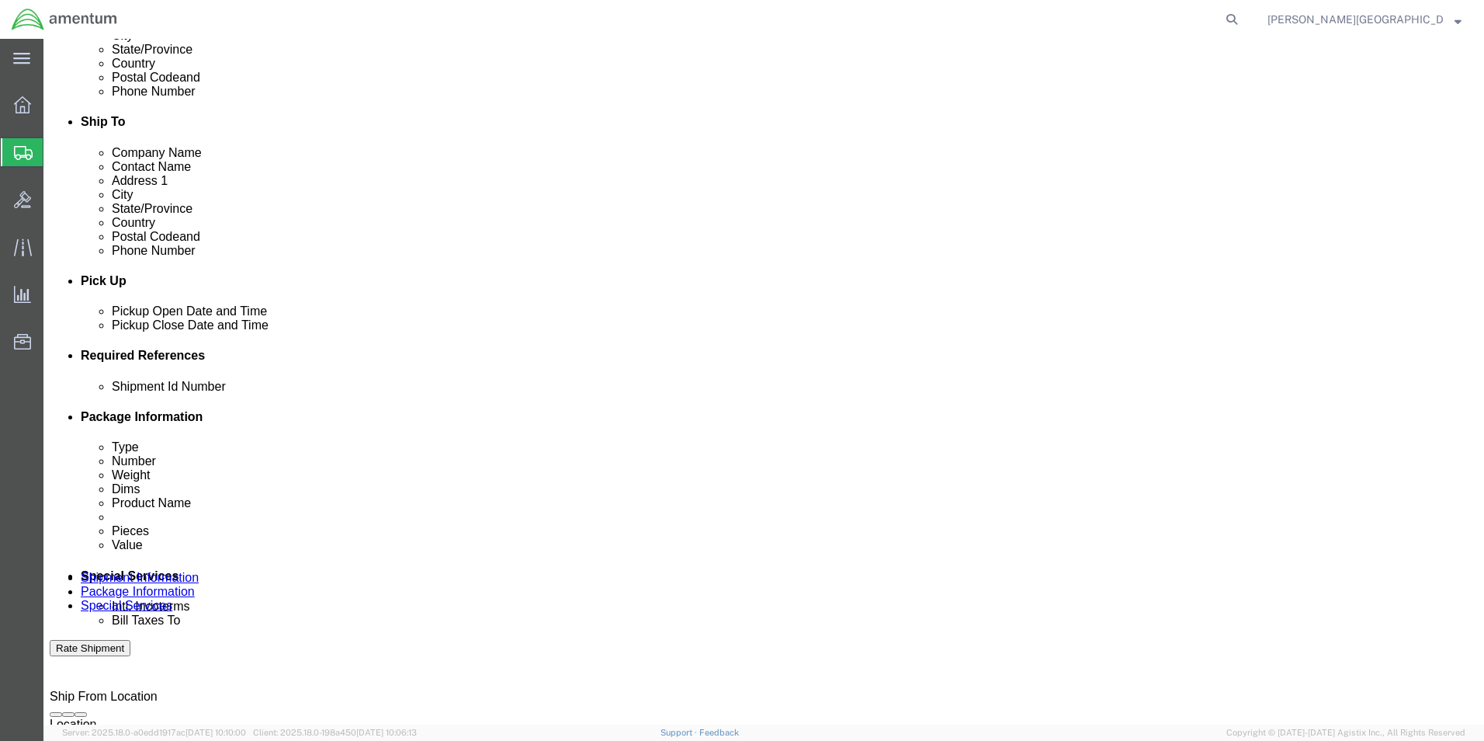
scroll to position [466, 0]
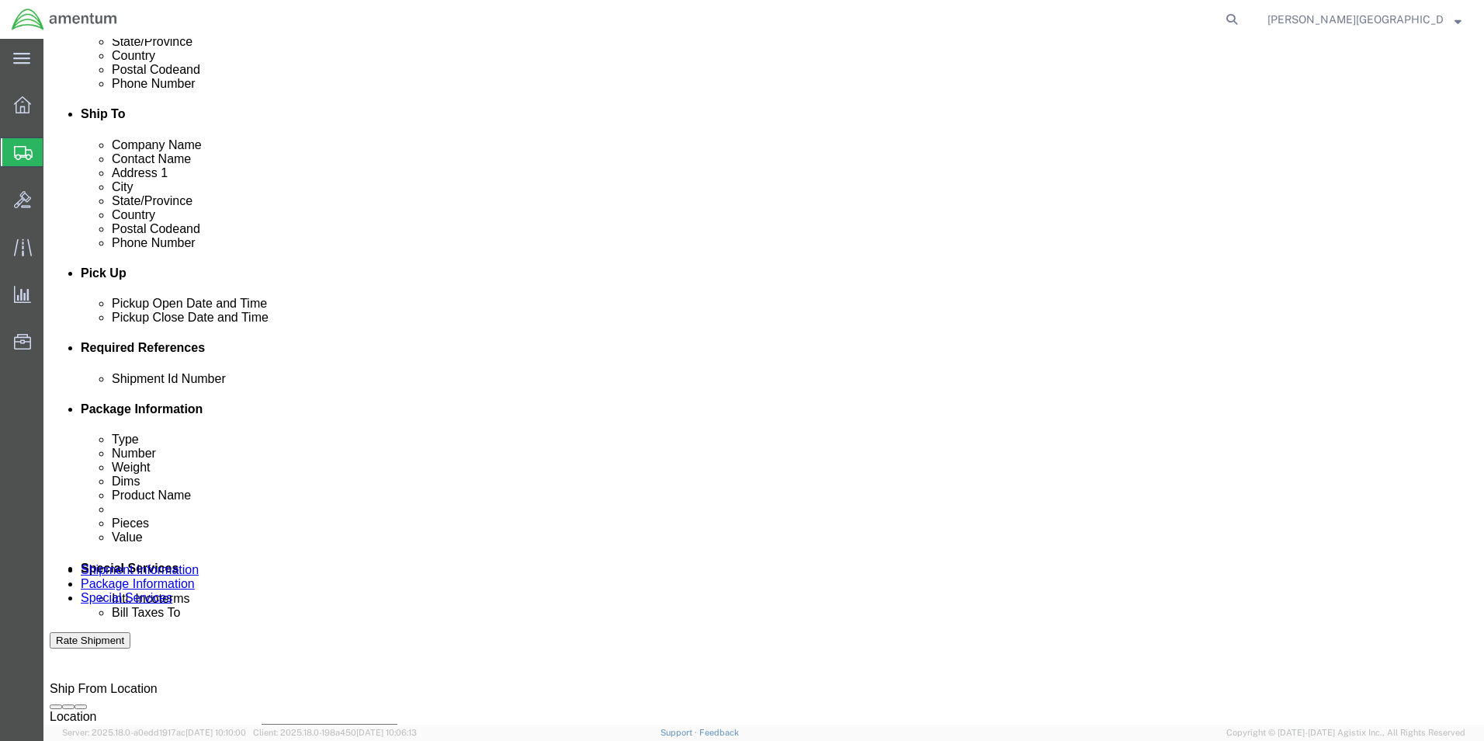
click button "Add reference"
click select "Select Account Type Activity ID Airline Appointment Number ASN Batch Request # …"
select select "DEPT"
click select "Select Account Type Activity ID Airline Appointment Number ASN Batch Request # …"
click input "text"
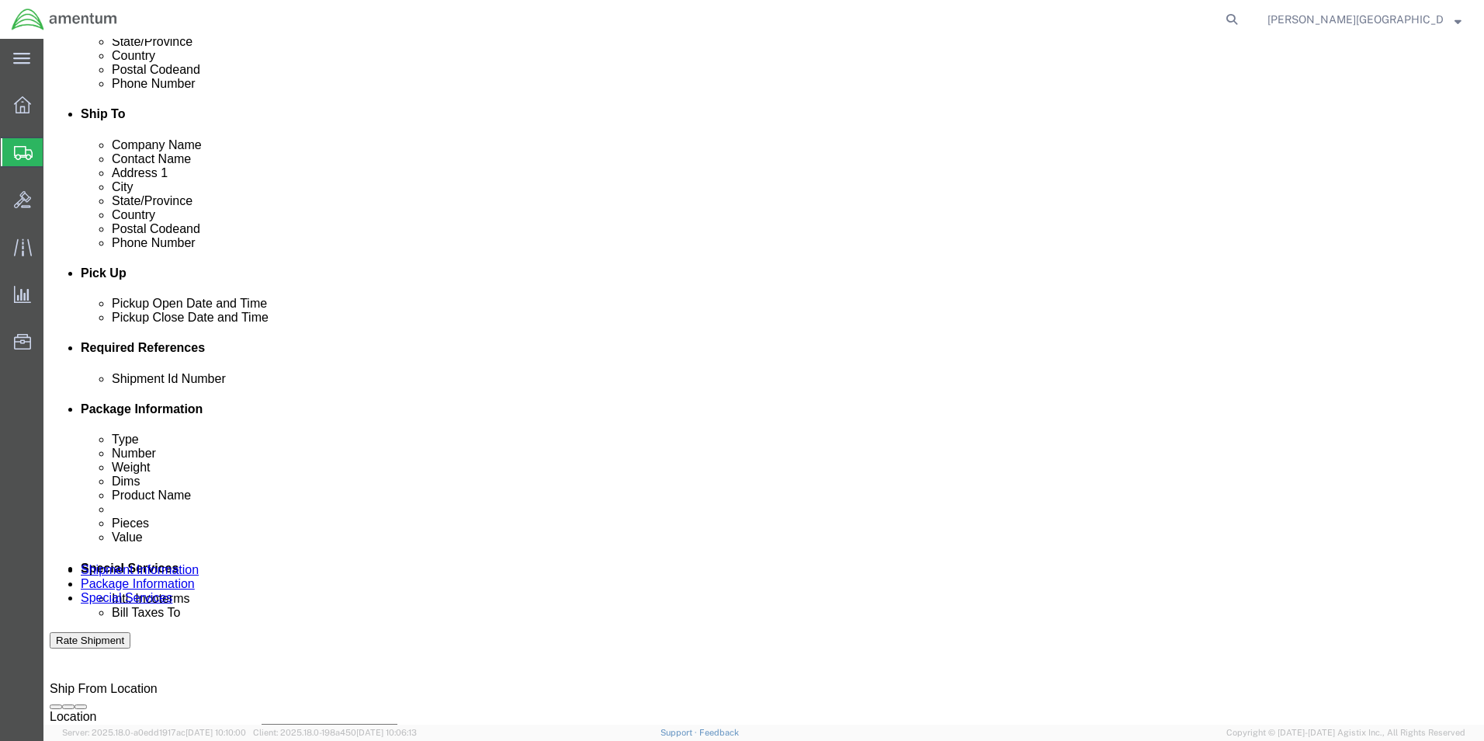
type input "Supply Department"
click button "Add reference"
click select "Select Account Type Activity ID Airline Appointment Number ASN Batch Request # …"
select select "PROJNUM"
click select "Select Account Type Activity ID Airline Appointment Number ASN Batch Request # …"
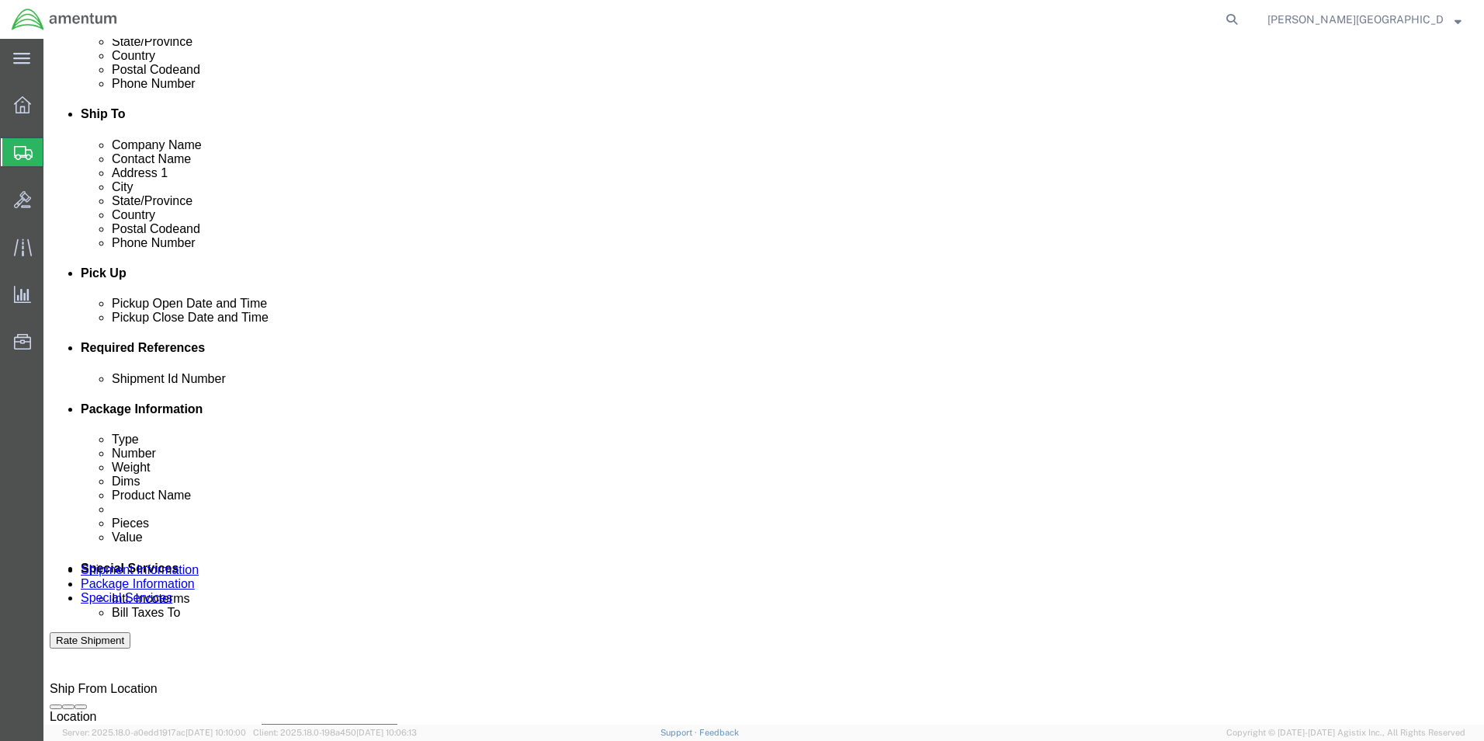
click input "text"
click input "6118.02.03.2219.000.LRT.0000"
type input "6118.03.03.2219.000.LRT.0000"
click button "Add reference"
click select "Select Account Type Activity ID Airline Appointment Number ASN Batch Request # …"
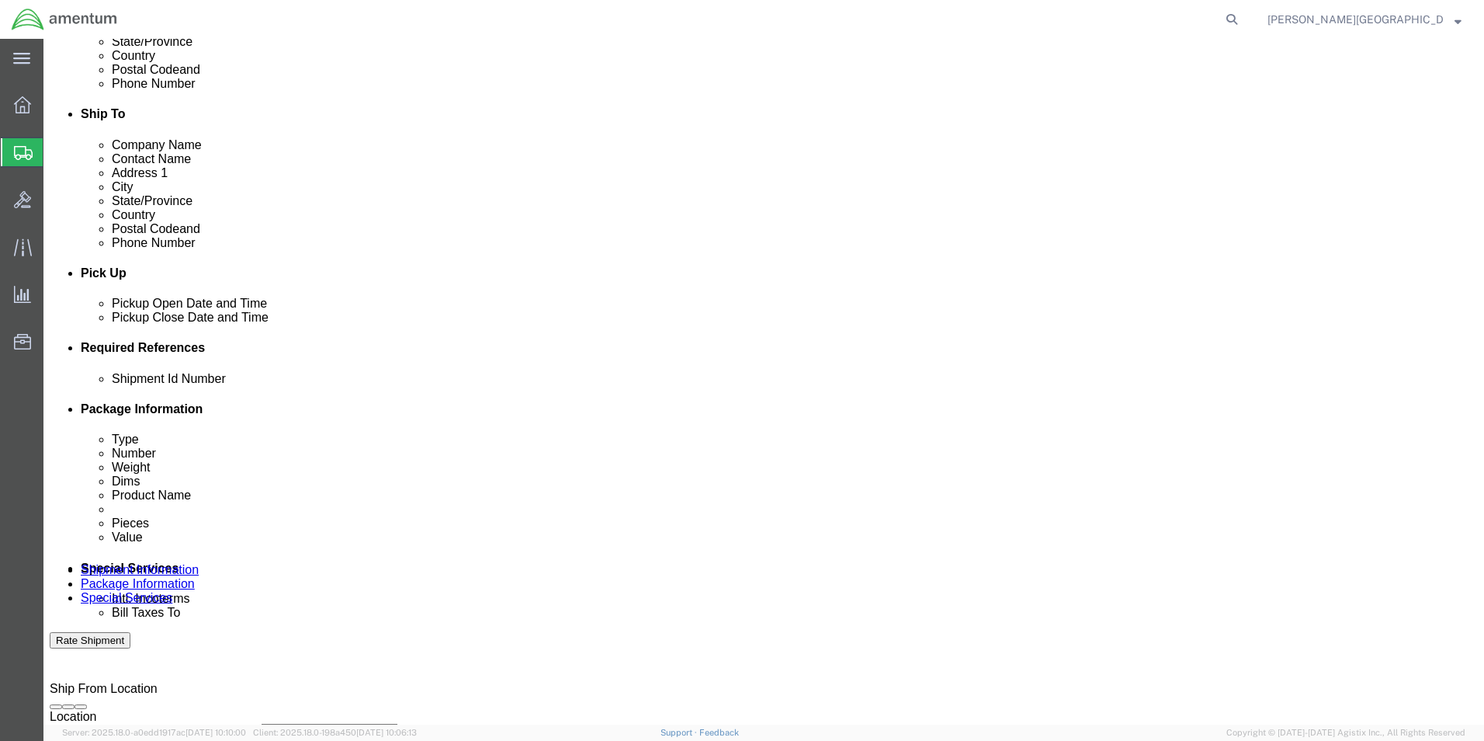
select select "CUSTREF"
click select "Select Account Type Activity ID Airline Appointment Number ASN Batch Request # …"
click input "text"
paste input "328758"
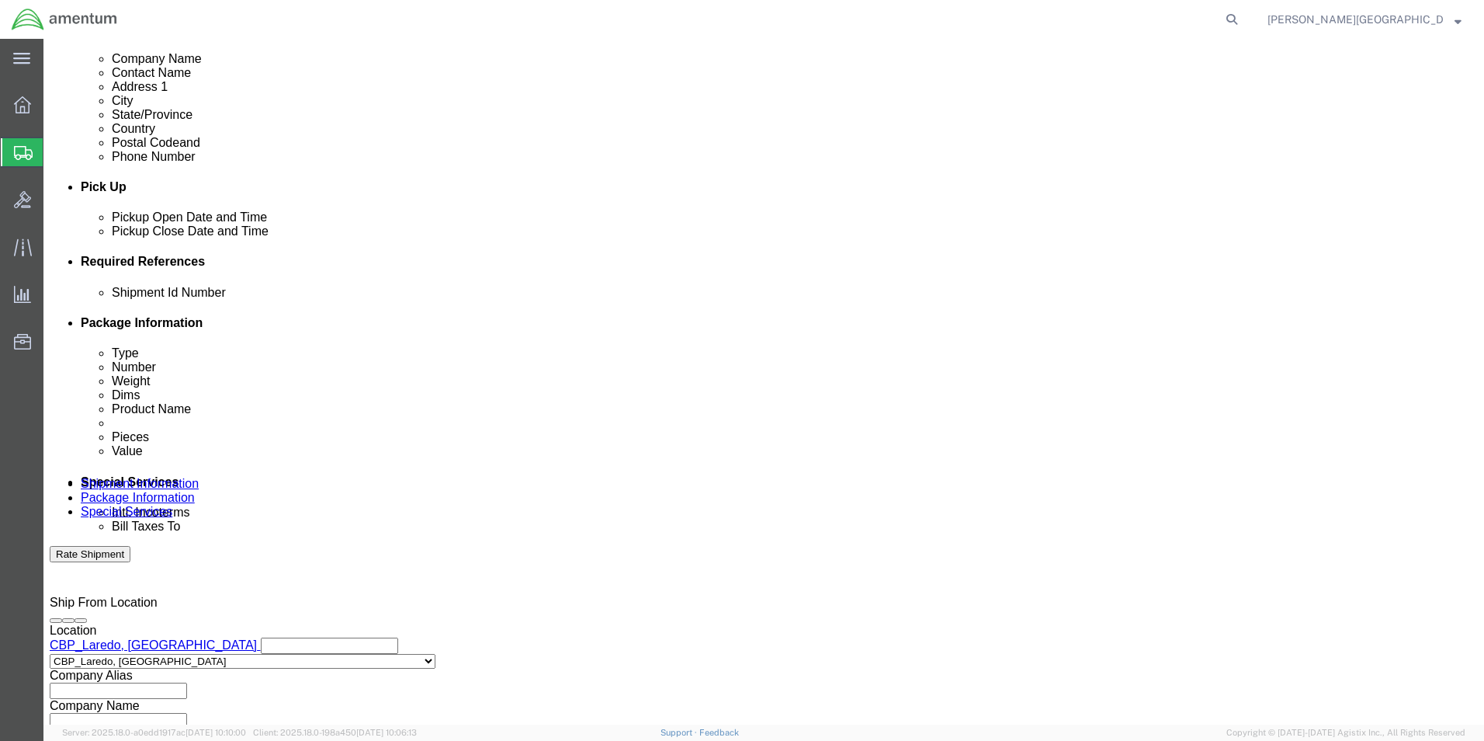
scroll to position [677, 0]
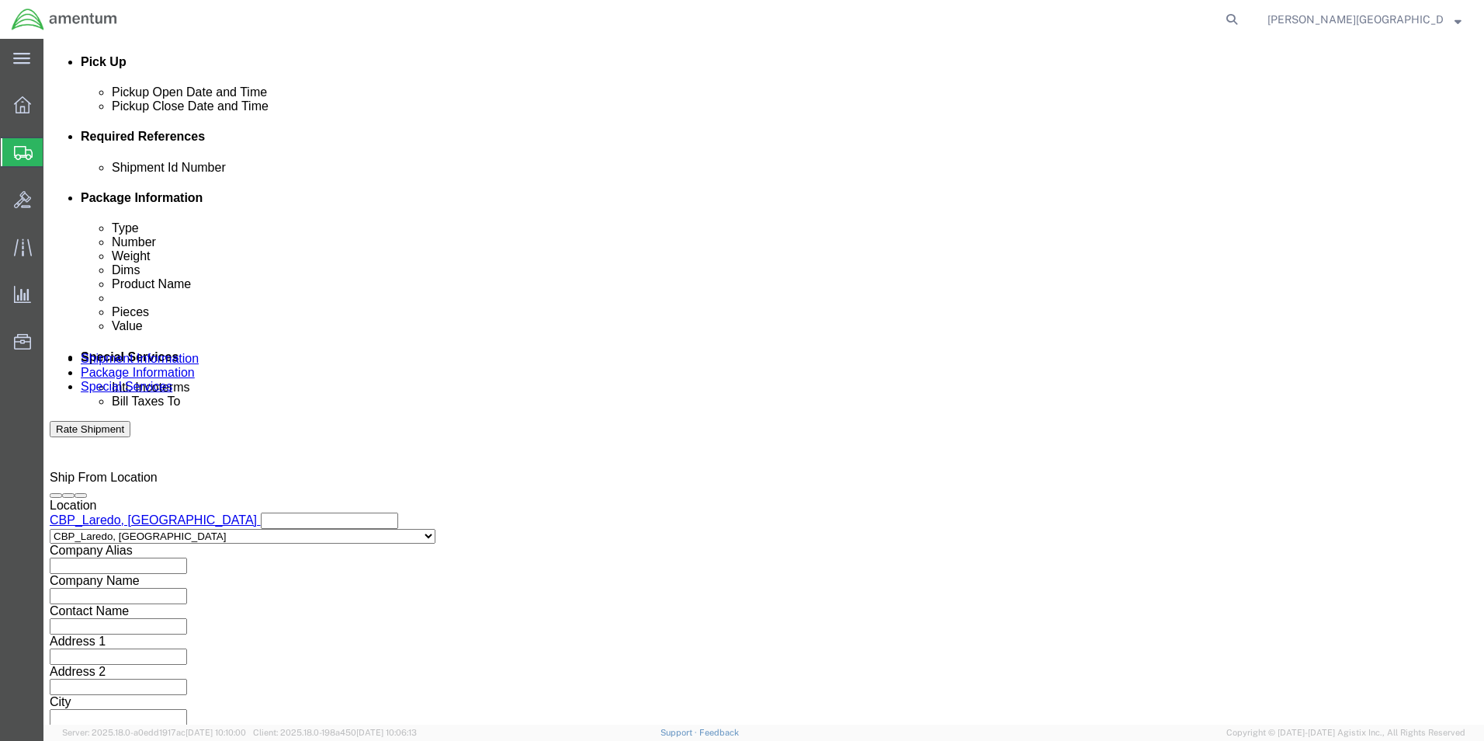
type input "USAGE#: 328758 Cotter Pins"
click button "Continue"
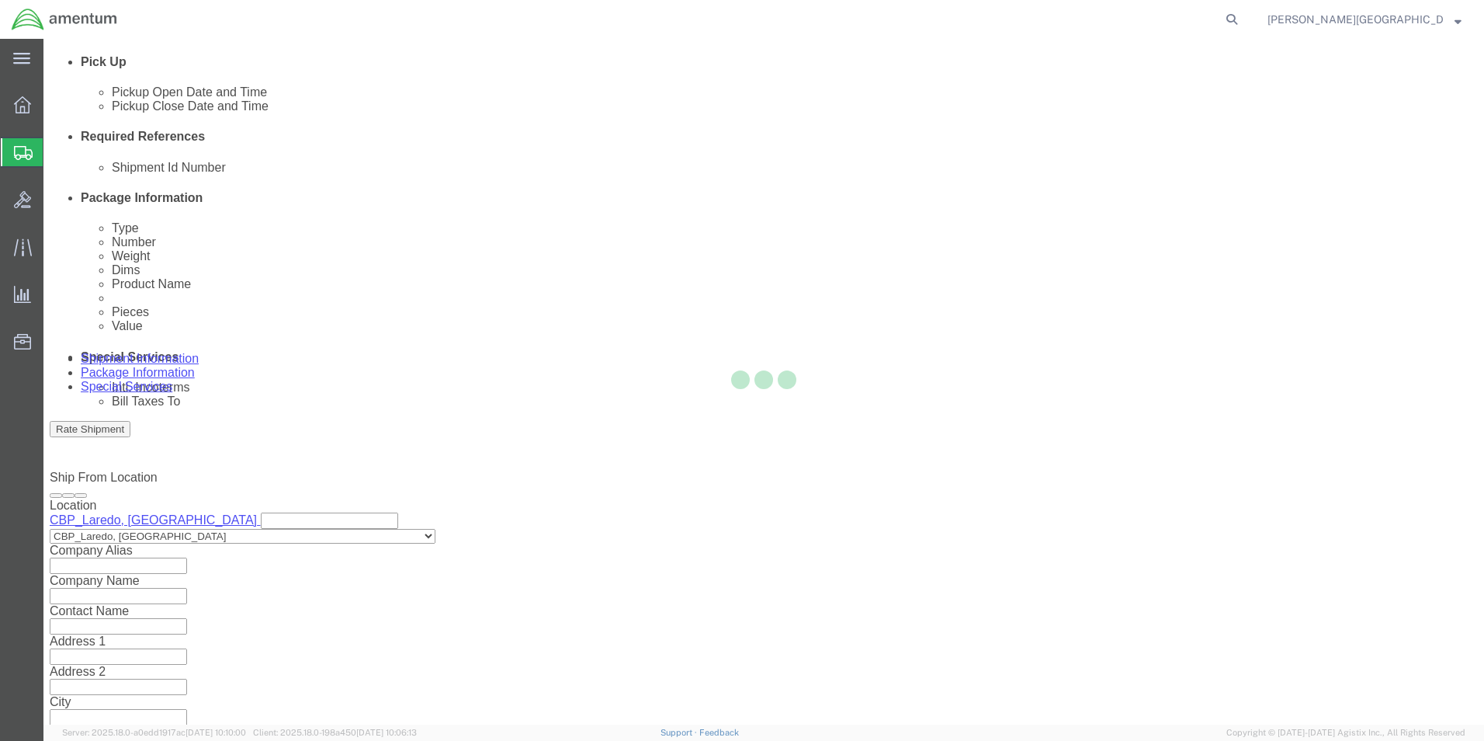
scroll to position [0, 0]
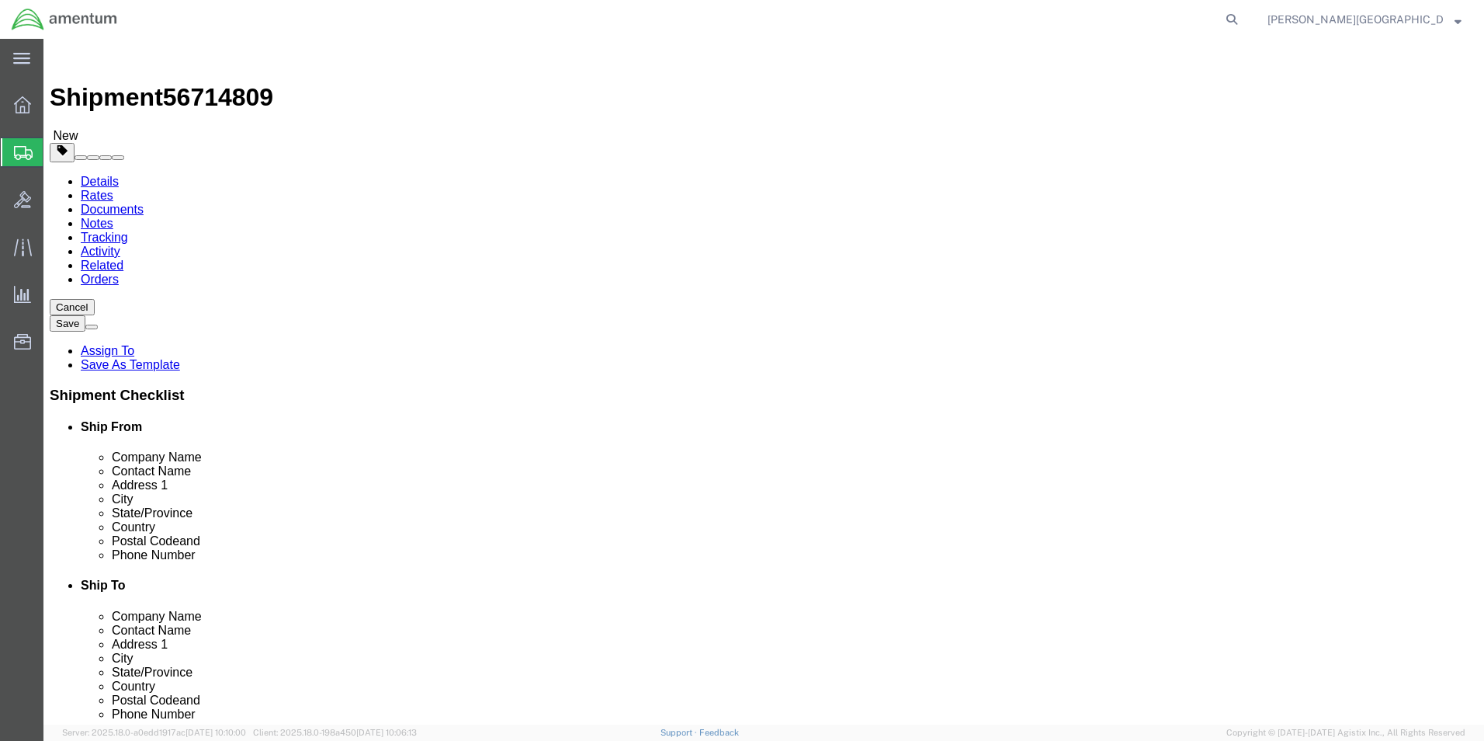
click input "text"
click select "Select BCK Boxes Bale(s) Basket(s) Bolt(s) Bottle(s) Buckets Bulk Bundle(s) Can…"
select select "ENV"
click select "Select BCK Boxes Bale(s) Basket(s) Bolt(s) Bottle(s) Buckets Bulk Bundle(s) Can…"
type input "9.50"
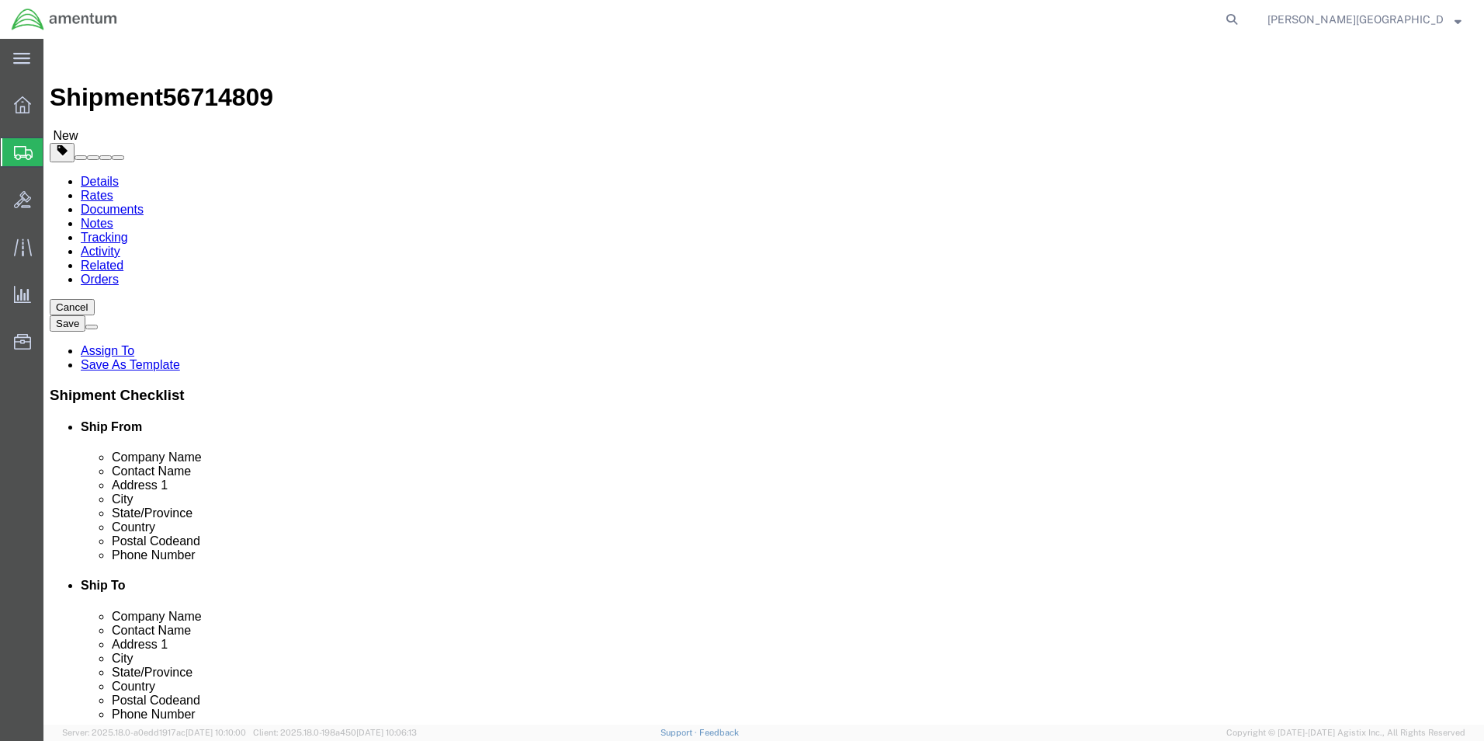
type input "12.50"
type input "0.25"
type input "1"
click link "Add Content"
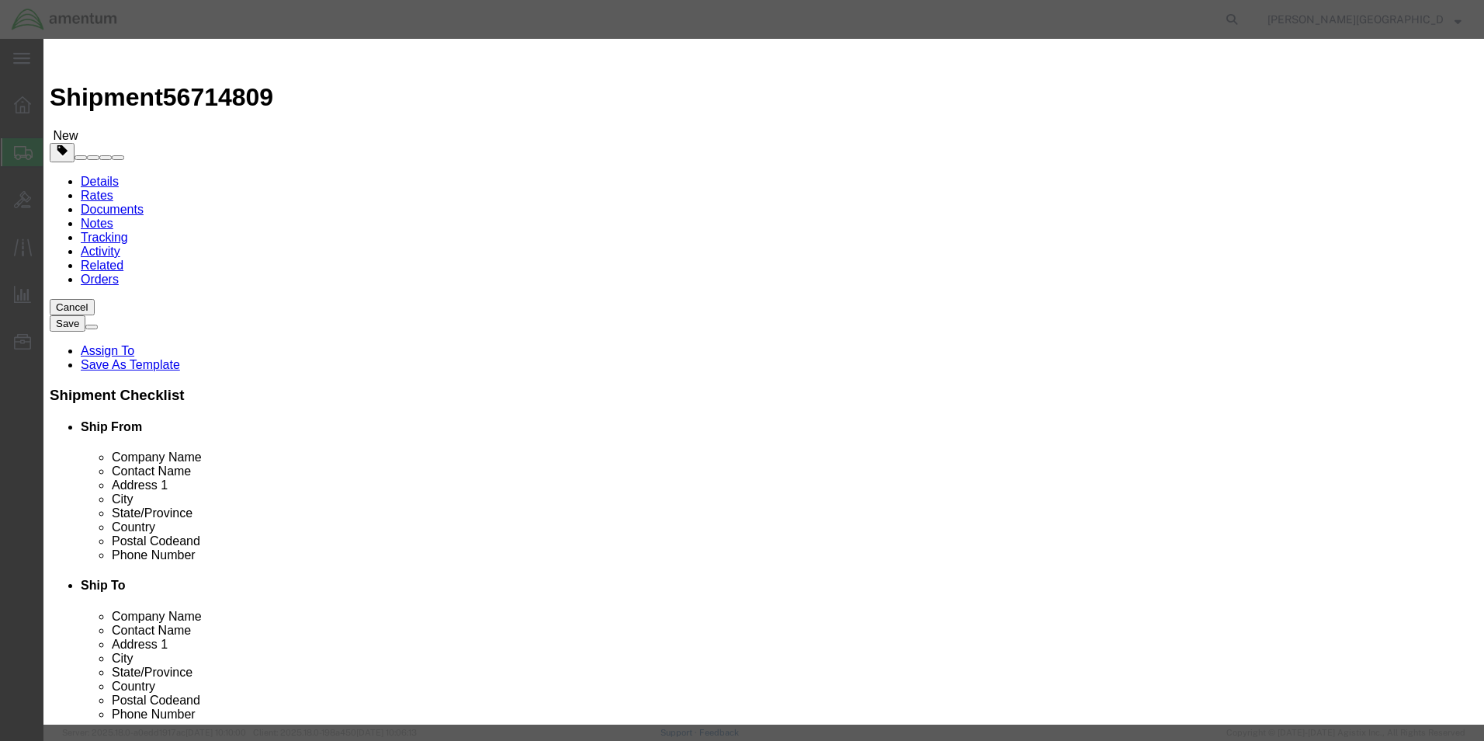
click input "text"
type input "Cotter Pins"
select select "US"
click textarea
type textarea "PN: MS24665-134"
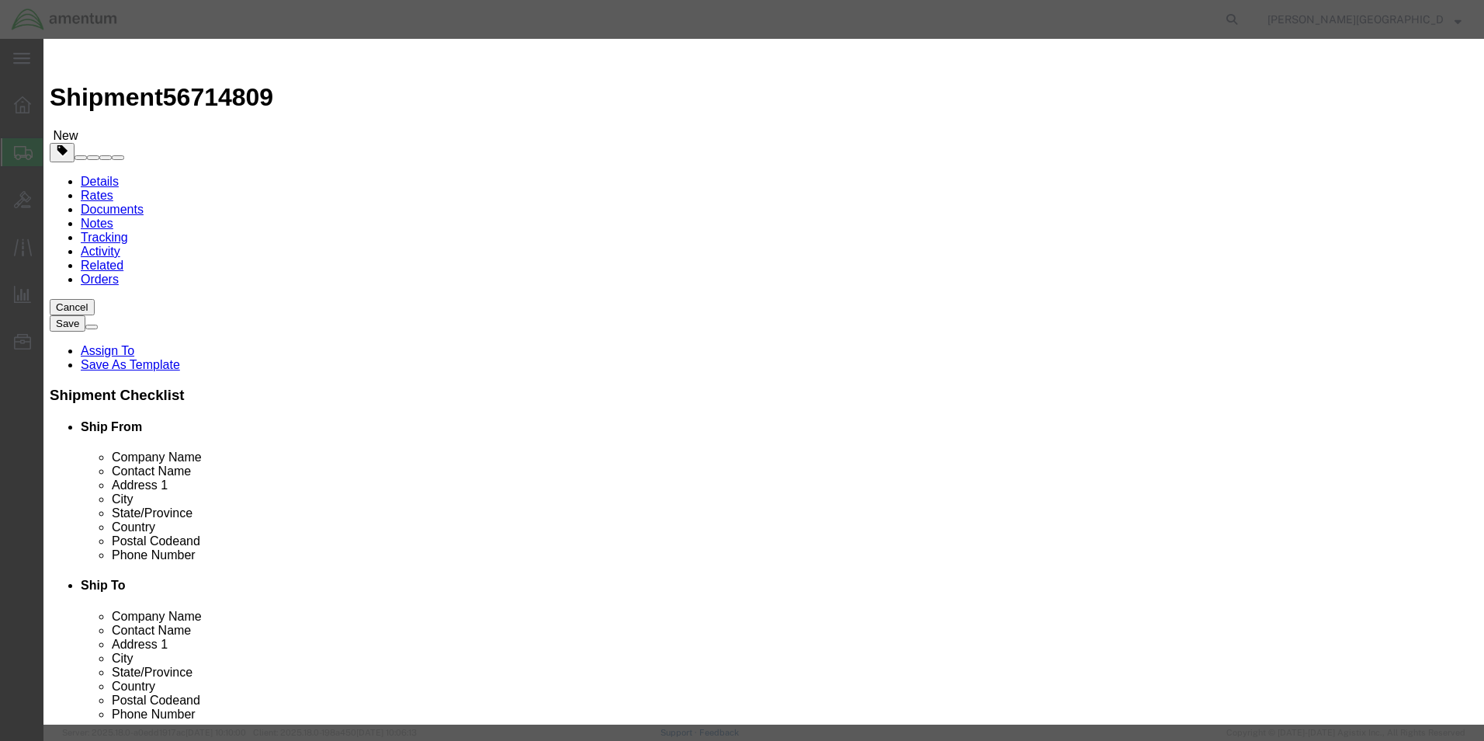
click input "0"
type input "20"
click input "text"
type input "150.00"
click div "Save & Add Another Save & Close Close"
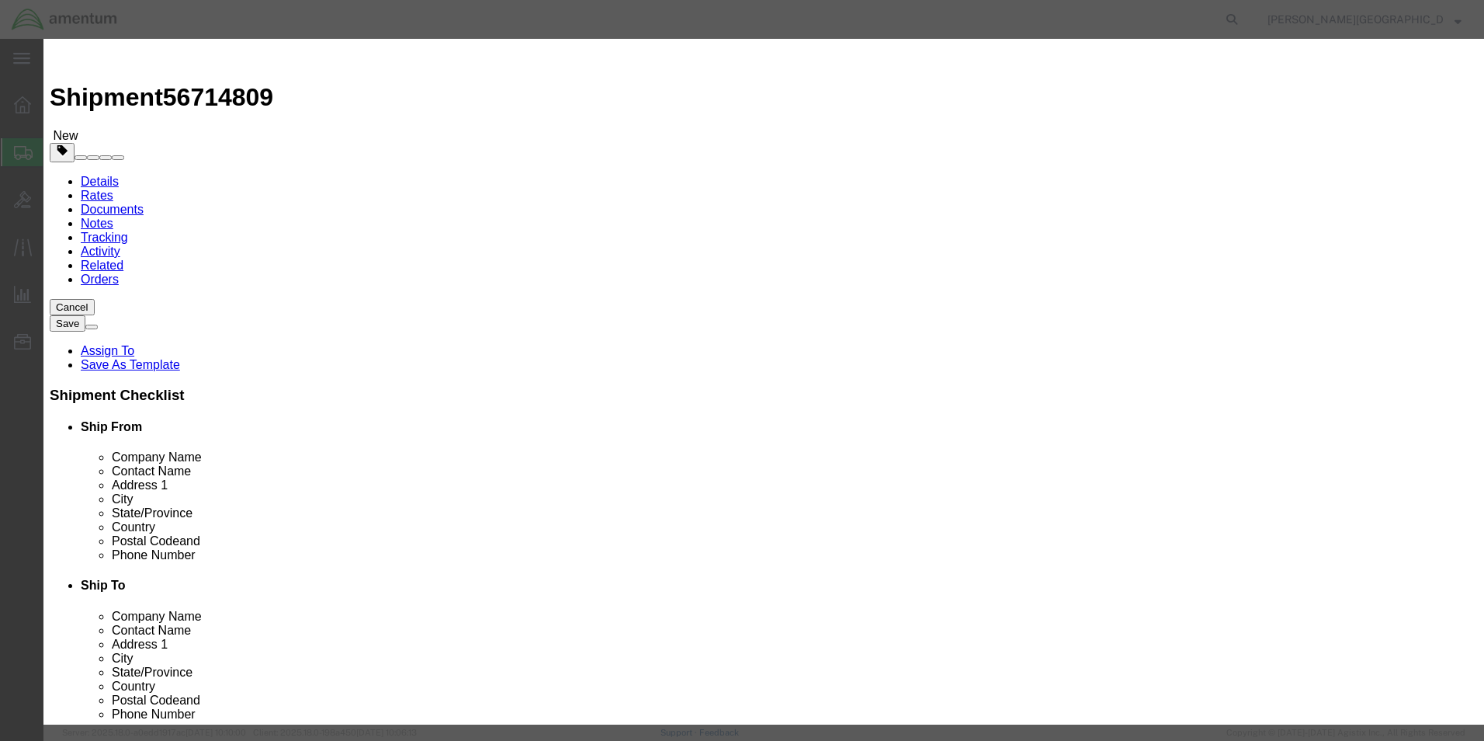
click button "Save & Close"
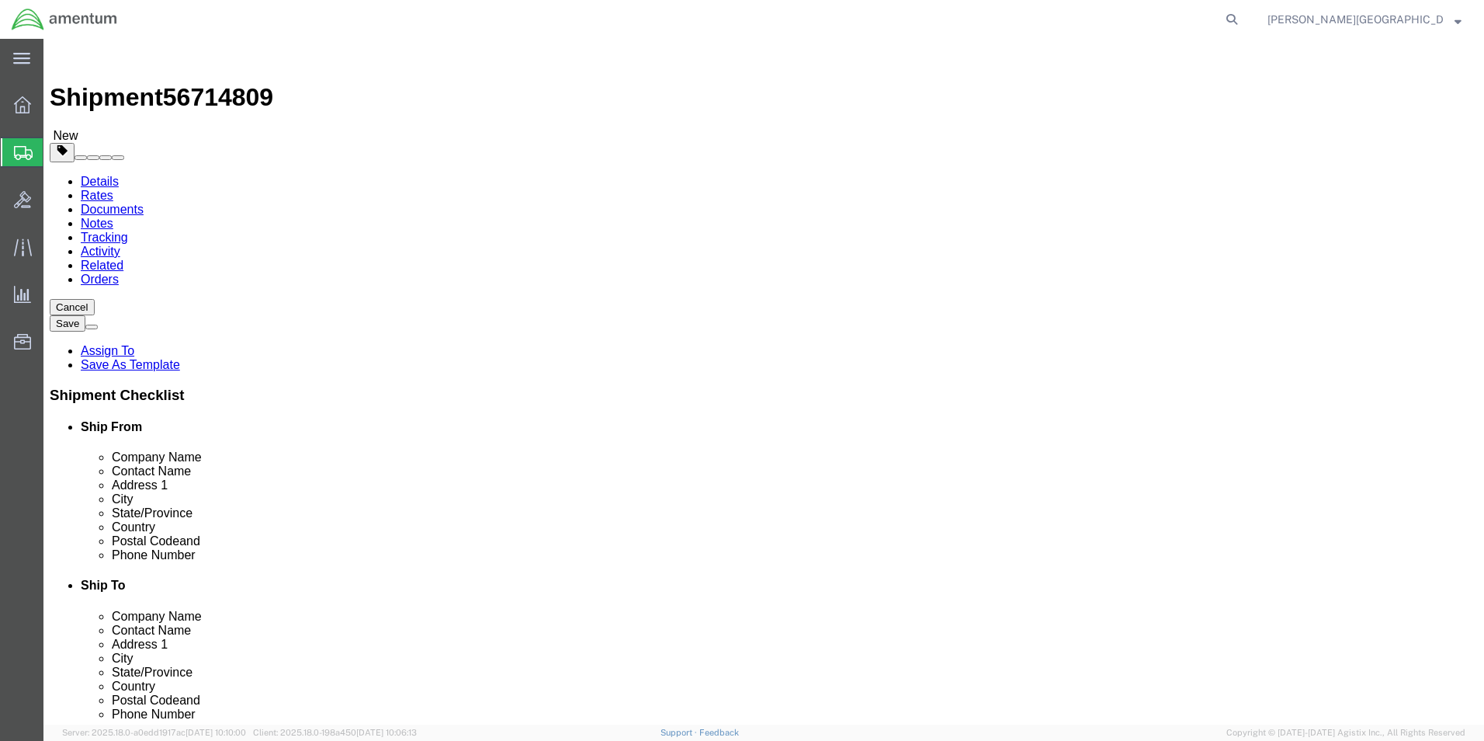
click button "Previous"
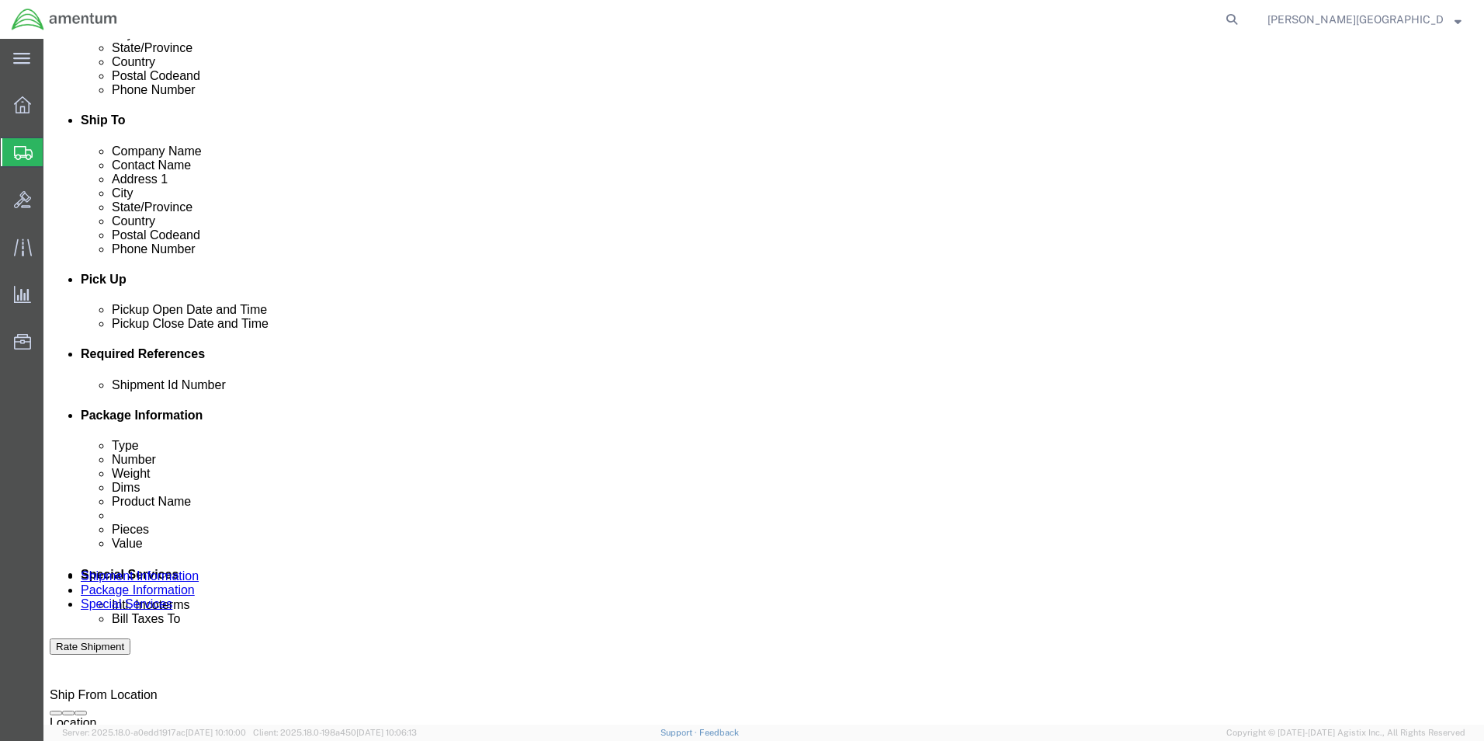
scroll to position [466, 0]
click input "text"
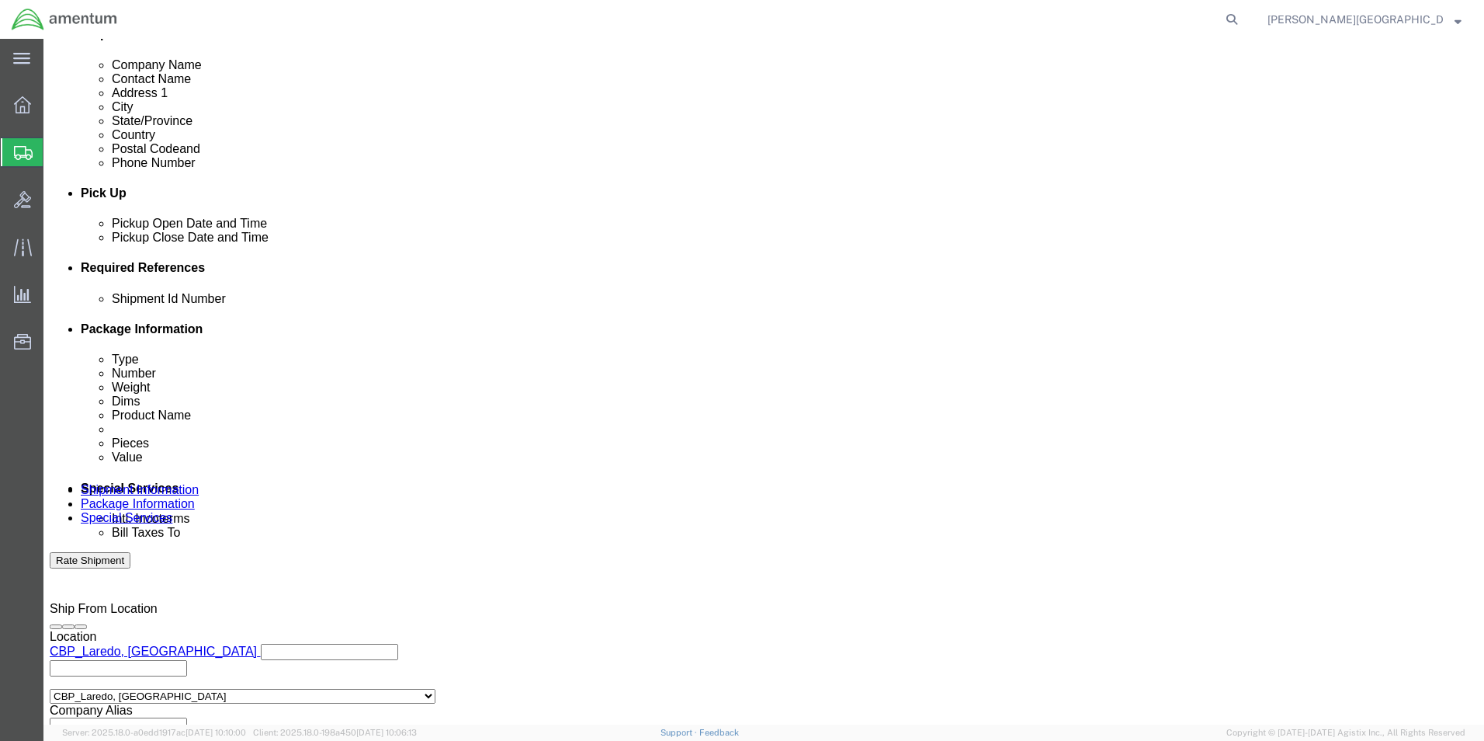
scroll to position [677, 0]
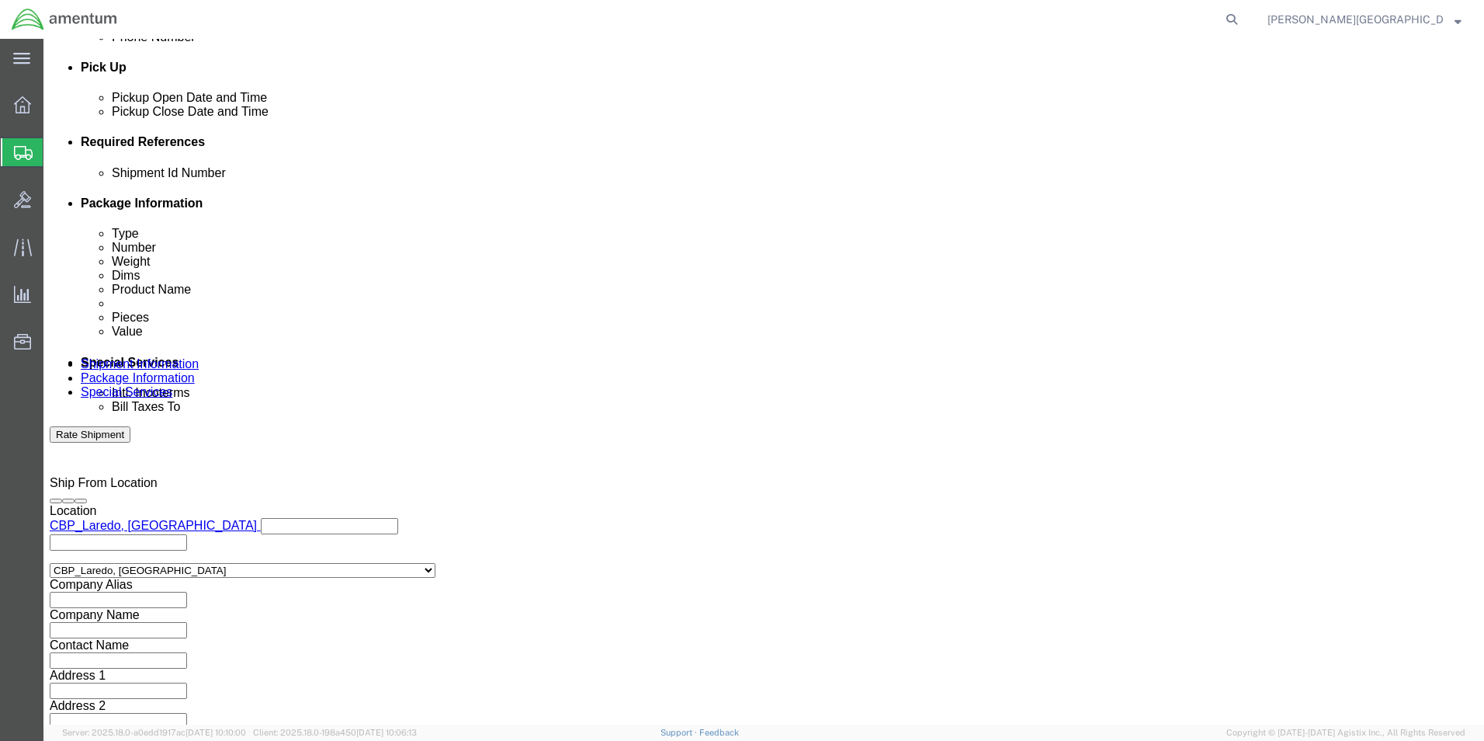
type input "56714809"
click button "Continue"
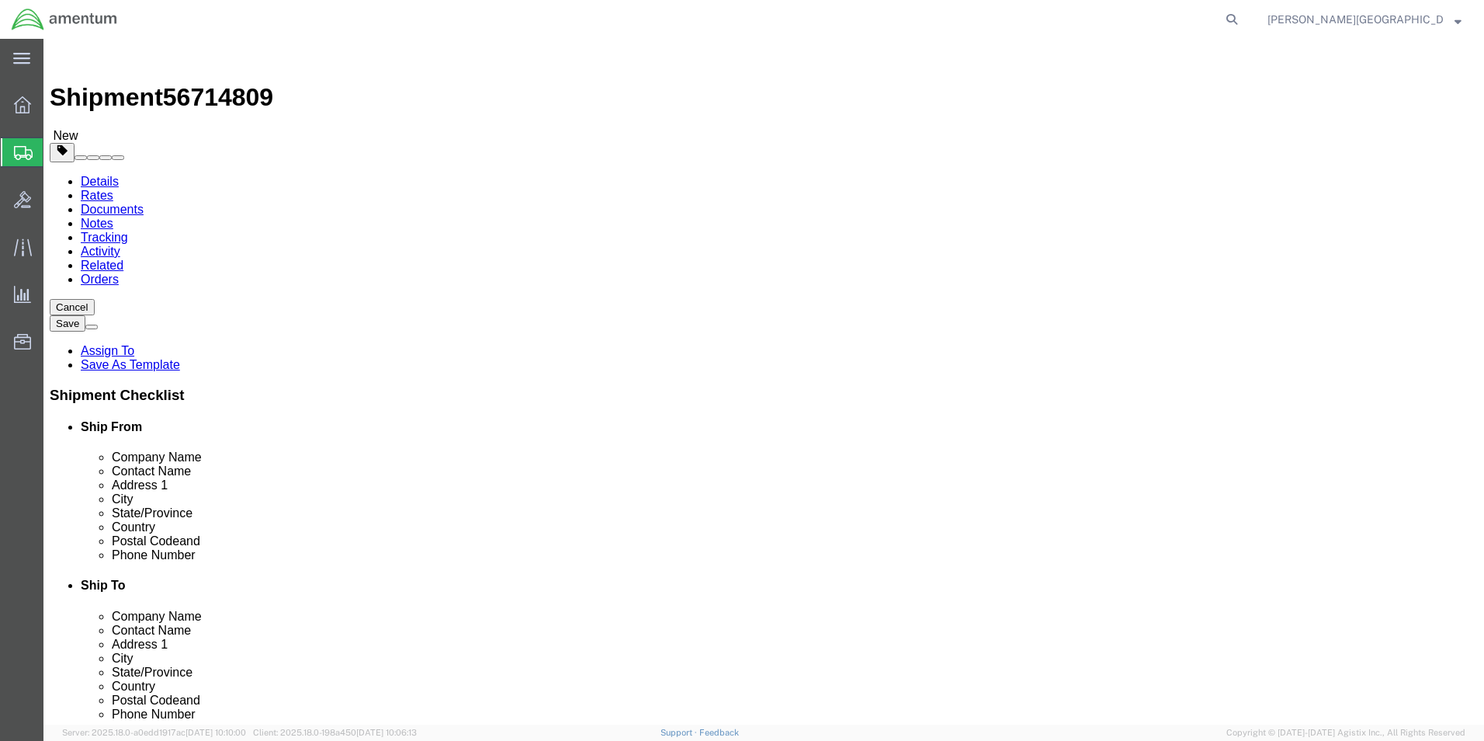
click button "Continue"
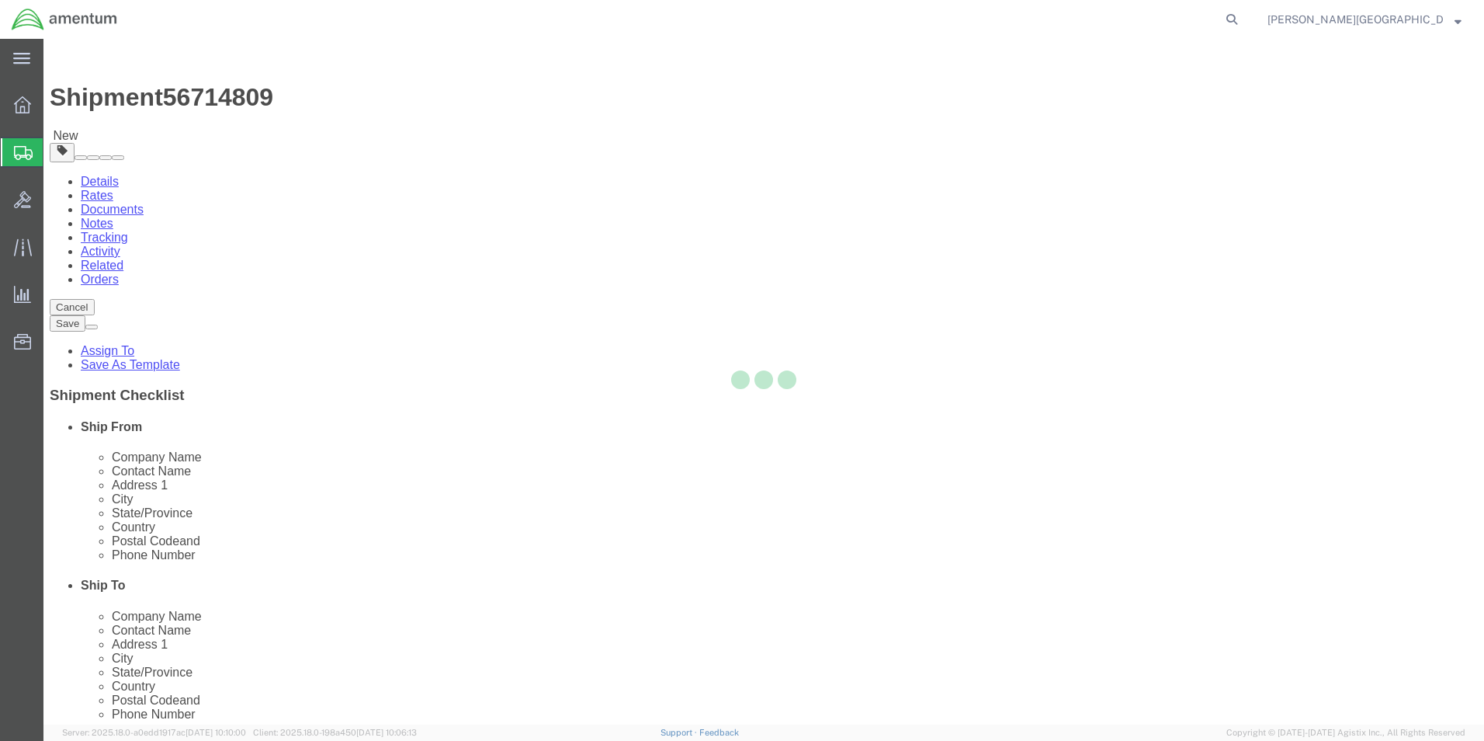
select select
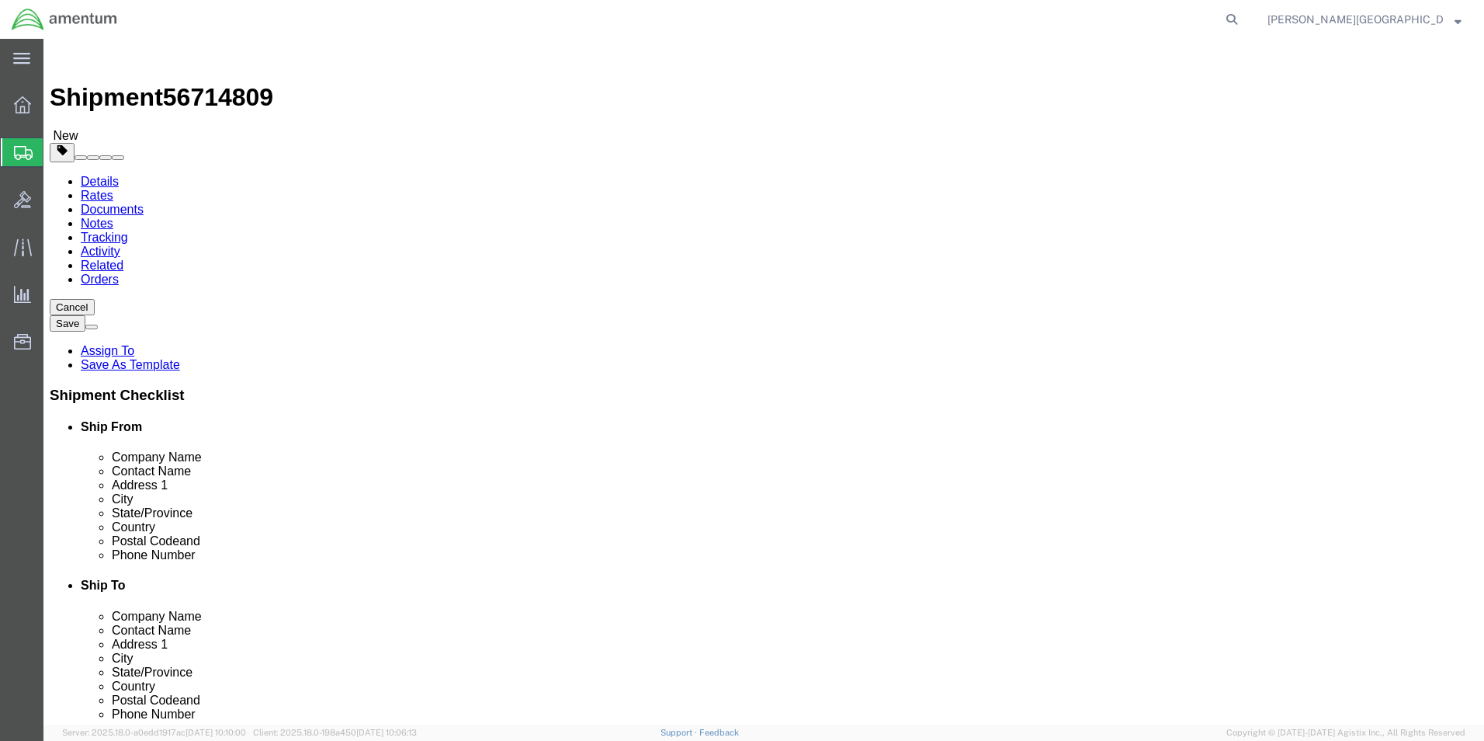
click button "Rate Shipment"
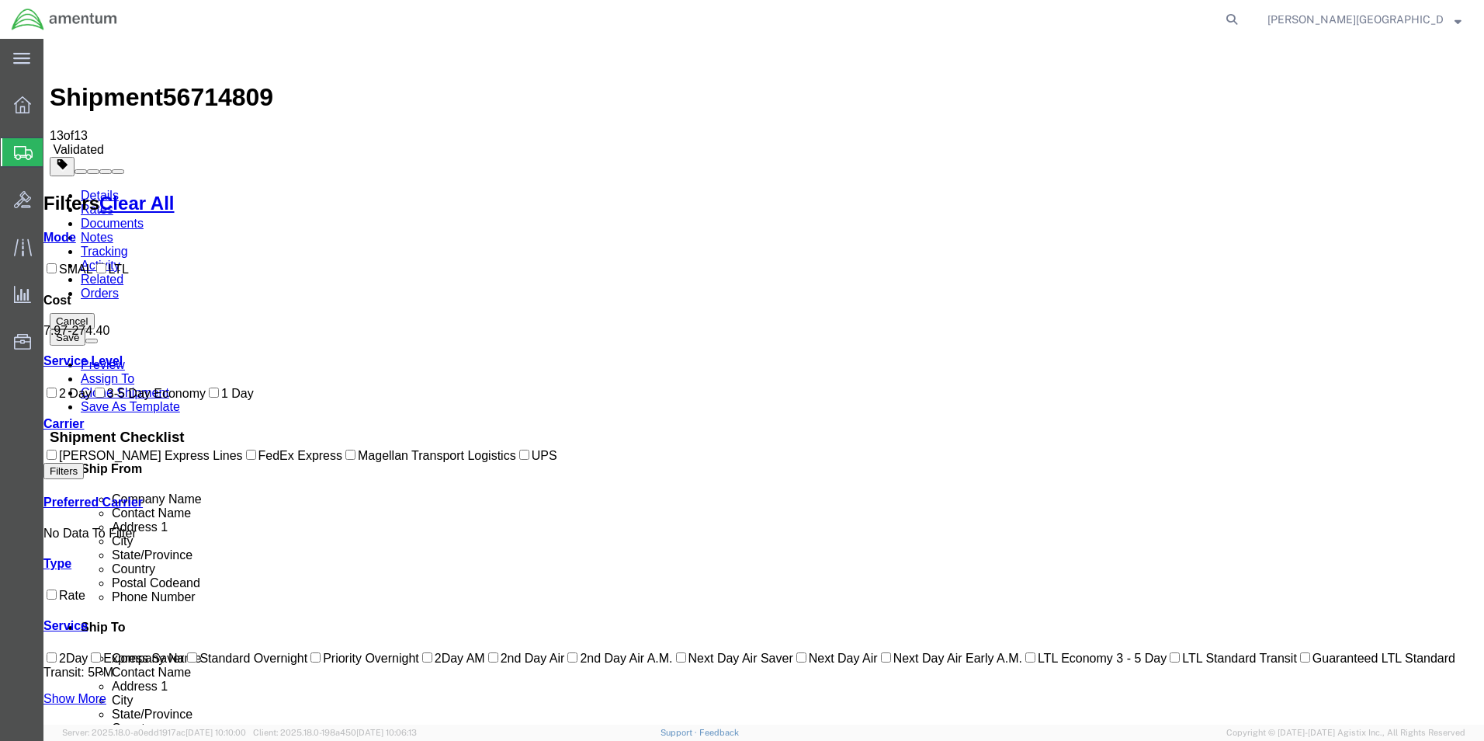
checkbox input "true"
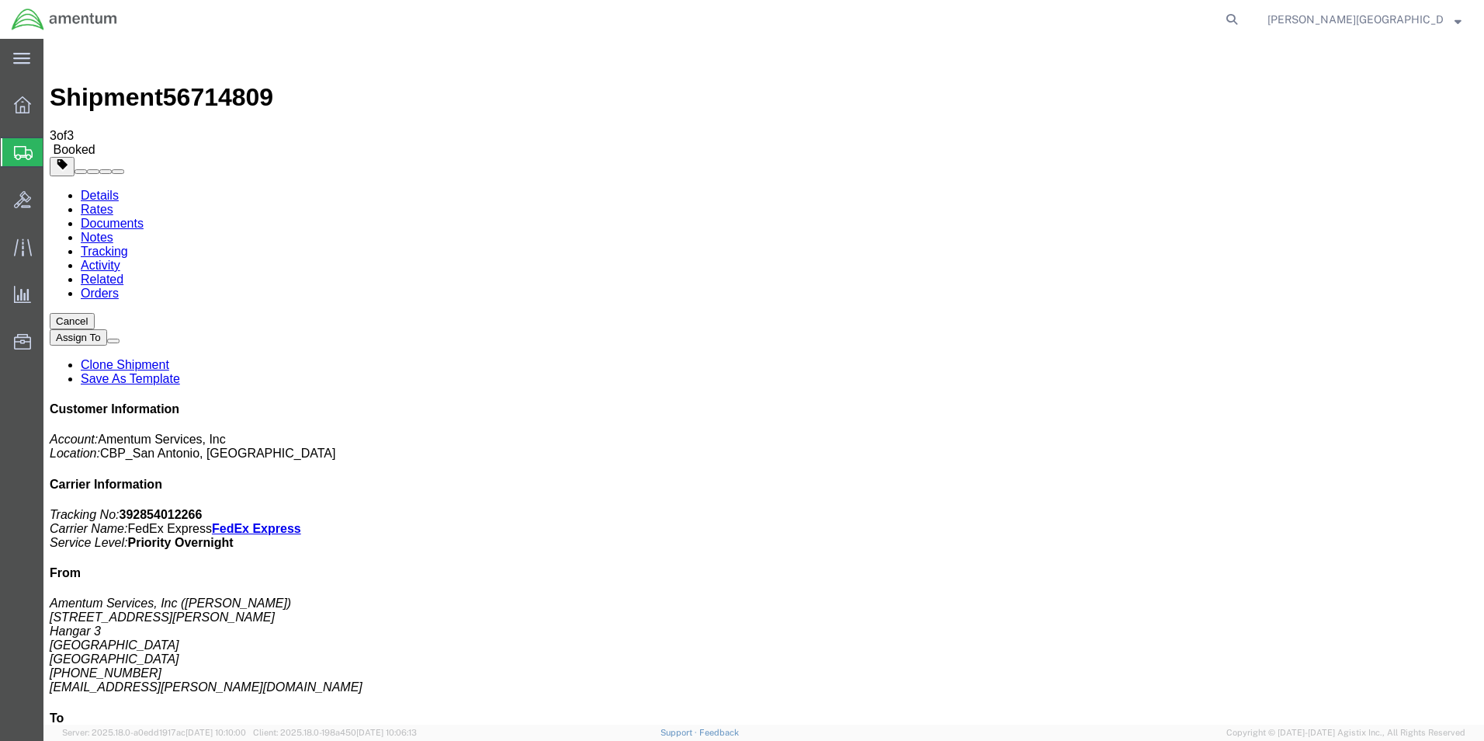
drag, startPoint x: 645, startPoint y: 276, endPoint x: 758, endPoint y: 344, distance: 131.9
